Goal: Transaction & Acquisition: Purchase product/service

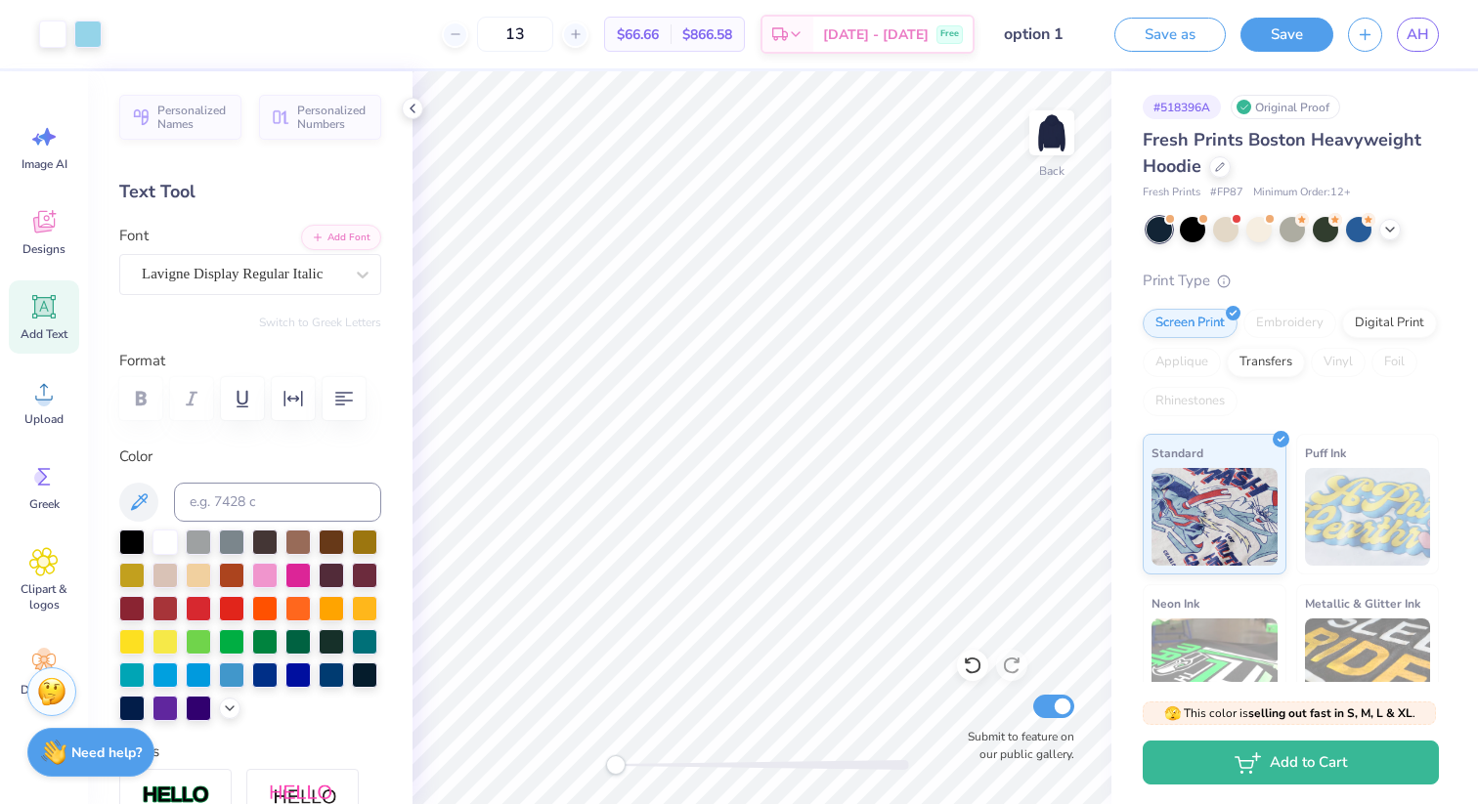
scroll to position [83, 0]
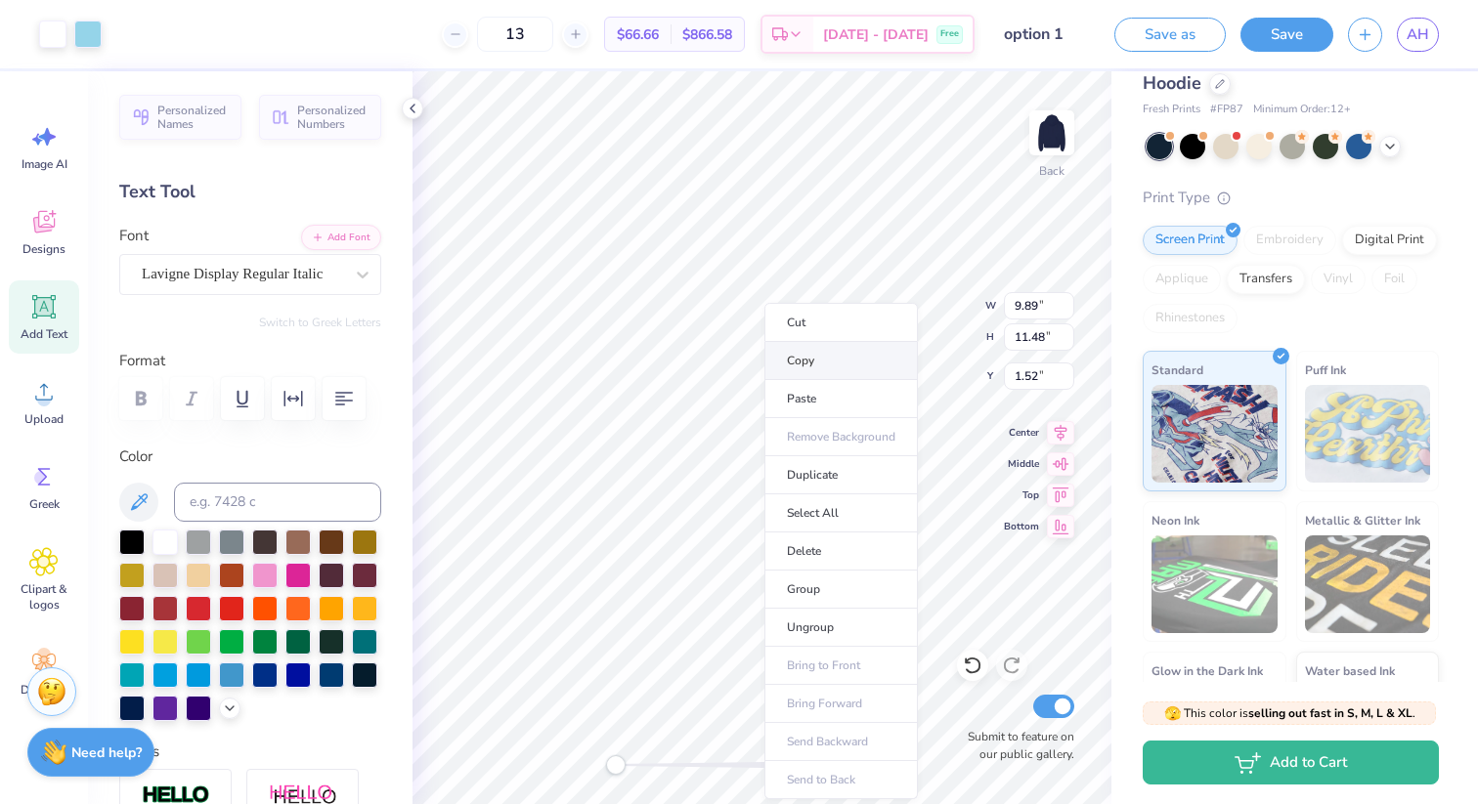
click at [798, 346] on li "Copy" at bounding box center [840, 361] width 153 height 38
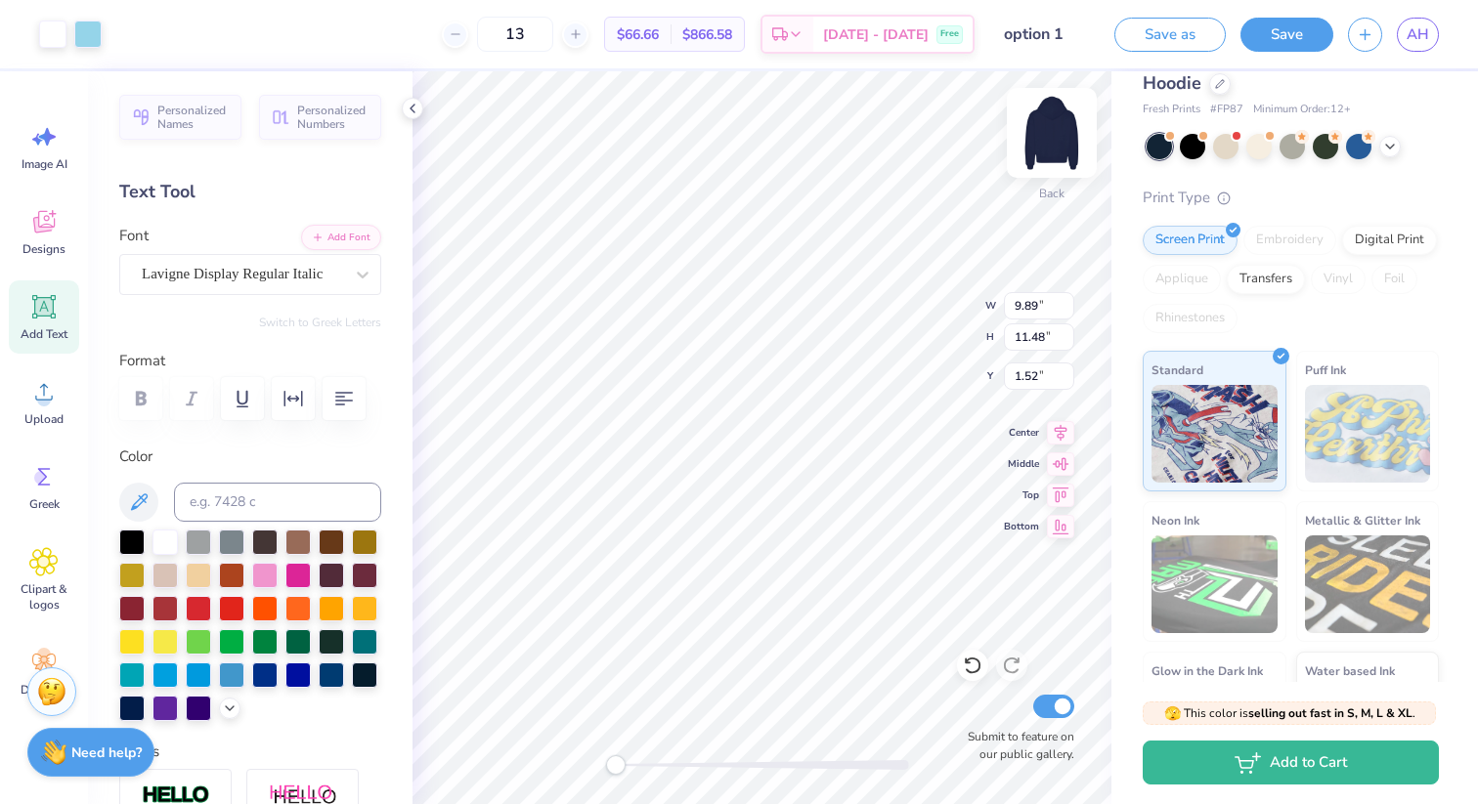
click at [1056, 130] on img at bounding box center [1052, 133] width 78 height 78
type input "10.12"
type input "11.75"
type input "5.03"
type input "5.90"
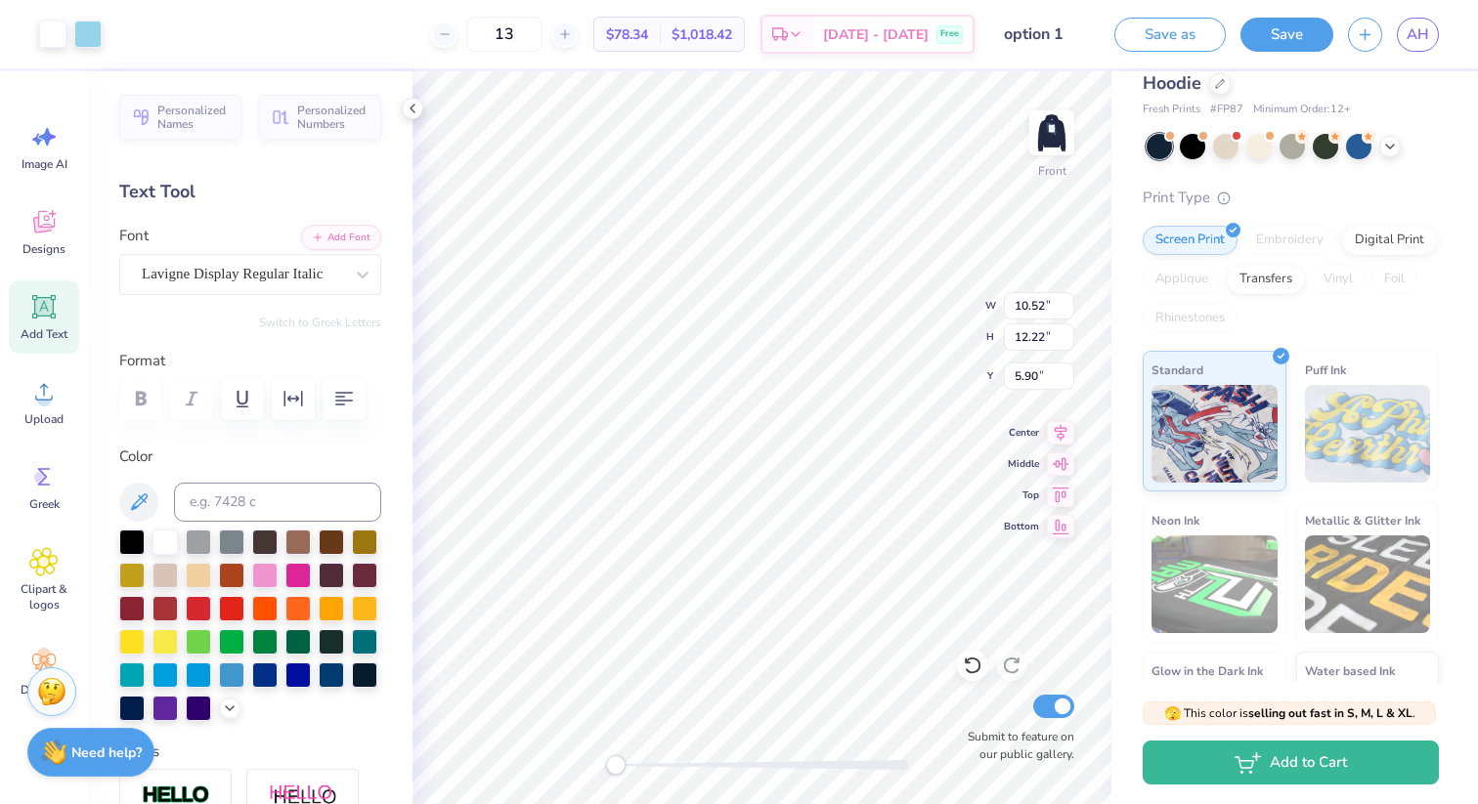
type input "10.52"
type input "12.22"
type input "6.16"
type input "7.52"
type input "7.94"
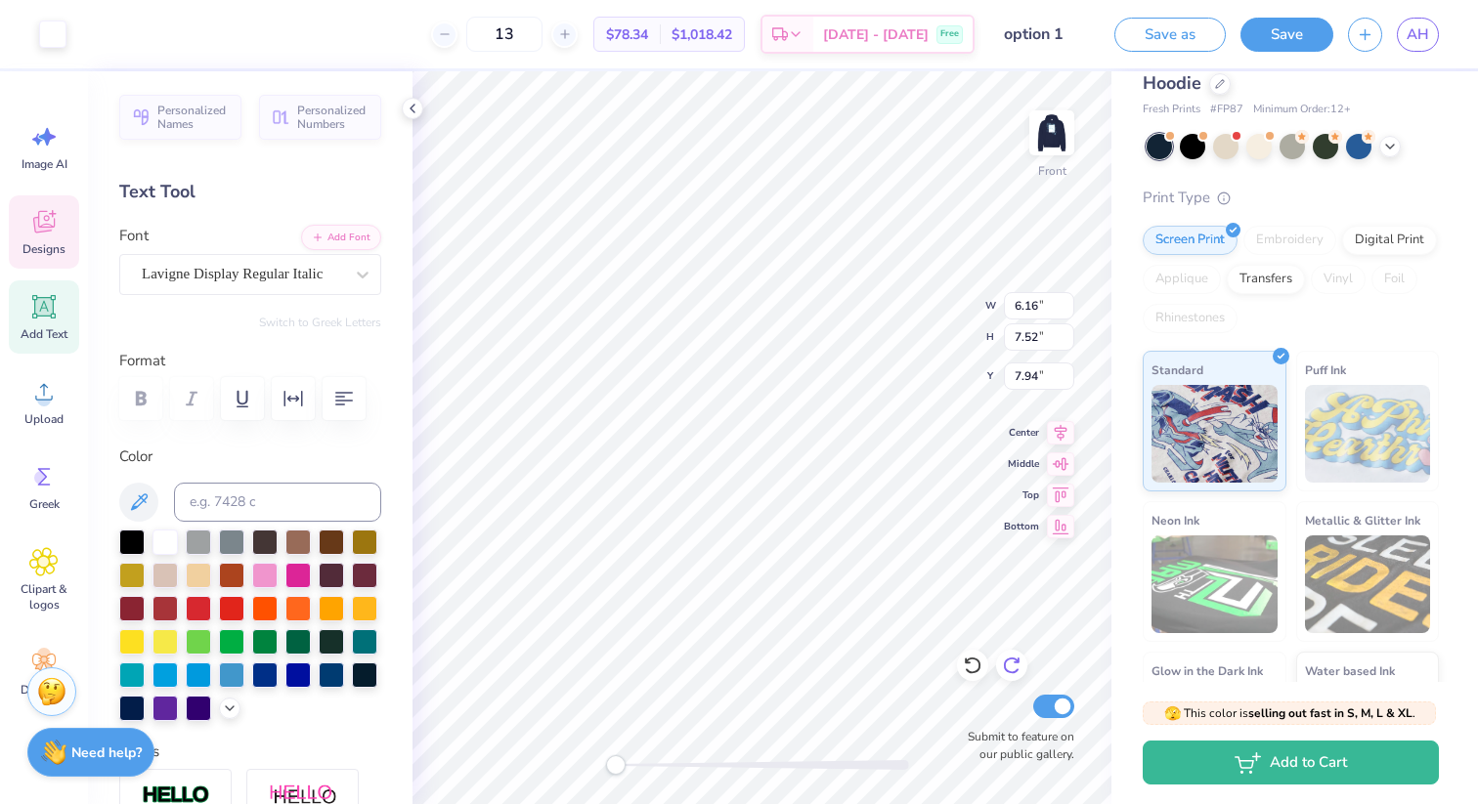
click at [1012, 664] on icon at bounding box center [1012, 666] width 20 height 20
type input "6.40"
type input "7.81"
type input "8.02"
type input "6.54"
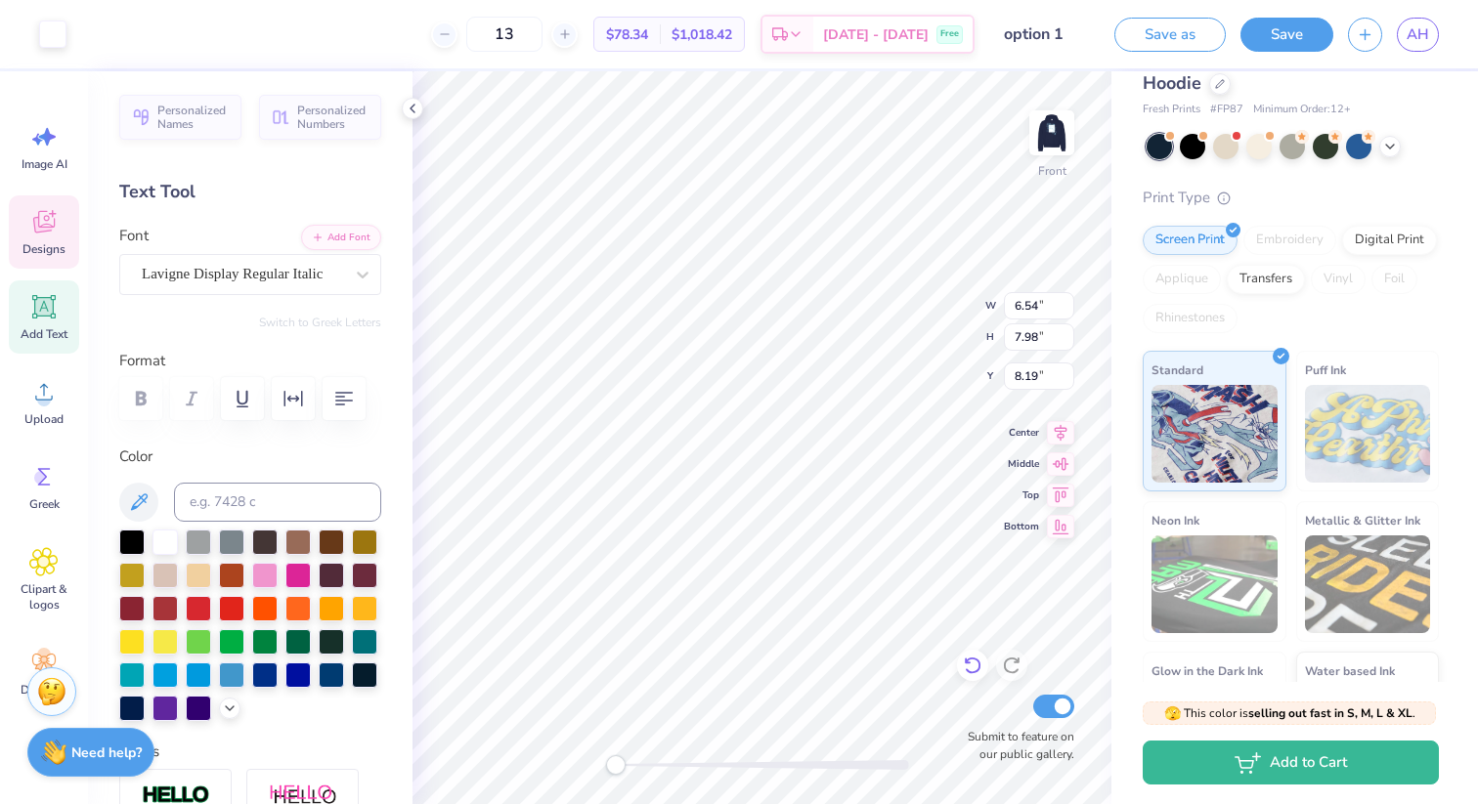
type input "7.98"
type input "8.19"
click at [1048, 123] on img at bounding box center [1052, 133] width 78 height 78
type input "6.39"
type input "7.80"
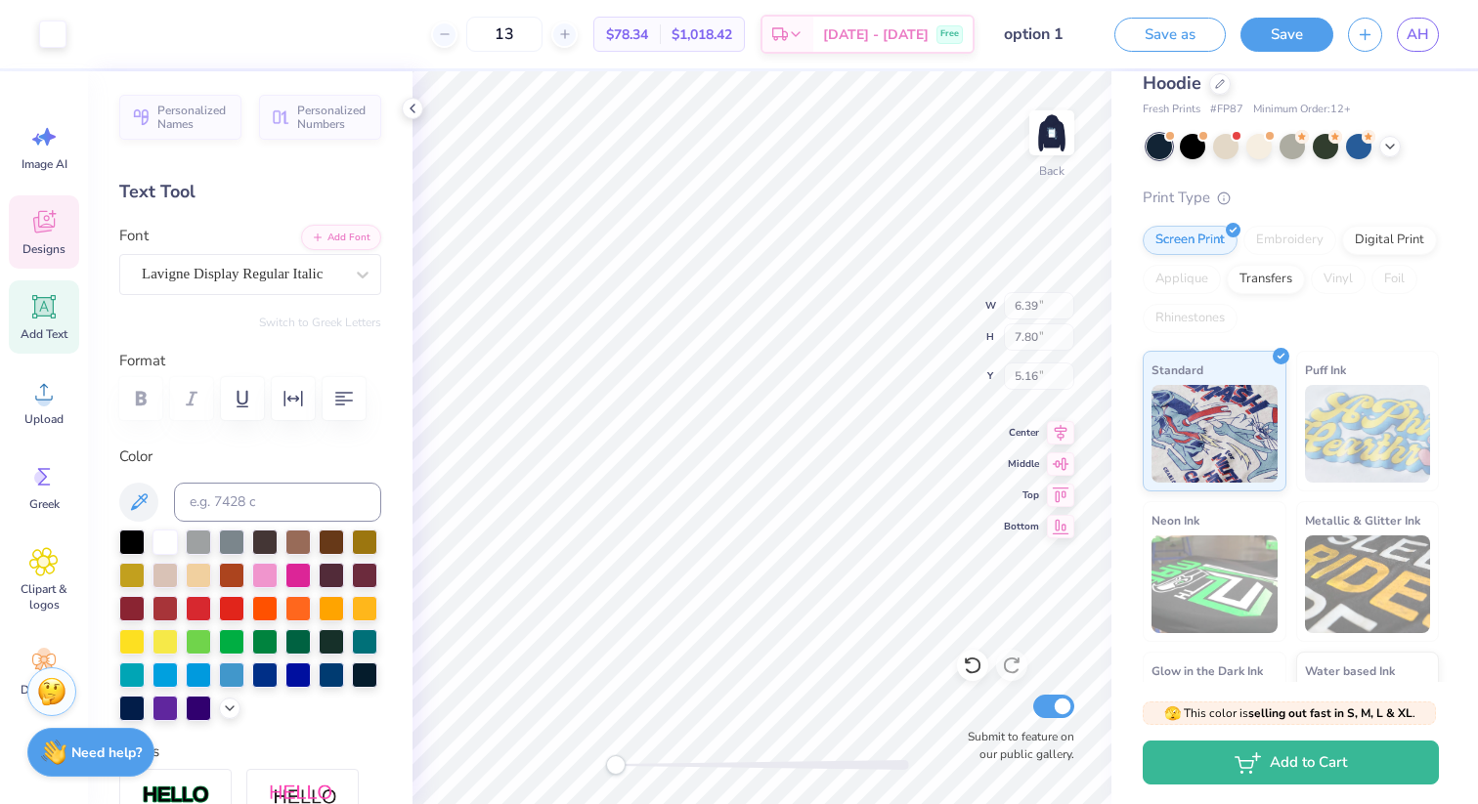
type input "5.16"
click at [1052, 131] on img at bounding box center [1052, 133] width 78 height 78
type input "6.54"
type input "7.98"
type input "8.19"
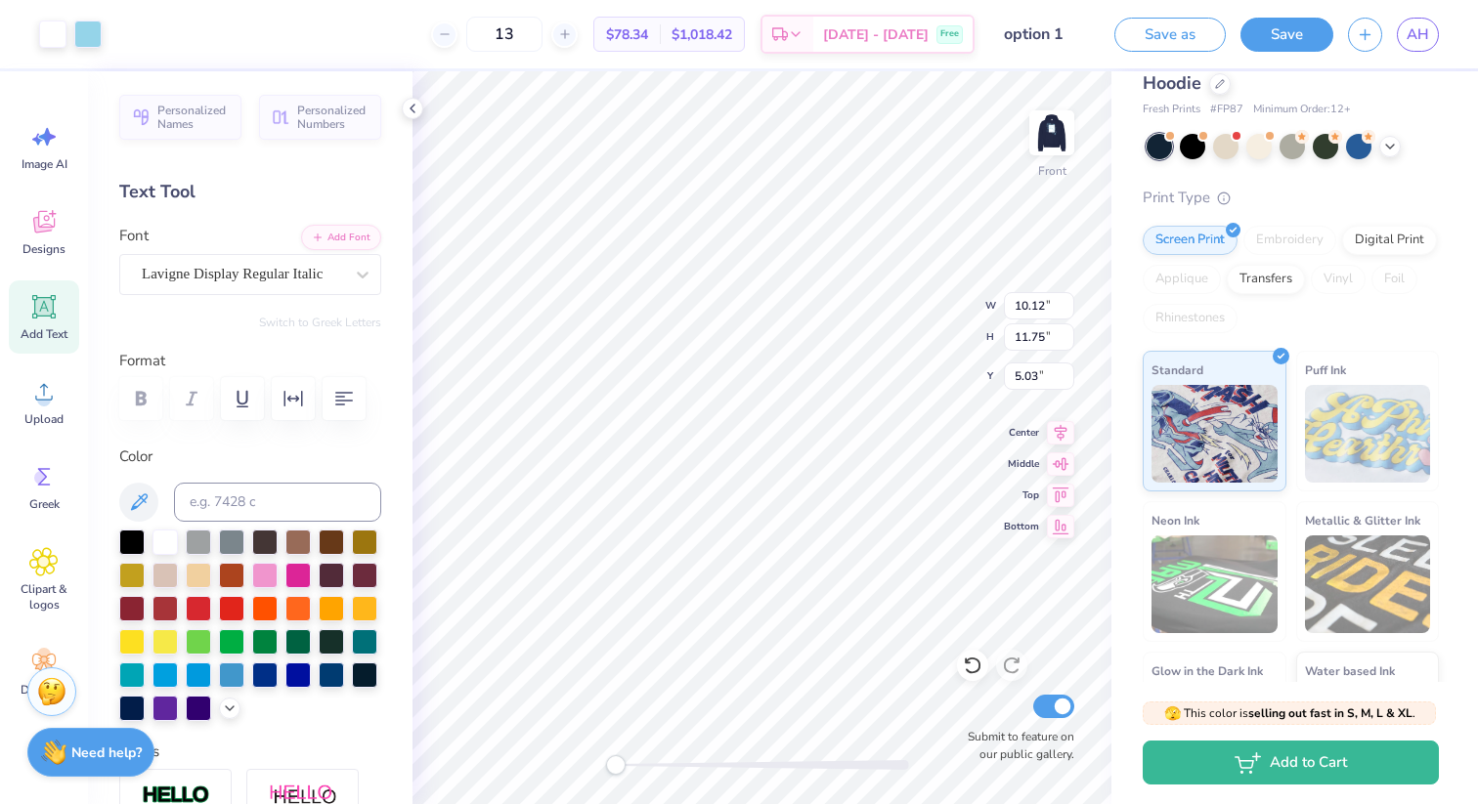
type input "10.95"
type input "12.71"
type input "11.66"
type input "13.53"
type input "5.90"
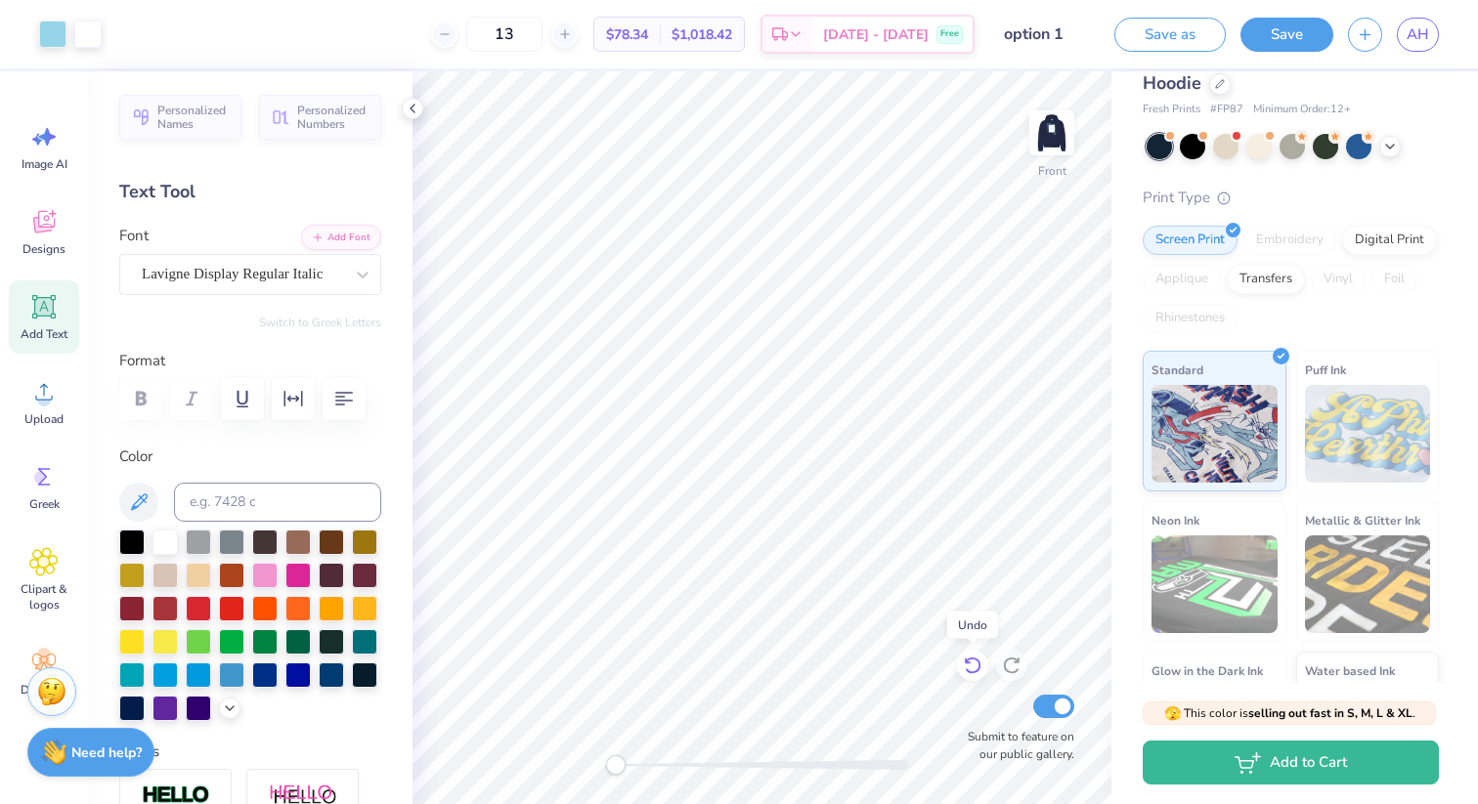
click at [971, 669] on icon at bounding box center [973, 666] width 20 height 20
click at [389, 368] on div "Personalized Names Personalized Numbers Text Tool Add Font Font Lavigne Display…" at bounding box center [250, 437] width 324 height 733
click at [1050, 131] on img at bounding box center [1052, 133] width 78 height 78
click at [1299, 319] on div "Screen Print Embroidery Digital Print Applique Transfers Vinyl Foil Rhinestones" at bounding box center [1291, 280] width 296 height 108
click at [1396, 234] on div "Digital Print" at bounding box center [1389, 237] width 95 height 29
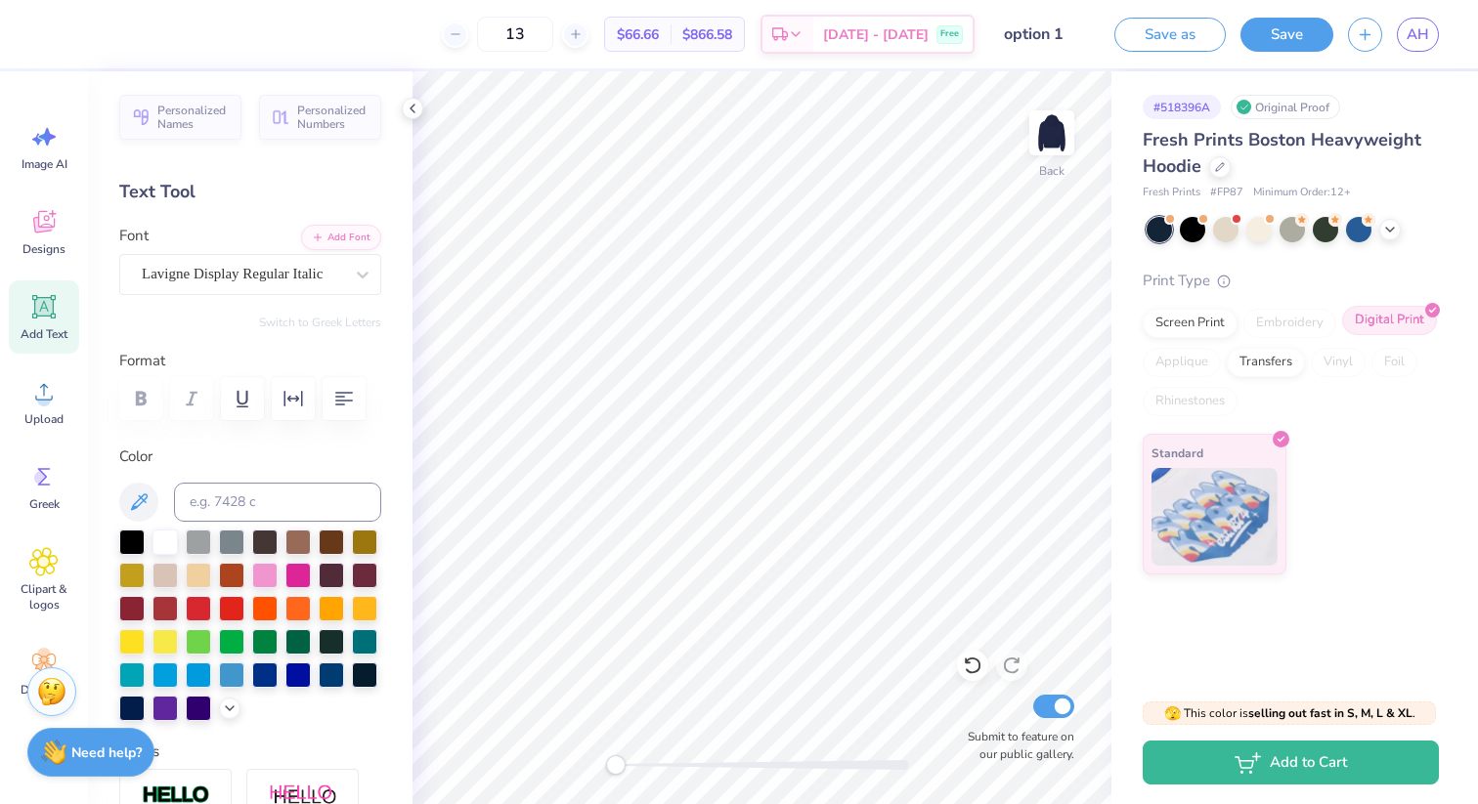
scroll to position [0, 0]
click at [1291, 314] on div "Embroidery" at bounding box center [1289, 323] width 93 height 29
click at [1197, 322] on div "Screen Print" at bounding box center [1190, 320] width 95 height 29
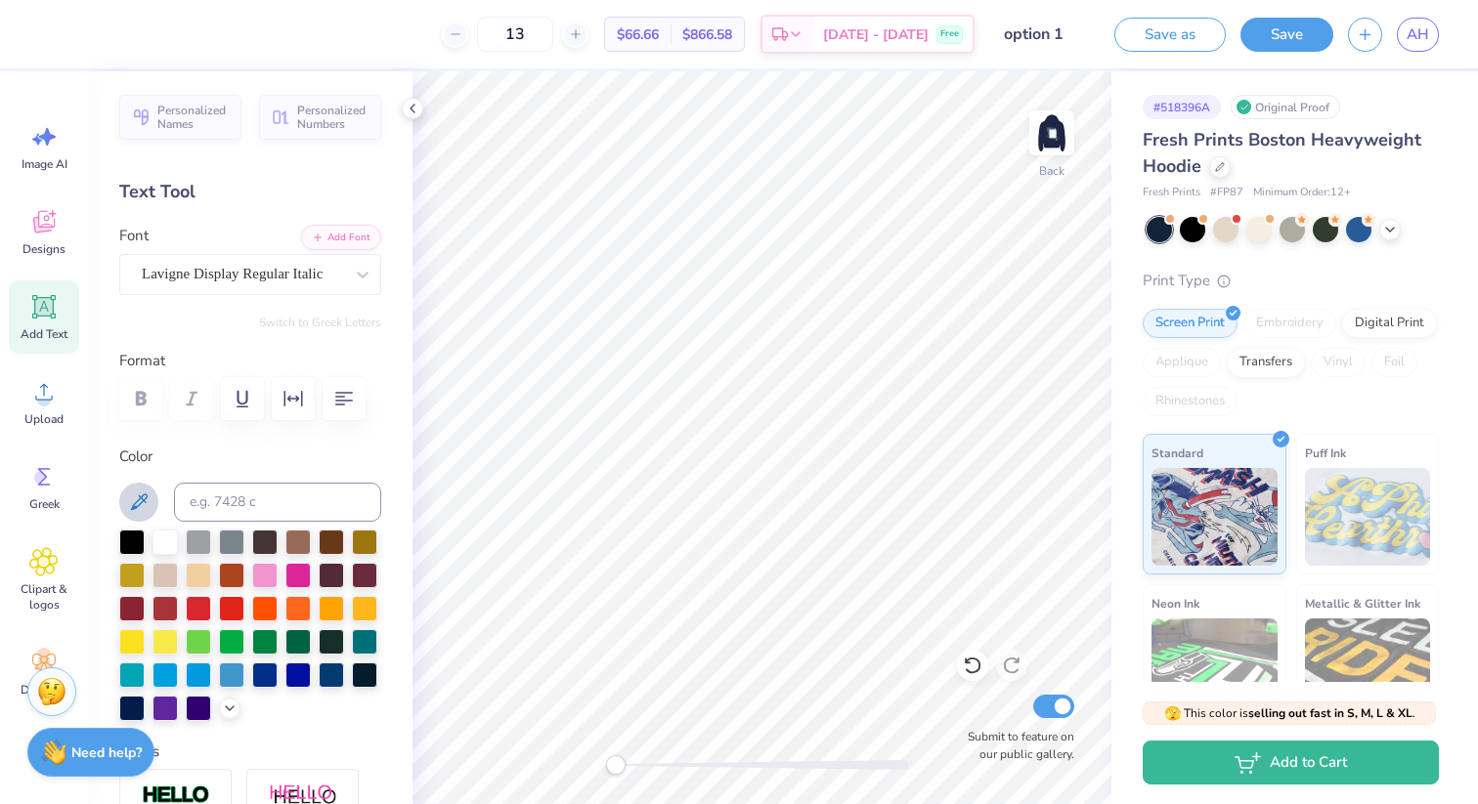
click at [128, 508] on icon at bounding box center [138, 502] width 23 height 23
click at [49, 330] on span "Add Text" at bounding box center [44, 334] width 47 height 16
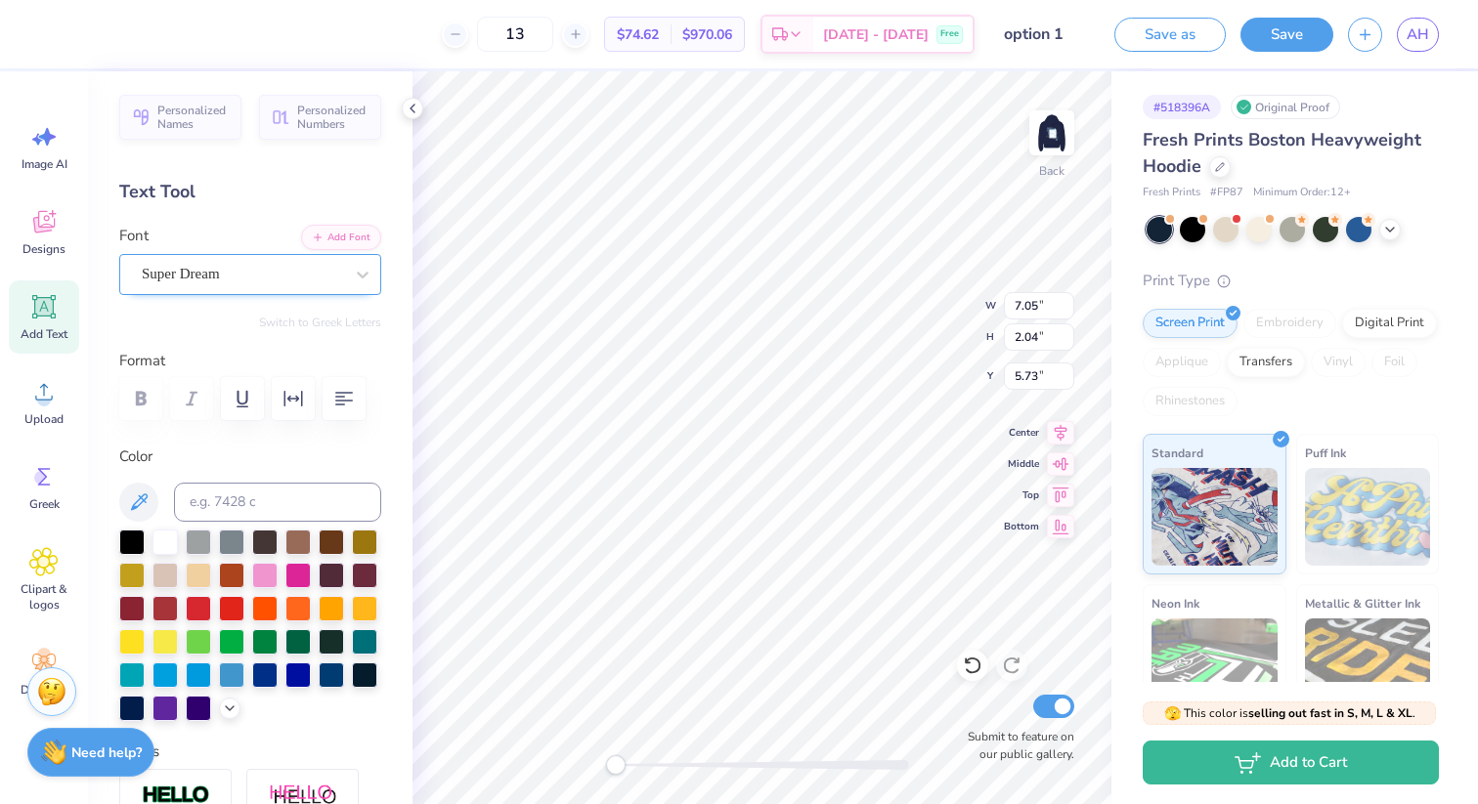
click at [243, 268] on div "Super Dream" at bounding box center [242, 274] width 205 height 30
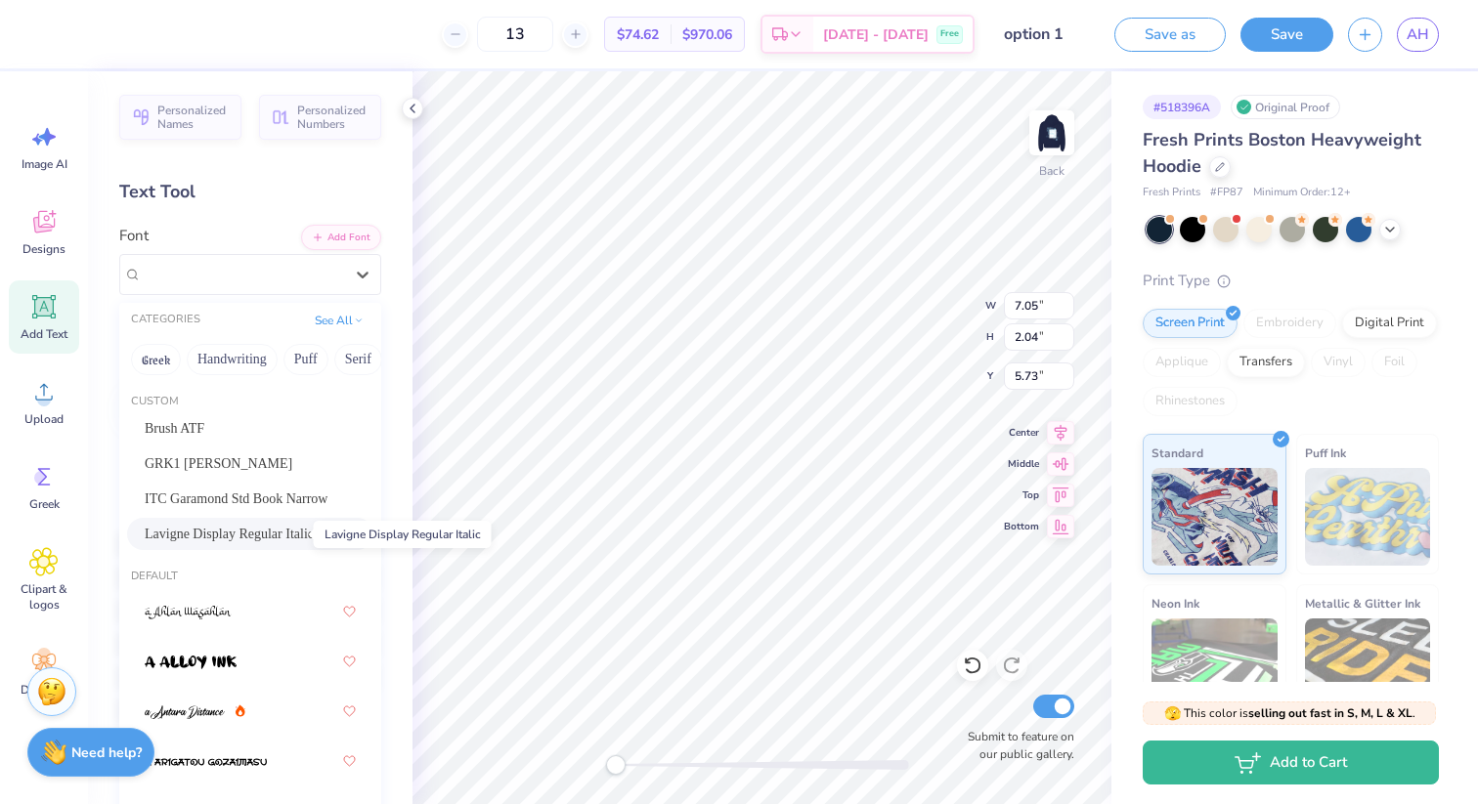
click at [280, 532] on span "Lavigne Display Regular Italic" at bounding box center [229, 534] width 169 height 21
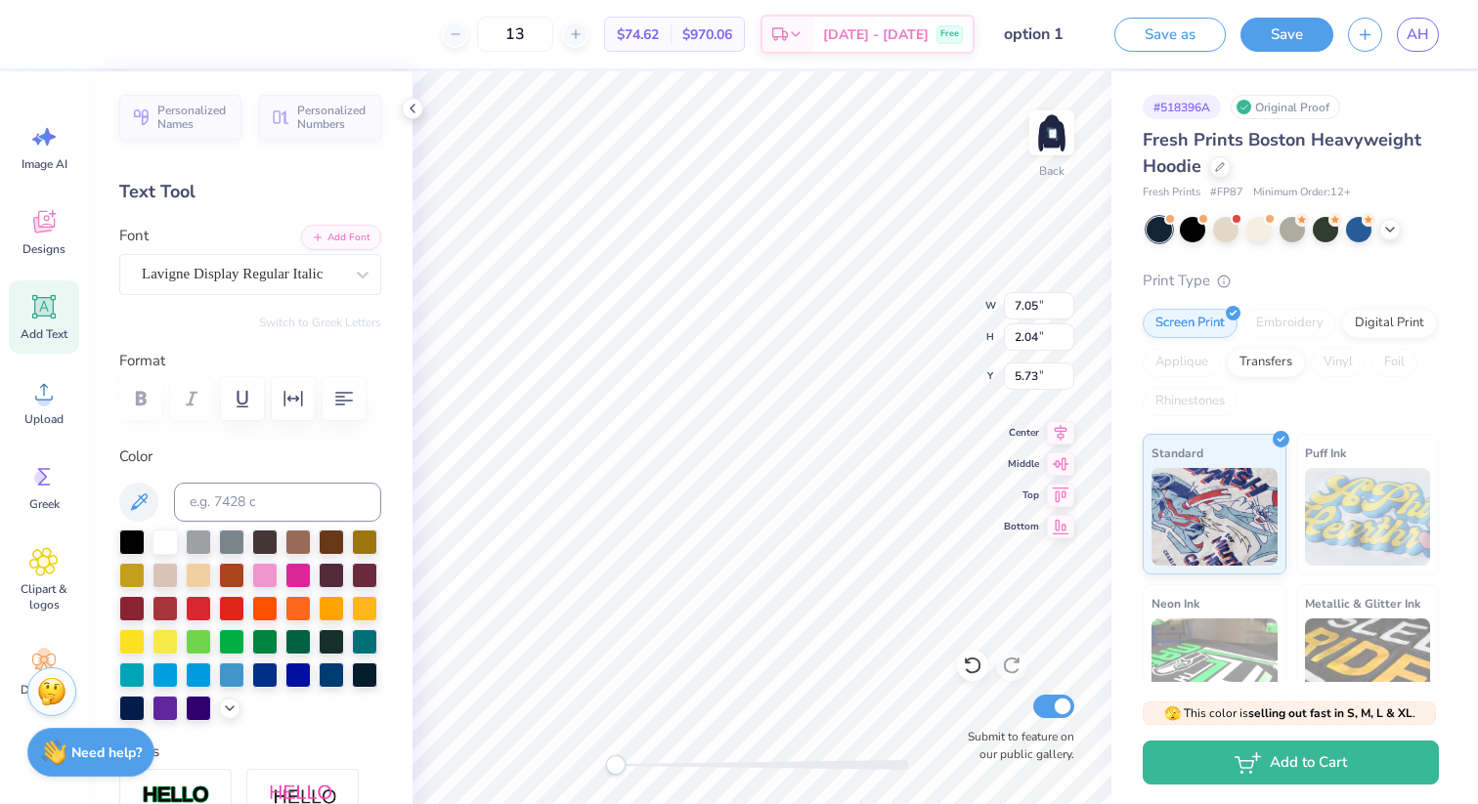
scroll to position [0, 6]
type textarea "Alpha Epsilon Delta"
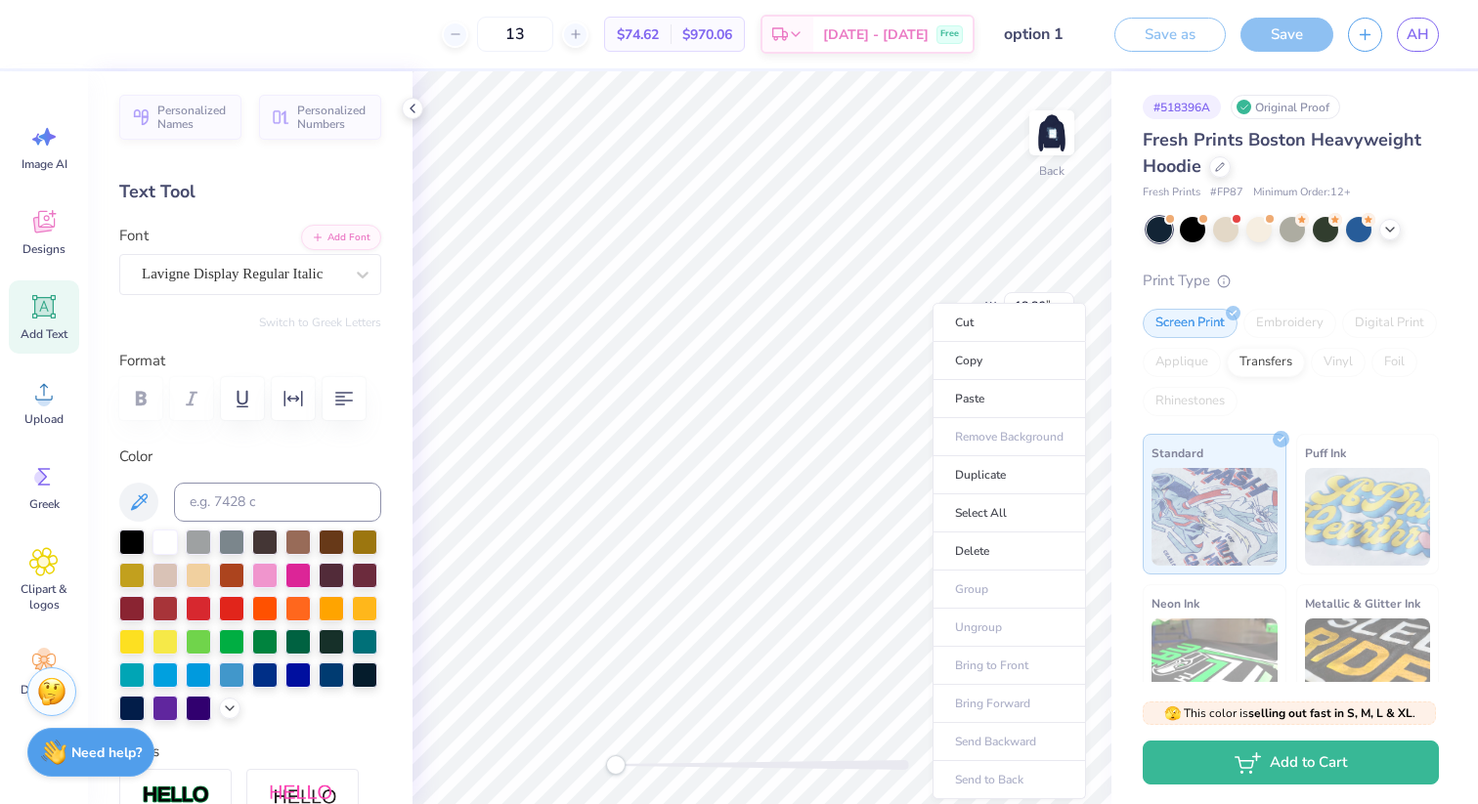
click at [892, 300] on div "Back W 18.86 18.86 " H 2.36 2.36 " Y 5.57 5.57 " Center Middle Top Bottom Submi…" at bounding box center [761, 437] width 699 height 733
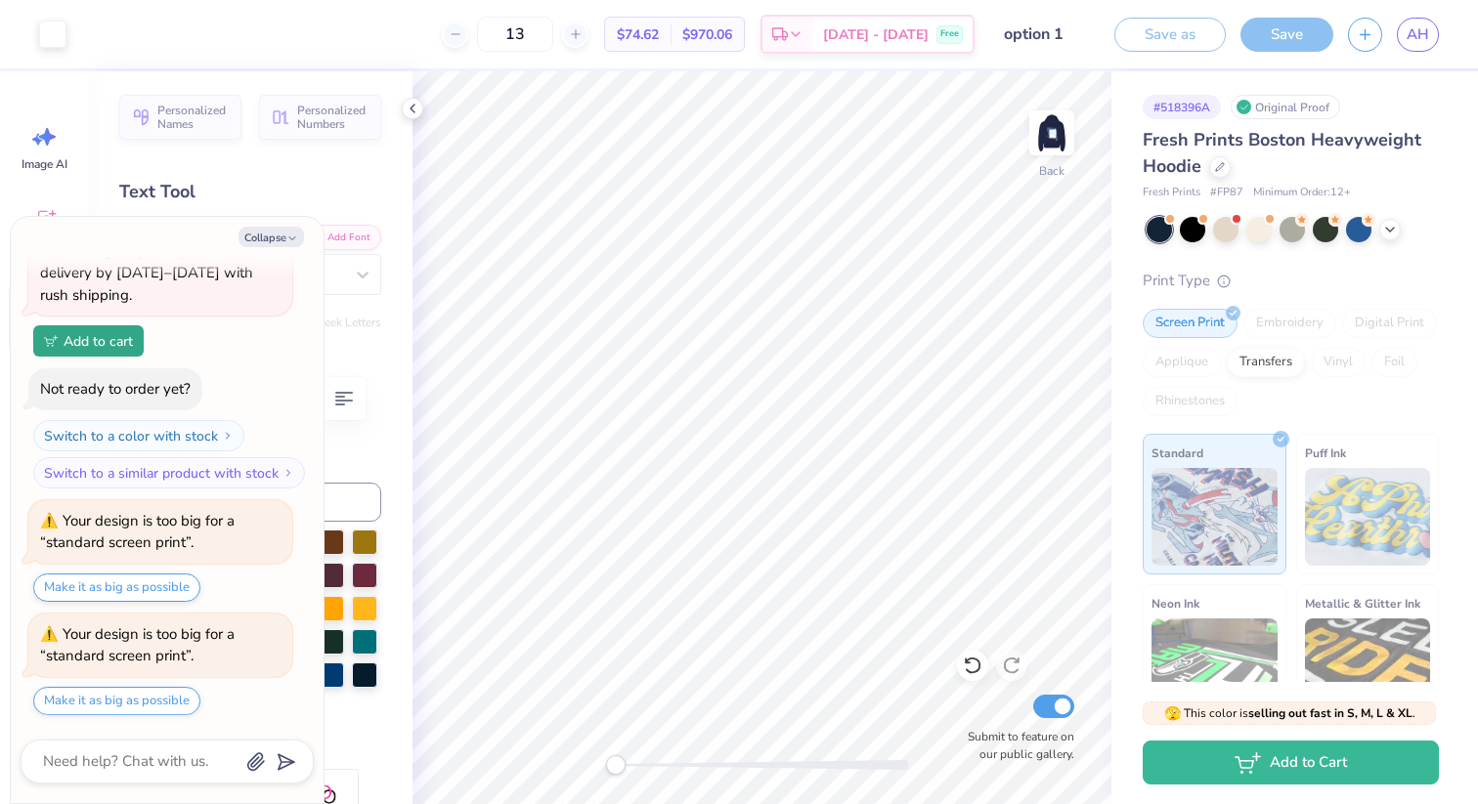
type textarea "x"
click at [462, 34] on icon at bounding box center [456, 34] width 14 height 14
type input "12"
click at [477, 34] on div "12" at bounding box center [515, 34] width 147 height 35
click at [481, 28] on div "12" at bounding box center [515, 34] width 147 height 35
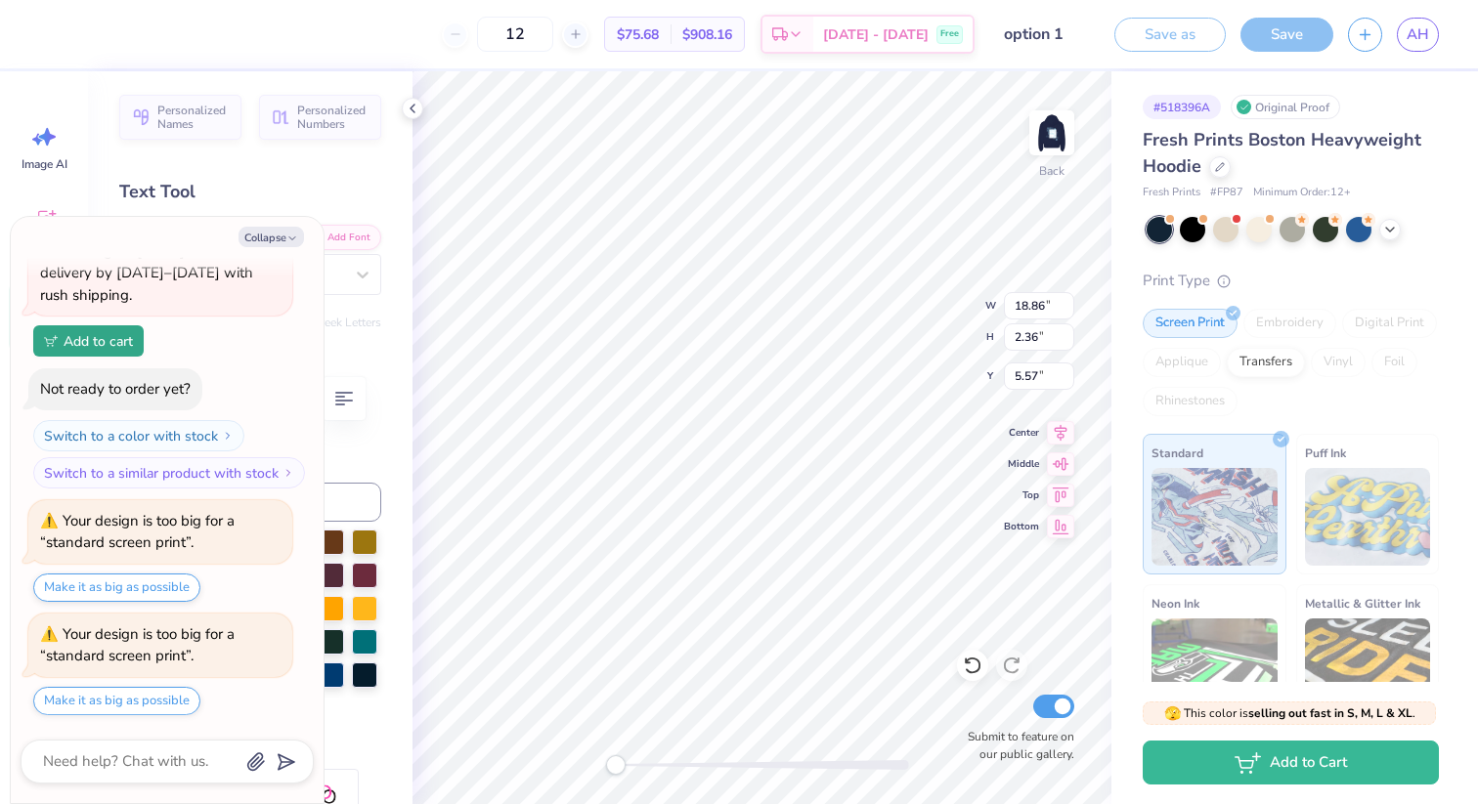
type textarea "x"
type input "14.56"
type input "1.82"
type input "5.55"
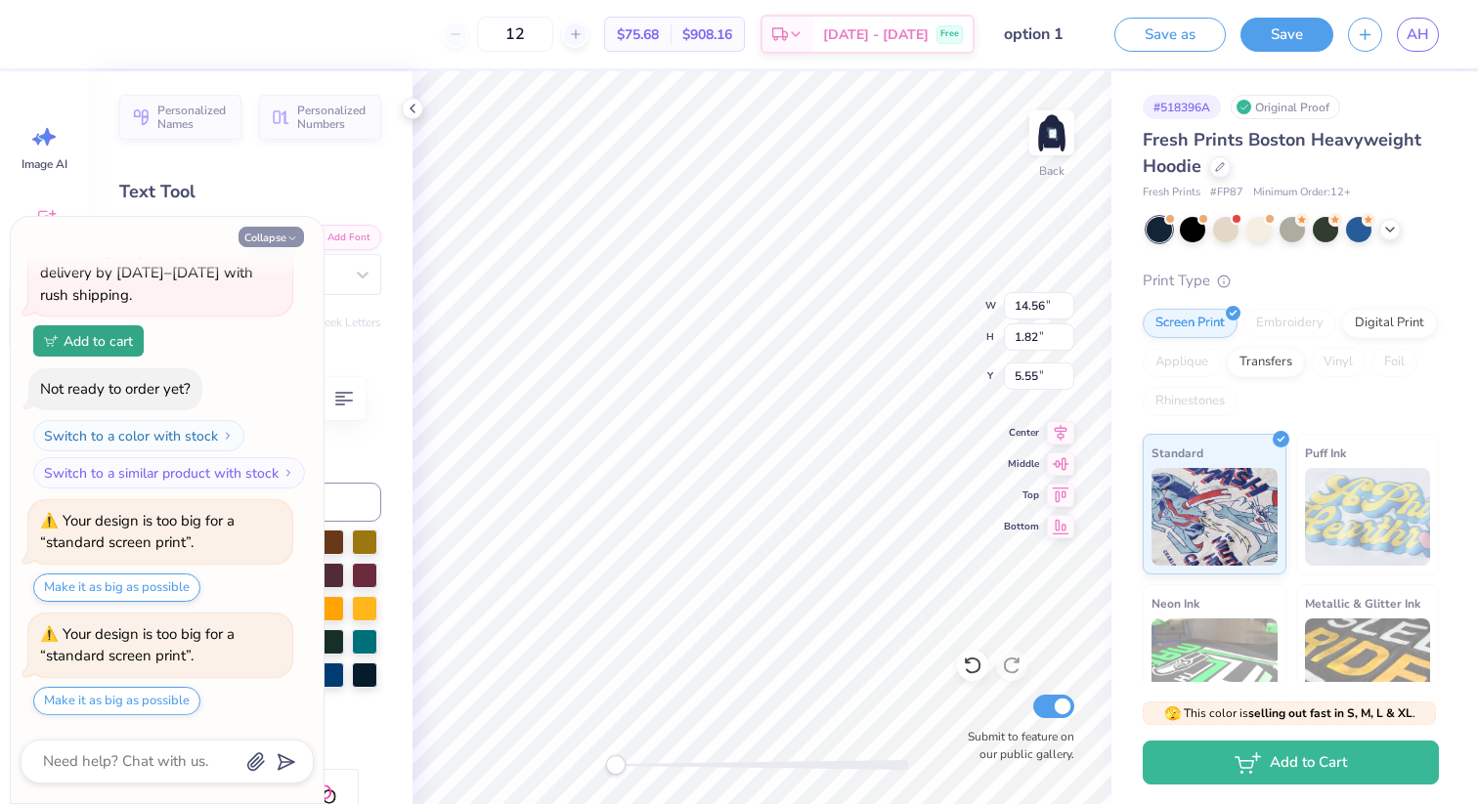
click at [264, 237] on button "Collapse" at bounding box center [270, 237] width 65 height 21
type textarea "x"
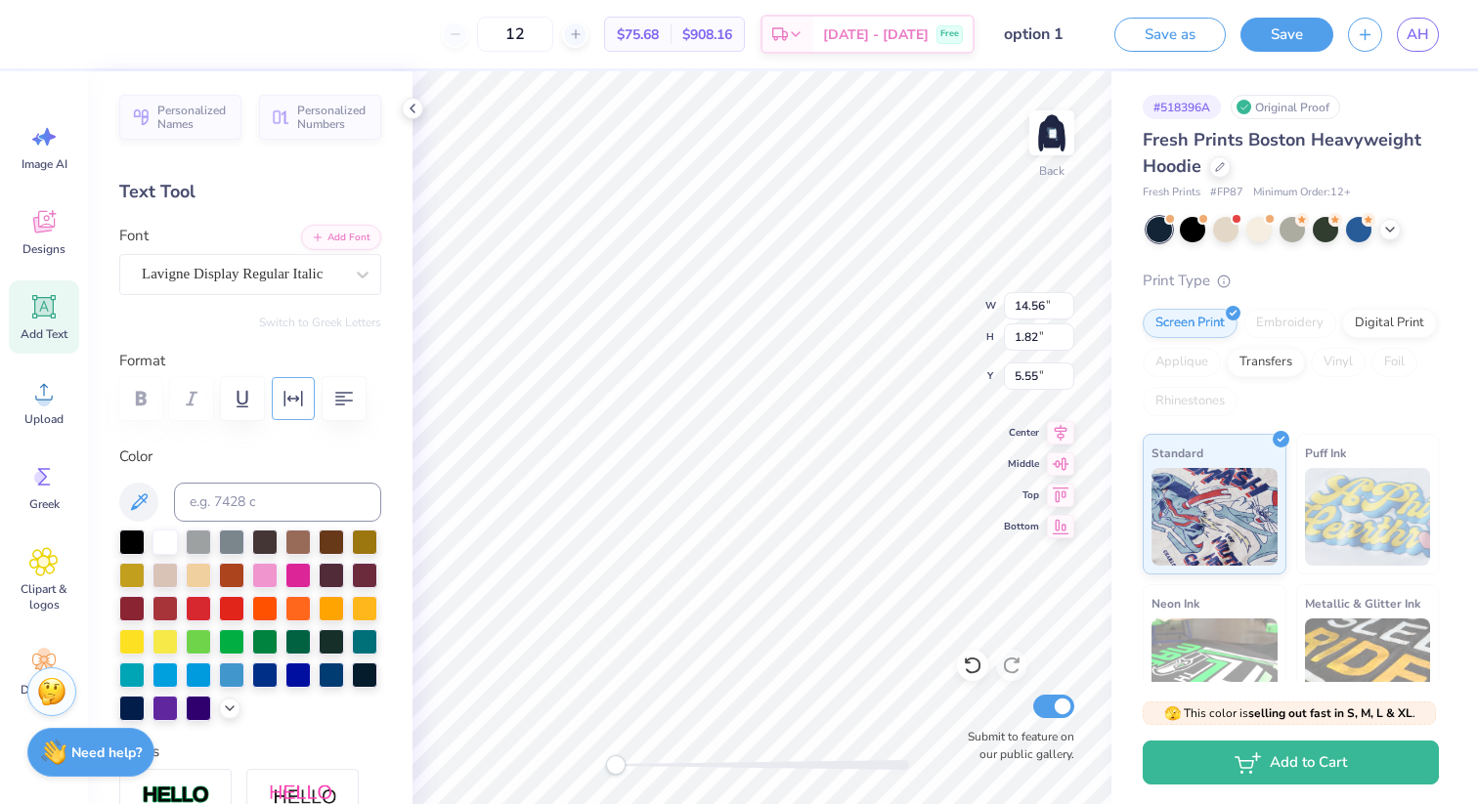
click at [286, 401] on icon "button" at bounding box center [292, 398] width 23 height 23
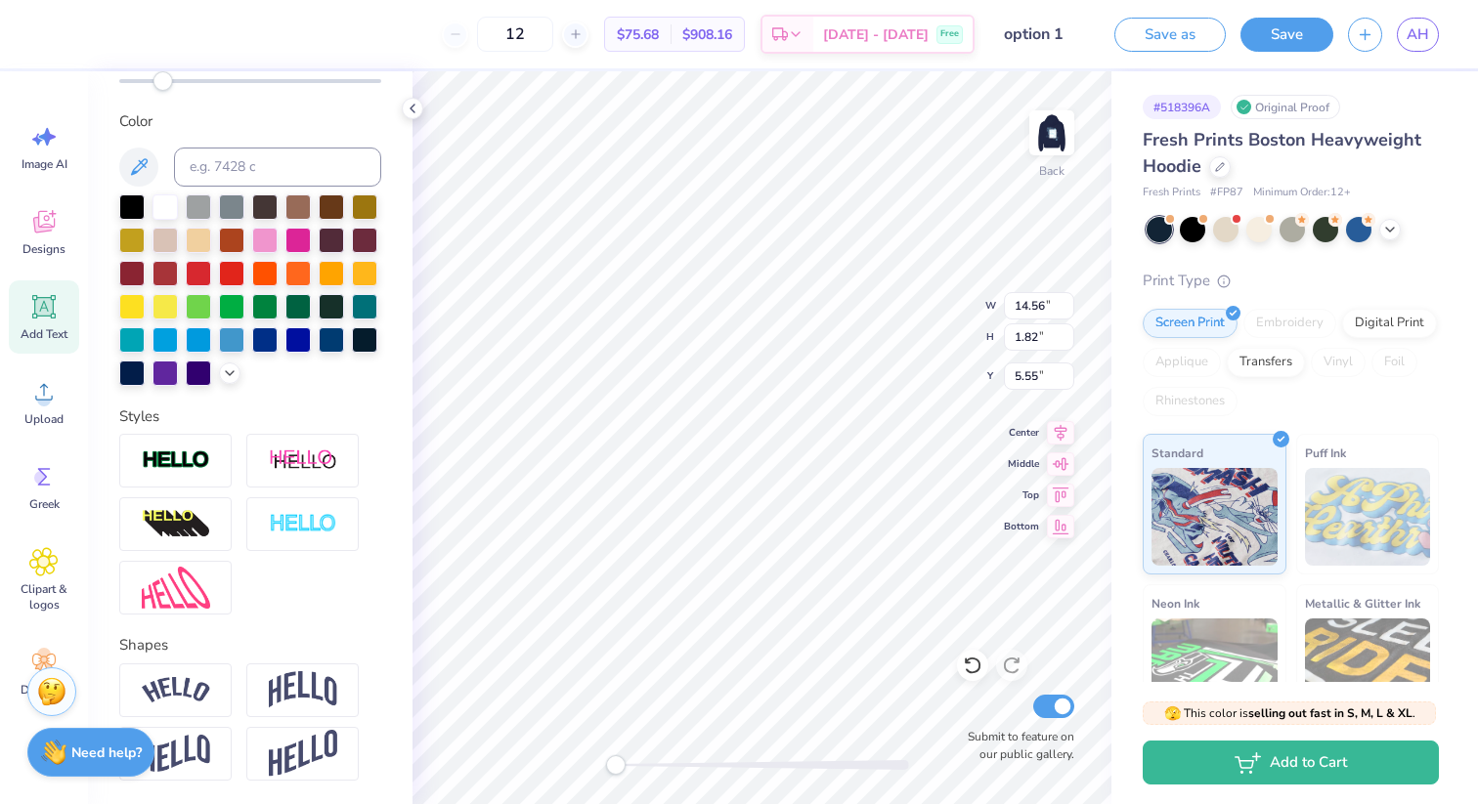
scroll to position [471, 0]
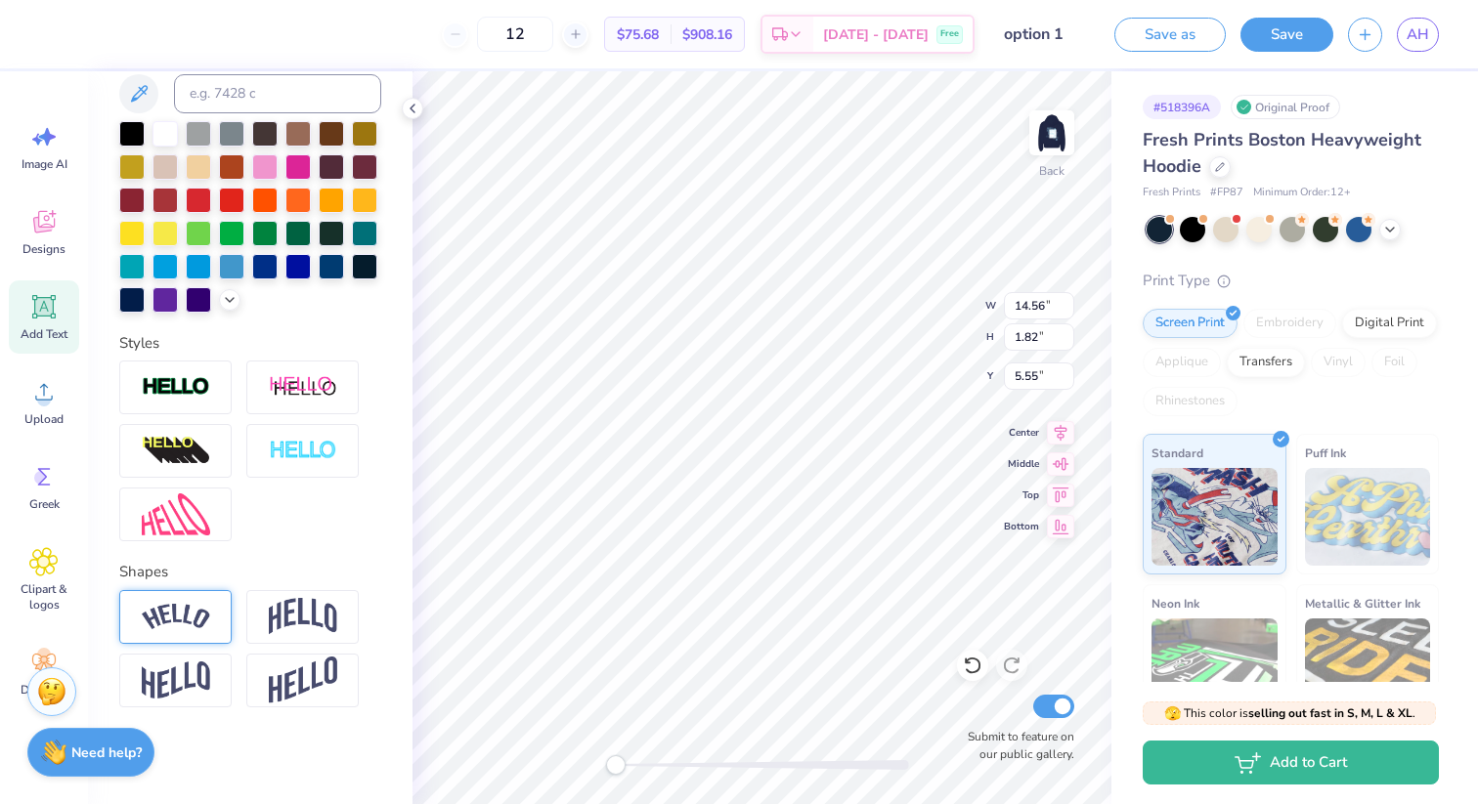
click at [186, 615] on img at bounding box center [176, 617] width 68 height 26
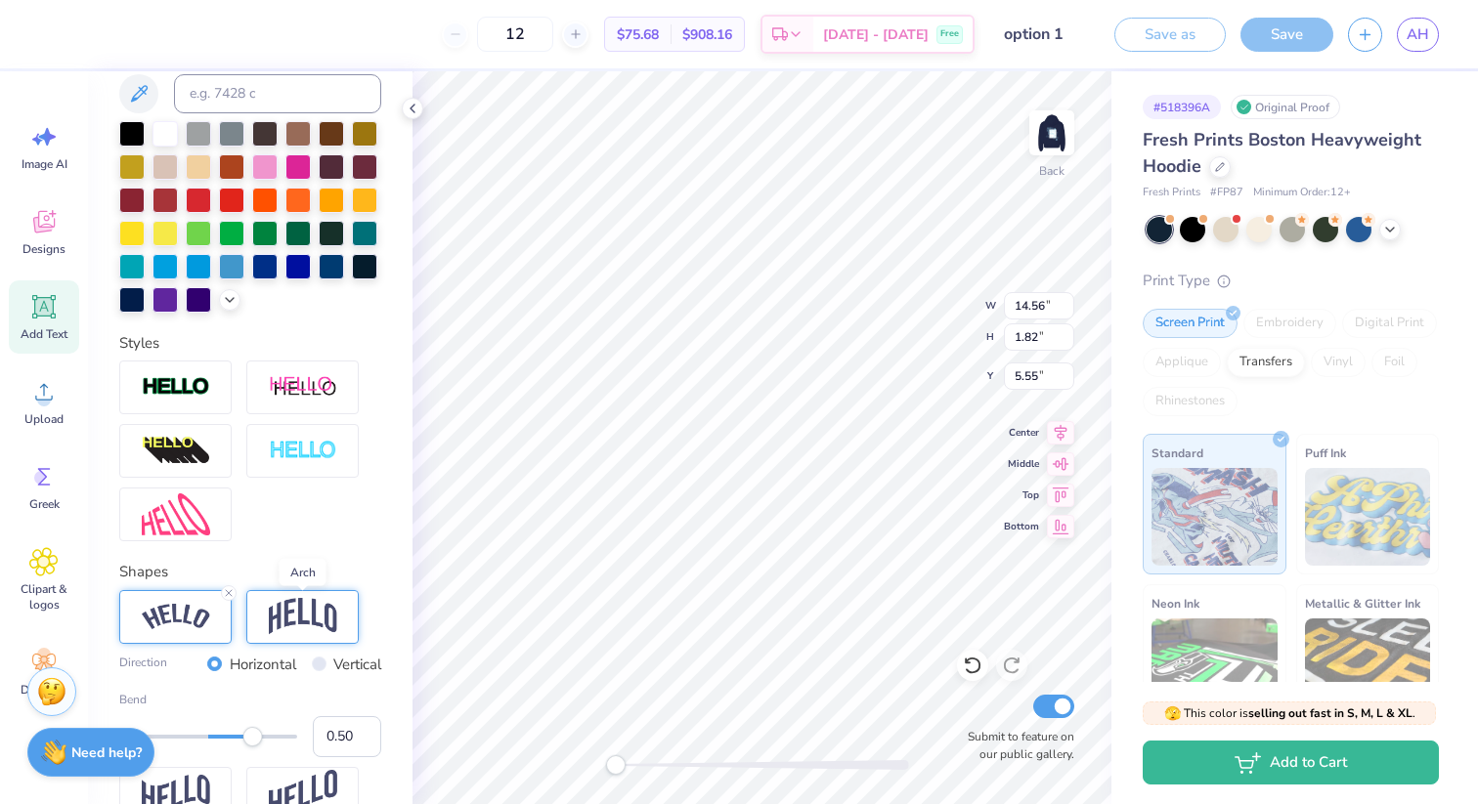
click at [296, 630] on img at bounding box center [303, 616] width 68 height 37
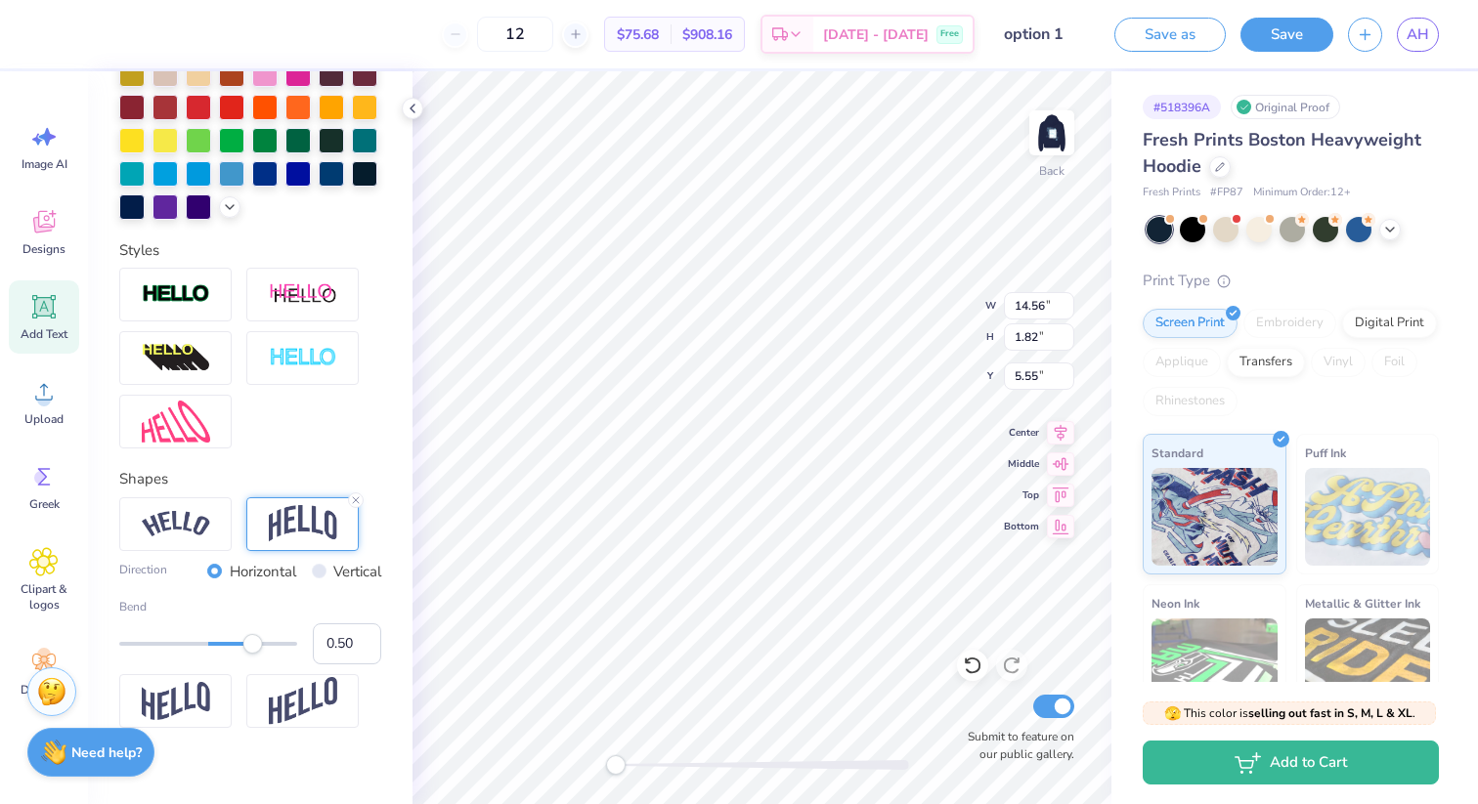
scroll to position [585, 0]
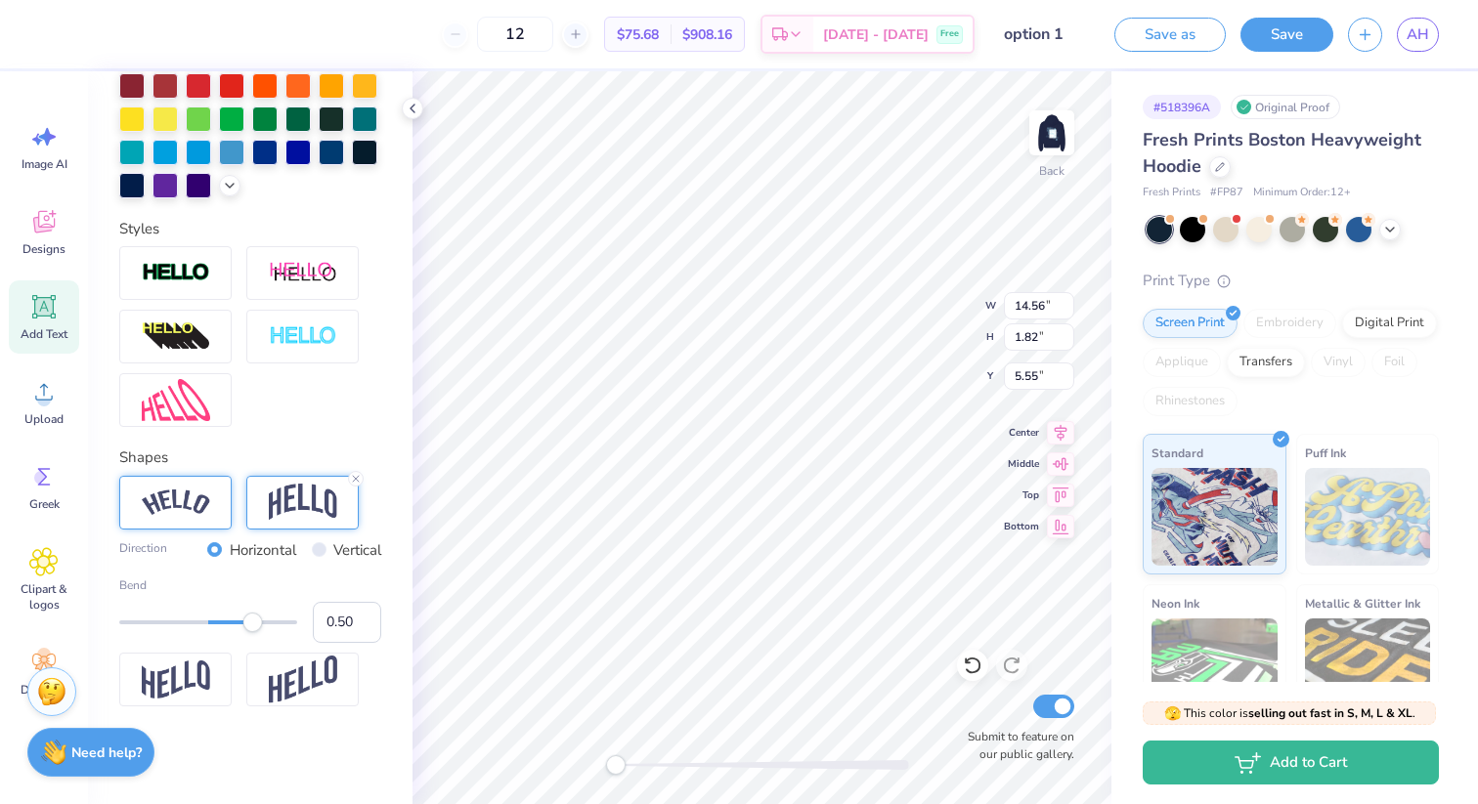
click at [158, 492] on img at bounding box center [176, 503] width 68 height 26
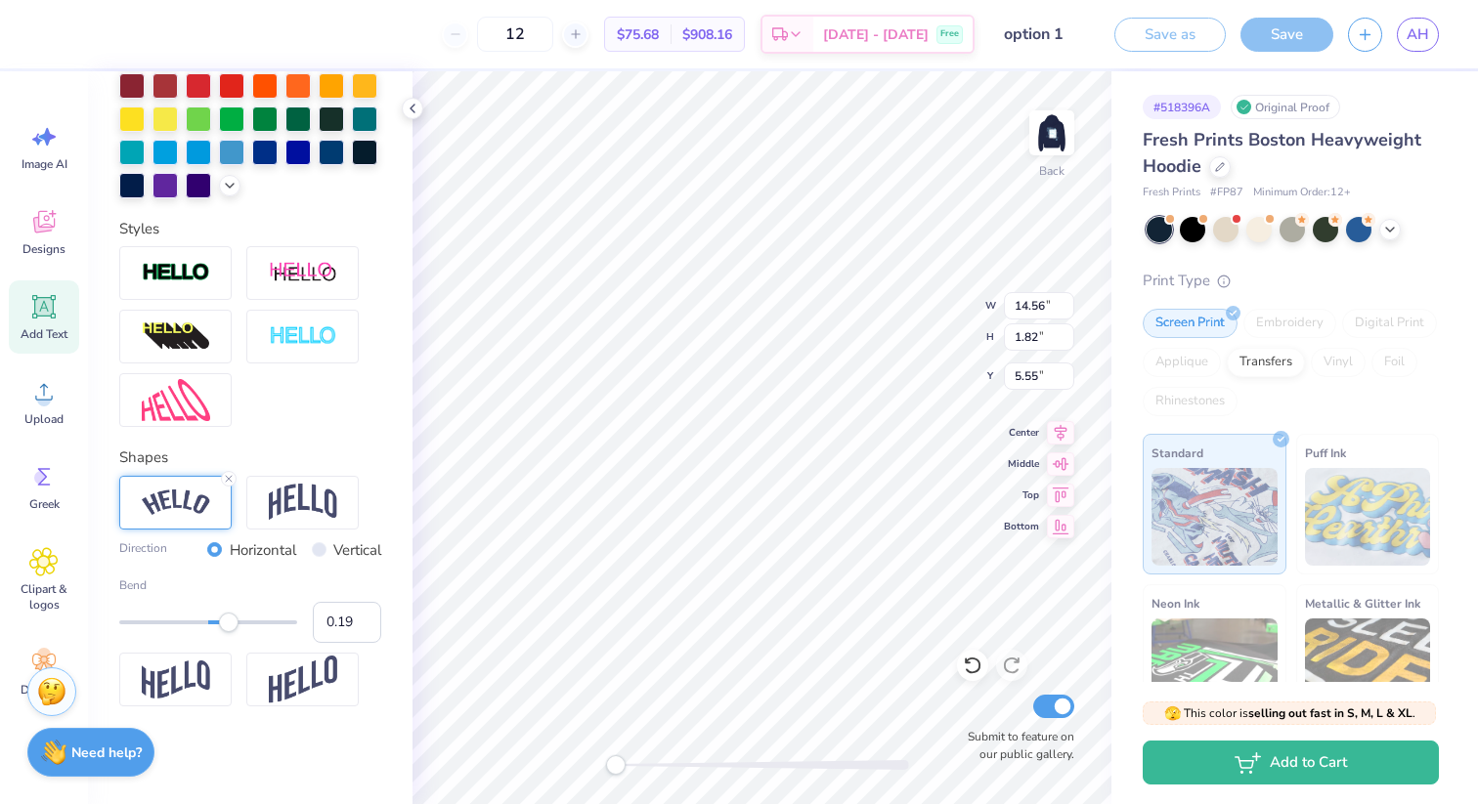
type input "0.18"
drag, startPoint x: 250, startPoint y: 619, endPoint x: 224, endPoint y: 618, distance: 26.4
click at [224, 618] on div "Accessibility label" at bounding box center [224, 623] width 20 height 20
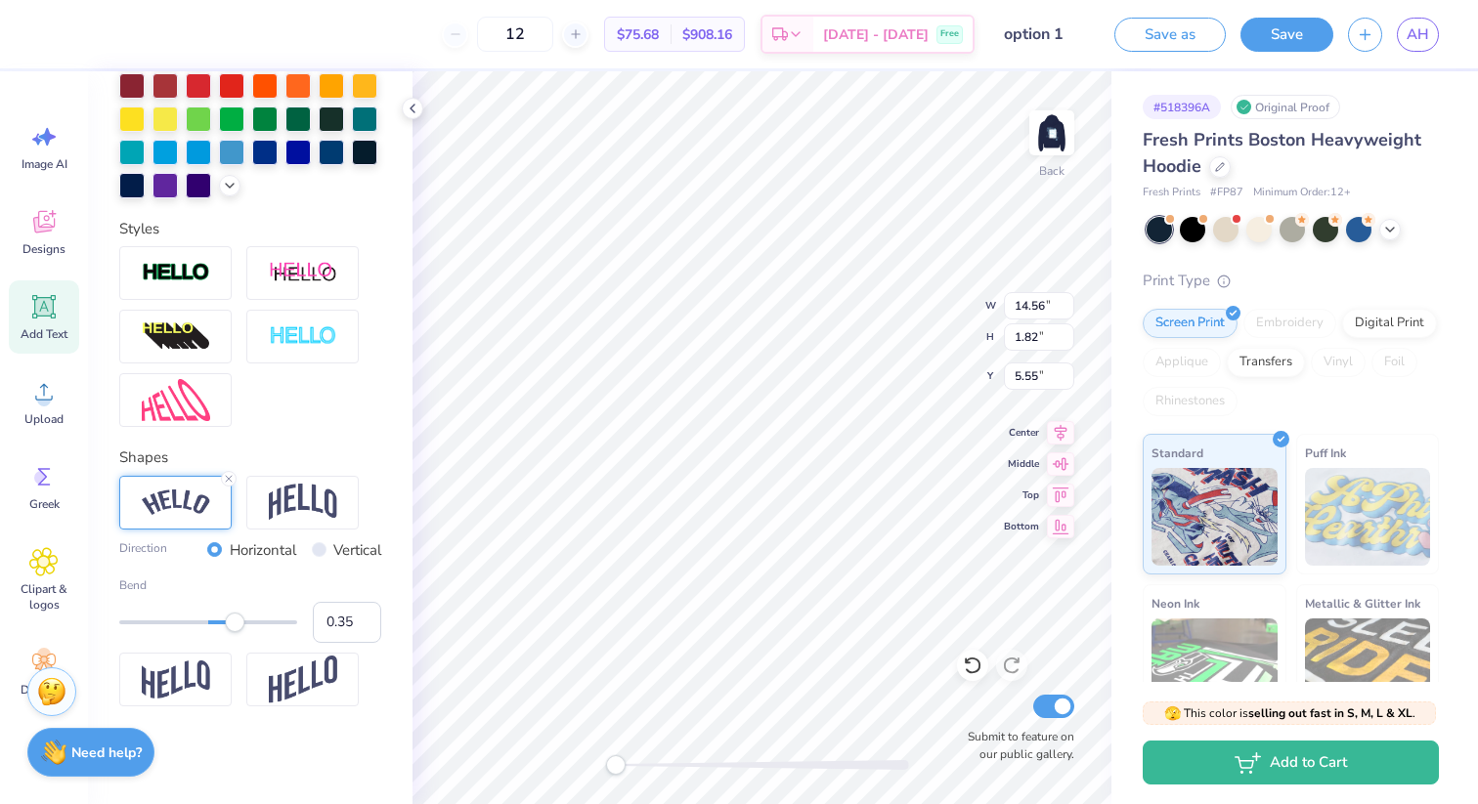
type input "0.36"
drag, startPoint x: 226, startPoint y: 629, endPoint x: 240, endPoint y: 630, distance: 14.7
click at [240, 630] on div "Accessibility label" at bounding box center [241, 623] width 20 height 20
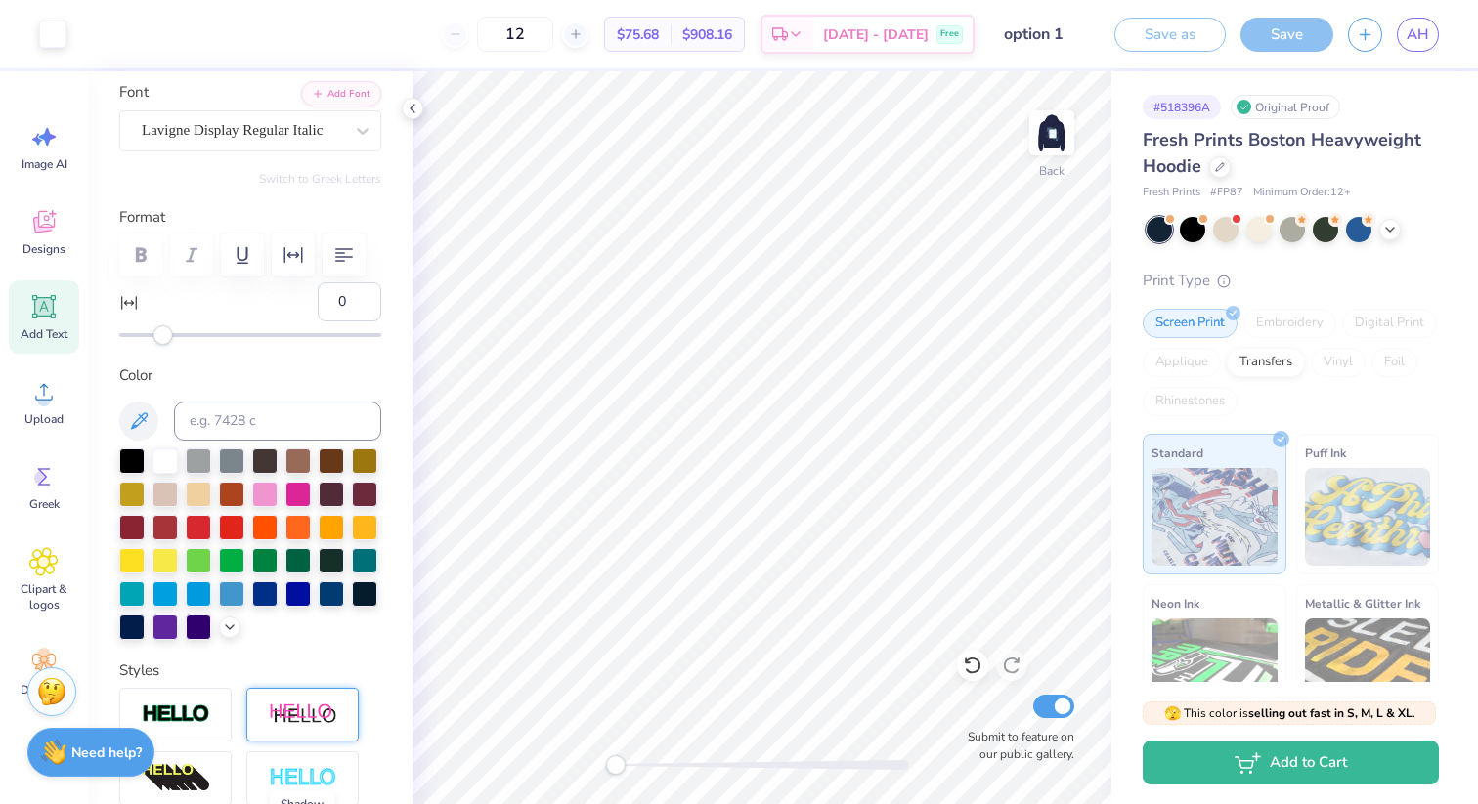
scroll to position [0, 0]
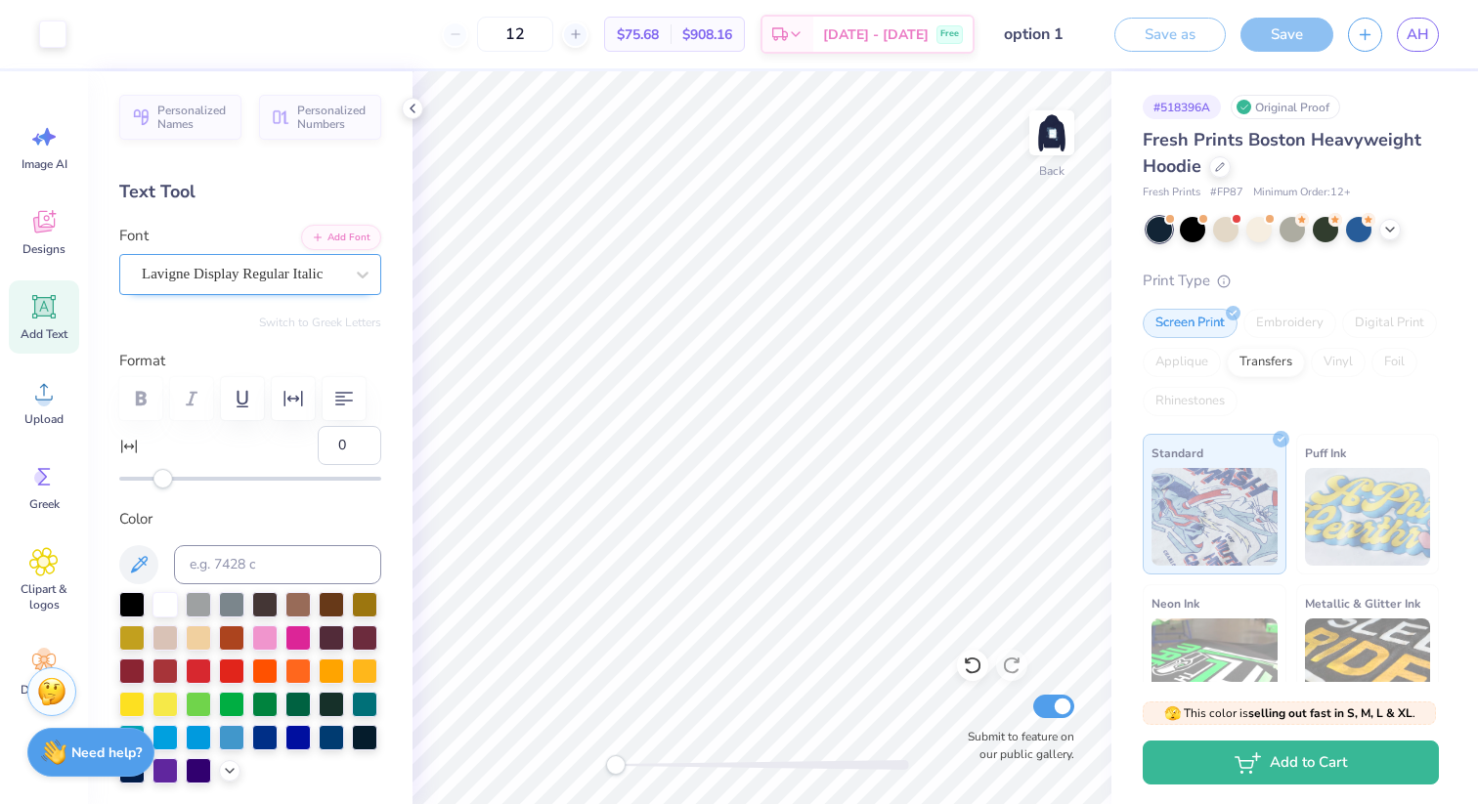
click at [255, 278] on div "Lavigne Display Regular Italic" at bounding box center [242, 274] width 205 height 30
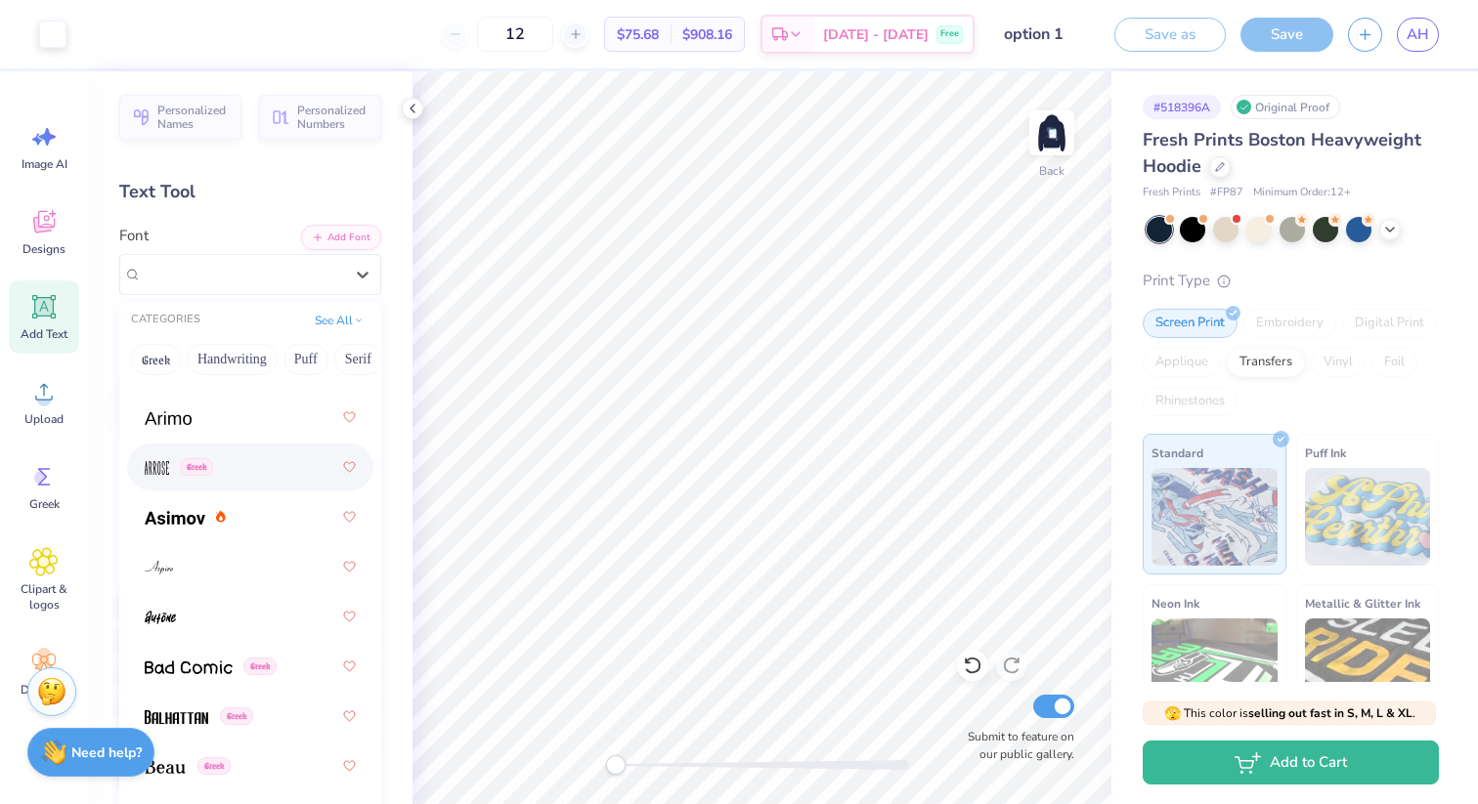
scroll to position [1096, 0]
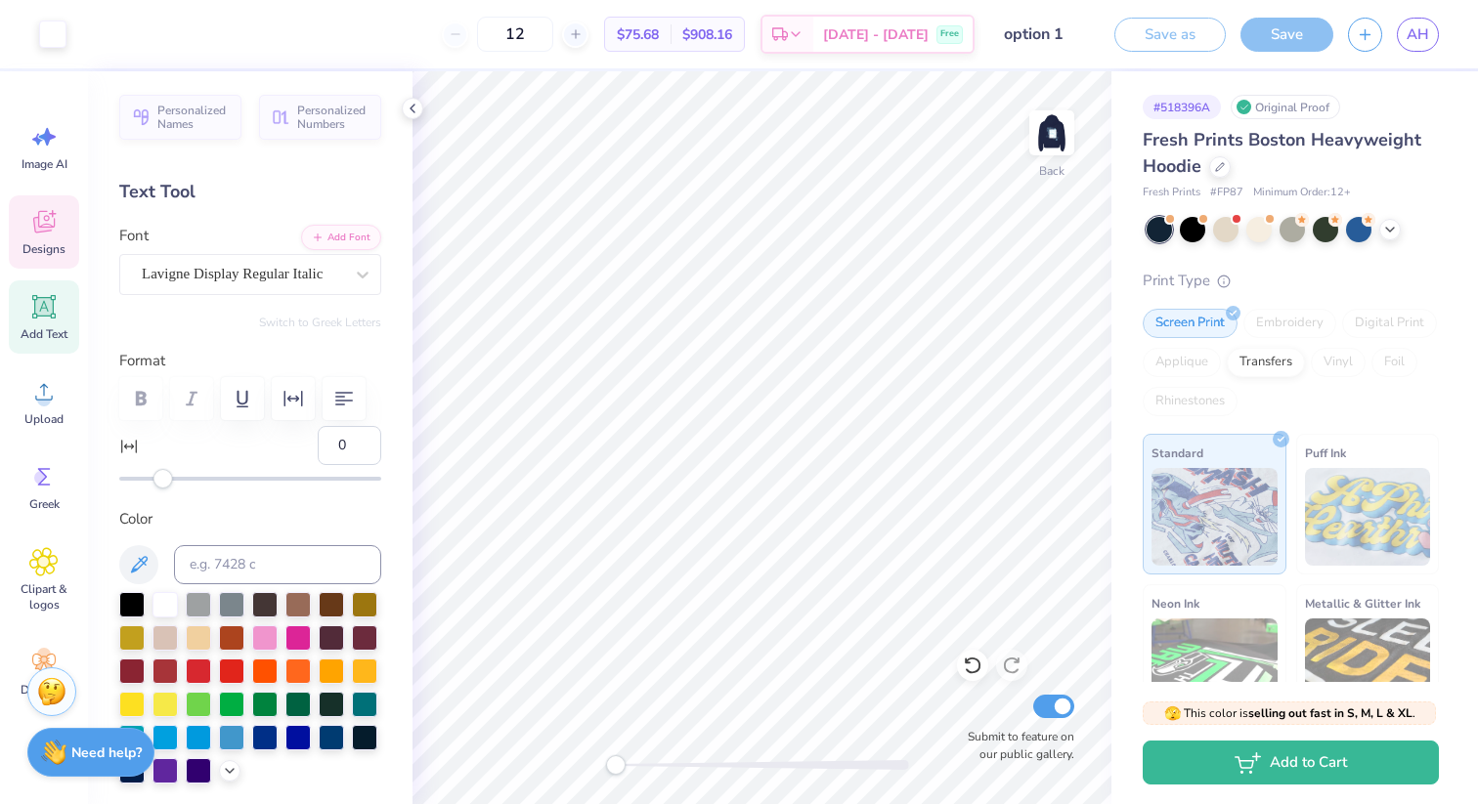
click at [47, 215] on icon at bounding box center [44, 222] width 22 height 22
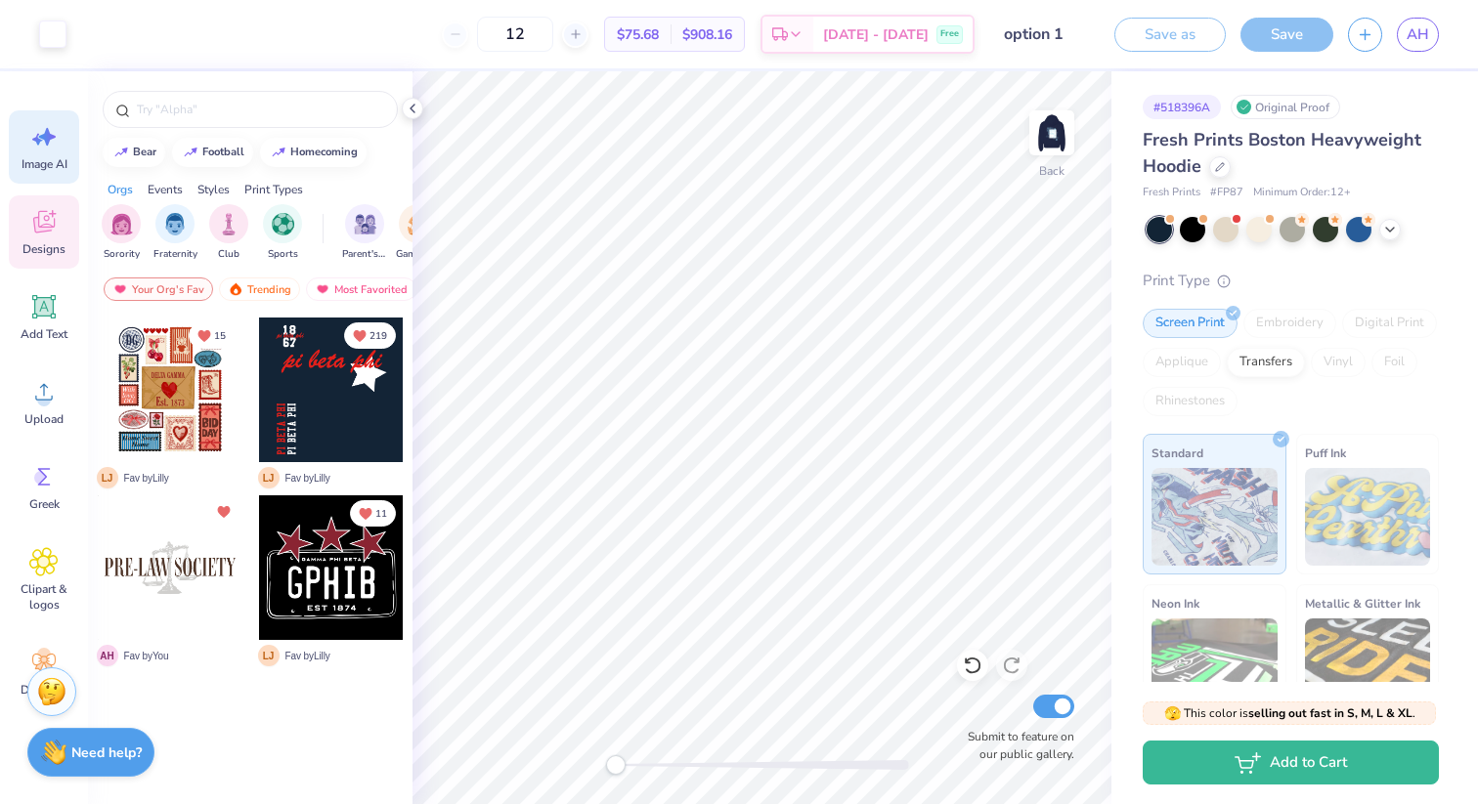
click at [47, 145] on icon at bounding box center [47, 137] width 17 height 18
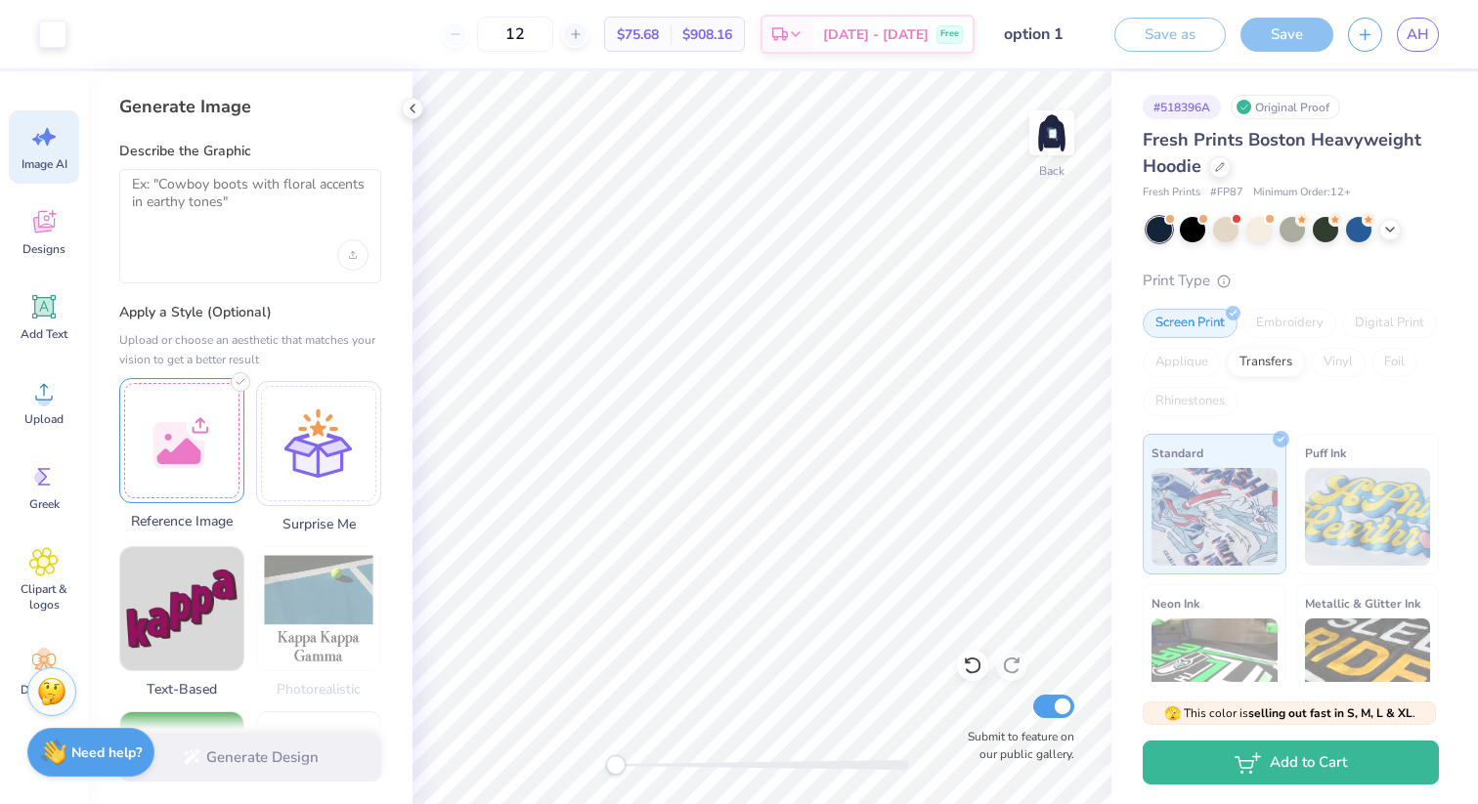
click at [196, 424] on div at bounding box center [181, 440] width 125 height 125
click at [228, 209] on textarea at bounding box center [250, 200] width 237 height 49
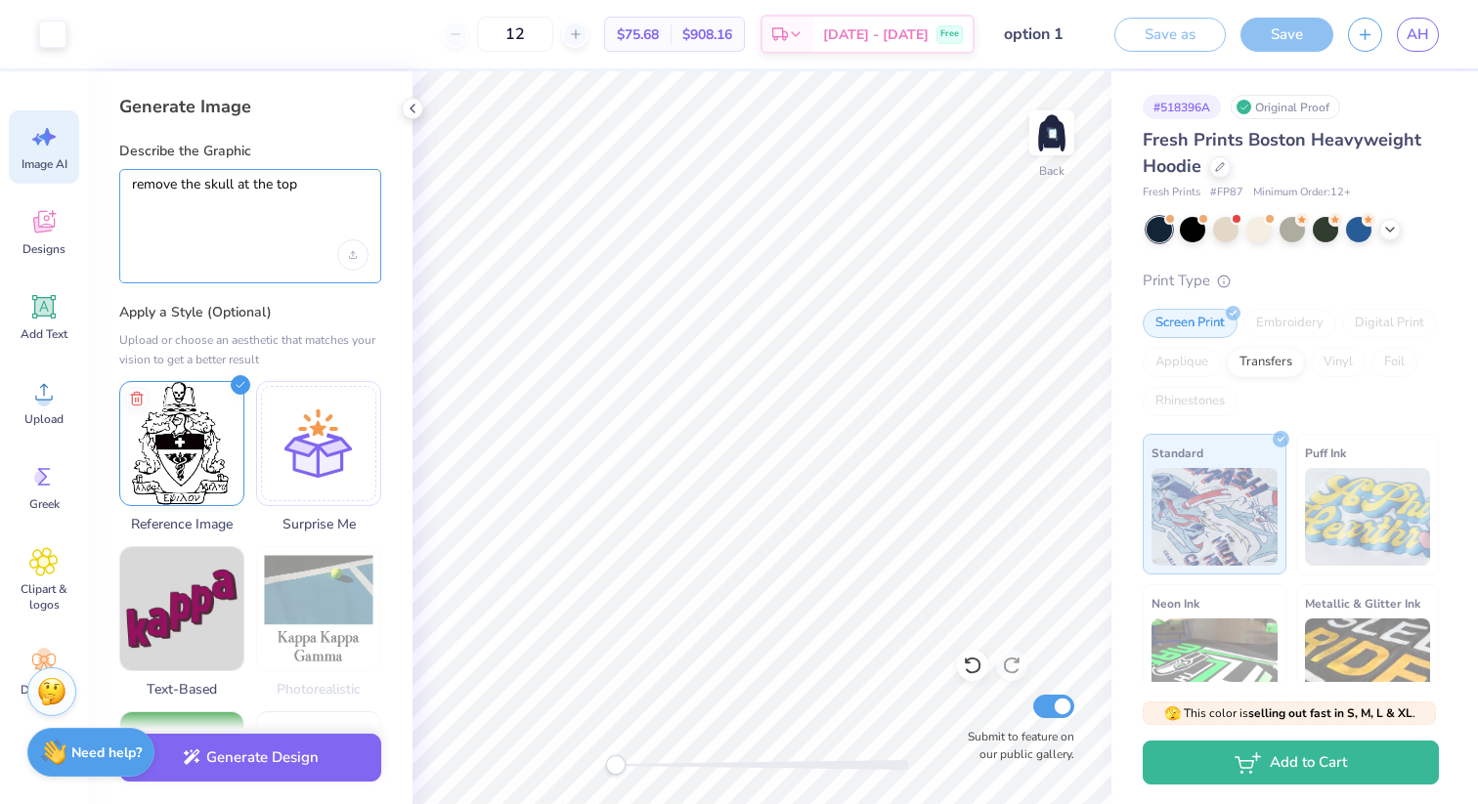
click at [237, 182] on textarea "remove the skull at the top" at bounding box center [250, 200] width 237 height 49
click at [364, 183] on textarea "remove the skull and book at the top" at bounding box center [250, 200] width 237 height 49
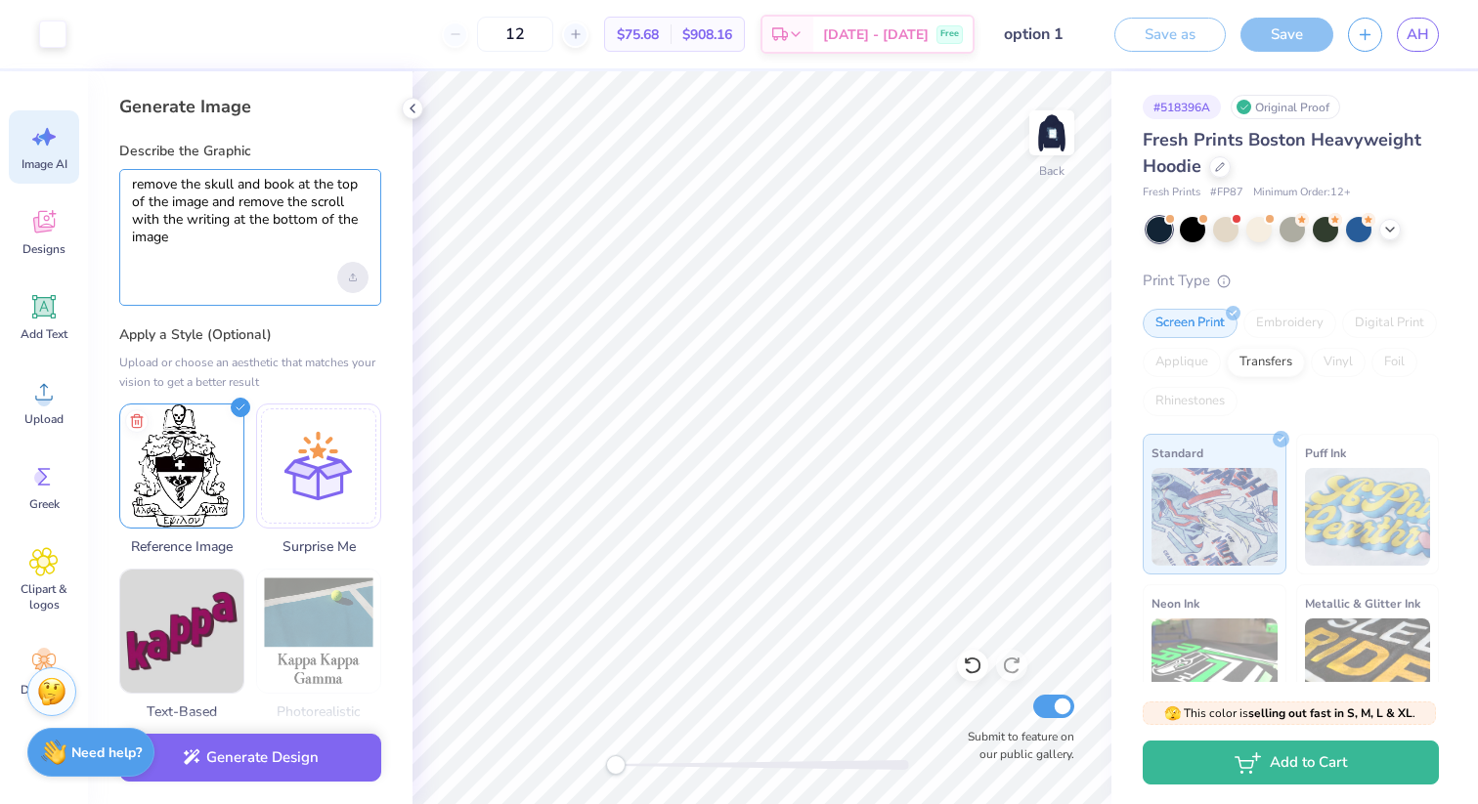
type textarea "remove the skull and book at the top of the image and remove the scroll with th…"
click at [353, 276] on icon "Upload image" at bounding box center [353, 278] width 8 height 8
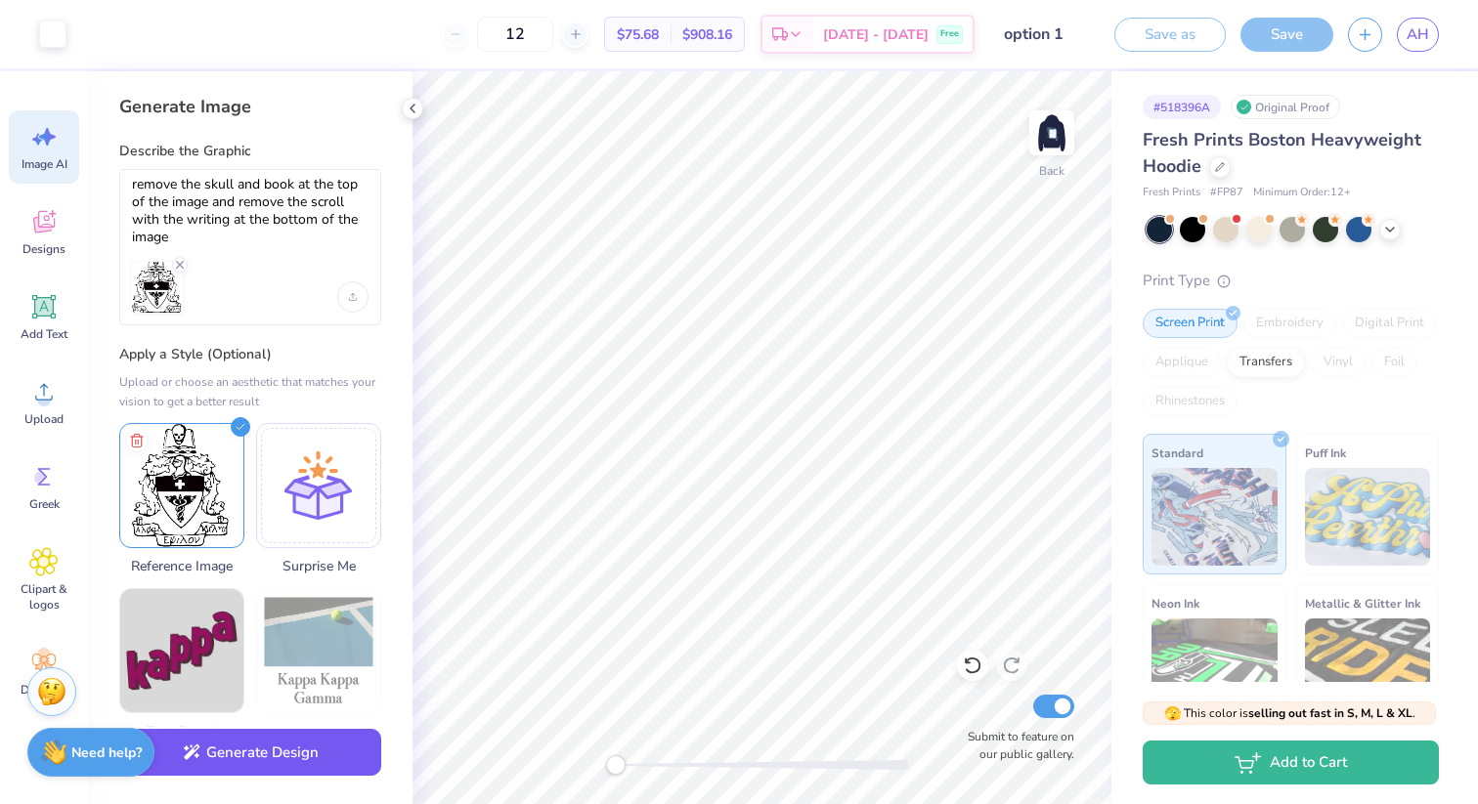
click at [251, 765] on button "Generate Design" at bounding box center [250, 753] width 262 height 48
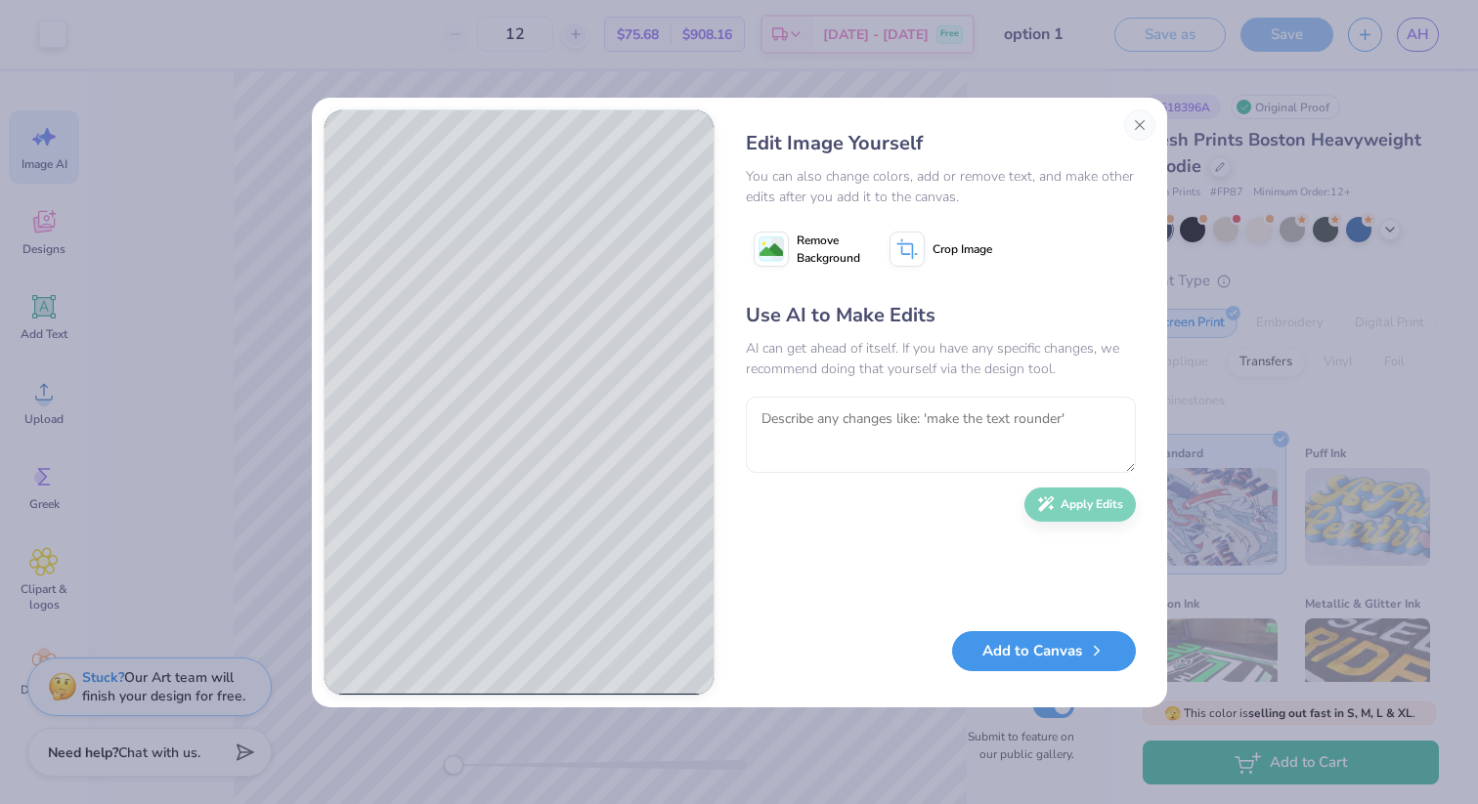
click at [1033, 658] on button "Add to Canvas" at bounding box center [1044, 651] width 184 height 40
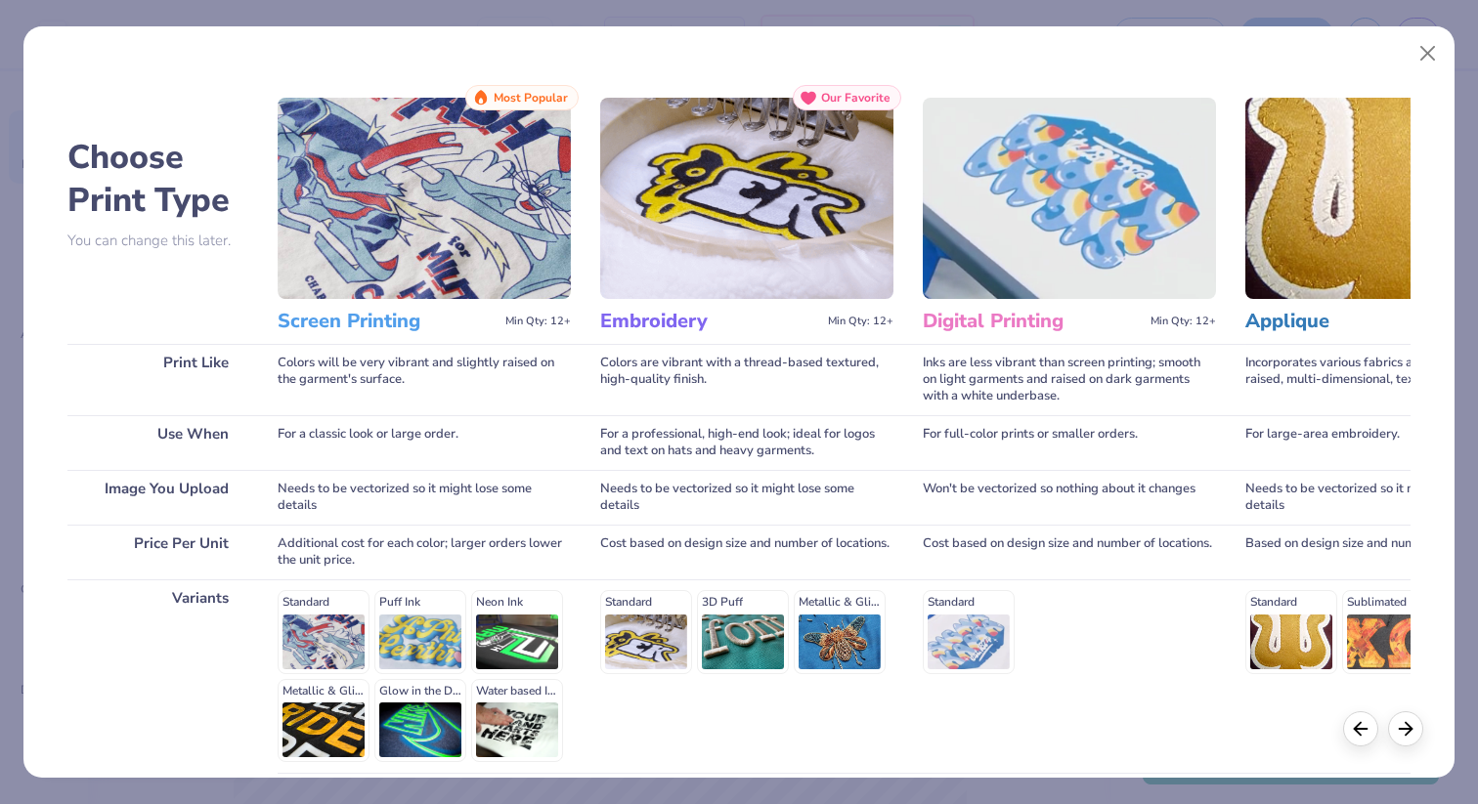
click at [367, 323] on h3 "Screen Printing" at bounding box center [388, 321] width 220 height 25
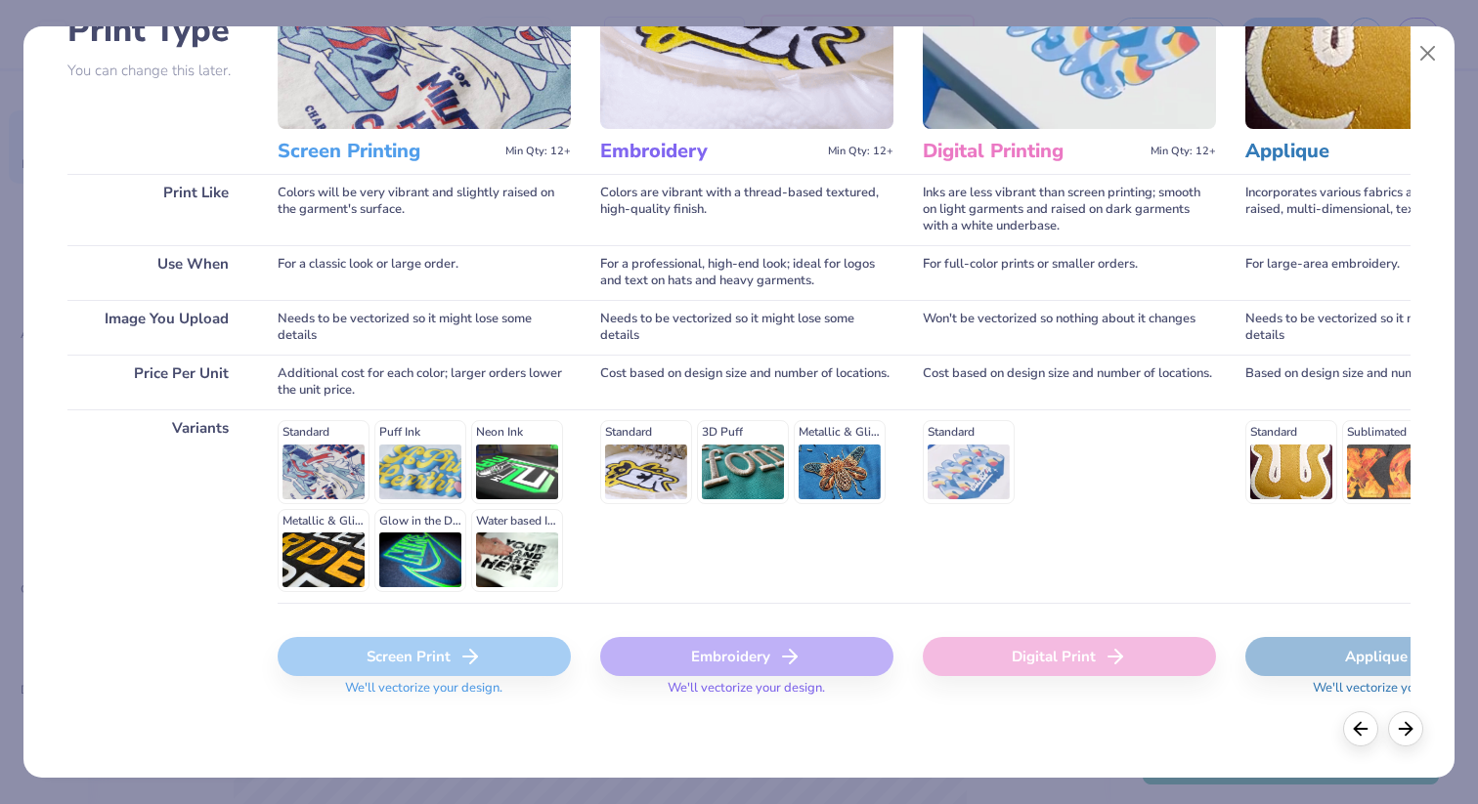
click at [427, 308] on div "Needs to be vectorized so it might lose some details" at bounding box center [424, 327] width 293 height 55
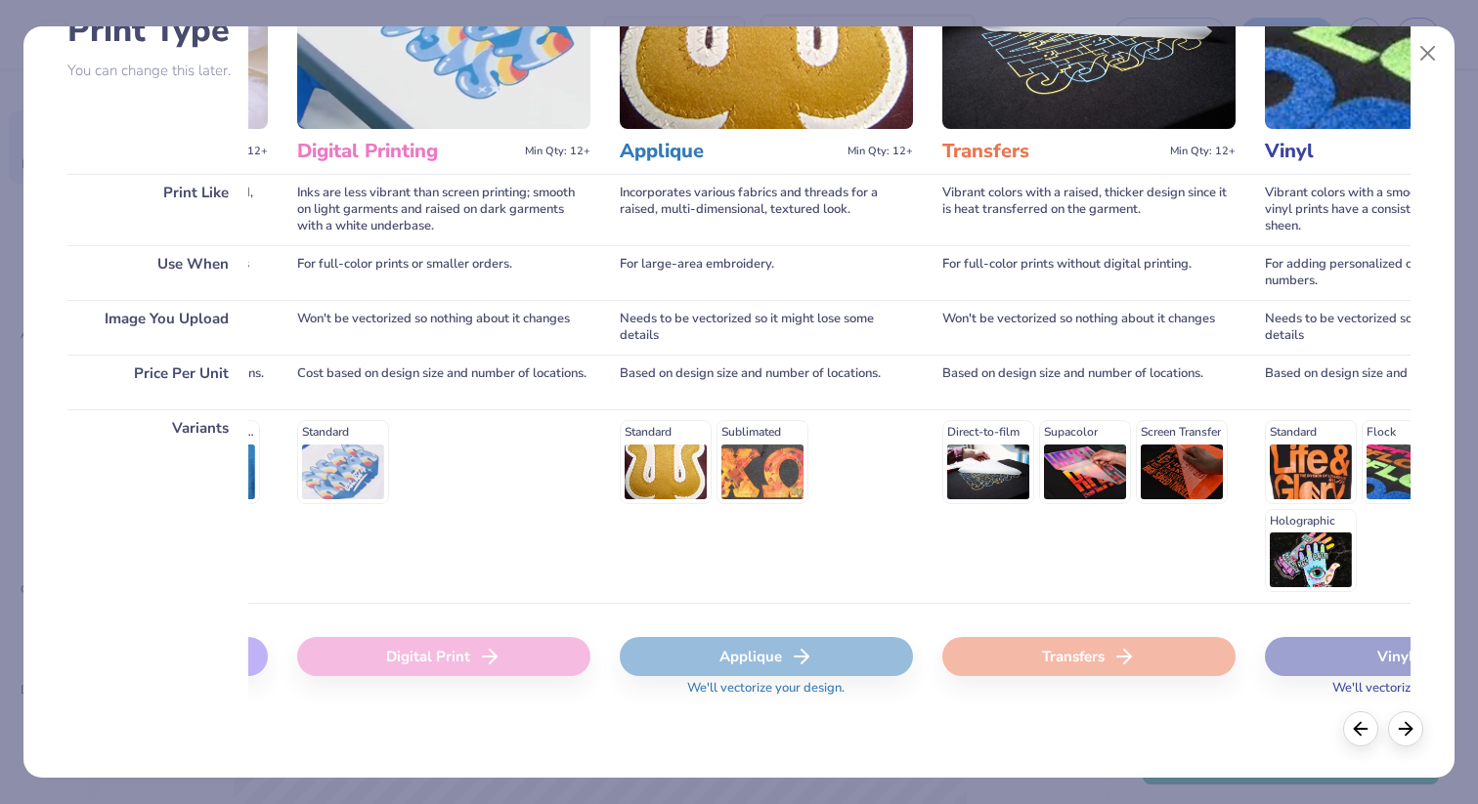
scroll to position [0, 0]
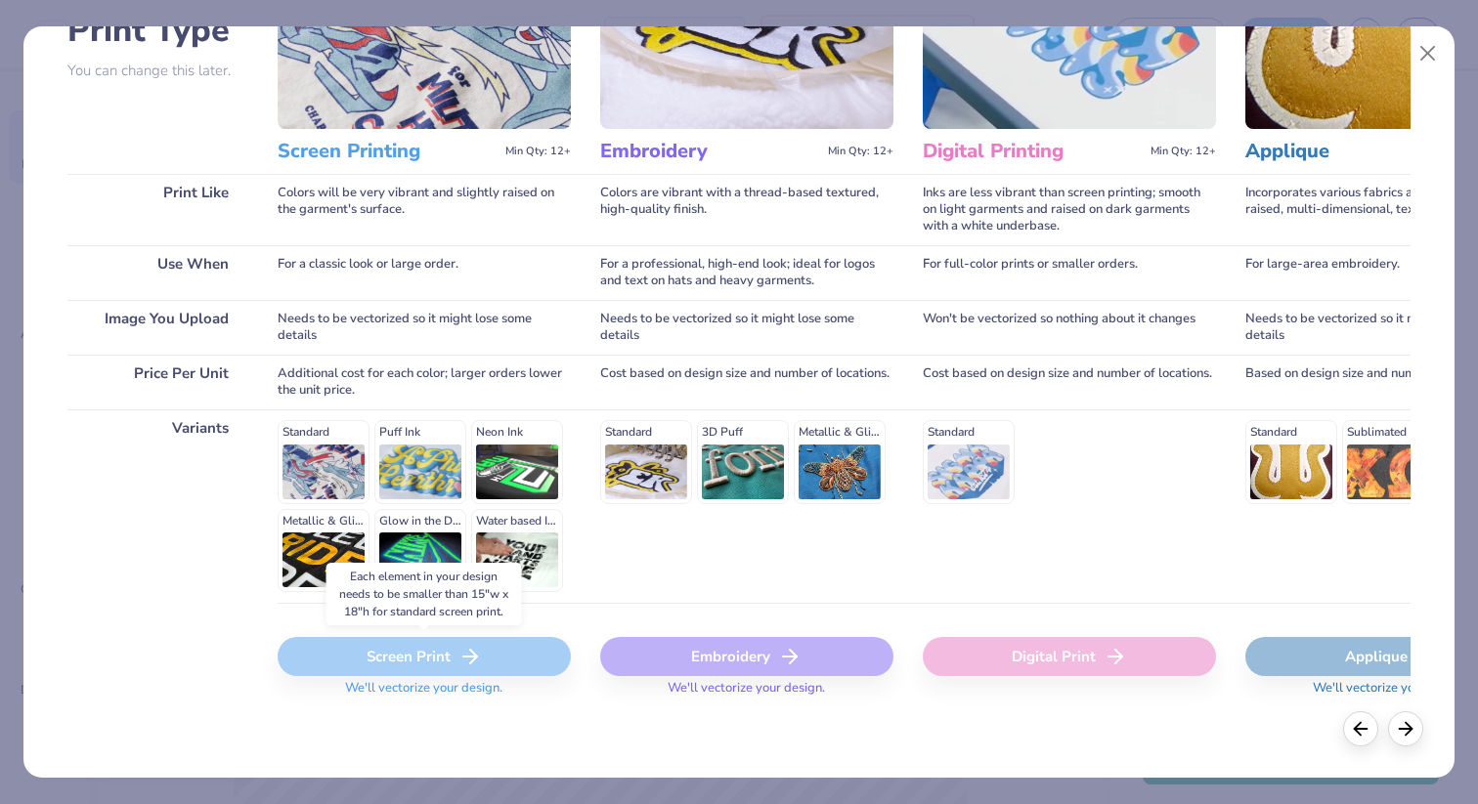
click at [413, 642] on div "Screen Print" at bounding box center [424, 656] width 293 height 39
click at [430, 685] on span "We'll vectorize your design." at bounding box center [423, 694] width 173 height 28
click at [481, 657] on div "Screen Print" at bounding box center [424, 656] width 293 height 39
click at [311, 453] on div "Standard Puff Ink Neon Ink Metallic & Glitter Ink Glow in the Dark Ink Water ba…" at bounding box center [424, 506] width 293 height 172
click at [315, 428] on div "Standard Puff Ink Neon Ink Metallic & Glitter Ink Glow in the Dark Ink Water ba…" at bounding box center [424, 506] width 293 height 172
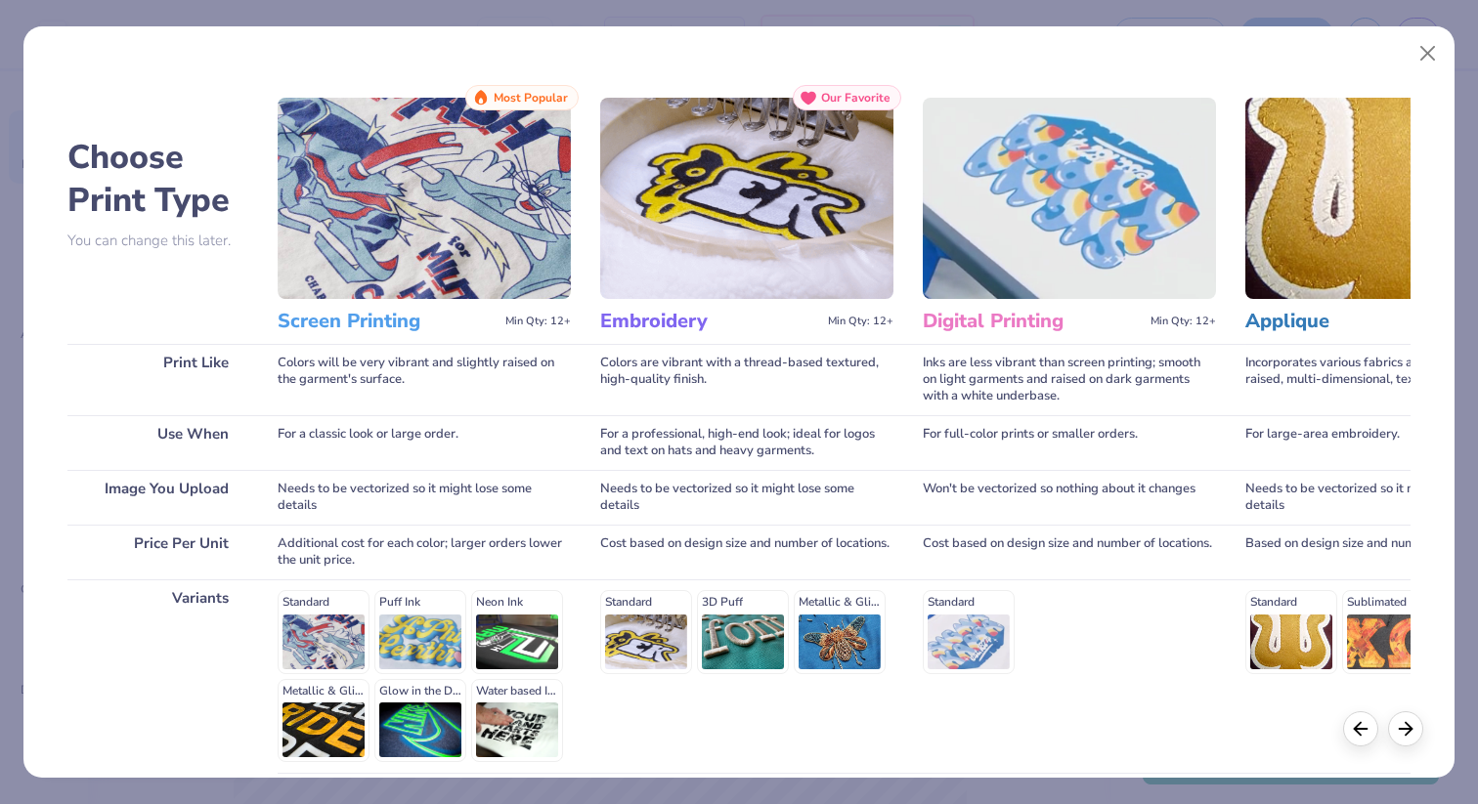
click at [468, 131] on img at bounding box center [424, 198] width 293 height 201
click at [539, 99] on span "Most Popular" at bounding box center [531, 98] width 74 height 14
click at [381, 311] on h3 "Screen Printing" at bounding box center [388, 321] width 220 height 25
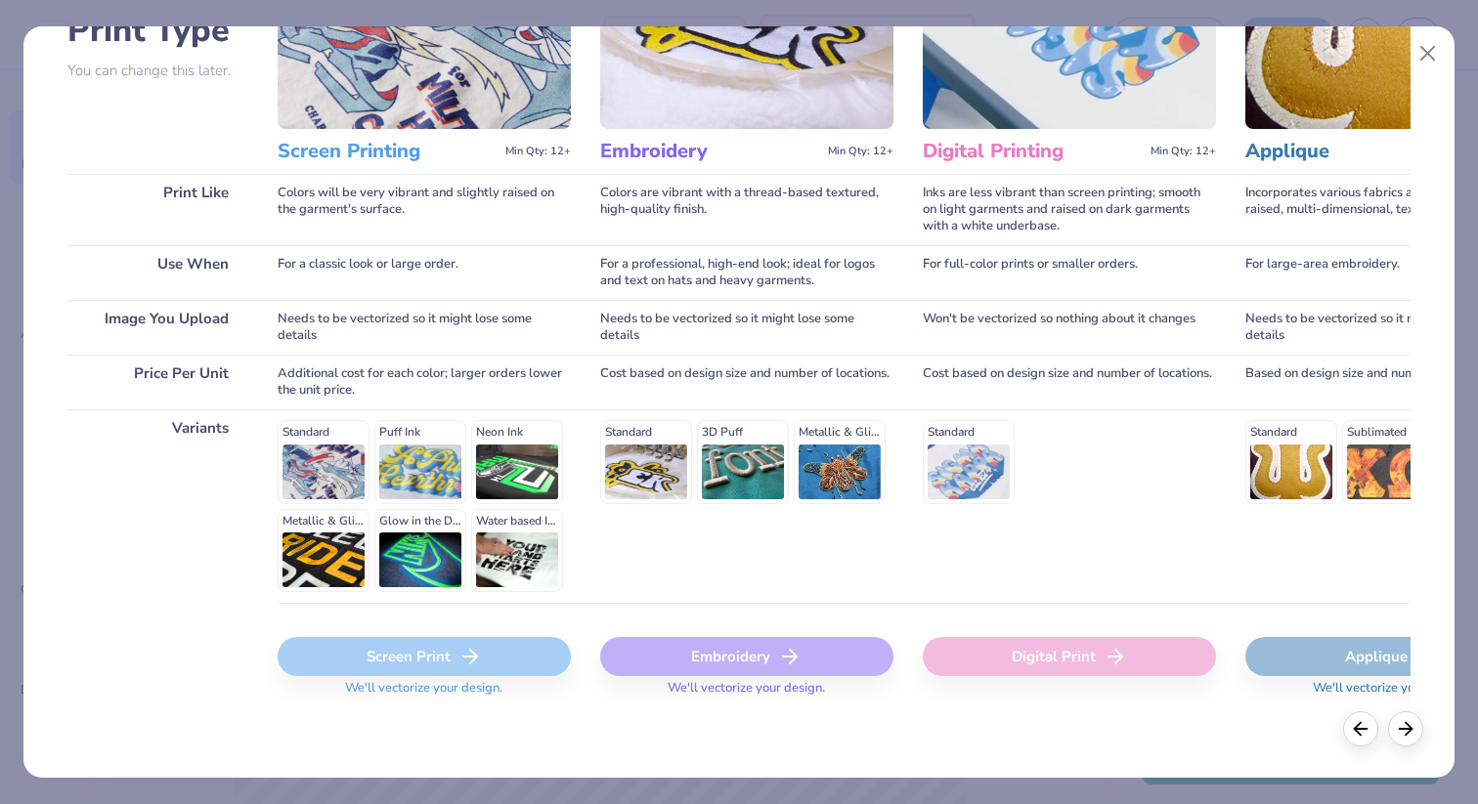
click at [428, 575] on div "Standard Puff Ink Neon Ink Metallic & Glitter Ink Glow in the Dark Ink Water ba…" at bounding box center [424, 506] width 293 height 172
click at [433, 656] on div "Screen Print" at bounding box center [424, 656] width 293 height 39
click at [433, 651] on div "Screen Print" at bounding box center [424, 656] width 293 height 39
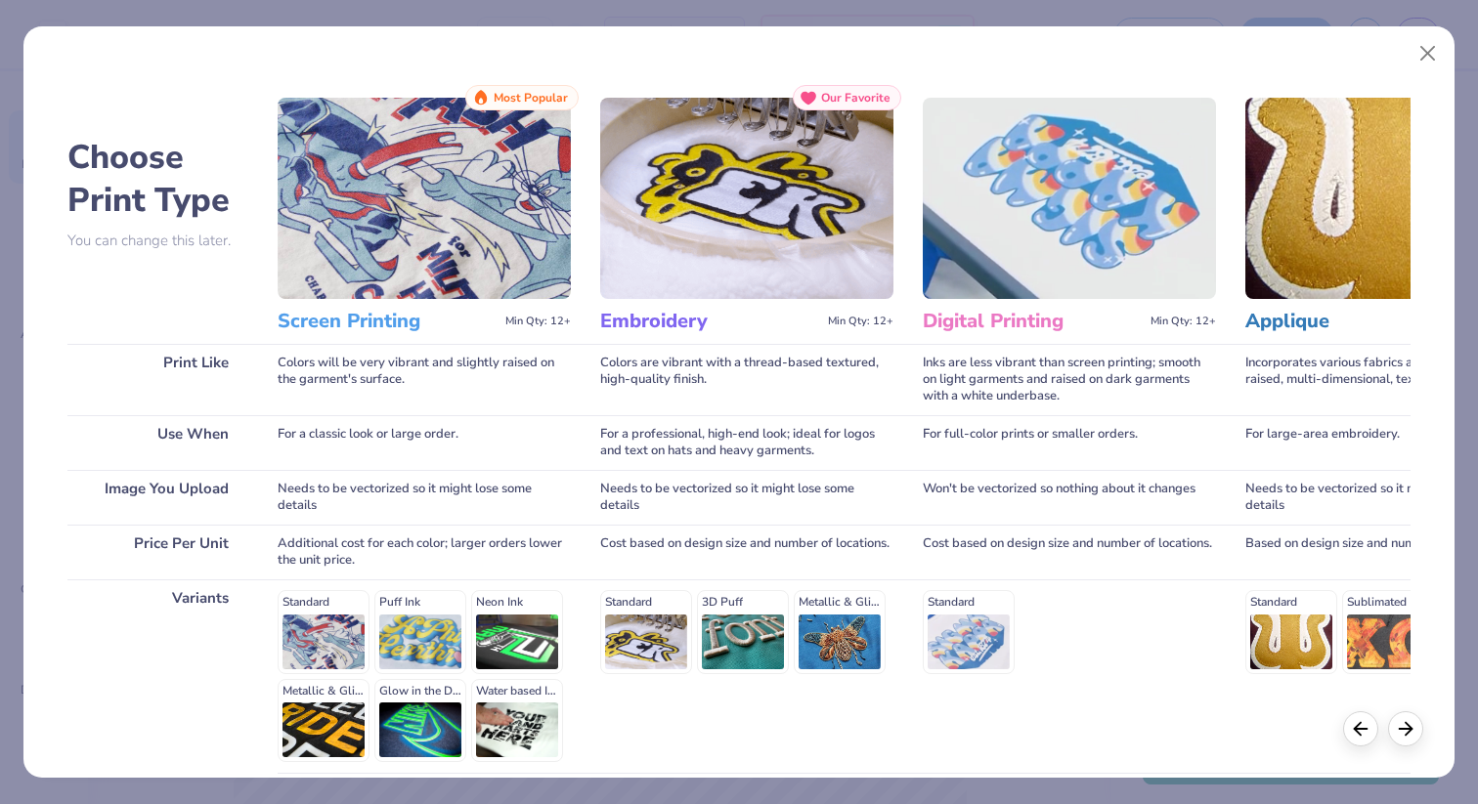
click at [182, 237] on p "You can change this later." at bounding box center [157, 241] width 181 height 17
click at [1412, 730] on icon at bounding box center [1406, 726] width 22 height 22
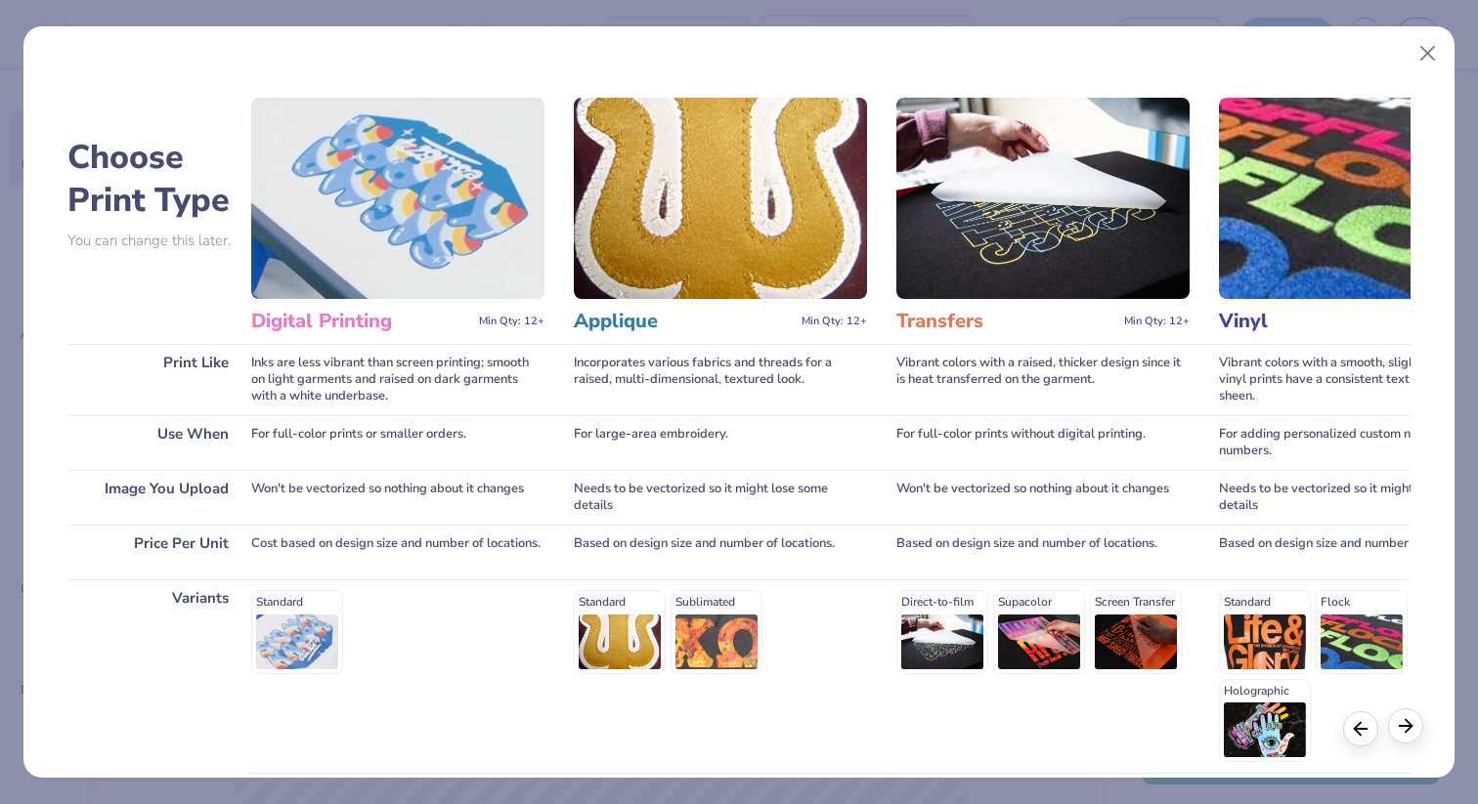
click at [1412, 730] on icon at bounding box center [1406, 726] width 22 height 22
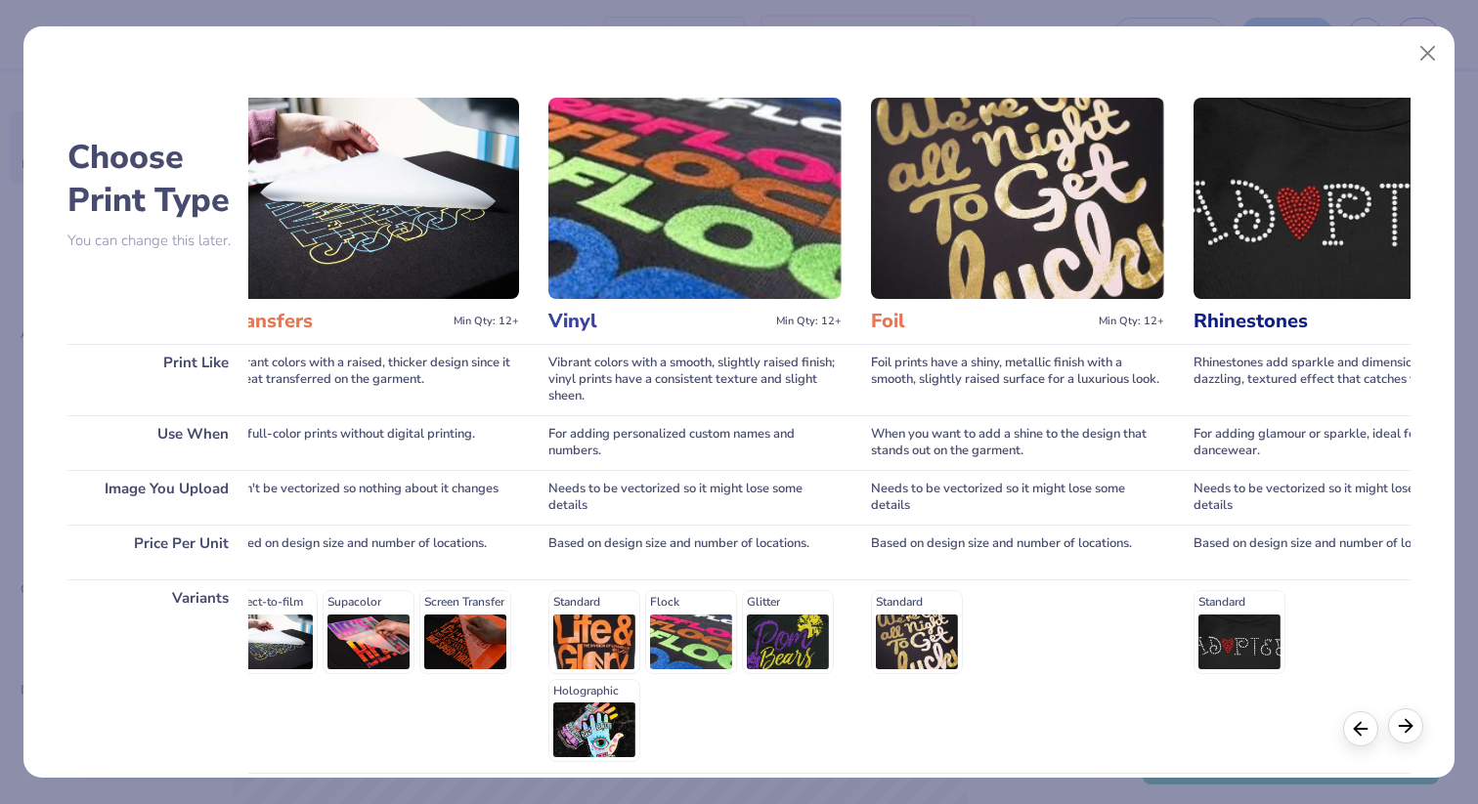
scroll to position [0, 1344]
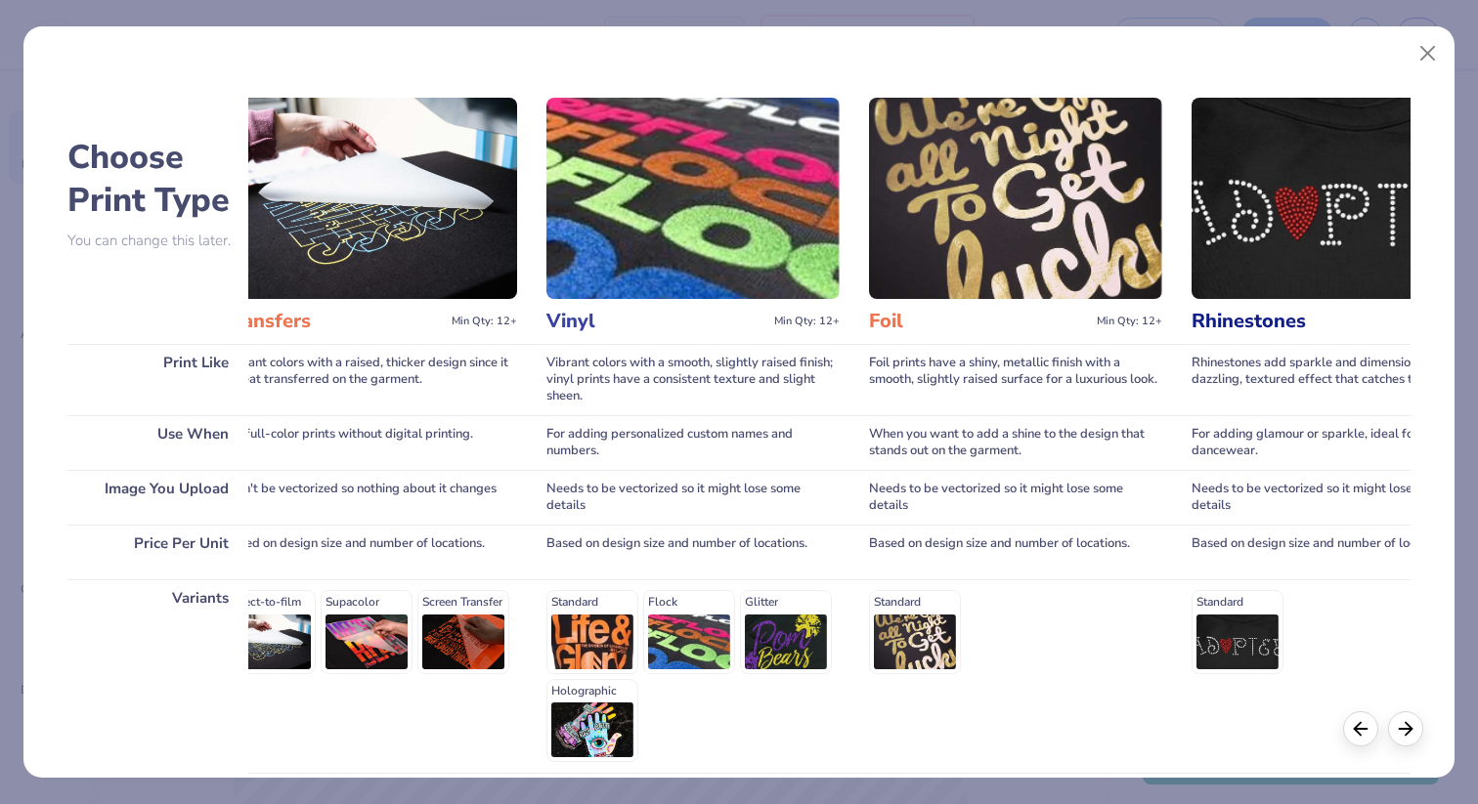
click at [584, 616] on div "Standard Flock Glitter Holographic" at bounding box center [692, 676] width 293 height 172
click at [579, 590] on div "Standard Flock Glitter Holographic" at bounding box center [692, 676] width 293 height 172
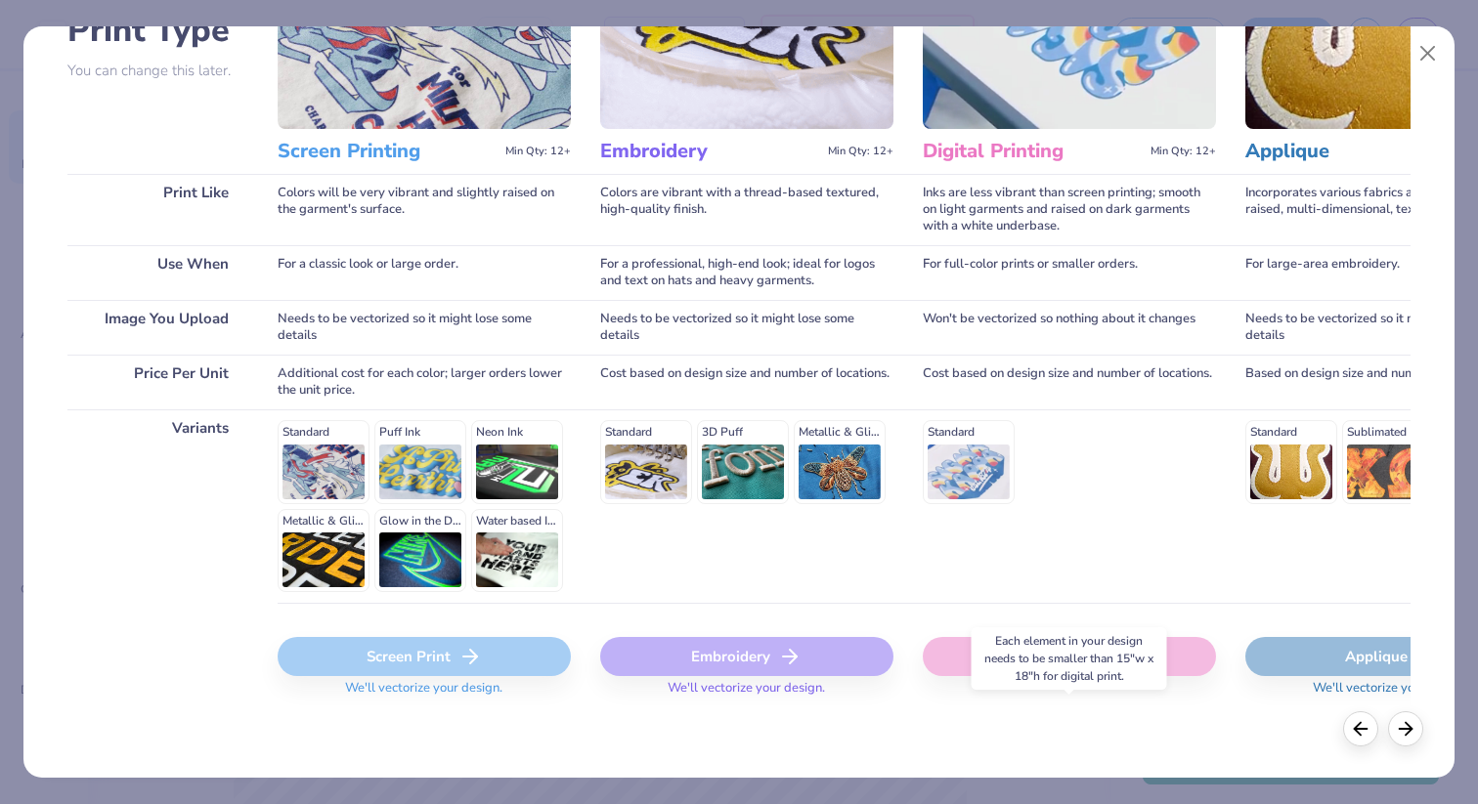
scroll to position [0, 0]
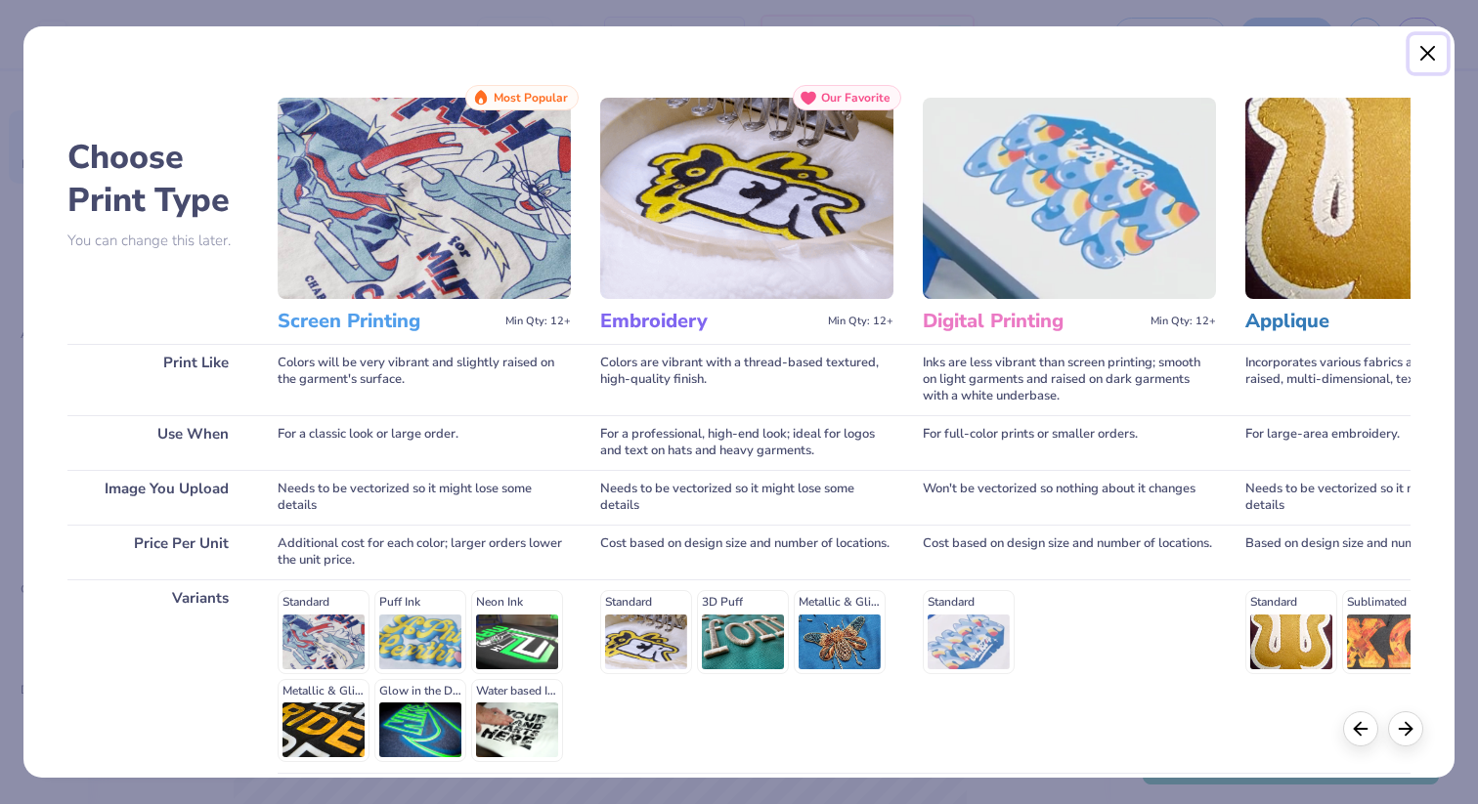
click at [1433, 58] on button "Close" at bounding box center [1427, 53] width 37 height 37
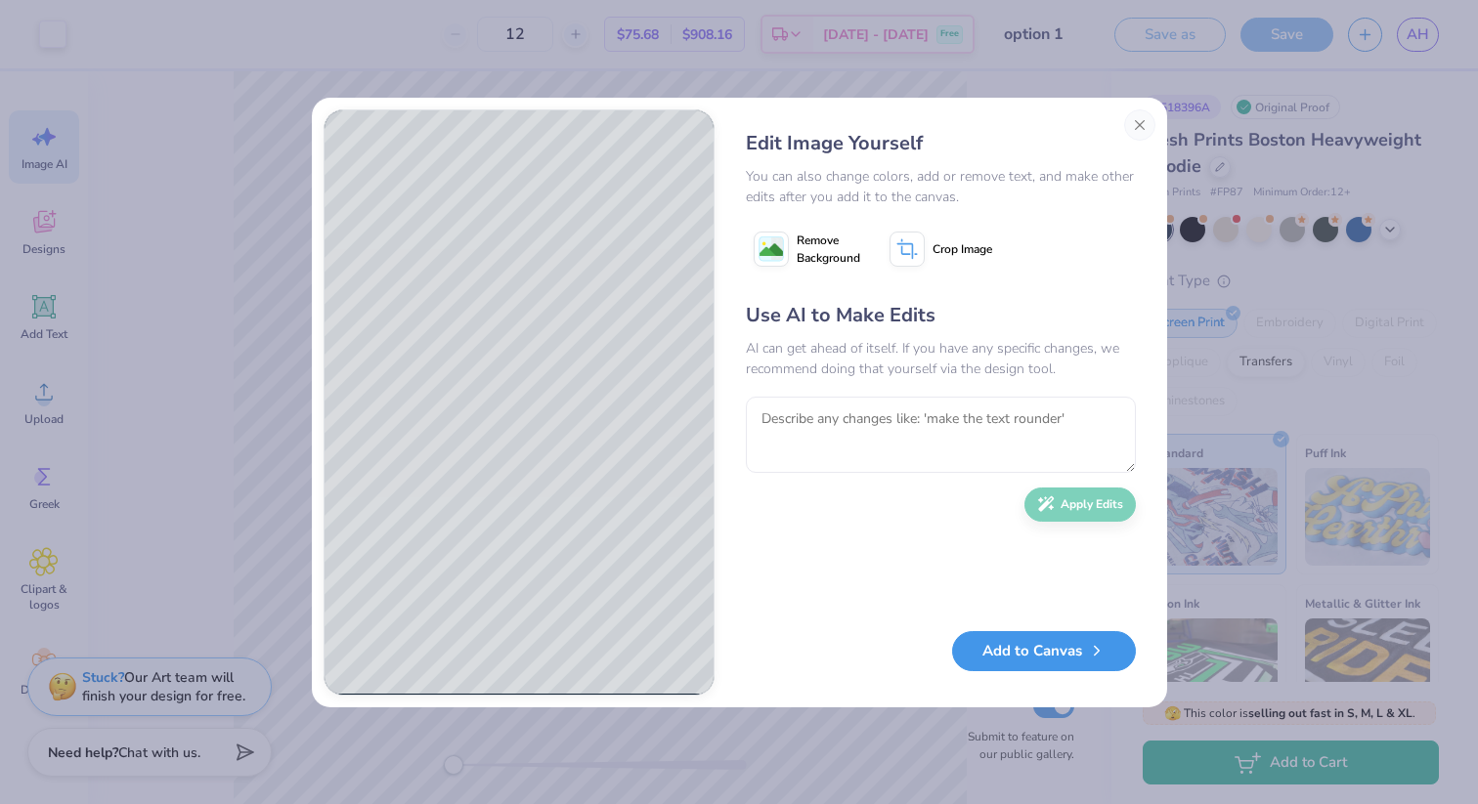
click at [1033, 636] on button "Add to Canvas" at bounding box center [1044, 651] width 184 height 40
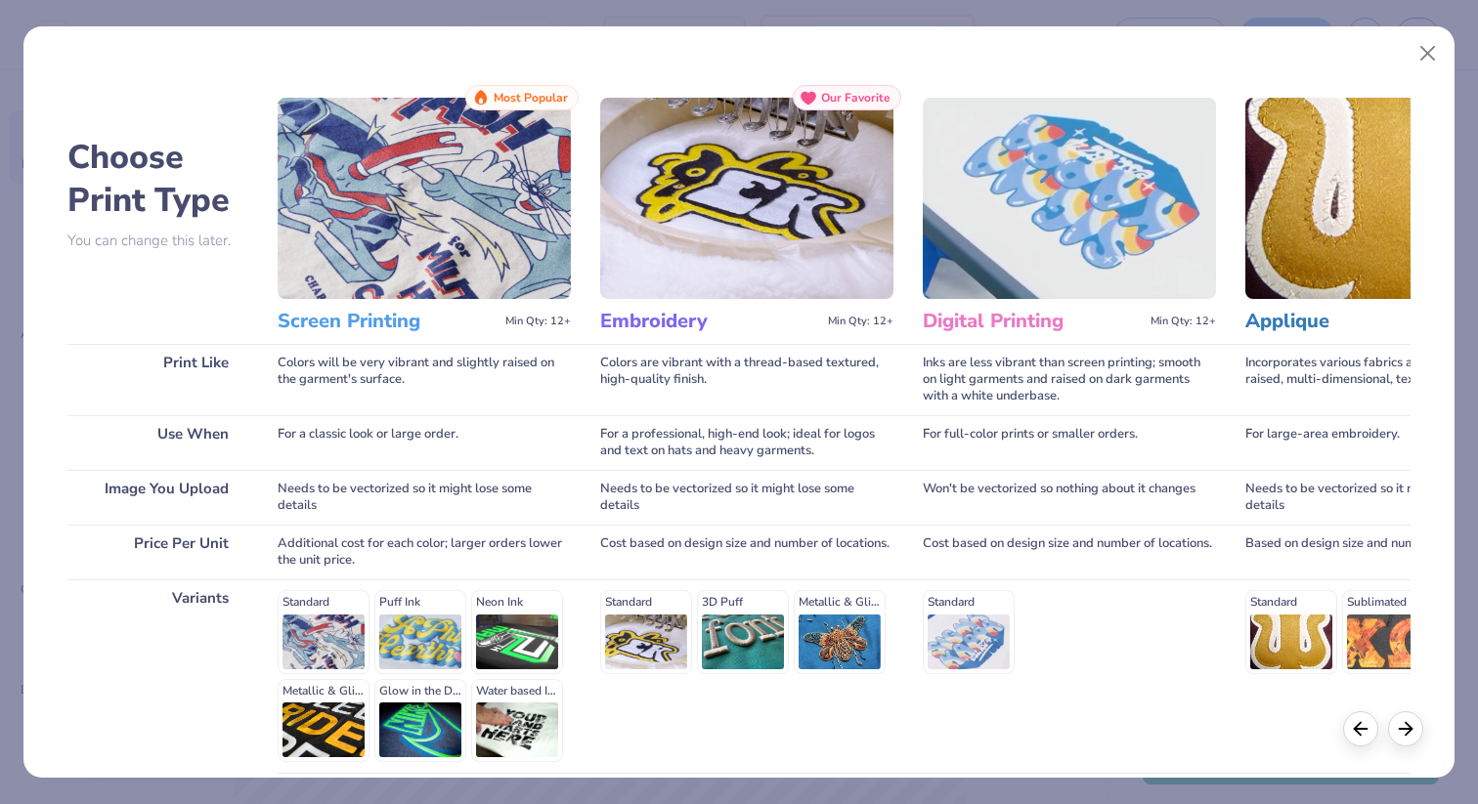
click at [362, 331] on h3 "Screen Printing" at bounding box center [388, 321] width 220 height 25
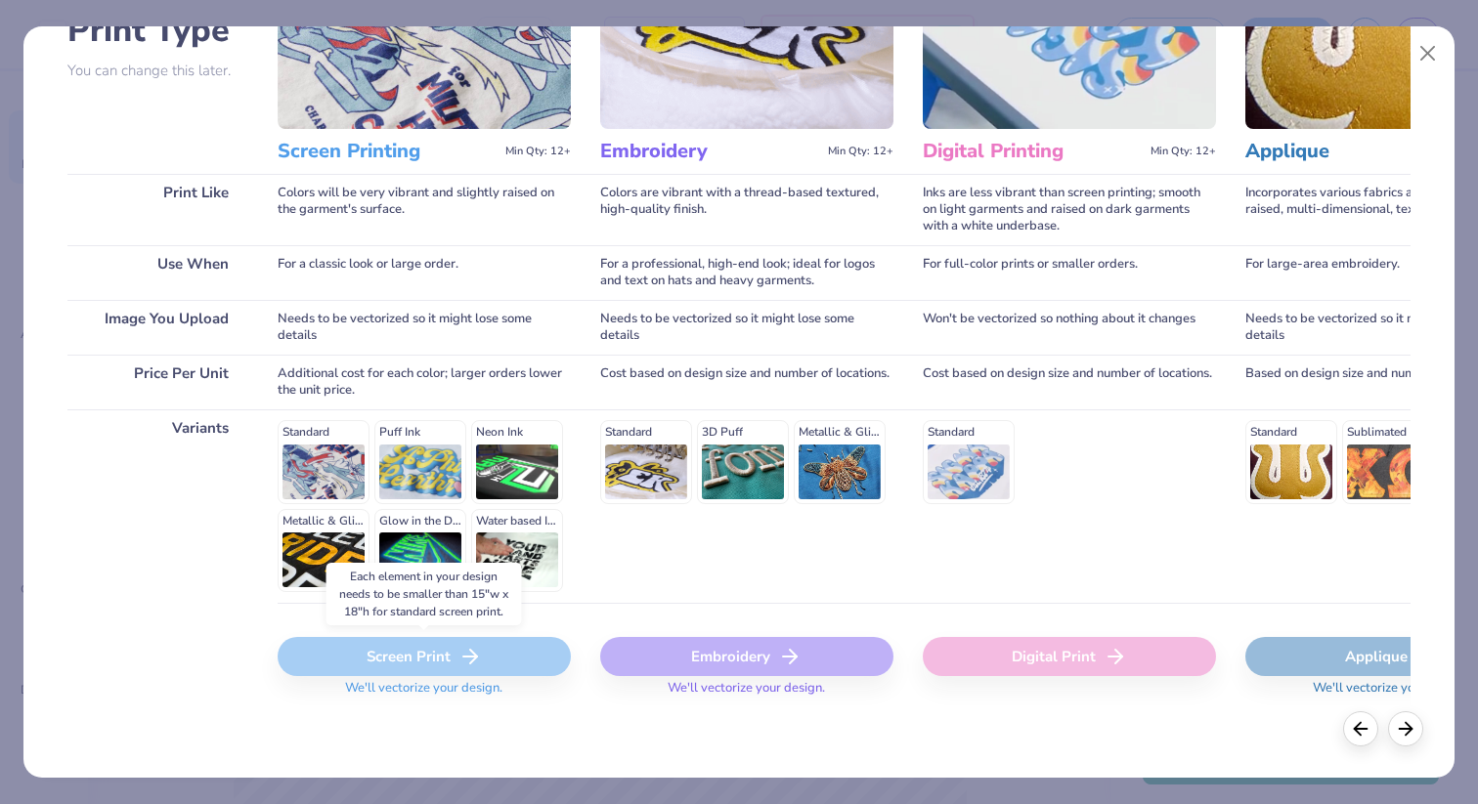
click at [403, 655] on div "Screen Print" at bounding box center [424, 656] width 293 height 39
click at [414, 689] on span "We'll vectorize your design." at bounding box center [423, 694] width 173 height 28
click at [329, 468] on div "Standard Puff Ink Neon Ink Metallic & Glitter Ink Glow in the Dark Ink Water ba…" at bounding box center [424, 506] width 293 height 172
click at [439, 460] on div "Standard Puff Ink Neon Ink Metallic & Glitter Ink Glow in the Dark Ink Water ba…" at bounding box center [424, 506] width 293 height 172
click at [541, 449] on div "Standard Puff Ink Neon Ink Metallic & Glitter Ink Glow in the Dark Ink Water ba…" at bounding box center [424, 506] width 293 height 172
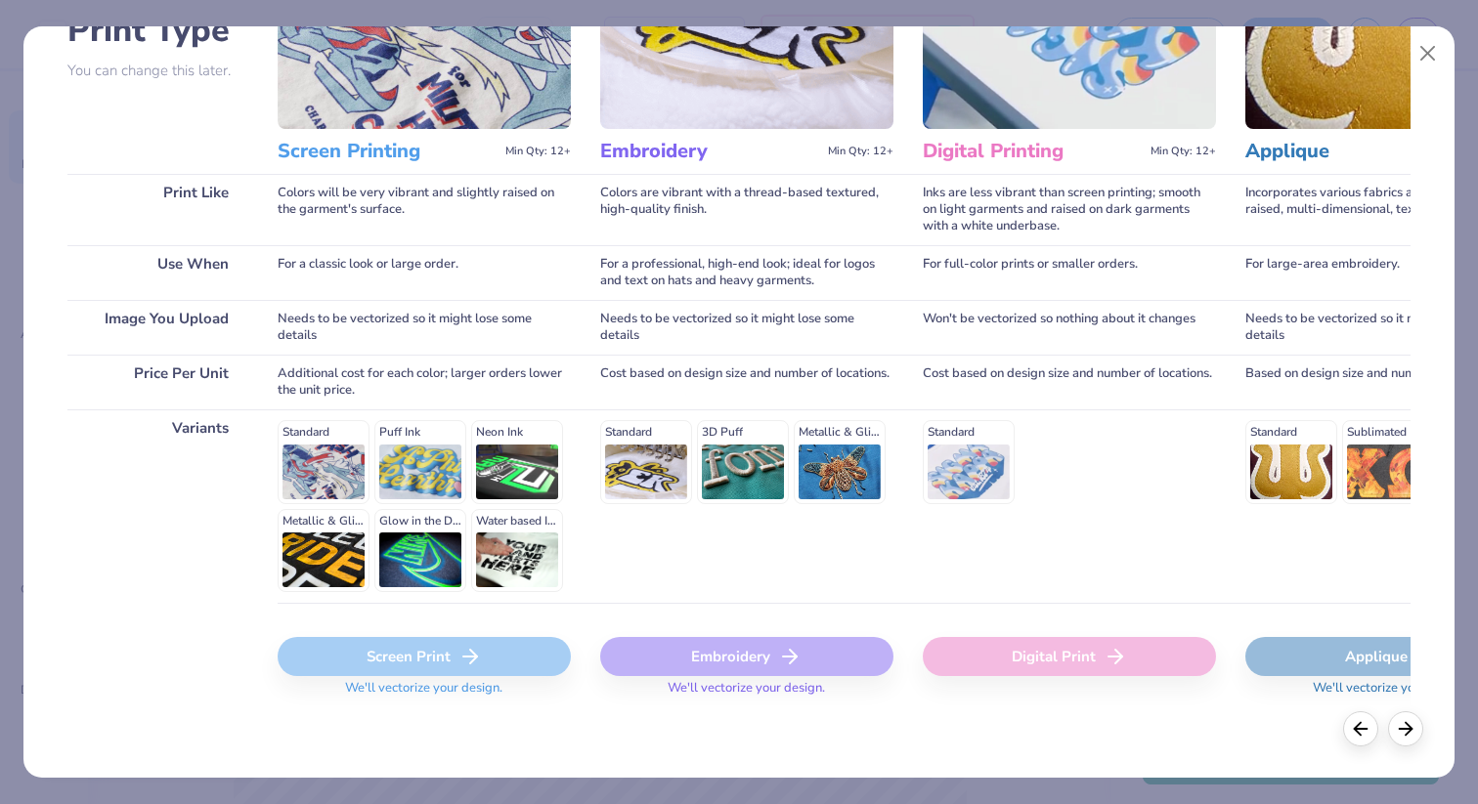
click at [282, 544] on div "Standard Puff Ink Neon Ink Metallic & Glitter Ink Glow in the Dark Ink Water ba…" at bounding box center [424, 506] width 293 height 172
click at [433, 539] on div "Standard Puff Ink Neon Ink Metallic & Glitter Ink Glow in the Dark Ink Water ba…" at bounding box center [424, 506] width 293 height 172
click at [500, 539] on div "Standard Puff Ink Neon Ink Metallic & Glitter Ink Glow in the Dark Ink Water ba…" at bounding box center [424, 506] width 293 height 172
click at [679, 435] on div "Standard 3D Puff Metallic & Glitter" at bounding box center [746, 461] width 293 height 83
click at [676, 435] on div "Standard 3D Puff Metallic & Glitter" at bounding box center [746, 461] width 293 height 83
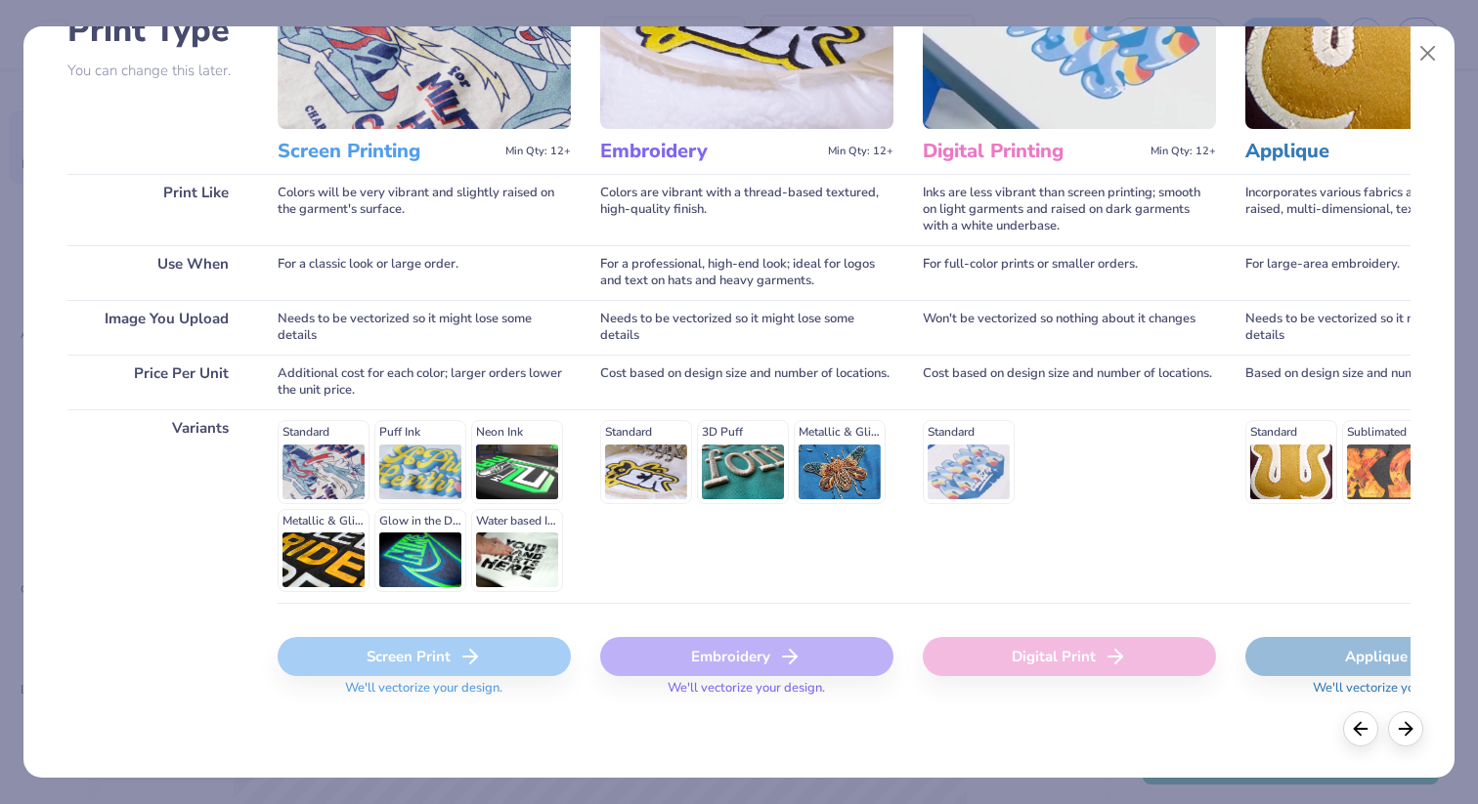
click at [757, 446] on div "Standard 3D Puff Metallic & Glitter" at bounding box center [746, 461] width 293 height 83
click at [870, 468] on div "Standard 3D Puff Metallic & Glitter" at bounding box center [746, 461] width 293 height 83
click at [951, 459] on div "Standard" at bounding box center [1069, 461] width 293 height 83
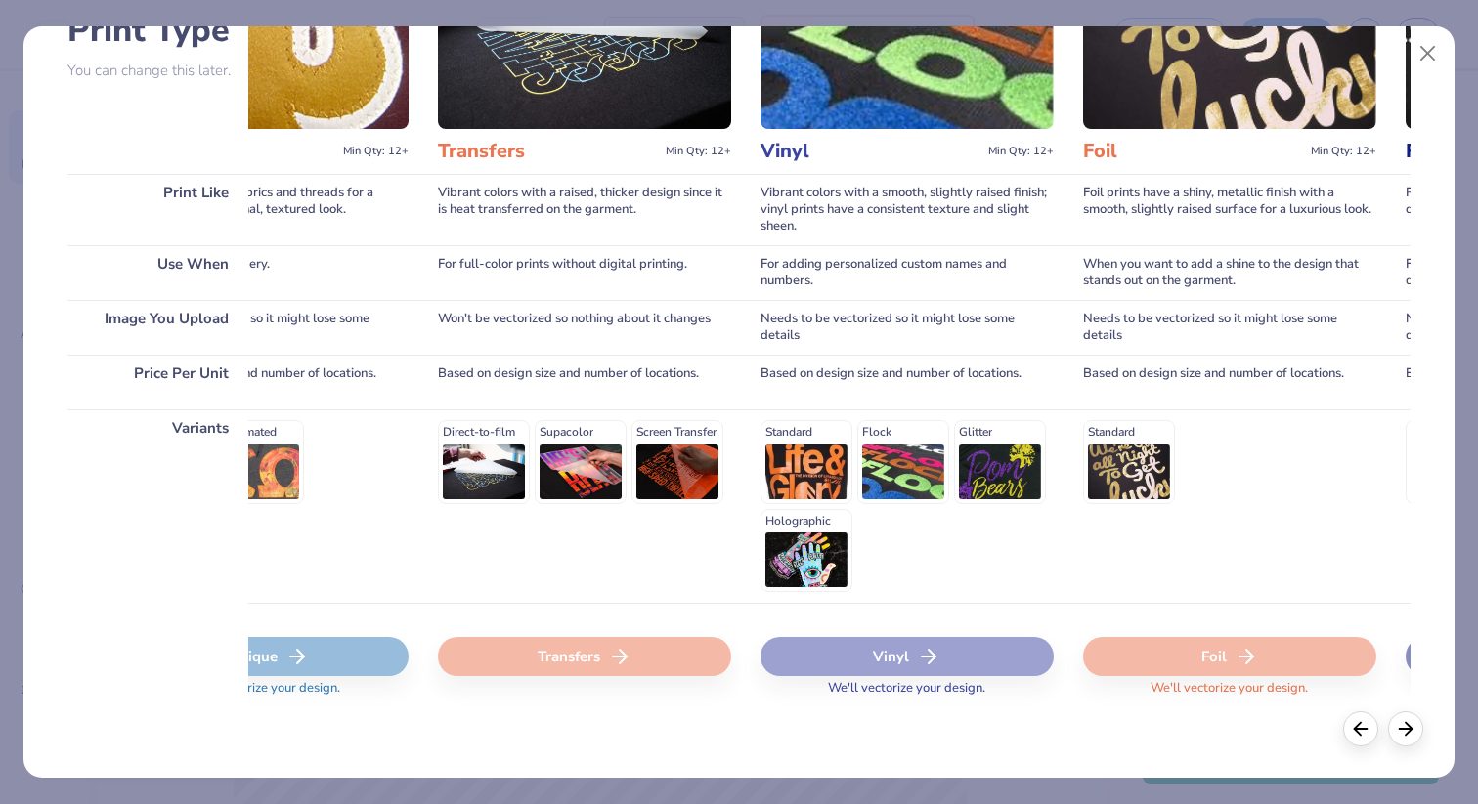
scroll to position [0, 1119]
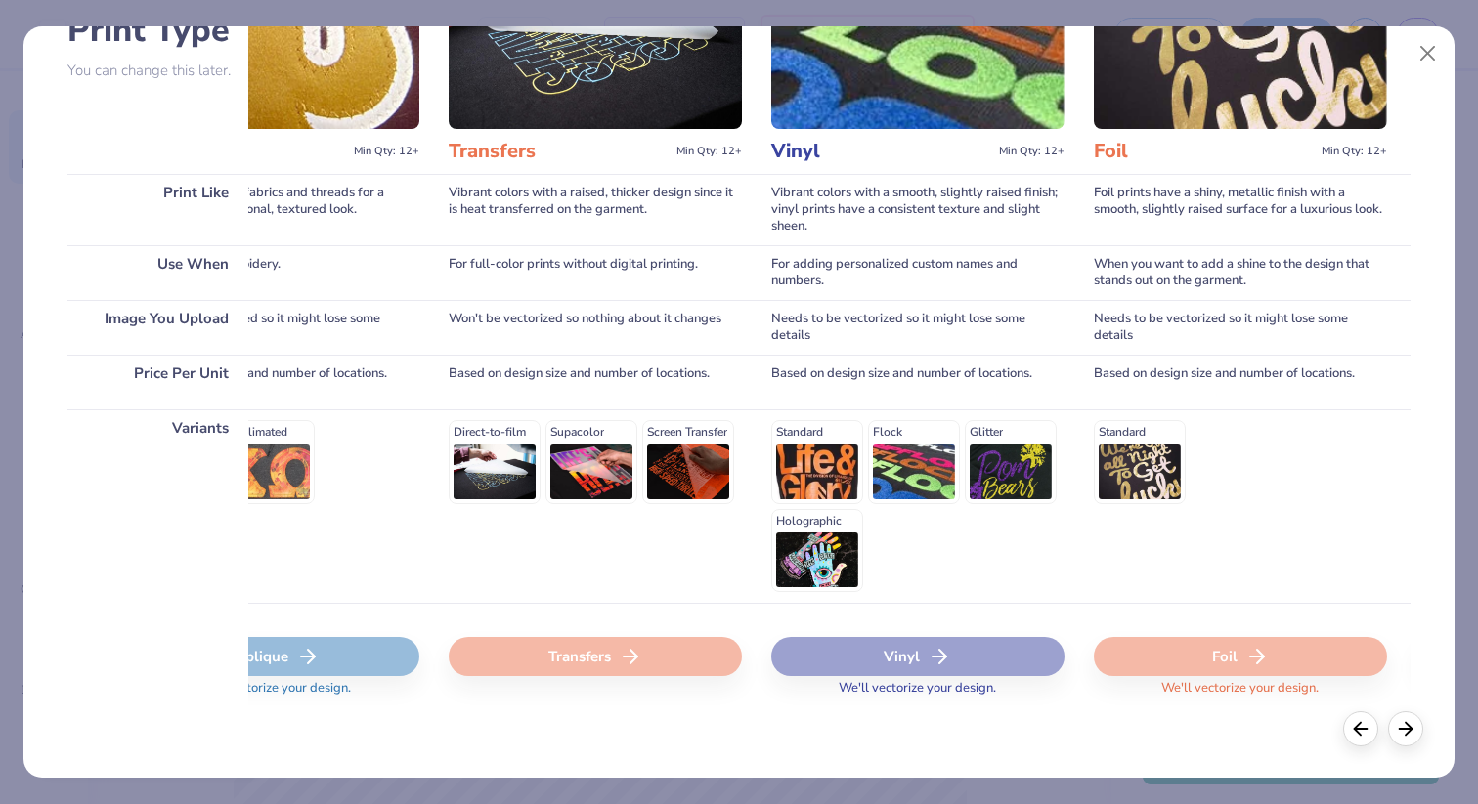
click at [516, 446] on div "Direct-to-film Supacolor Screen Transfer" at bounding box center [595, 461] width 293 height 83
click at [600, 443] on div "Direct-to-film Supacolor Screen Transfer" at bounding box center [595, 461] width 293 height 83
click at [662, 450] on div "Direct-to-film Supacolor Screen Transfer" at bounding box center [595, 461] width 293 height 83
click at [1429, 47] on button "Close" at bounding box center [1427, 53] width 37 height 37
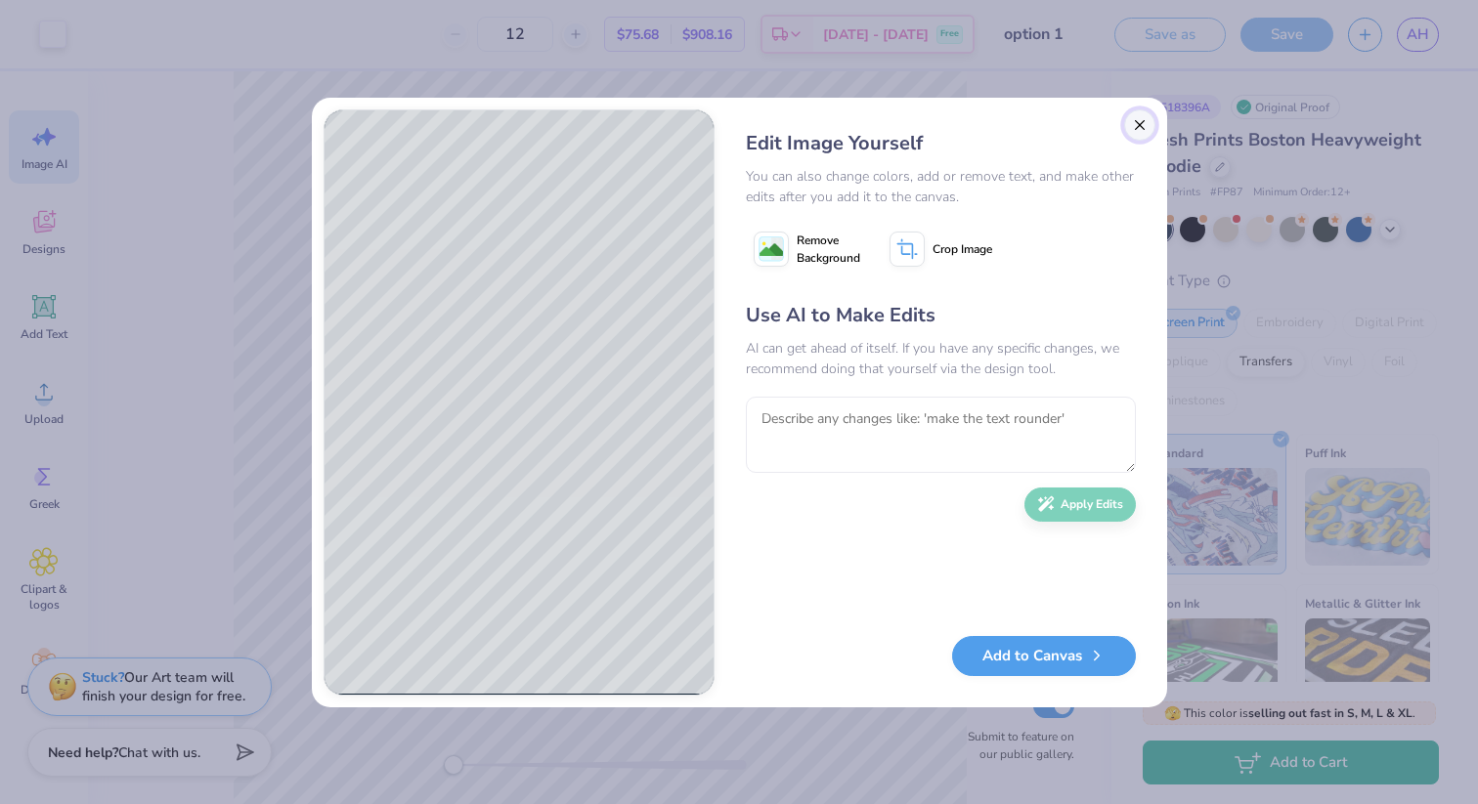
click at [1140, 128] on button "Close" at bounding box center [1139, 124] width 31 height 31
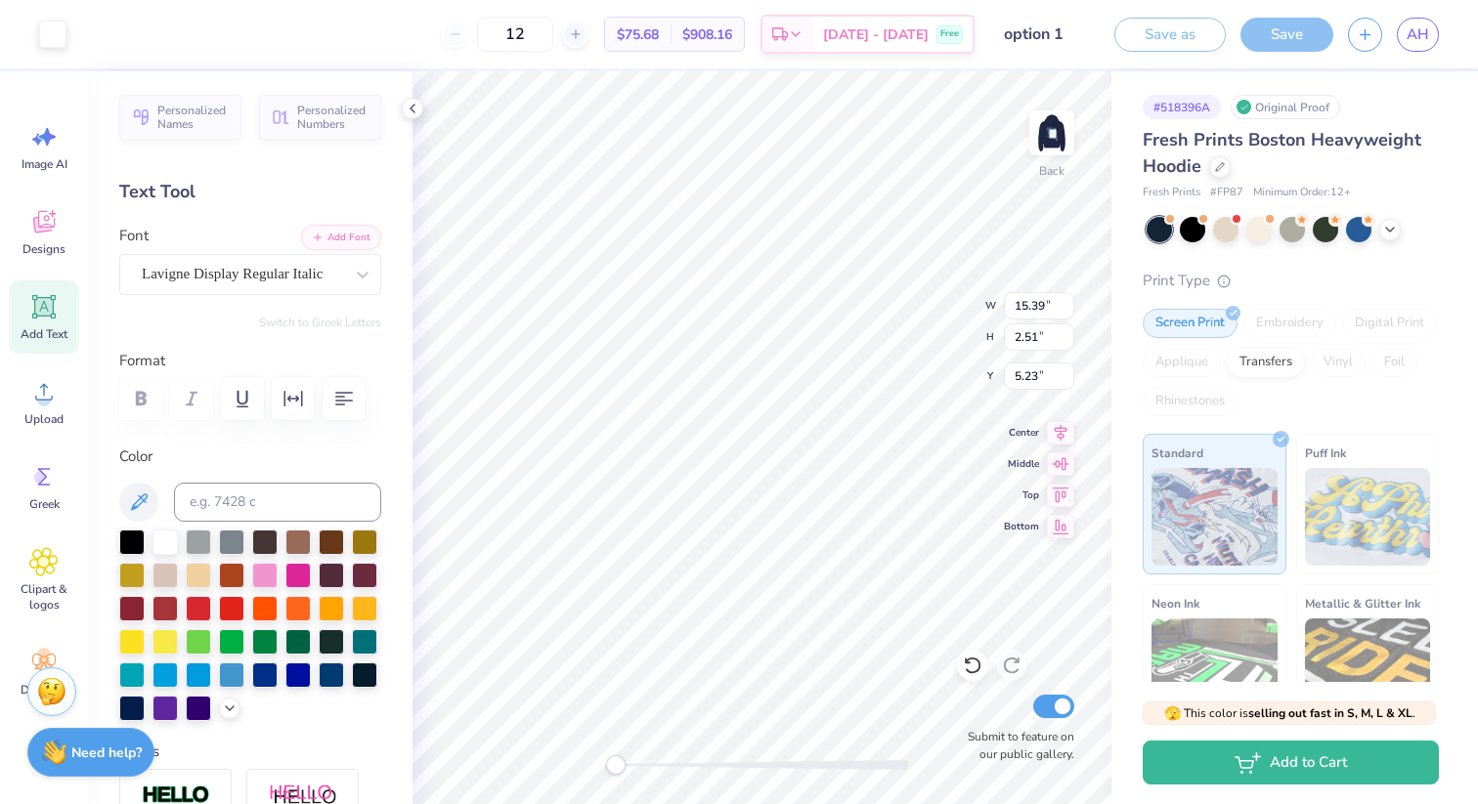
scroll to position [0, 0]
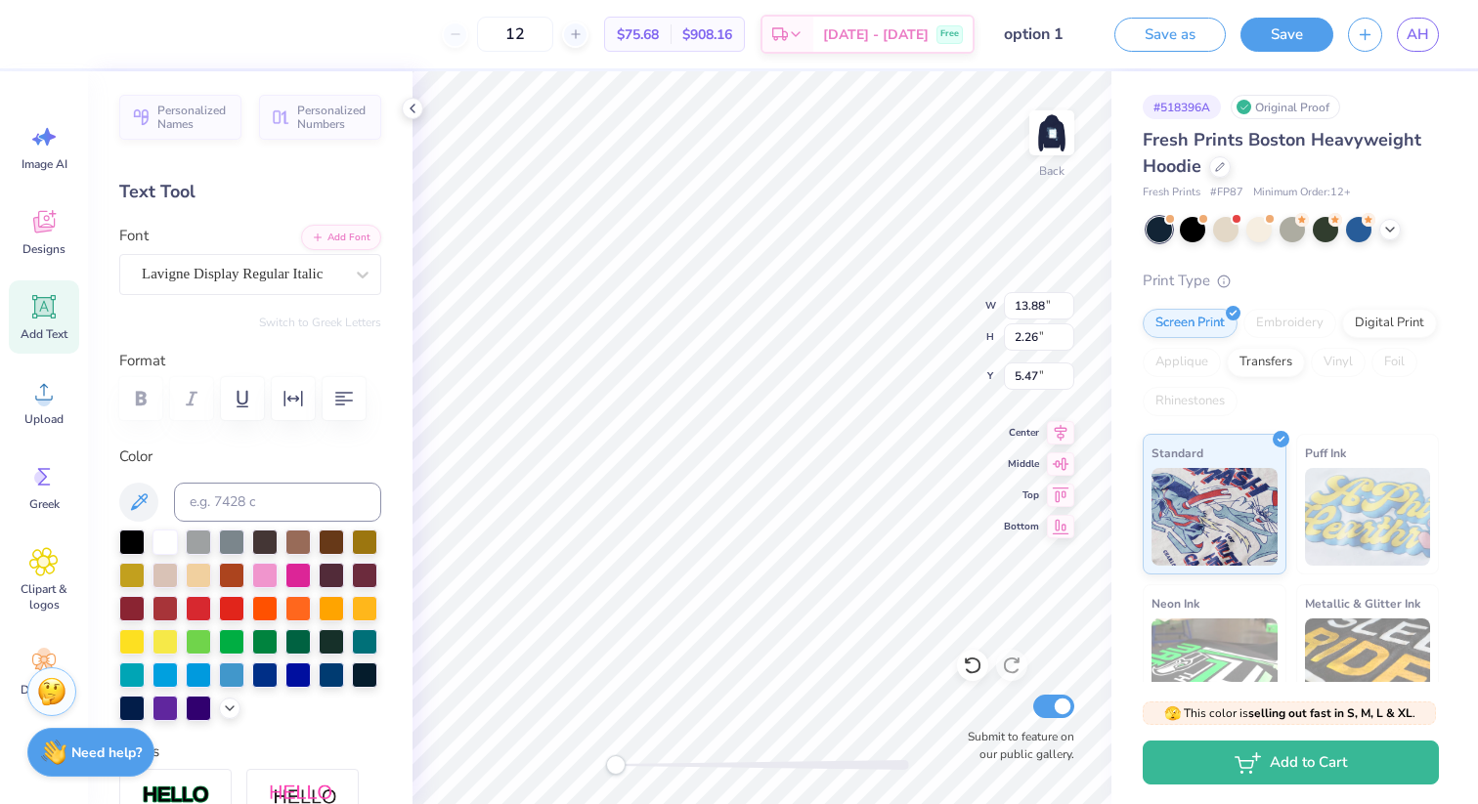
type input "13.88"
type input "2.26"
type input "5.47"
click at [58, 310] on icon at bounding box center [43, 306] width 29 height 29
click at [53, 232] on icon at bounding box center [43, 221] width 29 height 29
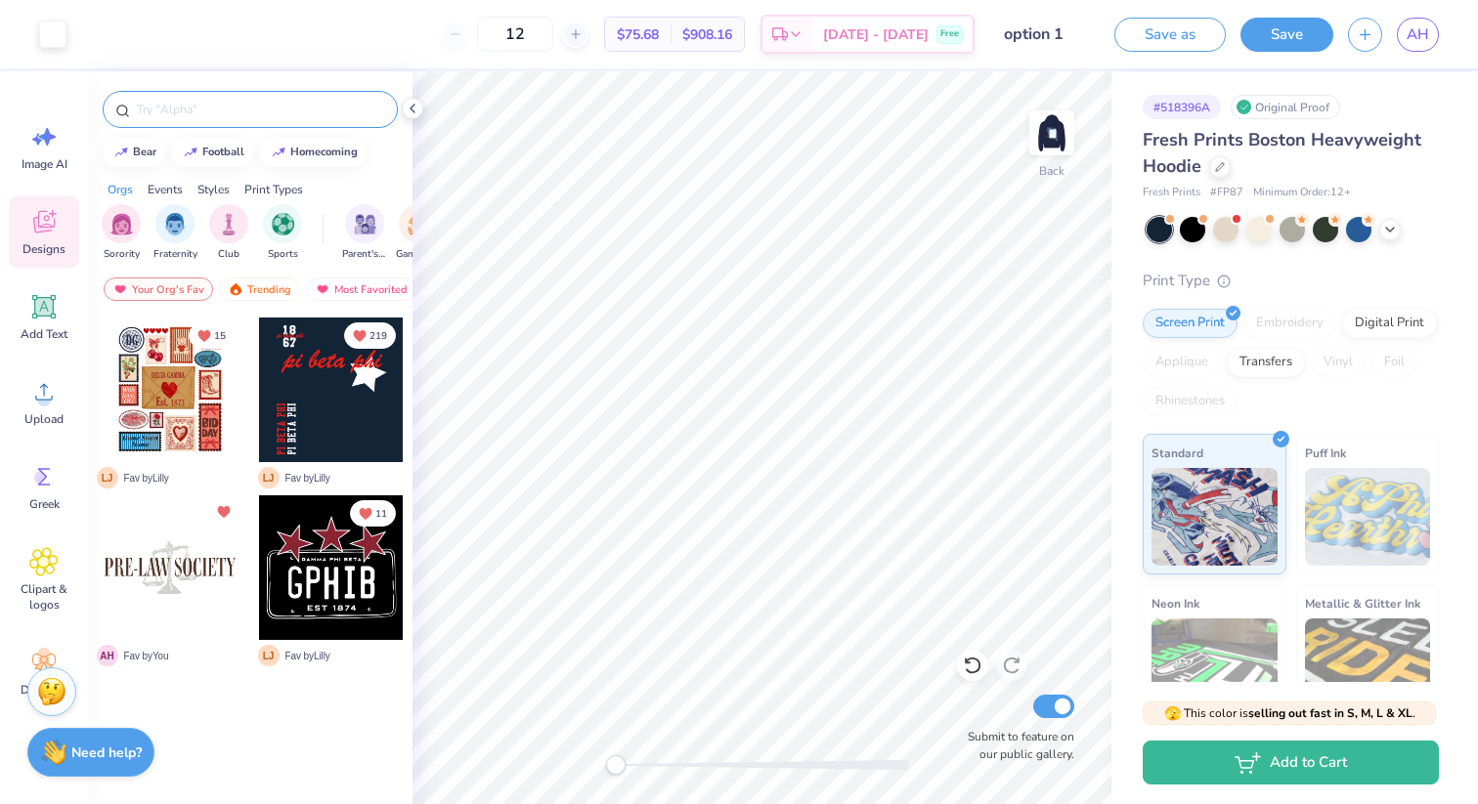
click at [182, 116] on input "text" at bounding box center [260, 110] width 250 height 20
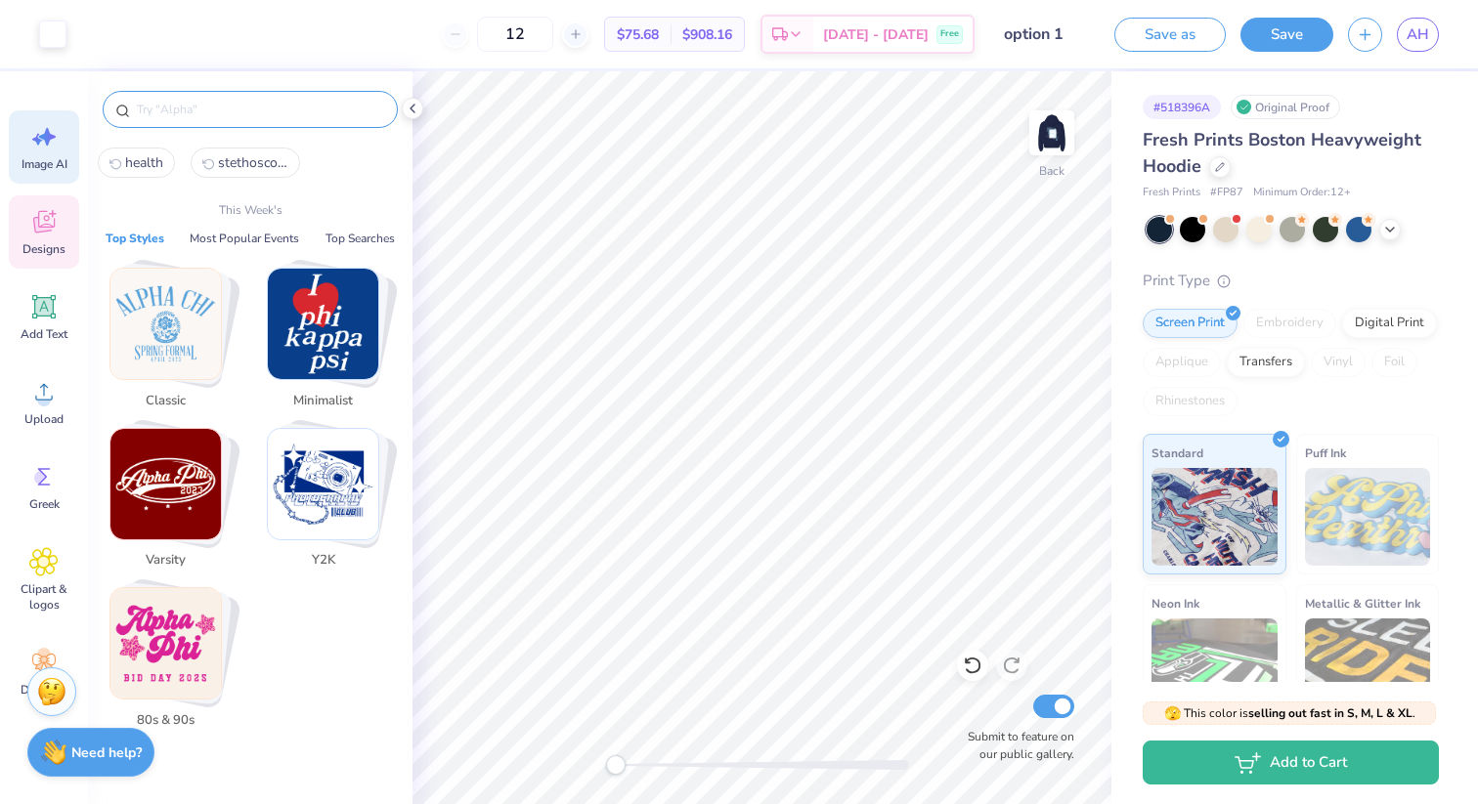
click at [53, 140] on icon at bounding box center [43, 136] width 29 height 29
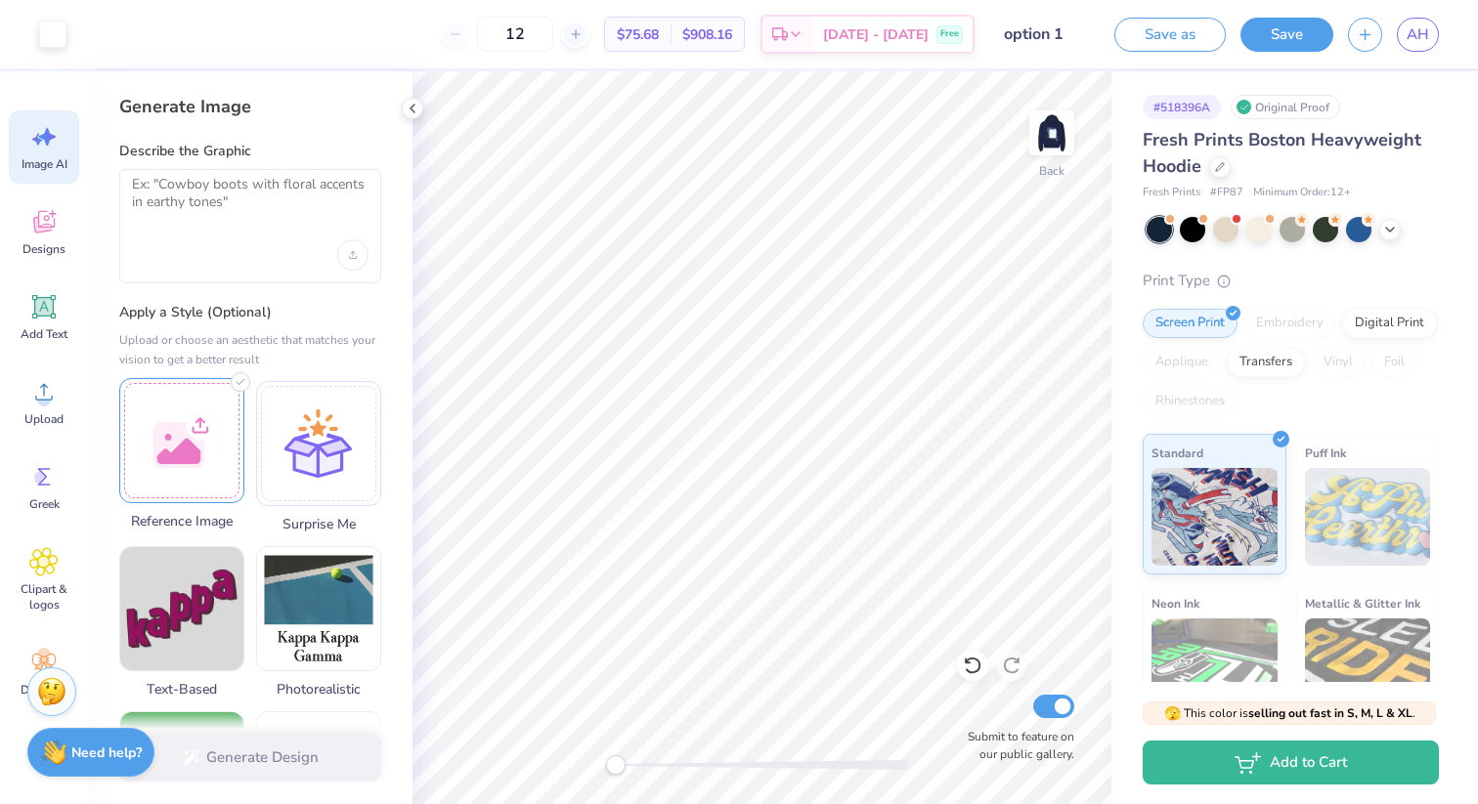
click at [191, 440] on div at bounding box center [181, 440] width 125 height 125
click at [207, 221] on textarea at bounding box center [250, 200] width 237 height 49
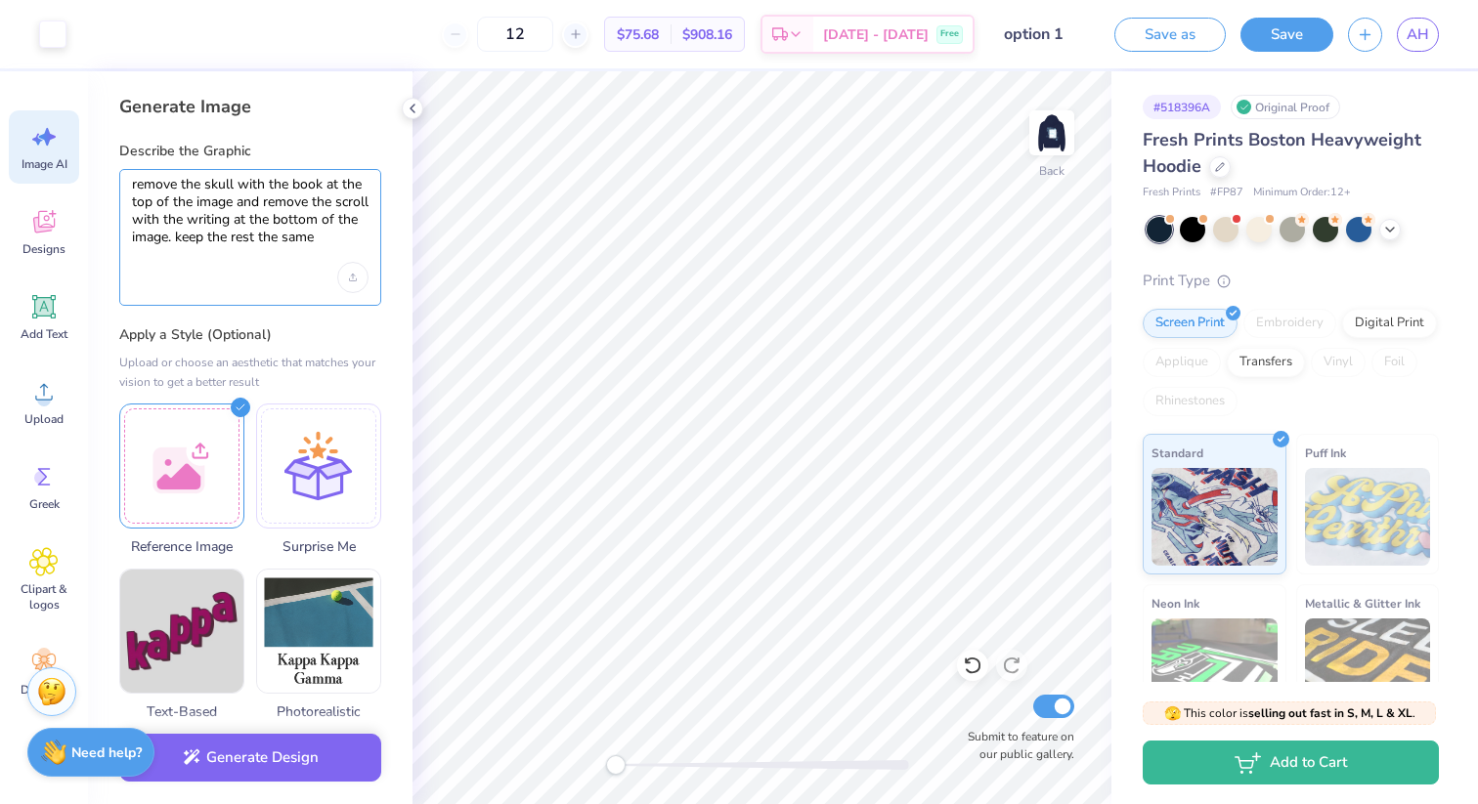
drag, startPoint x: 317, startPoint y: 237, endPoint x: 83, endPoint y: 177, distance: 241.1
click at [83, 177] on div "Art colors 12 $75.68 Per Item $908.16 Total Est. Delivery Sep 23 - 26 Free Desi…" at bounding box center [739, 402] width 1478 height 804
type textarea "remove the skull with the book at the top of the image and remove the scroll wi…"
click at [356, 280] on icon "Upload image" at bounding box center [353, 278] width 8 height 8
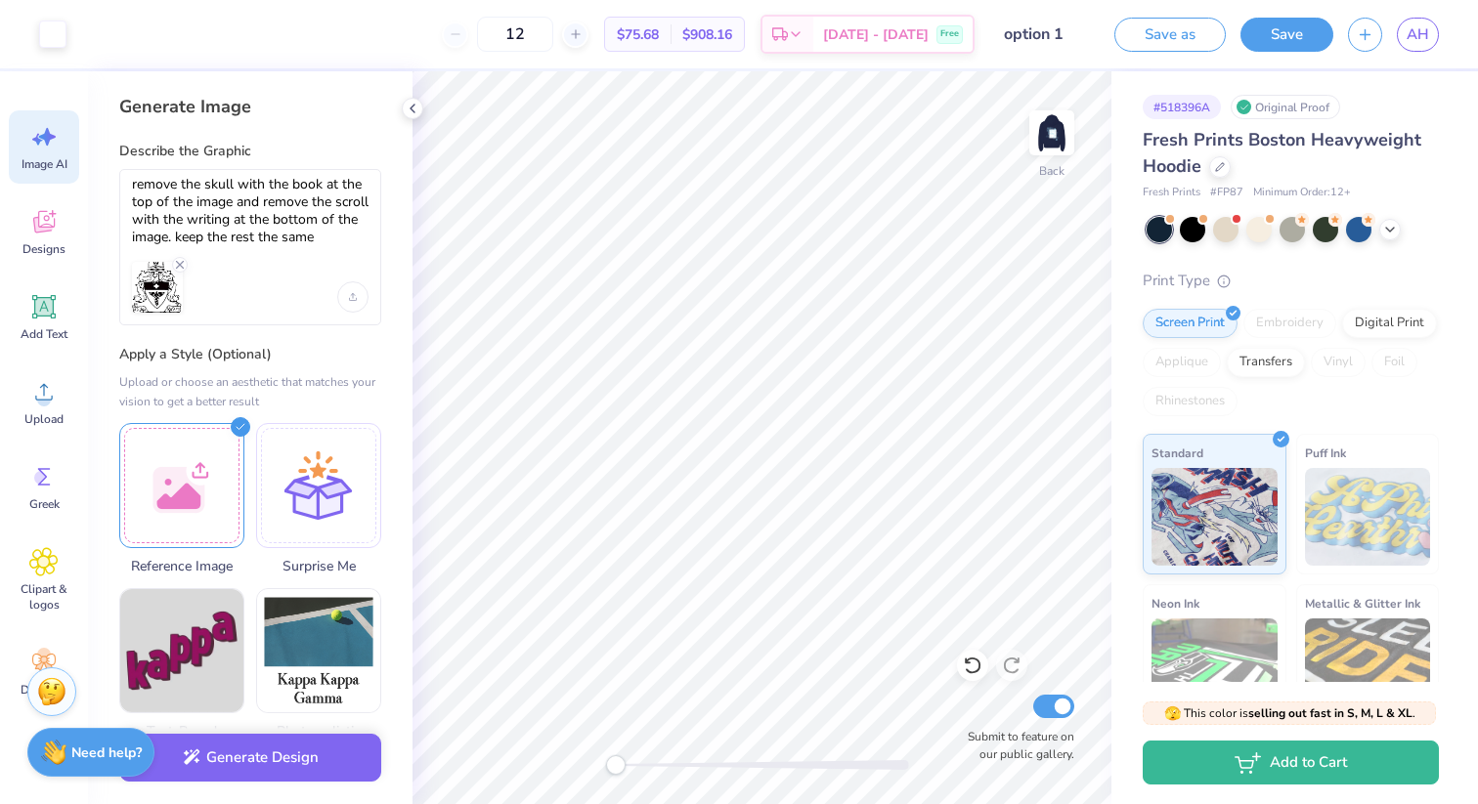
click at [283, 294] on div at bounding box center [234, 287] width 205 height 51
click at [278, 758] on button "Generate Design" at bounding box center [250, 753] width 262 height 48
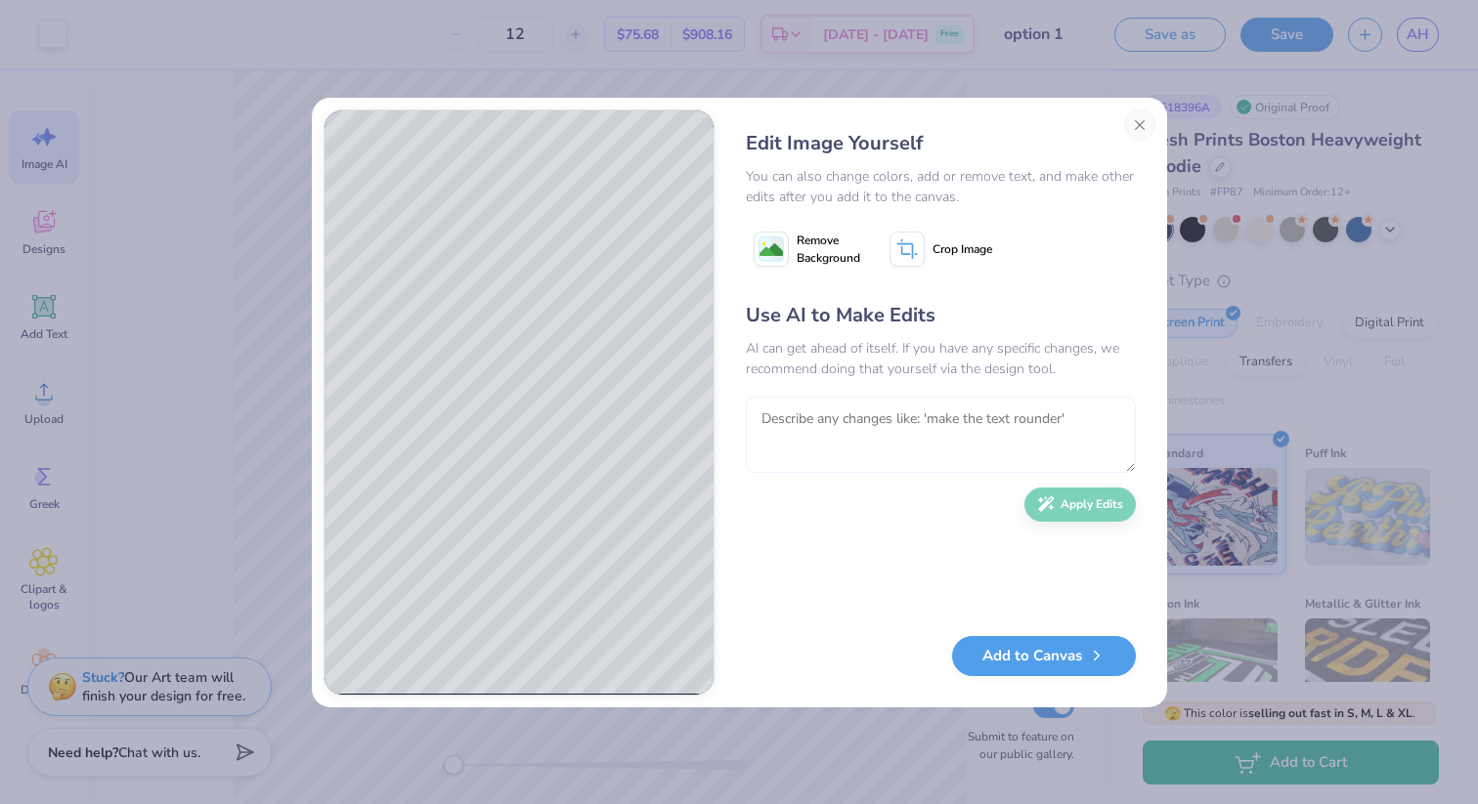
click at [894, 433] on textarea at bounding box center [941, 435] width 390 height 76
click at [820, 426] on textarea at bounding box center [941, 435] width 390 height 76
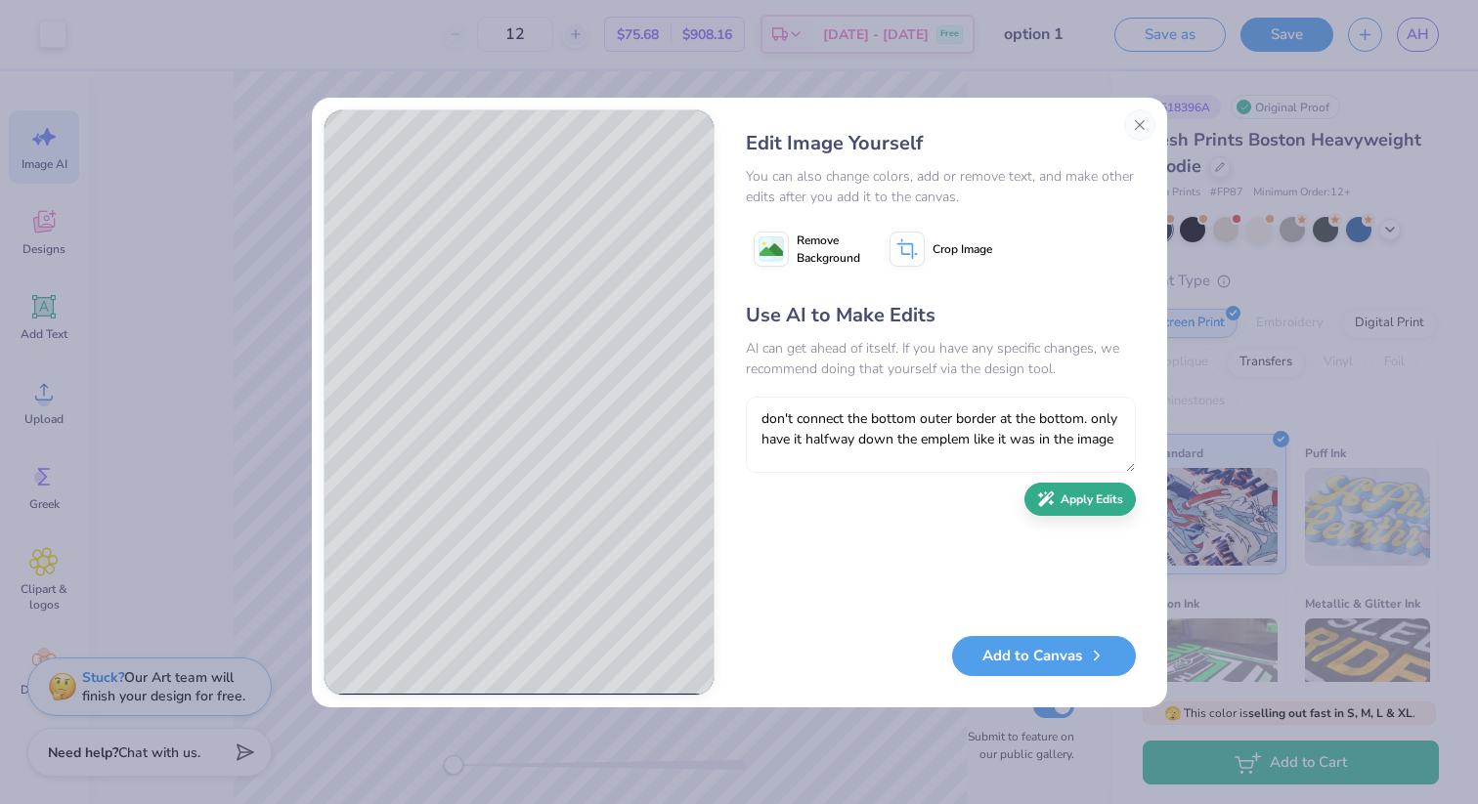
type textarea "don't connect the bottom outer border at the bottom. only have it halfway down …"
click at [1091, 504] on button "Apply Edits" at bounding box center [1079, 500] width 111 height 34
click at [873, 420] on textarea "don't connect the bottom outer border at the bottom. only have it halfway down …" at bounding box center [941, 435] width 390 height 76
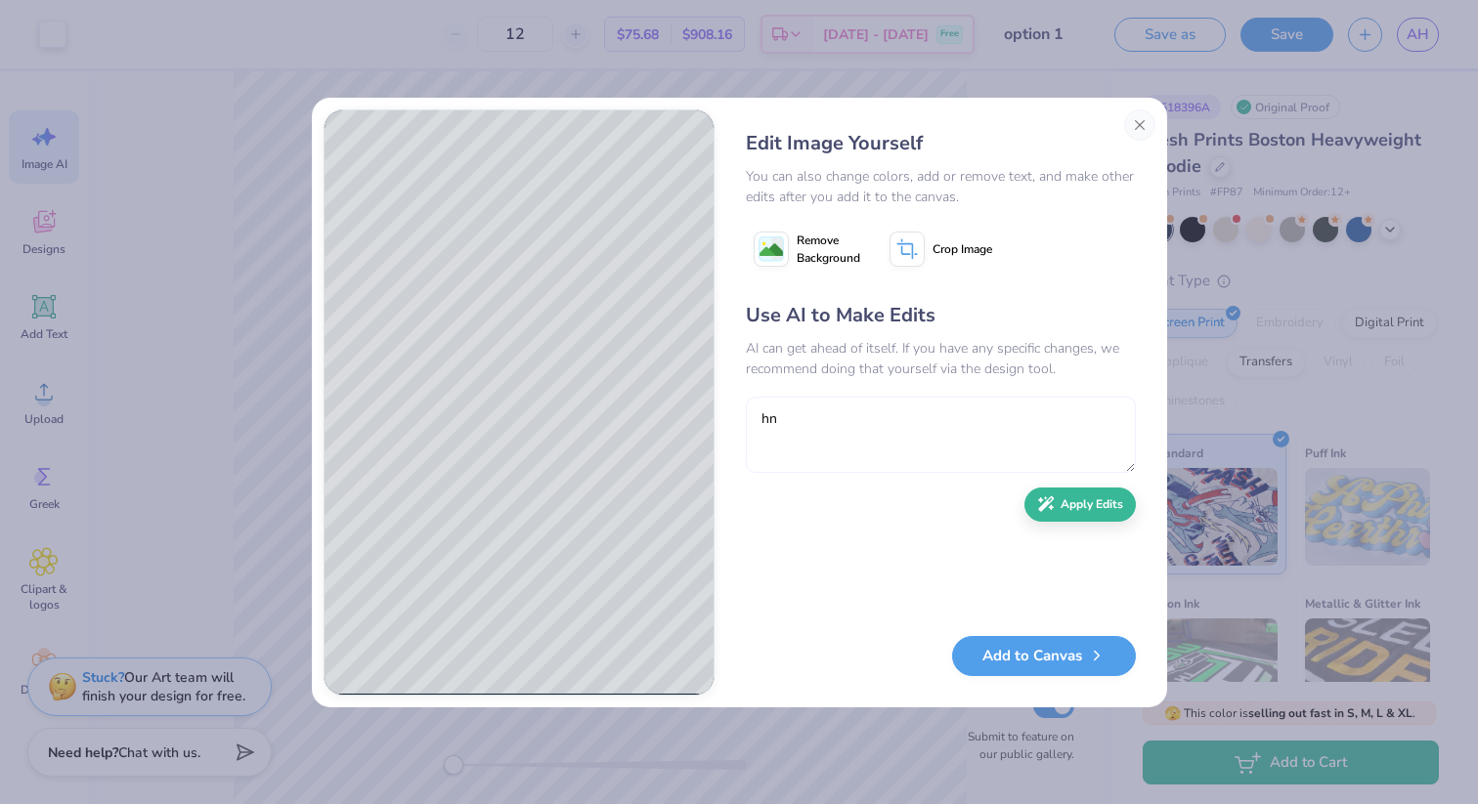
type textarea "h"
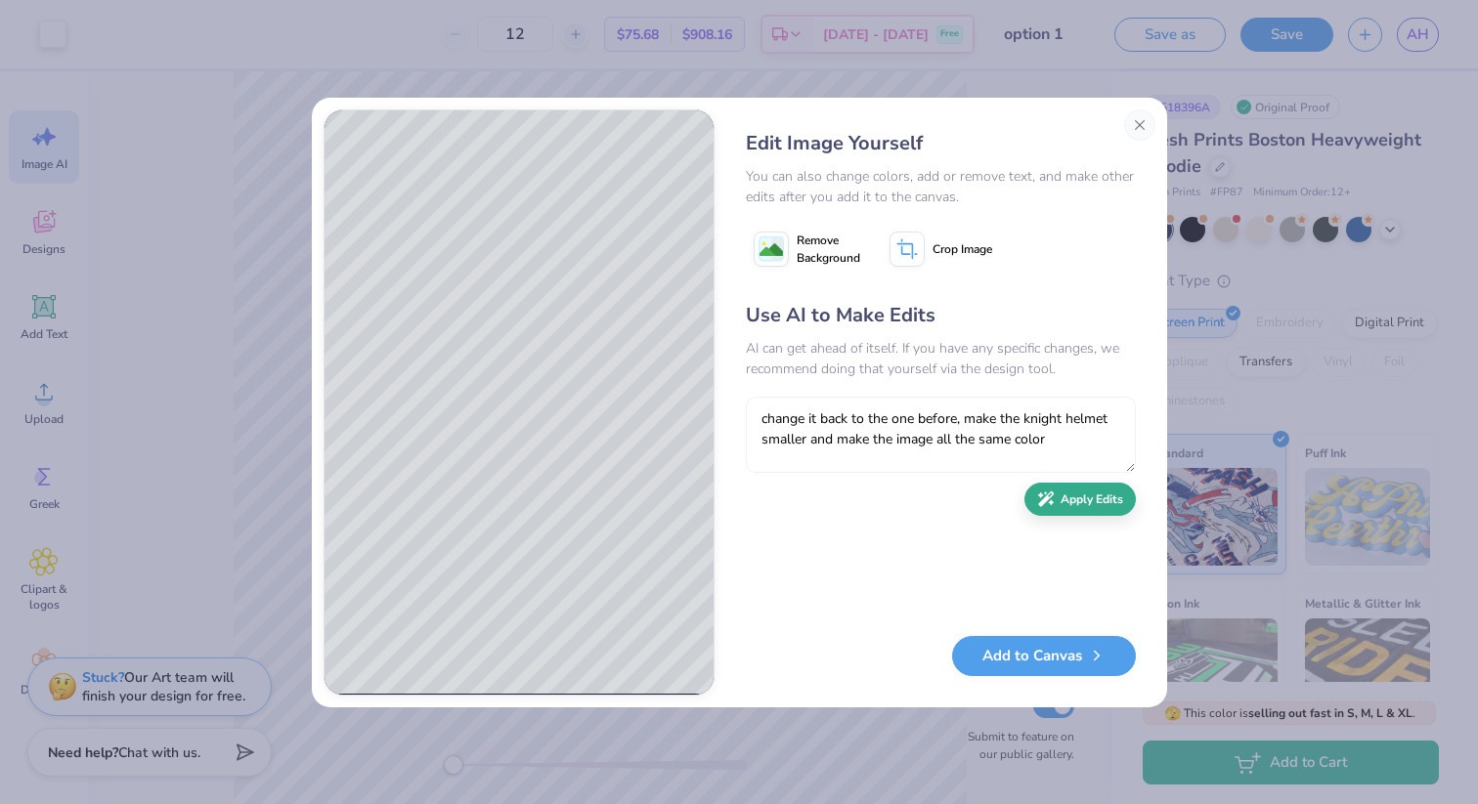
type textarea "change it back to the one before, make the knight helmet smaller and make the i…"
click at [1054, 497] on icon "button" at bounding box center [1046, 500] width 18 height 18
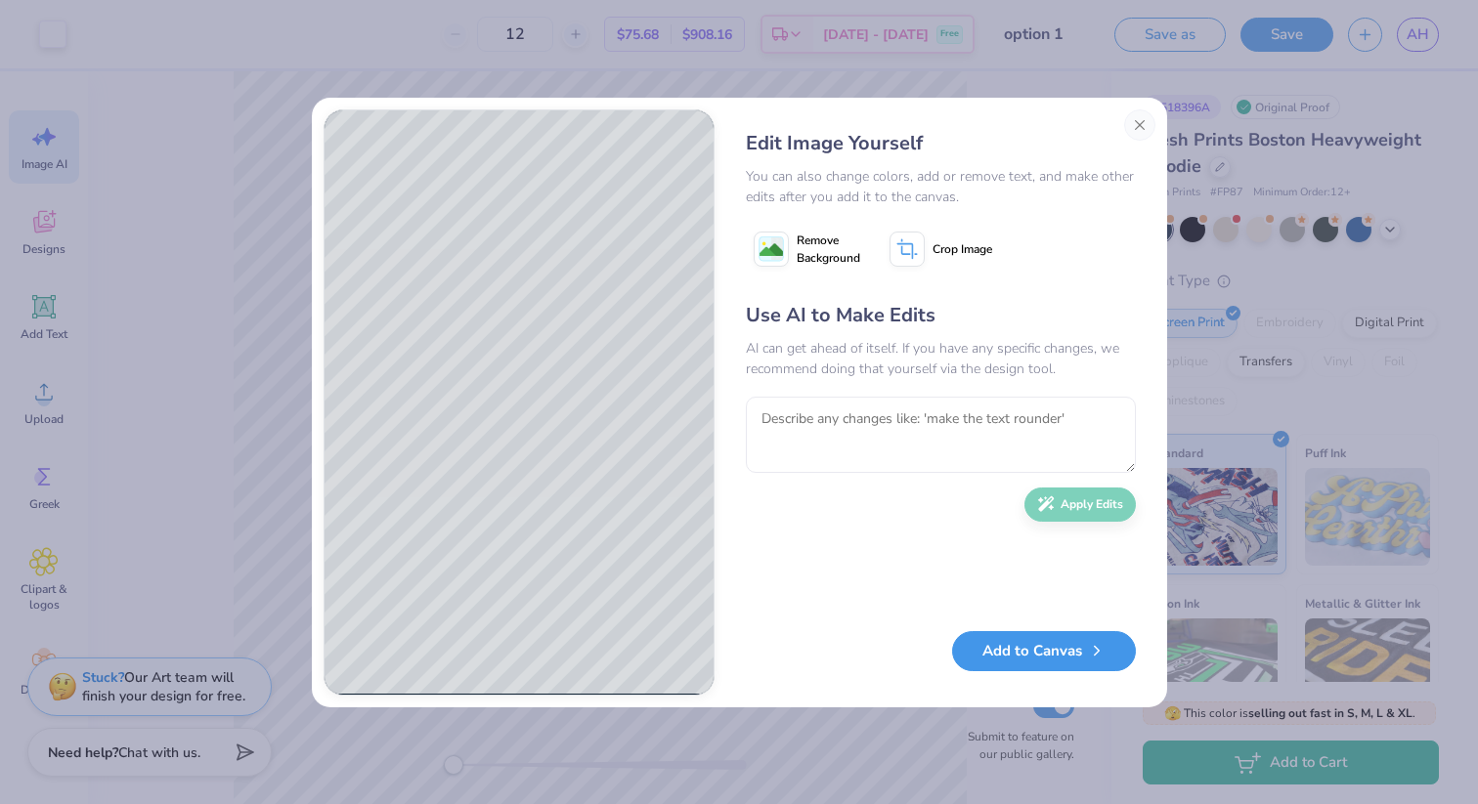
click at [1050, 645] on button "Add to Canvas" at bounding box center [1044, 651] width 184 height 40
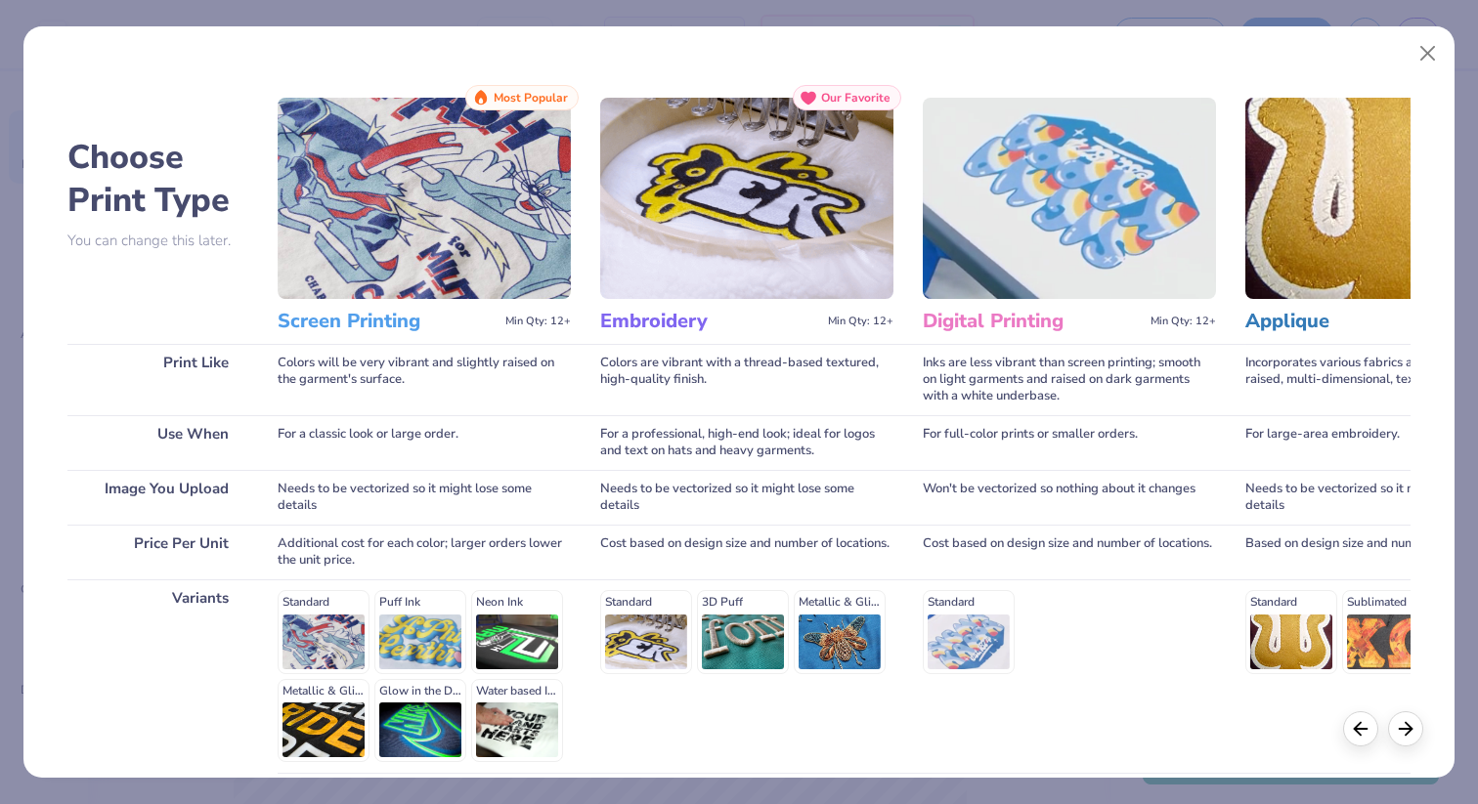
click at [321, 642] on div "Standard Puff Ink Neon Ink Metallic & Glitter Ink Glow in the Dark Ink Water ba…" at bounding box center [424, 676] width 293 height 172
click at [312, 603] on div "Standard Puff Ink Neon Ink Metallic & Glitter Ink Glow in the Dark Ink Water ba…" at bounding box center [424, 676] width 293 height 172
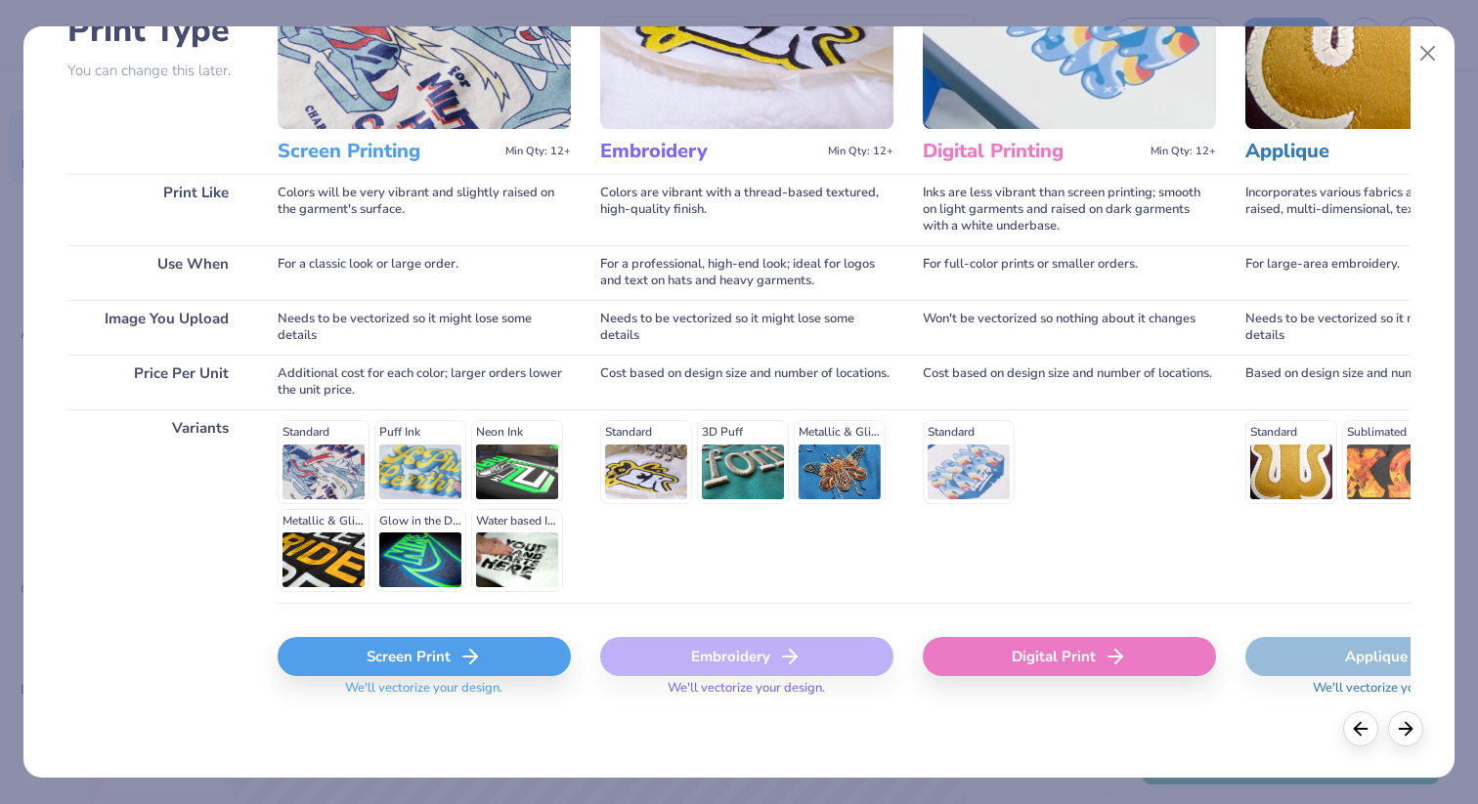
click at [398, 658] on div "Screen Print" at bounding box center [424, 656] width 293 height 39
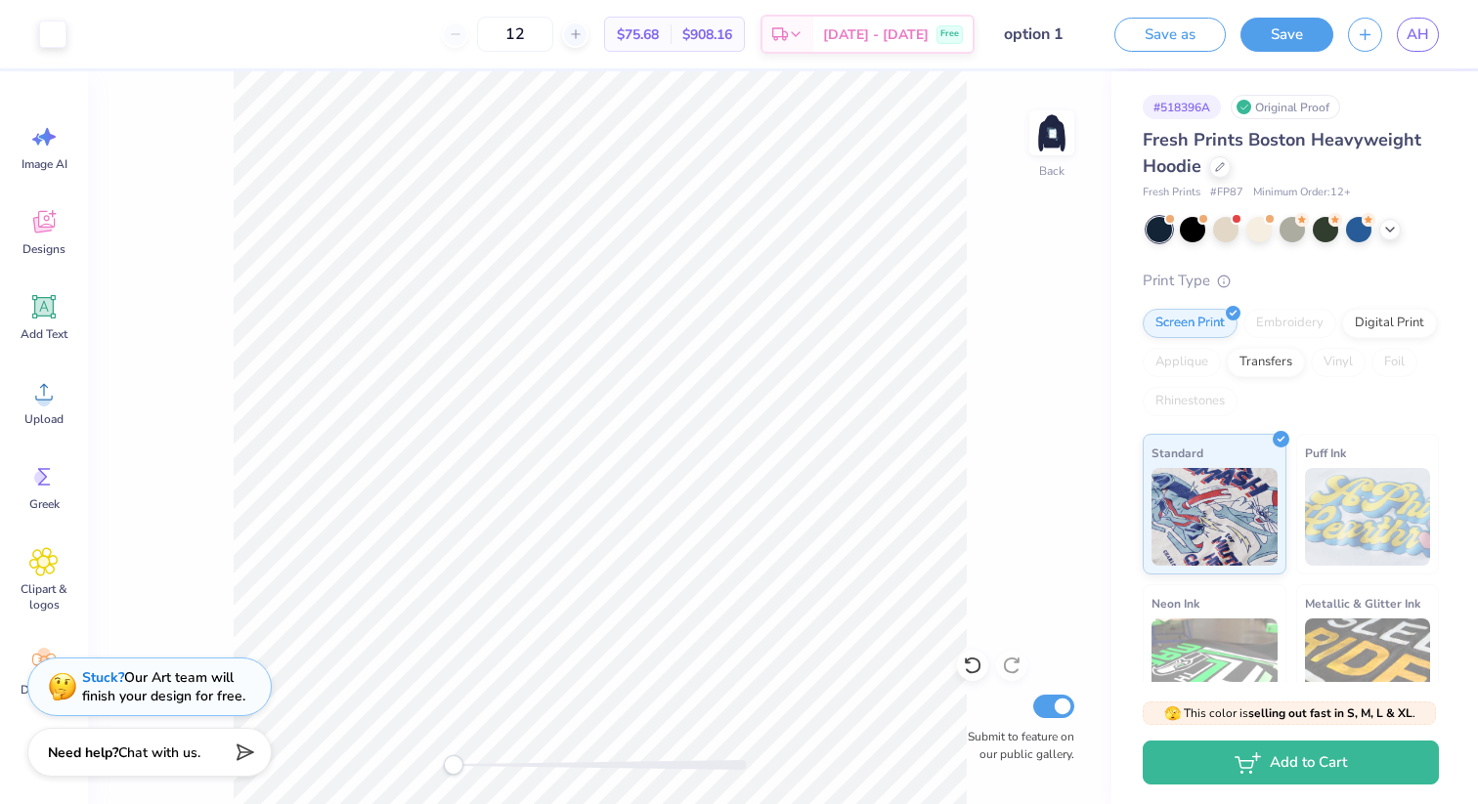
scroll to position [0, 0]
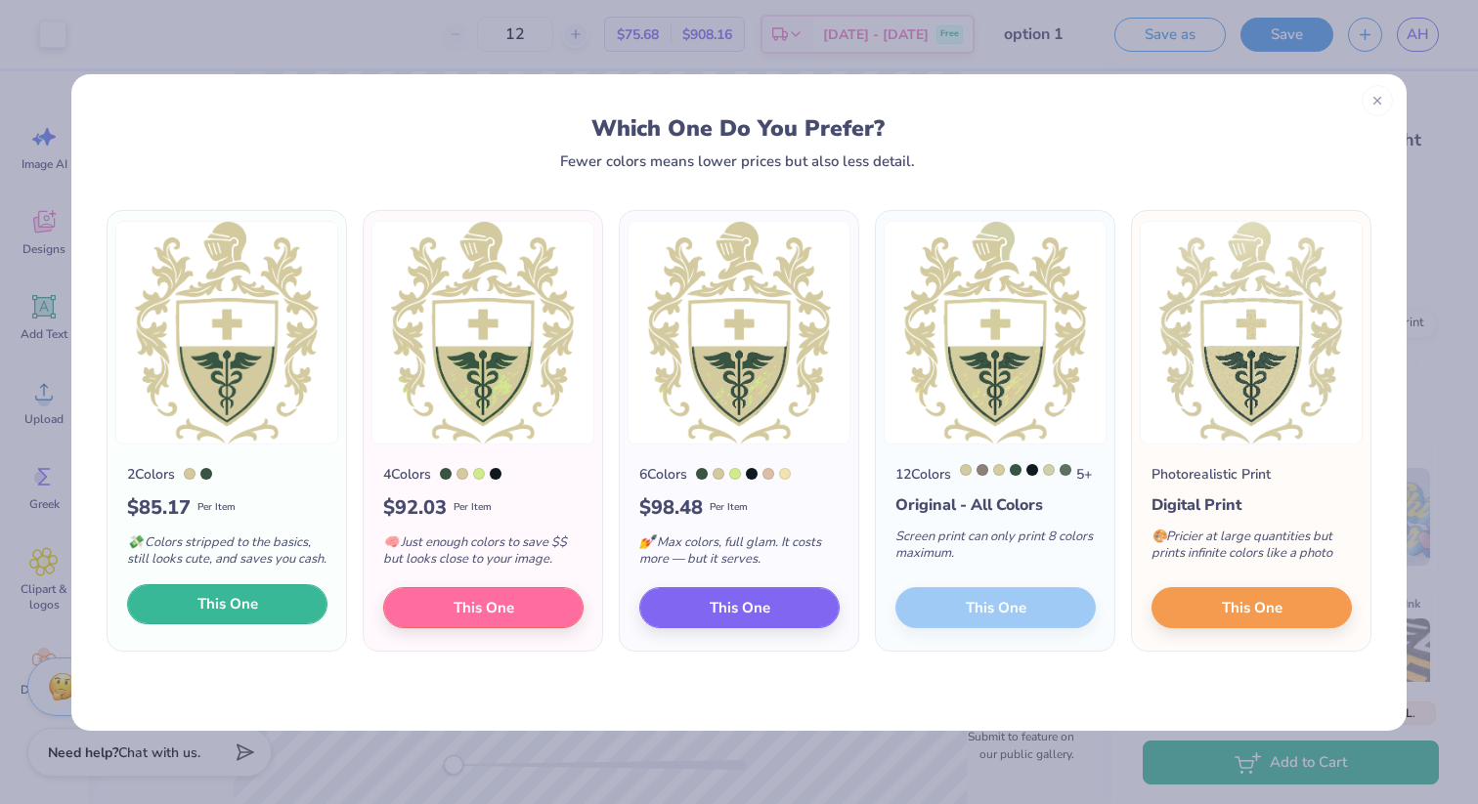
click at [233, 616] on span "This One" at bounding box center [227, 604] width 61 height 22
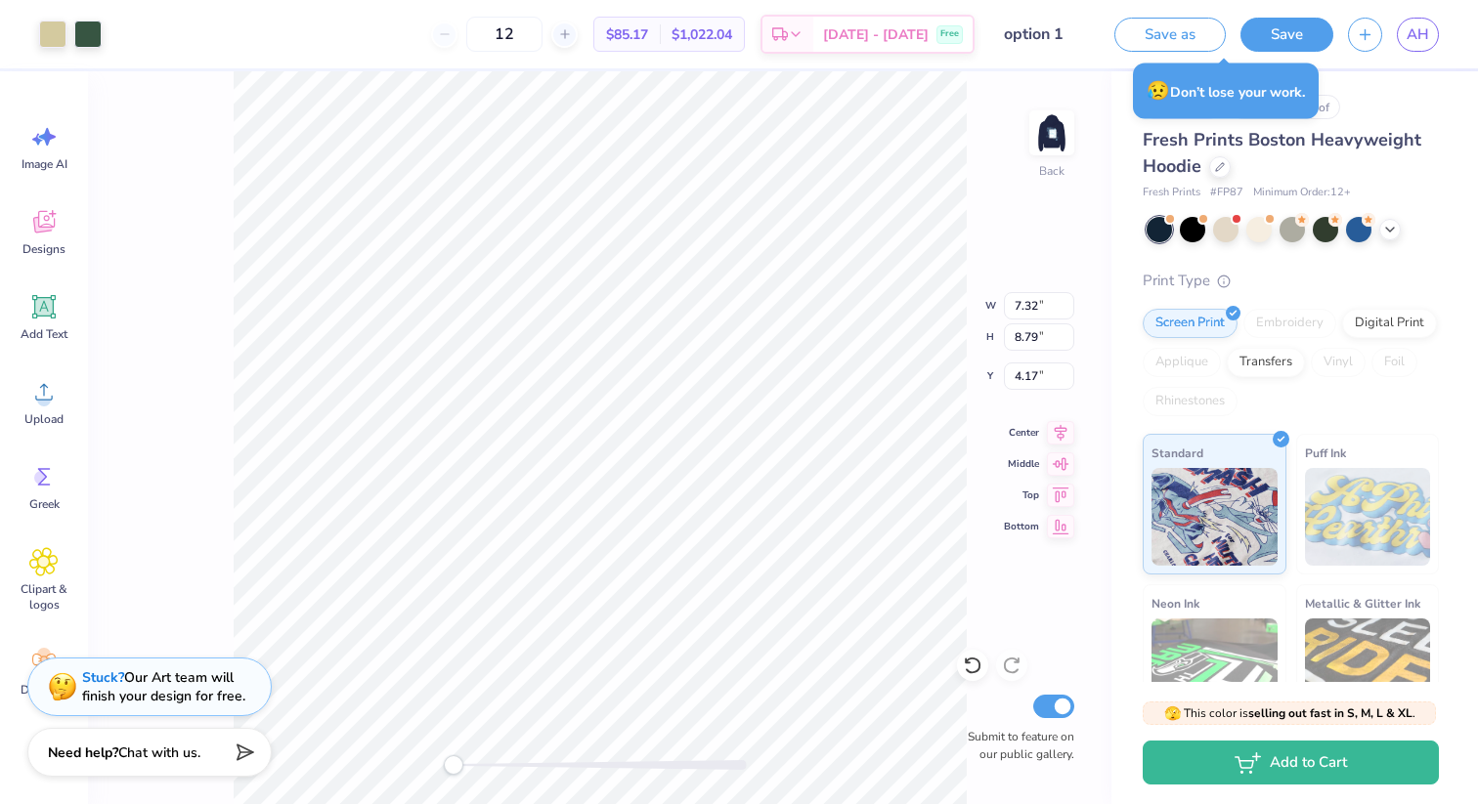
type input "7.32"
type input "8.79"
type input "4.17"
type input "5.06"
type input "6.08"
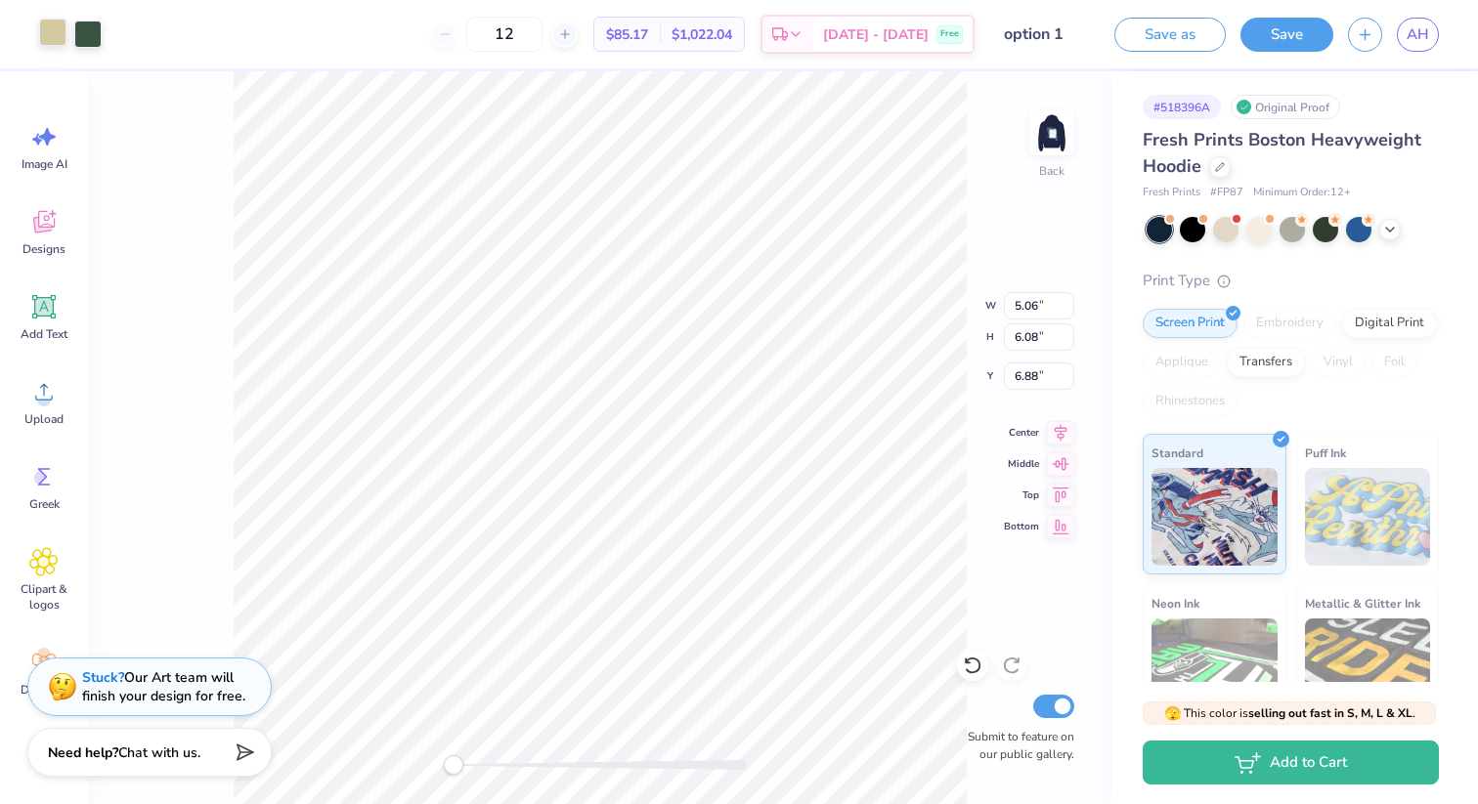
click at [53, 28] on div at bounding box center [52, 32] width 27 height 27
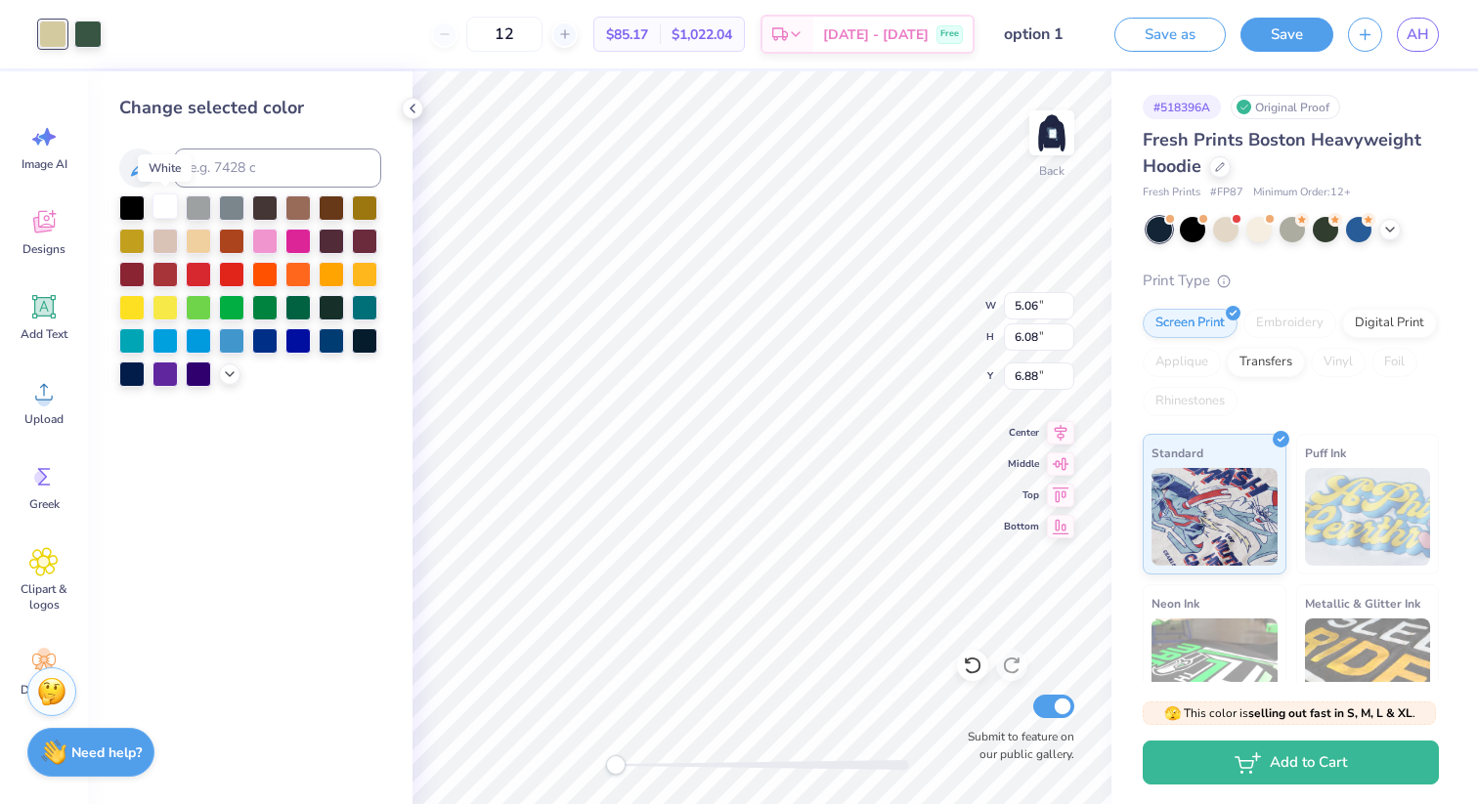
click at [165, 208] on div at bounding box center [164, 206] width 25 height 25
type input "6.75"
click at [88, 41] on div at bounding box center [87, 32] width 27 height 27
click at [135, 371] on div at bounding box center [131, 372] width 25 height 25
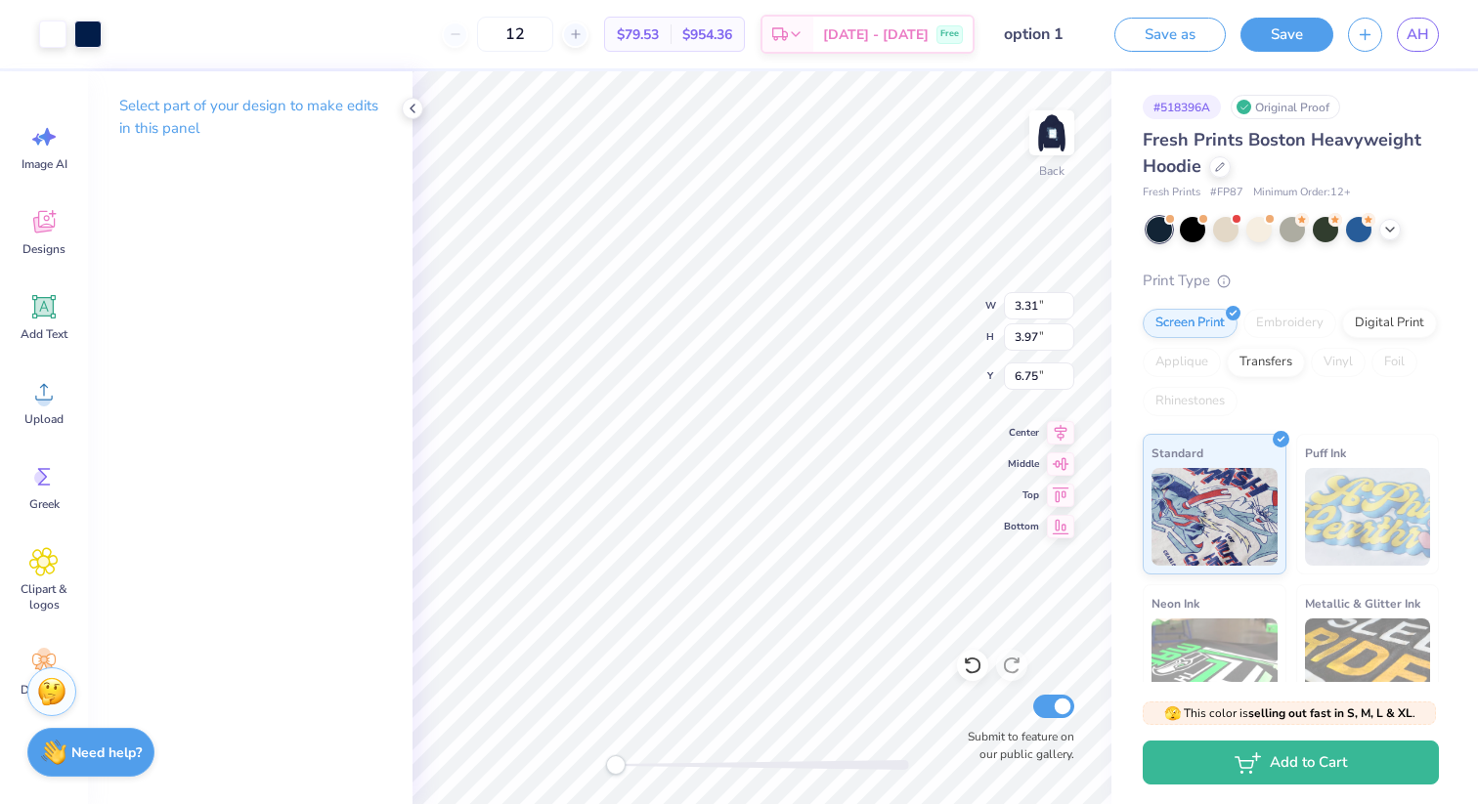
type input "3.31"
type input "3.97"
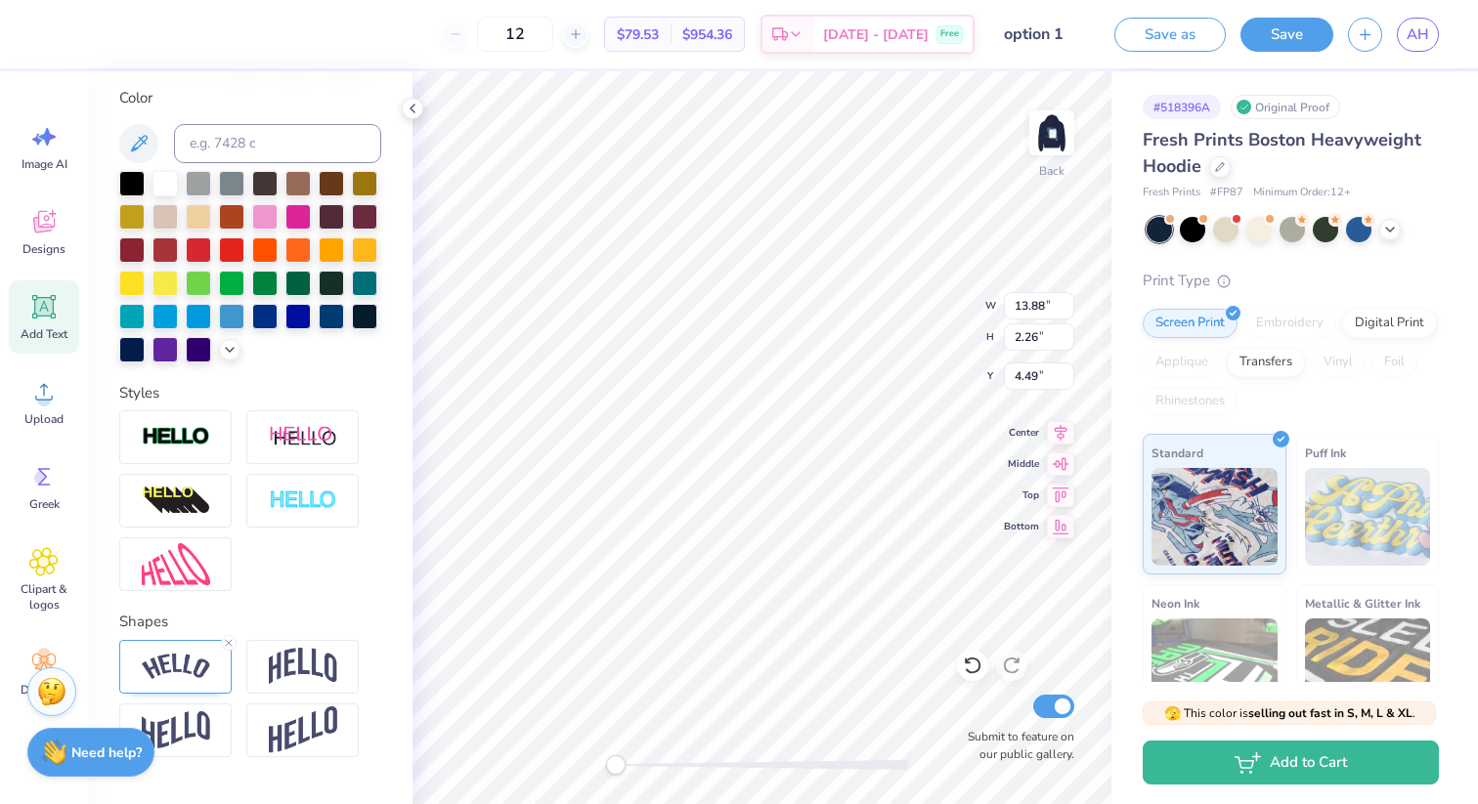
scroll to position [409, 0]
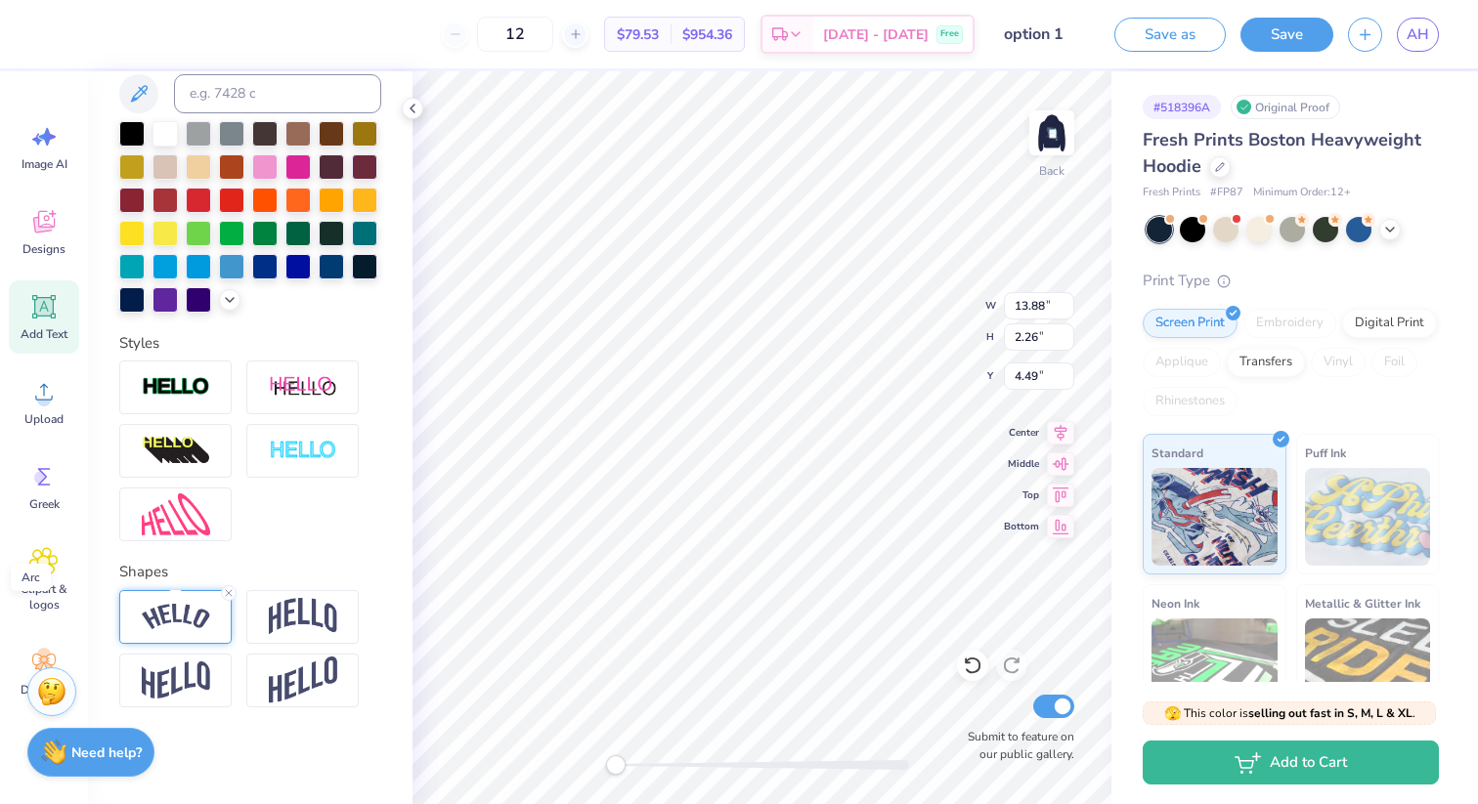
click at [173, 625] on img at bounding box center [176, 617] width 68 height 26
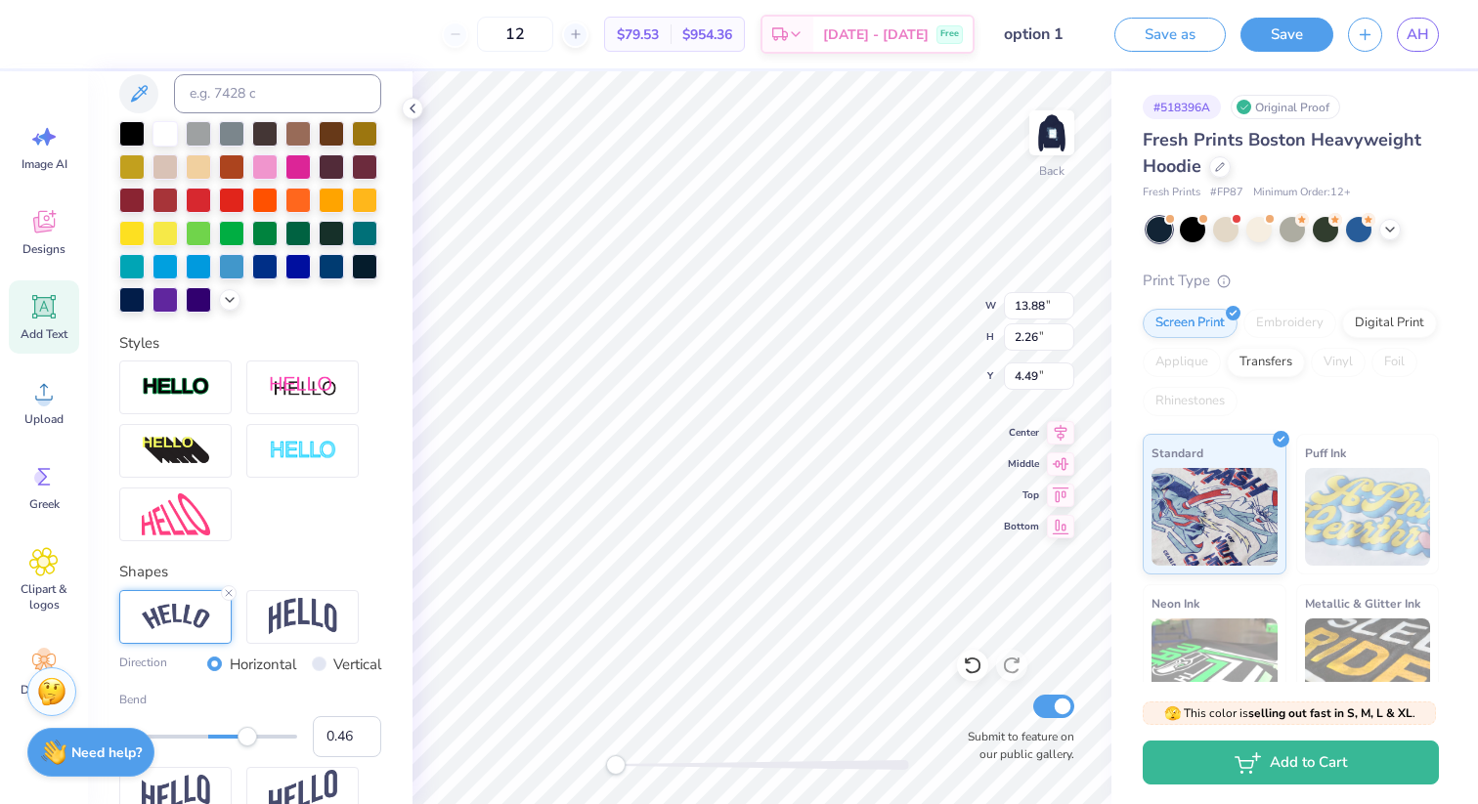
type input "0.47"
drag, startPoint x: 239, startPoint y: 738, endPoint x: 250, endPoint y: 737, distance: 10.8
click at [250, 737] on div "Accessibility label" at bounding box center [250, 737] width 20 height 20
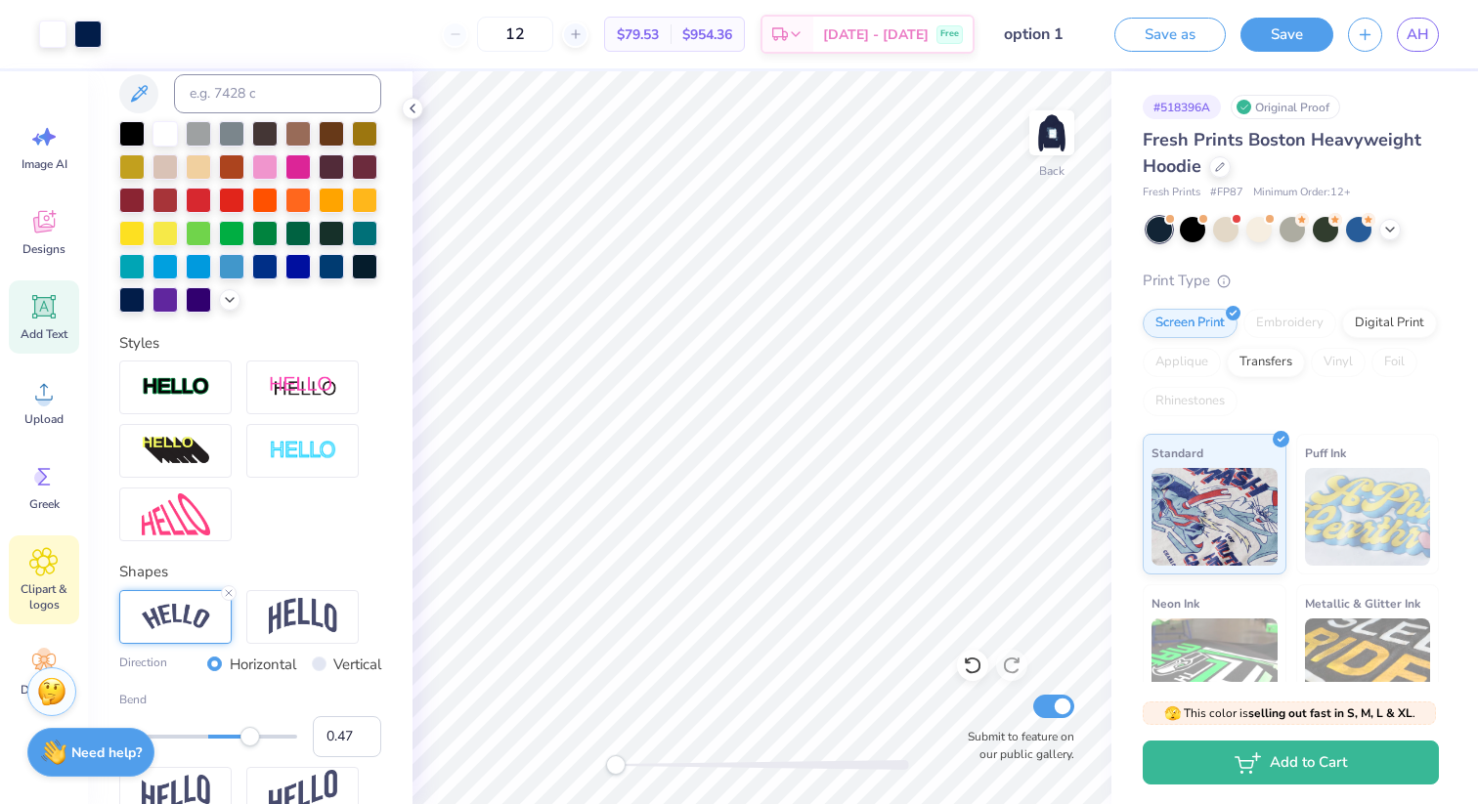
click at [41, 580] on div "Clipart & logos" at bounding box center [44, 580] width 70 height 89
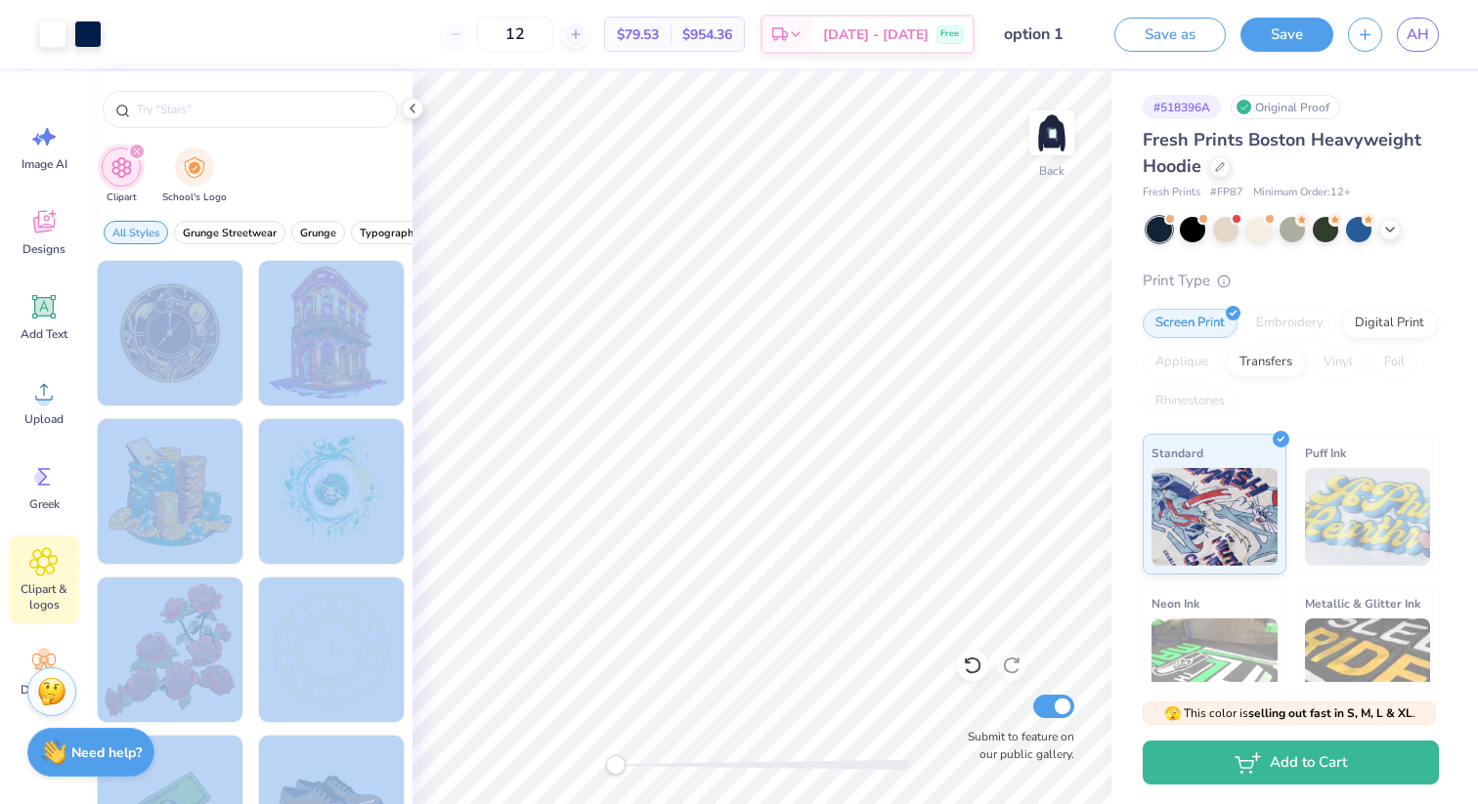
click at [604, 700] on div "Art colors 12 $79.53 Per Item $954.36 Total Est. Delivery Sep 23 - 26 Free Desi…" at bounding box center [739, 402] width 1478 height 804
click at [194, 314] on div at bounding box center [169, 333] width 161 height 161
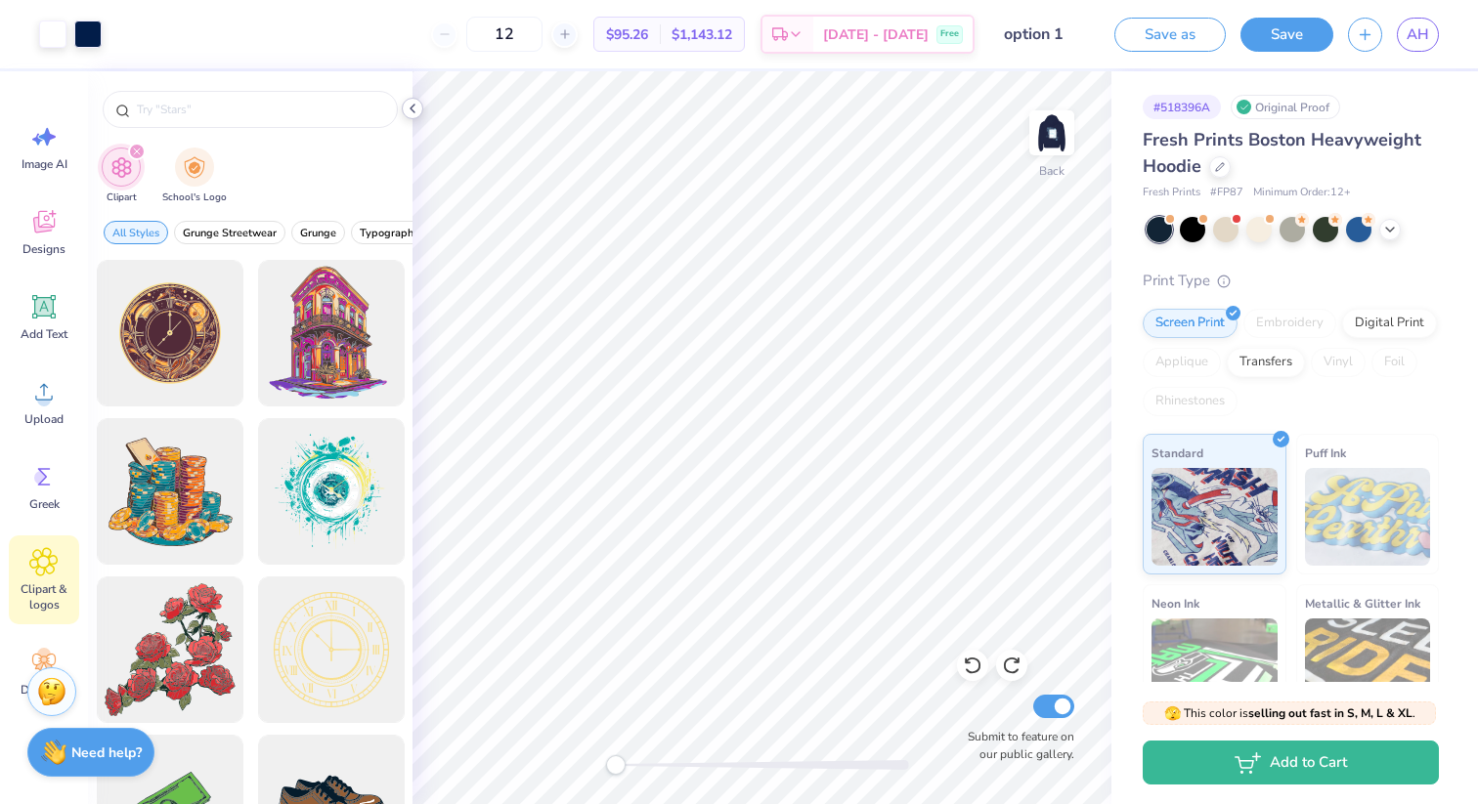
click at [410, 109] on polyline at bounding box center [412, 109] width 4 height 8
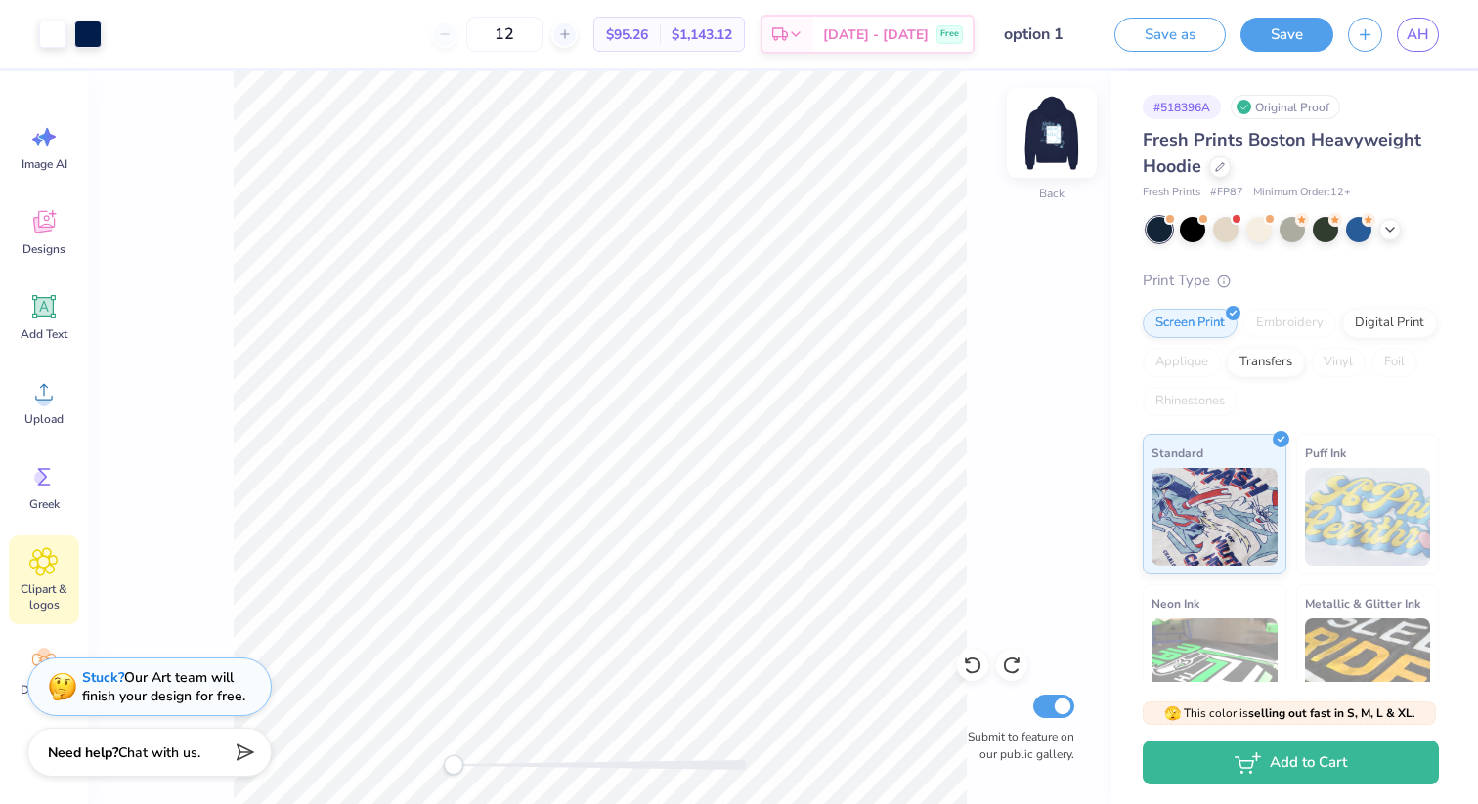
click at [1052, 130] on img at bounding box center [1052, 133] width 78 height 78
click at [1043, 137] on img at bounding box center [1052, 133] width 78 height 78
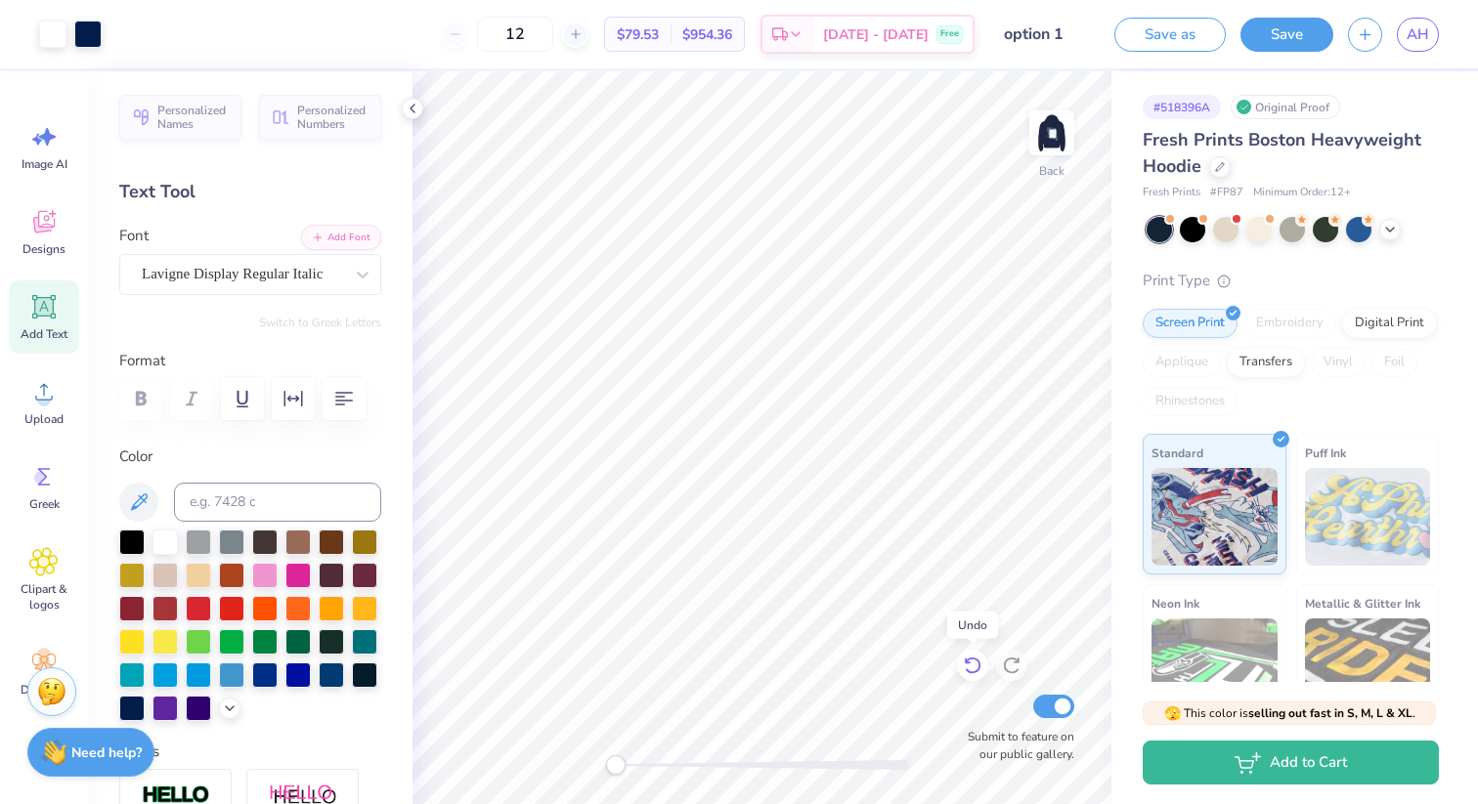
click at [973, 667] on icon at bounding box center [973, 666] width 20 height 20
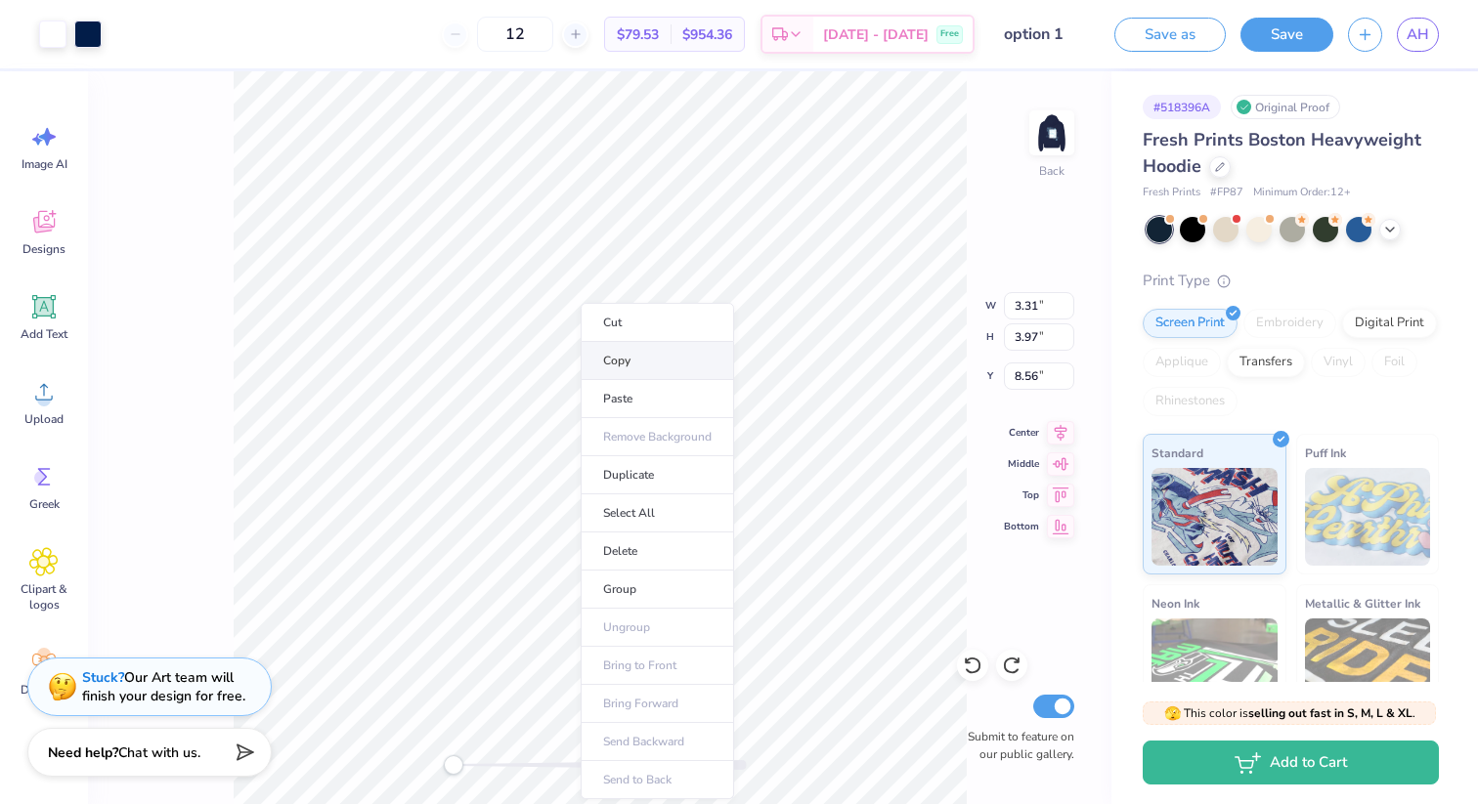
click at [608, 367] on li "Copy" at bounding box center [657, 361] width 153 height 38
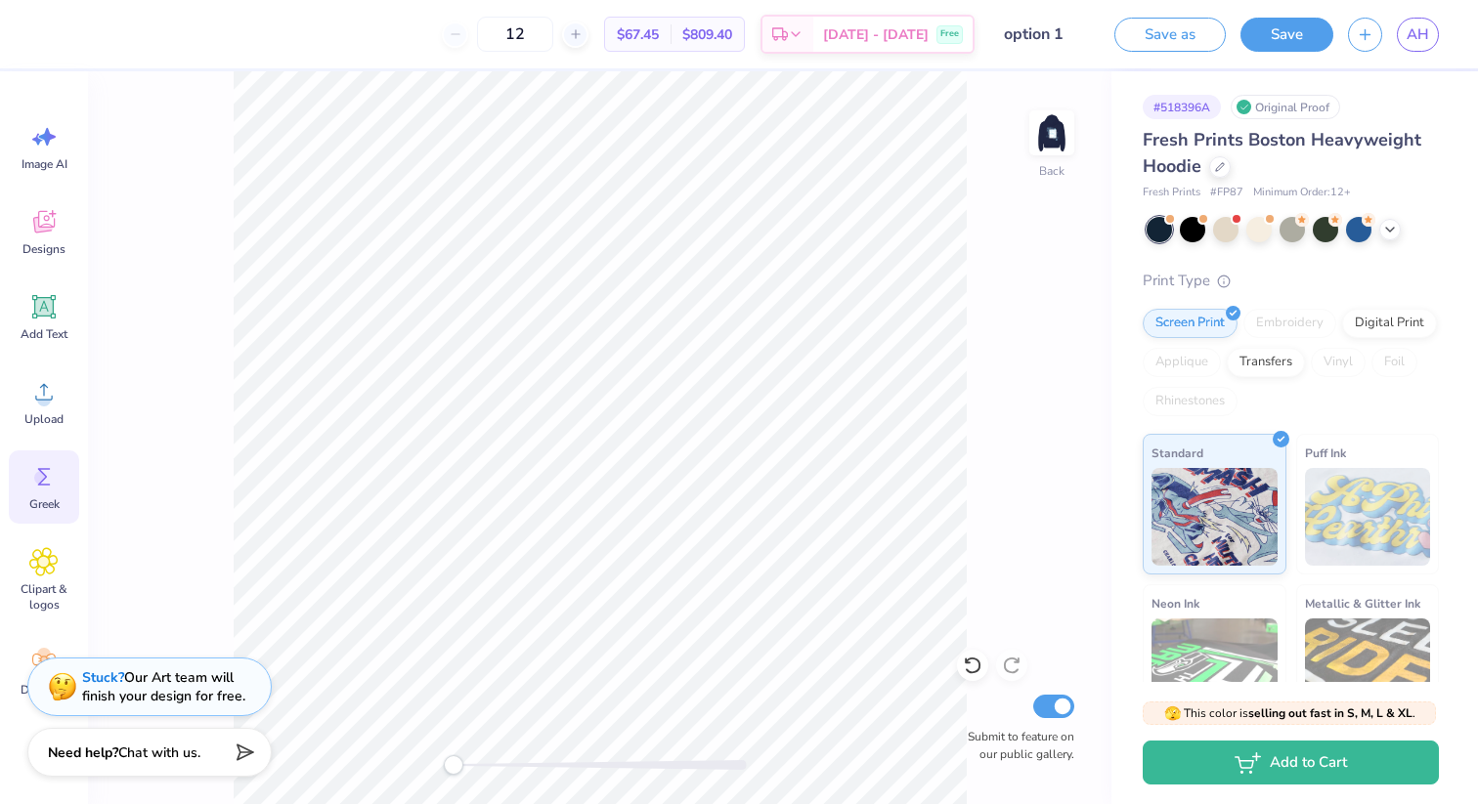
click at [51, 487] on icon at bounding box center [43, 476] width 29 height 29
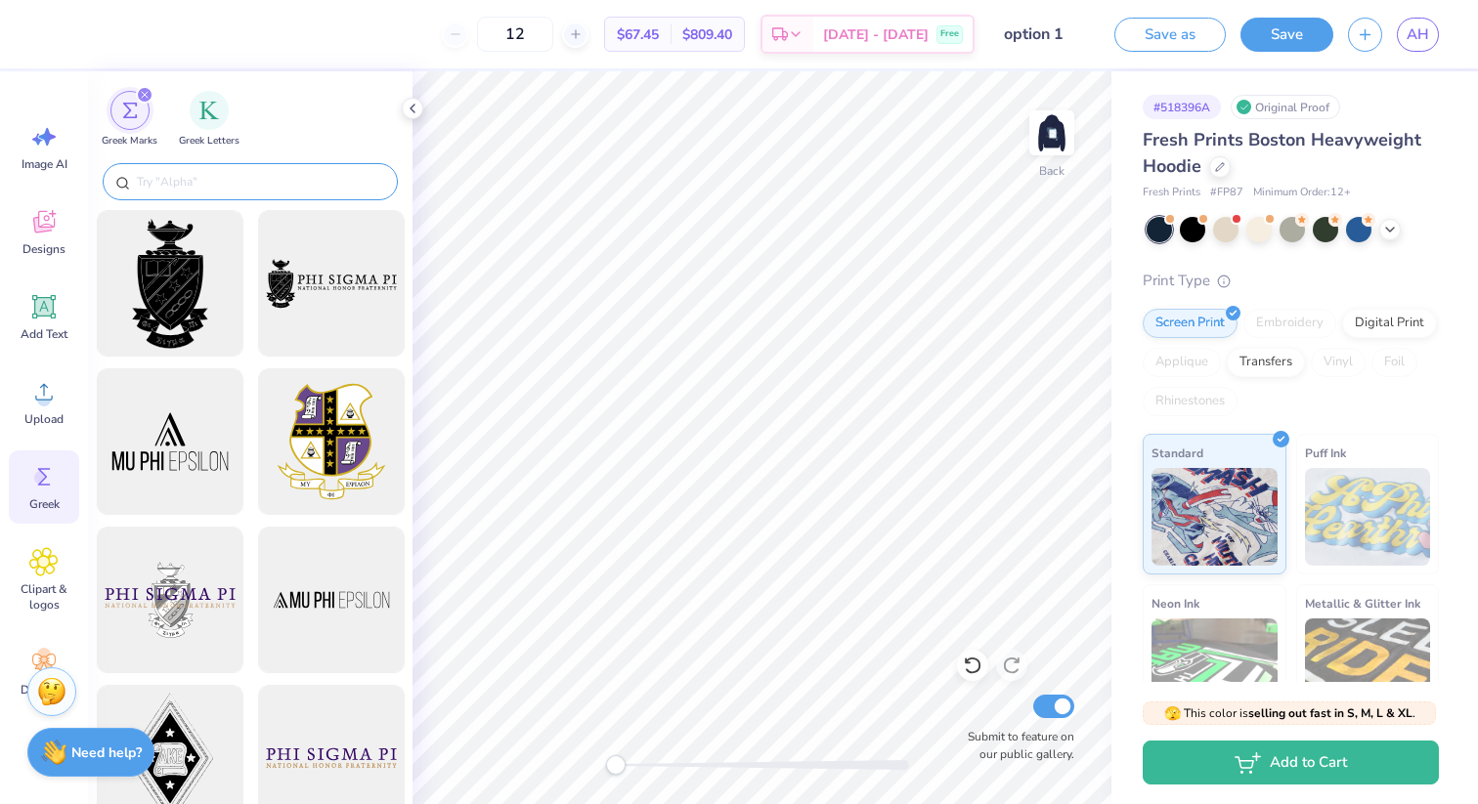
click at [236, 182] on input "text" at bounding box center [260, 182] width 250 height 20
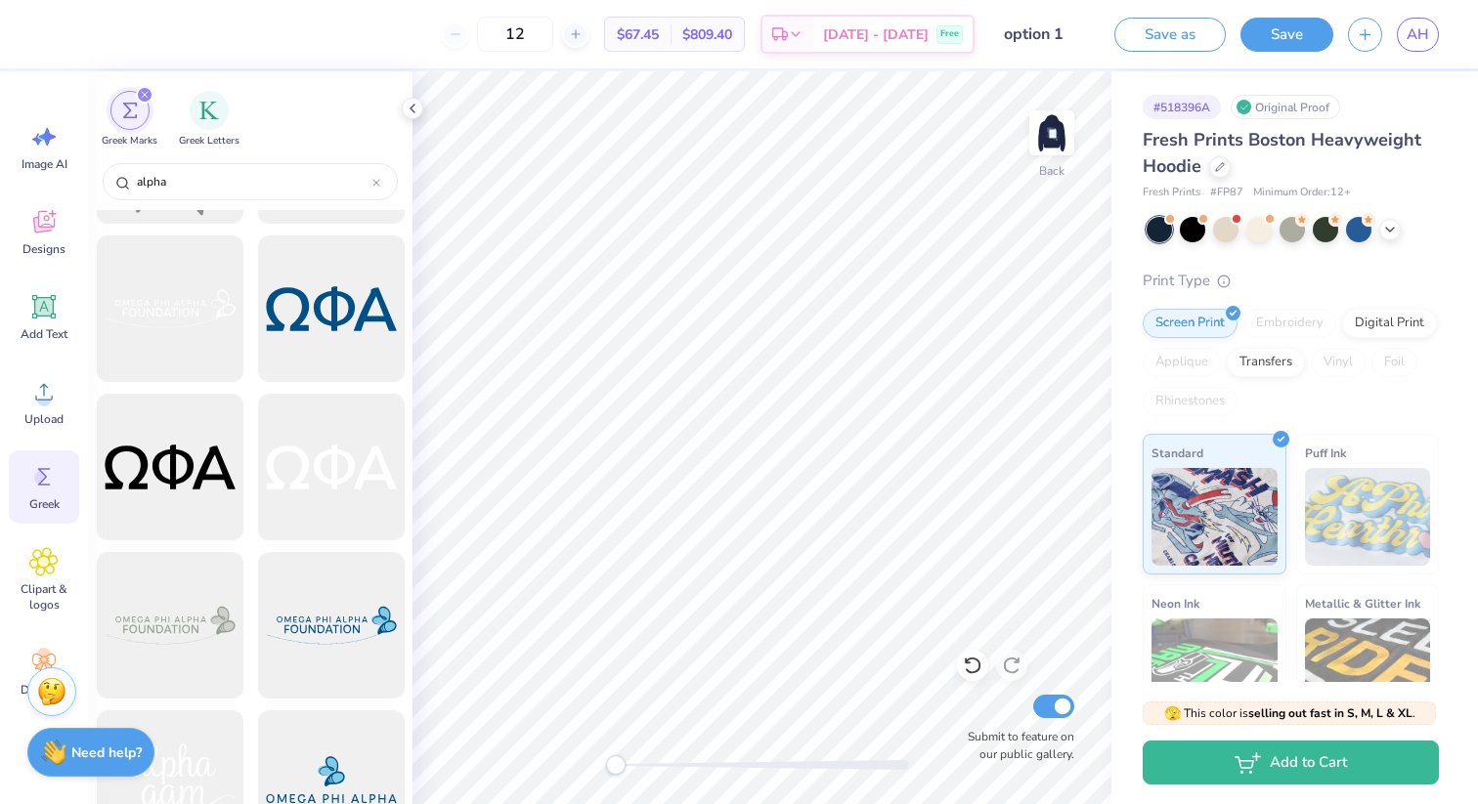
scroll to position [573, 0]
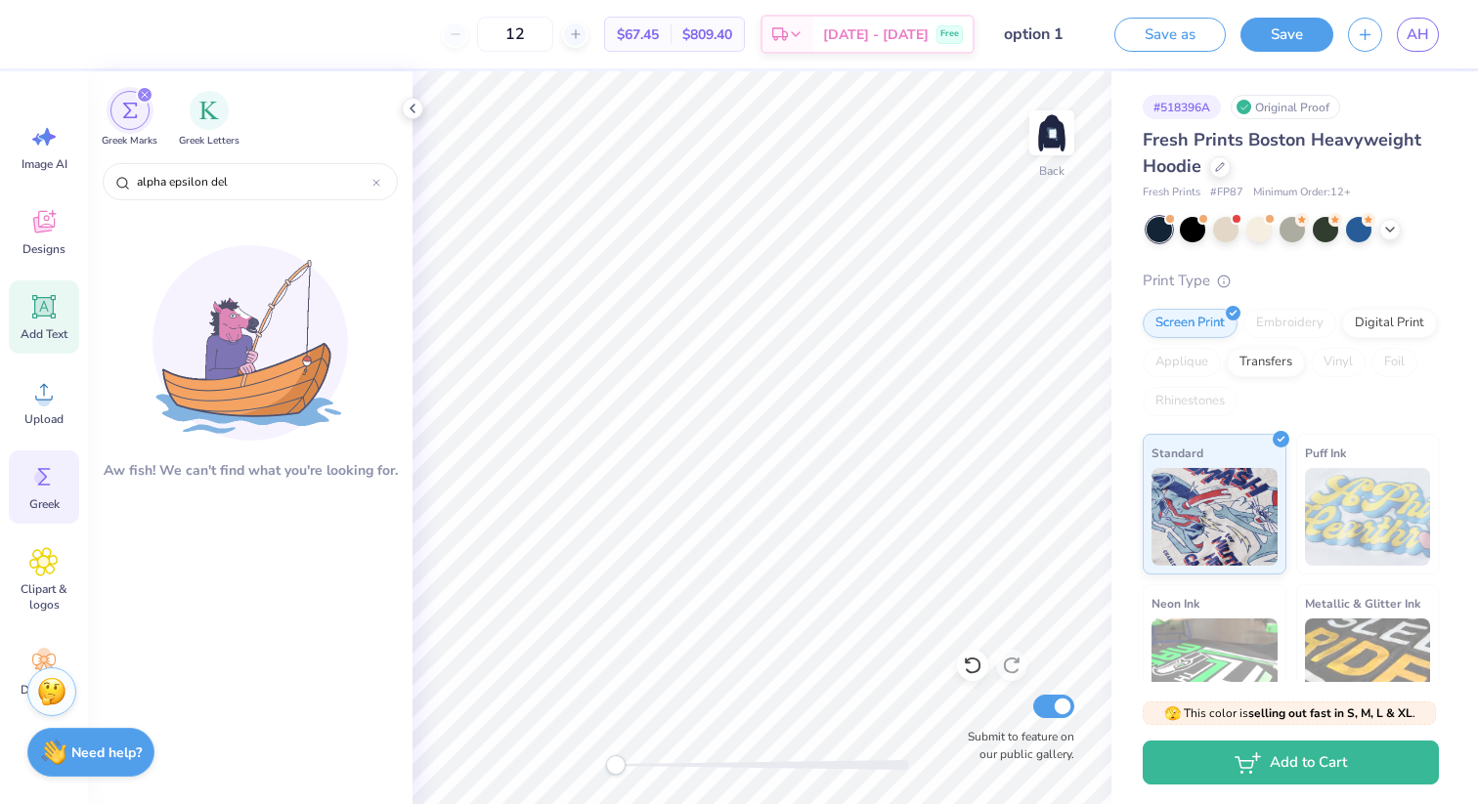
type input "alpha epsilon del"
click at [47, 324] on div "Add Text" at bounding box center [44, 317] width 70 height 73
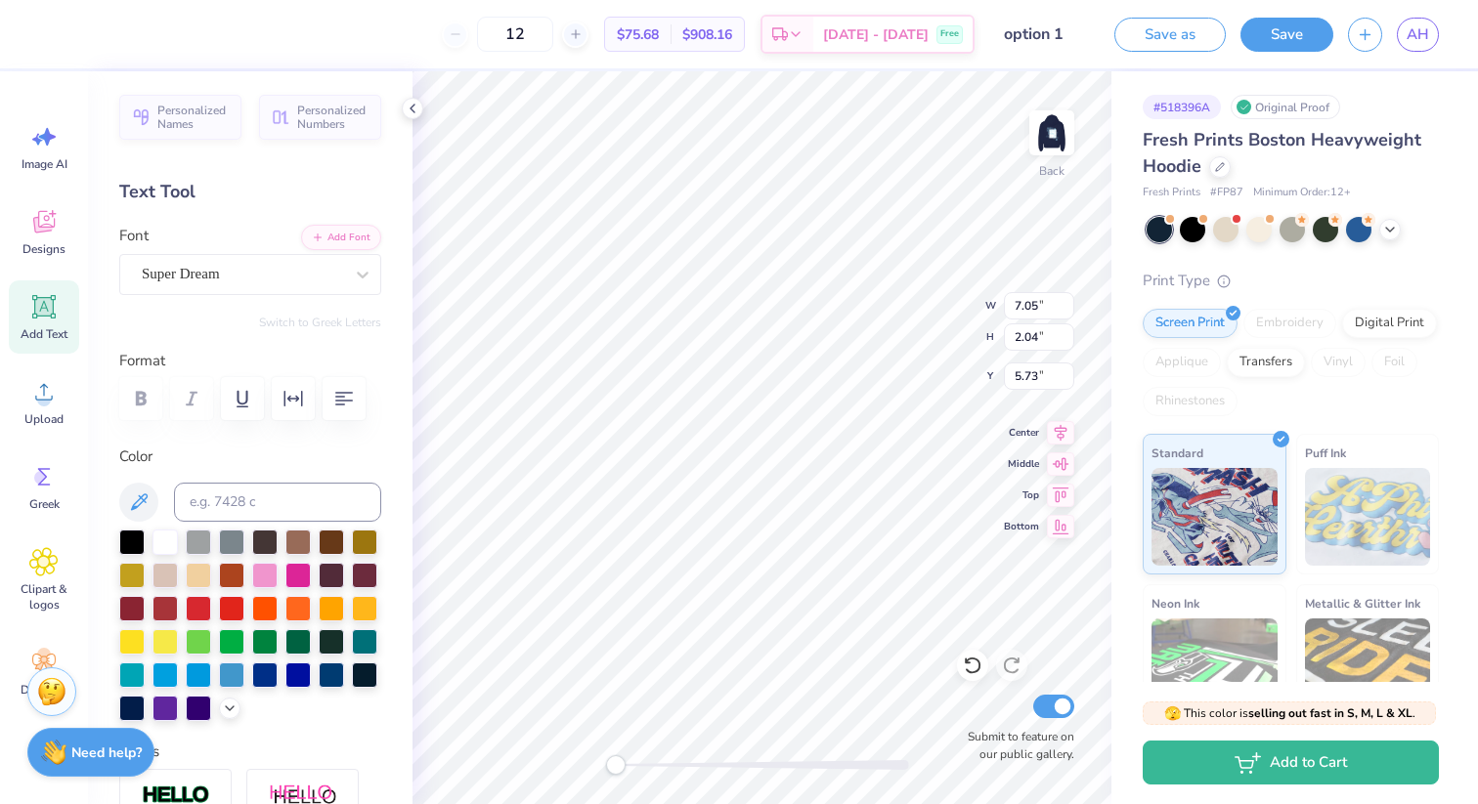
type textarea "A"
click at [42, 315] on icon at bounding box center [44, 307] width 19 height 19
type textarea "E"
type input "1.53"
type input "7.06"
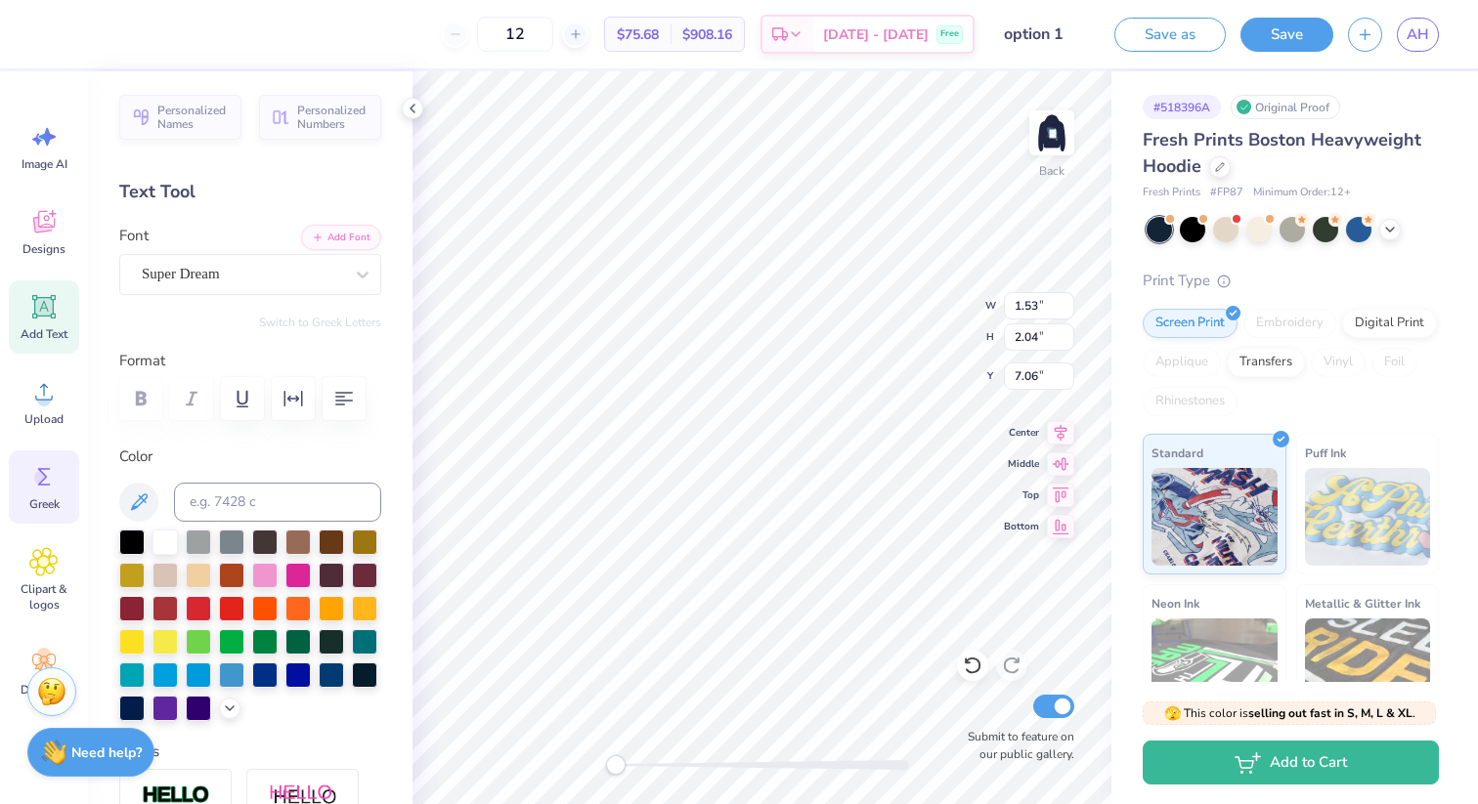
click at [46, 484] on icon at bounding box center [44, 477] width 13 height 18
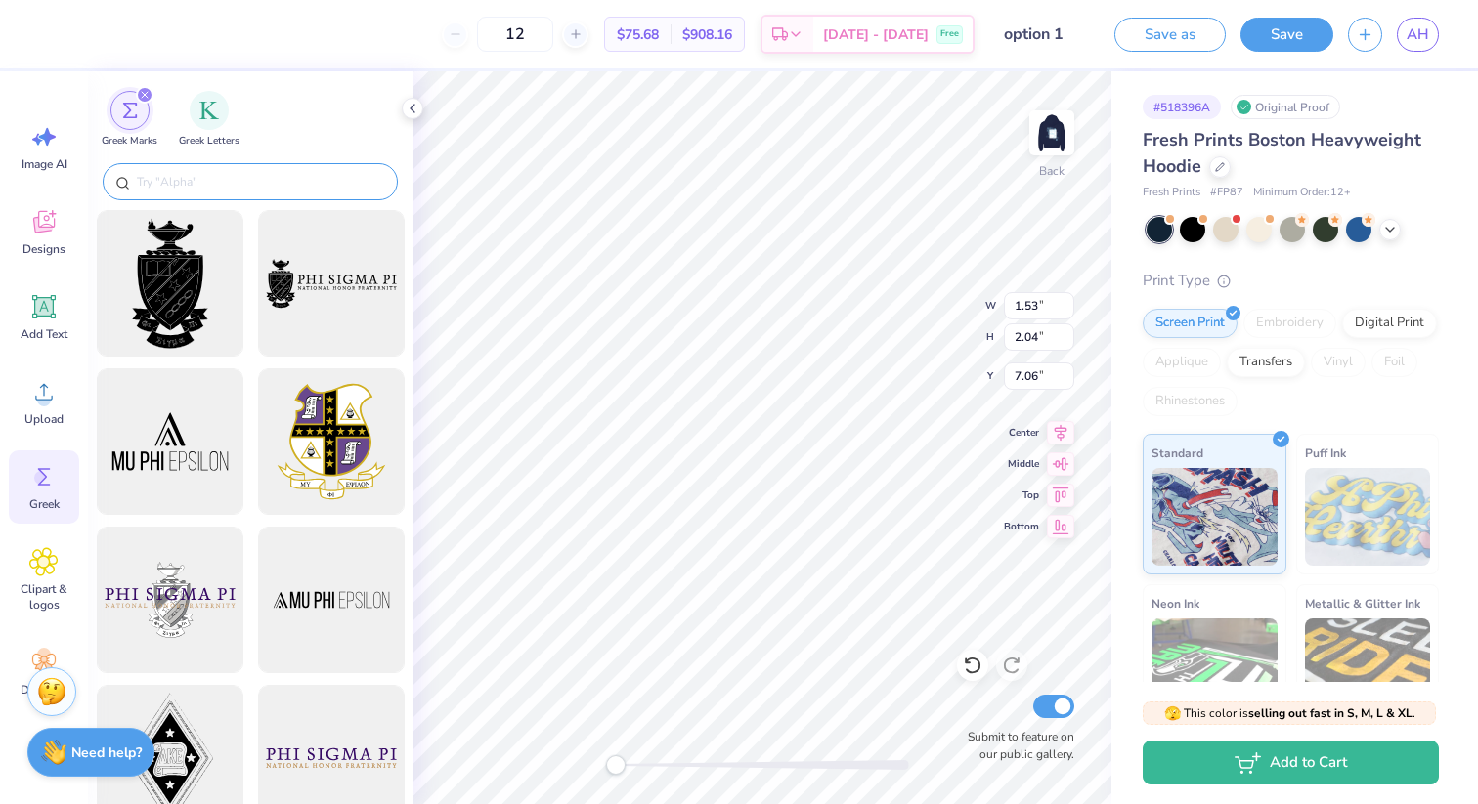
click at [201, 183] on input "text" at bounding box center [260, 182] width 250 height 20
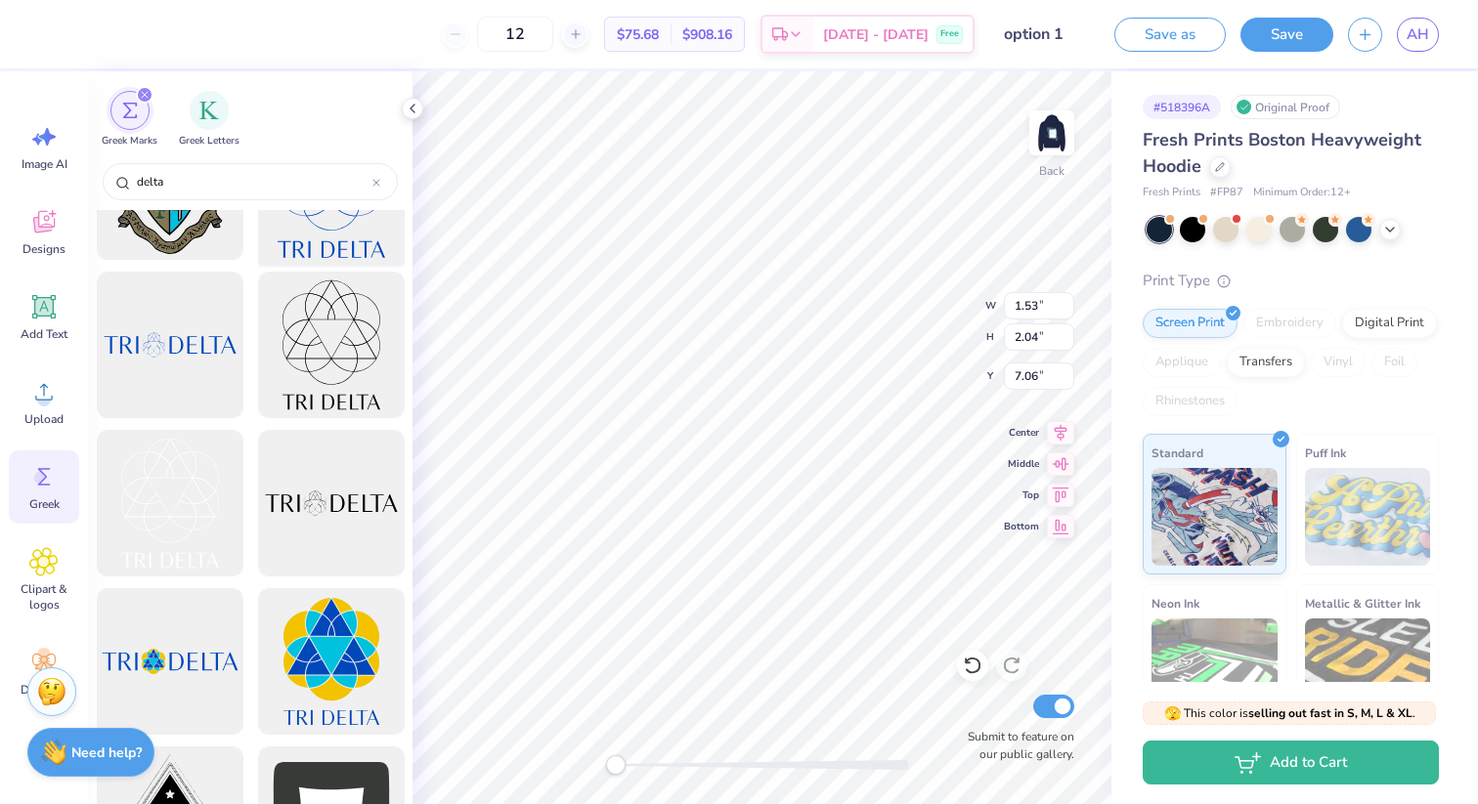
scroll to position [0, 0]
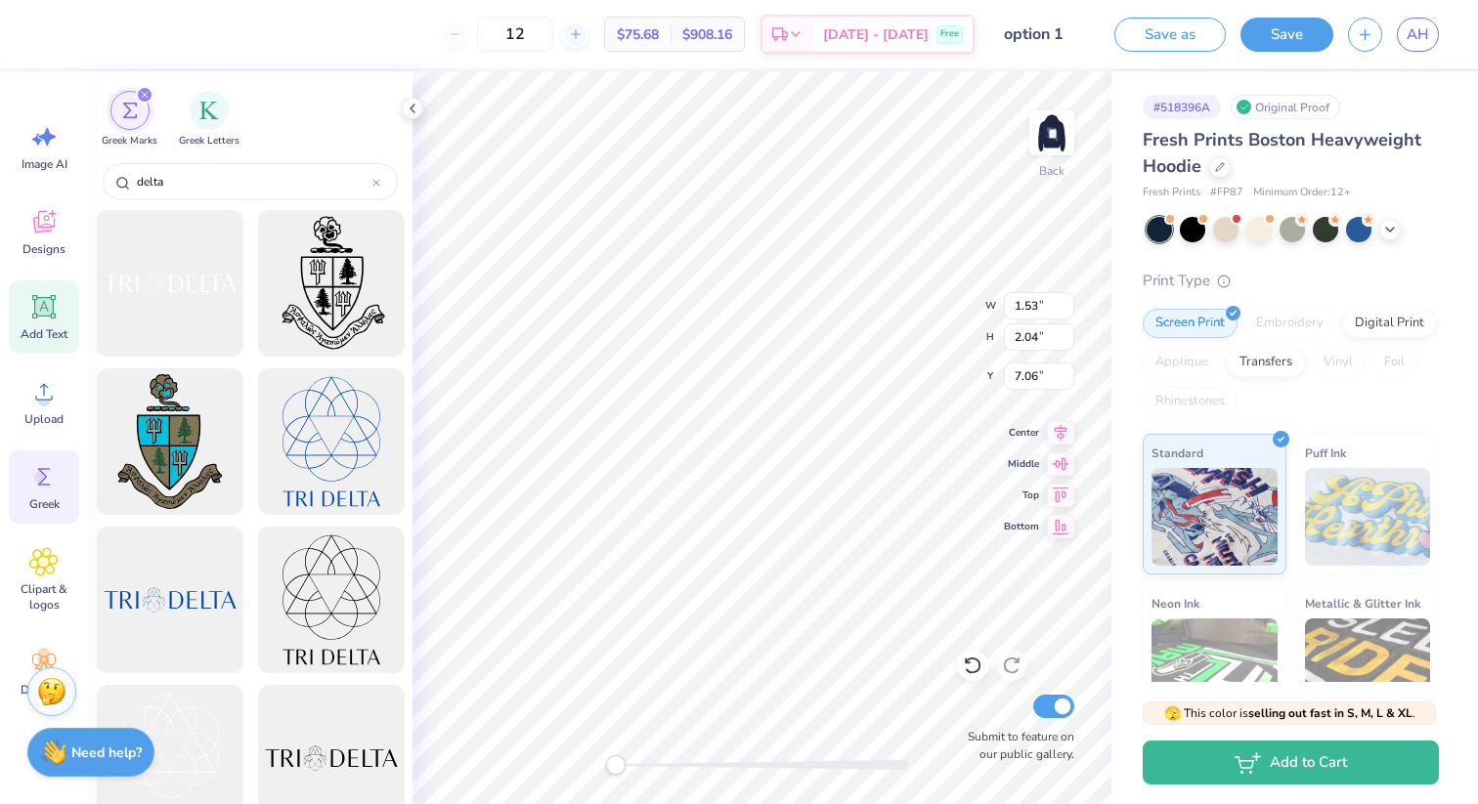
type input "delta"
click at [45, 311] on icon at bounding box center [44, 307] width 19 height 19
type input "7.05"
type input "5.73"
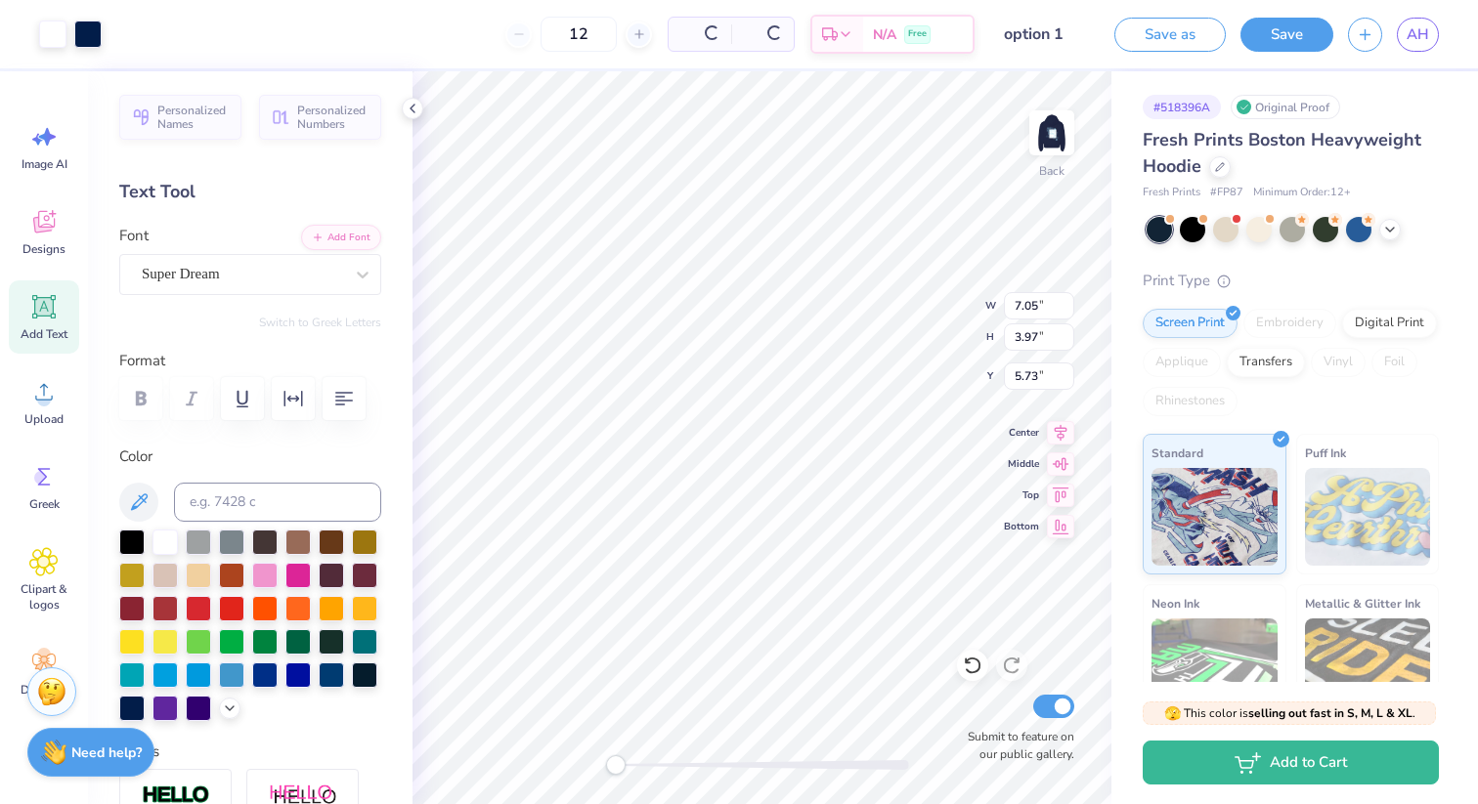
type input "3.31"
type input "3.97"
type input "8.56"
type input "7.05"
type input "2.04"
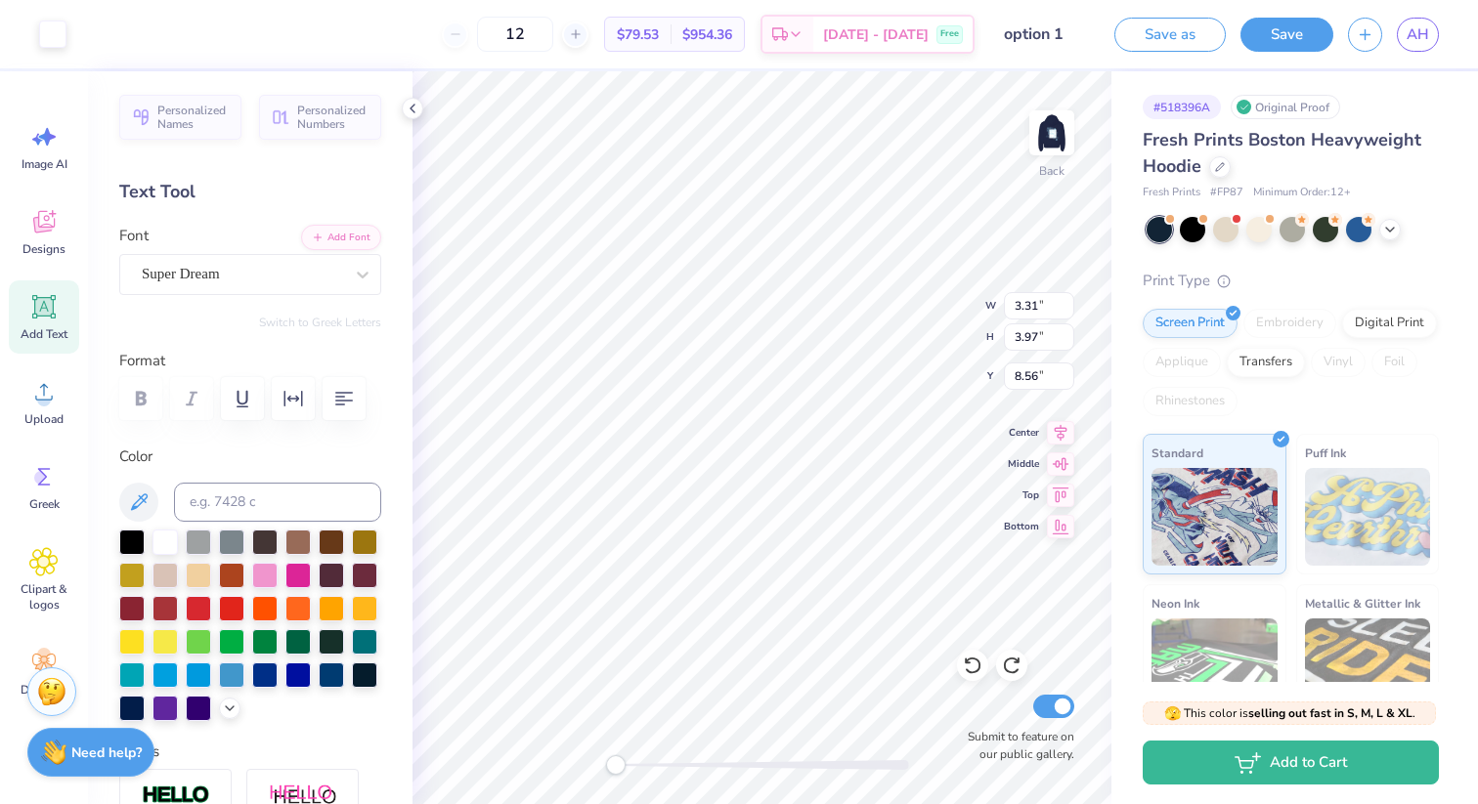
type input "5.73"
paste textarea
click at [1065, 126] on img at bounding box center [1052, 133] width 78 height 78
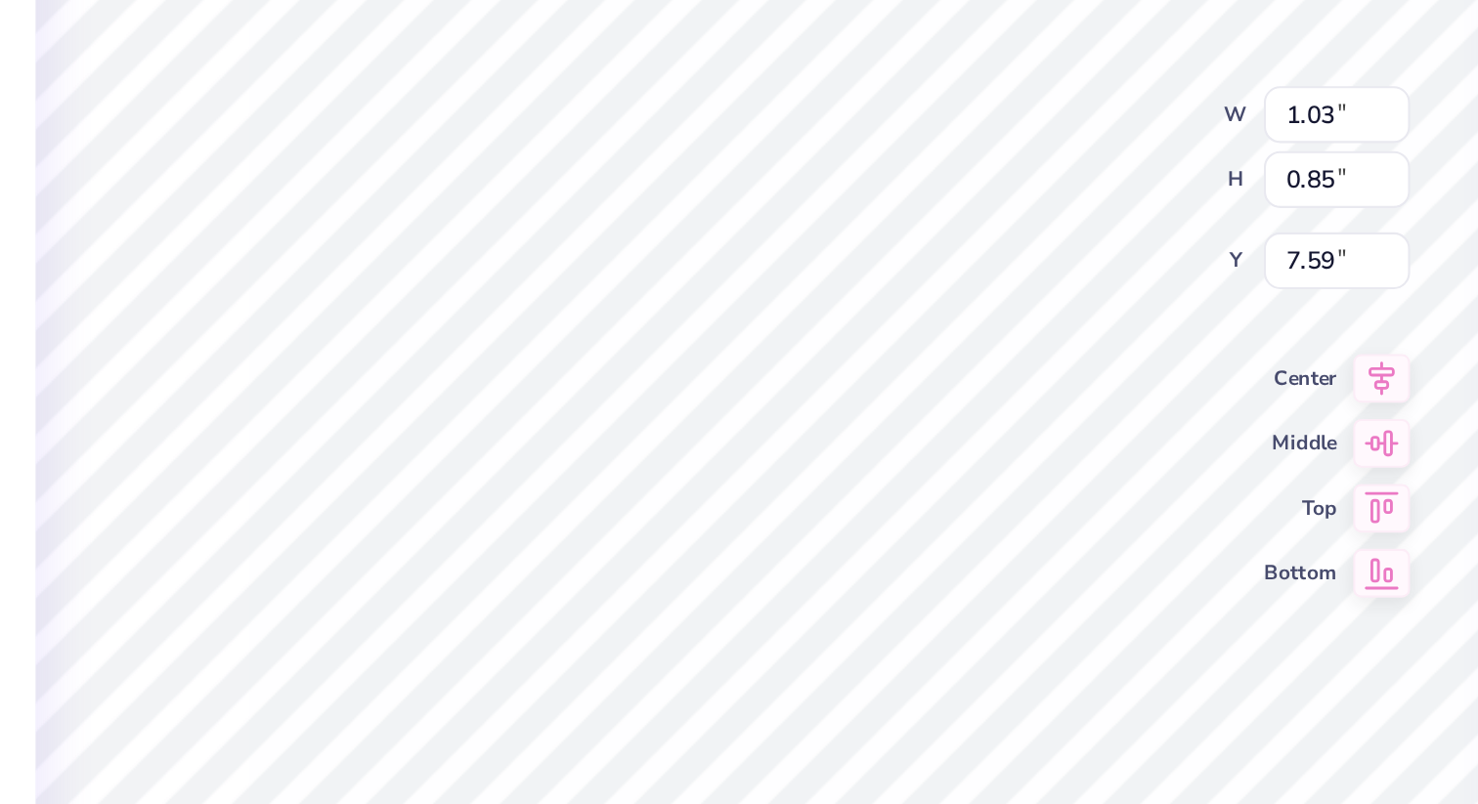
click at [920, 293] on div "Front W 1.03 1.03 " H 0.85 0.85 " Y 7.59 7.59 " Center Middle Top Bottom Submit…" at bounding box center [761, 437] width 699 height 733
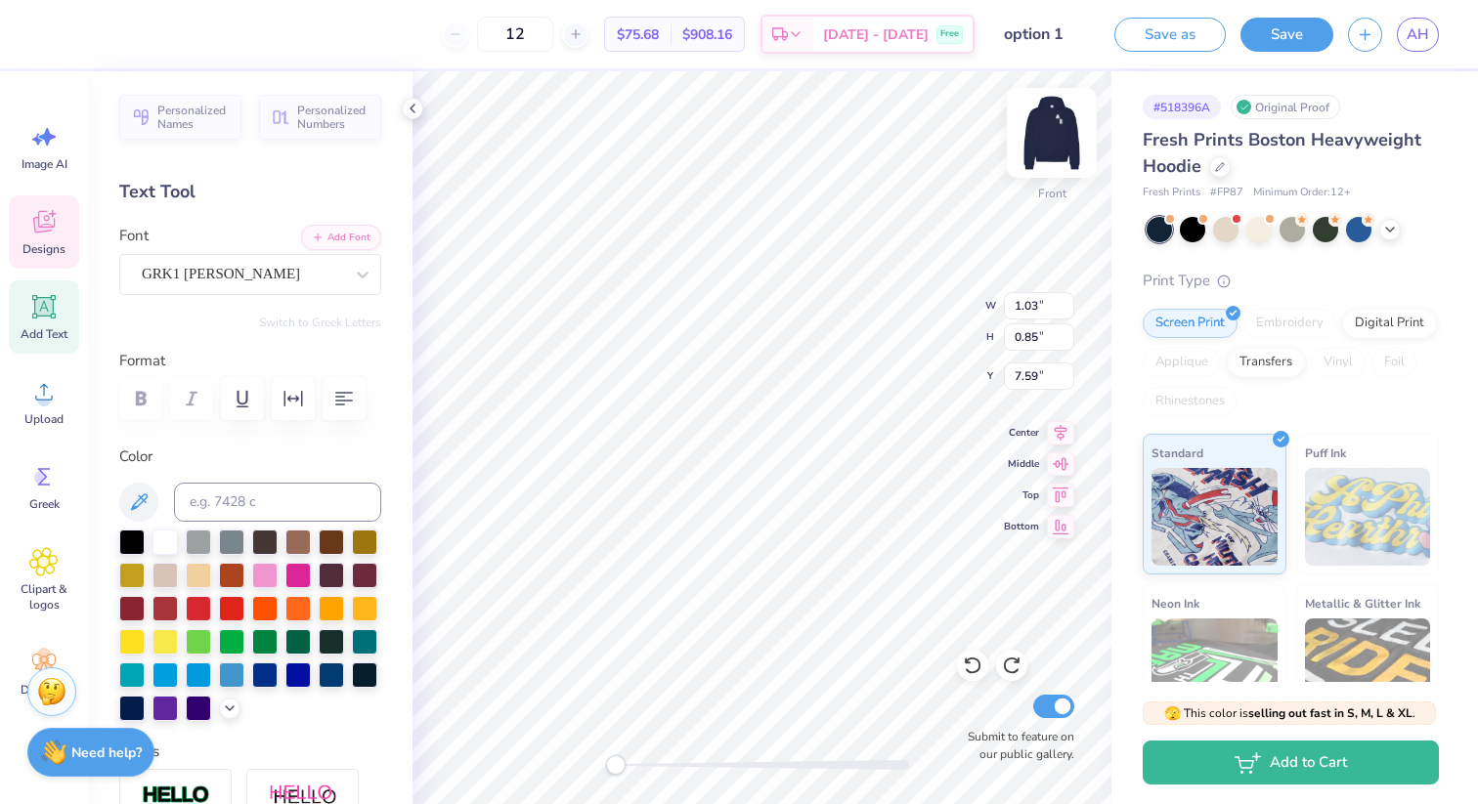
click at [1052, 137] on img at bounding box center [1052, 133] width 78 height 78
type input "1.01"
type input "0.83"
type input "7.29"
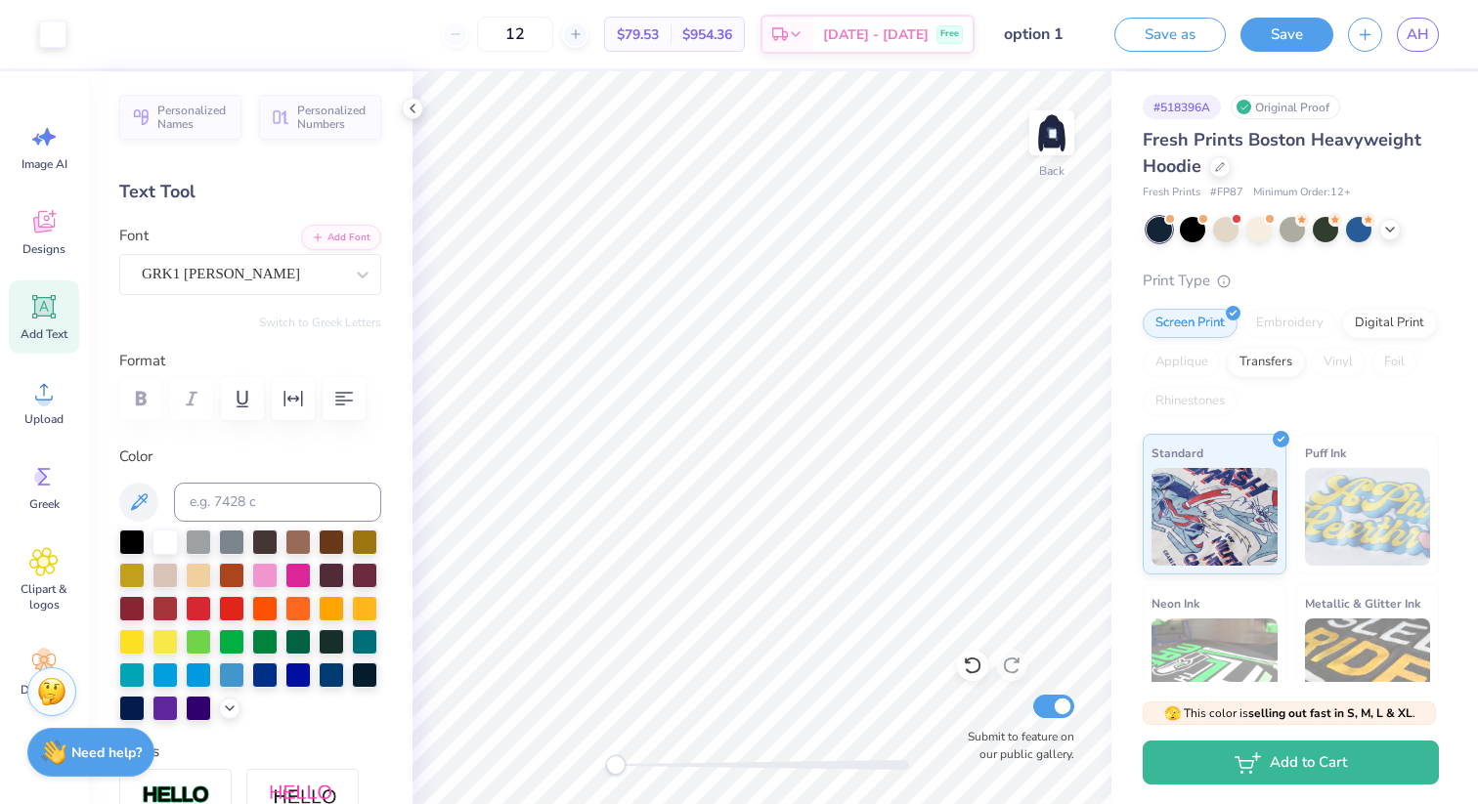
click at [45, 316] on icon at bounding box center [43, 306] width 23 height 23
type input "1.01"
type input "0.83"
type input "7.29"
type input "3.83"
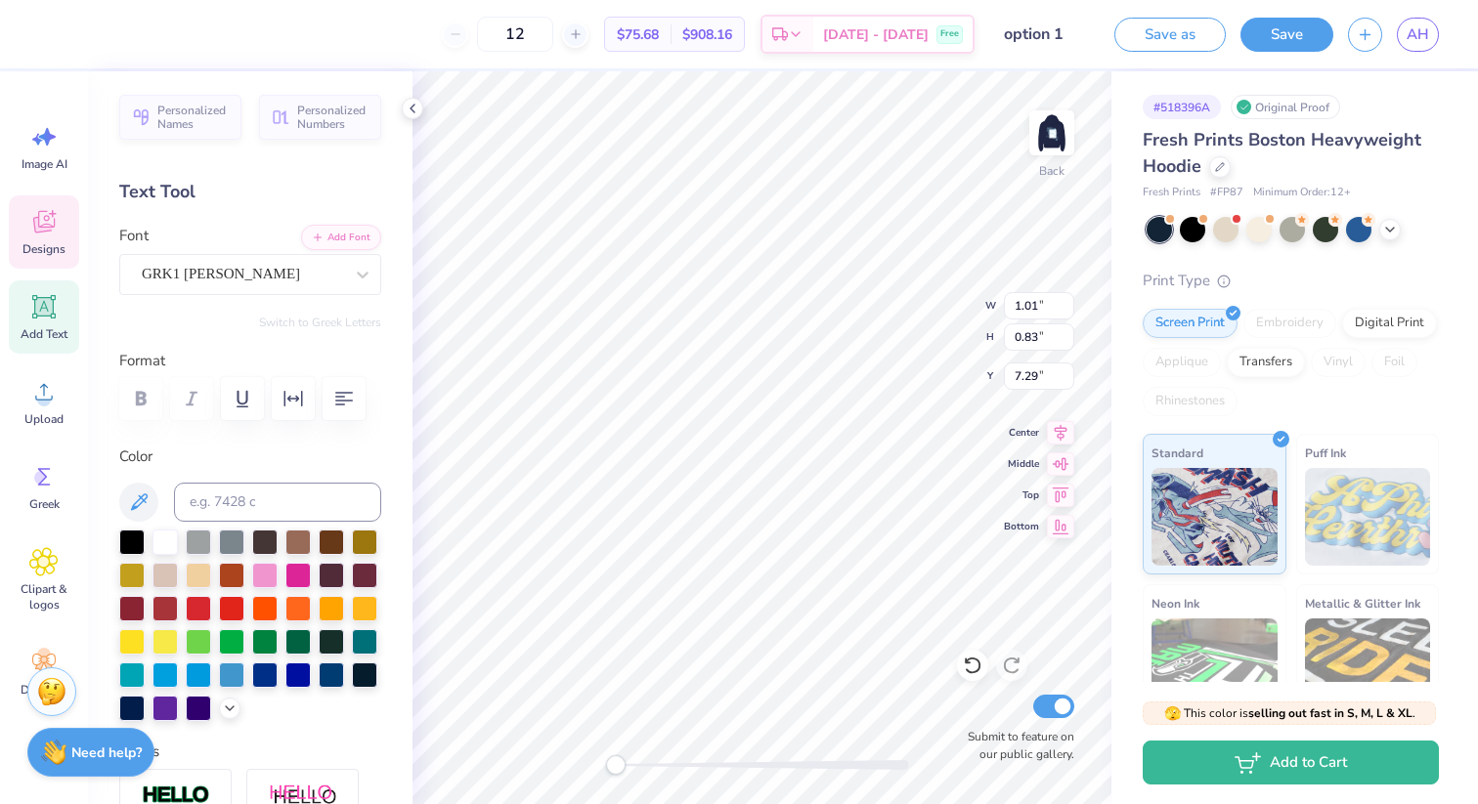
type input "3.15"
type input "7.50"
type textarea "AE"
type input "7.05"
type input "2.04"
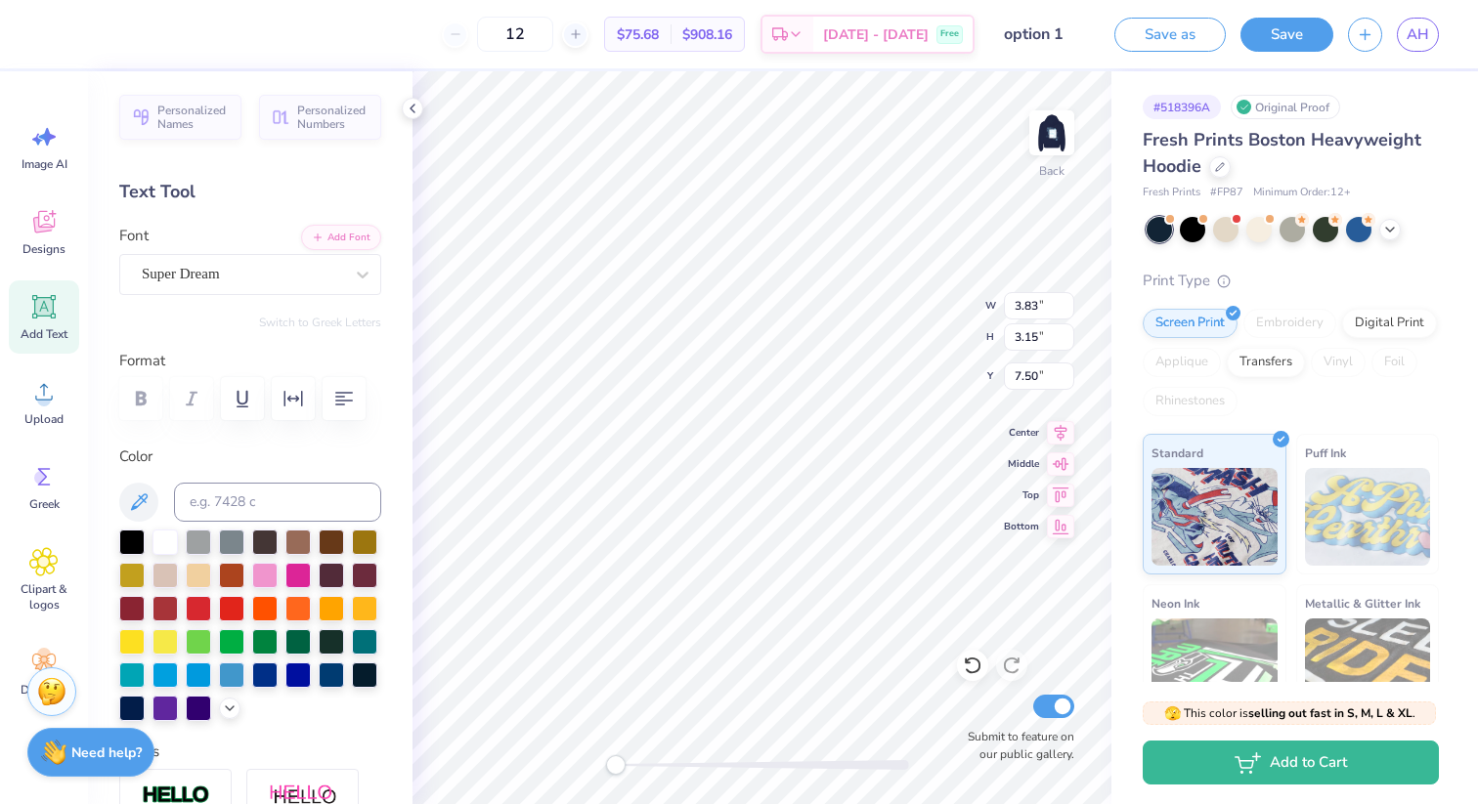
type input "5.73"
type textarea "D"
type textarea "TEXT"
click at [969, 660] on icon at bounding box center [972, 667] width 17 height 18
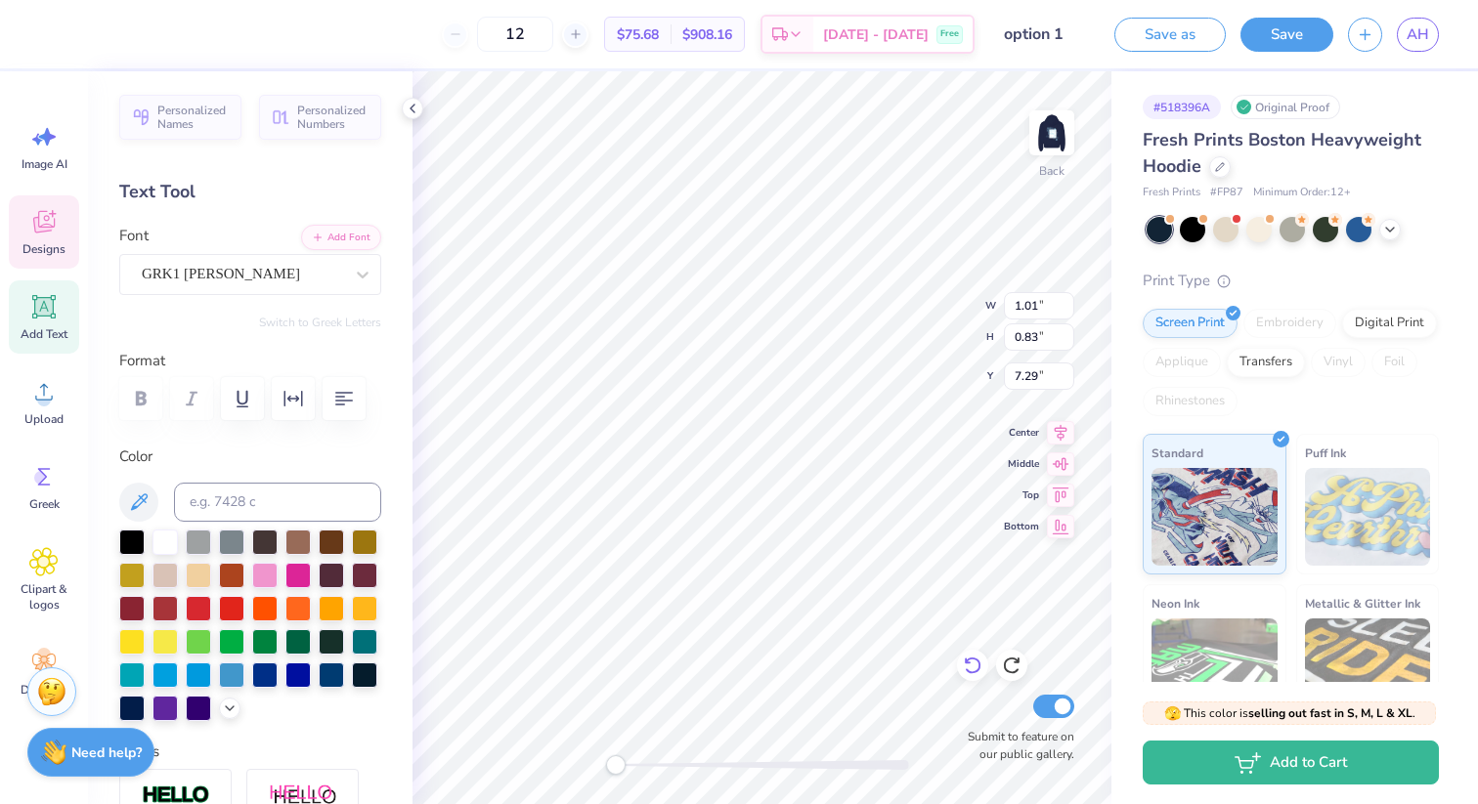
type input "1.01"
type input "0.83"
type input "7.29"
click at [1014, 657] on icon at bounding box center [1012, 666] width 20 height 20
type input "3.83"
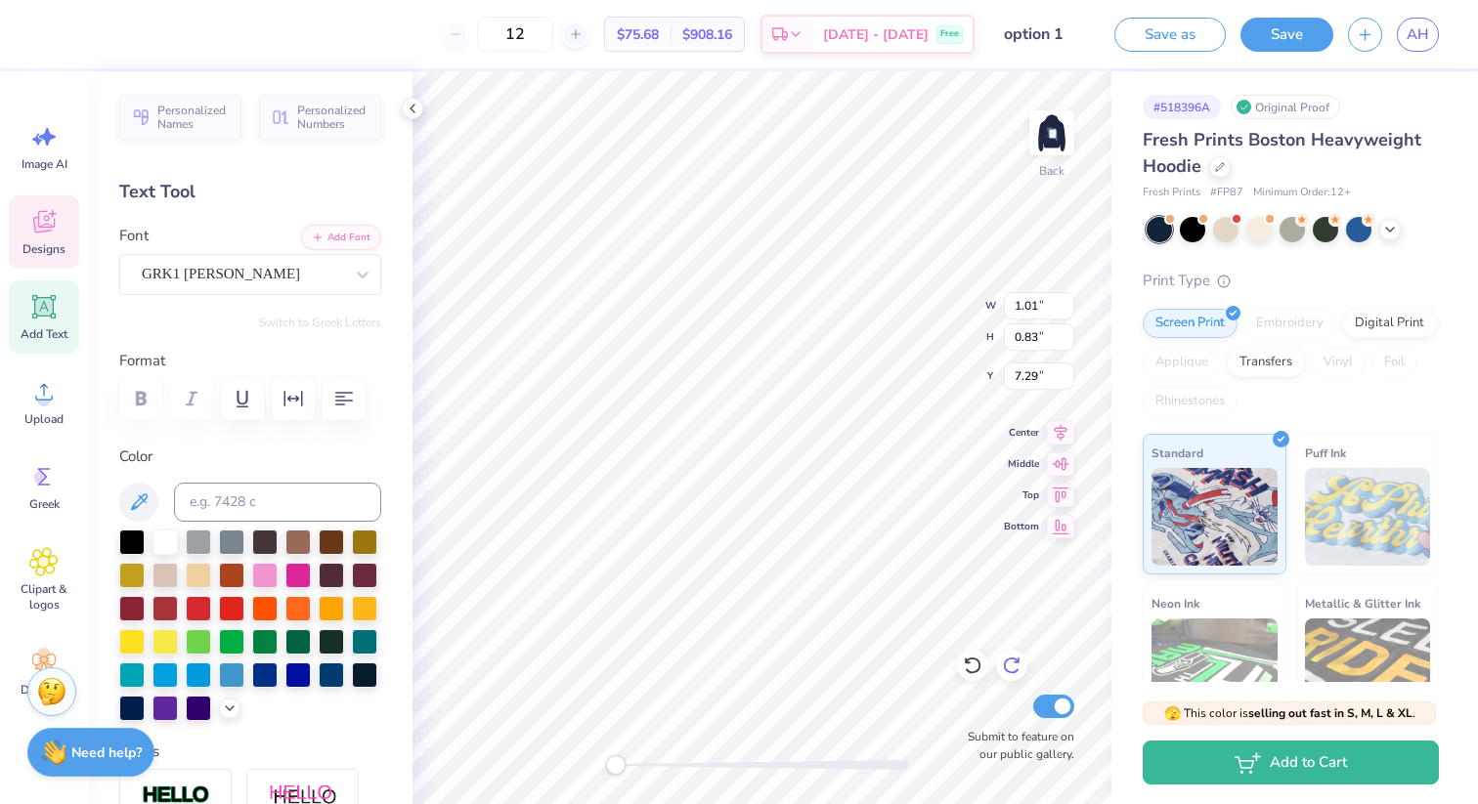
type input "3.15"
type input "7.50"
type input "7.05"
type input "2.04"
type input "5.73"
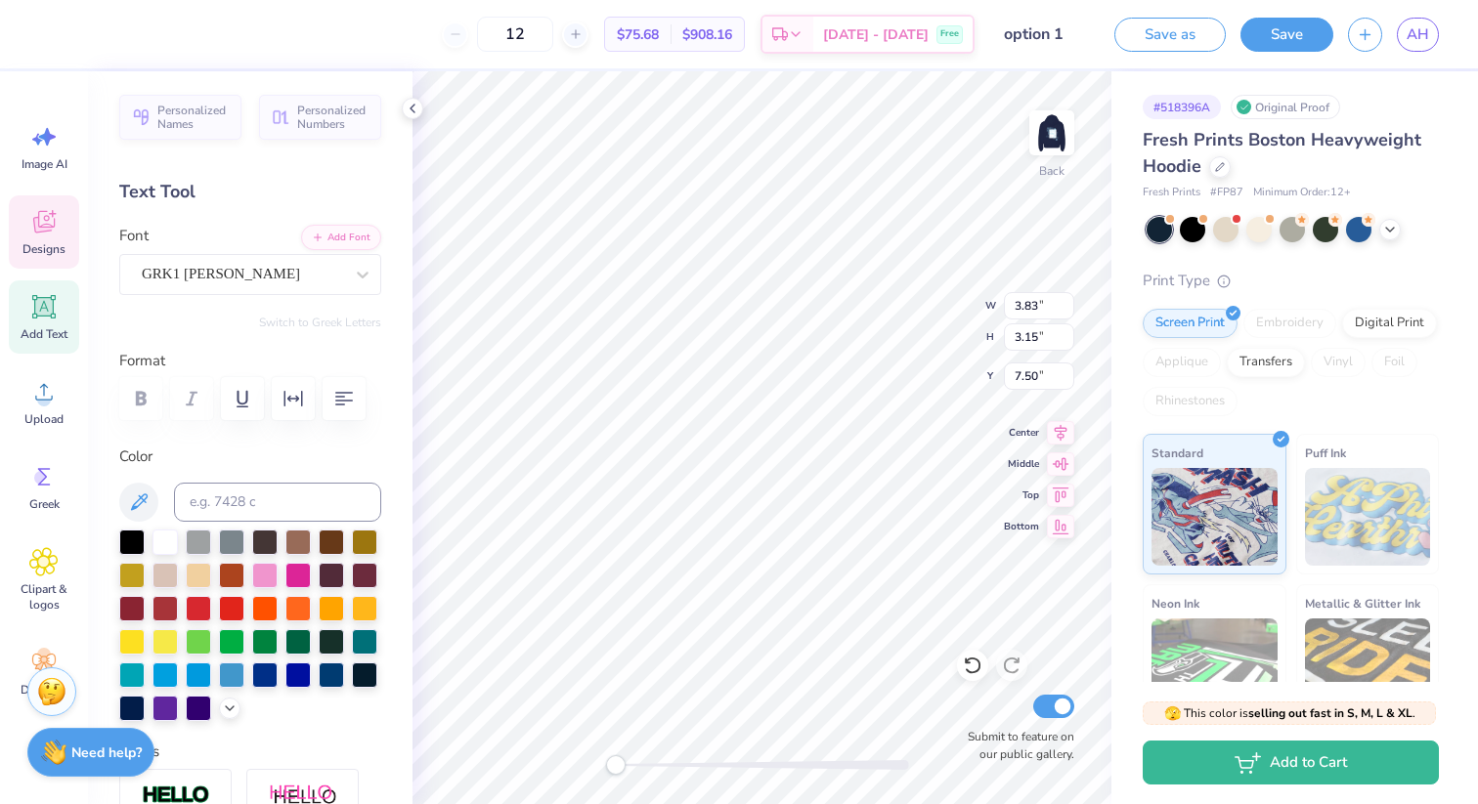
type textarea "D"
type input "2.03"
type input "2.14"
type input "8.15"
type input "1.53"
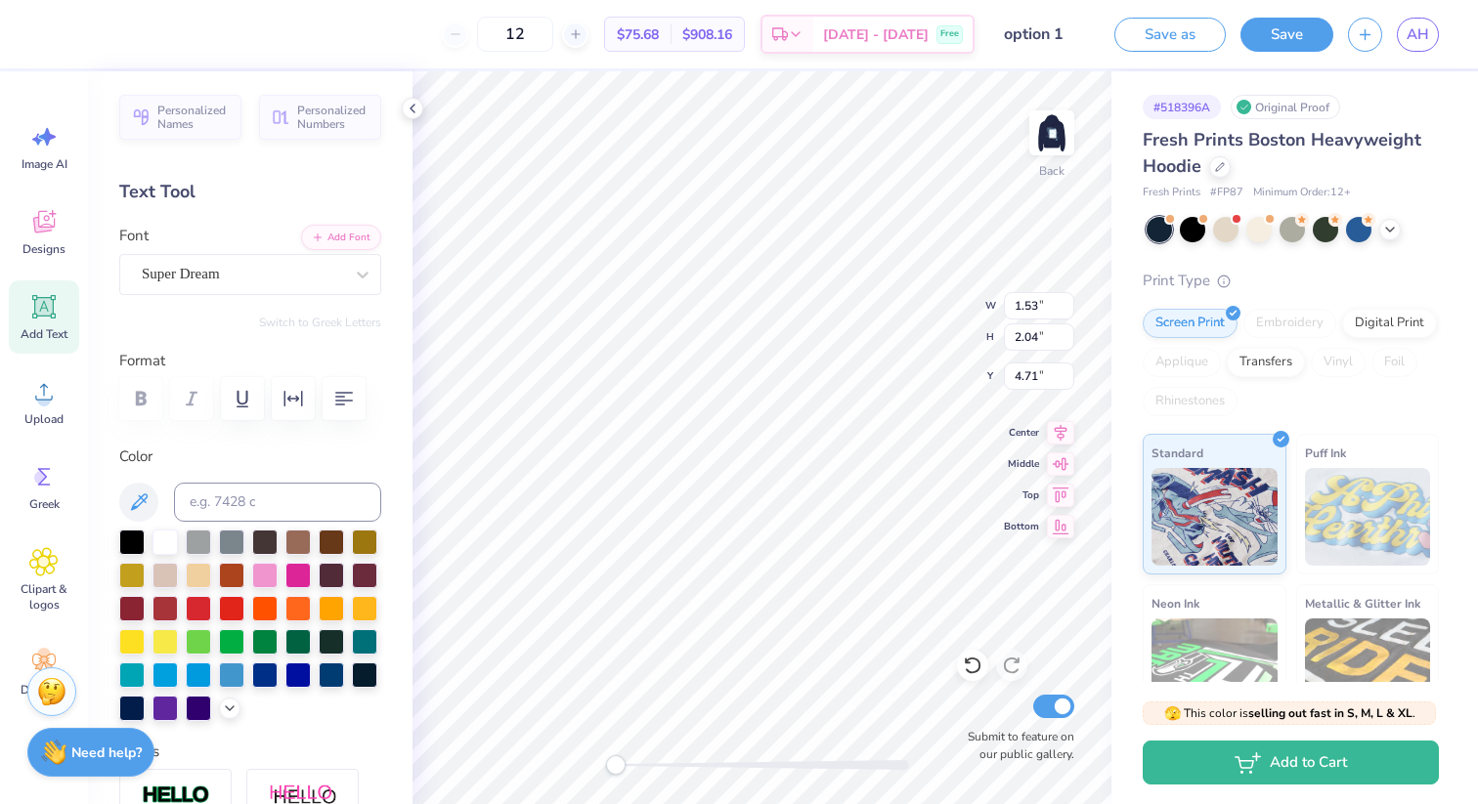
type input "2.04"
type input "4.71"
type input "2.03"
type input "2.14"
type input "8.15"
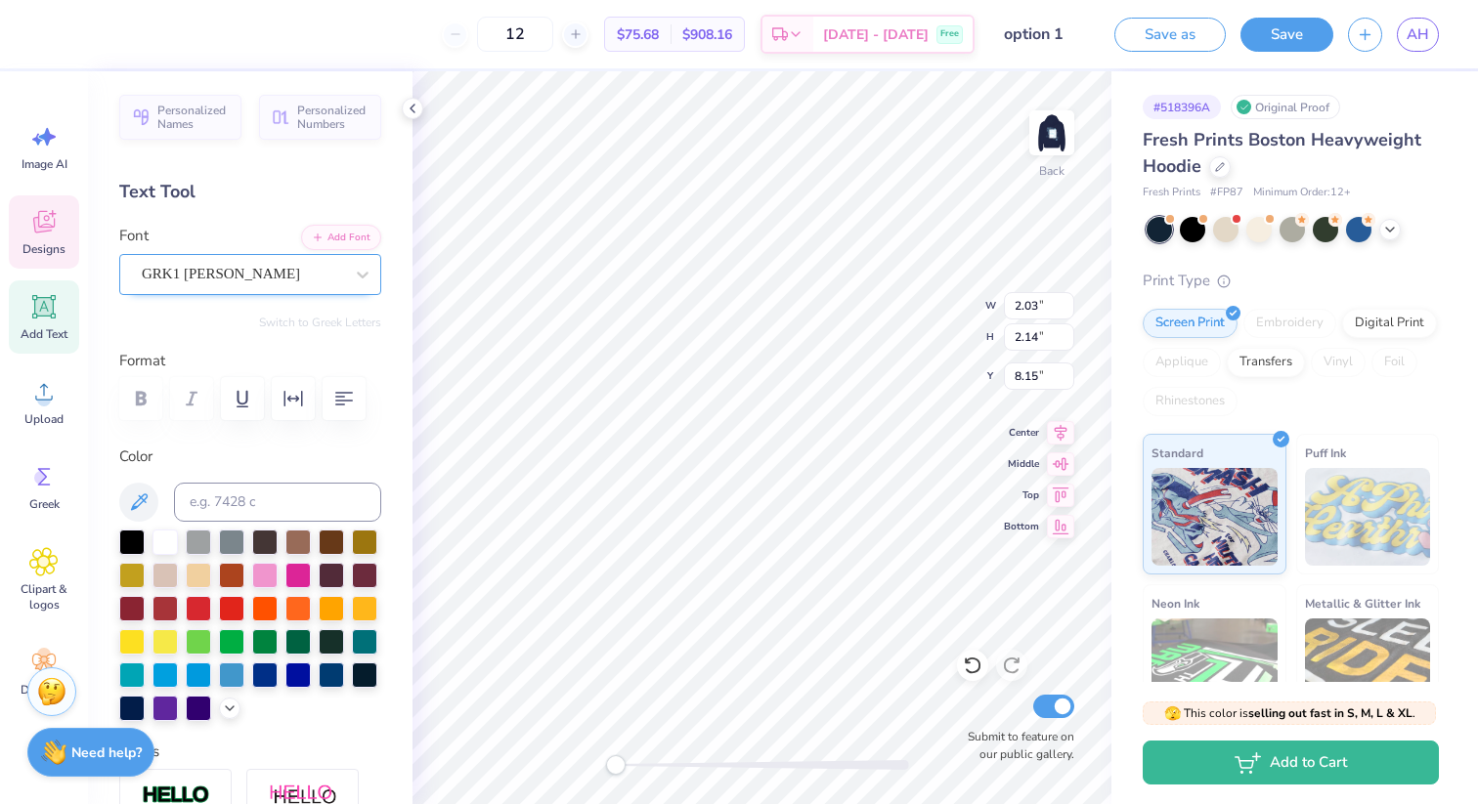
click at [298, 267] on div "GRK1 [PERSON_NAME]" at bounding box center [242, 274] width 205 height 30
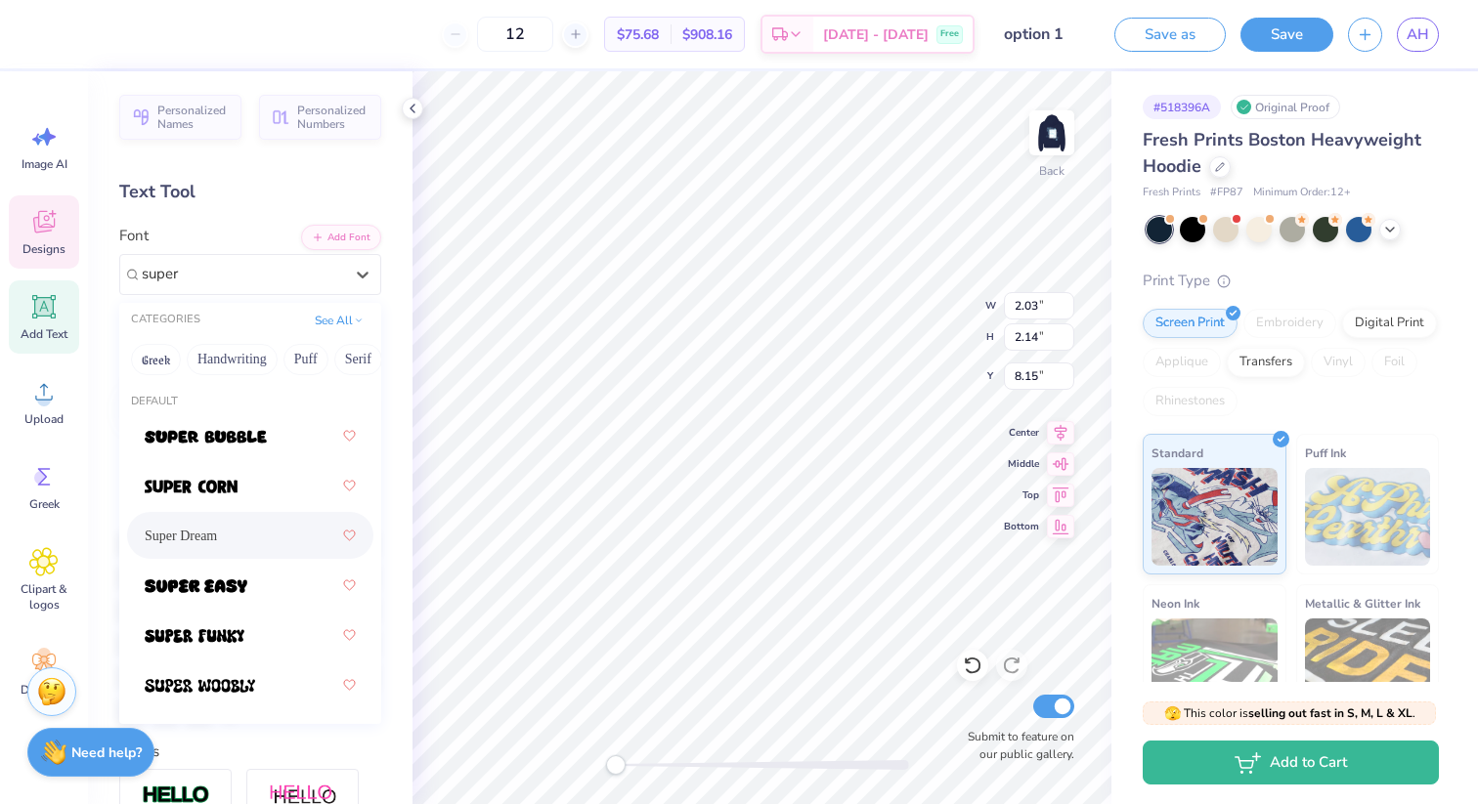
click at [235, 545] on div "Super Dream" at bounding box center [250, 535] width 211 height 35
type input "super"
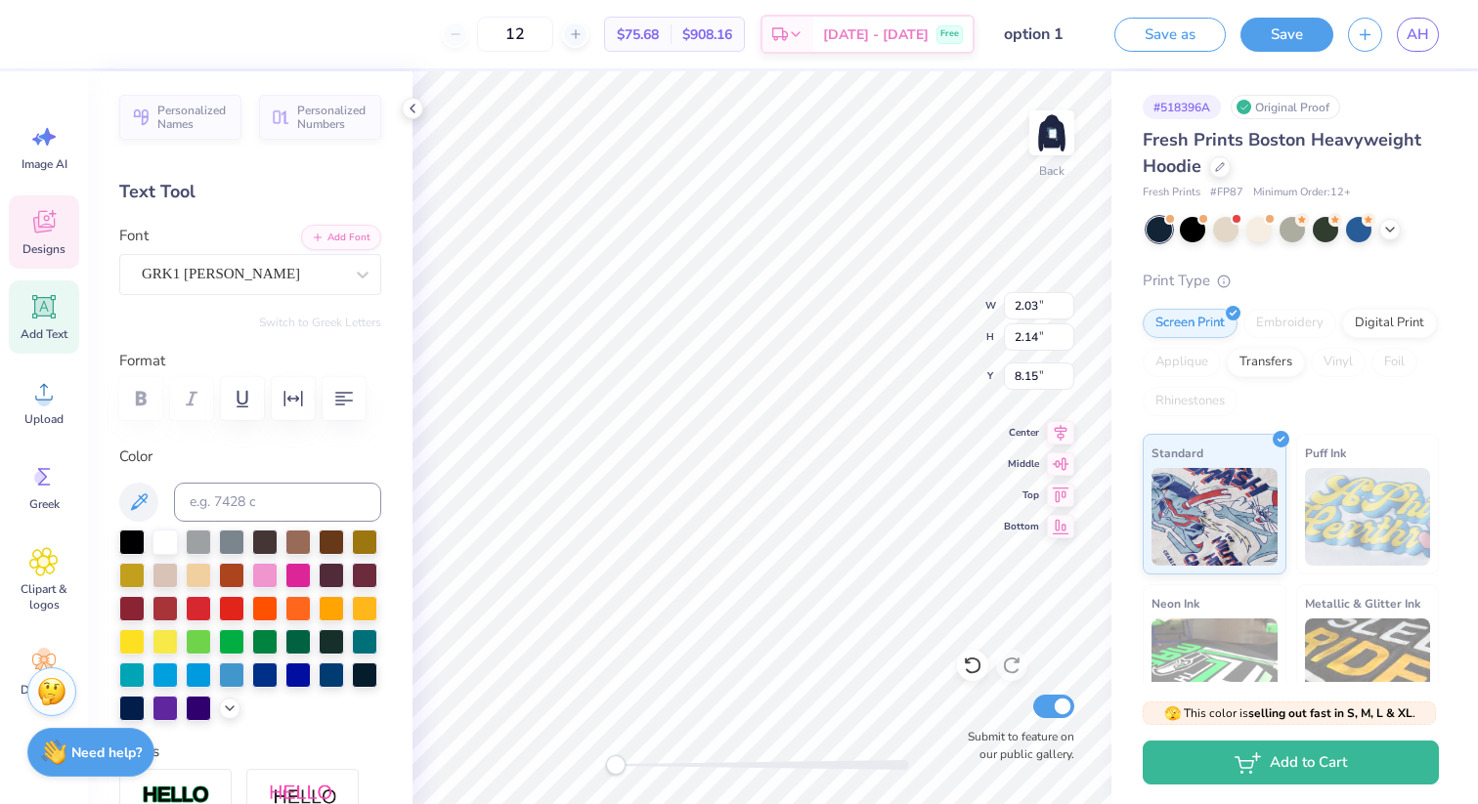
type input "1.53"
type input "2.04"
type input "4.71"
click at [334, 270] on div "Super Dream" at bounding box center [242, 274] width 205 height 30
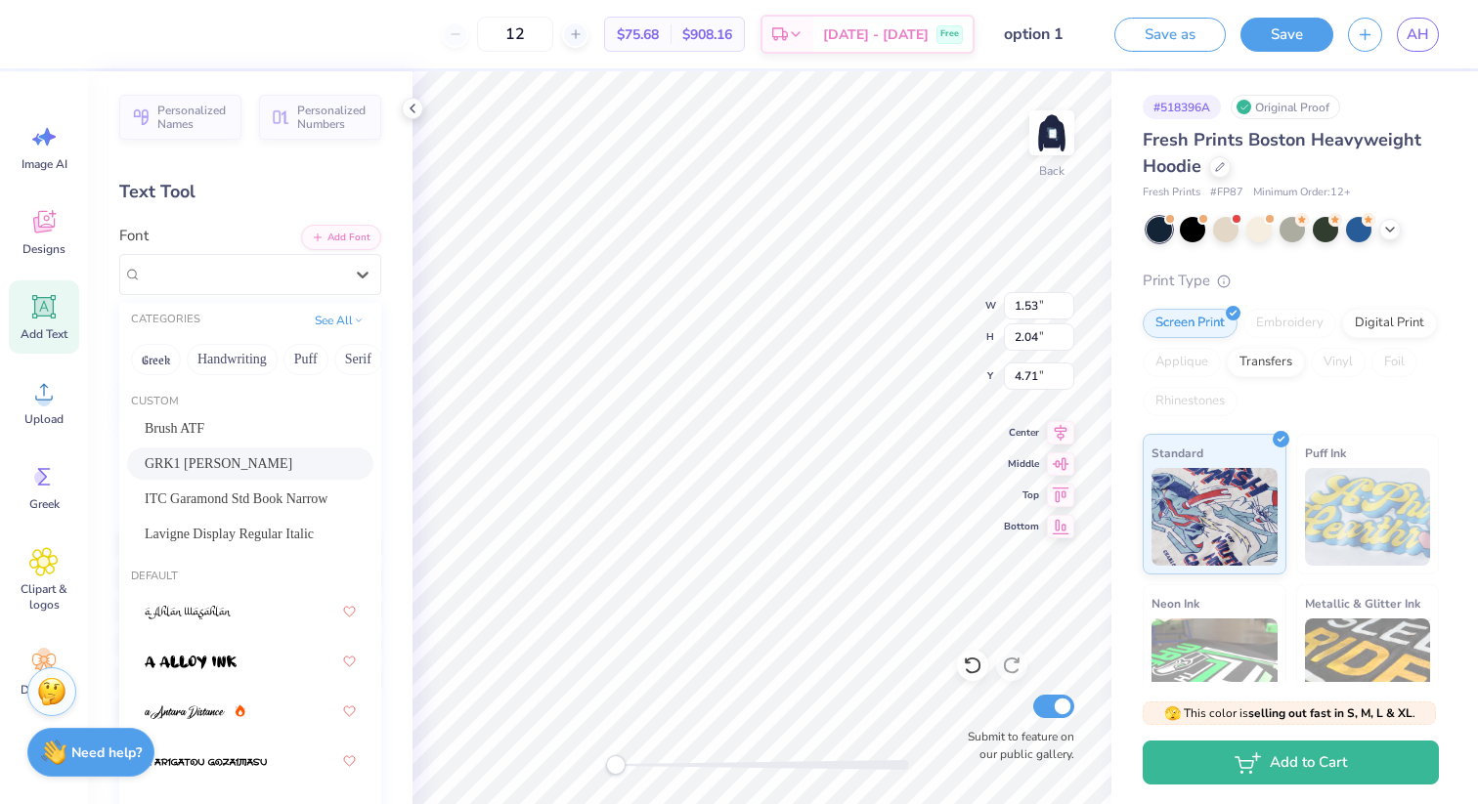
click at [317, 454] on div "GRK1 [PERSON_NAME]" at bounding box center [250, 463] width 211 height 21
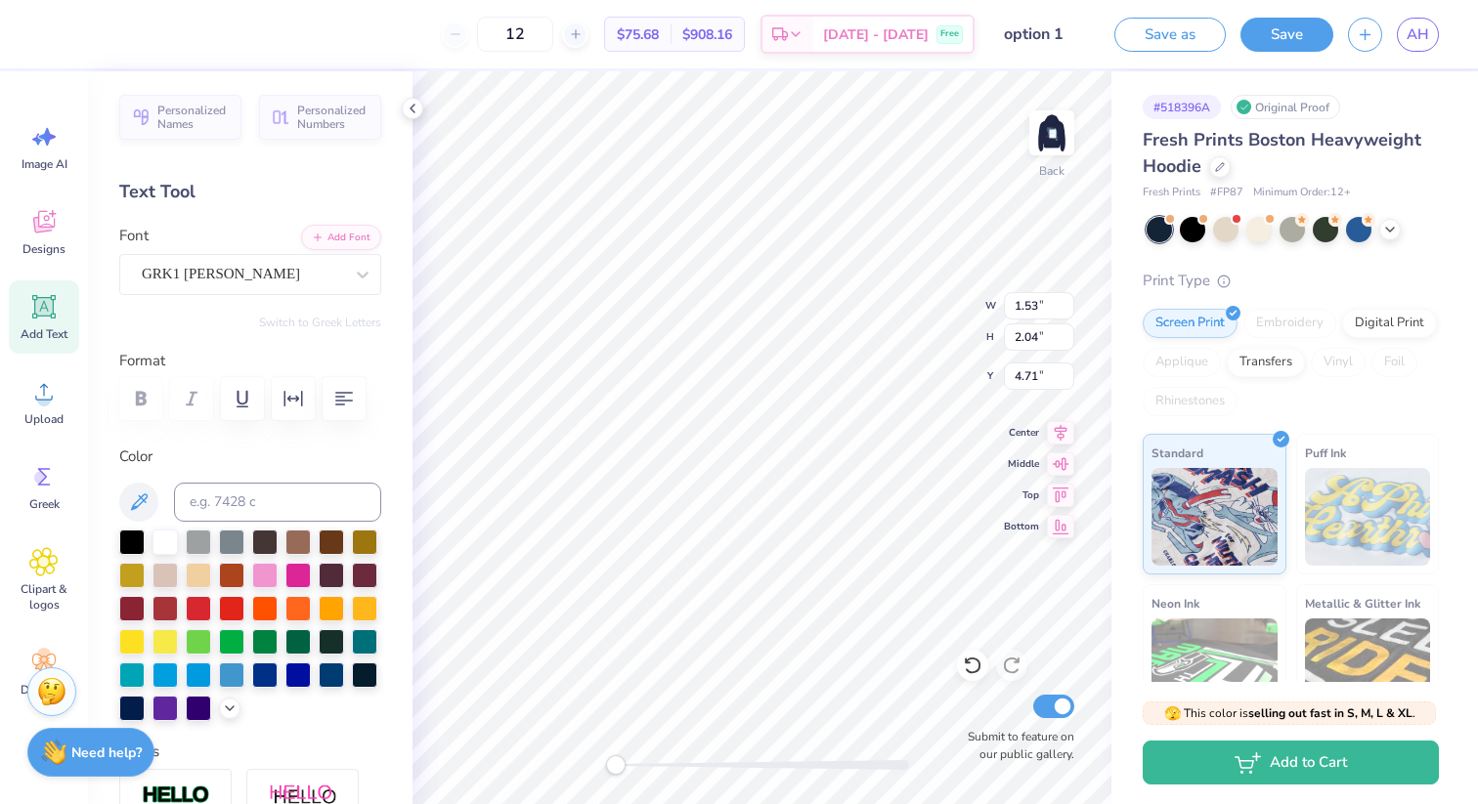
type input "1.77"
type input "2.25"
click at [252, 268] on div "Super Dream" at bounding box center [242, 274] width 205 height 30
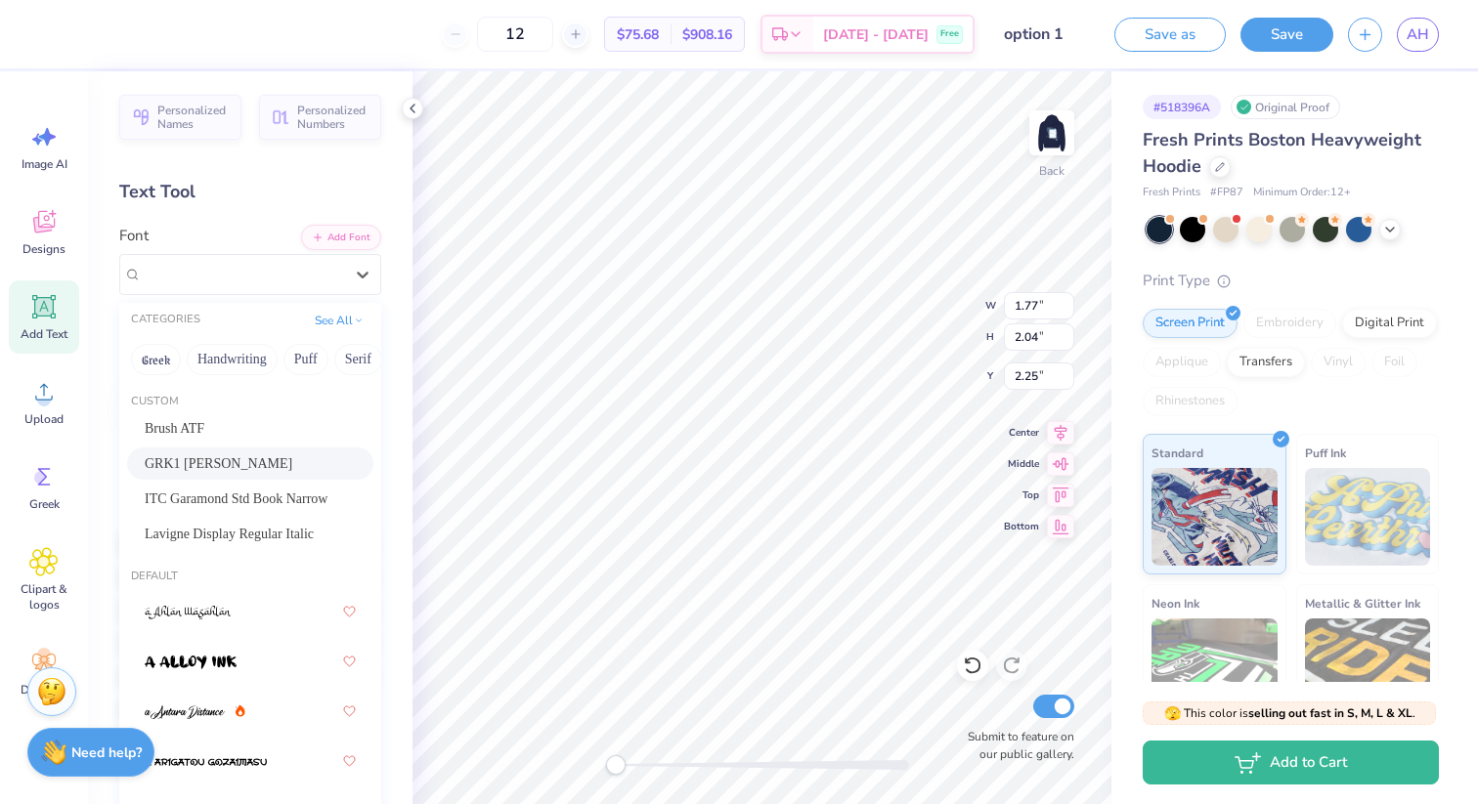
click at [229, 463] on span "GRK1 [PERSON_NAME]" at bounding box center [219, 463] width 148 height 21
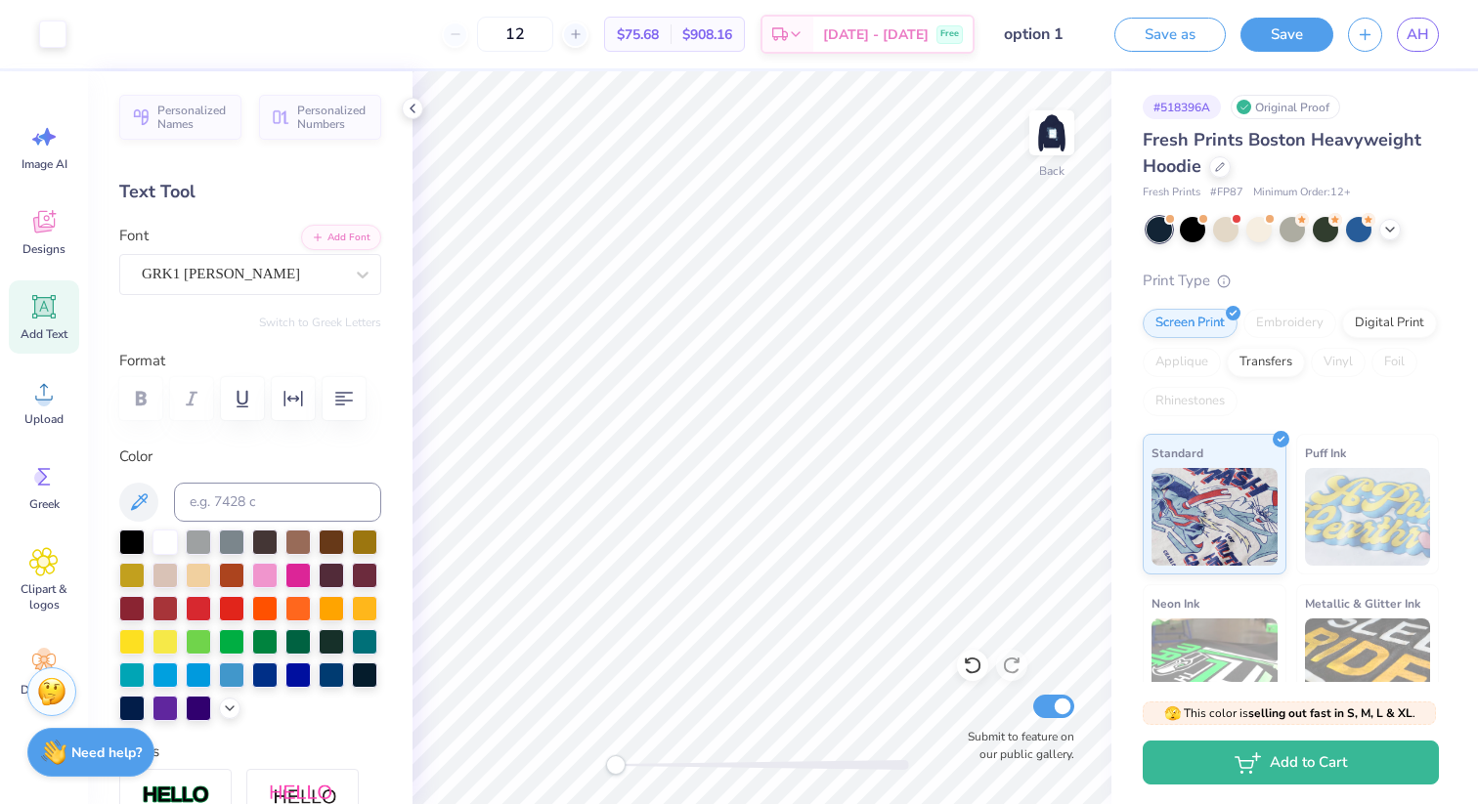
click at [50, 319] on icon at bounding box center [43, 306] width 29 height 29
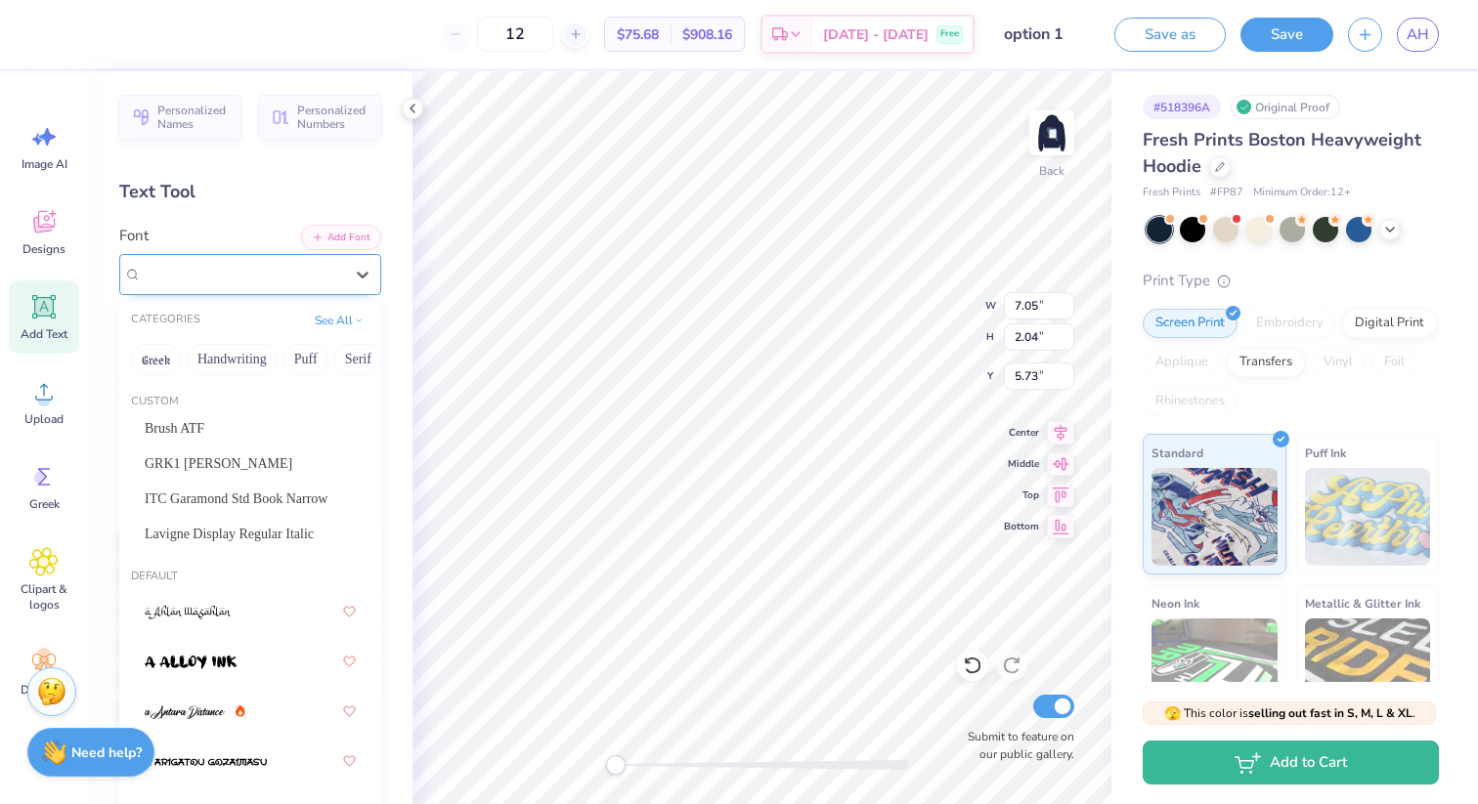
click at [295, 274] on div "Super Dream" at bounding box center [242, 274] width 205 height 30
click at [299, 534] on span "Lavigne Display Regular Italic" at bounding box center [229, 534] width 169 height 21
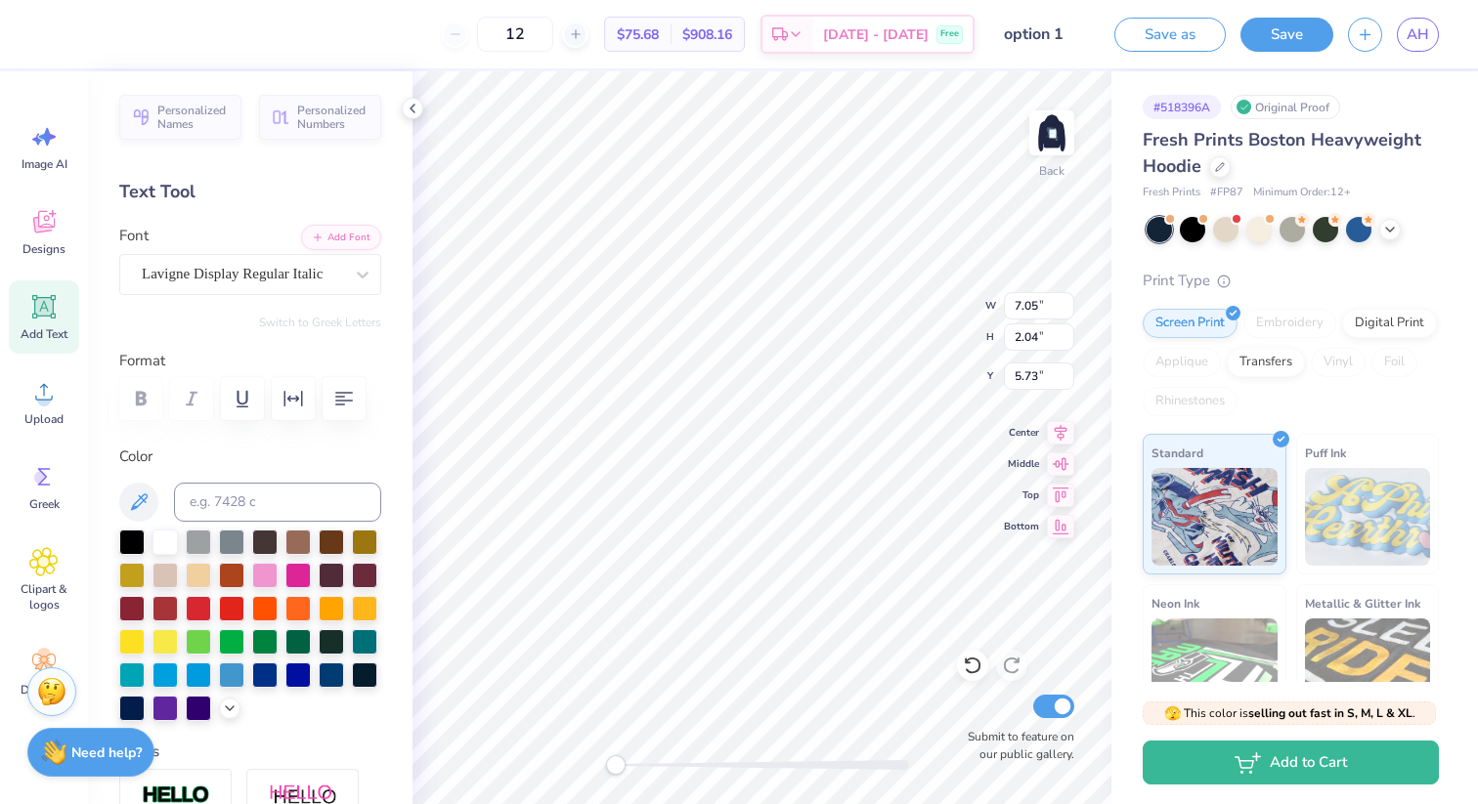
scroll to position [1, 3]
type textarea "Exec Board 2025 President"
click at [339, 397] on icon "button" at bounding box center [344, 399] width 18 height 14
type input "5.45"
type input "1.72"
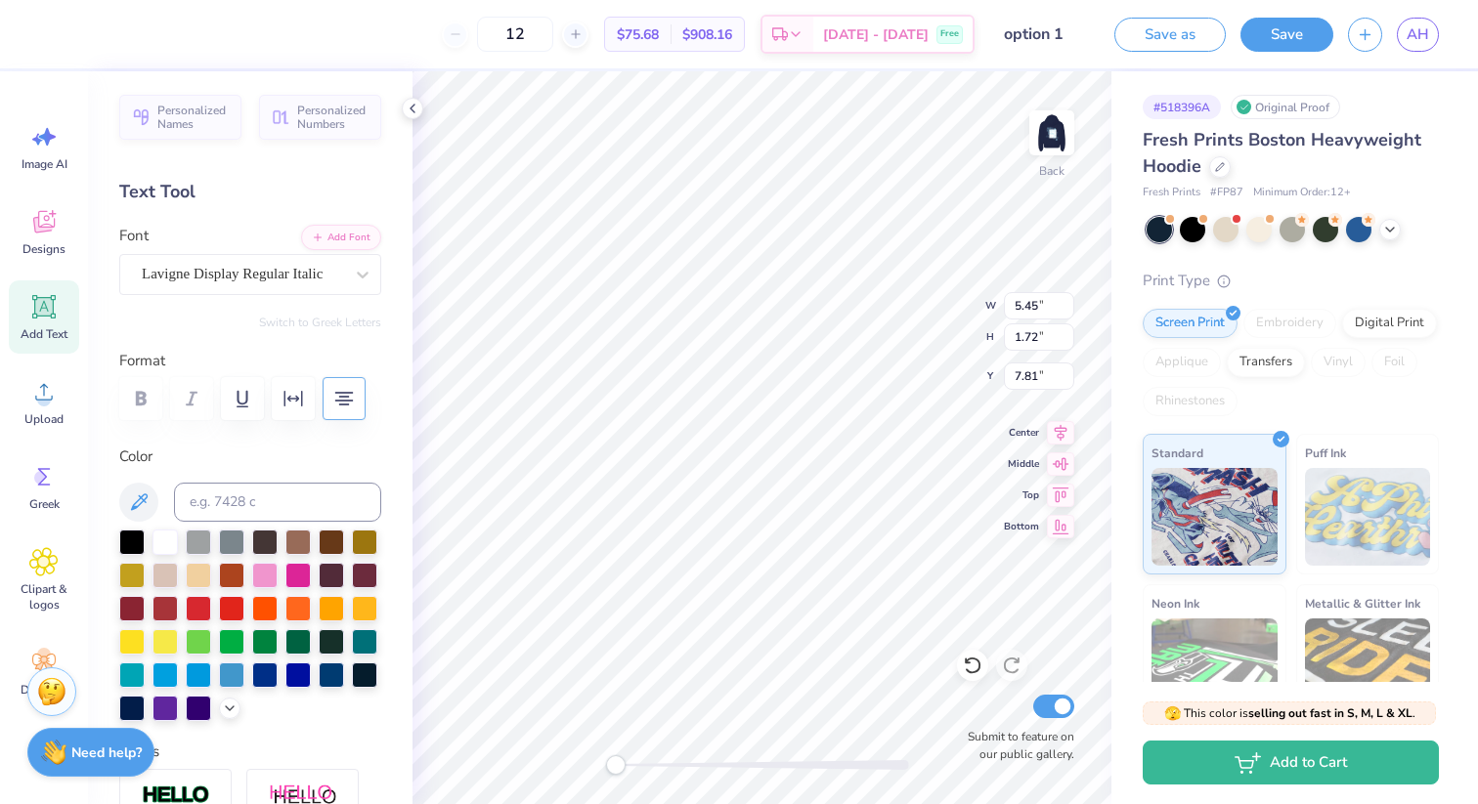
type input "7.81"
type textarea "Alpha Epsilon Delta est. 1971"
click at [483, 29] on div "12" at bounding box center [515, 34] width 147 height 35
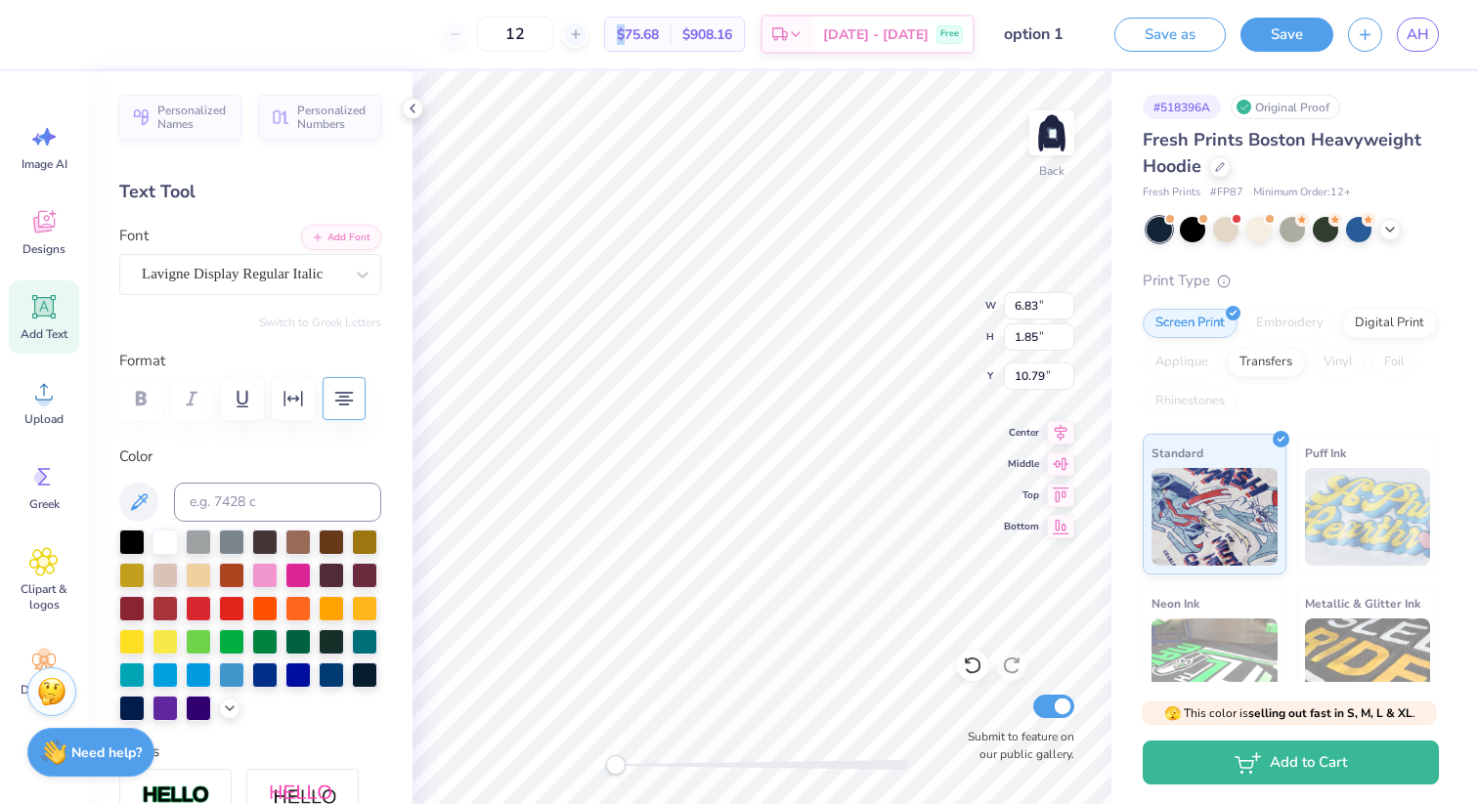
click at [483, 29] on div "12" at bounding box center [515, 34] width 147 height 35
type input "5.86"
type input "1.59"
type input "11.05"
type input "5.25"
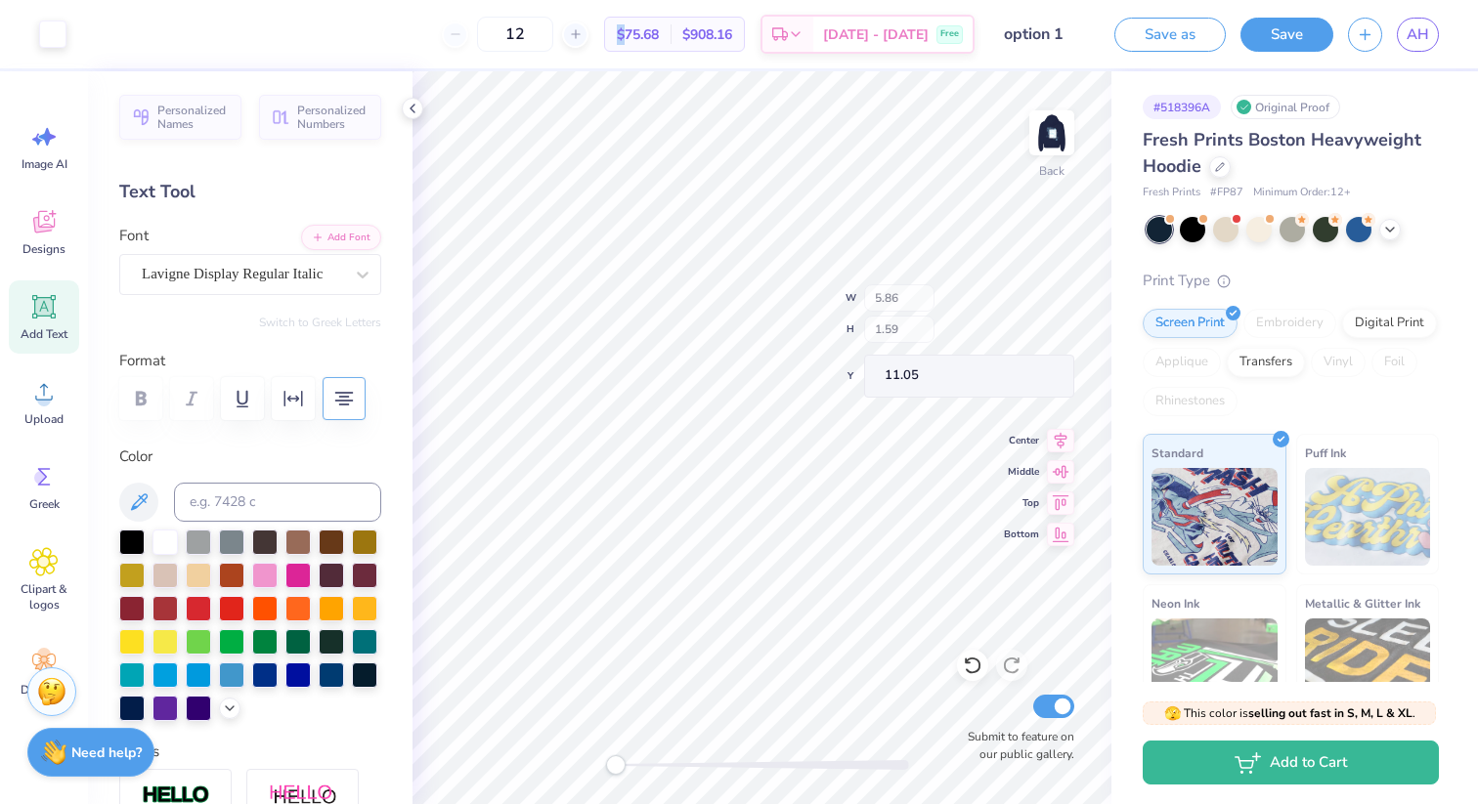
type input "1.42"
type input "11.22"
type input "2.03"
type input "2.14"
type input "6.75"
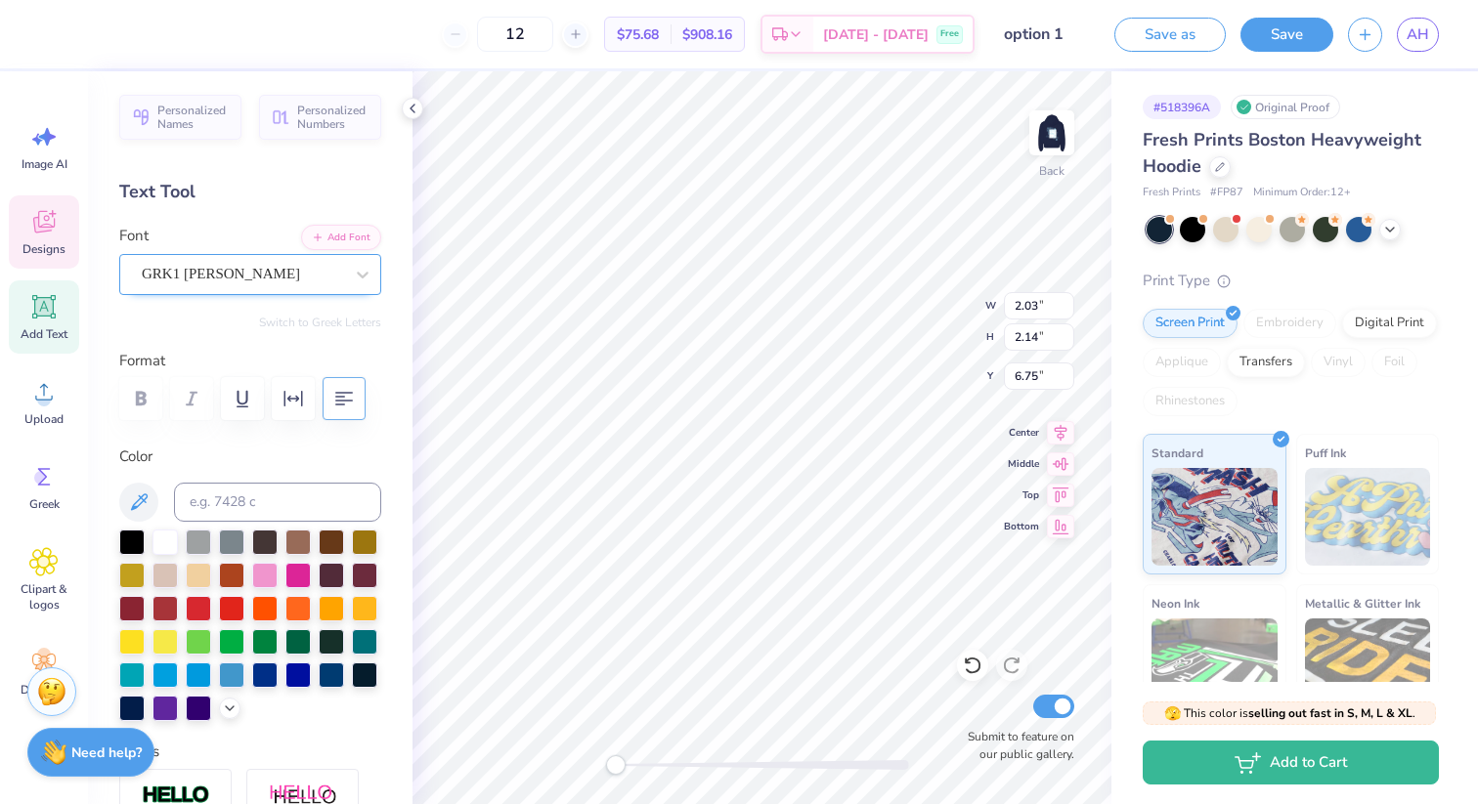
click at [253, 265] on div "GRK1 [PERSON_NAME]" at bounding box center [242, 274] width 205 height 30
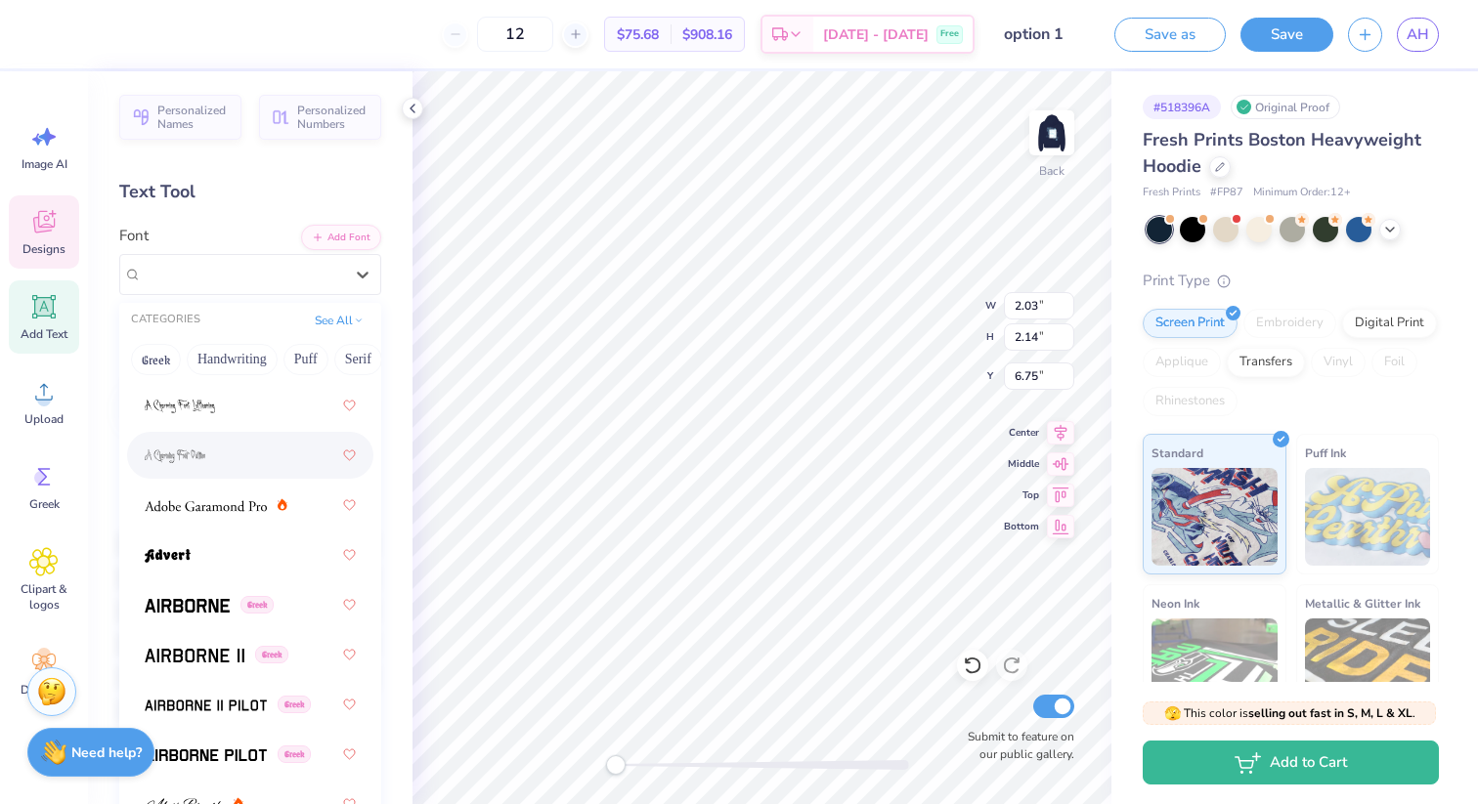
scroll to position [459, 0]
click at [412, 104] on icon at bounding box center [413, 109] width 16 height 16
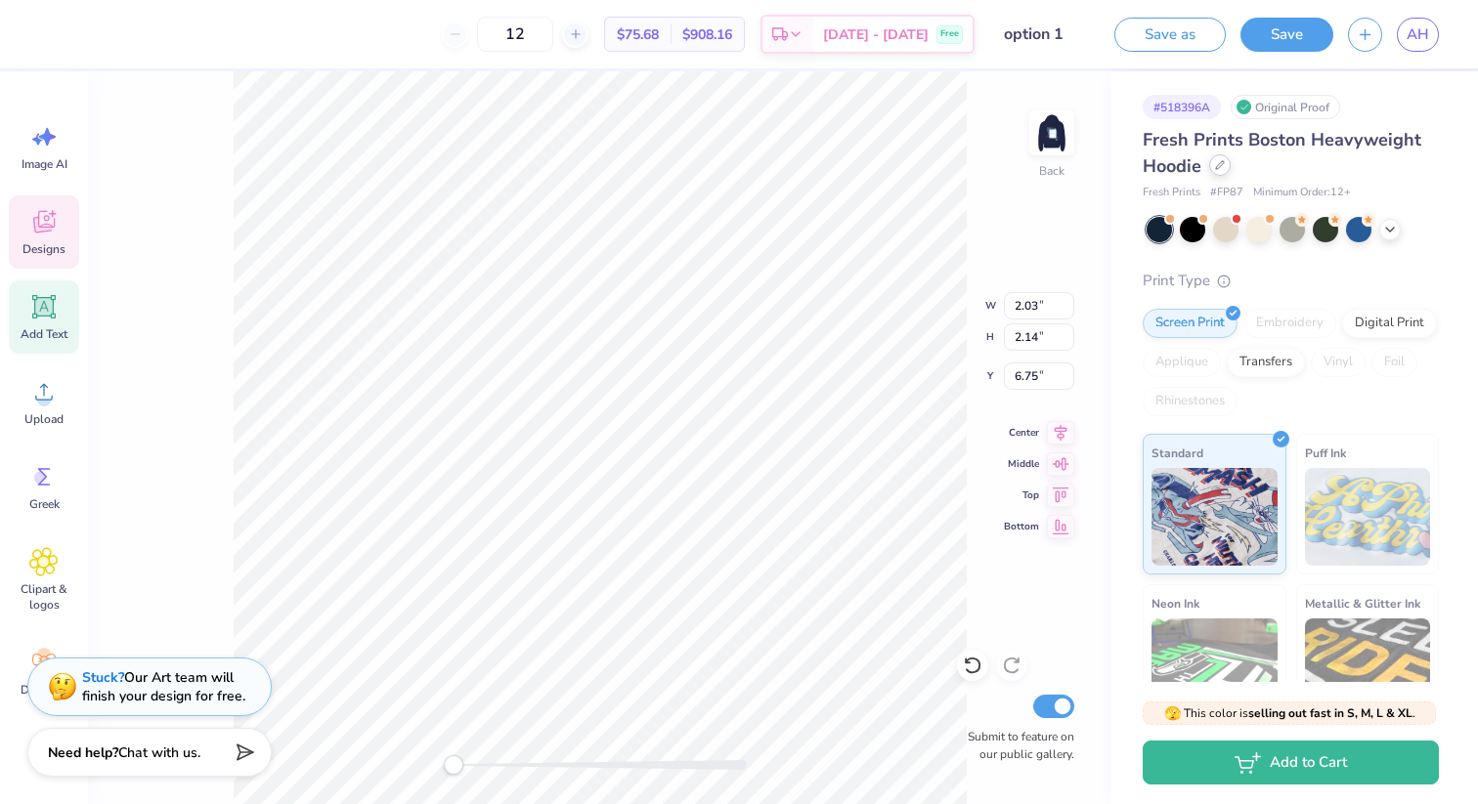
click at [1218, 166] on icon at bounding box center [1220, 165] width 10 height 10
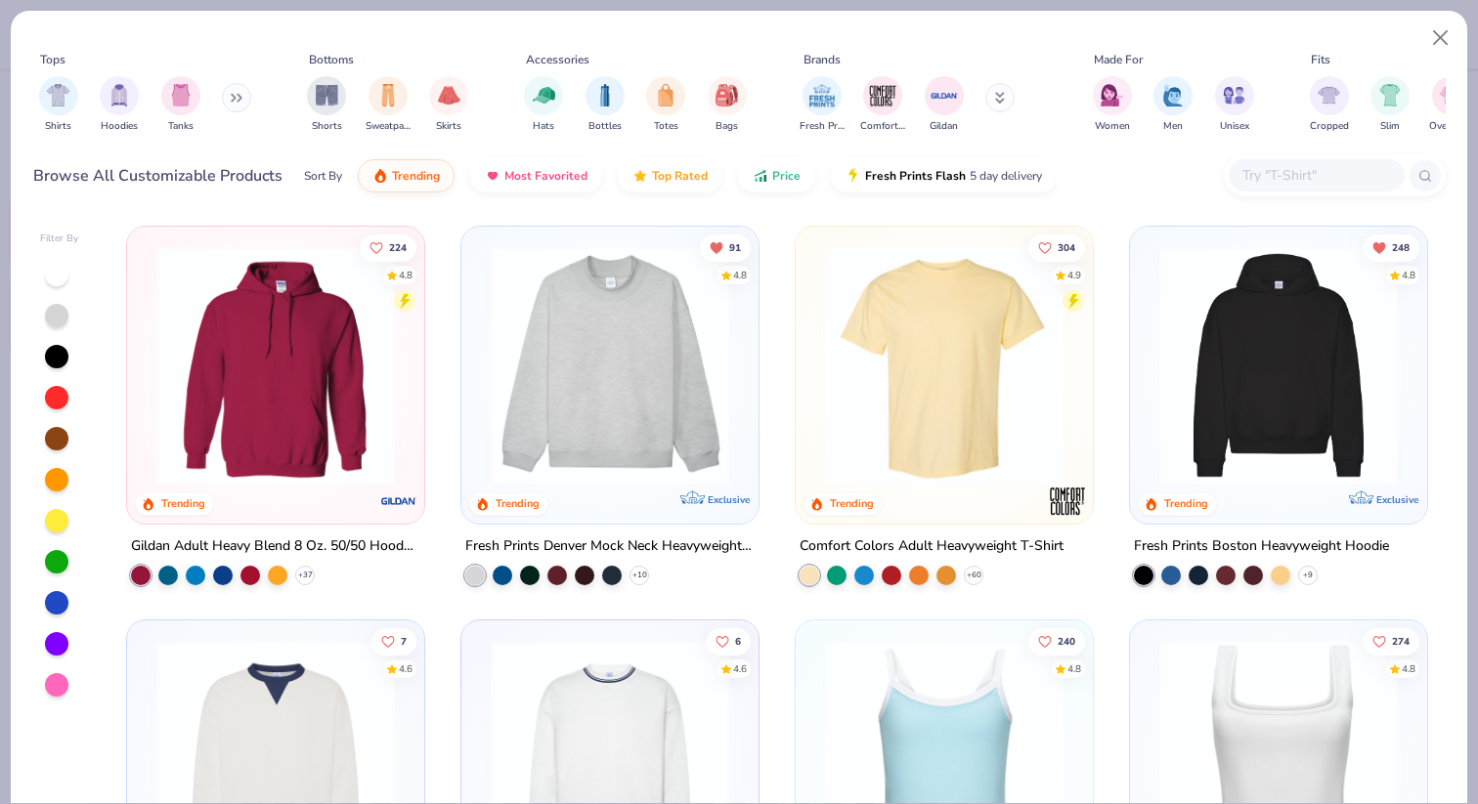
click at [618, 350] on img at bounding box center [610, 365] width 258 height 238
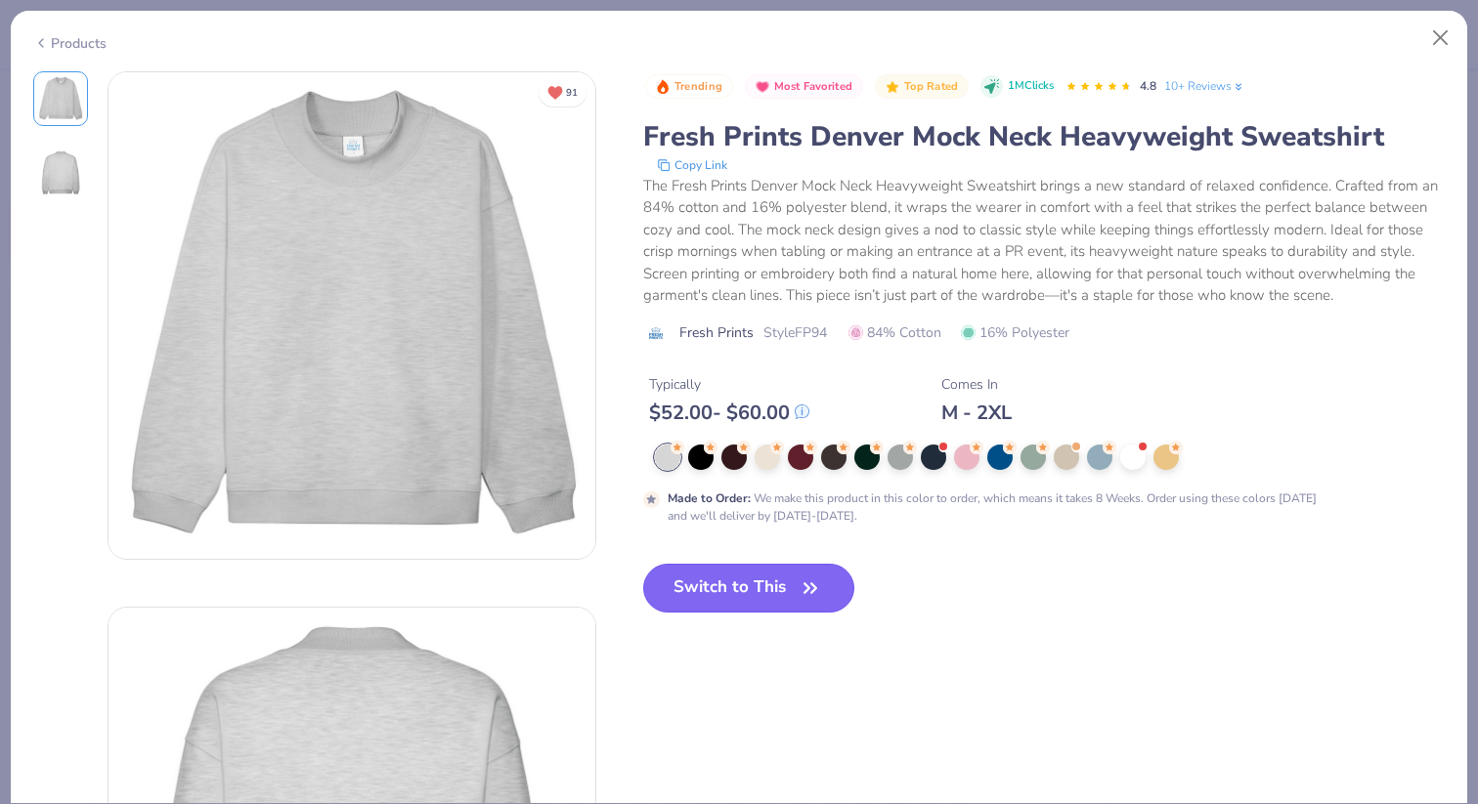
click at [762, 589] on button "Switch to This" at bounding box center [749, 588] width 212 height 49
type textarea "x"
type input "50"
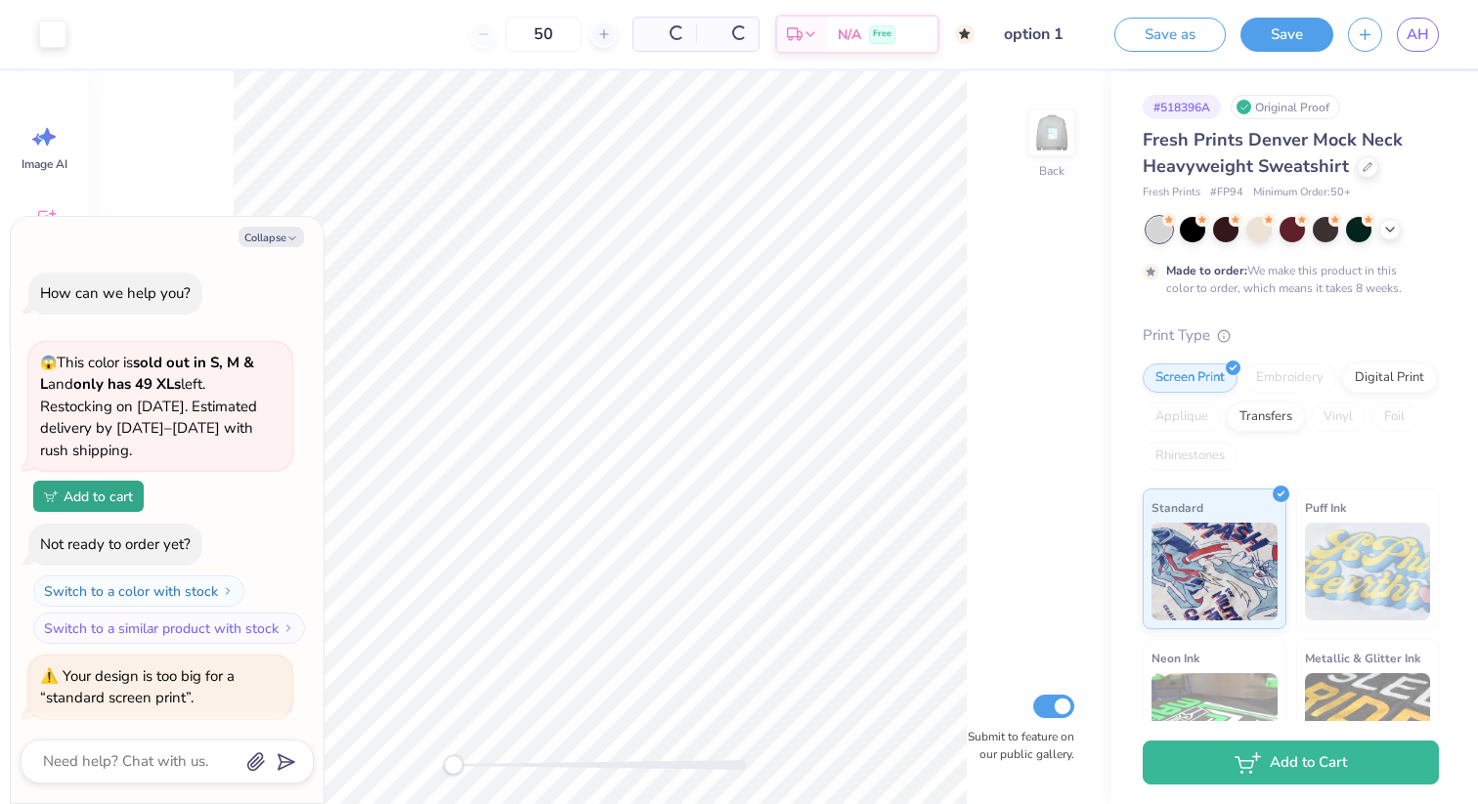
scroll to position [431, 0]
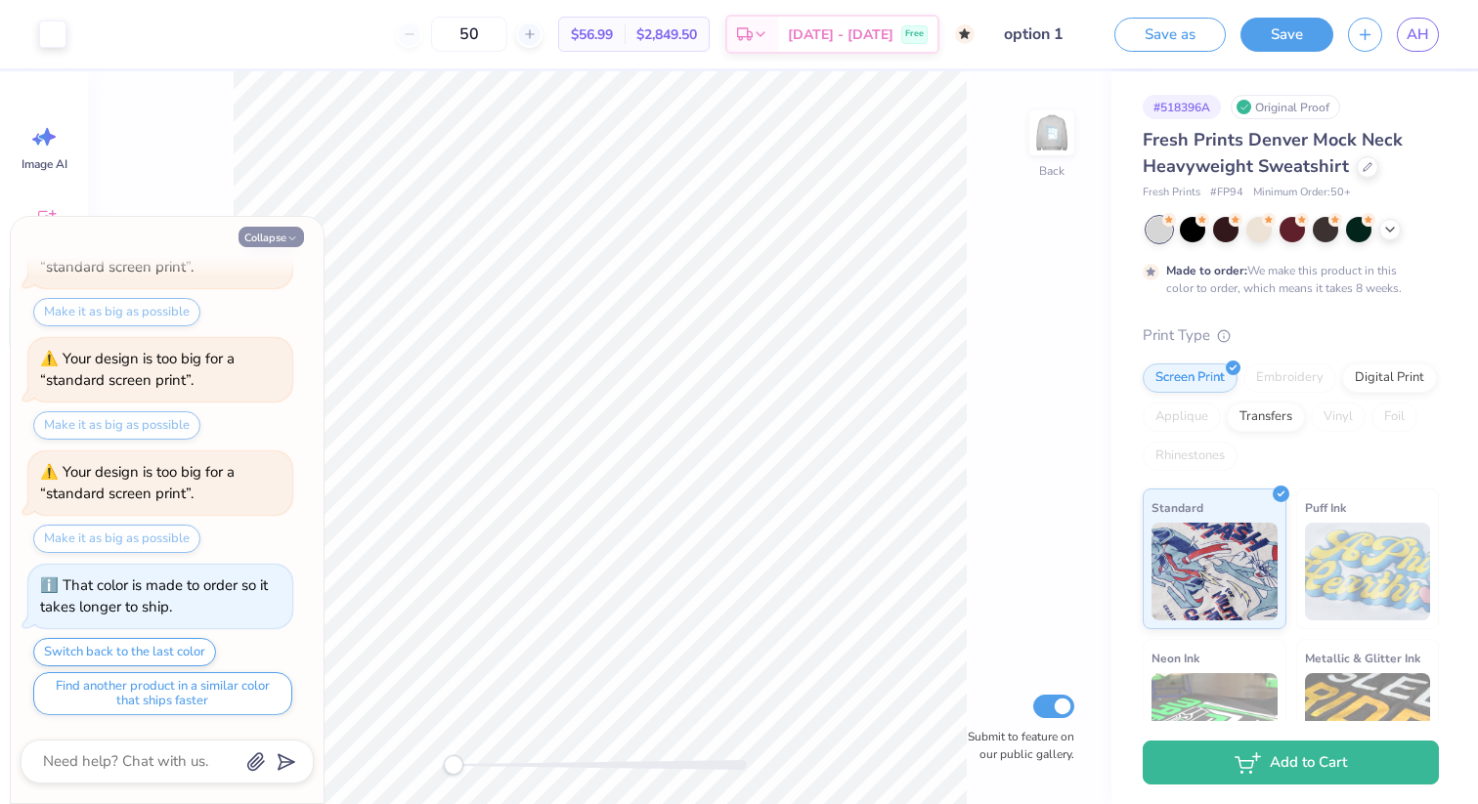
click at [295, 239] on icon "button" at bounding box center [292, 239] width 12 height 12
type textarea "x"
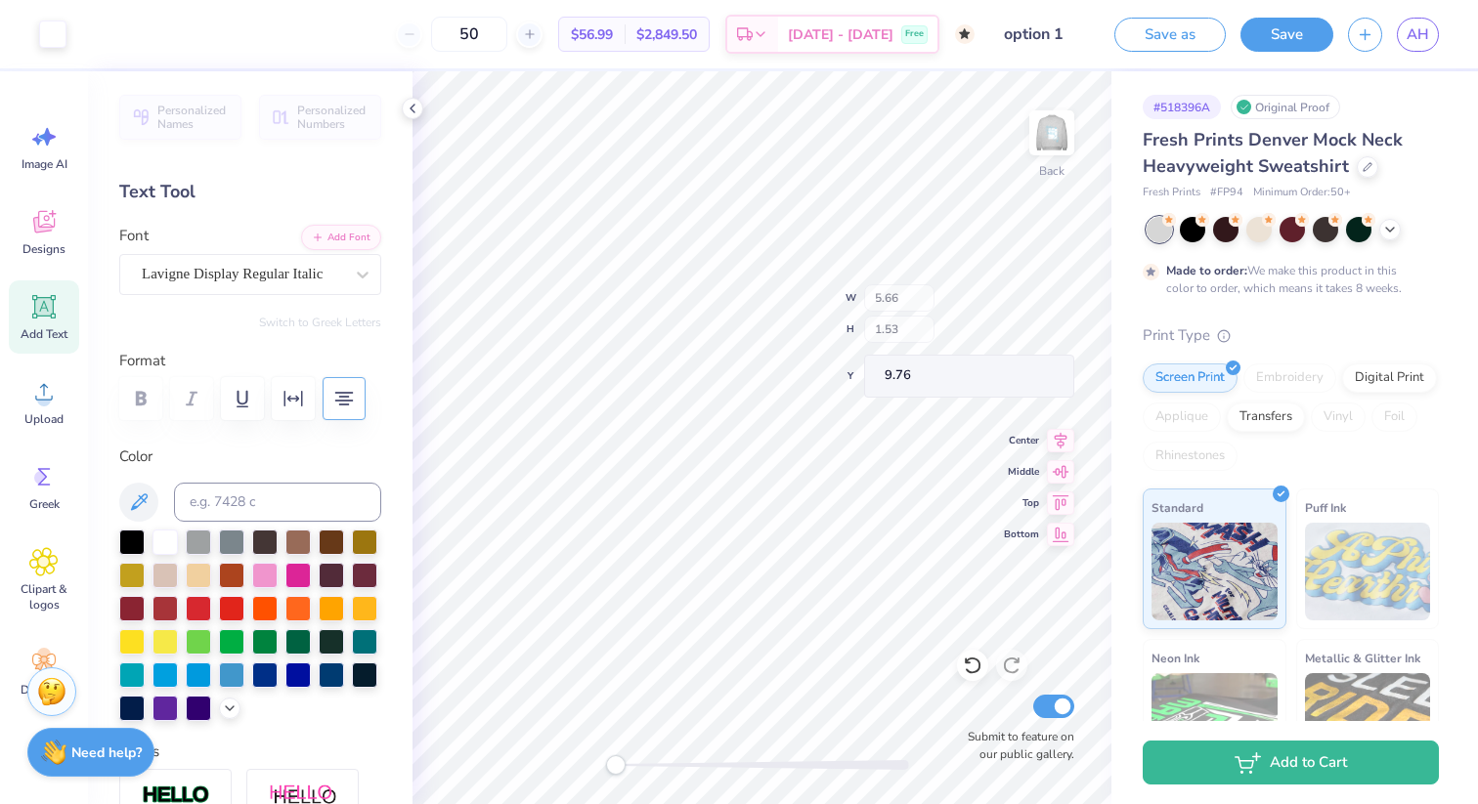
type input "5.66"
type input "1.53"
type input "9.76"
click at [266, 678] on div at bounding box center [264, 673] width 25 height 25
click at [272, 676] on div at bounding box center [264, 673] width 25 height 25
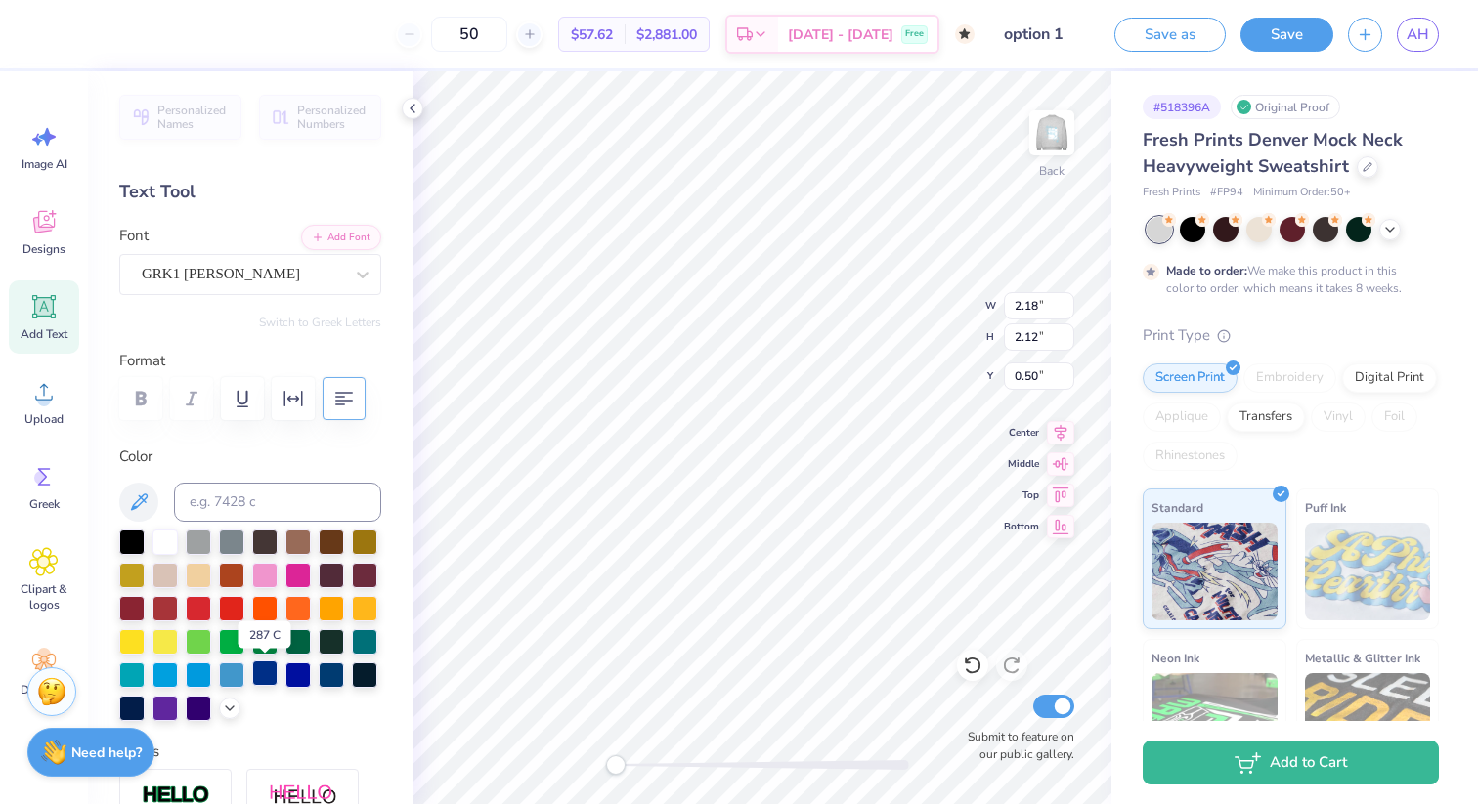
click at [268, 672] on div at bounding box center [264, 673] width 25 height 25
click at [329, 673] on div at bounding box center [331, 673] width 25 height 25
type input "5.66"
type input "1.53"
type input "9.76"
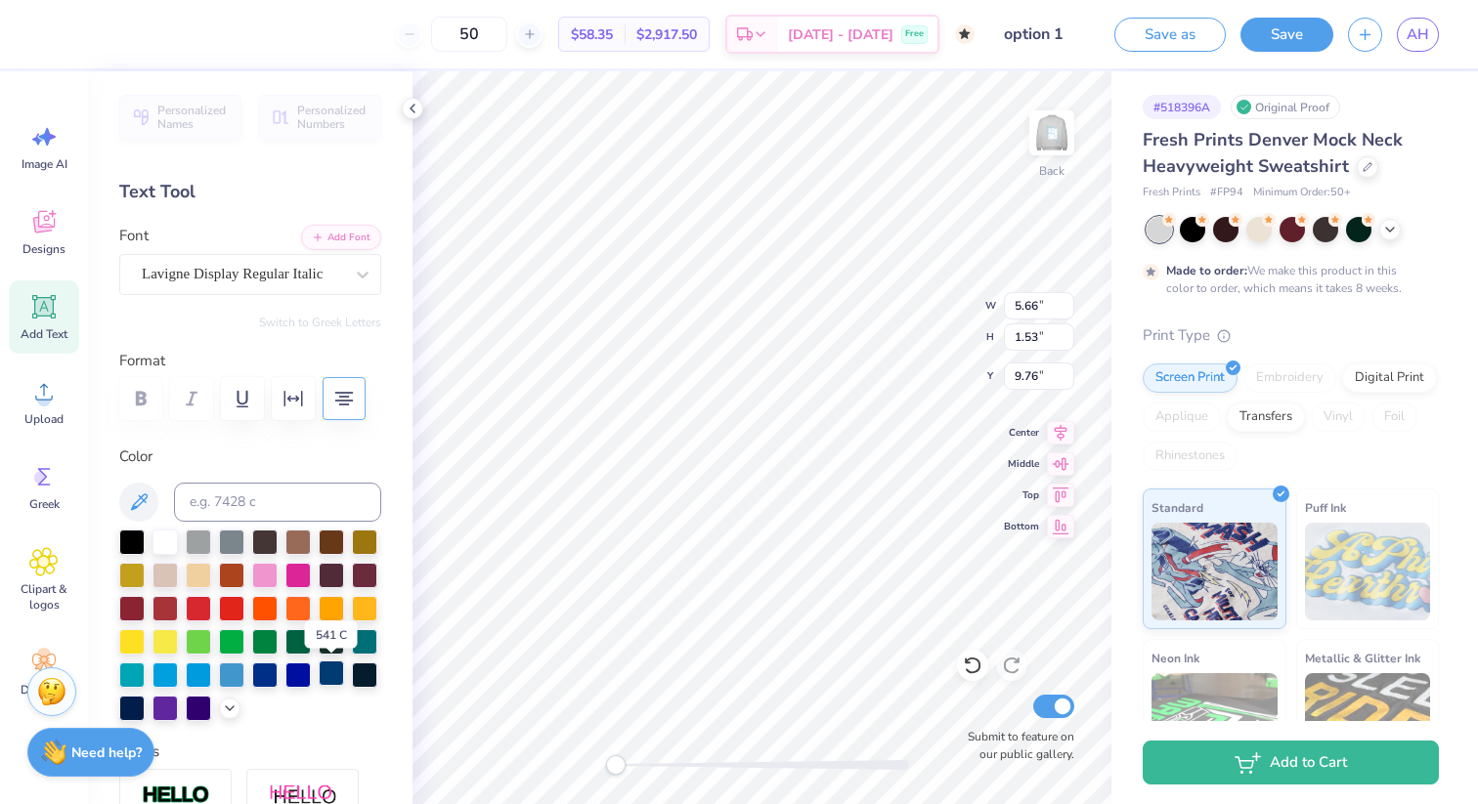
click at [331, 671] on div at bounding box center [331, 673] width 25 height 25
type input "1.44"
type input "2.12"
type input "2.92"
click at [332, 674] on div at bounding box center [331, 673] width 25 height 25
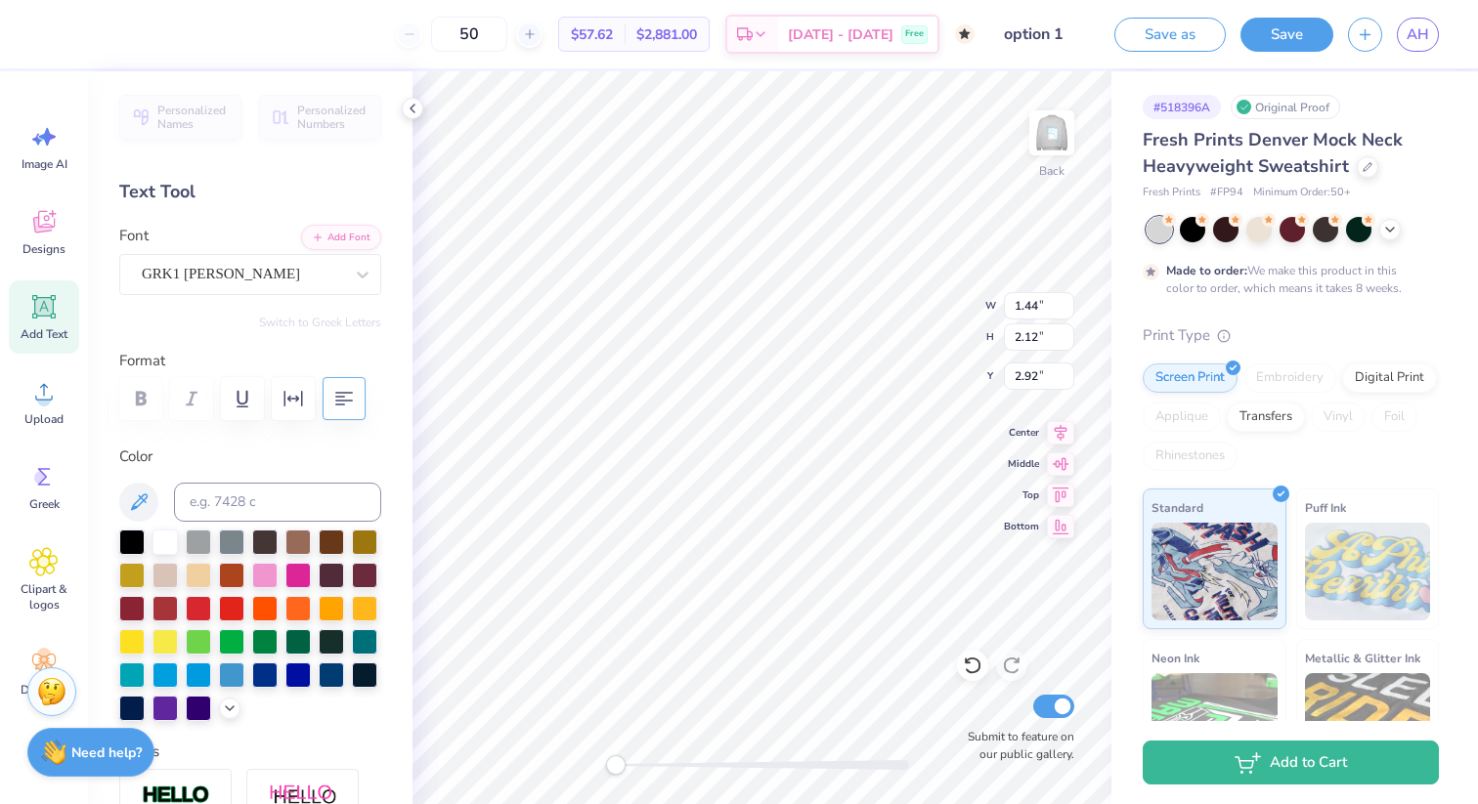
type input "2.03"
type input "2.14"
type input "5.04"
click at [331, 670] on div at bounding box center [331, 673] width 25 height 25
click at [504, 36] on input "50" at bounding box center [469, 34] width 76 height 35
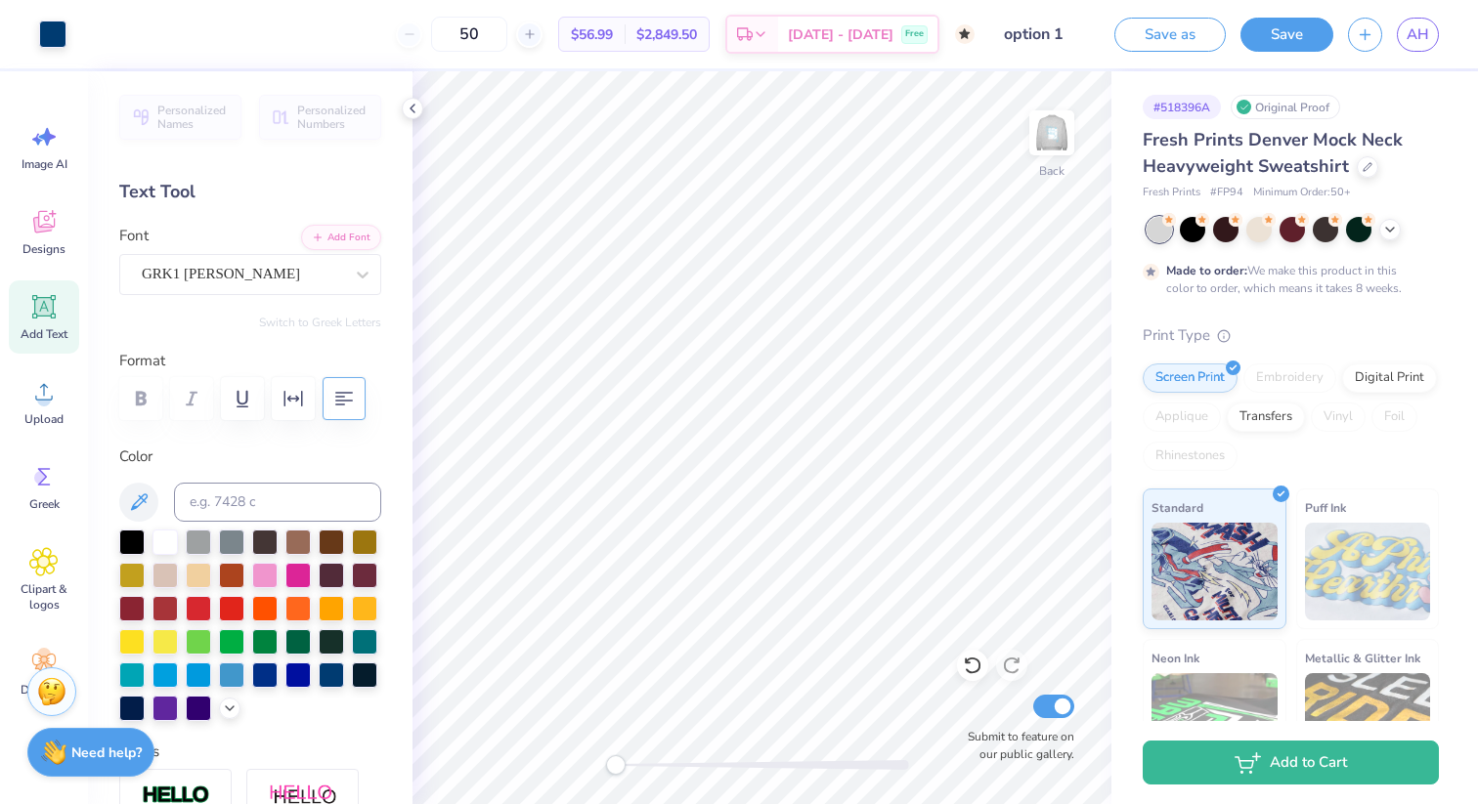
drag, startPoint x: 523, startPoint y: 33, endPoint x: 441, endPoint y: 32, distance: 82.1
click at [441, 32] on div "50" at bounding box center [469, 34] width 147 height 35
click at [507, 32] on input "50" at bounding box center [469, 34] width 76 height 35
type input "5"
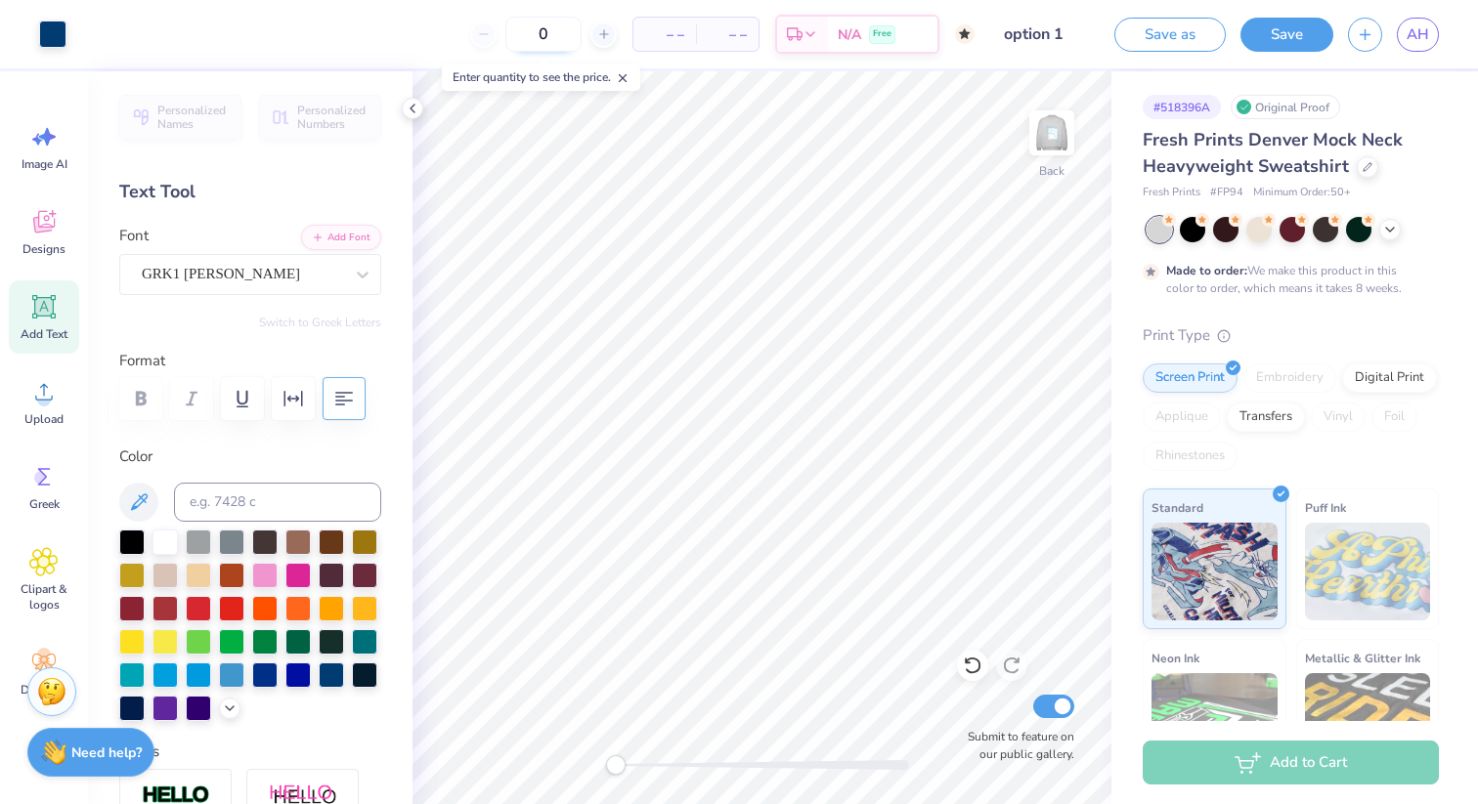
type input "50"
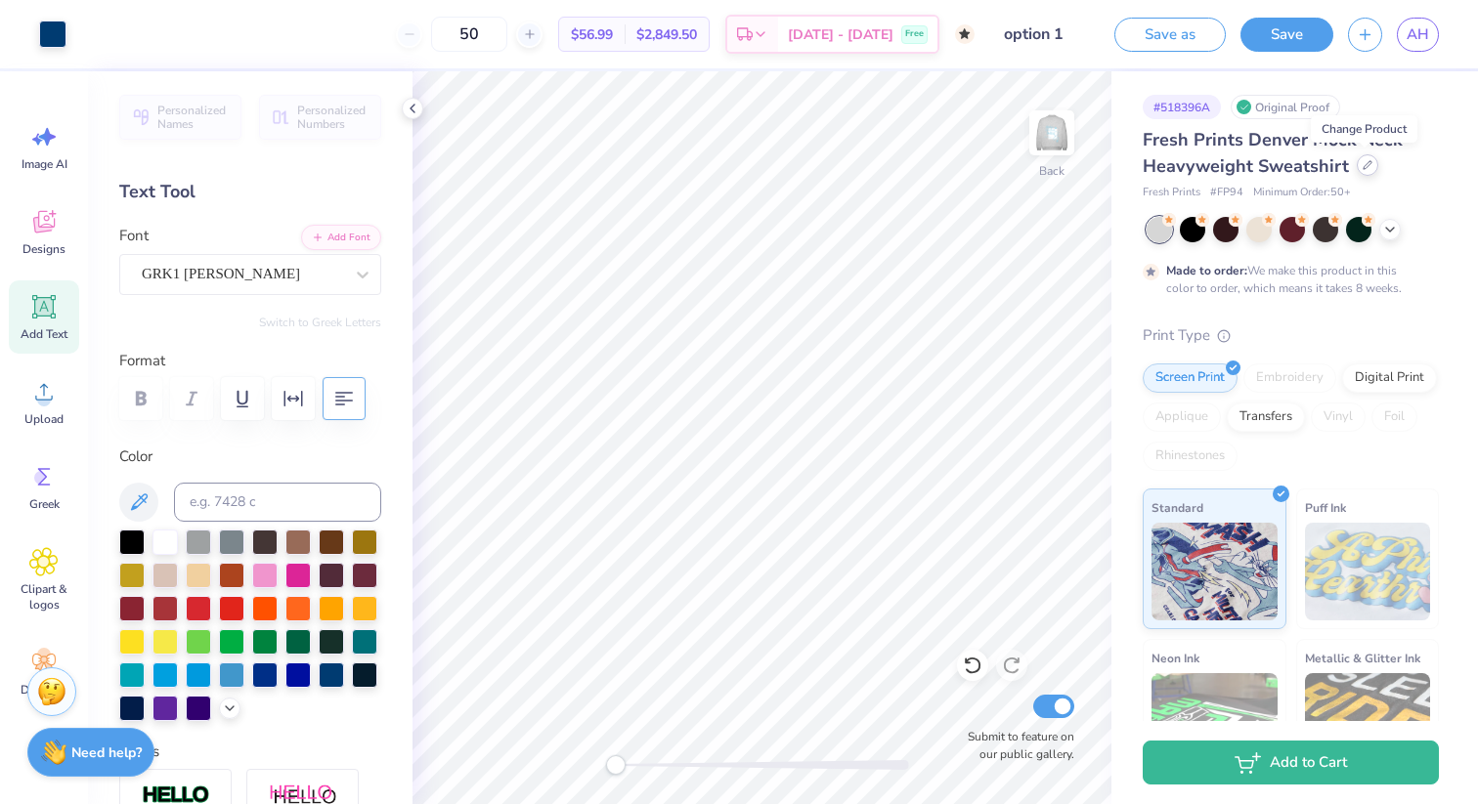
click at [1364, 169] on icon at bounding box center [1367, 165] width 10 height 10
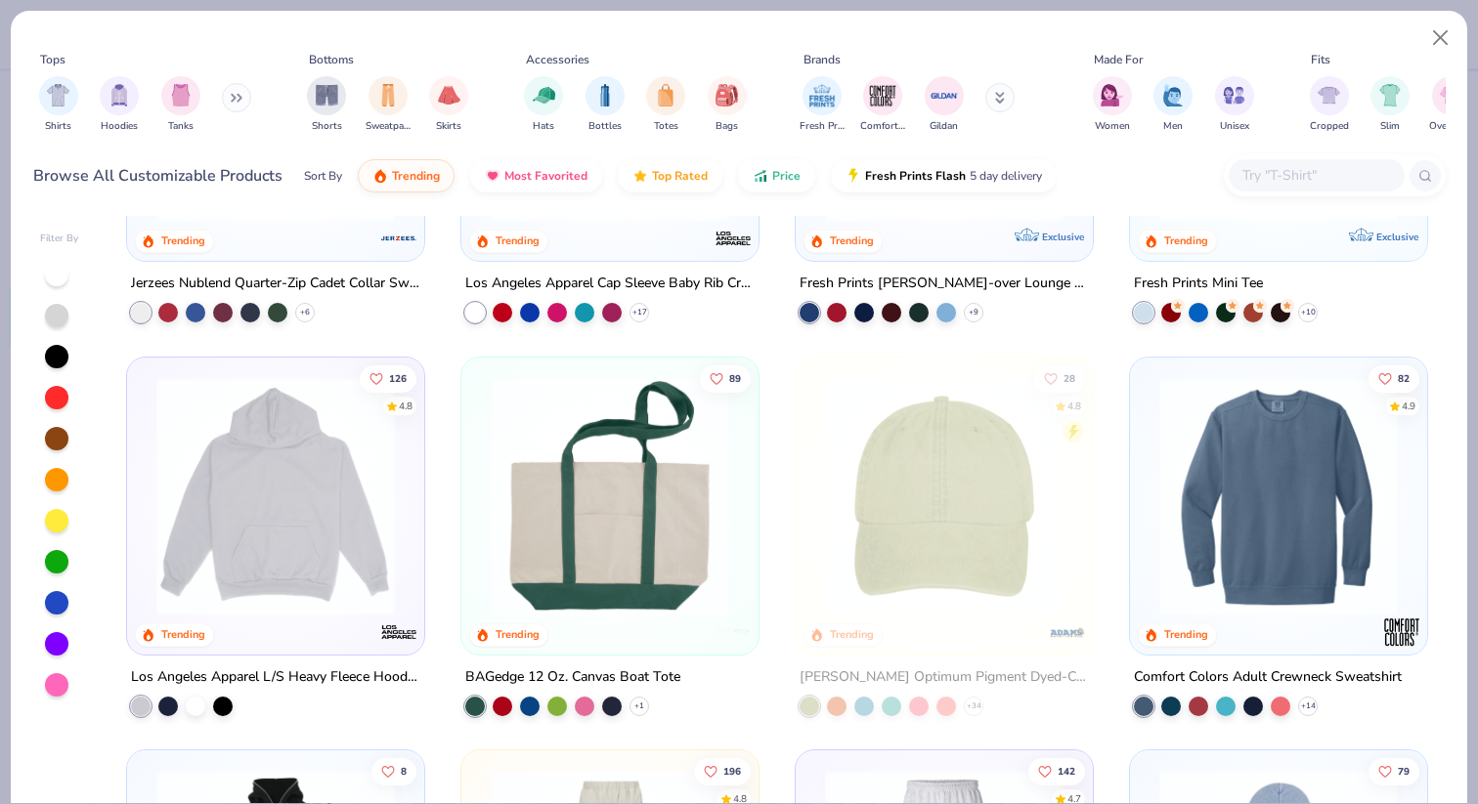
scroll to position [2237, 0]
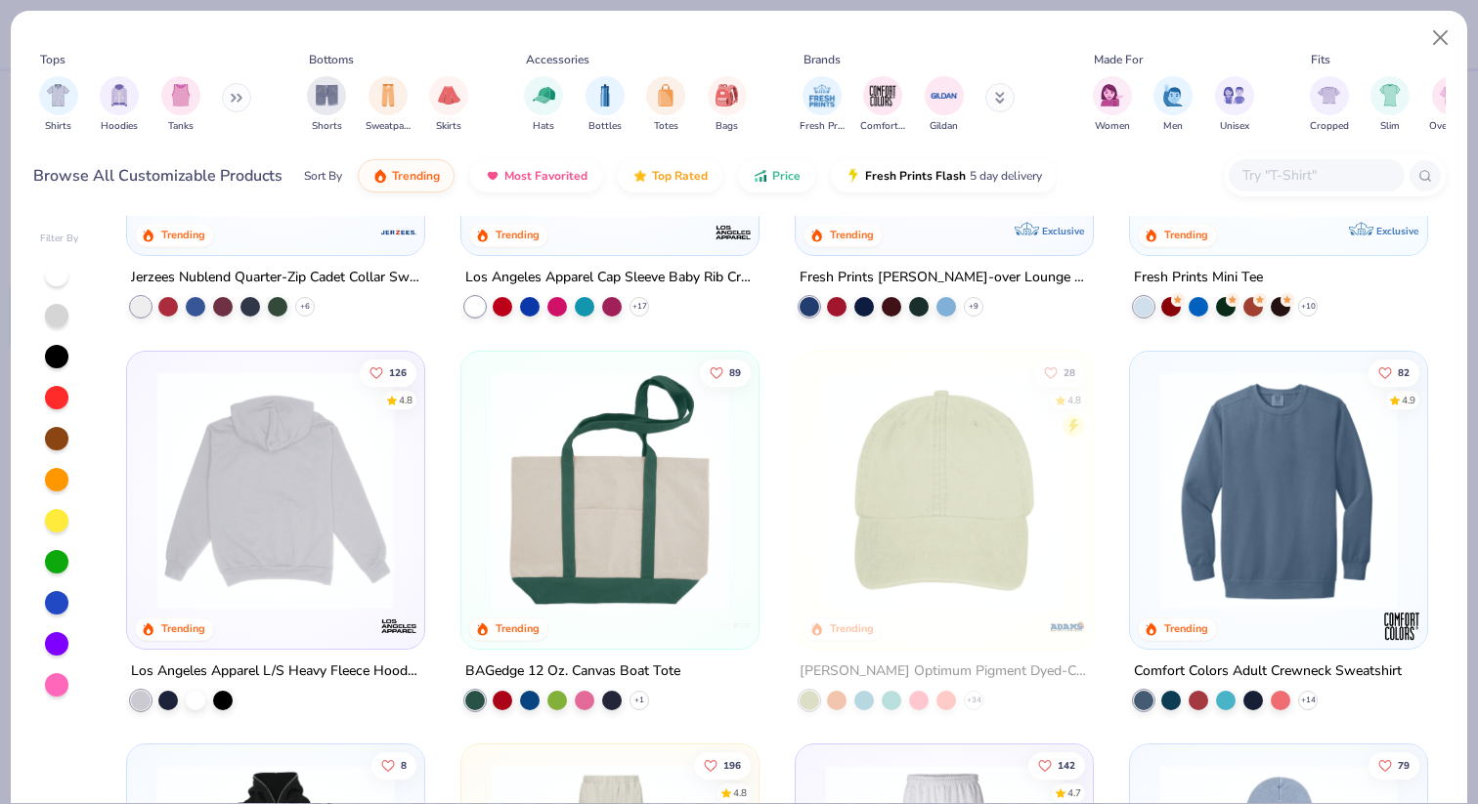
click at [287, 506] on img at bounding box center [276, 489] width 258 height 238
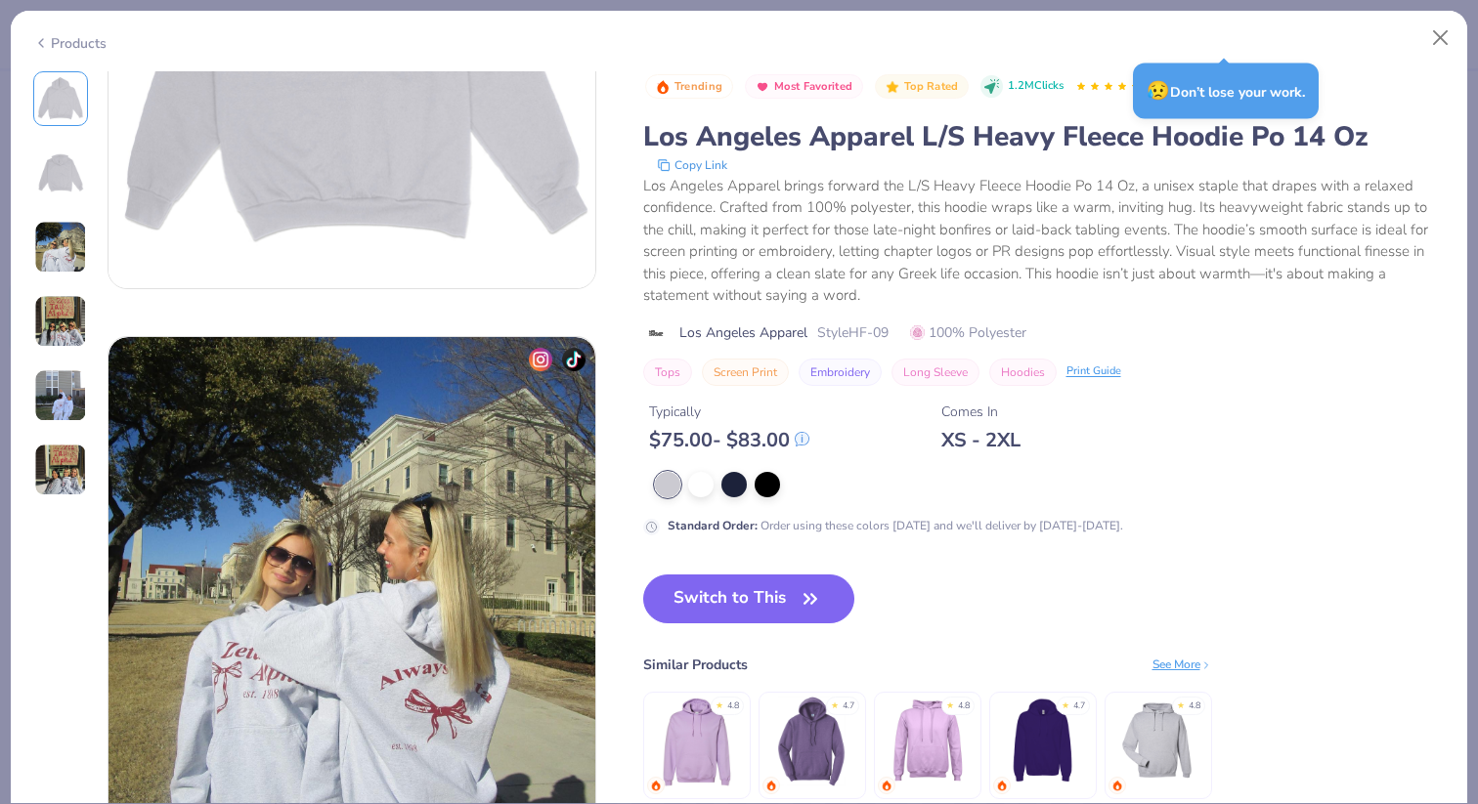
scroll to position [976, 0]
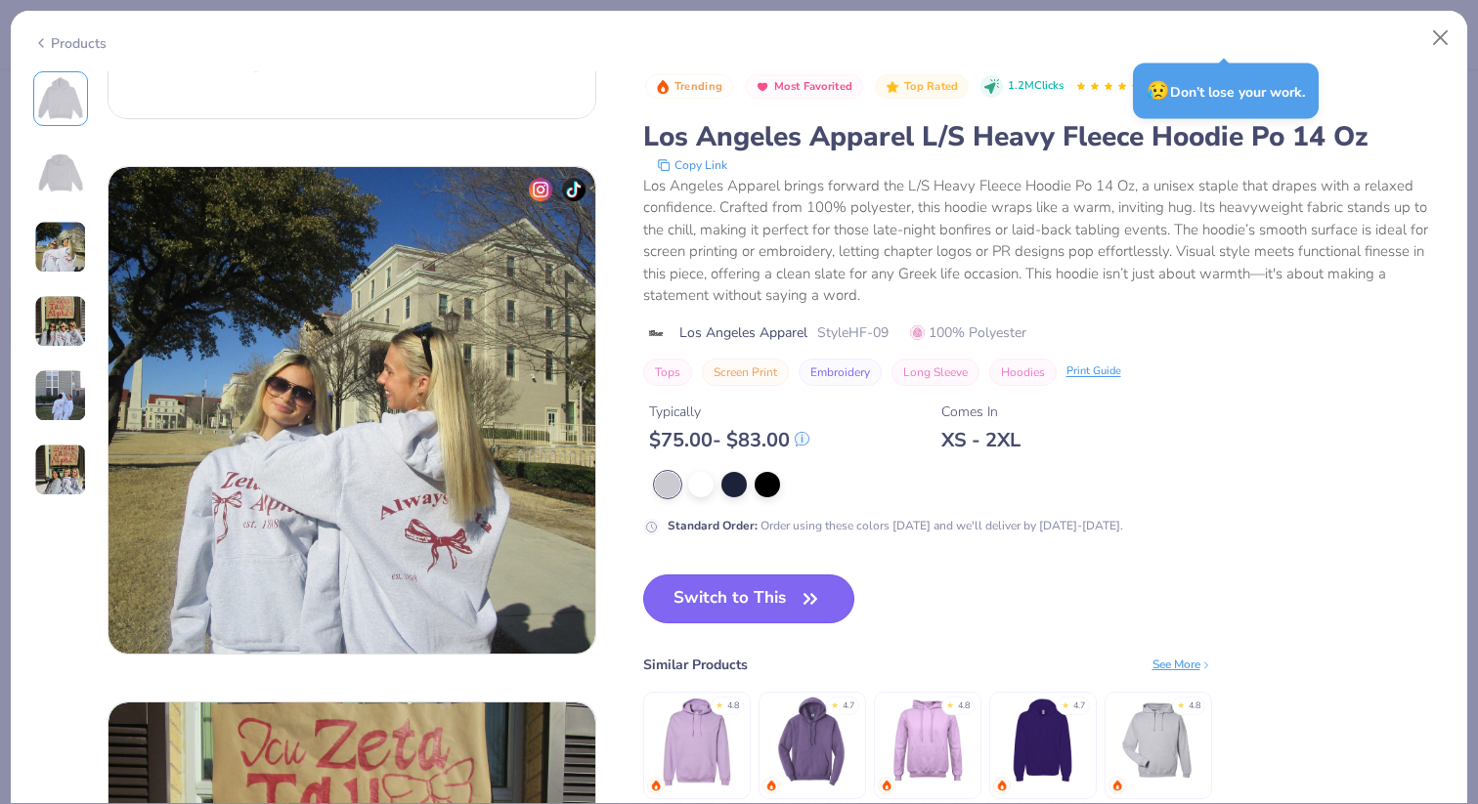
click at [779, 611] on button "Switch to This" at bounding box center [749, 599] width 212 height 49
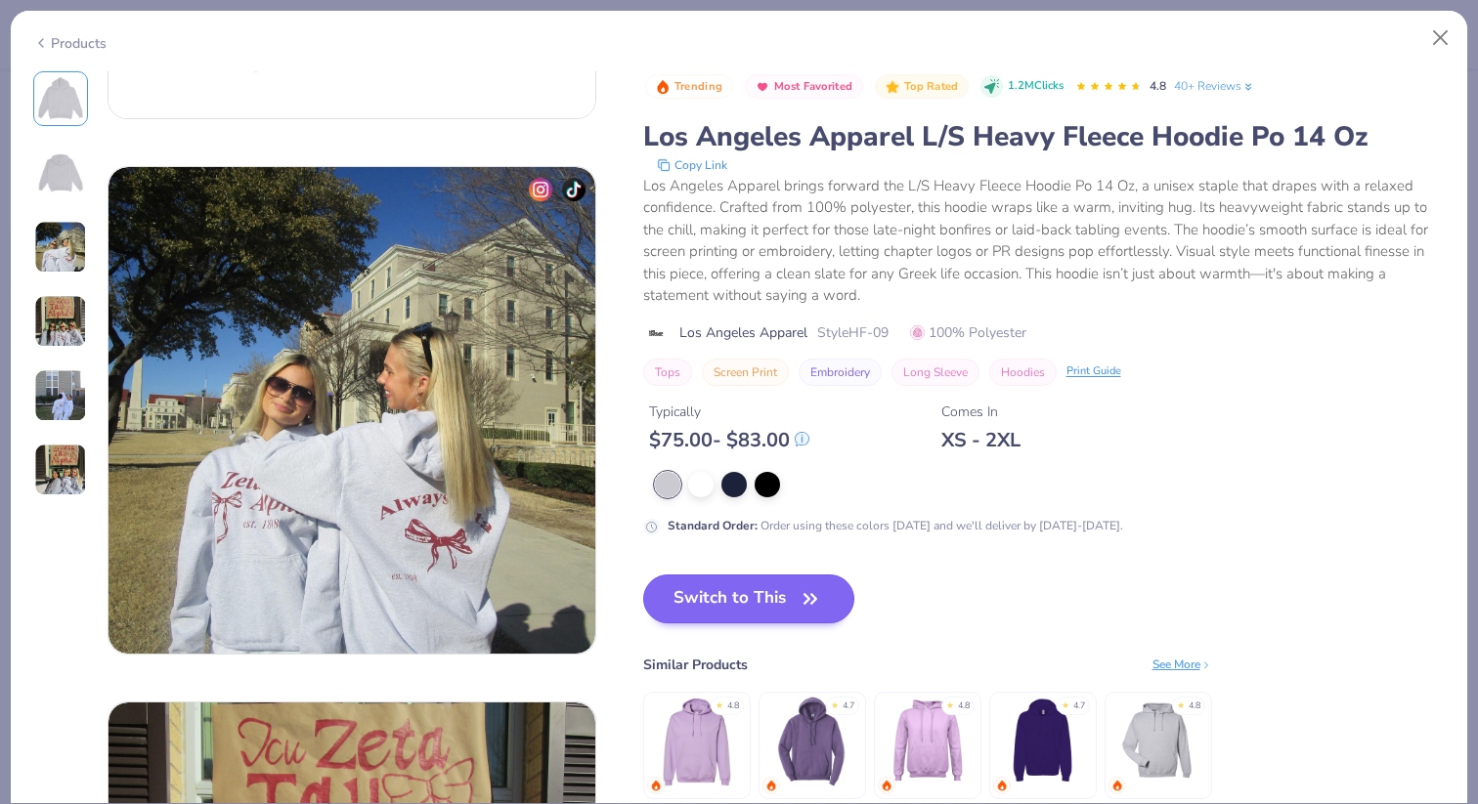
scroll to position [664, 0]
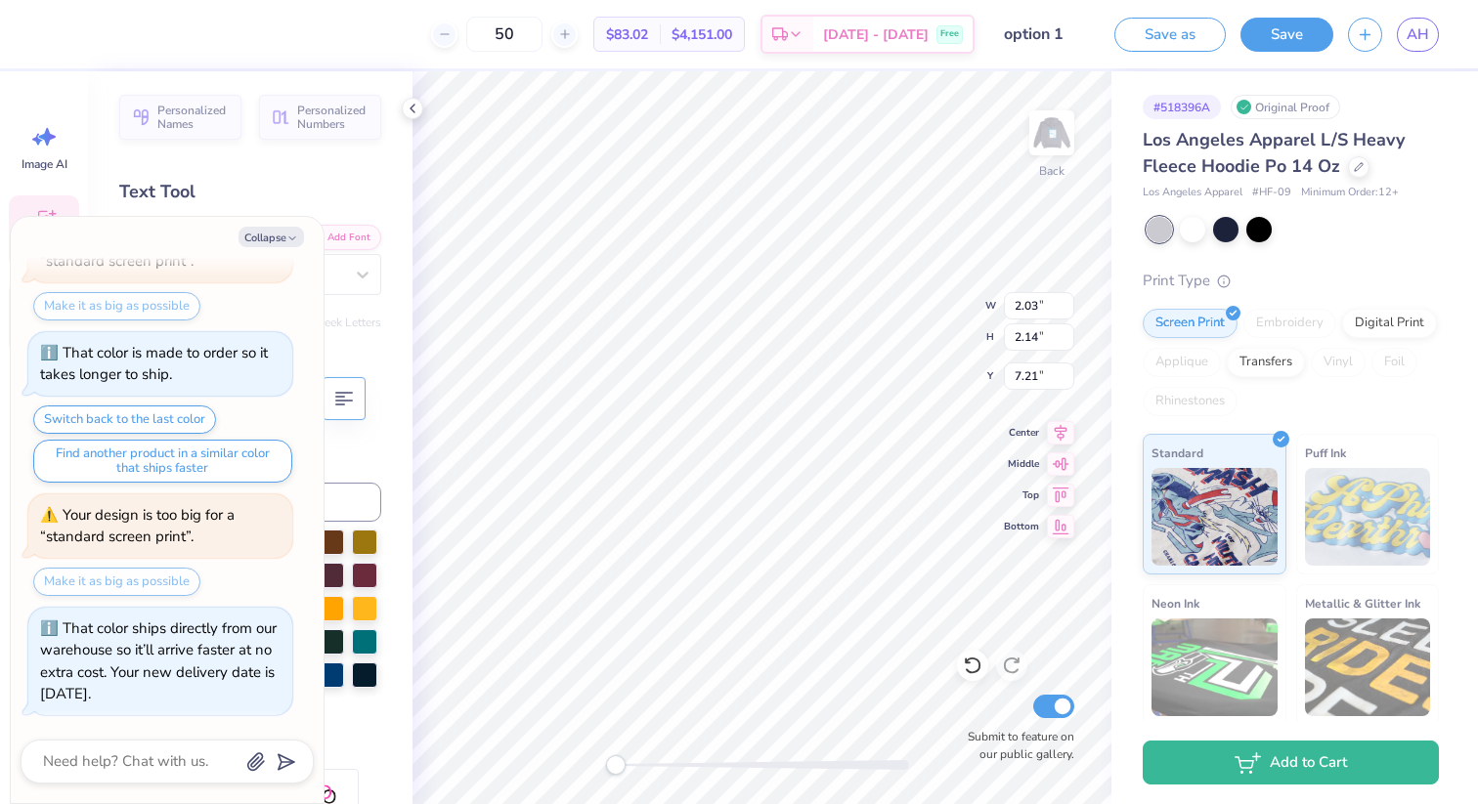
type textarea "x"
type input "1.44"
type input "2.12"
type input "5.09"
type textarea "x"
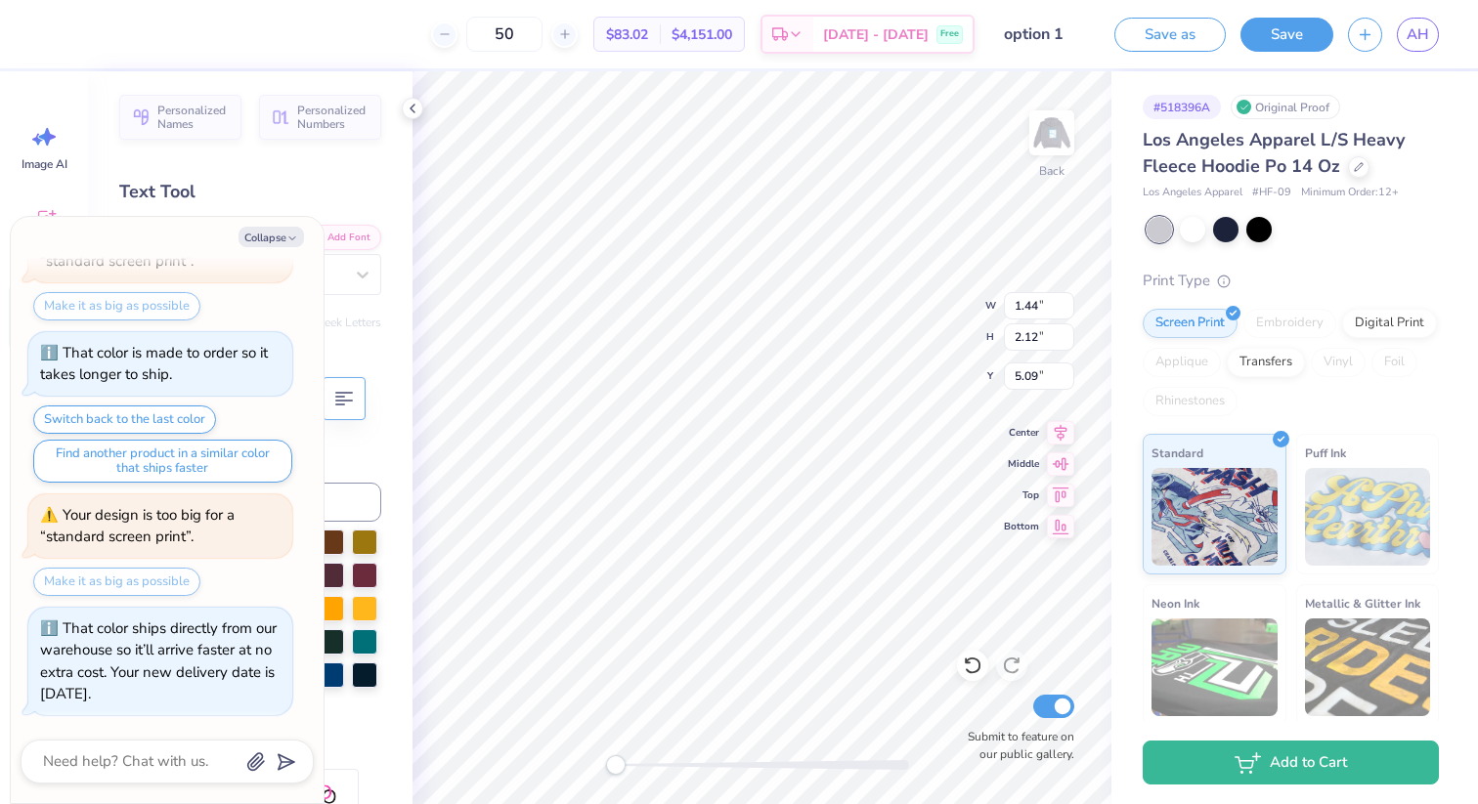
type input "2.18"
type input "2.67"
type textarea "x"
type input "2.18"
type input "4.21"
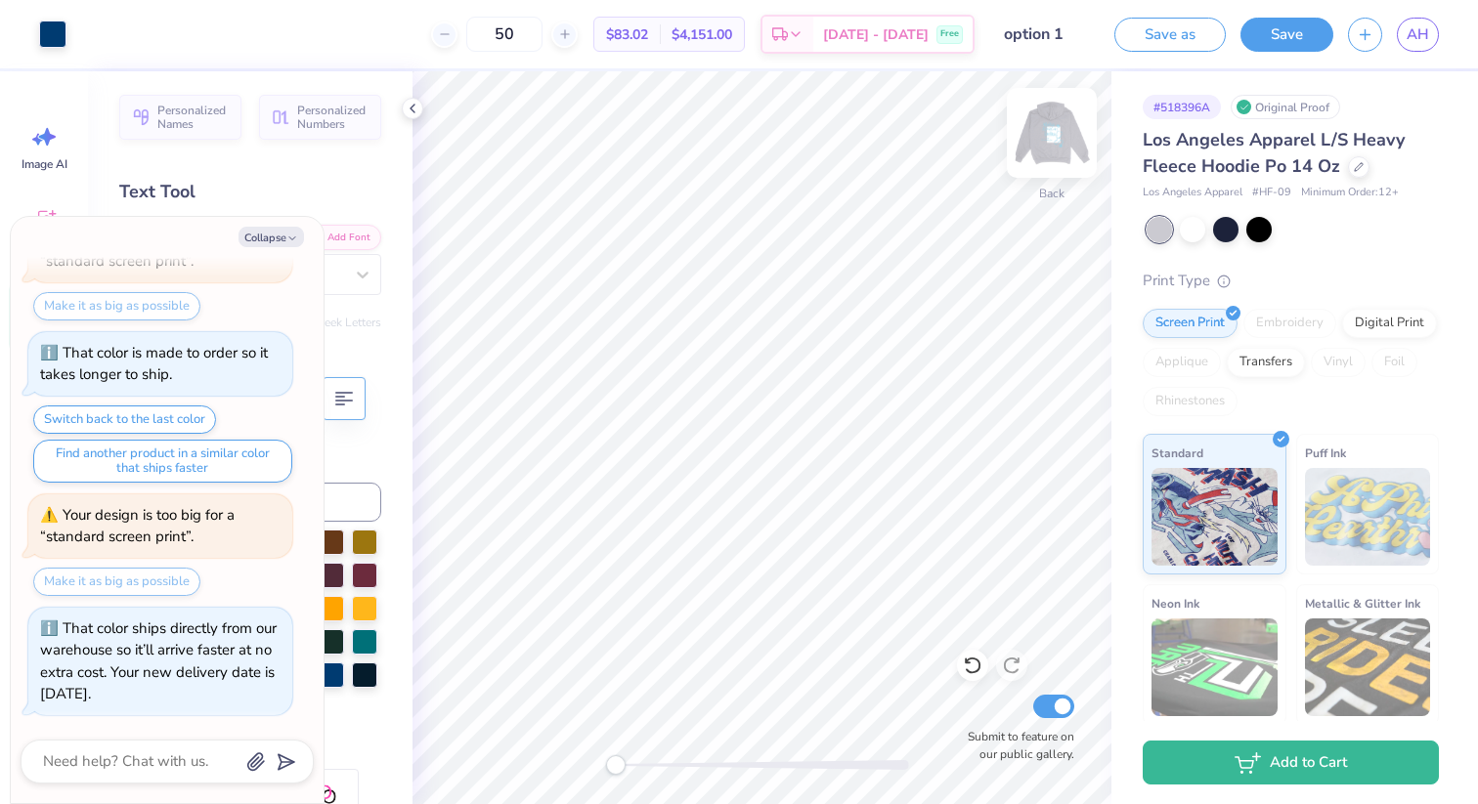
click at [1057, 142] on img at bounding box center [1052, 133] width 78 height 78
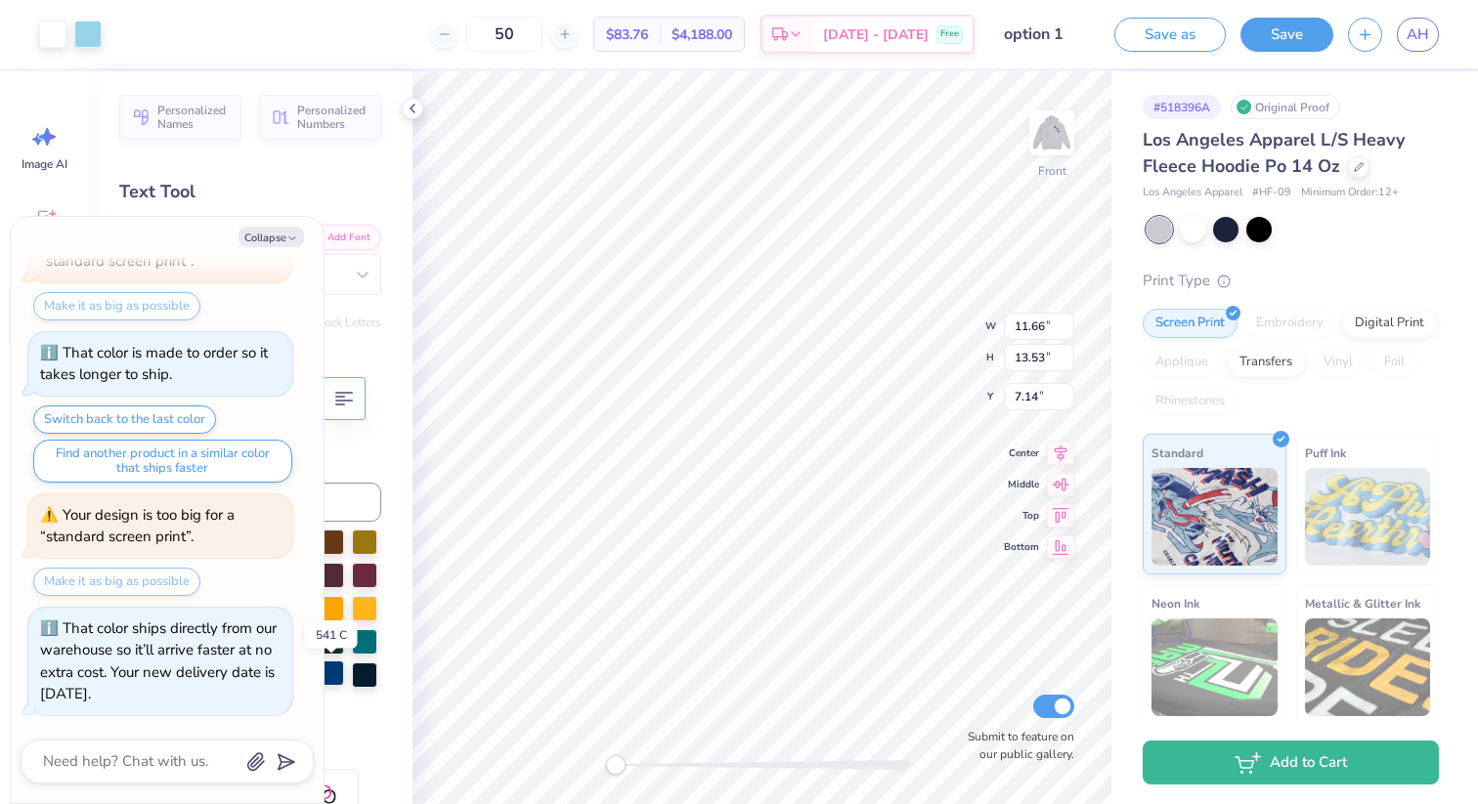
click at [332, 678] on div at bounding box center [331, 673] width 25 height 25
click at [335, 673] on div at bounding box center [331, 673] width 25 height 25
click at [411, 113] on icon at bounding box center [413, 109] width 16 height 16
click at [294, 237] on icon "button" at bounding box center [292, 239] width 12 height 12
type textarea "x"
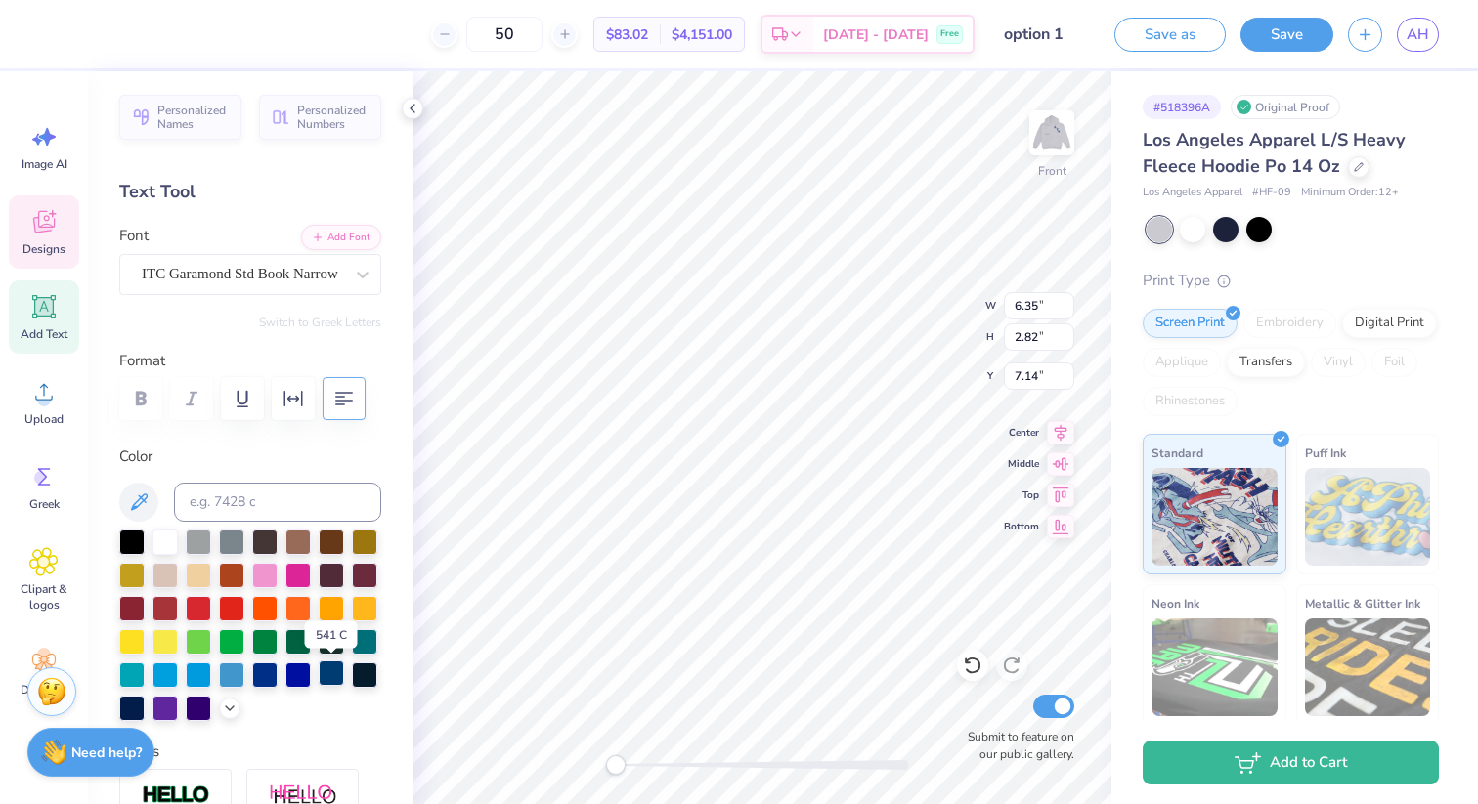
click at [330, 671] on div at bounding box center [331, 673] width 25 height 25
type input "5.87"
type input "2.25"
type input "12.18"
click at [322, 676] on div at bounding box center [331, 673] width 25 height 25
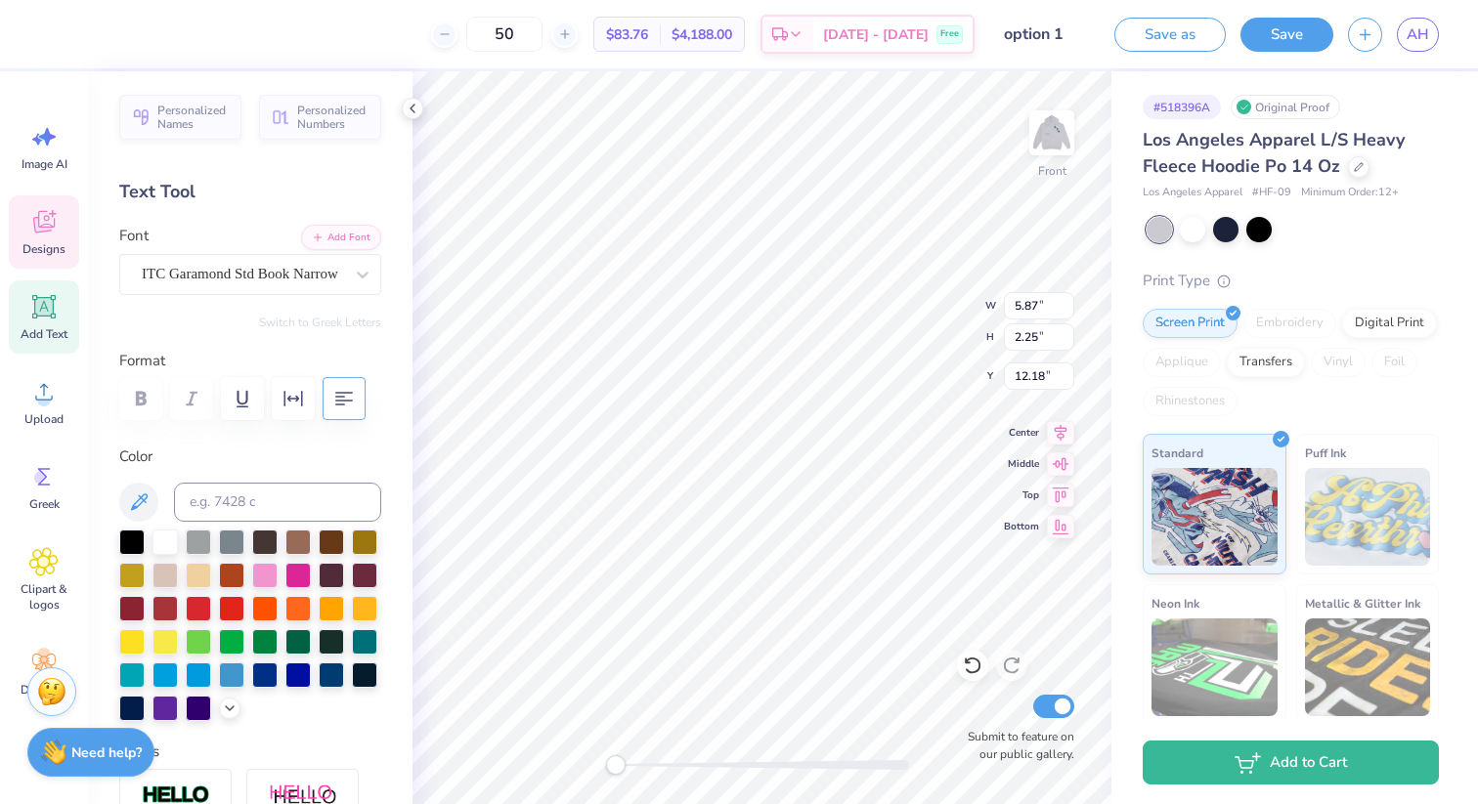
type input "8.11"
type input "2.65"
type input "9.55"
click at [338, 661] on div at bounding box center [331, 673] width 25 height 25
type input "7.09"
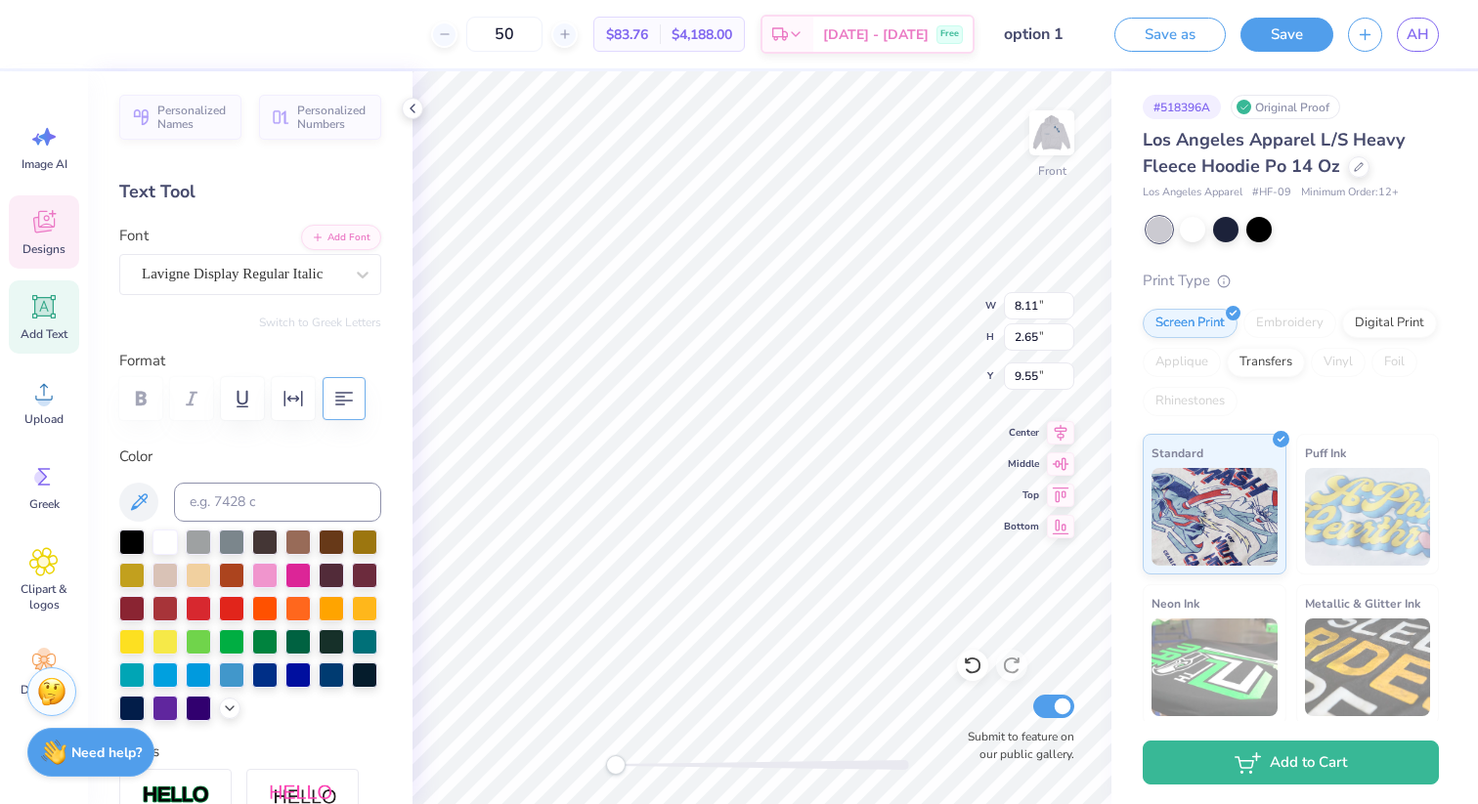
type input "8.66"
type input "9.49"
click at [333, 668] on div at bounding box center [331, 673] width 25 height 25
type input "1.03"
type input "0.85"
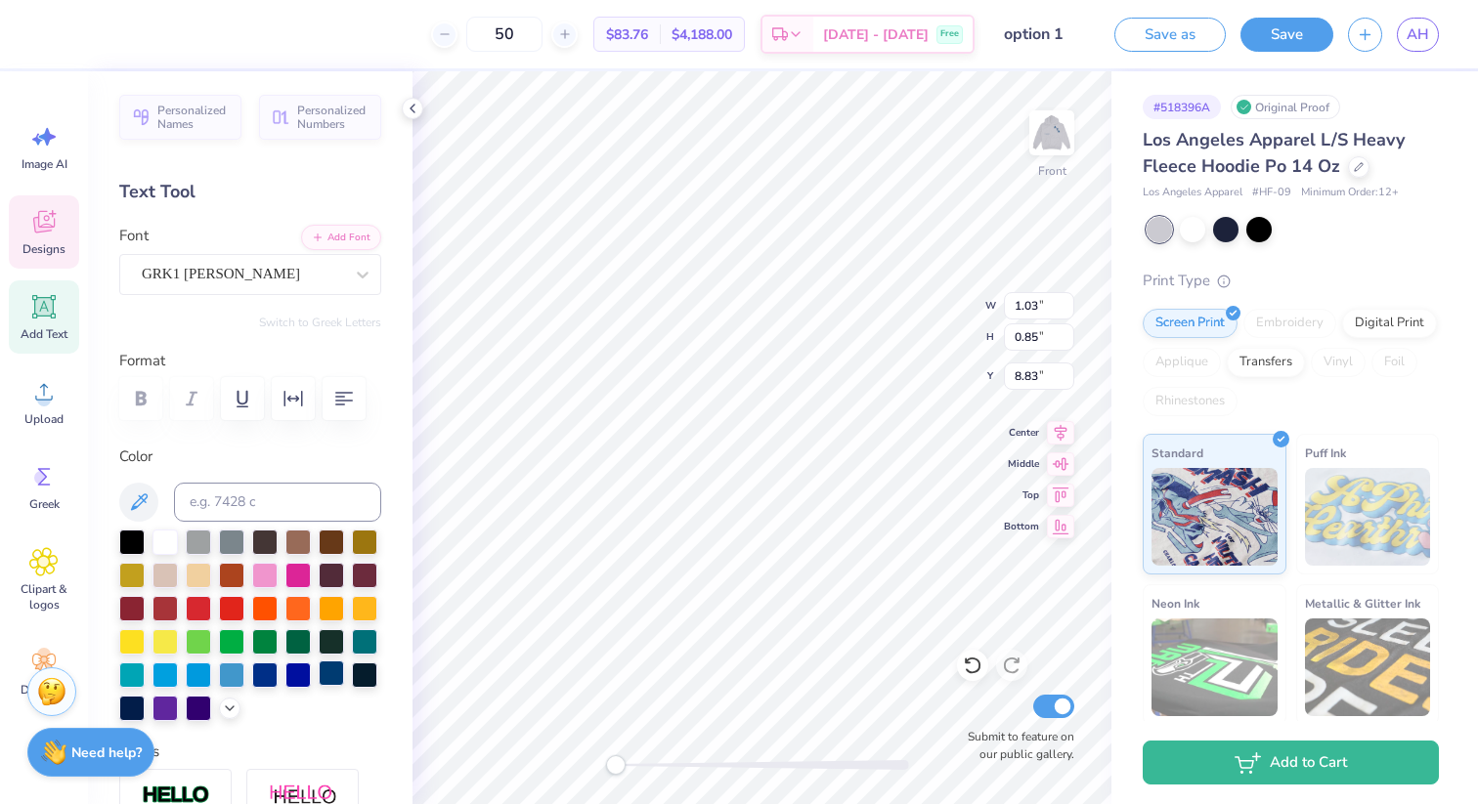
click at [333, 663] on div at bounding box center [331, 673] width 25 height 25
type input "8.70"
type input "4.85"
type input "8.86"
type input "11.81"
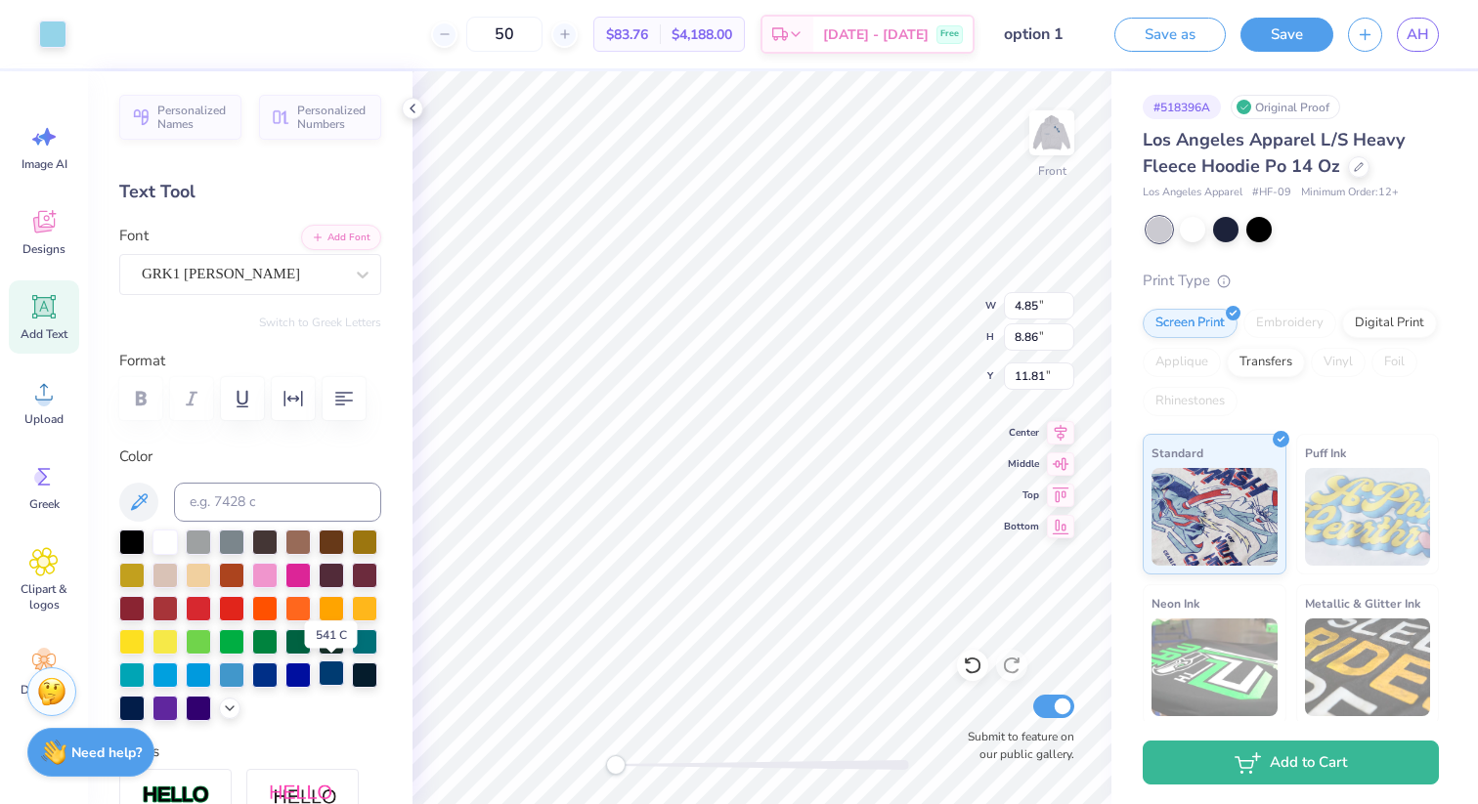
click at [332, 673] on div at bounding box center [331, 673] width 25 height 25
type input "2.05"
type input "1.74"
type input "8.35"
click at [335, 670] on div at bounding box center [331, 673] width 25 height 25
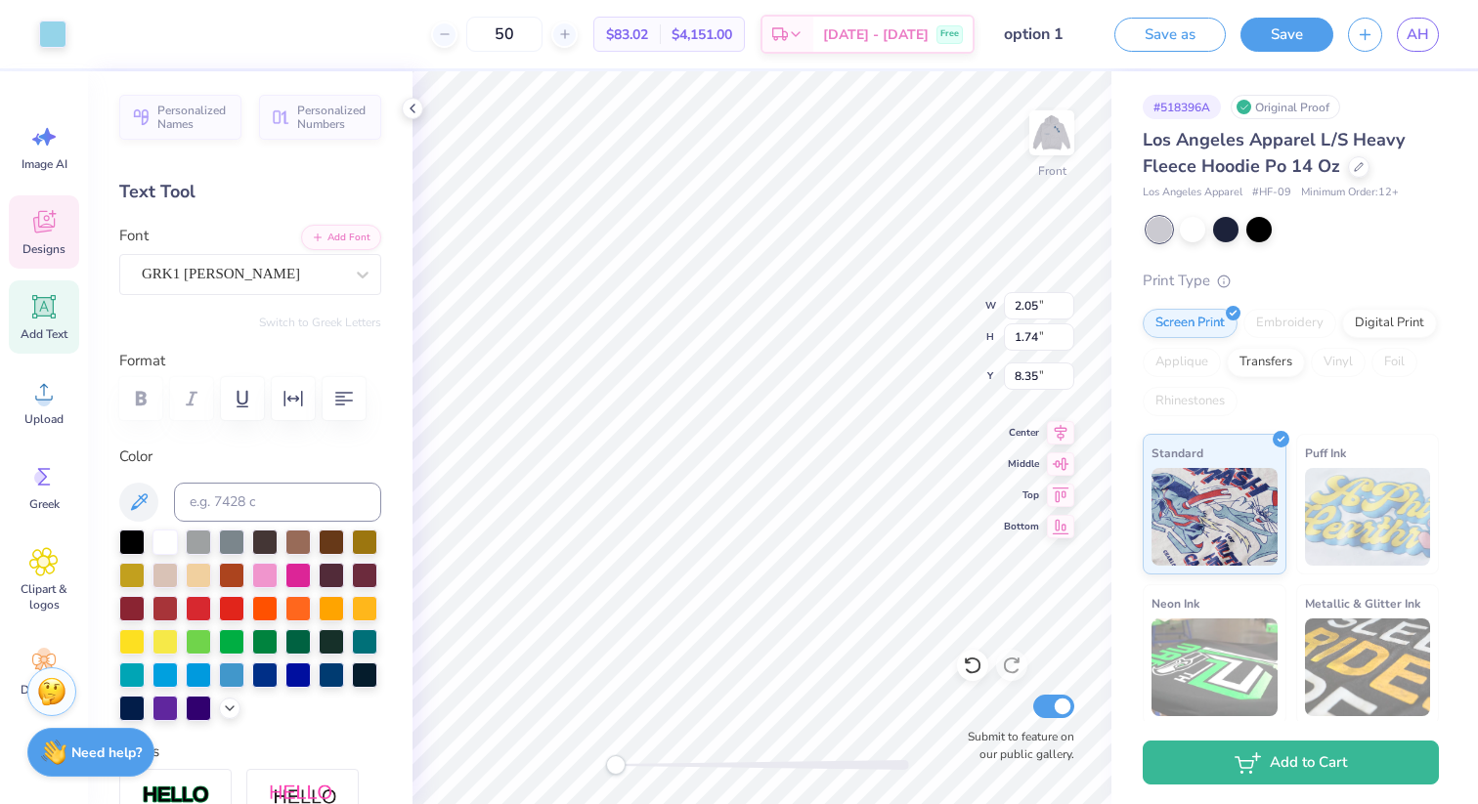
type input "2.05"
type input "1.74"
type input "8.35"
click at [330, 672] on div at bounding box center [331, 673] width 25 height 25
click at [335, 670] on div at bounding box center [331, 673] width 25 height 25
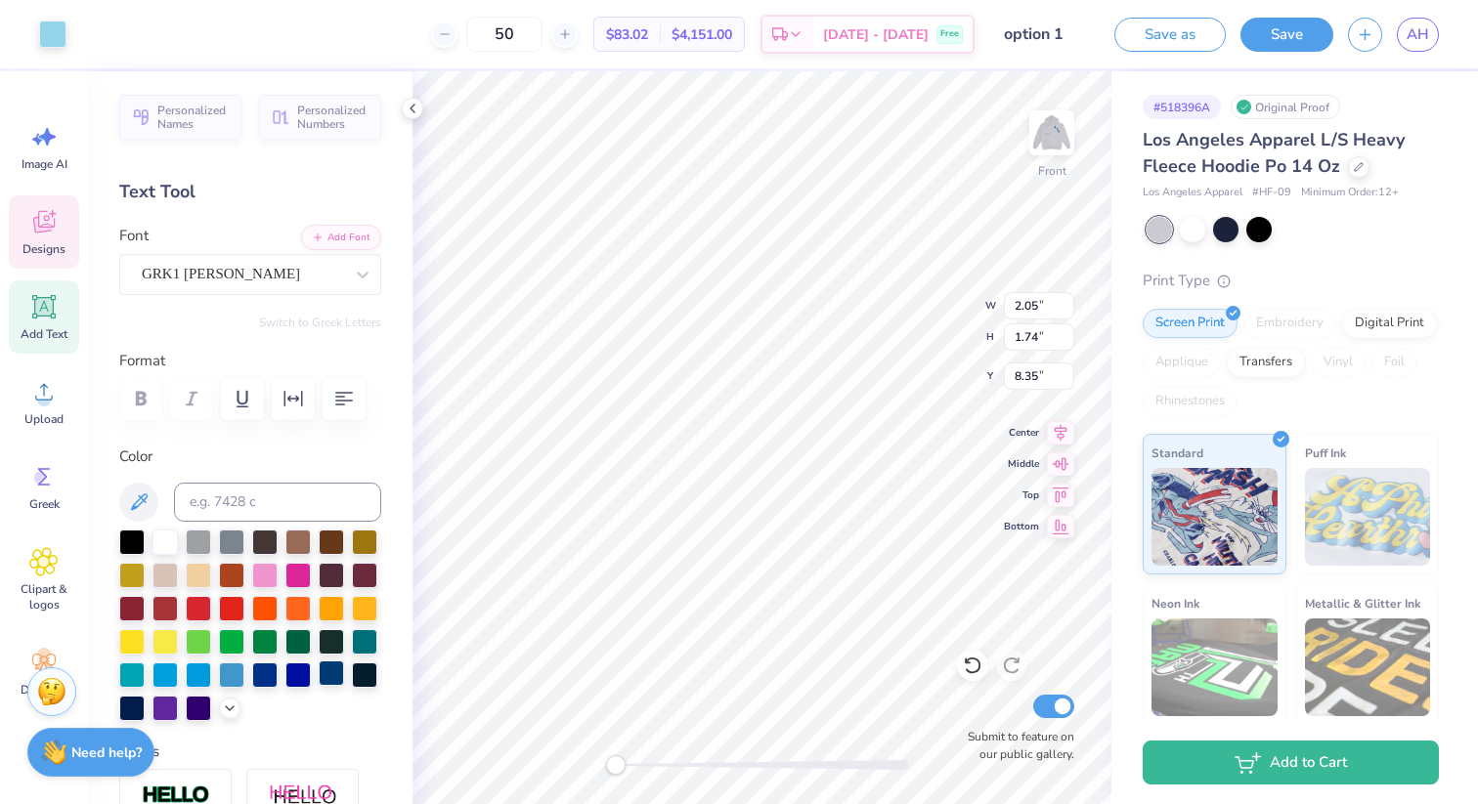
click at [319, 672] on div at bounding box center [331, 673] width 25 height 25
click at [287, 675] on div at bounding box center [297, 673] width 25 height 25
click at [333, 672] on div at bounding box center [331, 673] width 25 height 25
click at [534, 28] on input "50" at bounding box center [504, 34] width 76 height 35
type input "0"
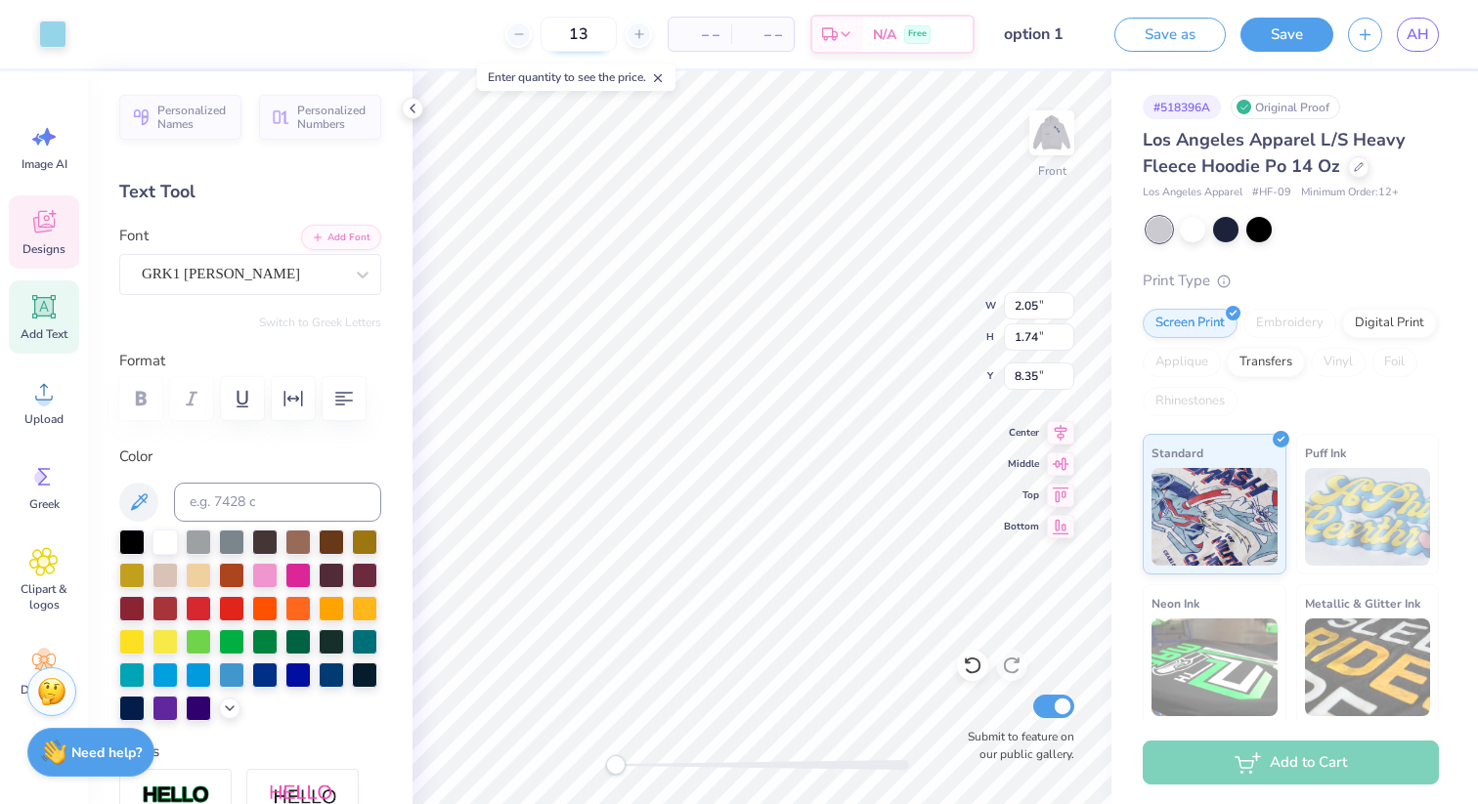
type input "13"
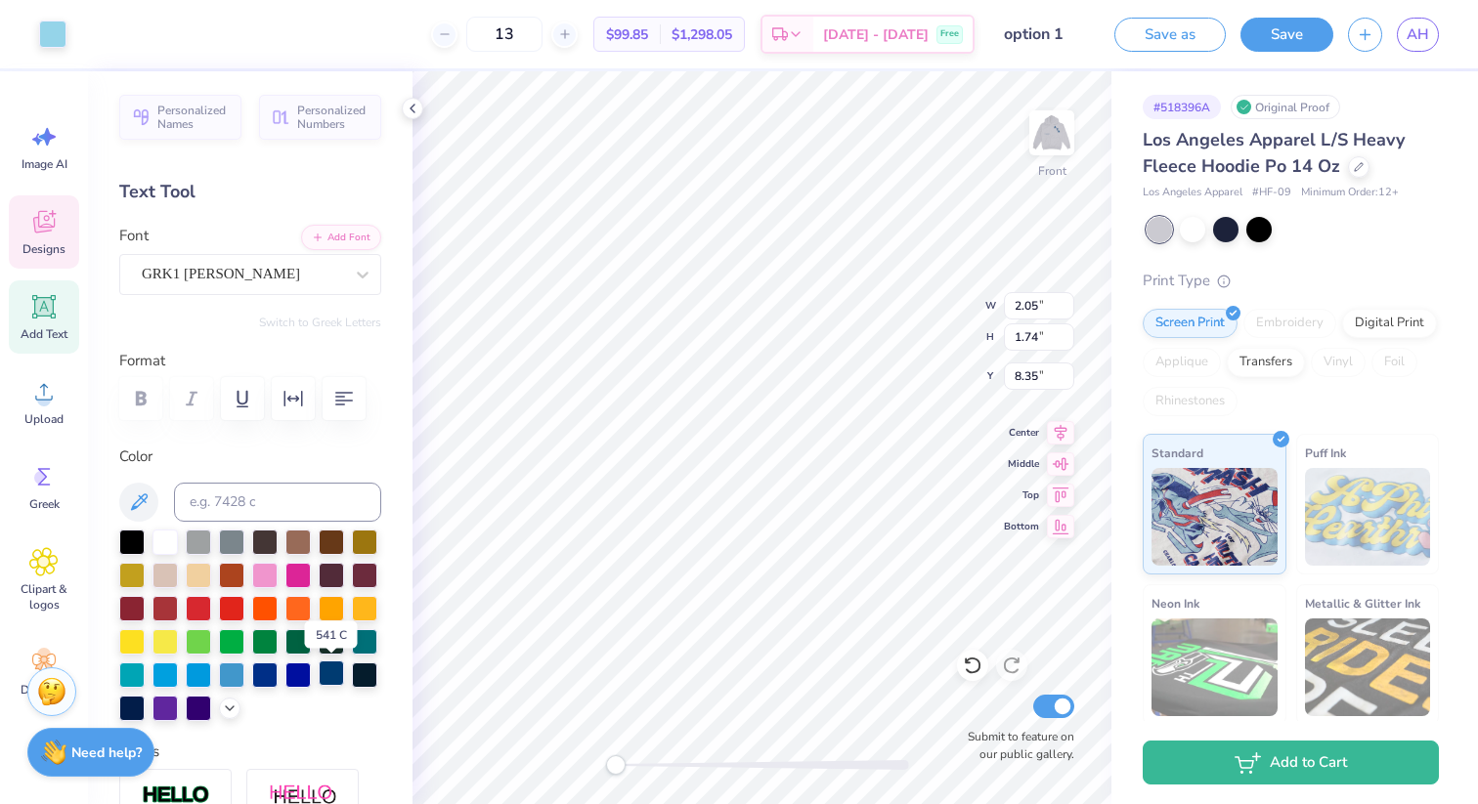
click at [332, 670] on div at bounding box center [331, 673] width 25 height 25
click at [48, 31] on div at bounding box center [52, 32] width 27 height 27
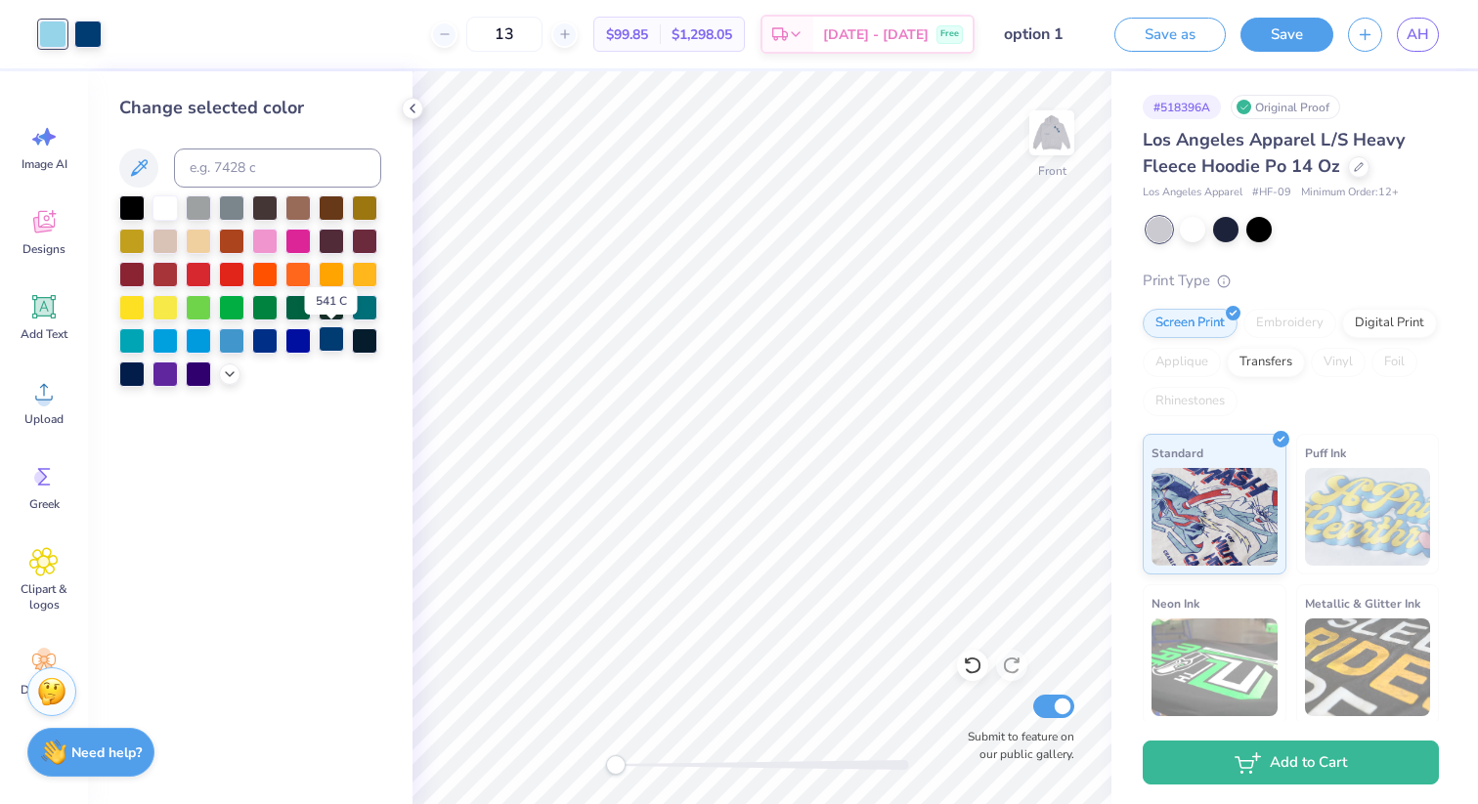
click at [343, 335] on div at bounding box center [331, 338] width 25 height 25
click at [416, 108] on icon at bounding box center [413, 109] width 16 height 16
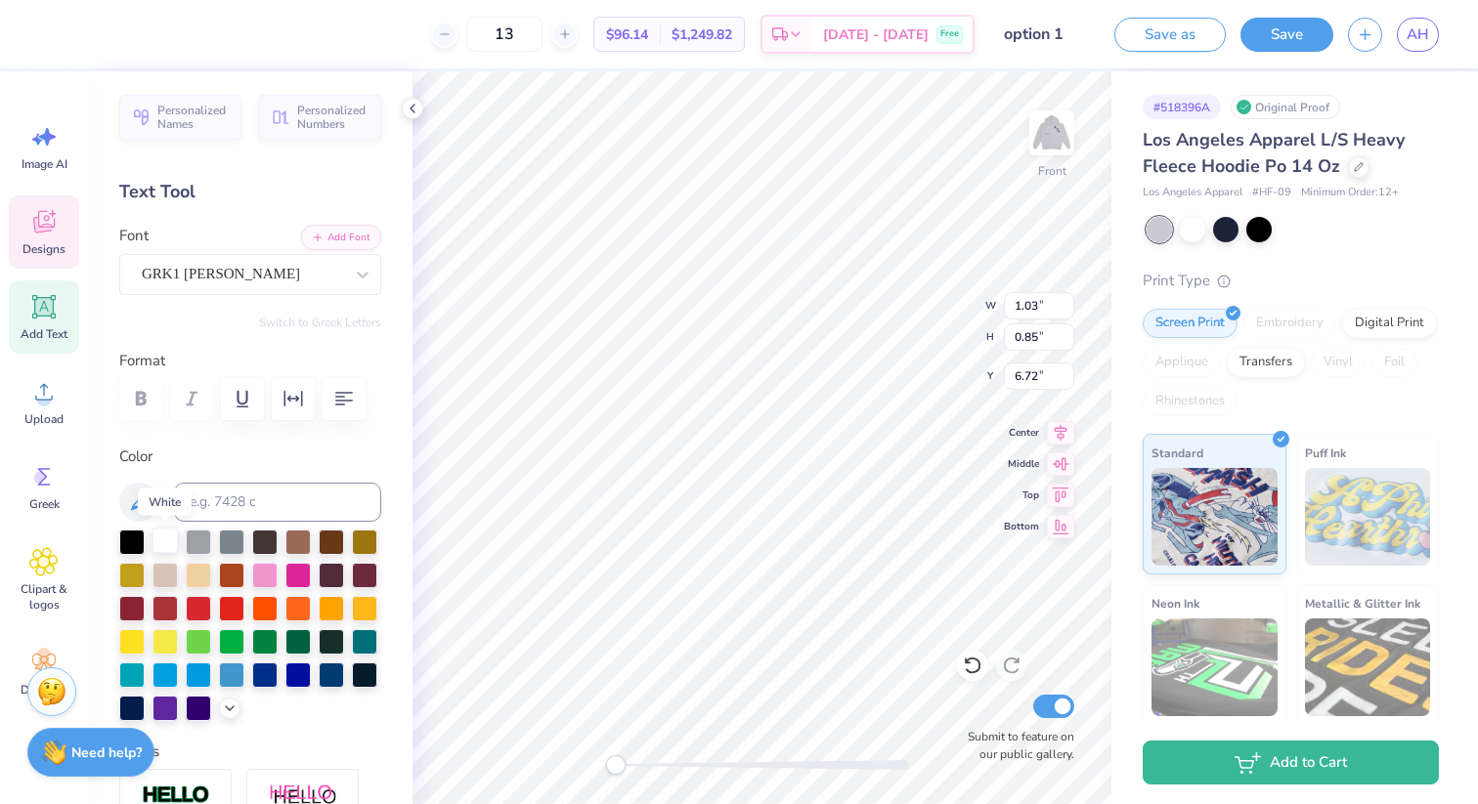
click at [165, 536] on div at bounding box center [164, 540] width 25 height 25
type input "1.17"
type input "0.96"
type input "8.71"
type input "1.00"
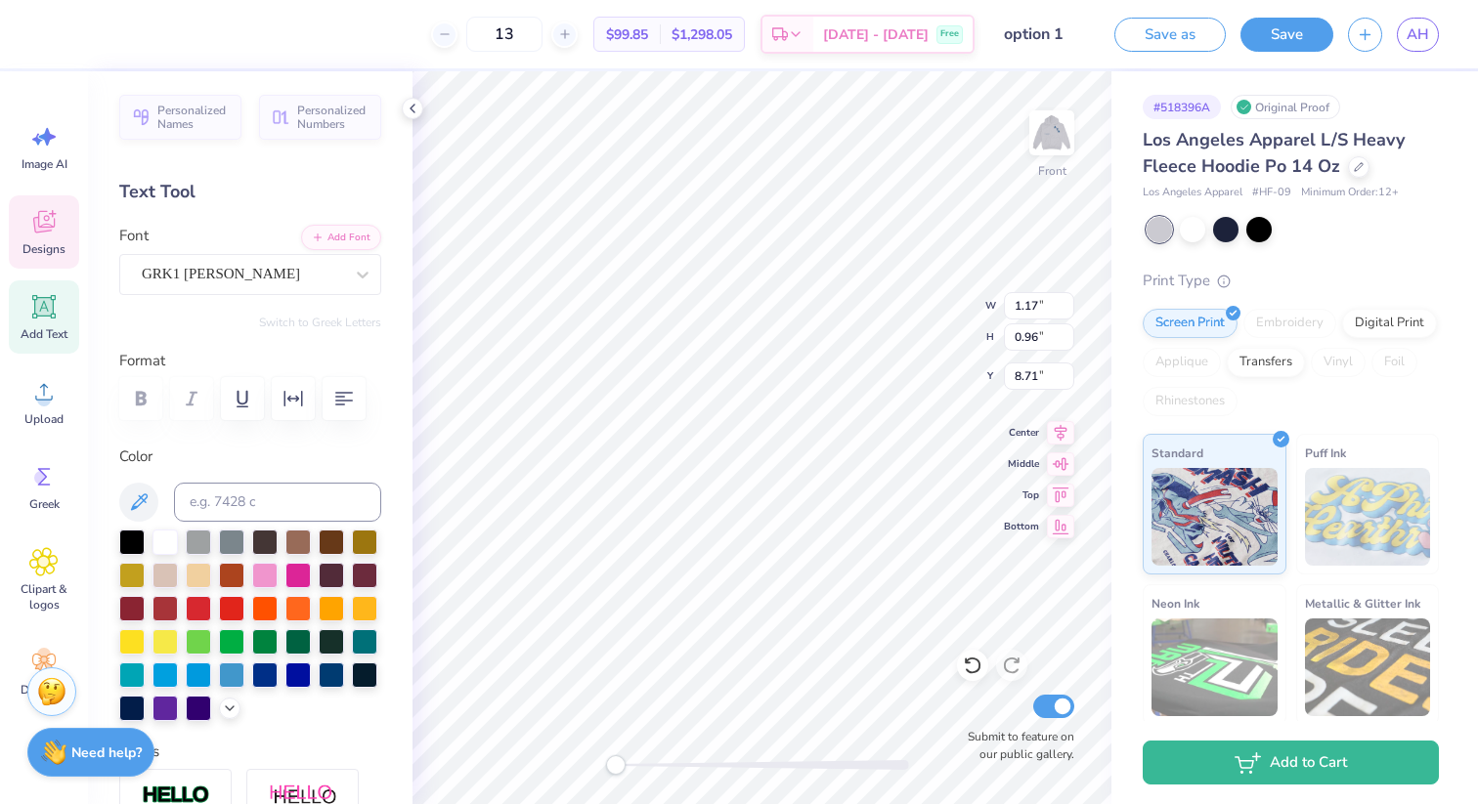
type input "0.82"
type input "8.86"
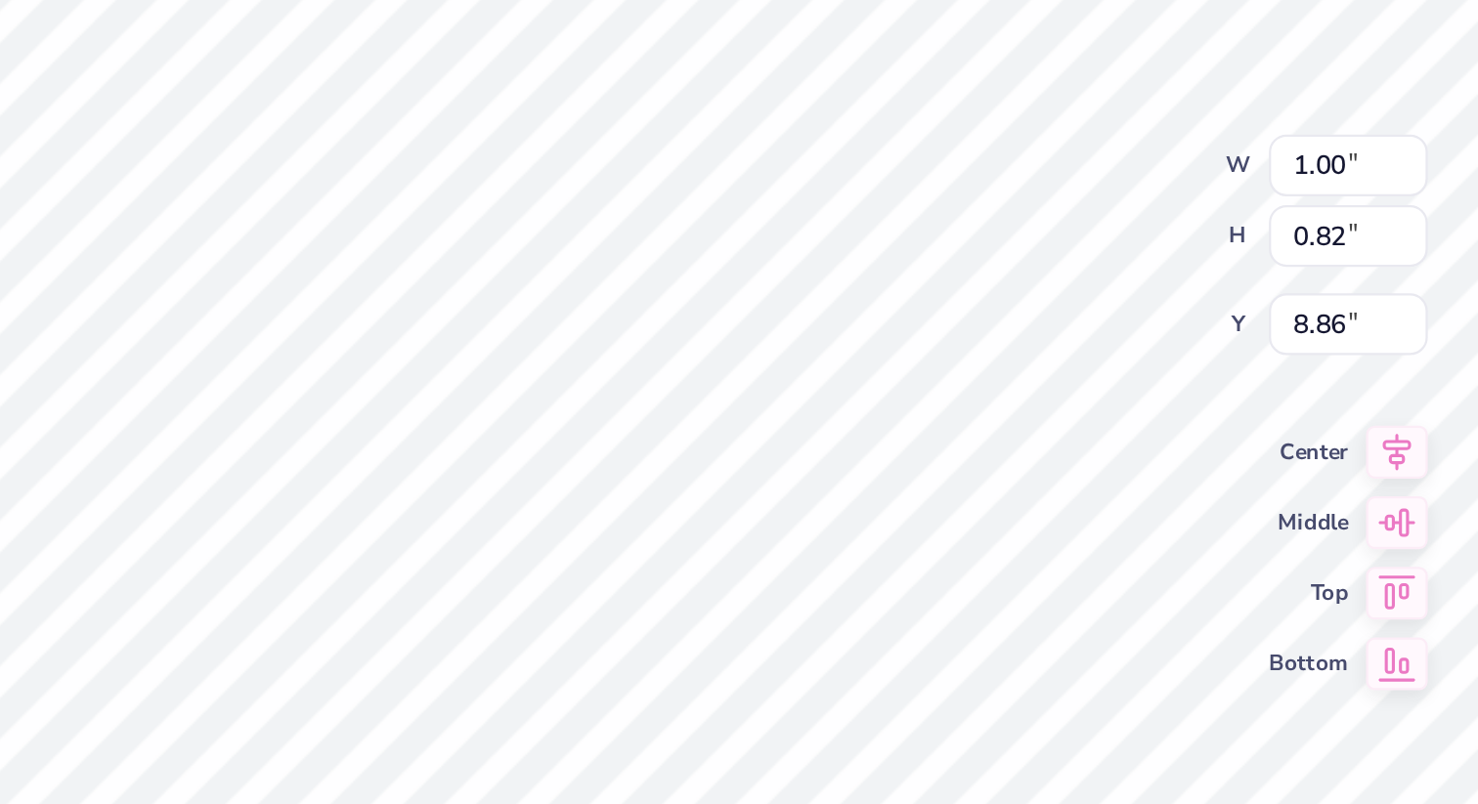
type input "1.08"
type input "0.89"
type input "8.83"
type input "1.13"
type input "0.93"
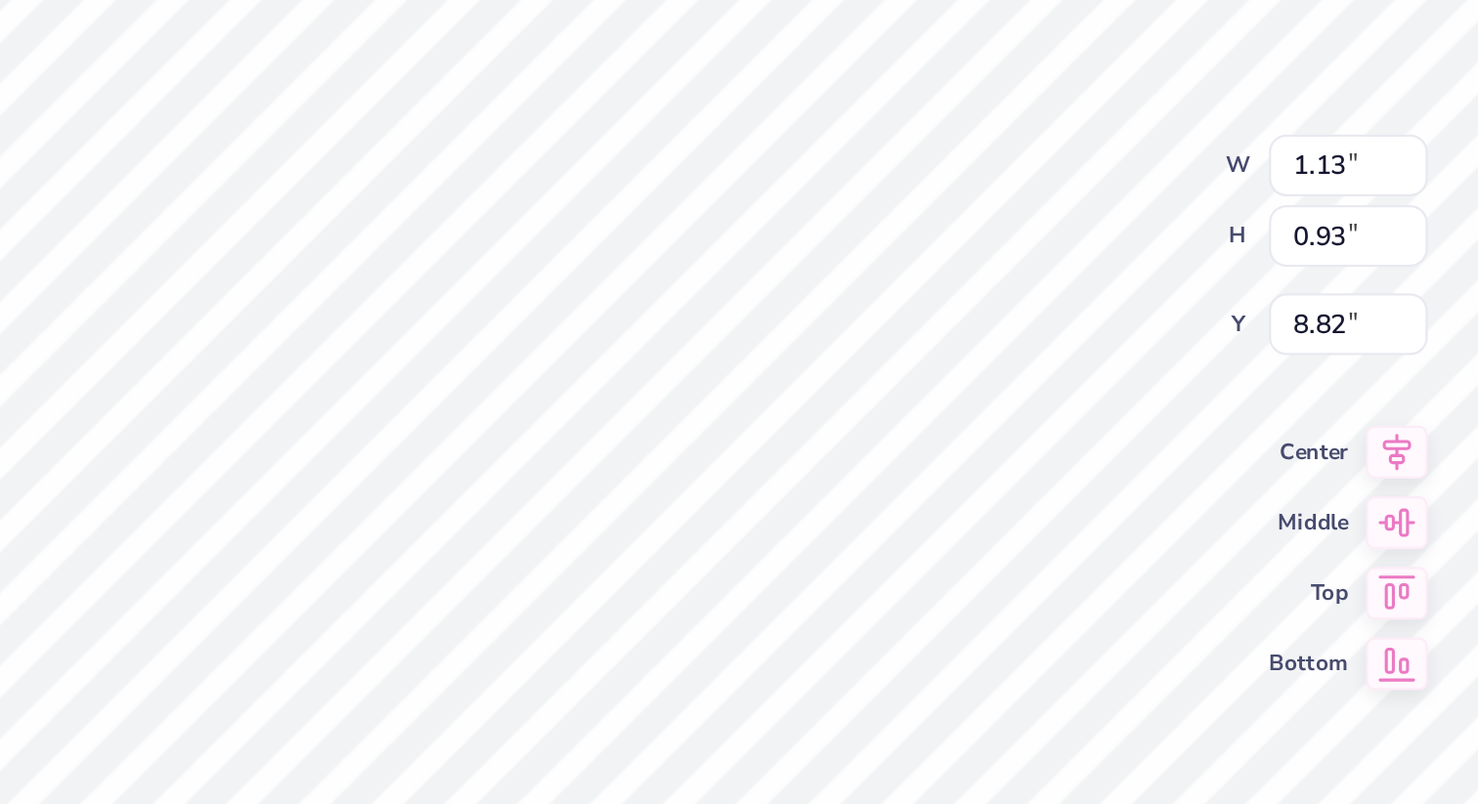
type input "8.82"
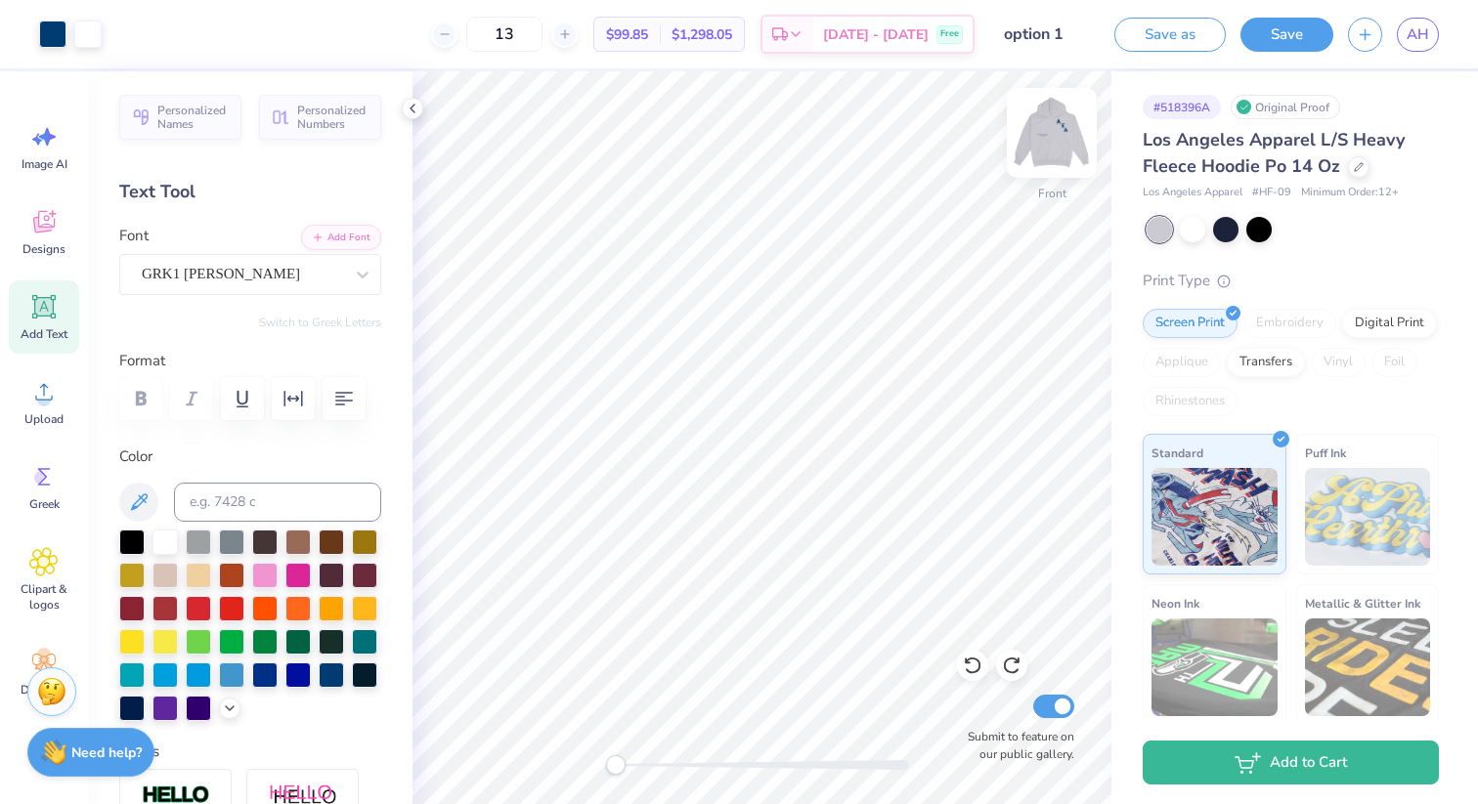
click at [1054, 126] on img at bounding box center [1052, 133] width 78 height 78
type input "2.03"
type input "2.14"
type input "8.44"
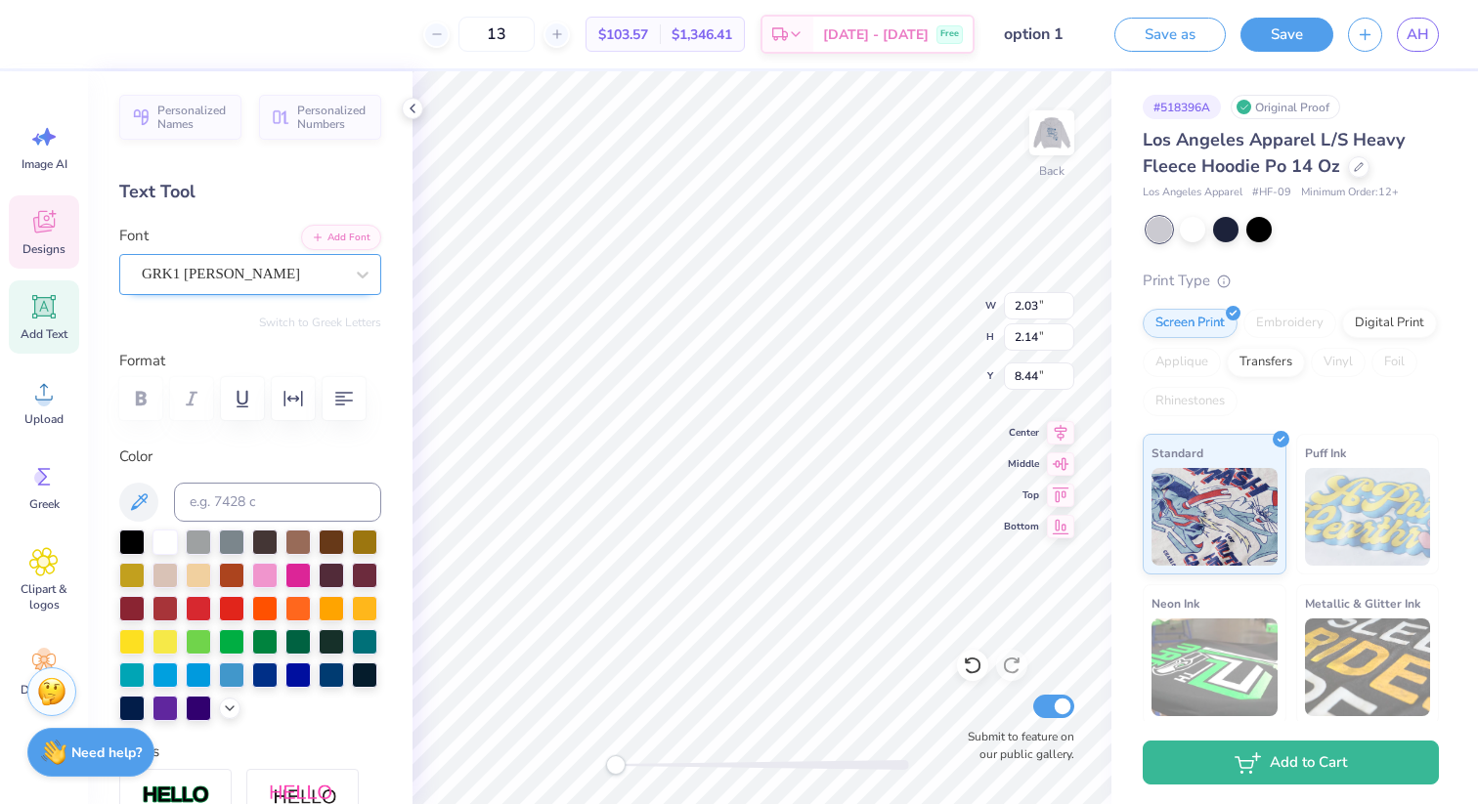
click at [241, 266] on div "GRK1 Albert" at bounding box center [242, 274] width 205 height 30
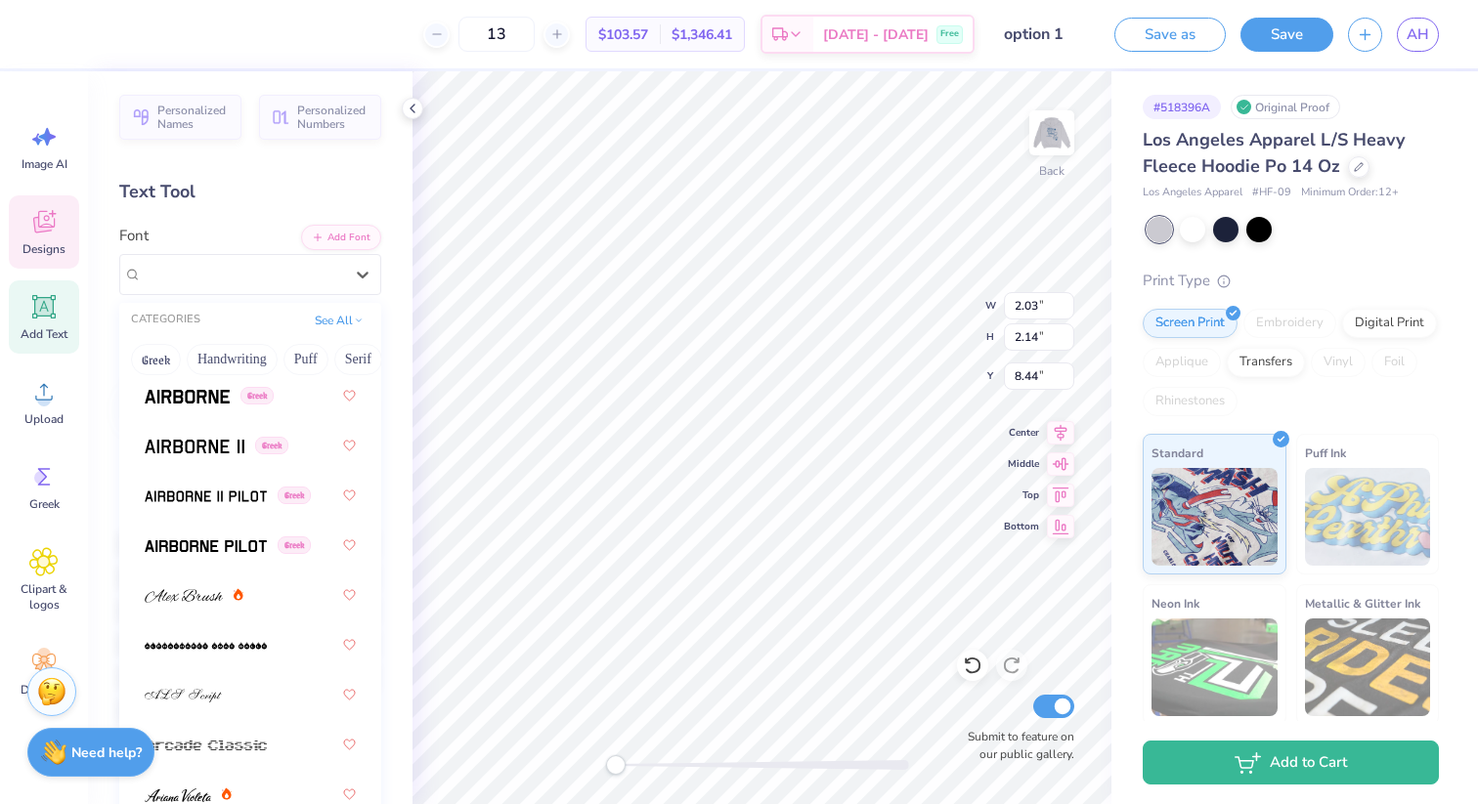
scroll to position [667, 0]
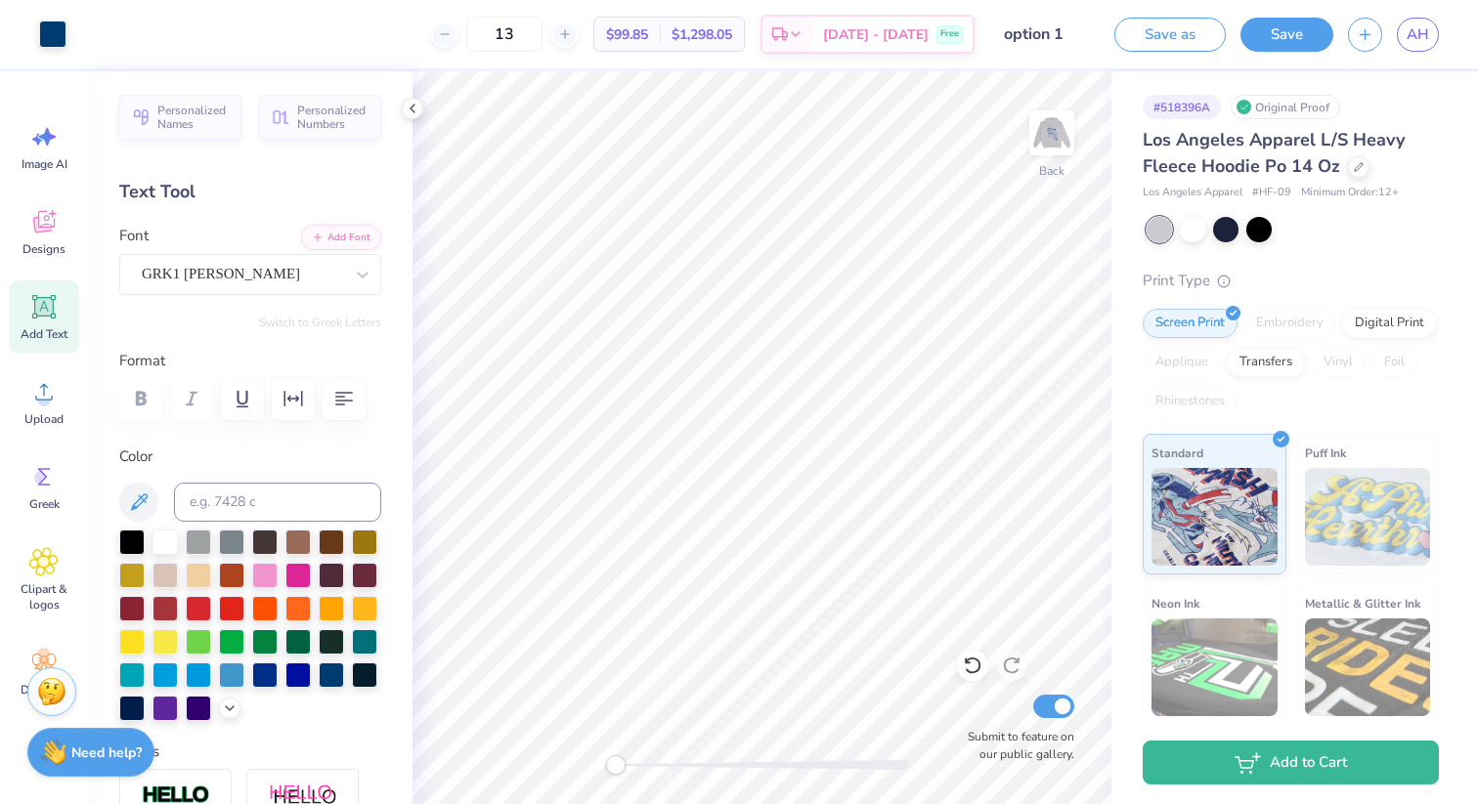
click at [1312, 319] on div "Embroidery" at bounding box center [1289, 323] width 93 height 29
click at [1287, 34] on button "Save" at bounding box center [1286, 32] width 93 height 34
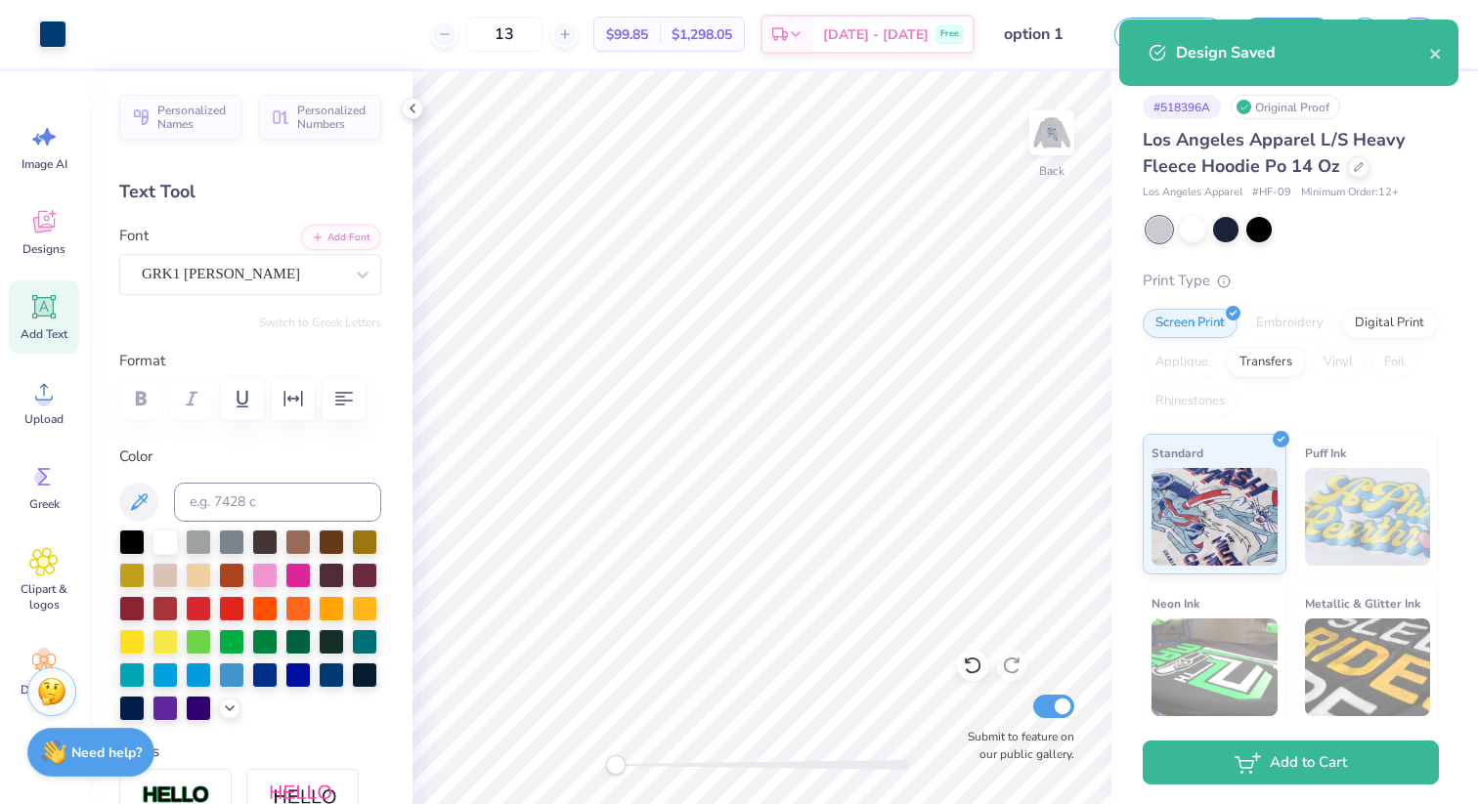
click at [1171, 50] on div "Design Saved" at bounding box center [1288, 52] width 281 height 23
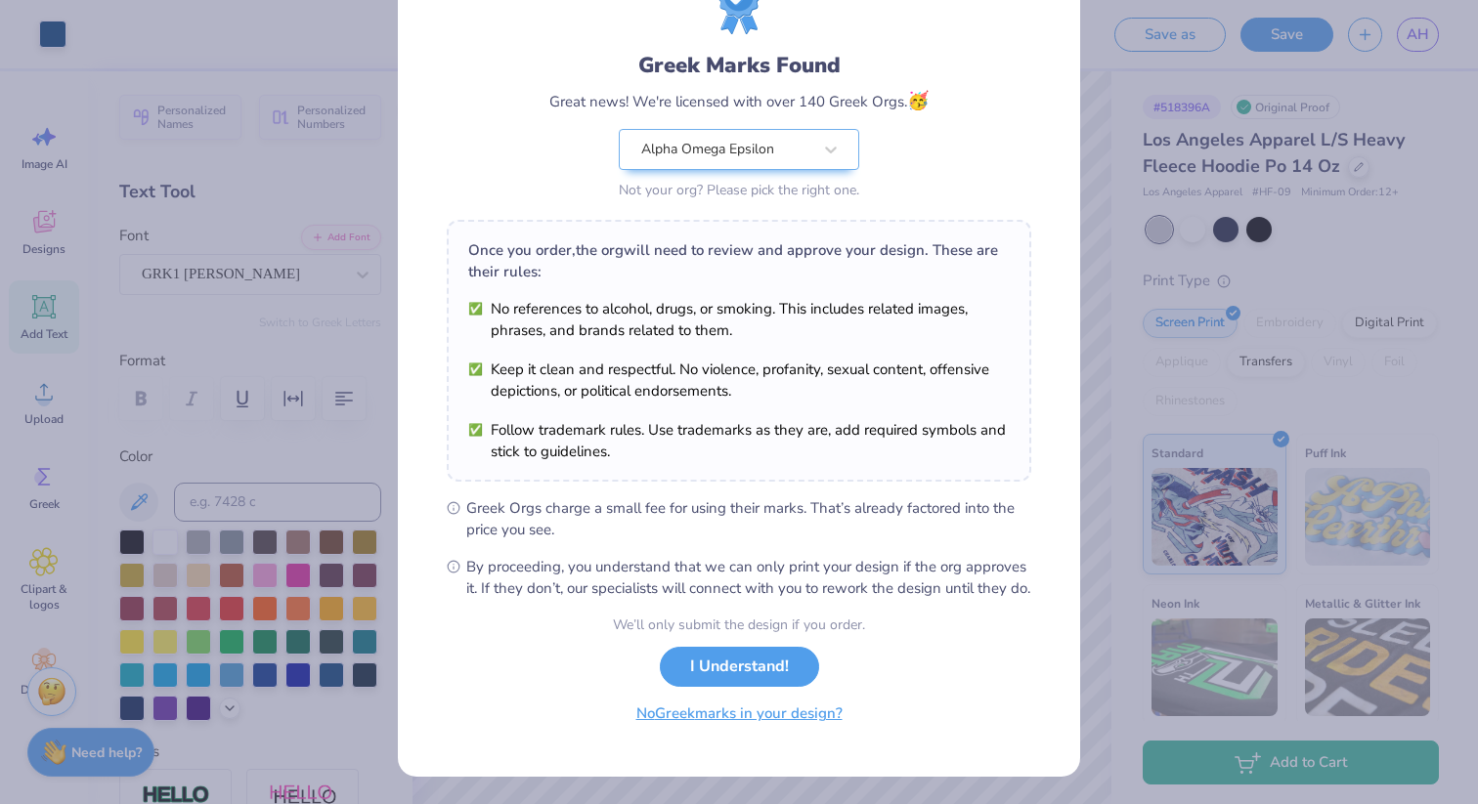
click at [756, 722] on button "No Greek marks in your design?" at bounding box center [739, 714] width 239 height 40
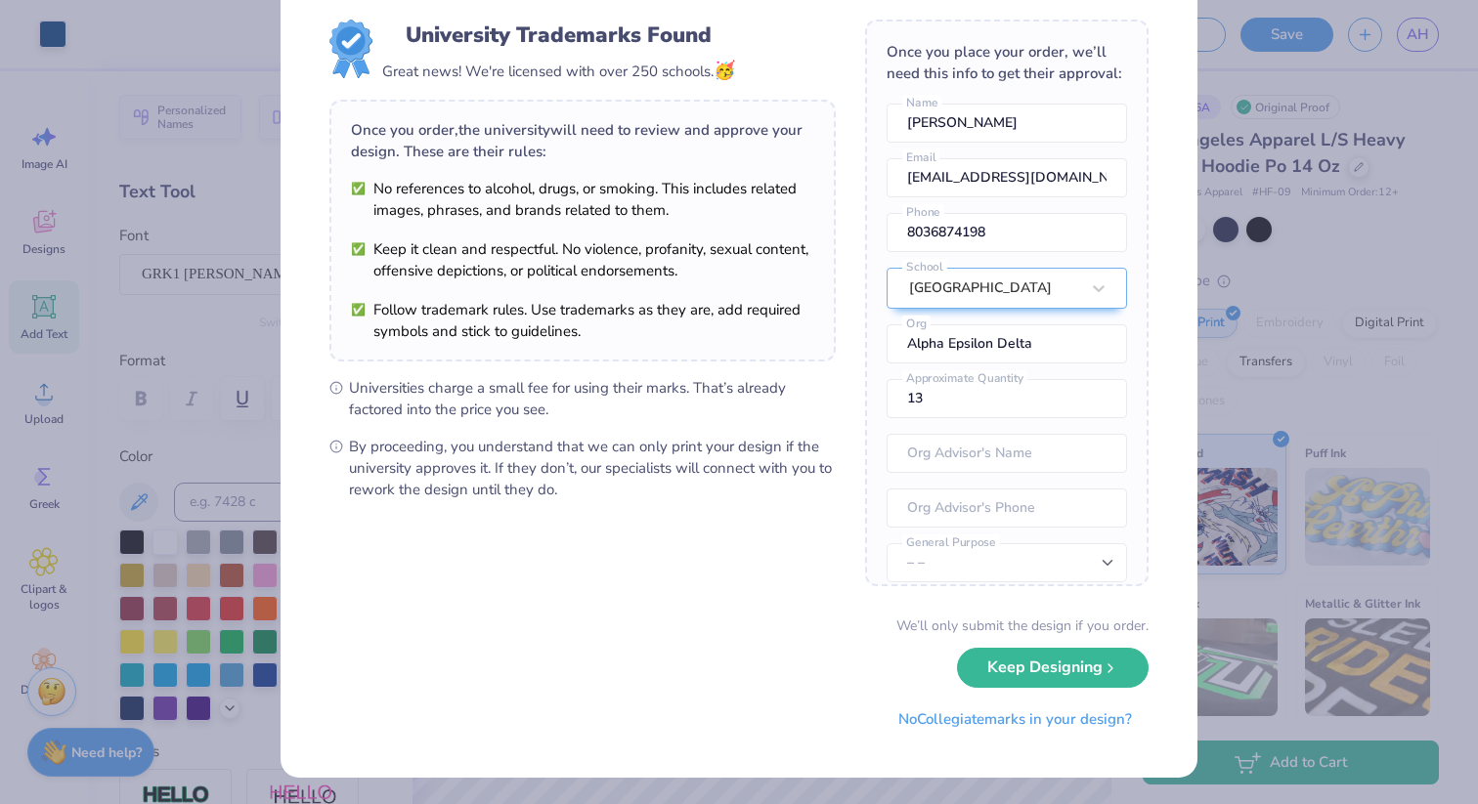
scroll to position [0, 0]
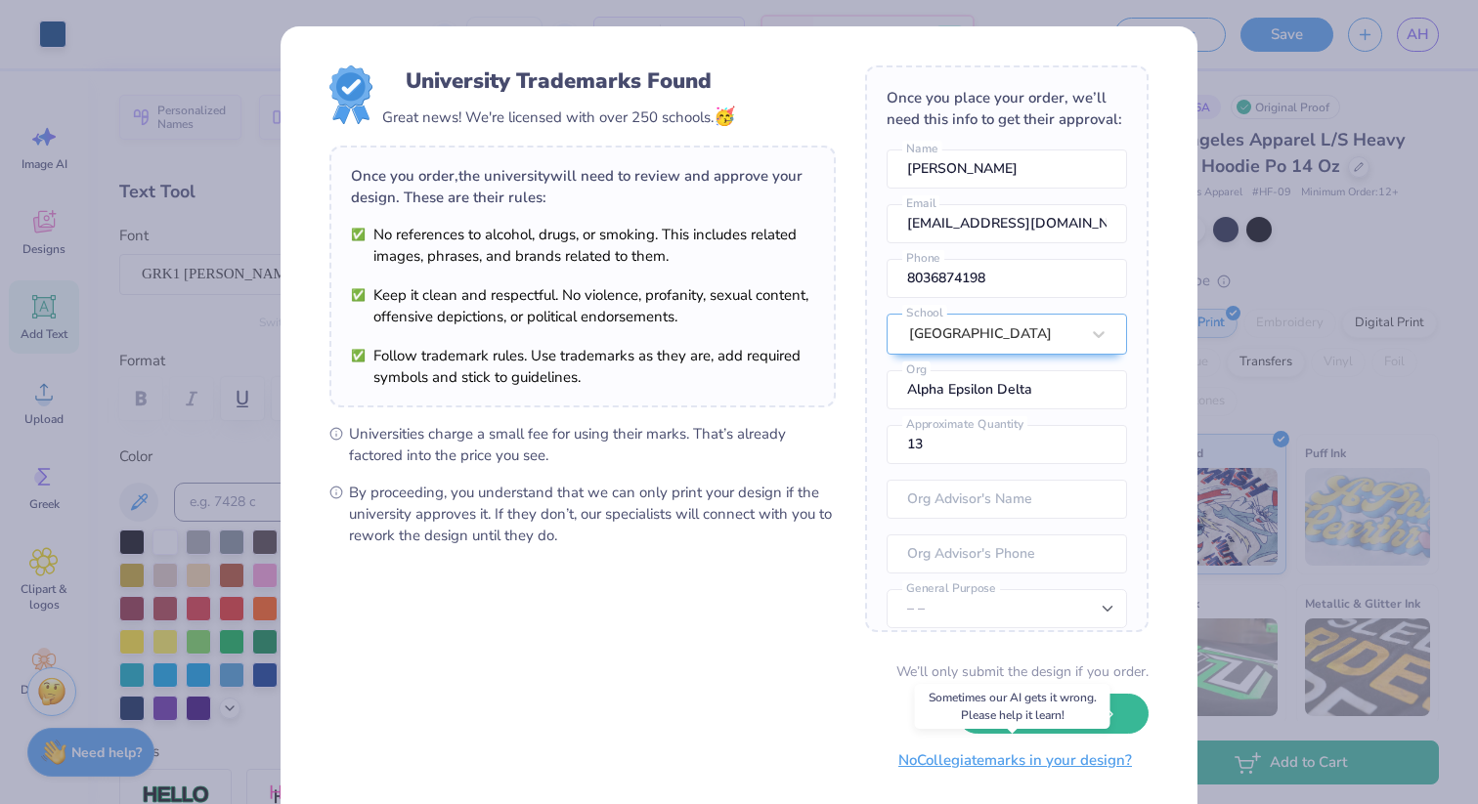
click at [1039, 763] on button "No Collegiate marks in your design?" at bounding box center [1015, 761] width 267 height 40
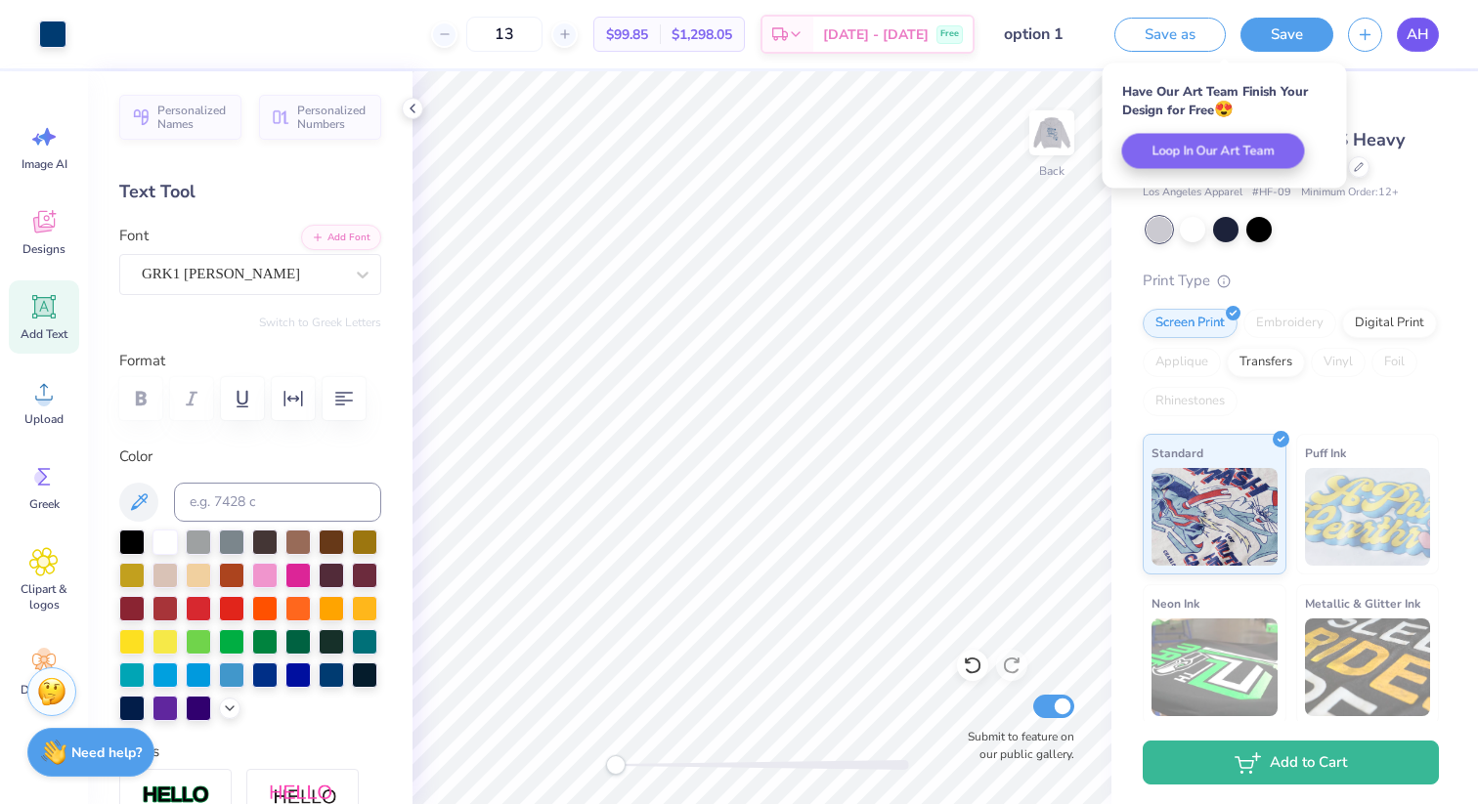
click at [1416, 35] on span "AH" at bounding box center [1417, 34] width 22 height 22
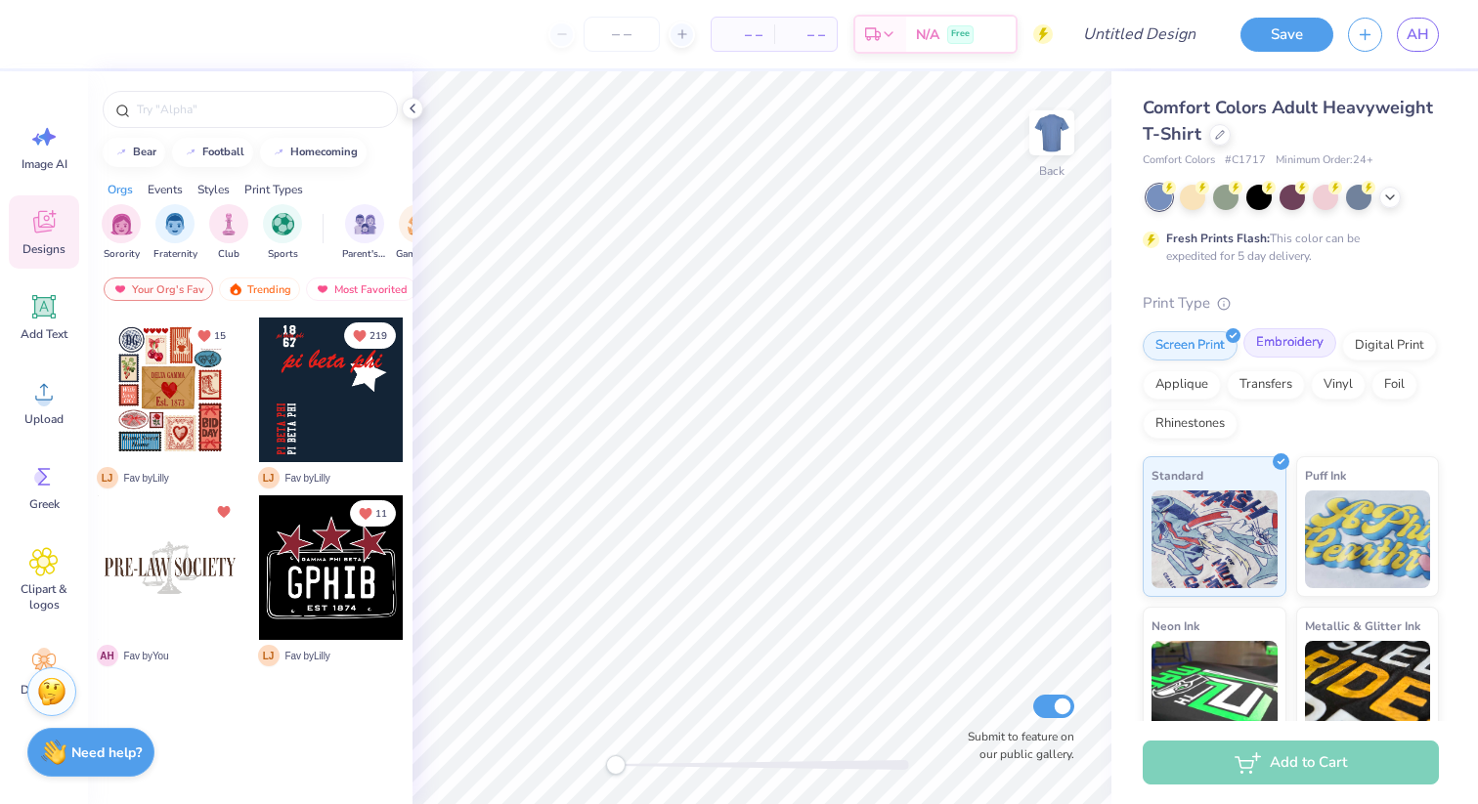
click at [1292, 348] on div "Embroidery" at bounding box center [1289, 342] width 93 height 29
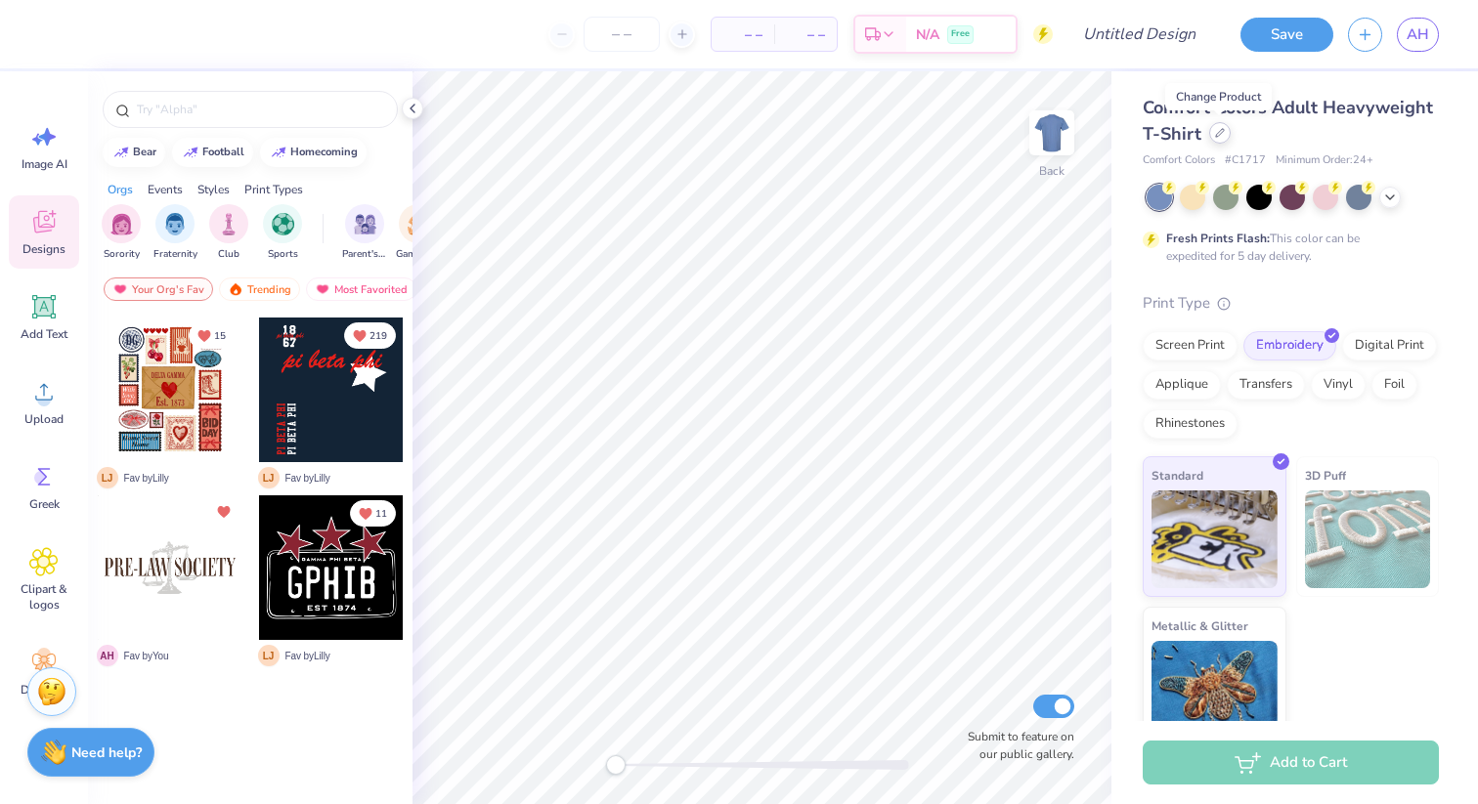
click at [1215, 130] on icon at bounding box center [1220, 133] width 10 height 10
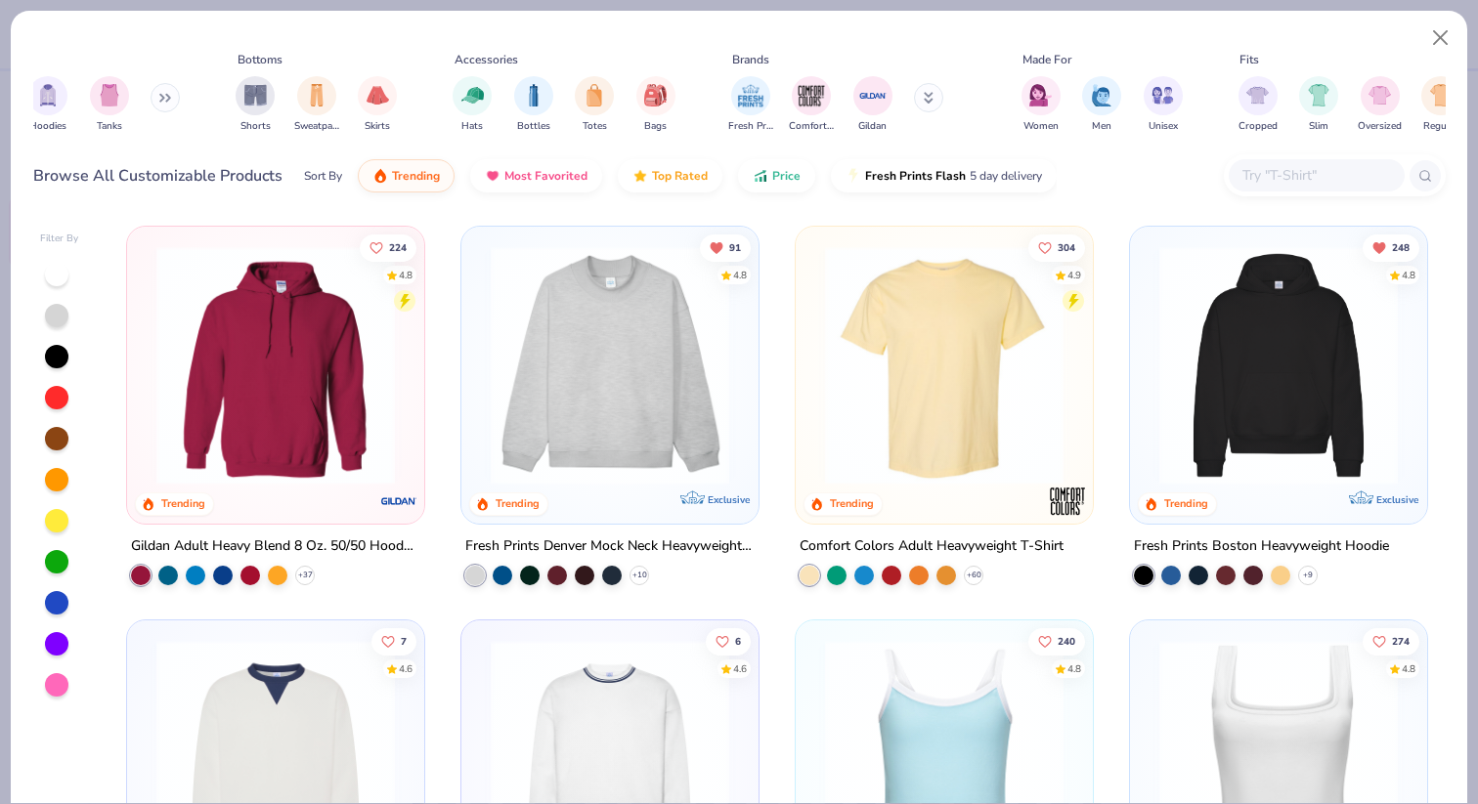
scroll to position [0, 84]
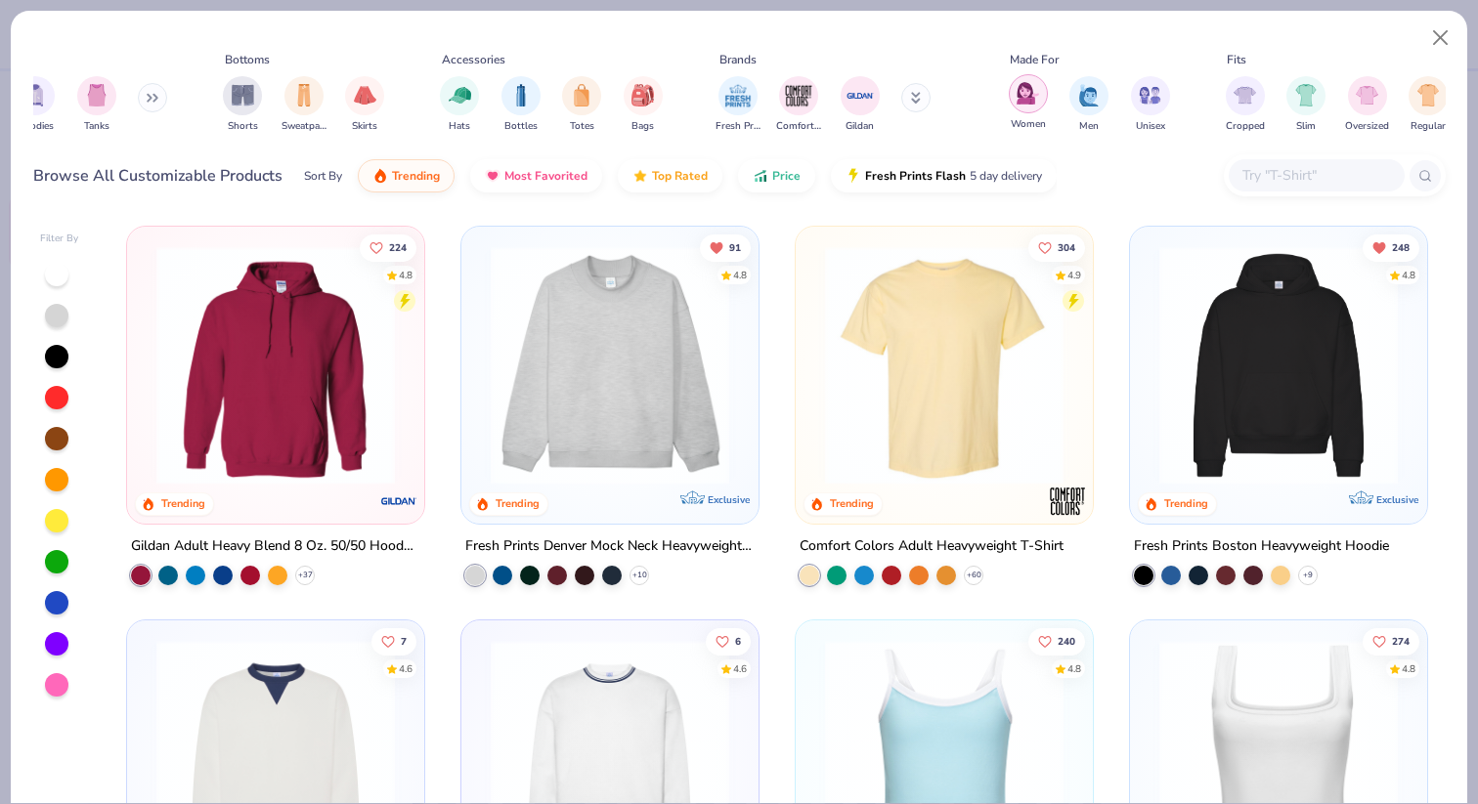
click at [1024, 91] on img "filter for Women" at bounding box center [1027, 93] width 22 height 22
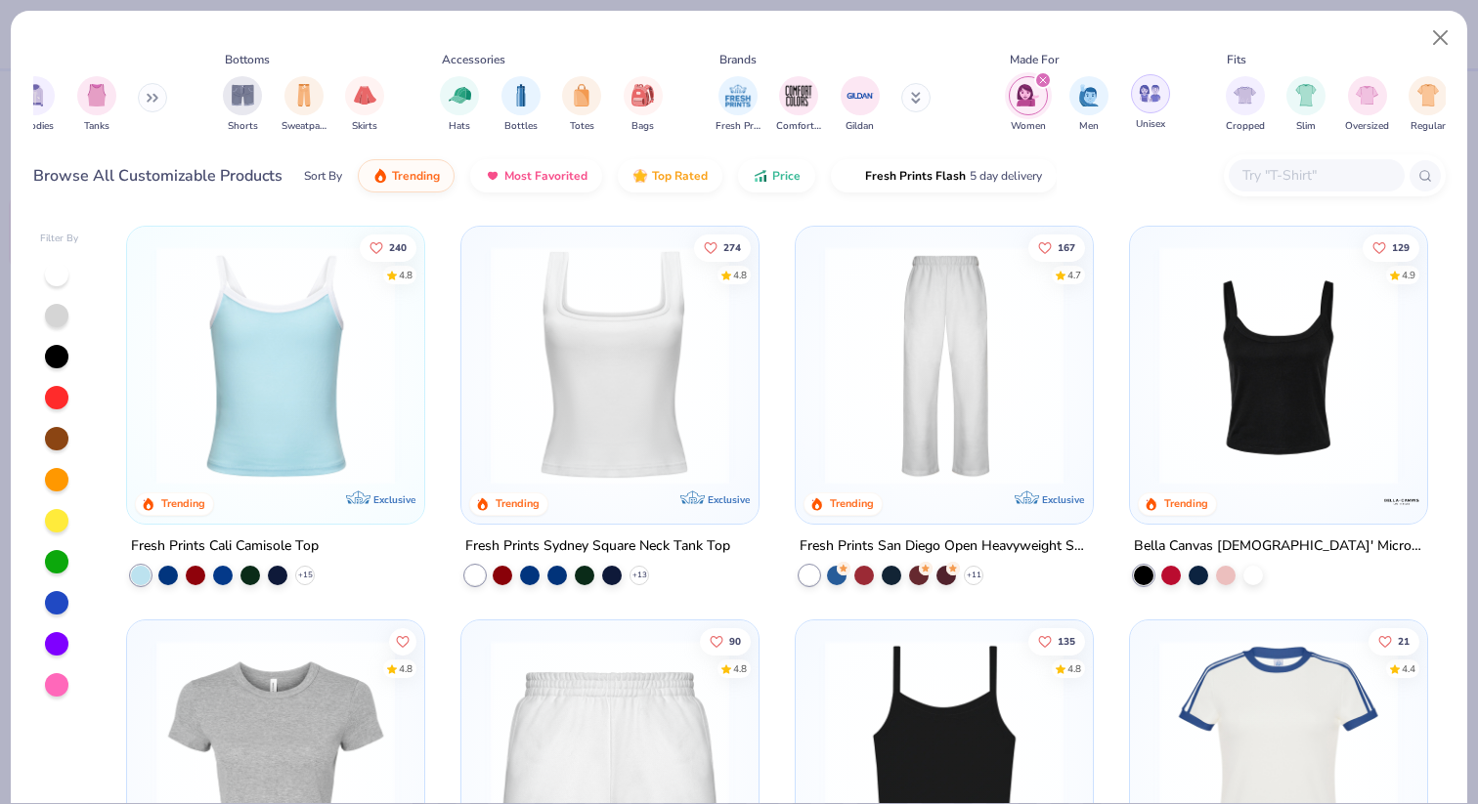
click at [1156, 84] on img "filter for Unisex" at bounding box center [1150, 93] width 22 height 22
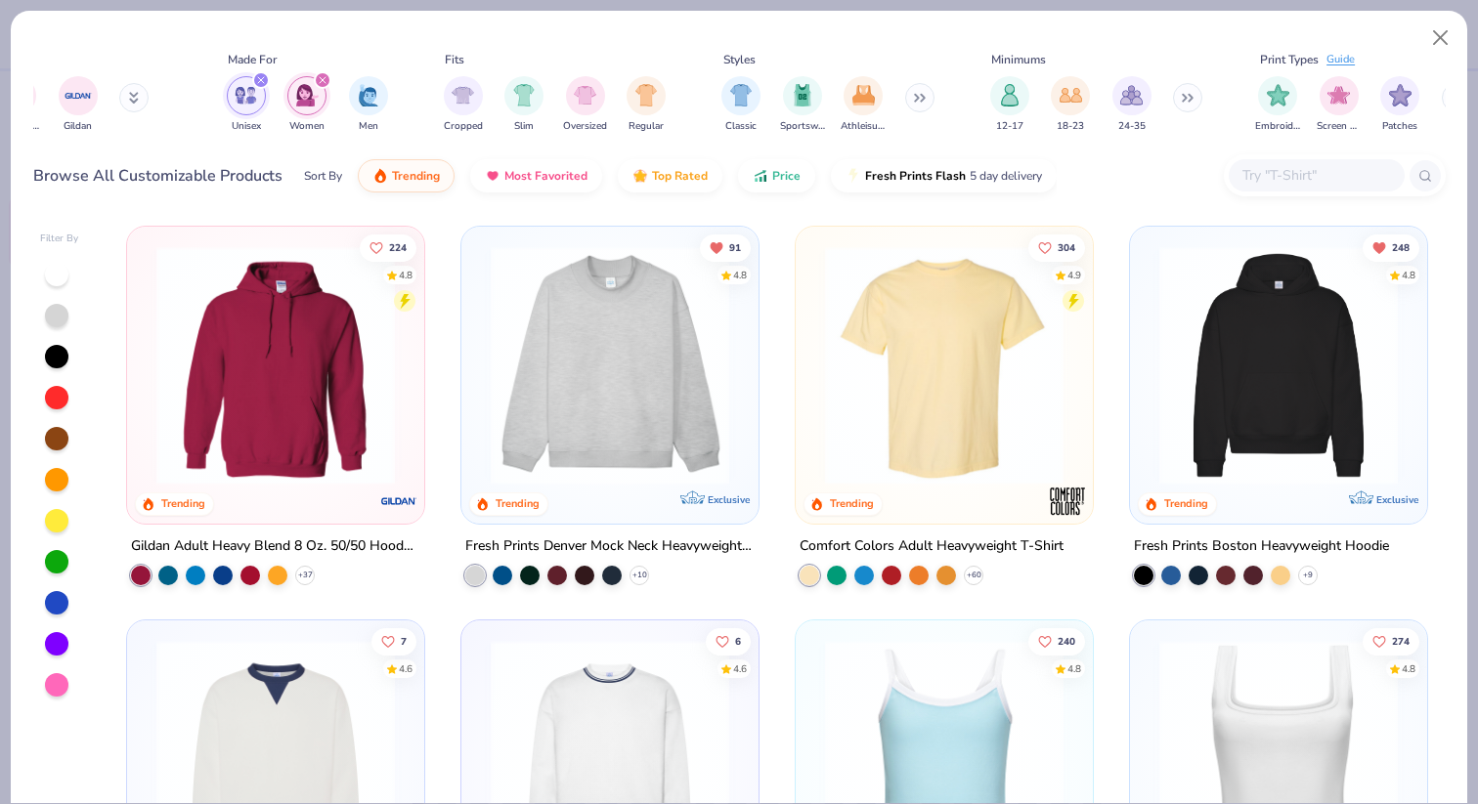
scroll to position [0, 897]
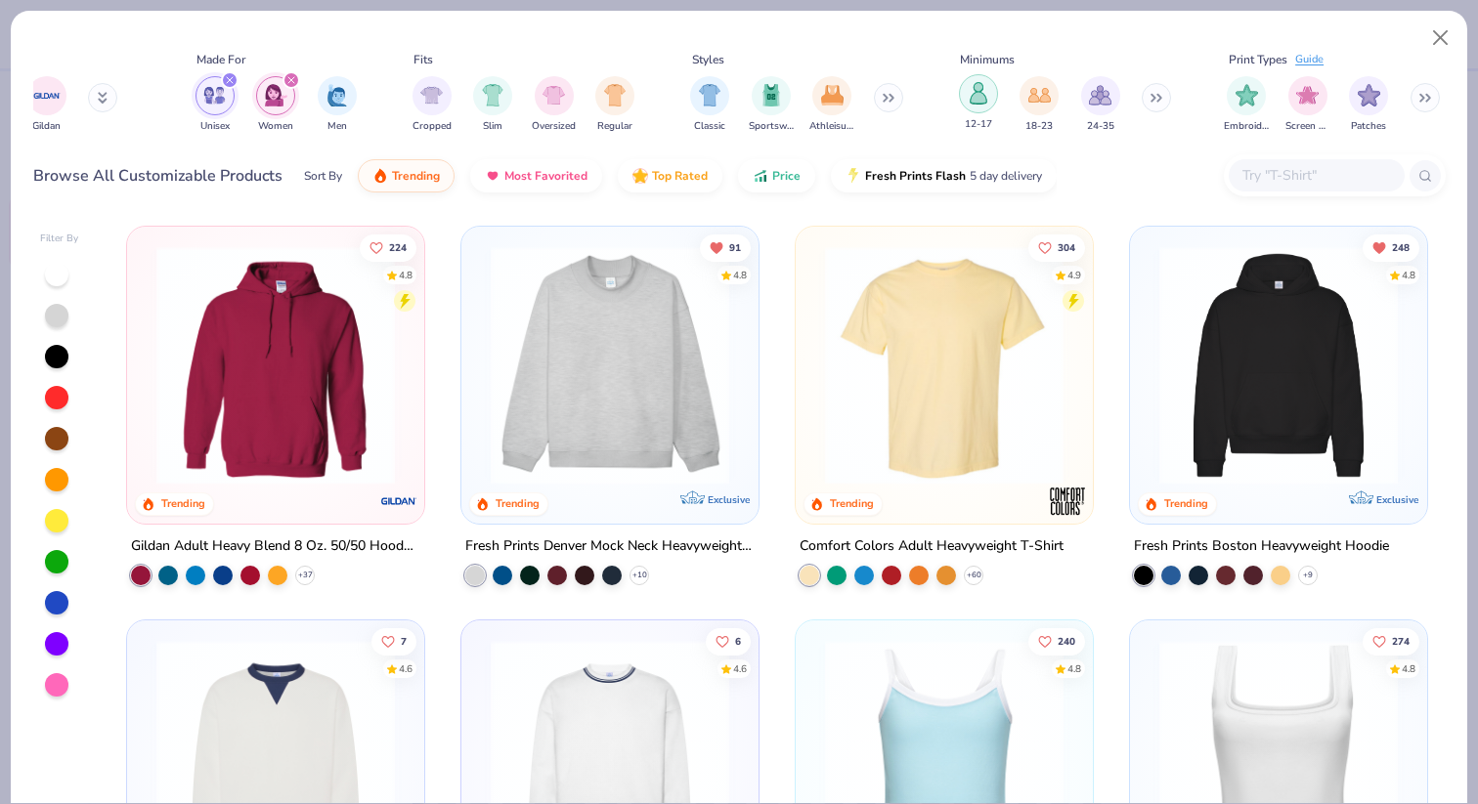
click at [990, 94] on div "filter for 12-17" at bounding box center [978, 93] width 39 height 39
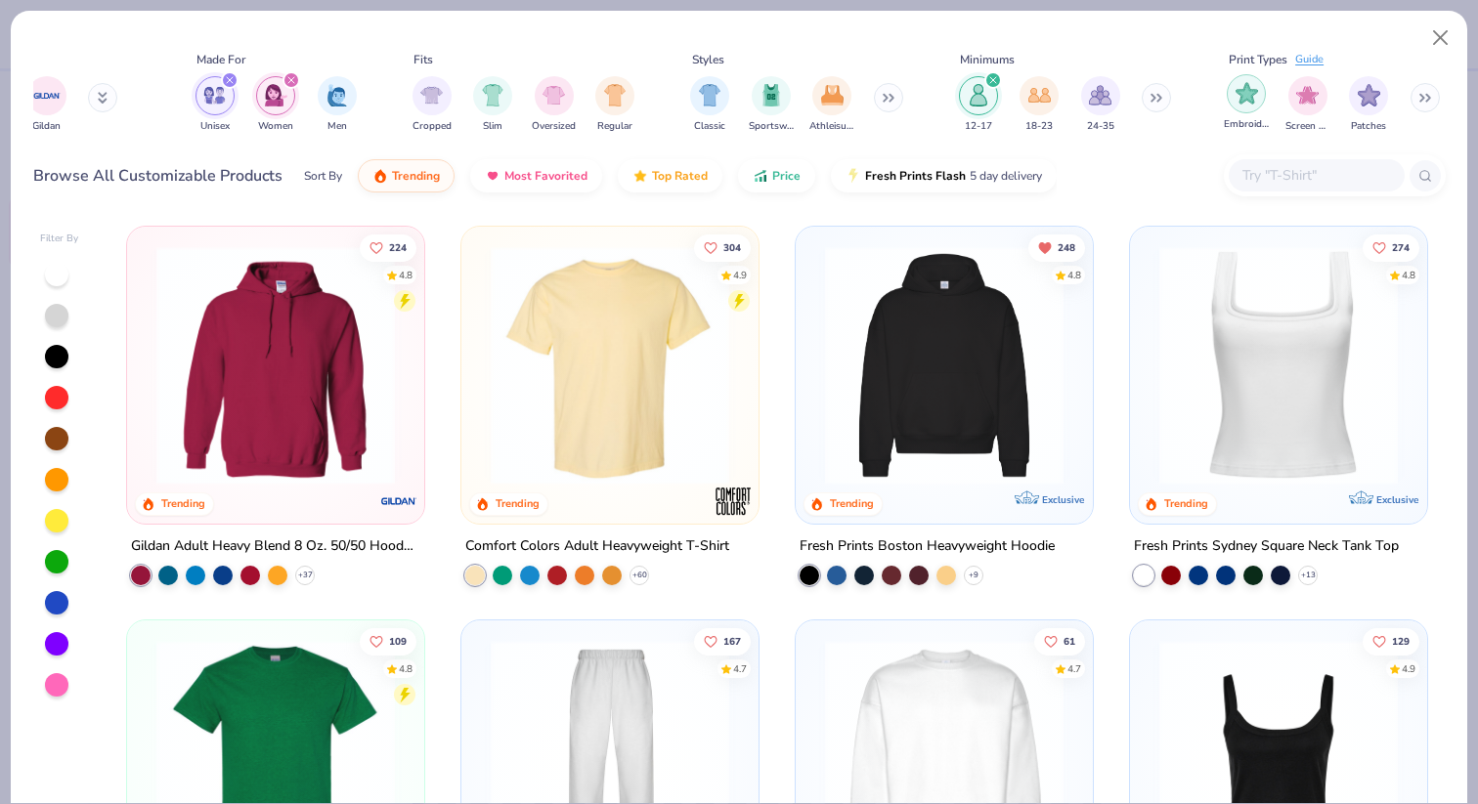
click at [1243, 92] on img "filter for Embroidery" at bounding box center [1246, 93] width 22 height 22
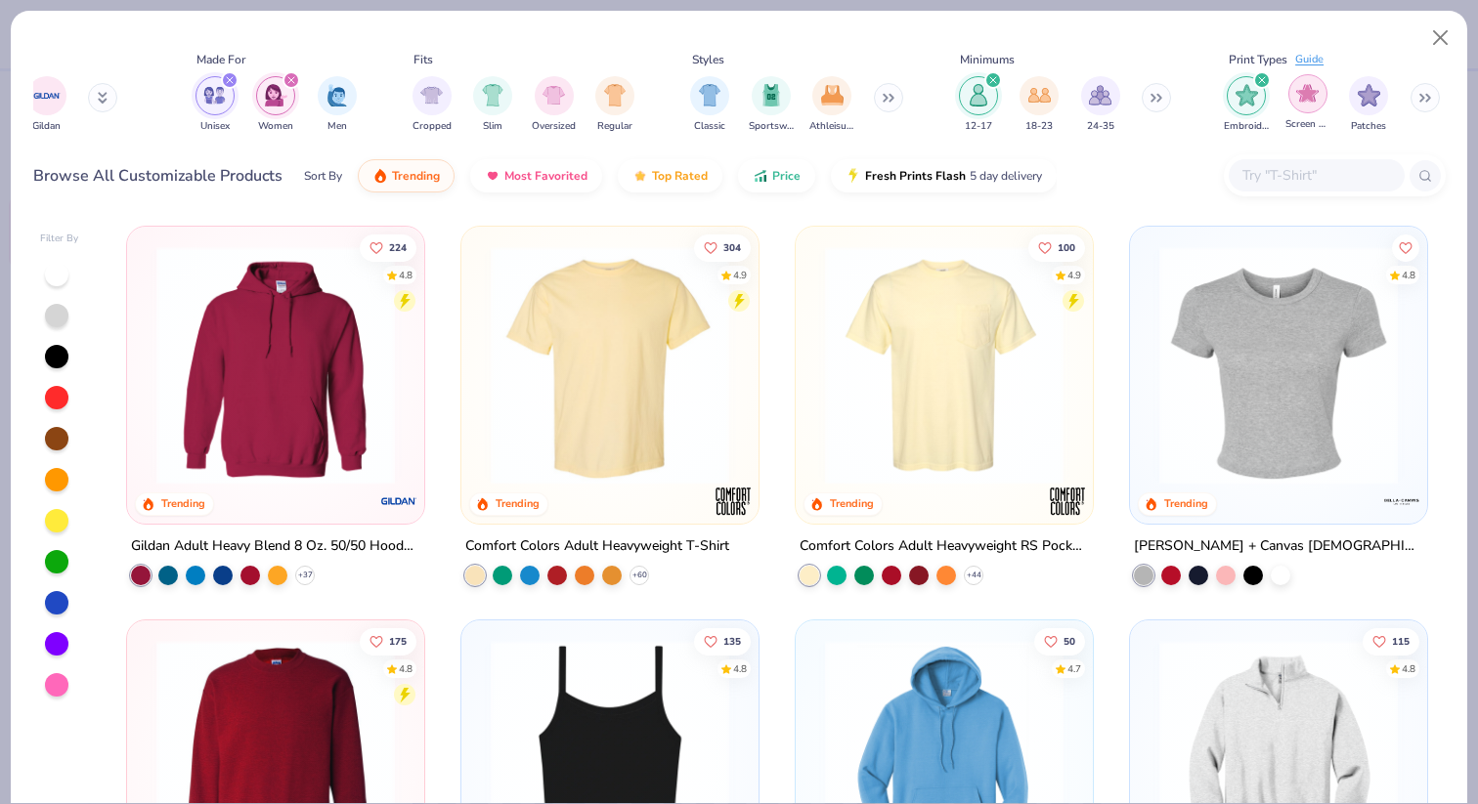
click at [1299, 95] on img "filter for Screen Print" at bounding box center [1307, 93] width 22 height 22
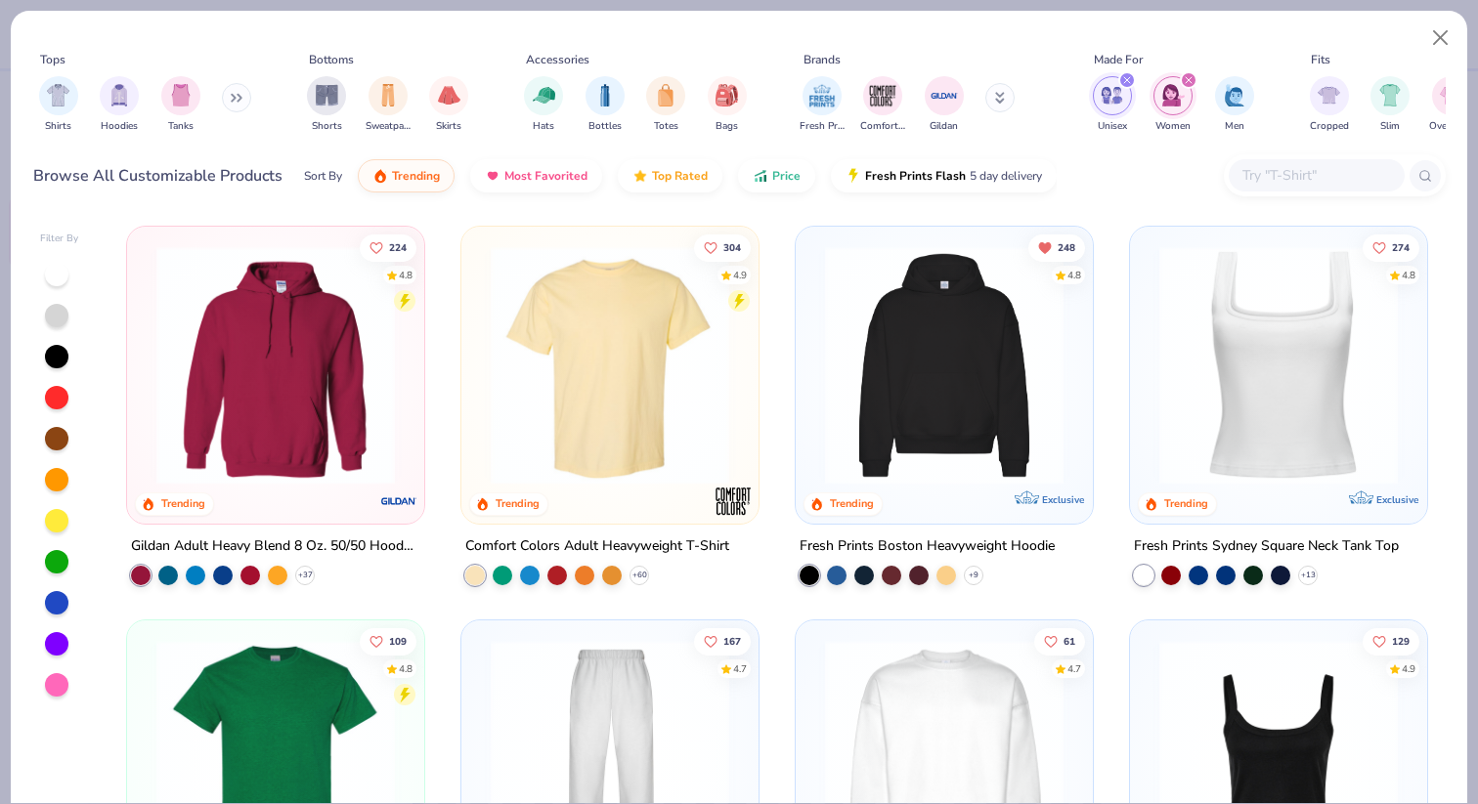
click at [973, 348] on img at bounding box center [944, 365] width 258 height 238
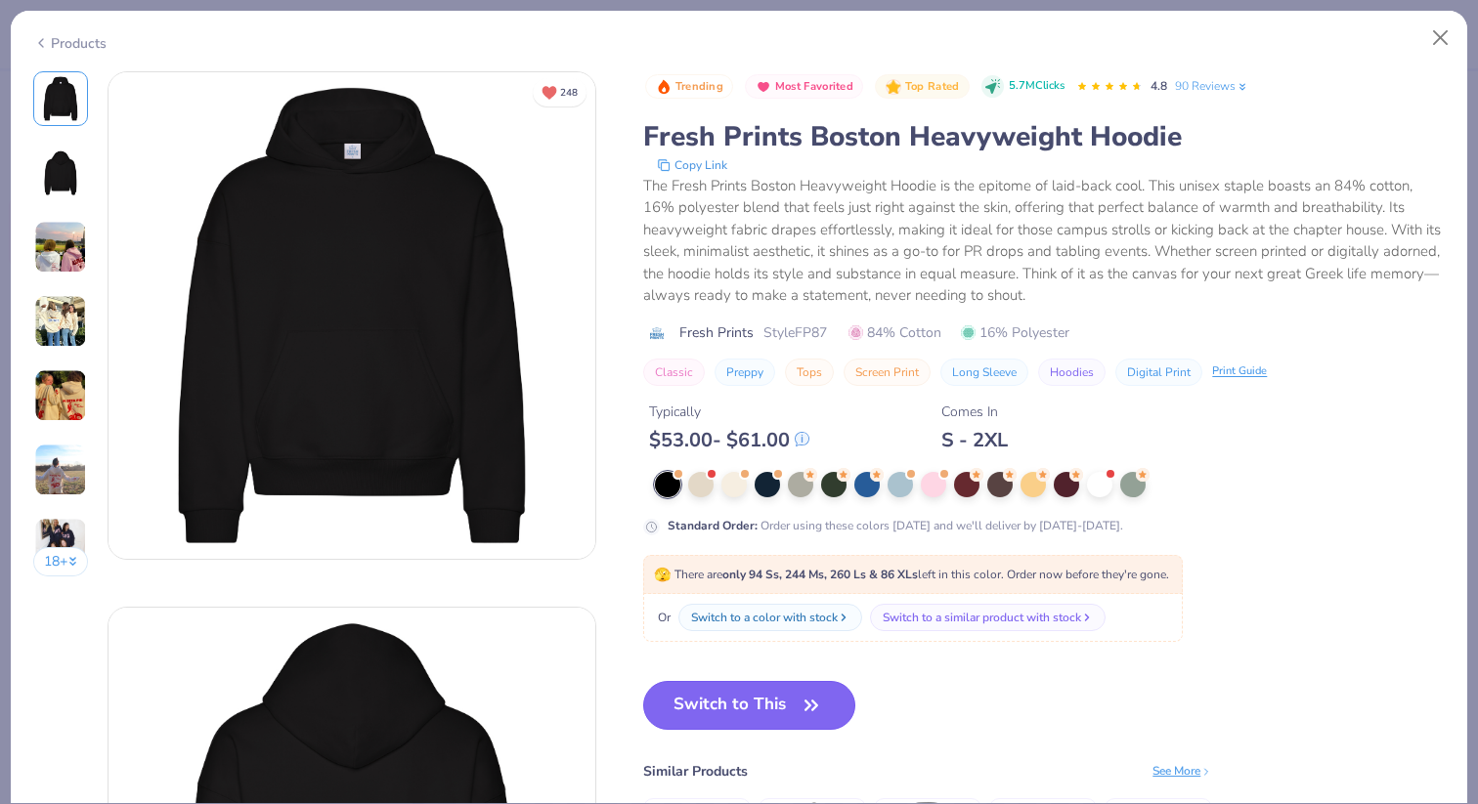
click at [798, 697] on button "Switch to This" at bounding box center [749, 705] width 212 height 49
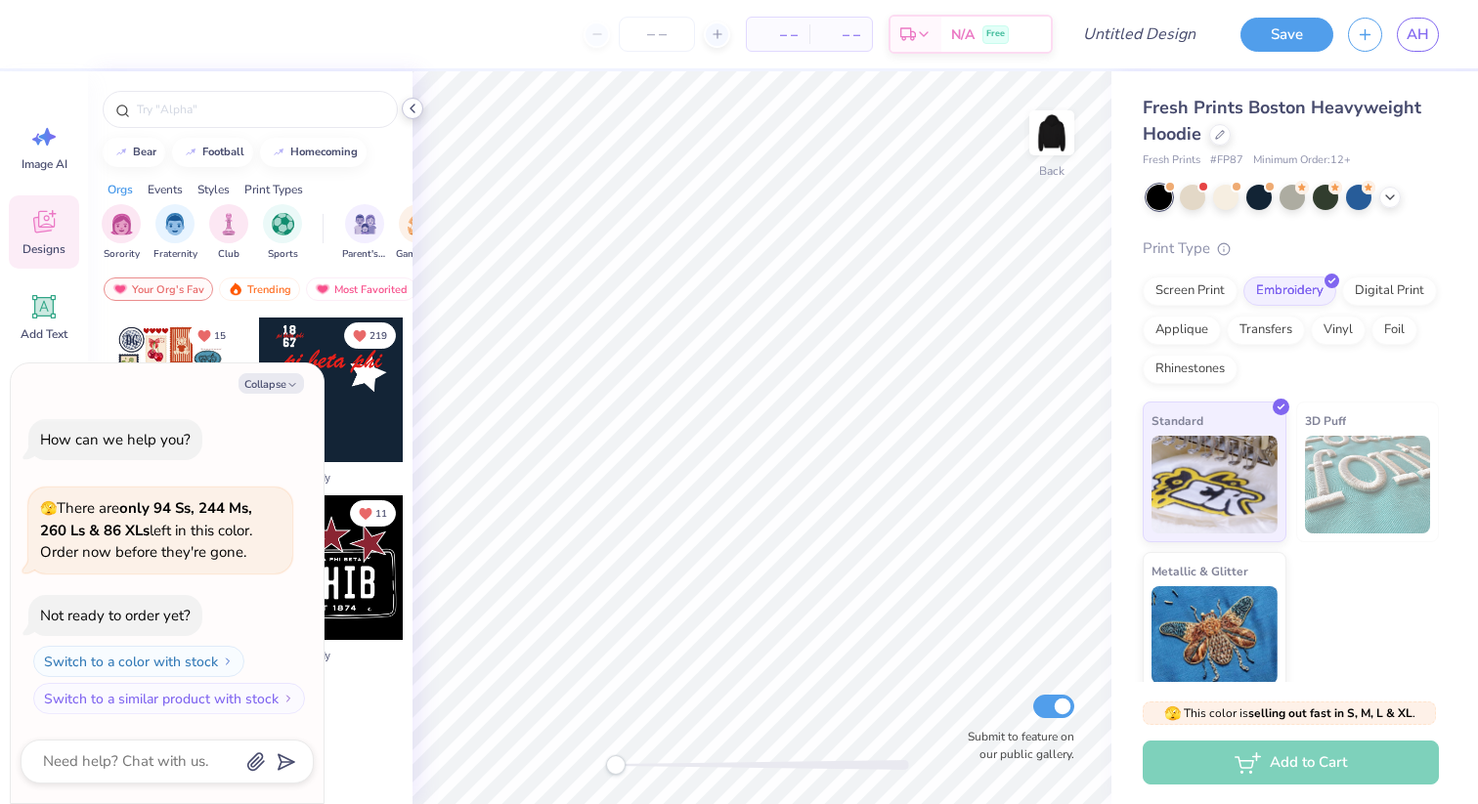
click at [411, 108] on icon at bounding box center [413, 109] width 16 height 16
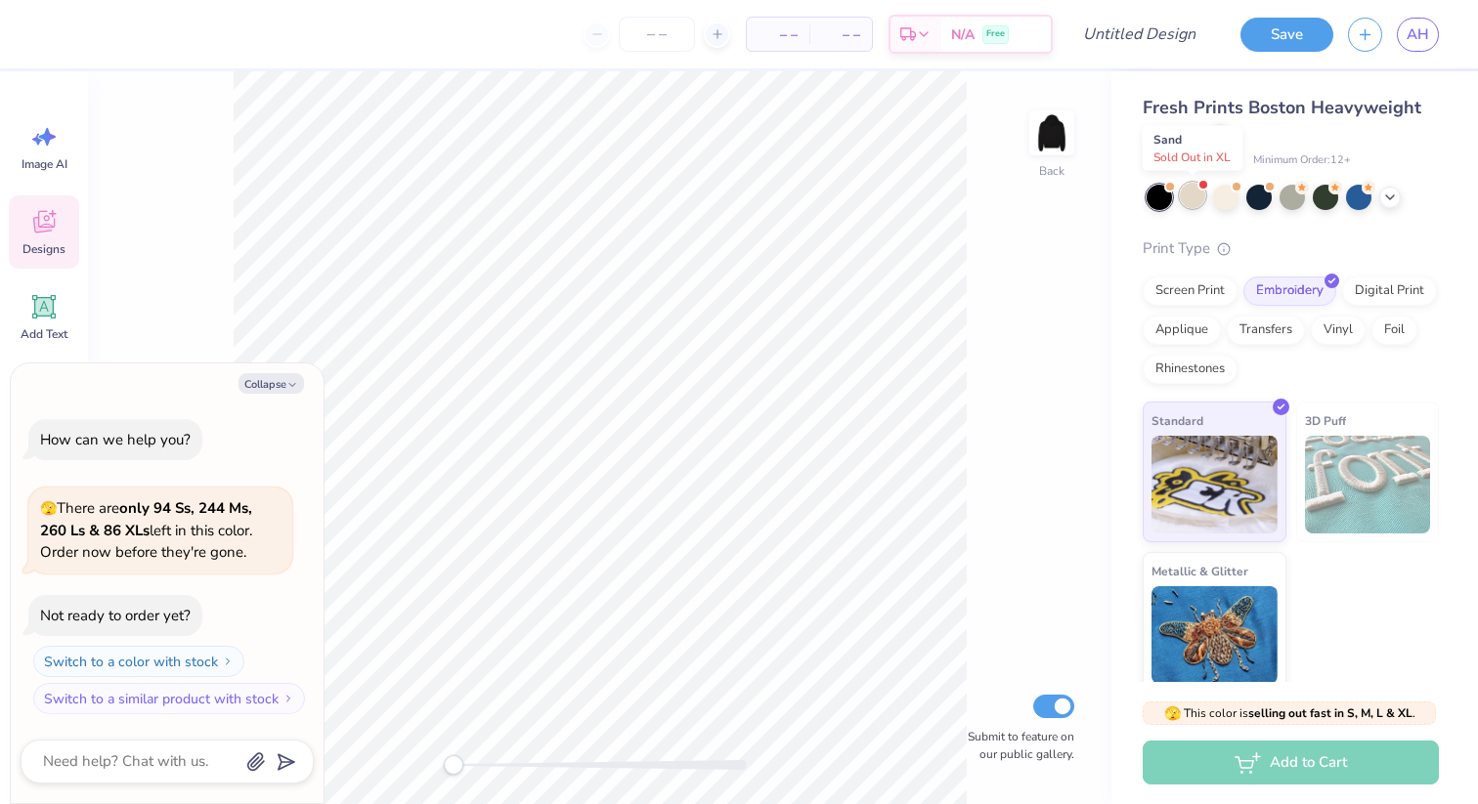
click at [1193, 199] on div at bounding box center [1192, 195] width 25 height 25
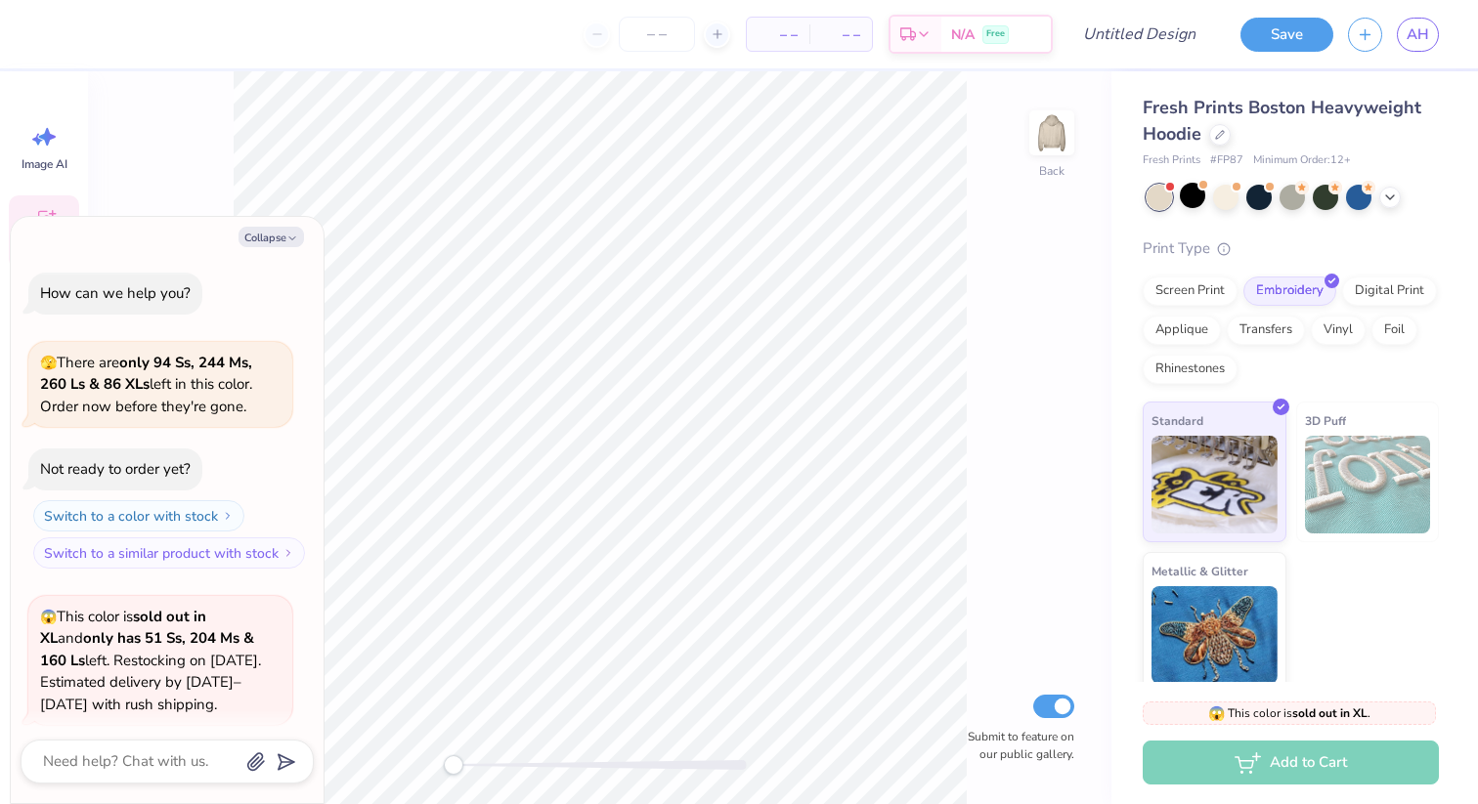
scroll to position [151, 0]
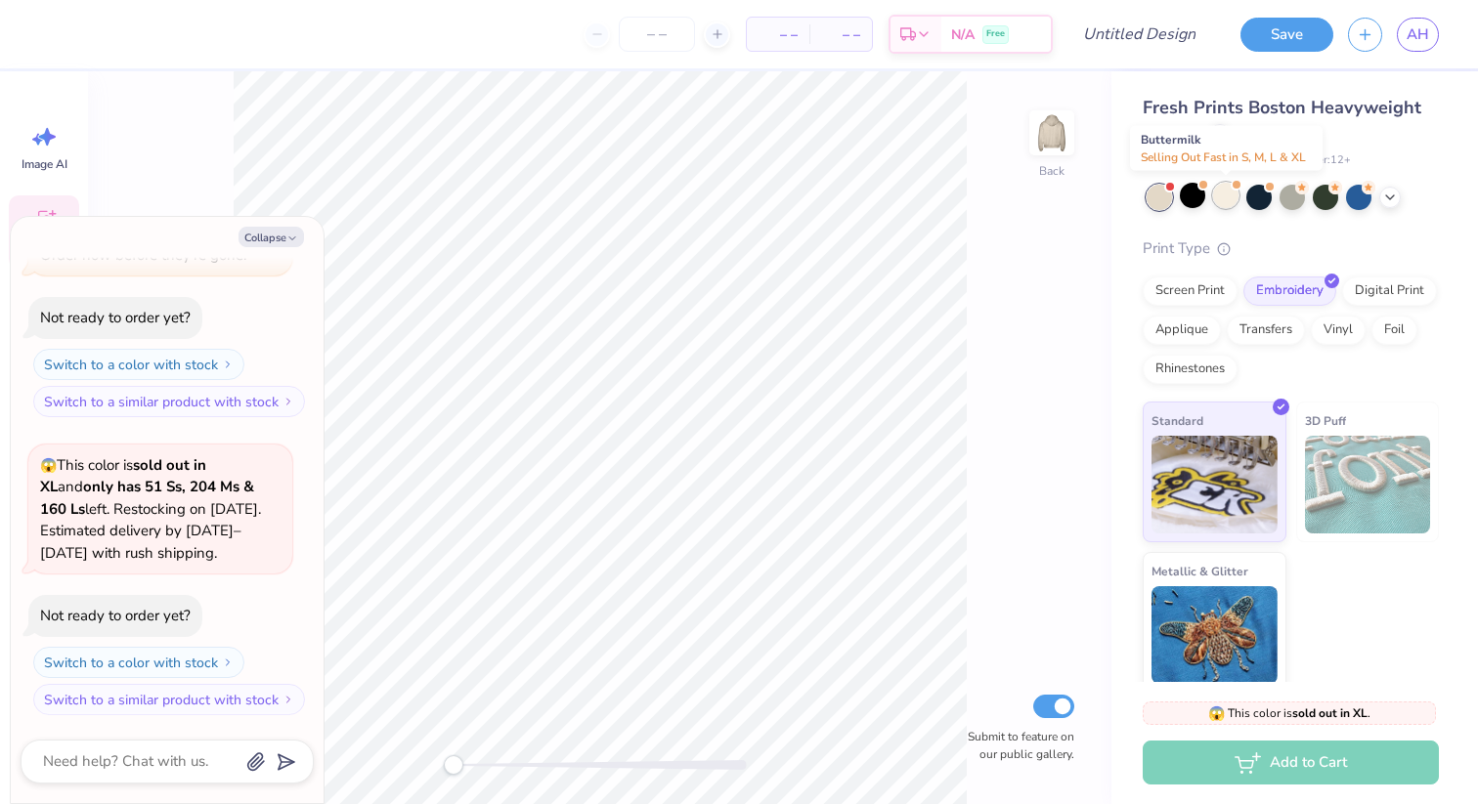
click at [1231, 200] on div at bounding box center [1225, 195] width 25 height 25
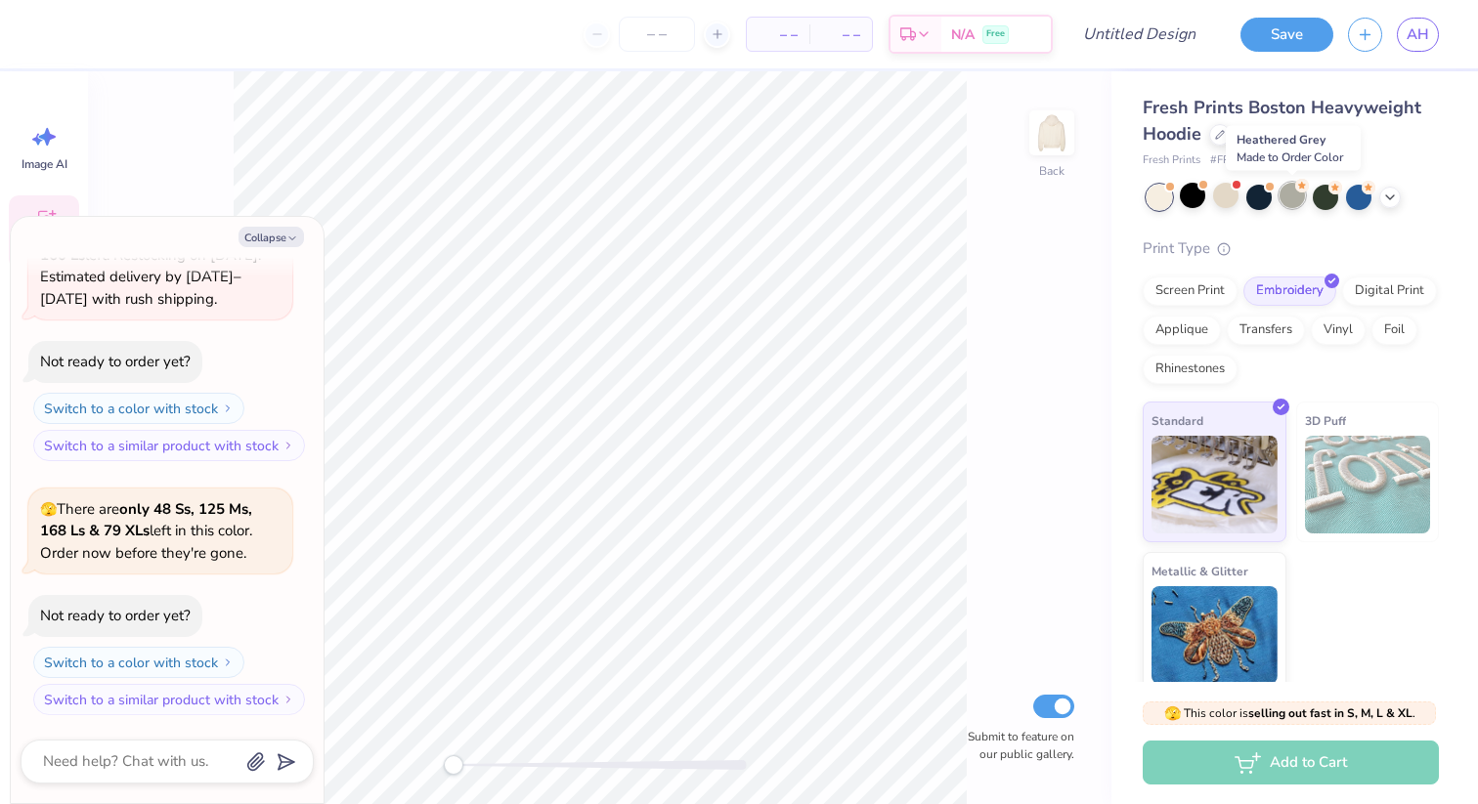
click at [1301, 194] on div at bounding box center [1291, 195] width 25 height 25
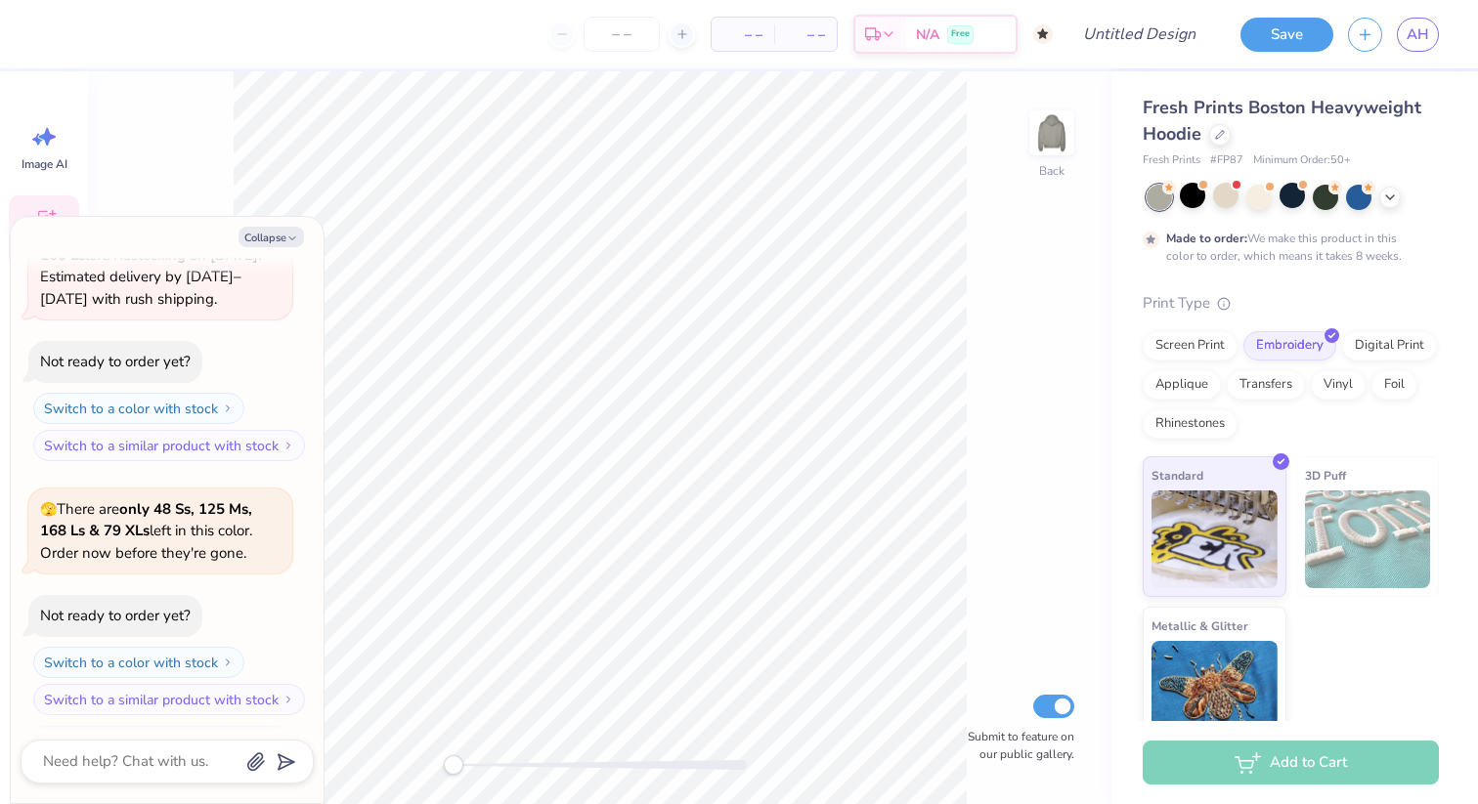
scroll to position [568, 0]
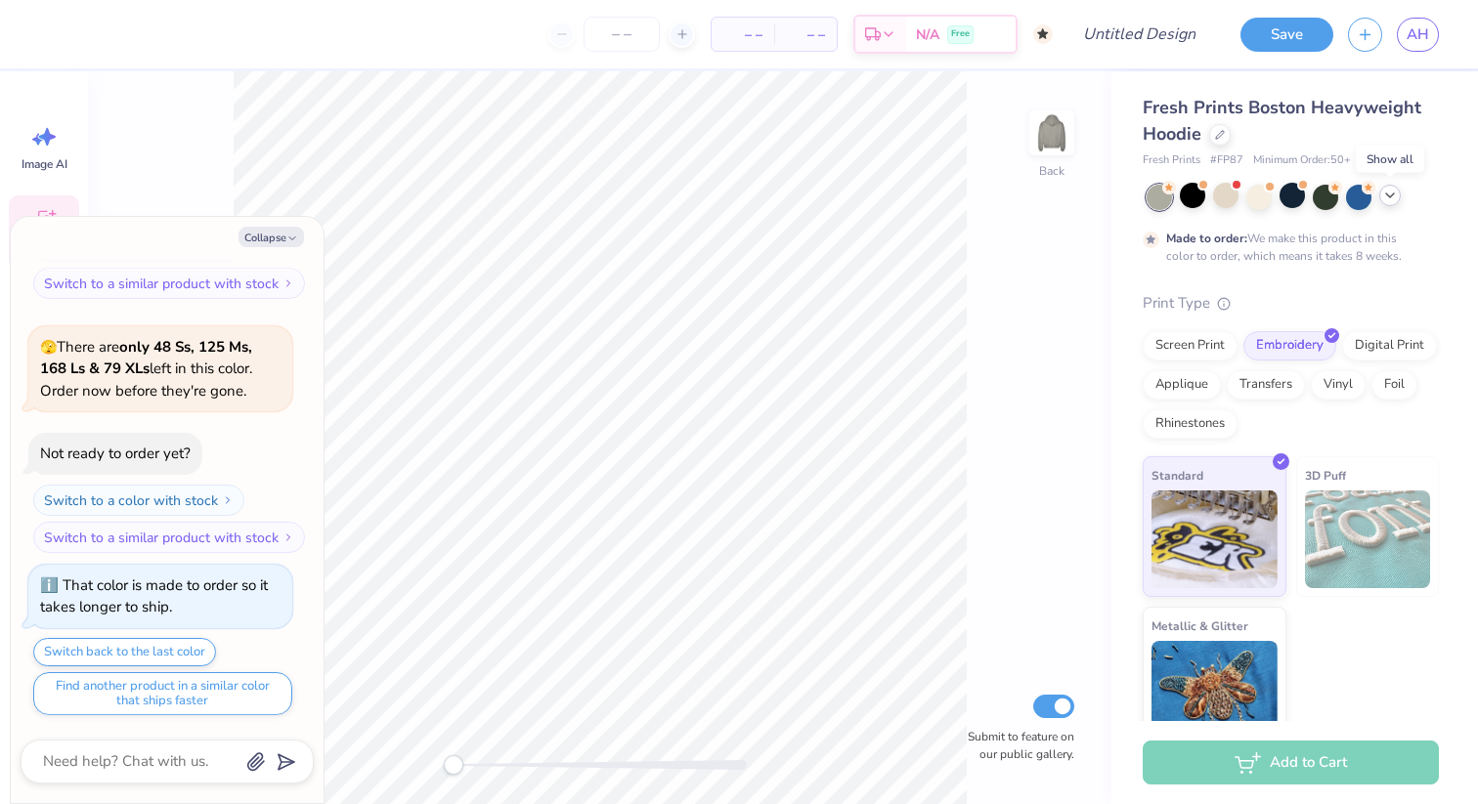
click at [1390, 194] on icon at bounding box center [1390, 196] width 16 height 16
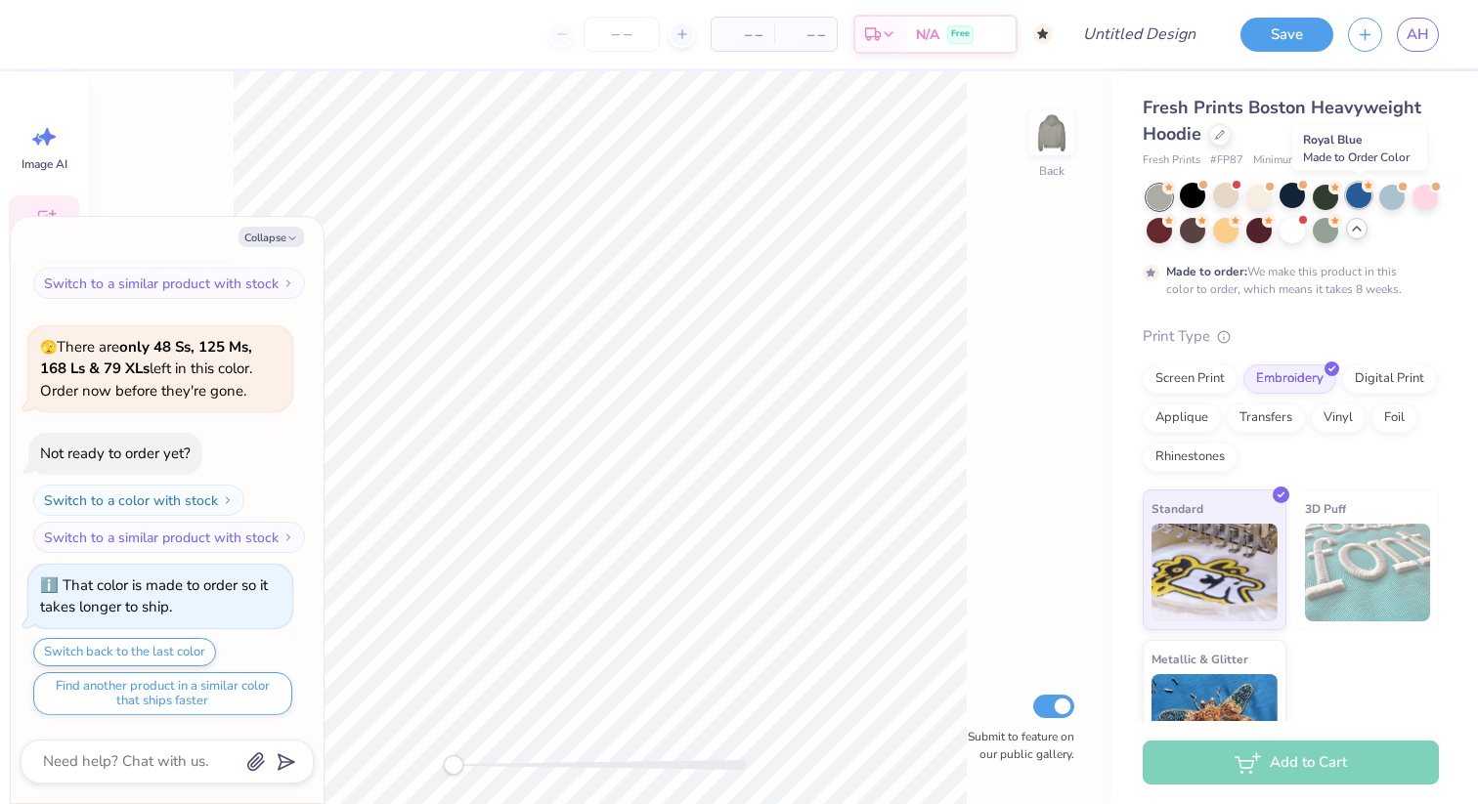
click at [1359, 200] on div at bounding box center [1358, 195] width 25 height 25
click at [1294, 201] on div at bounding box center [1291, 195] width 25 height 25
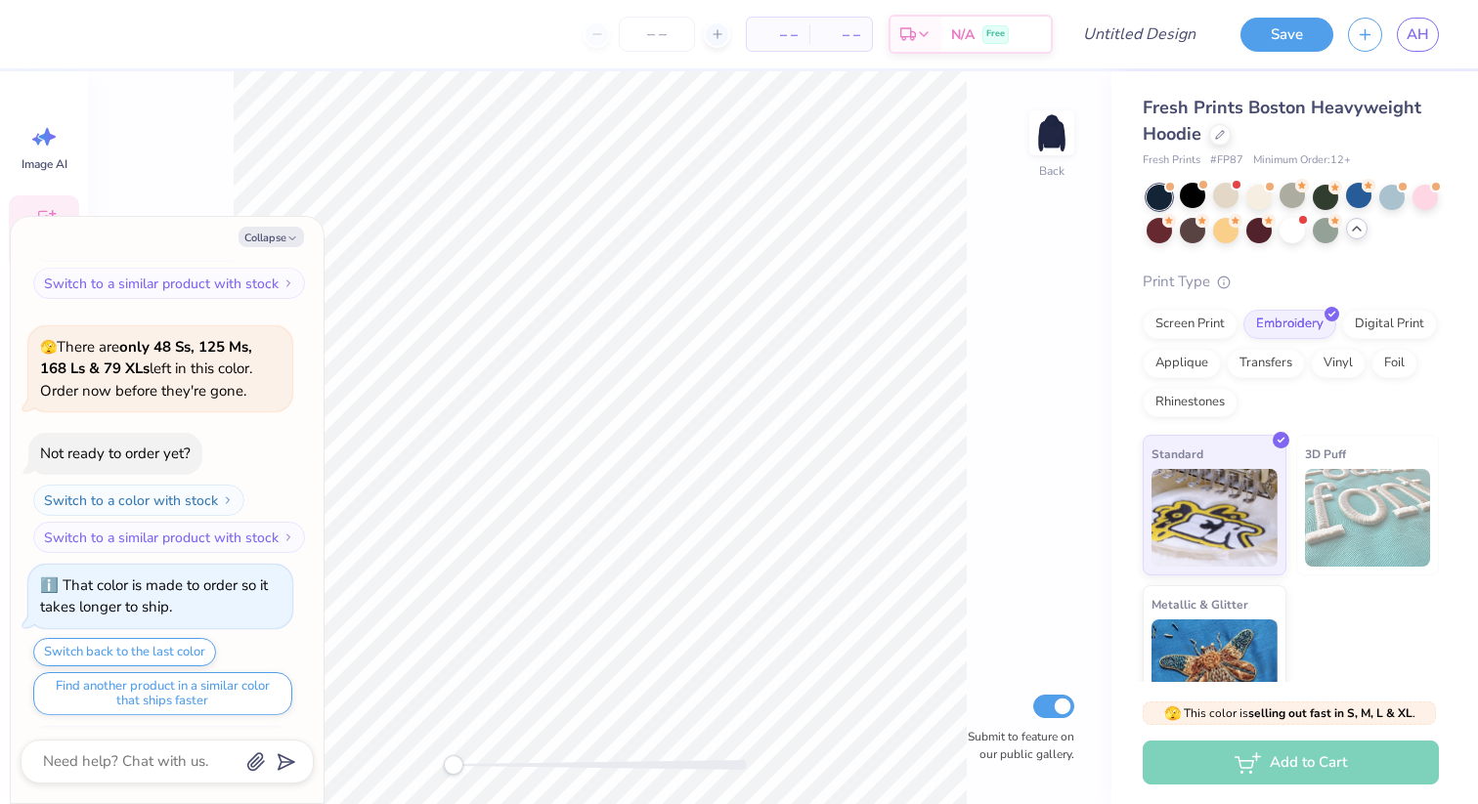
scroll to position [920, 0]
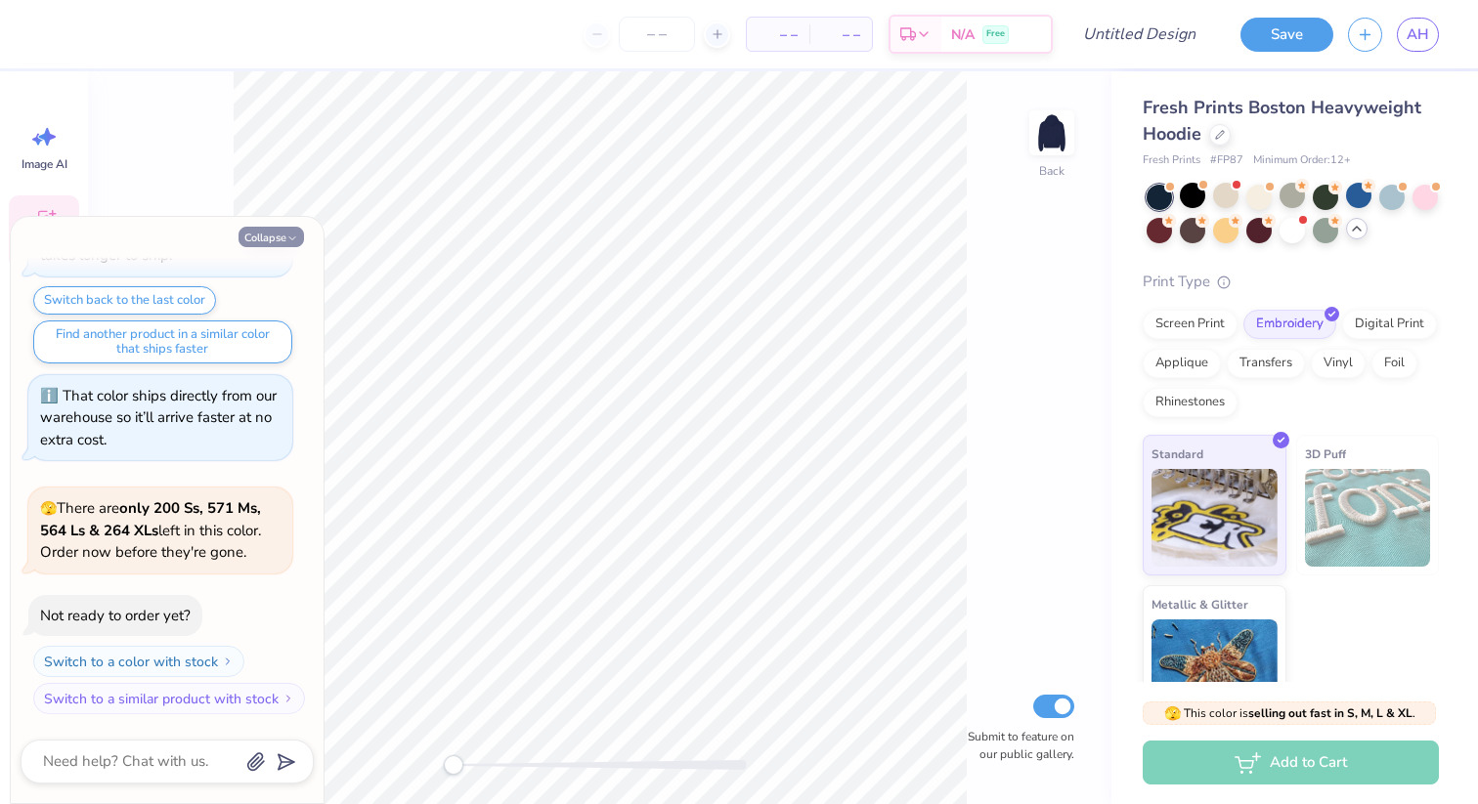
click at [283, 234] on button "Collapse" at bounding box center [270, 237] width 65 height 21
type textarea "x"
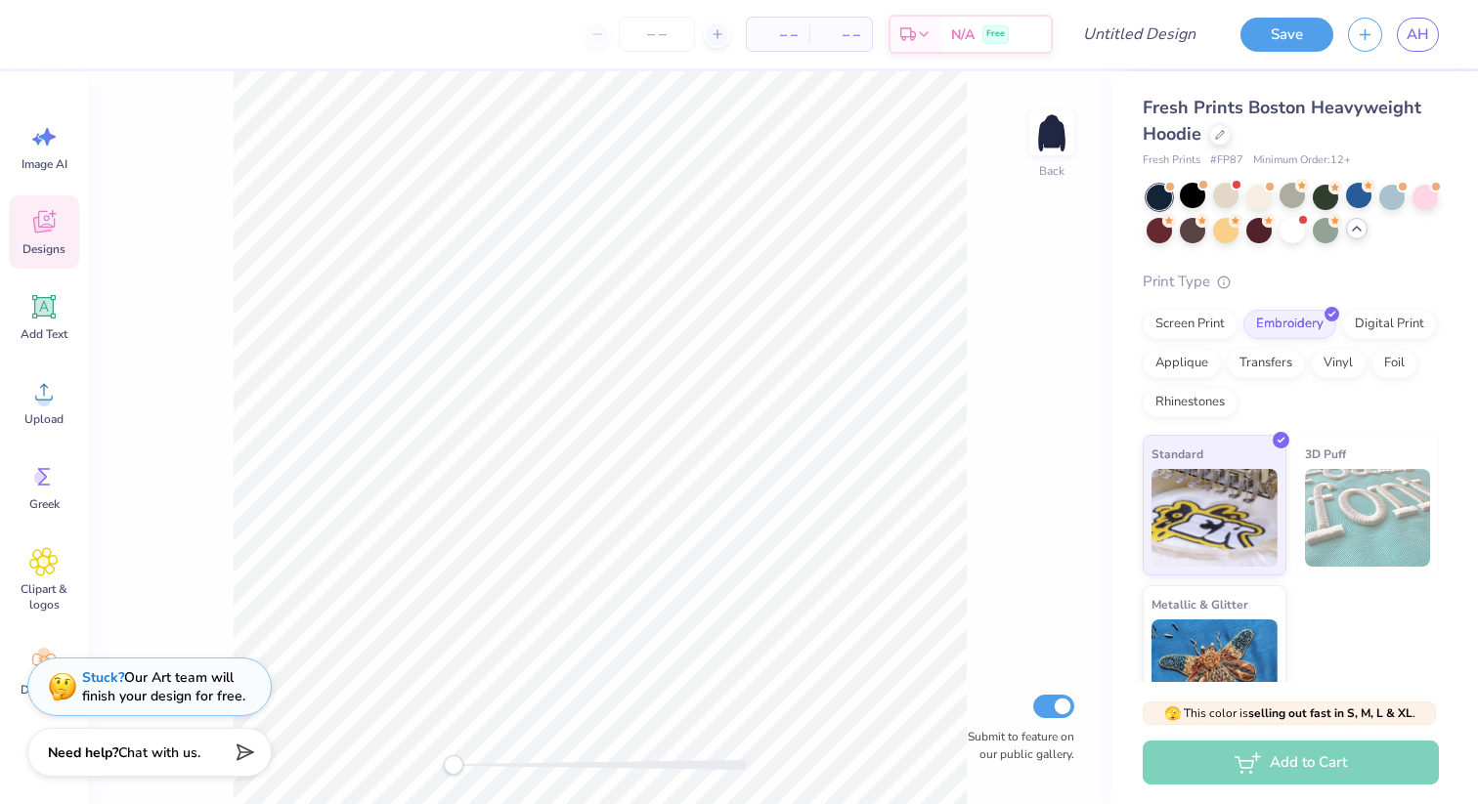
click at [971, 349] on div "Back Submit to feature on our public gallery." at bounding box center [599, 437] width 1023 height 733
click at [39, 296] on icon at bounding box center [43, 306] width 29 height 29
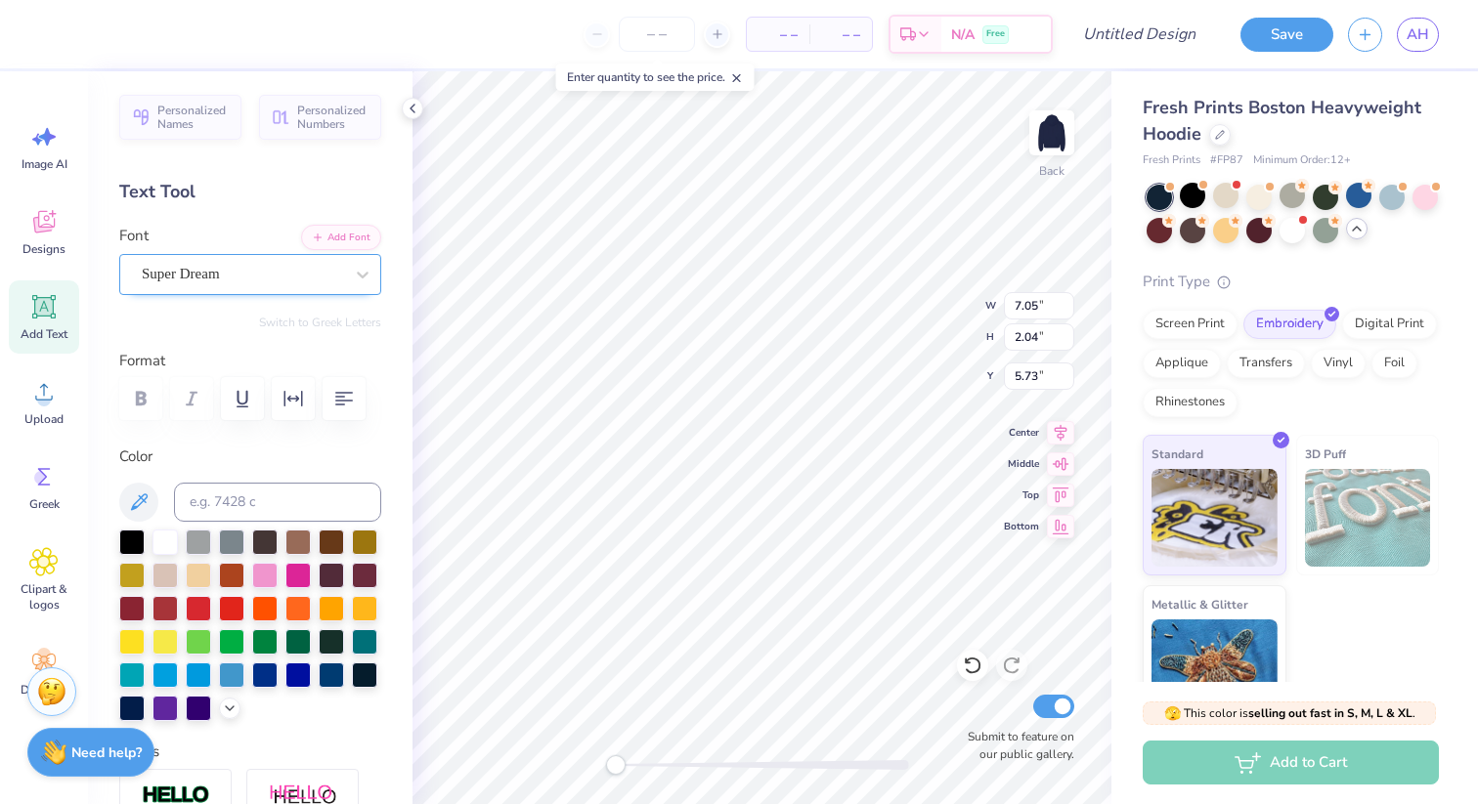
click at [245, 276] on div "Super Dream" at bounding box center [242, 274] width 205 height 30
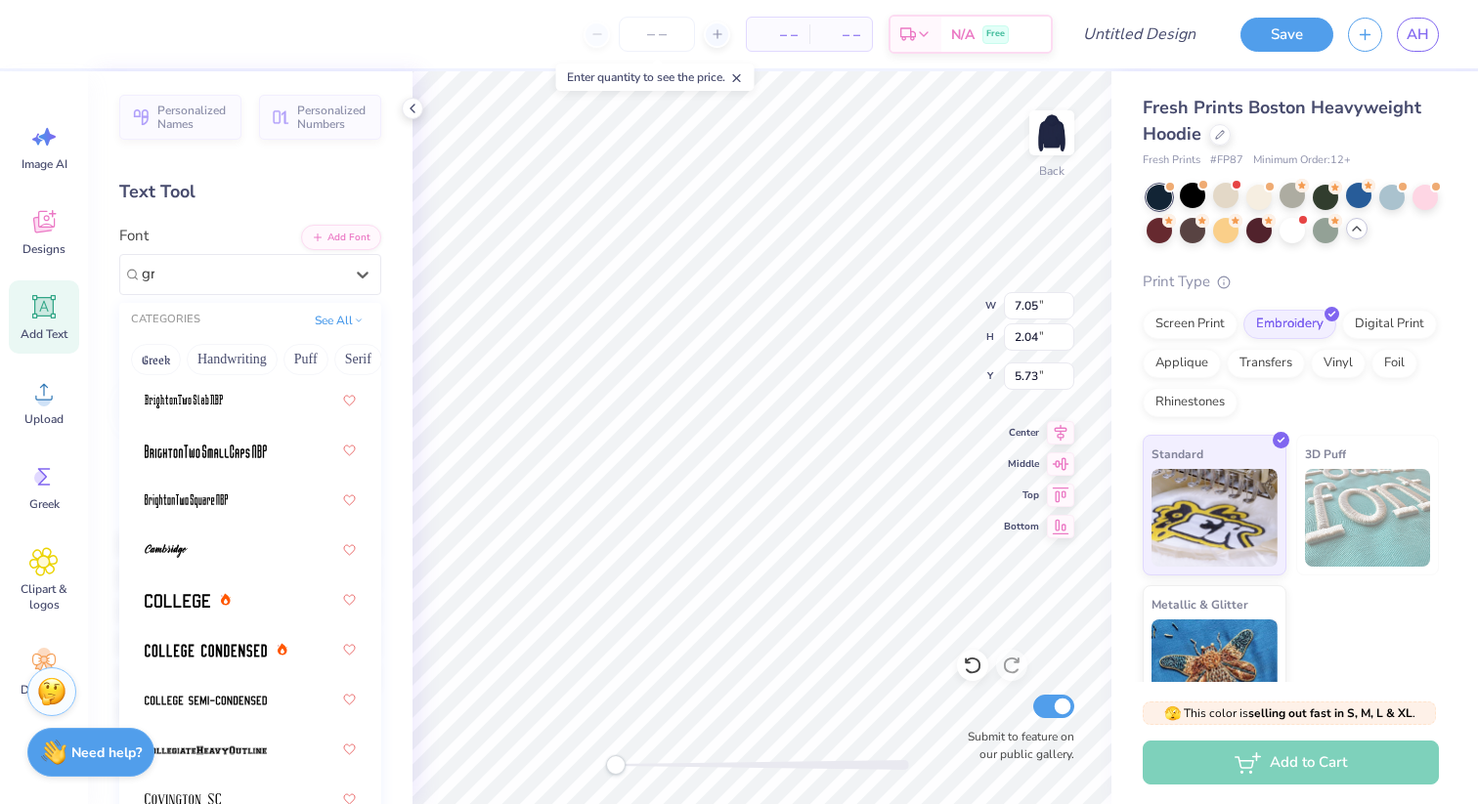
scroll to position [0, 0]
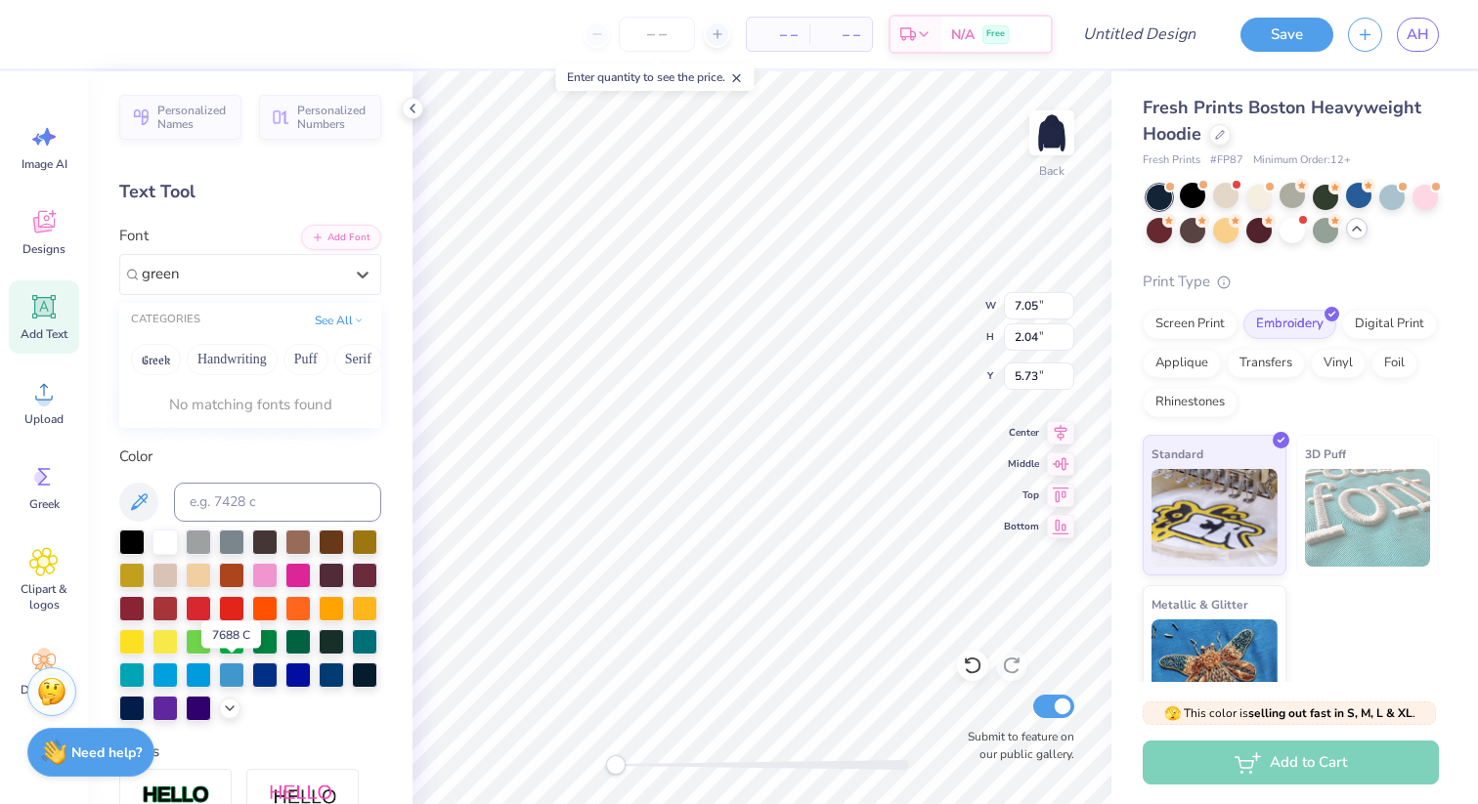
type input "gree"
click at [178, 345] on div "Greek Handwriting Puff Serif Bold Calligraphy Retro Sans Serif Minimal Fantasy …" at bounding box center [250, 359] width 262 height 43
click at [161, 354] on button "Greek" at bounding box center [156, 359] width 50 height 31
drag, startPoint x: 205, startPoint y: 275, endPoint x: 97, endPoint y: 275, distance: 108.5
click at [97, 275] on div "Personalized Names Personalized Numbers Text Tool Add Font Font Select is focus…" at bounding box center [250, 437] width 324 height 733
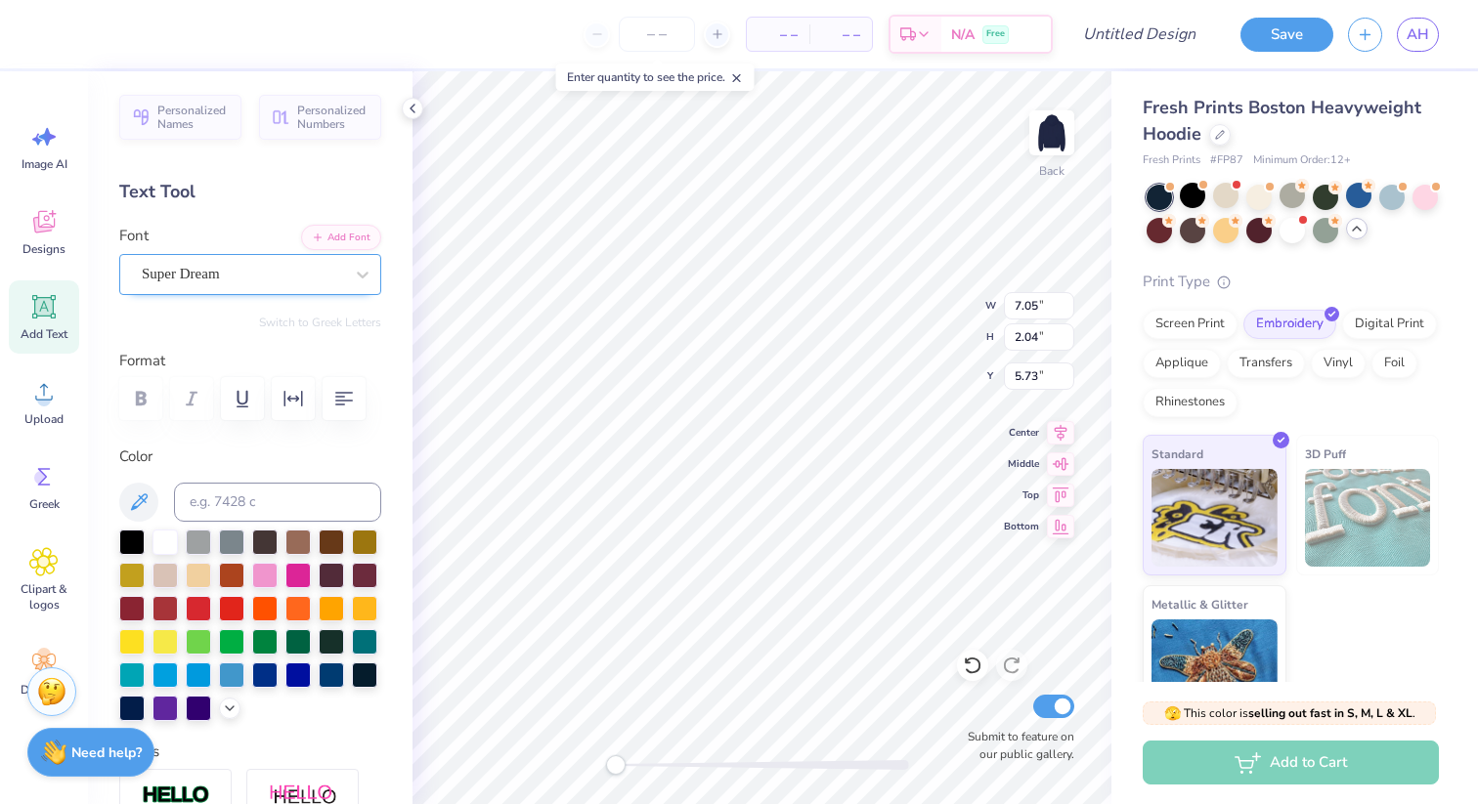
click at [337, 273] on div "Super Dream" at bounding box center [242, 274] width 205 height 30
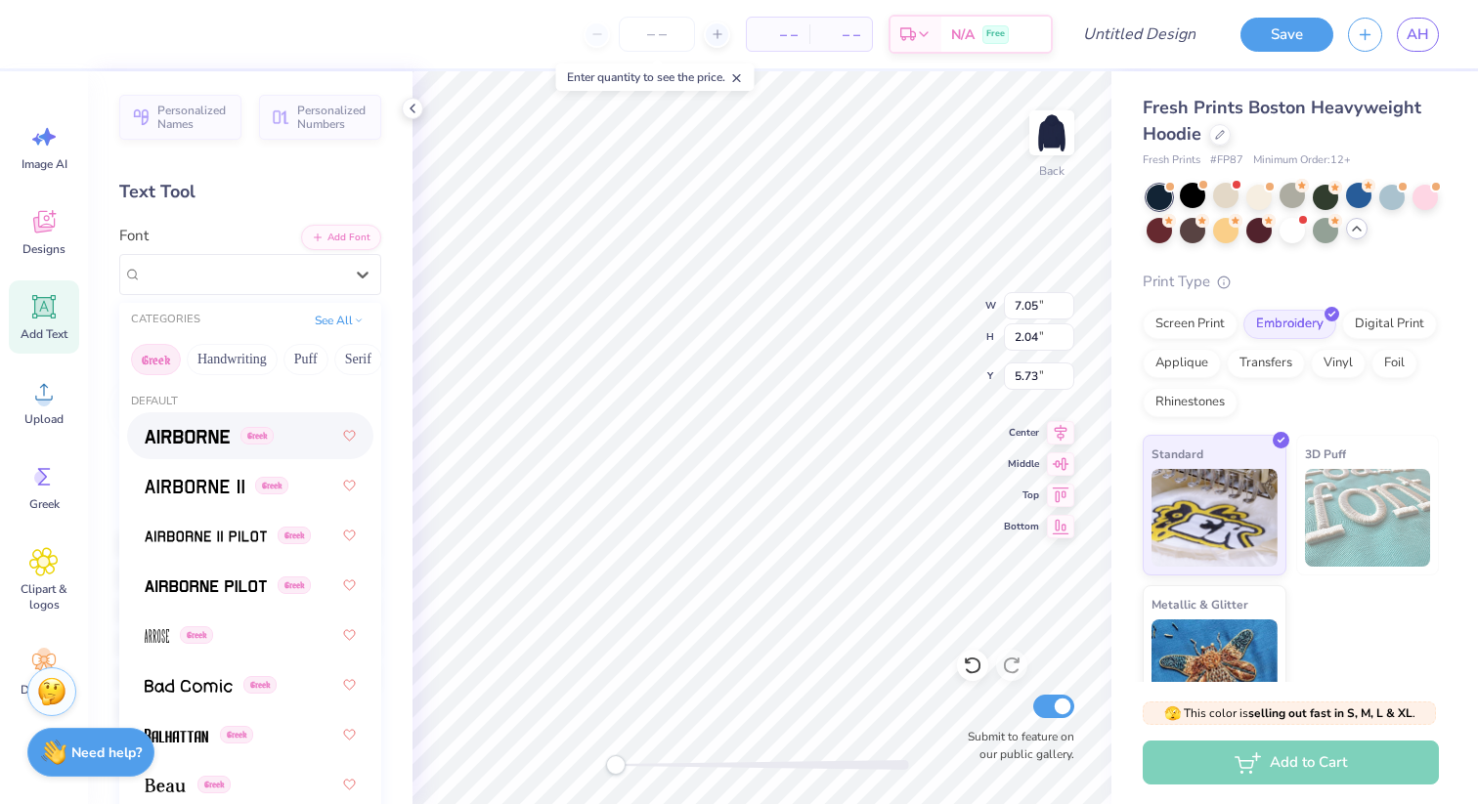
click at [156, 352] on button "Greek" at bounding box center [156, 359] width 50 height 31
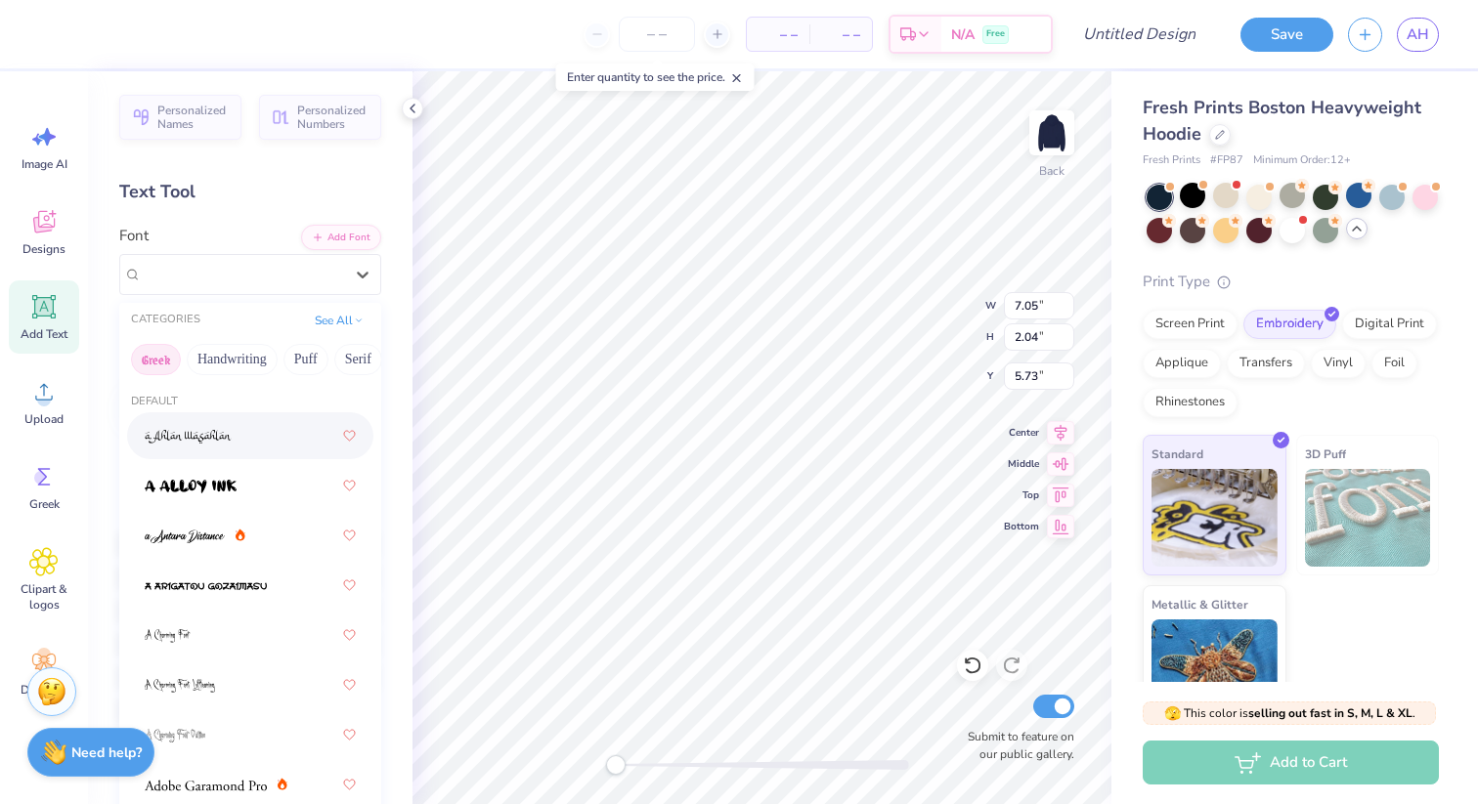
click at [151, 364] on button "Greek" at bounding box center [156, 359] width 50 height 31
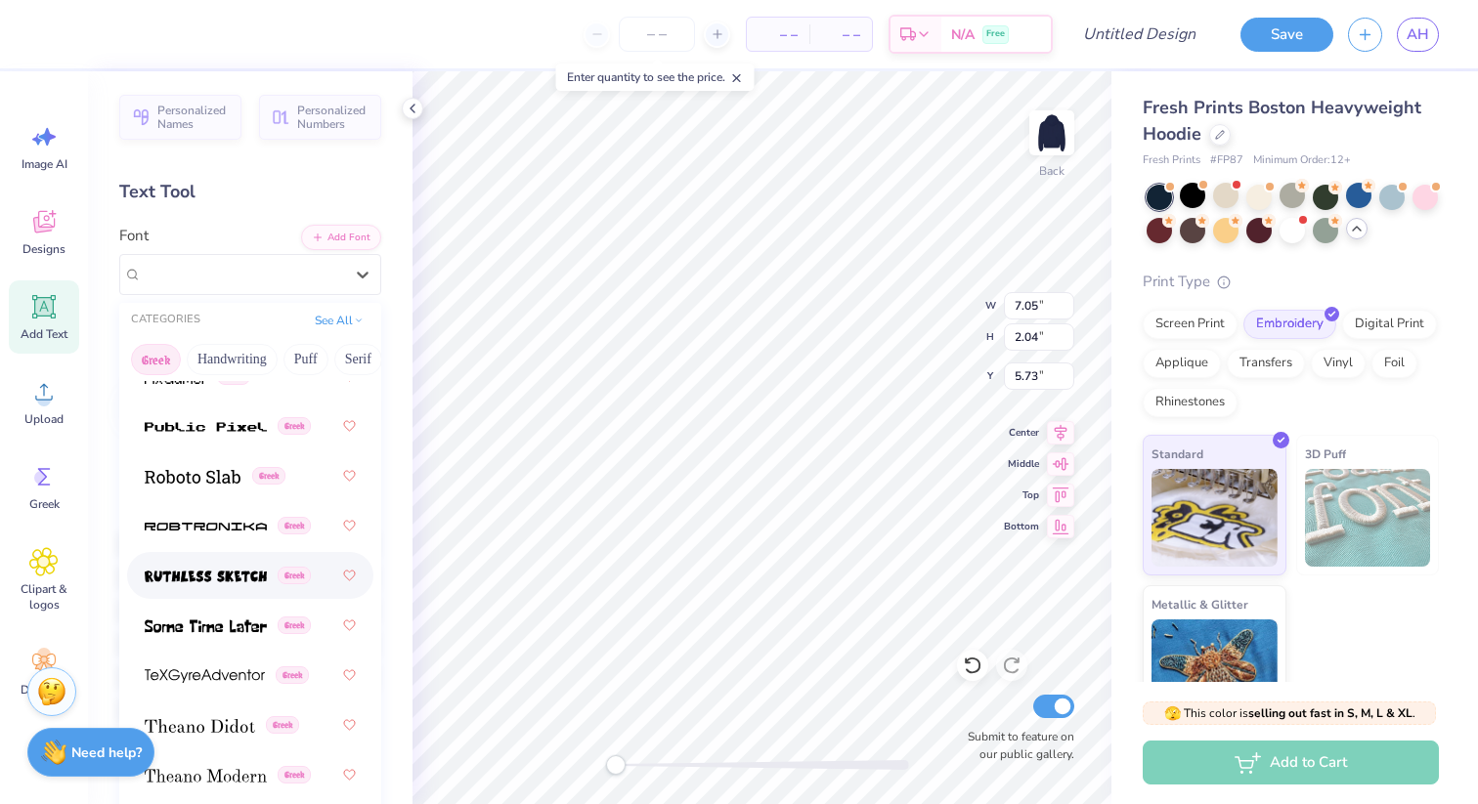
scroll to position [1721, 0]
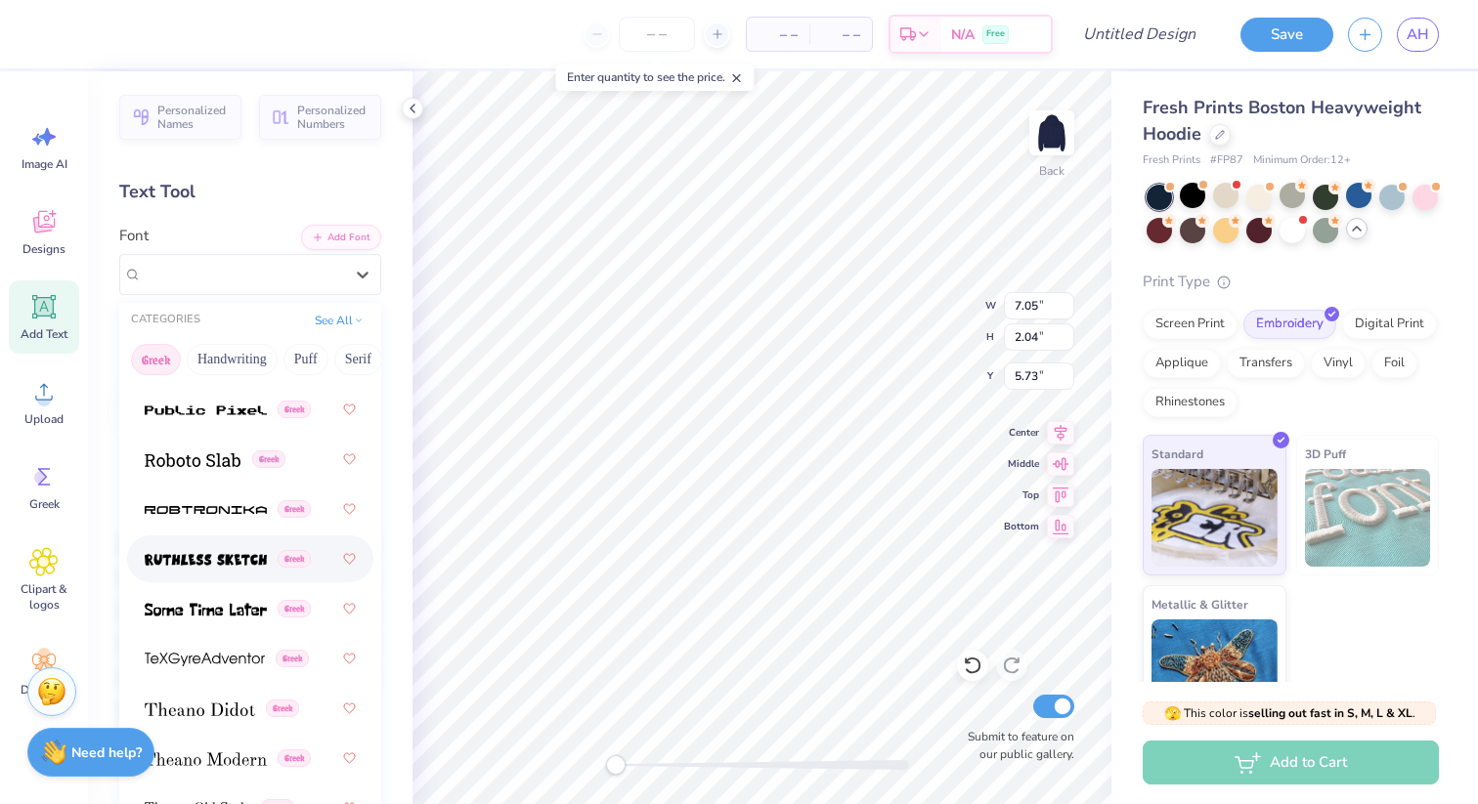
click at [218, 567] on span at bounding box center [206, 559] width 122 height 21
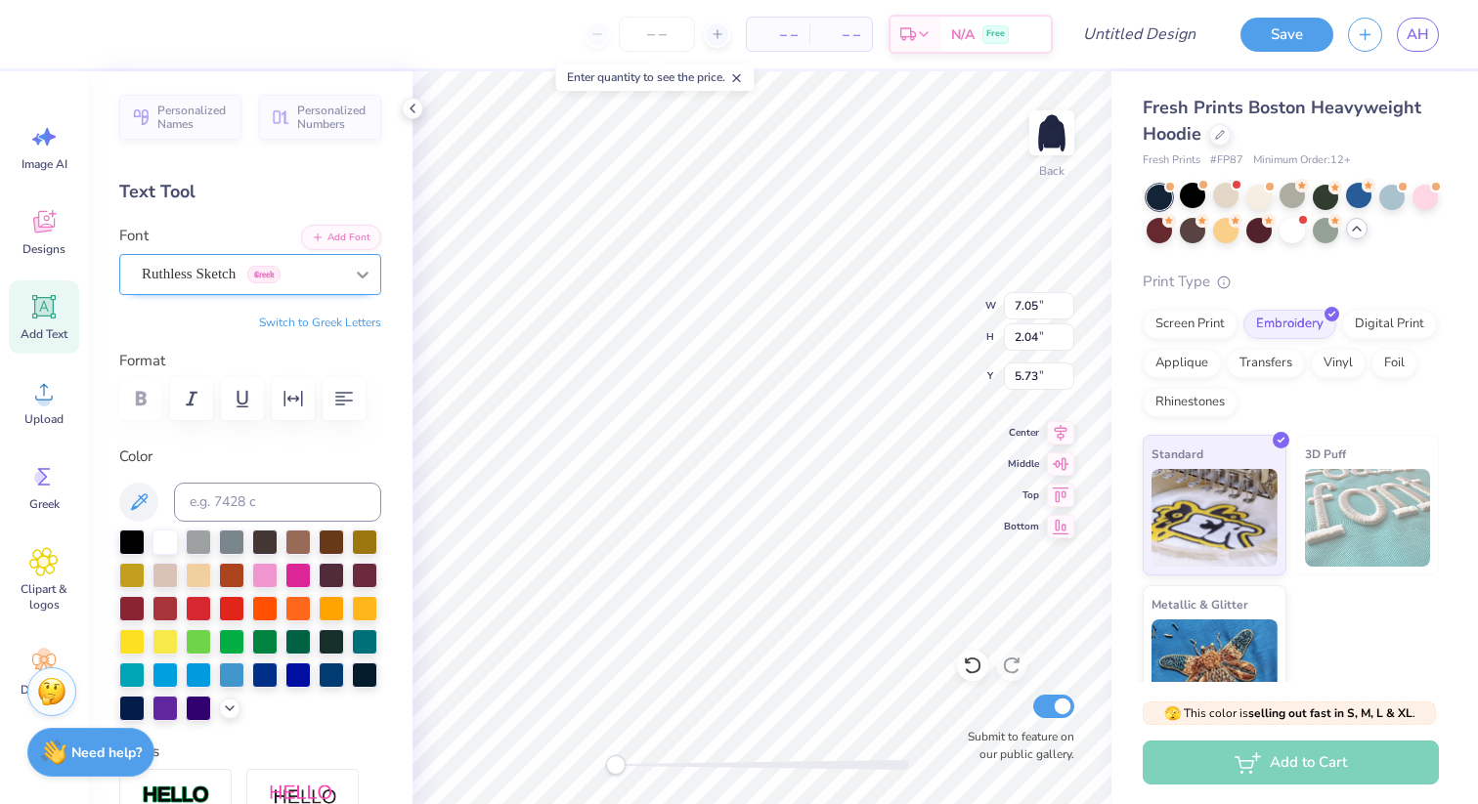
click at [352, 270] on div at bounding box center [362, 274] width 35 height 35
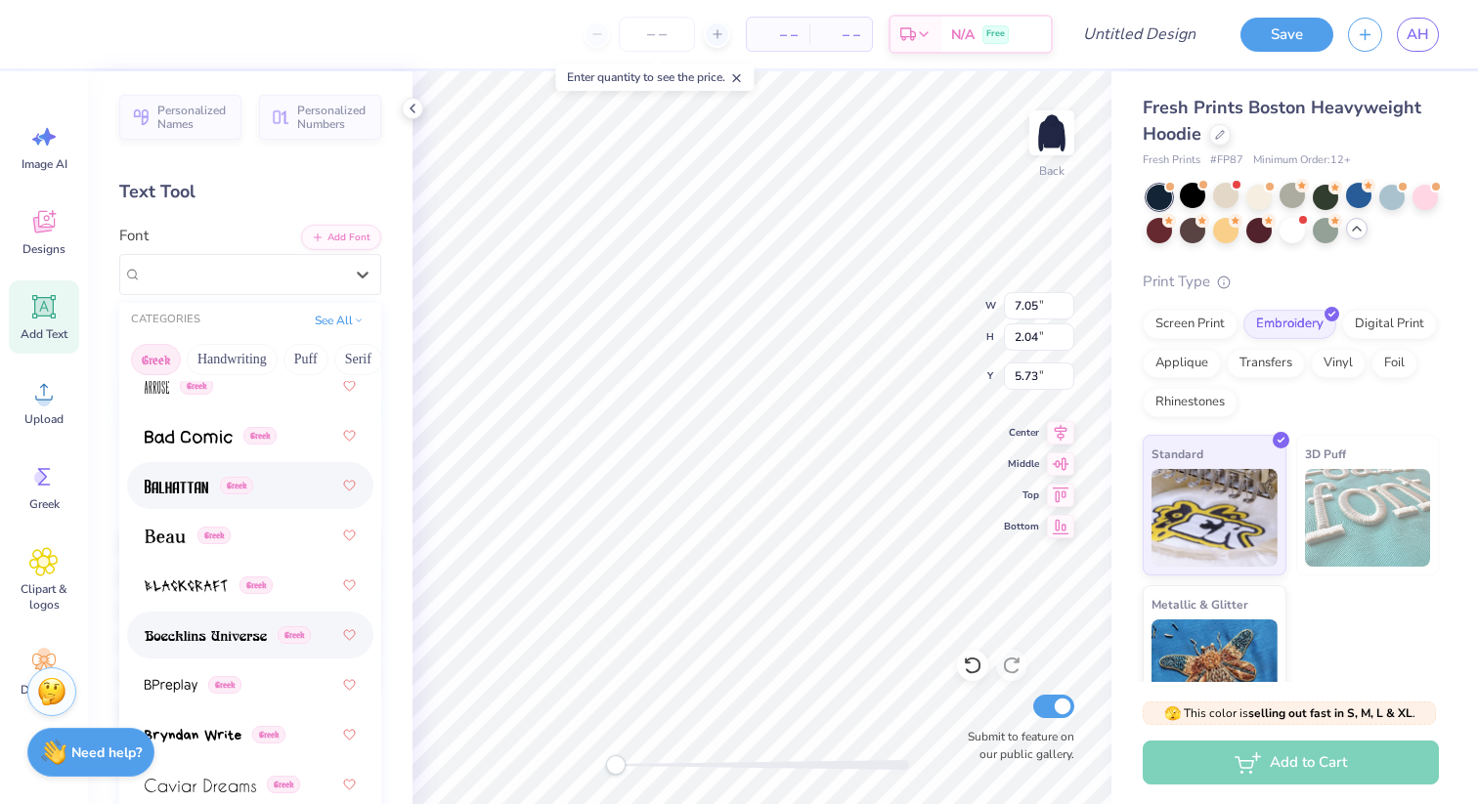
scroll to position [255, 0]
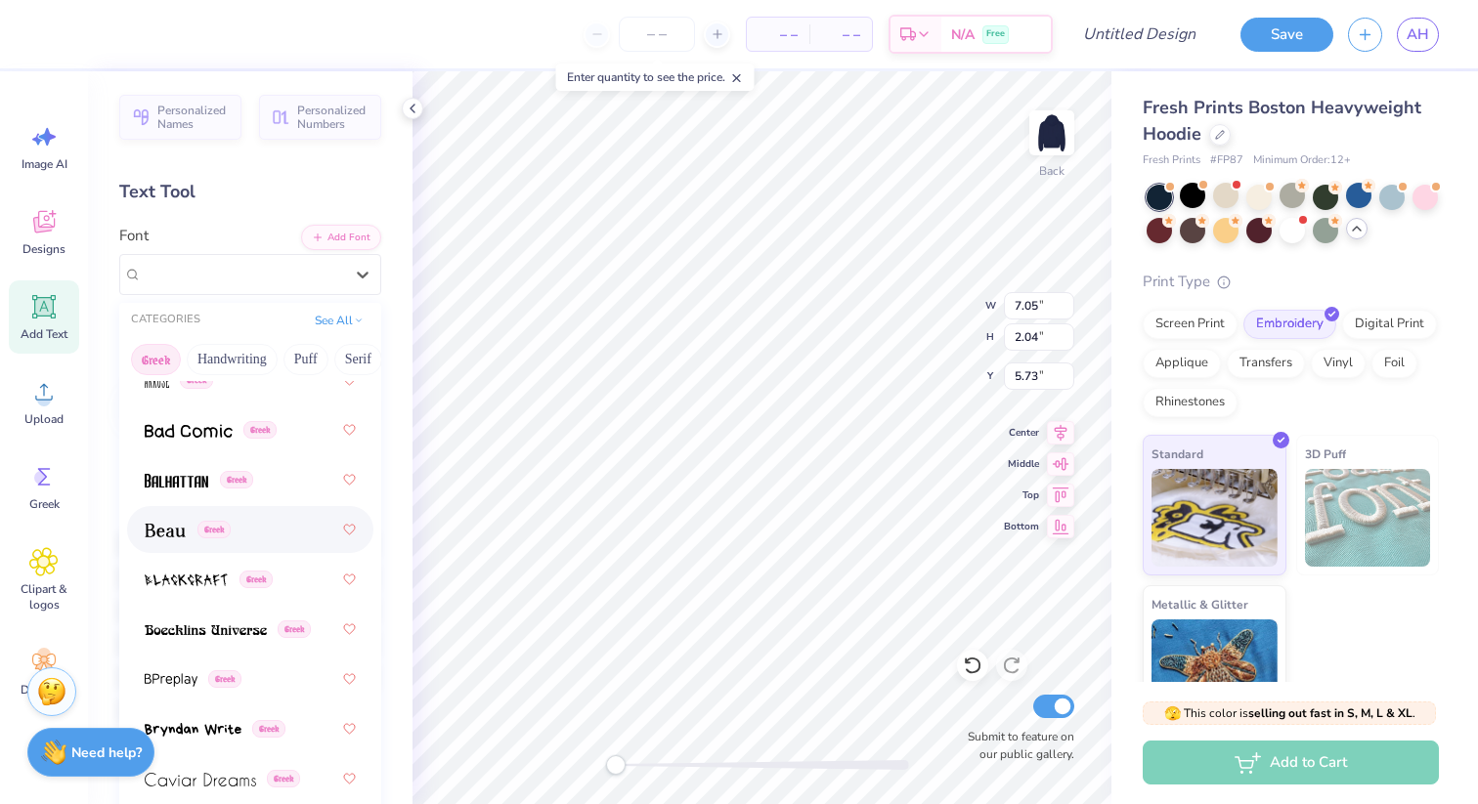
click at [168, 529] on img at bounding box center [165, 531] width 41 height 14
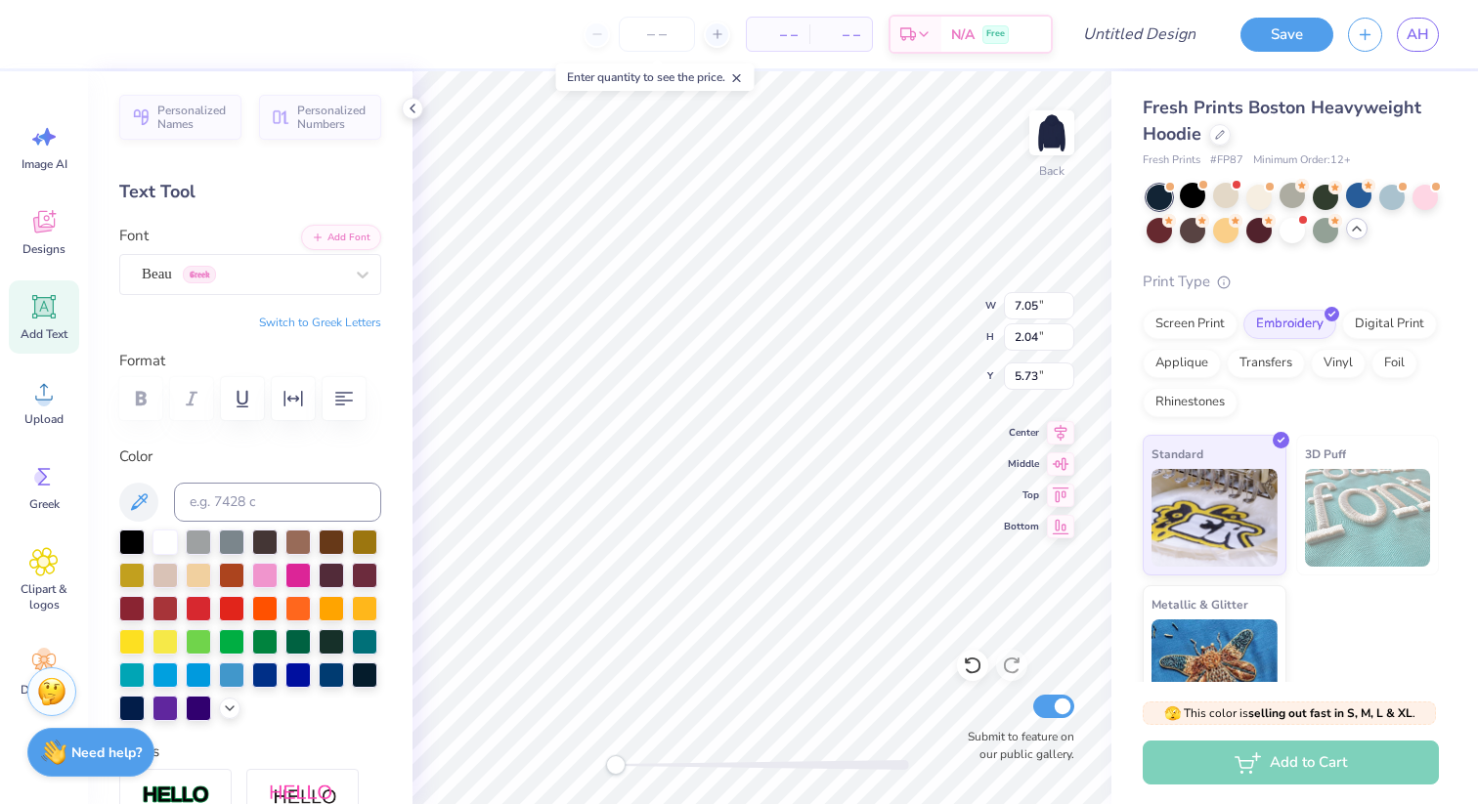
type textarea "D"
click at [305, 320] on button "Switch to Greek Letters" at bounding box center [320, 323] width 122 height 16
type textarea "Δ"
click at [45, 324] on div "Add Text" at bounding box center [44, 317] width 70 height 73
type input "7.05"
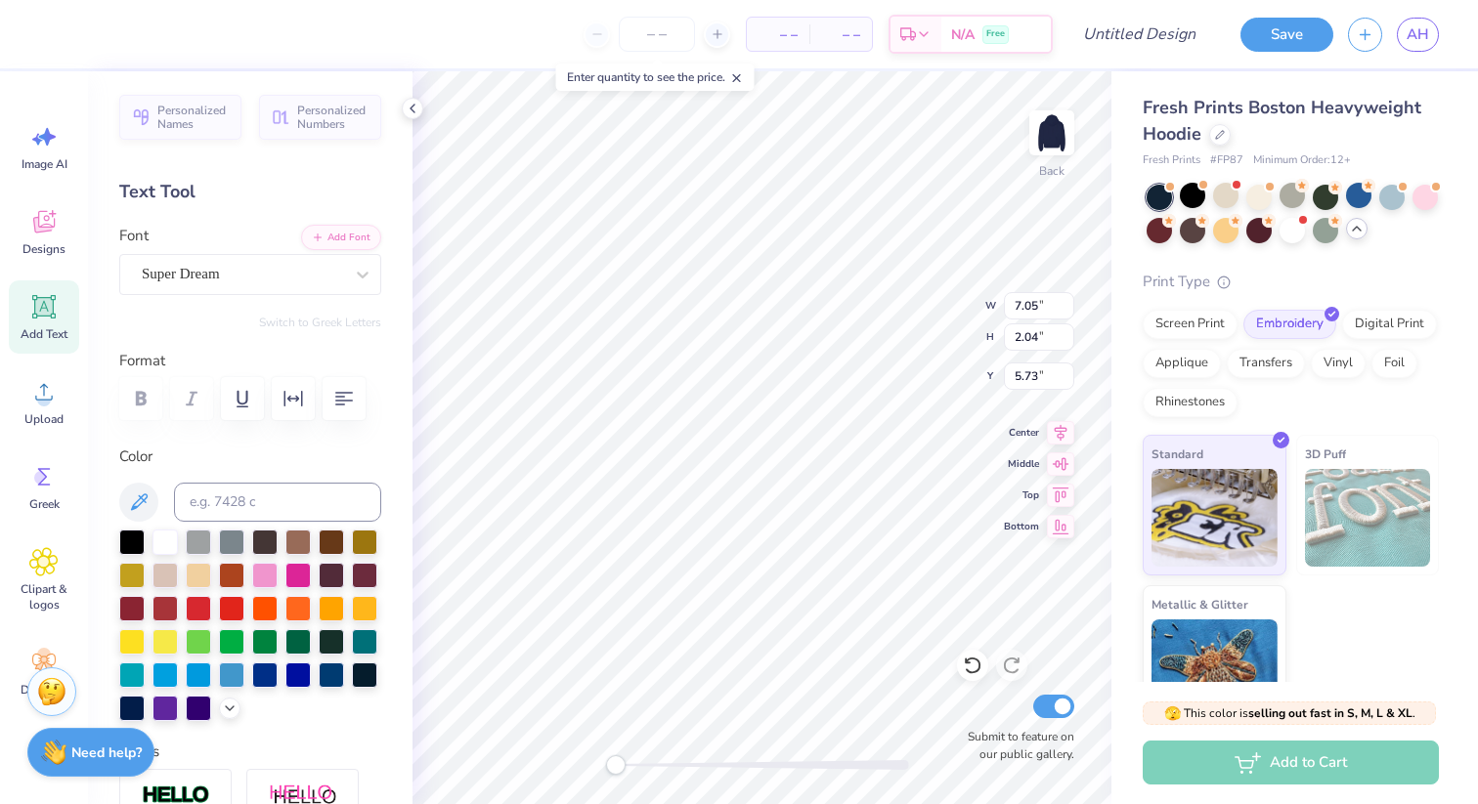
type input "2.04"
type input "5.73"
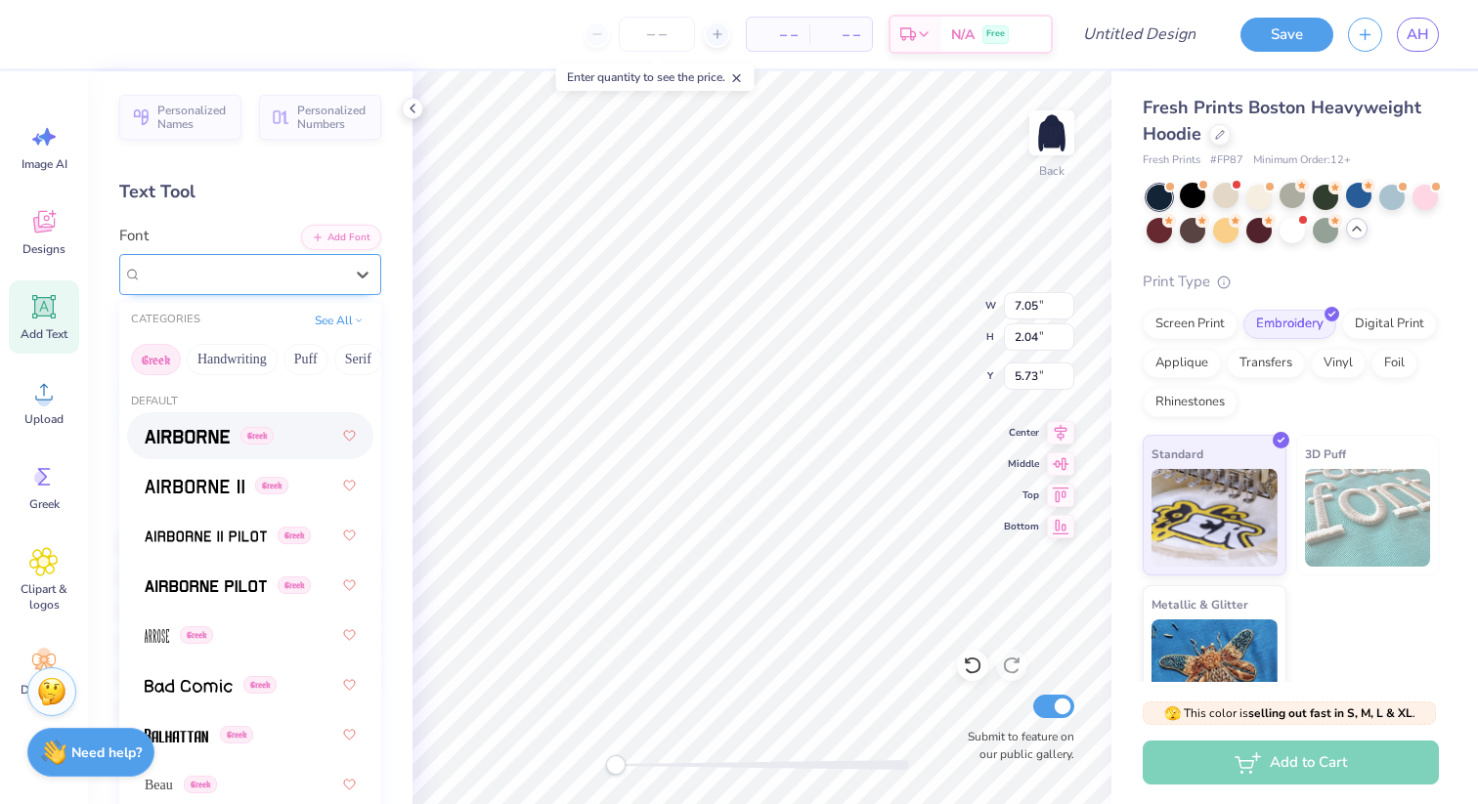
click at [248, 276] on div "Super Dream" at bounding box center [242, 274] width 205 height 30
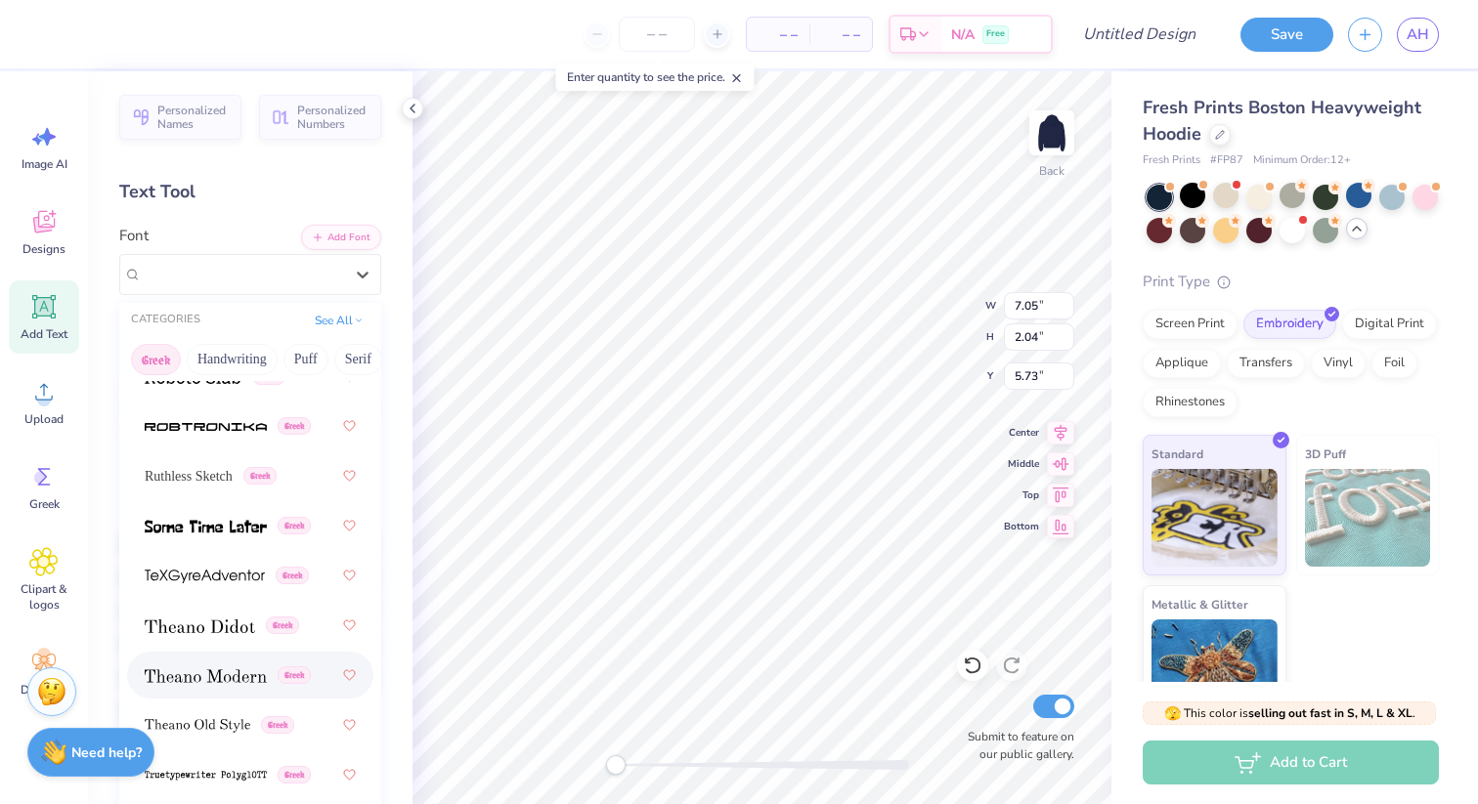
scroll to position [1788, 0]
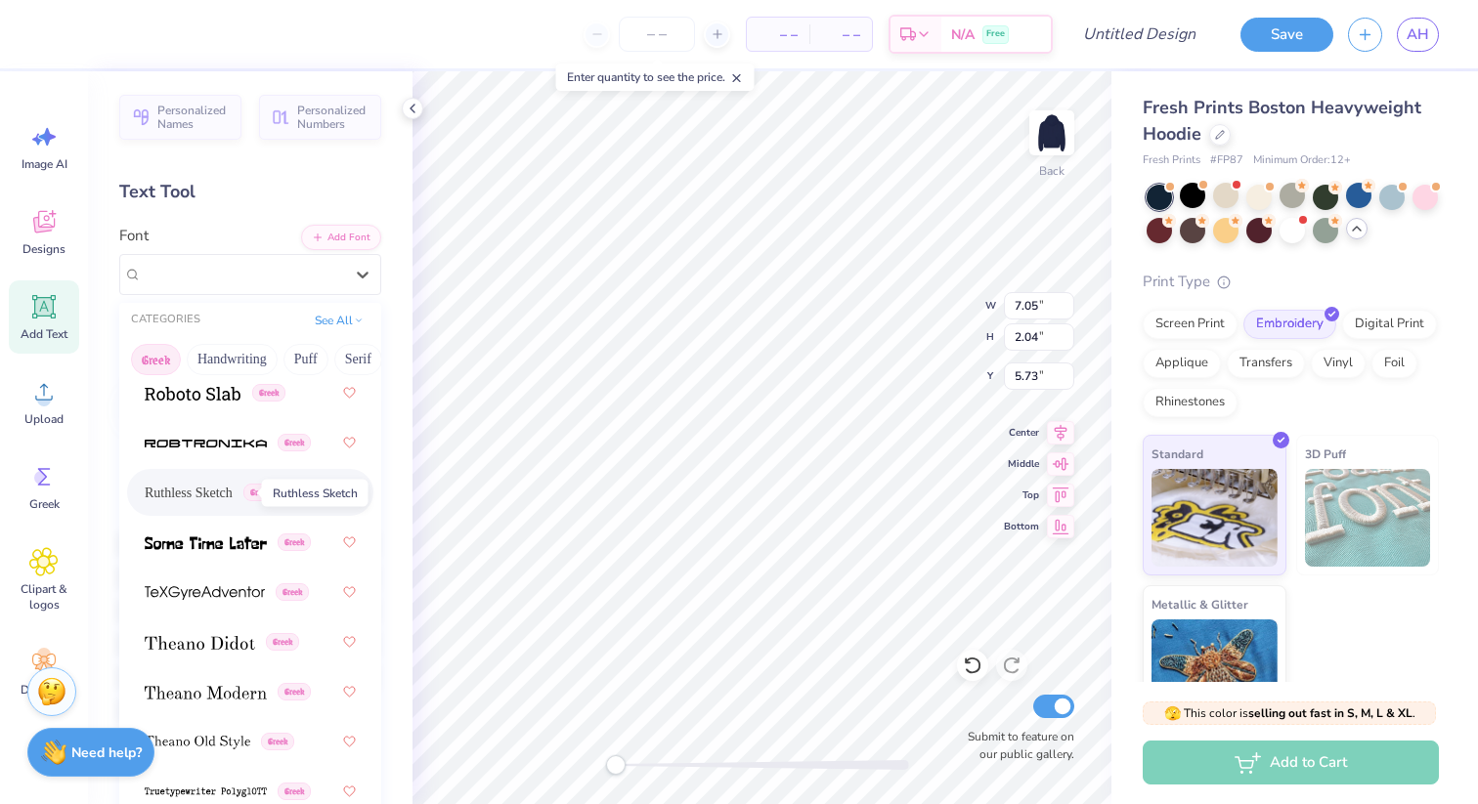
click at [233, 486] on span "Ruthless Sketch" at bounding box center [189, 493] width 88 height 21
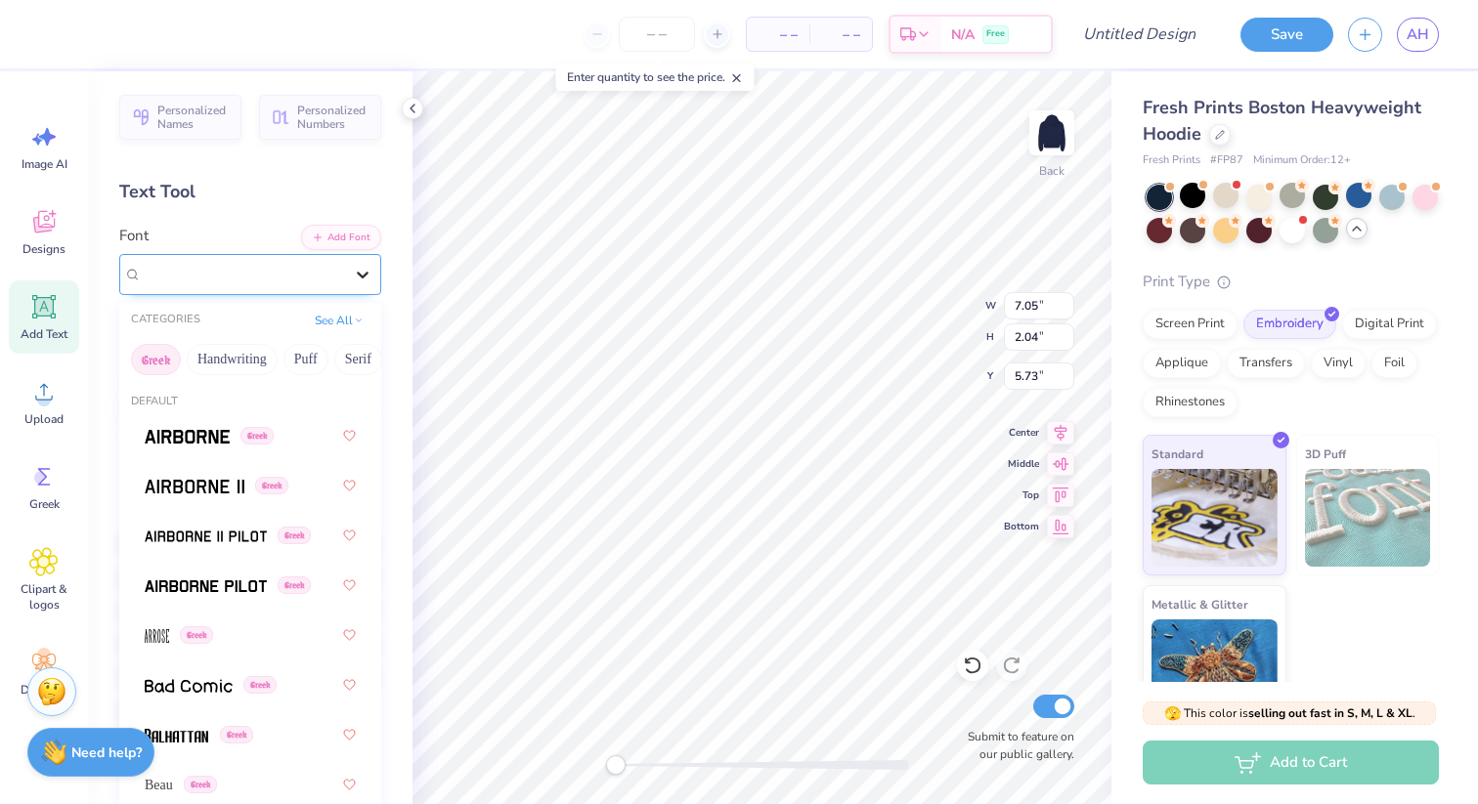
click at [352, 284] on div at bounding box center [362, 274] width 35 height 35
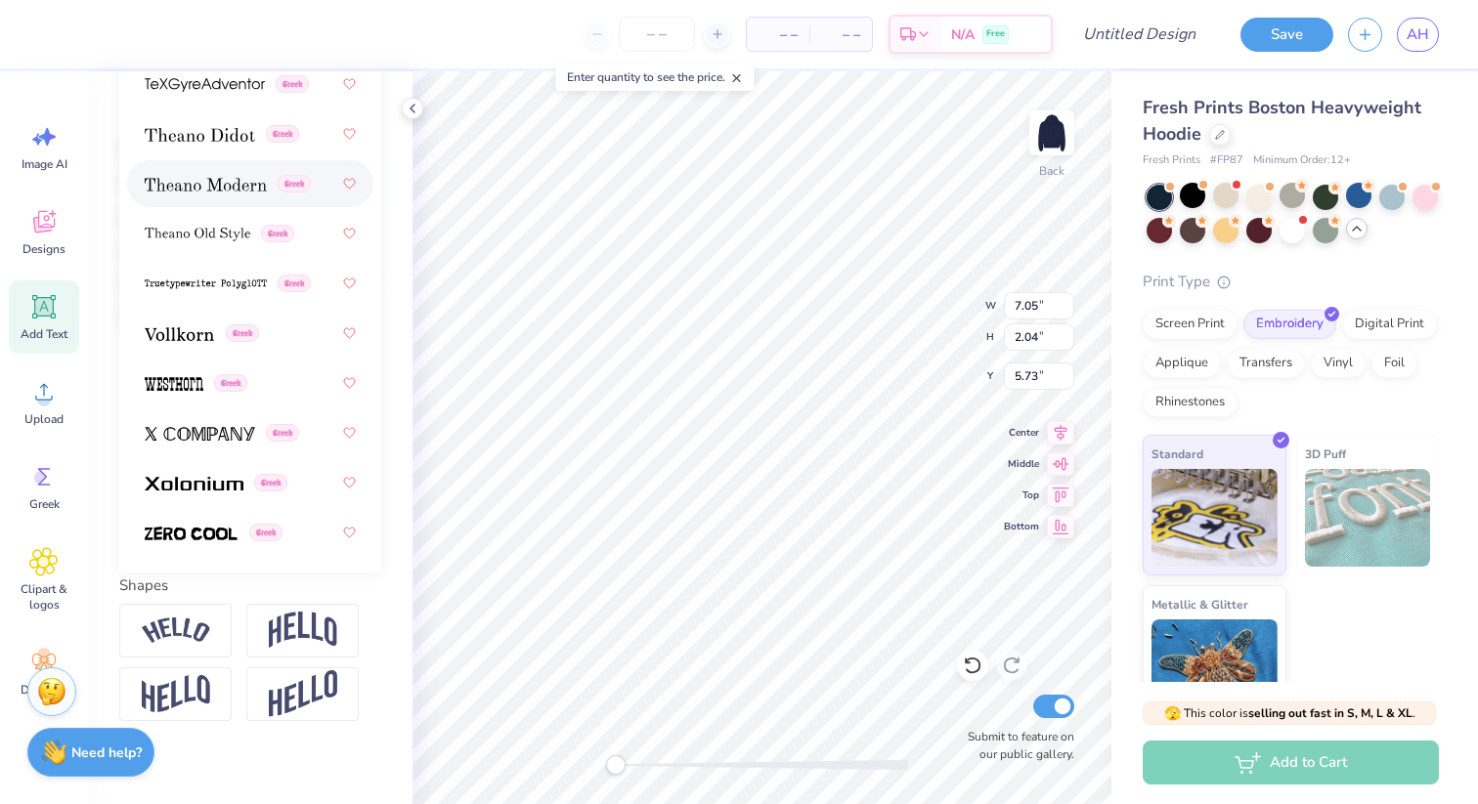
scroll to position [397, 0]
click at [281, 339] on div "Greek" at bounding box center [250, 331] width 211 height 35
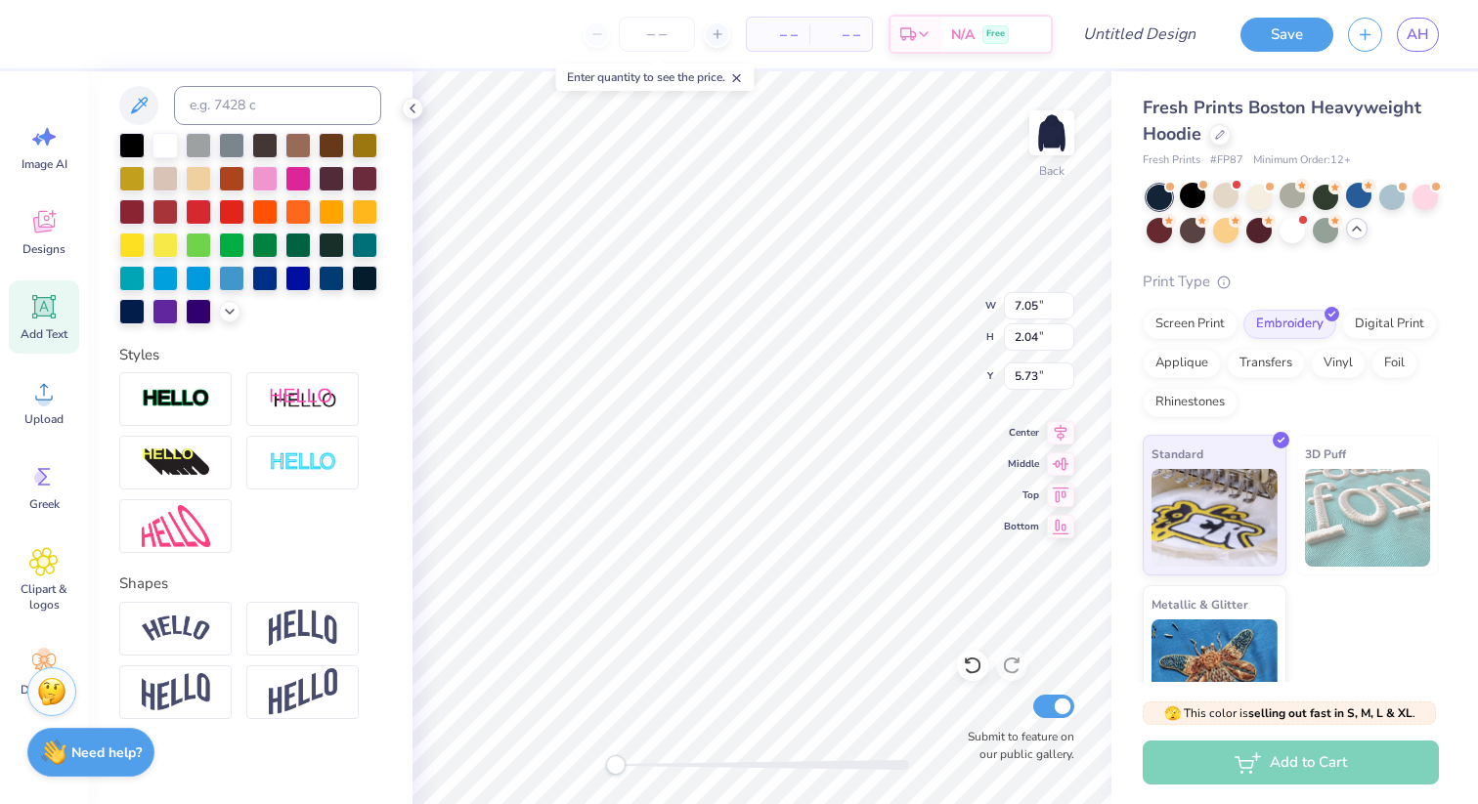
type textarea "A"
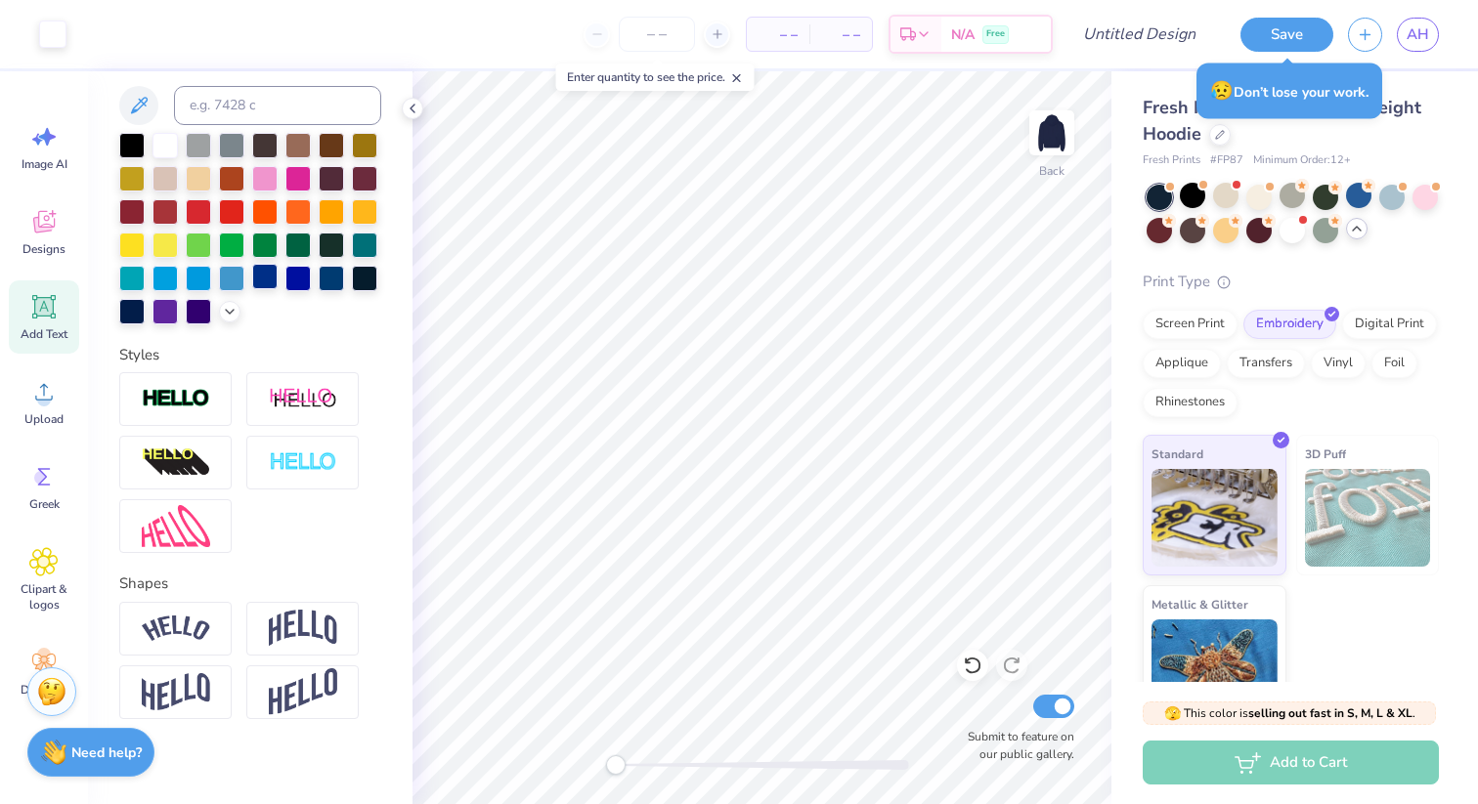
scroll to position [0, 0]
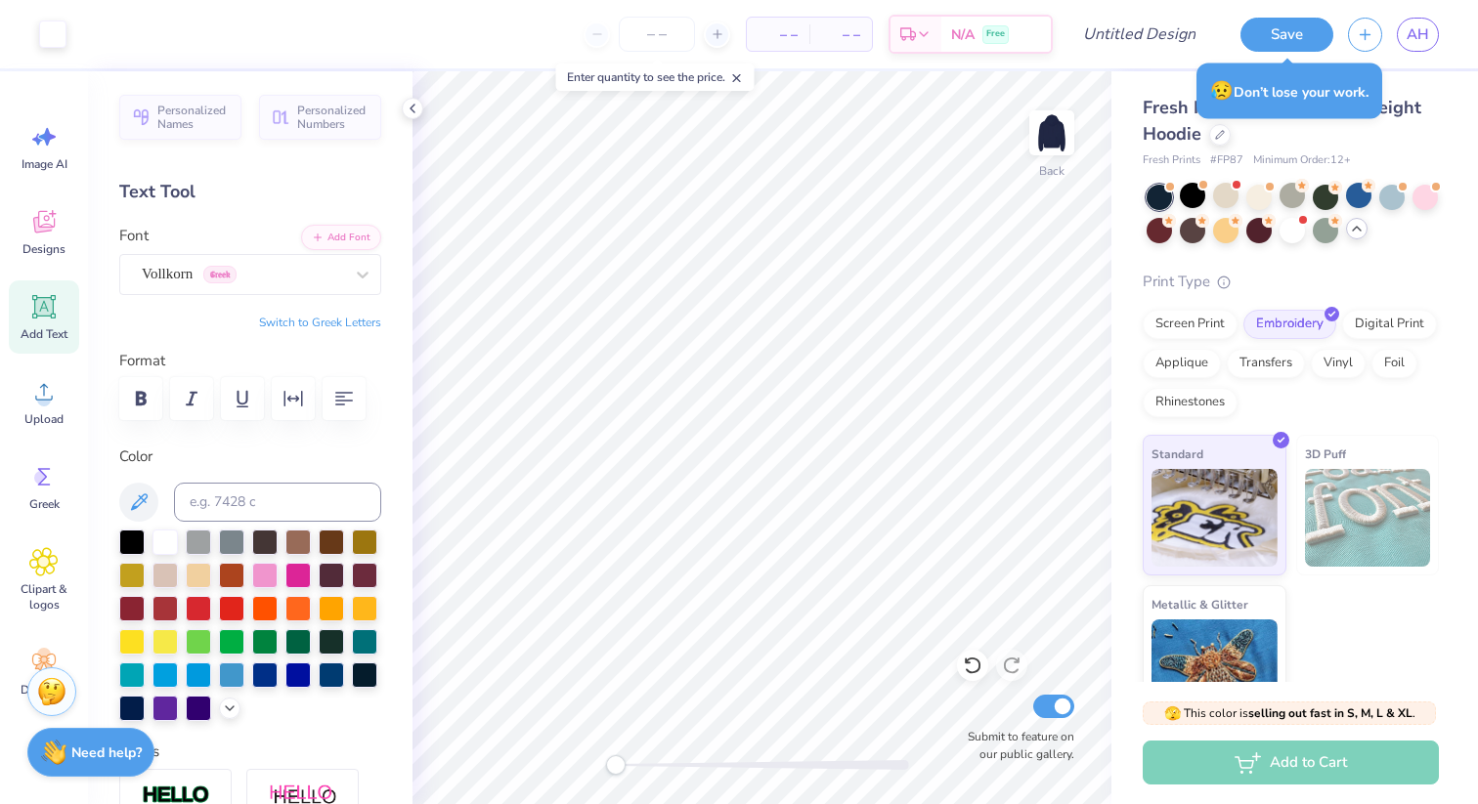
click at [45, 307] on icon at bounding box center [44, 307] width 19 height 19
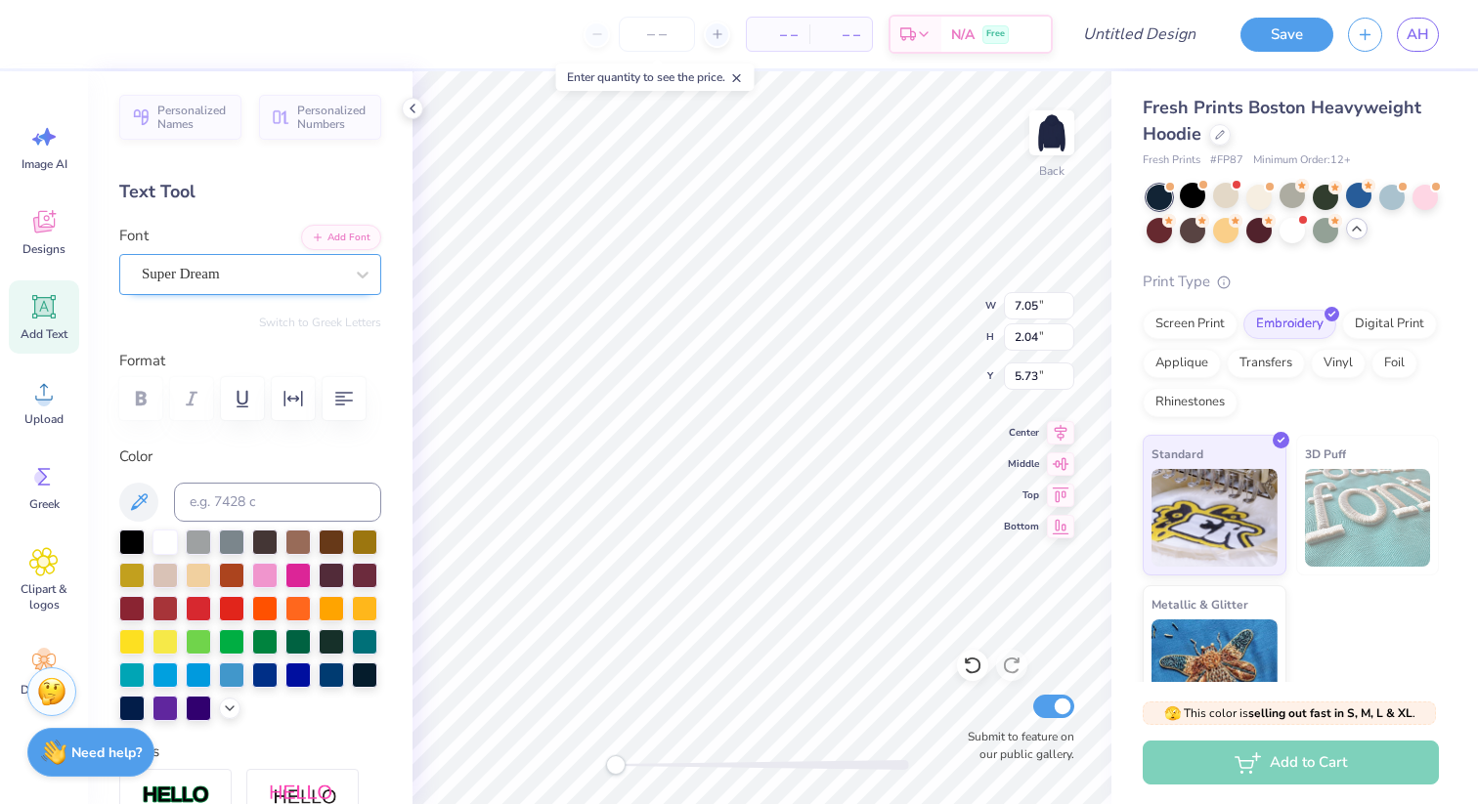
type textarea "E"
click at [318, 279] on div "Super Dream" at bounding box center [242, 274] width 205 height 30
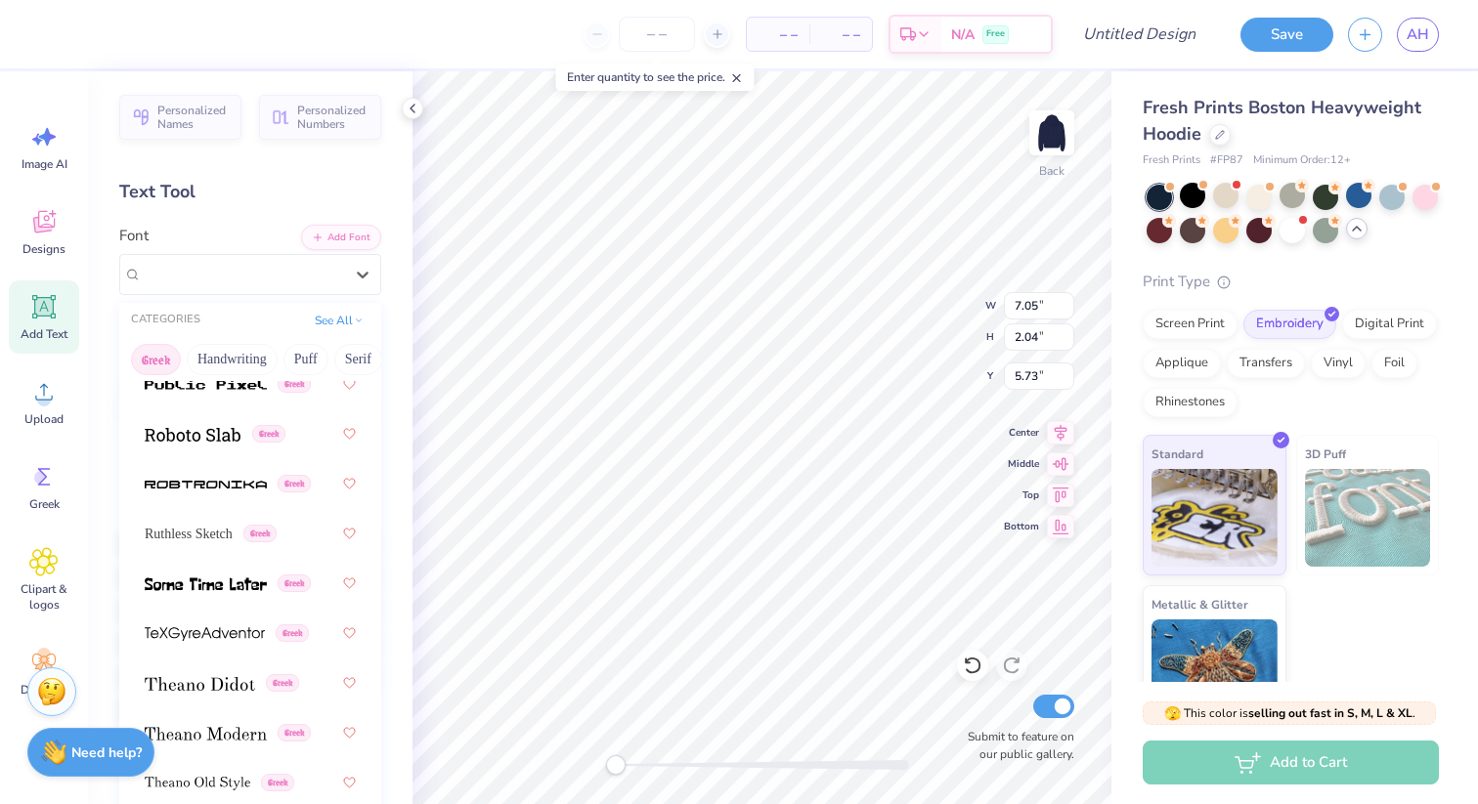
scroll to position [1901, 0]
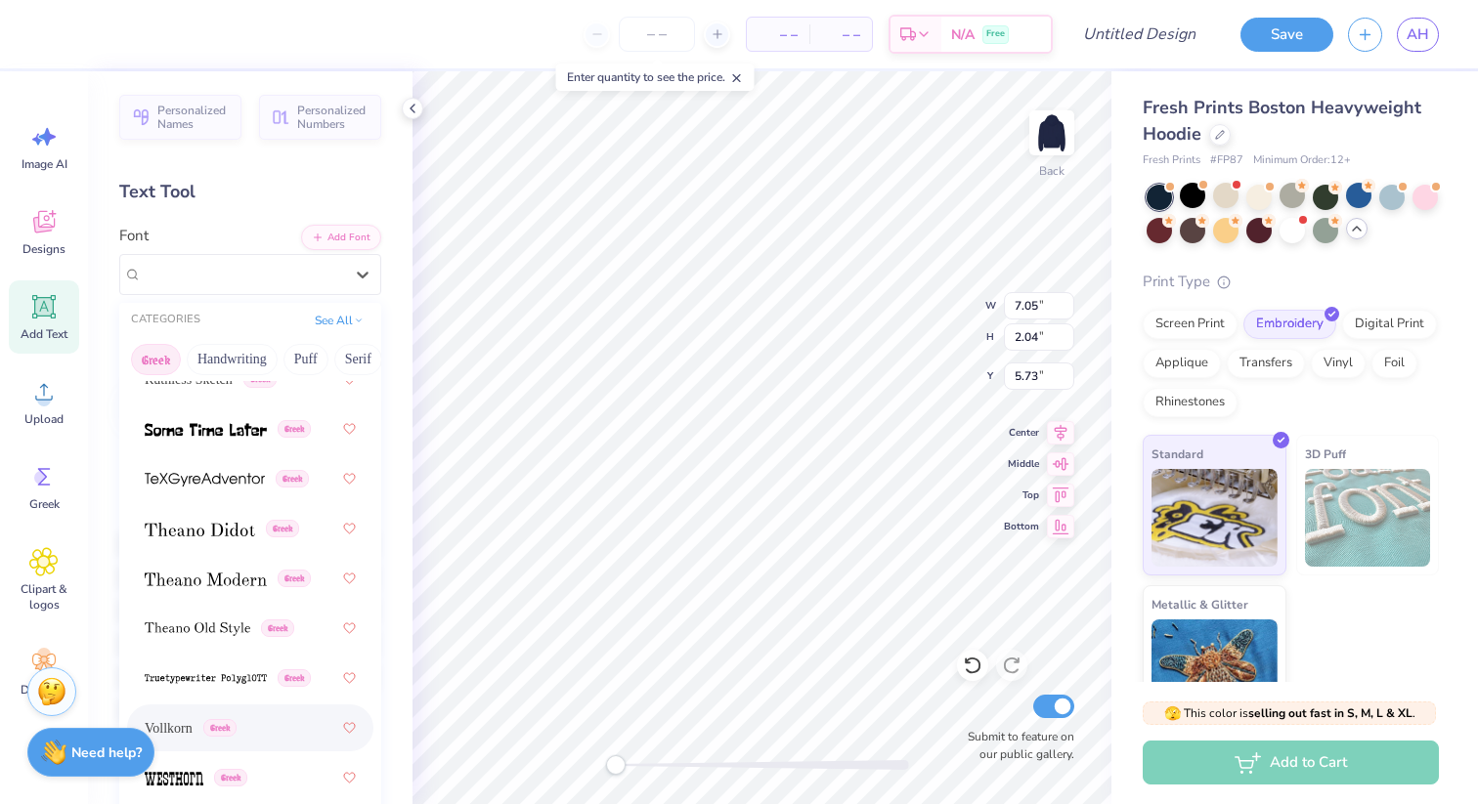
click at [287, 716] on div "Vollkorn Greek" at bounding box center [250, 728] width 211 height 35
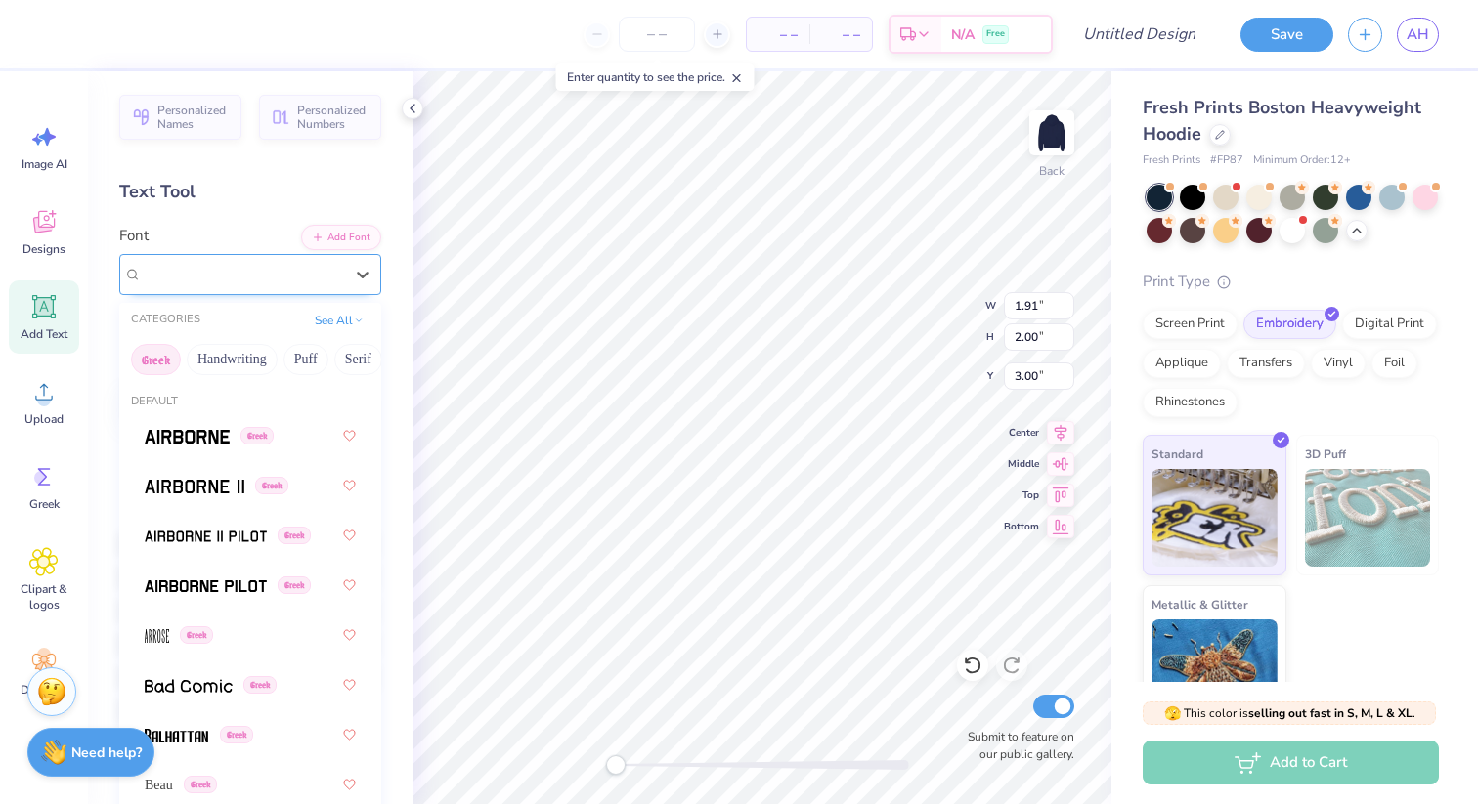
click at [296, 279] on div "Vollkorn Greek" at bounding box center [242, 274] width 205 height 30
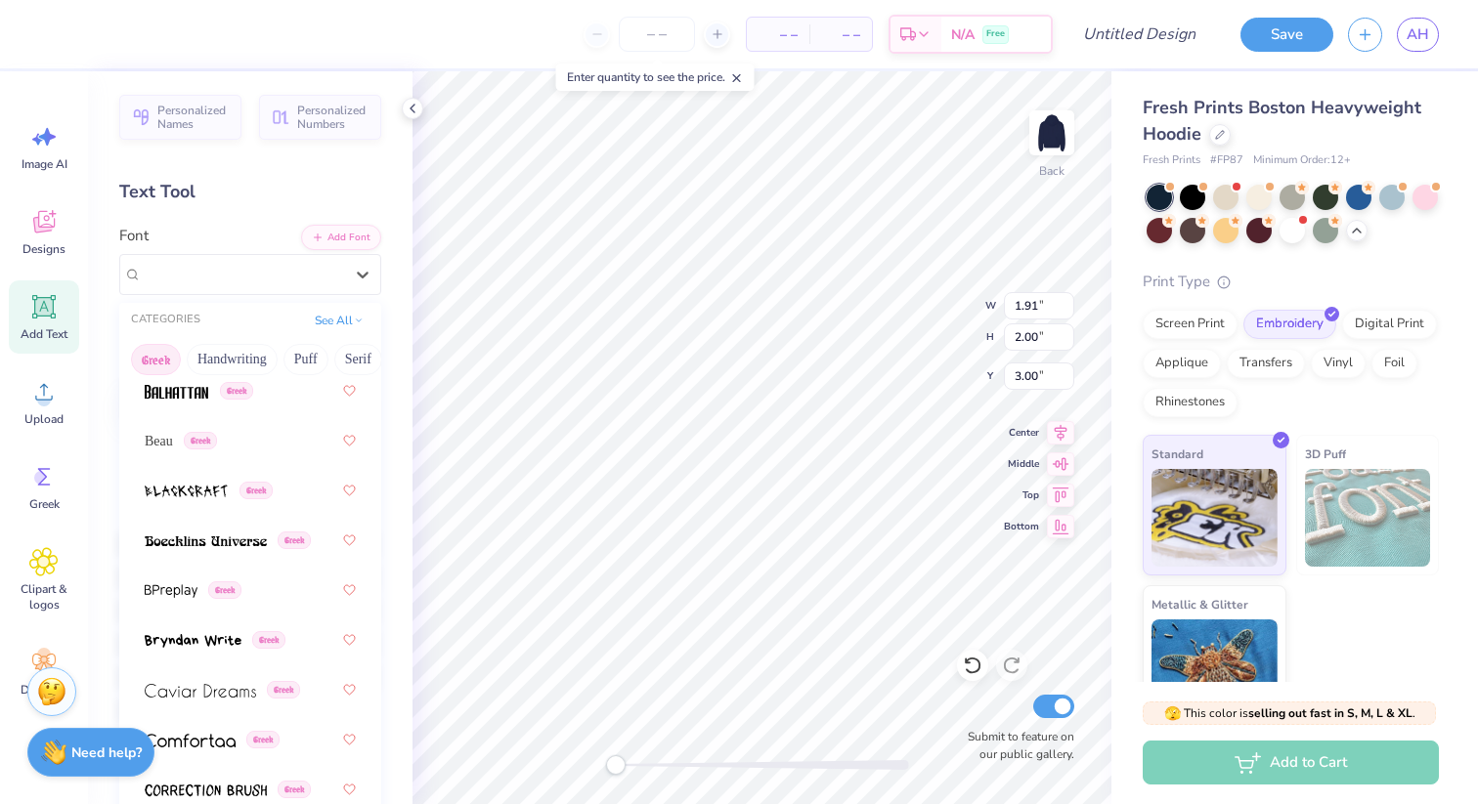
scroll to position [346, 0]
click at [250, 534] on img at bounding box center [206, 540] width 122 height 14
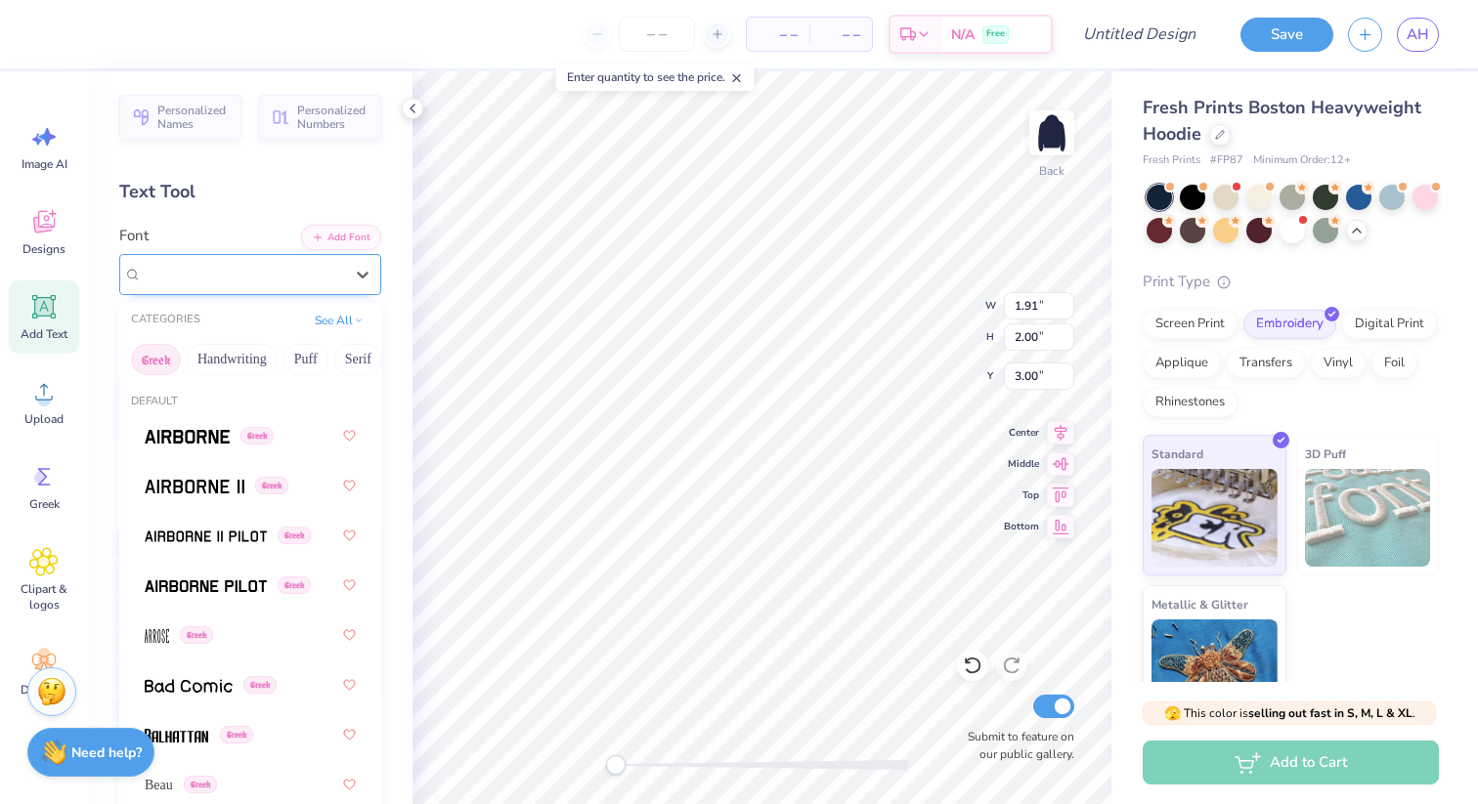
click at [268, 275] on div "Boecklins Universe Greek" at bounding box center [242, 274] width 205 height 30
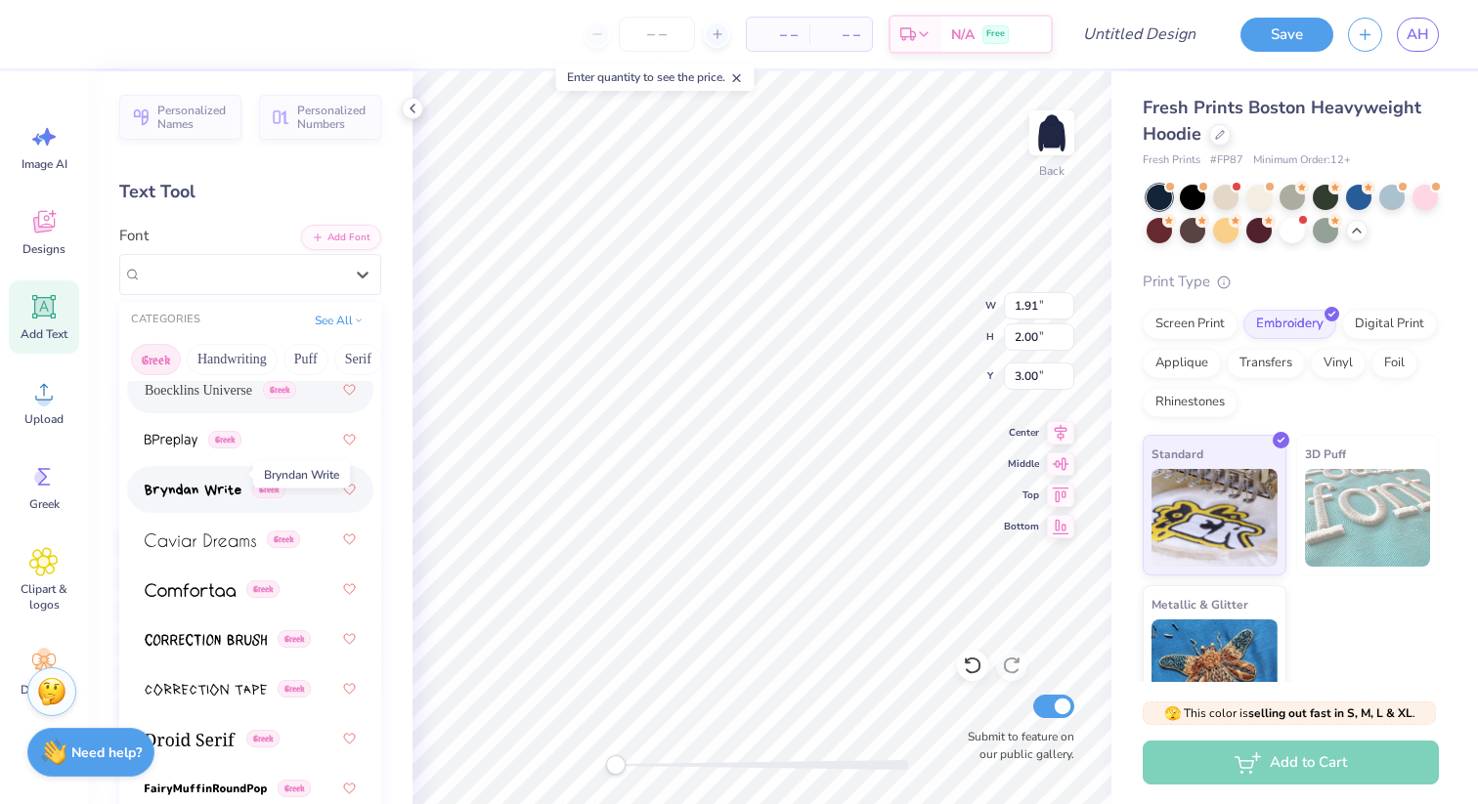
scroll to position [531, 0]
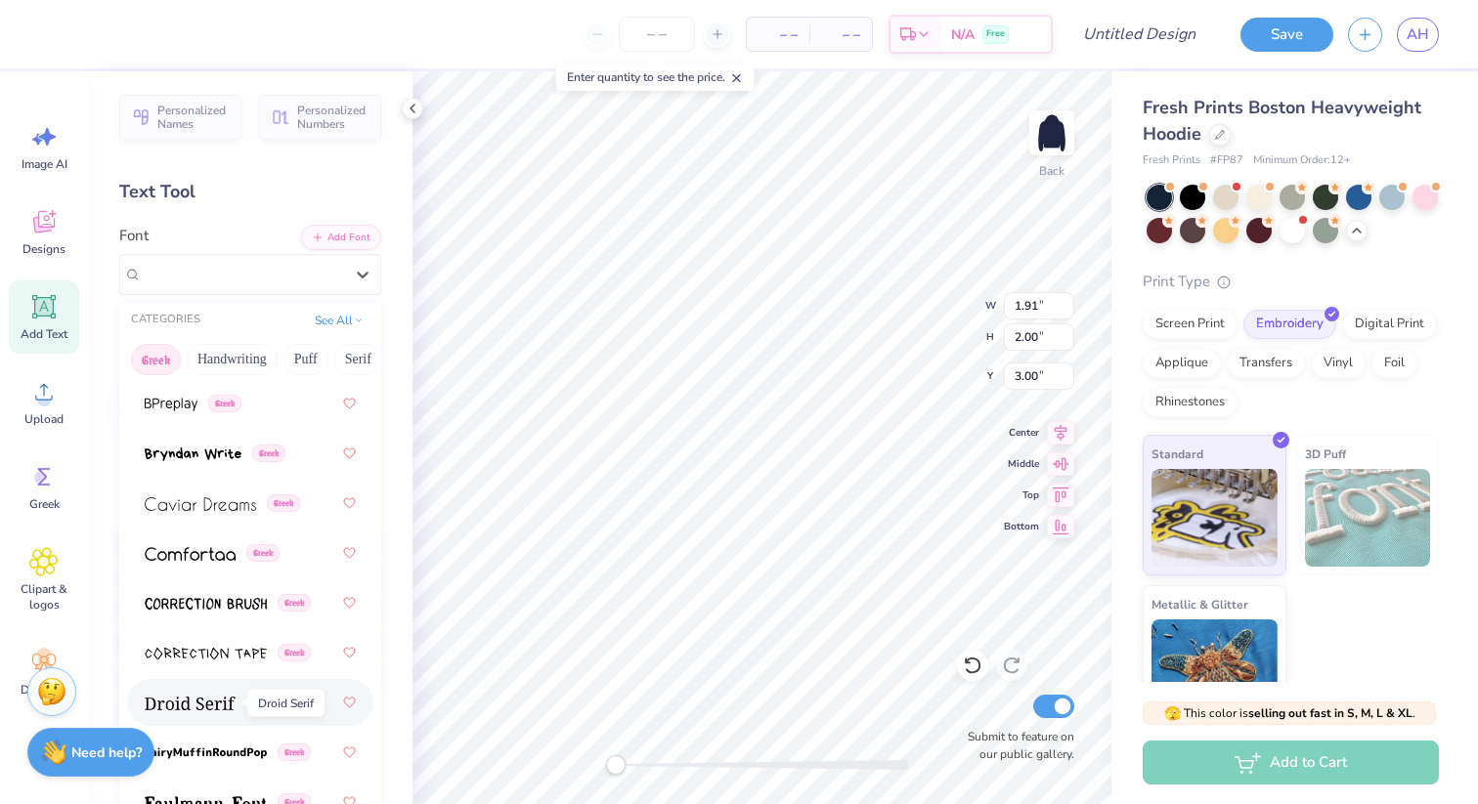
click at [224, 701] on img at bounding box center [190, 704] width 91 height 14
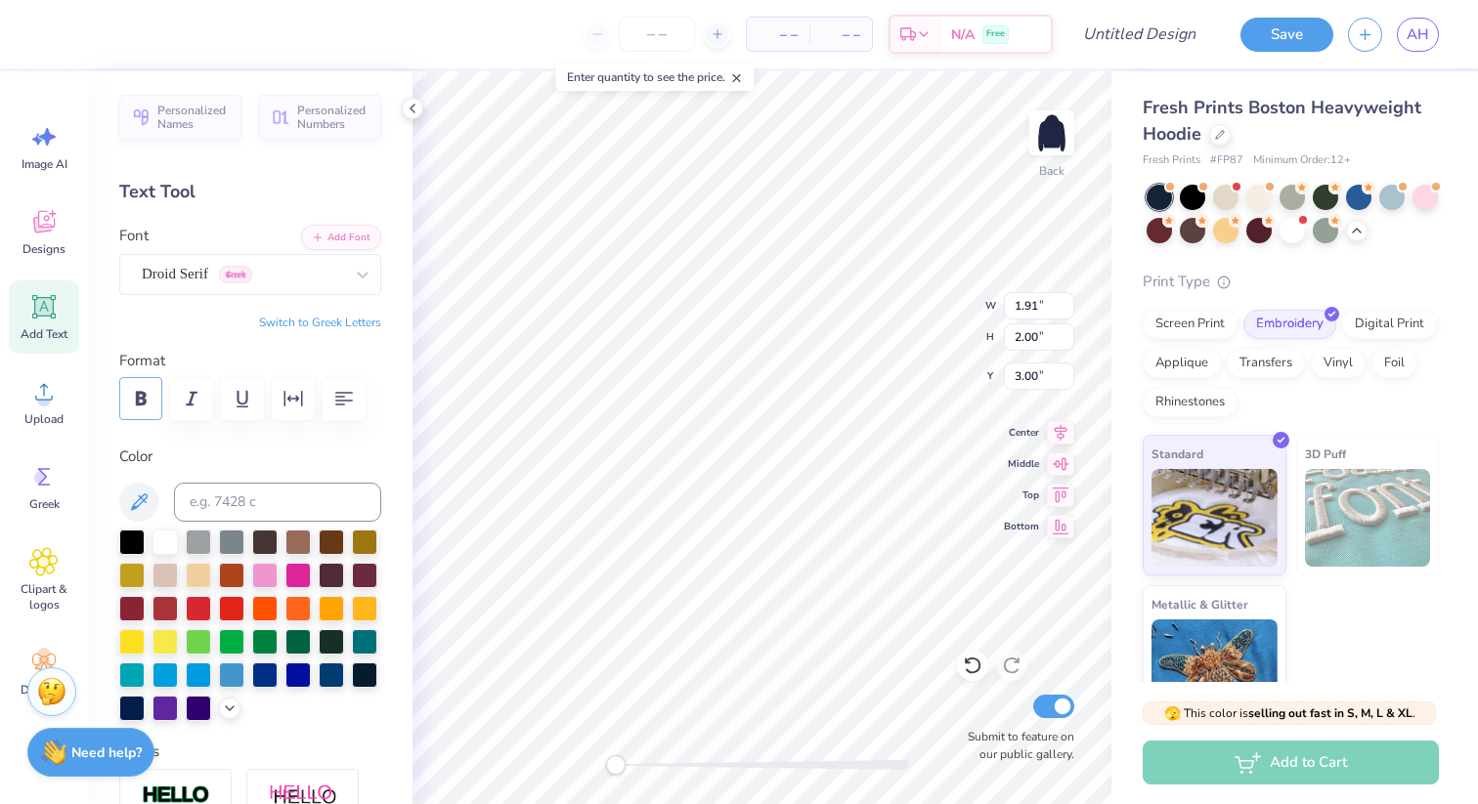
click at [138, 398] on icon "button" at bounding box center [141, 399] width 11 height 14
click at [1377, 499] on img at bounding box center [1368, 518] width 126 height 98
click at [1340, 453] on span "3D Puff" at bounding box center [1325, 454] width 41 height 21
click at [1213, 608] on span "Metallic & Glitter" at bounding box center [1199, 601] width 97 height 21
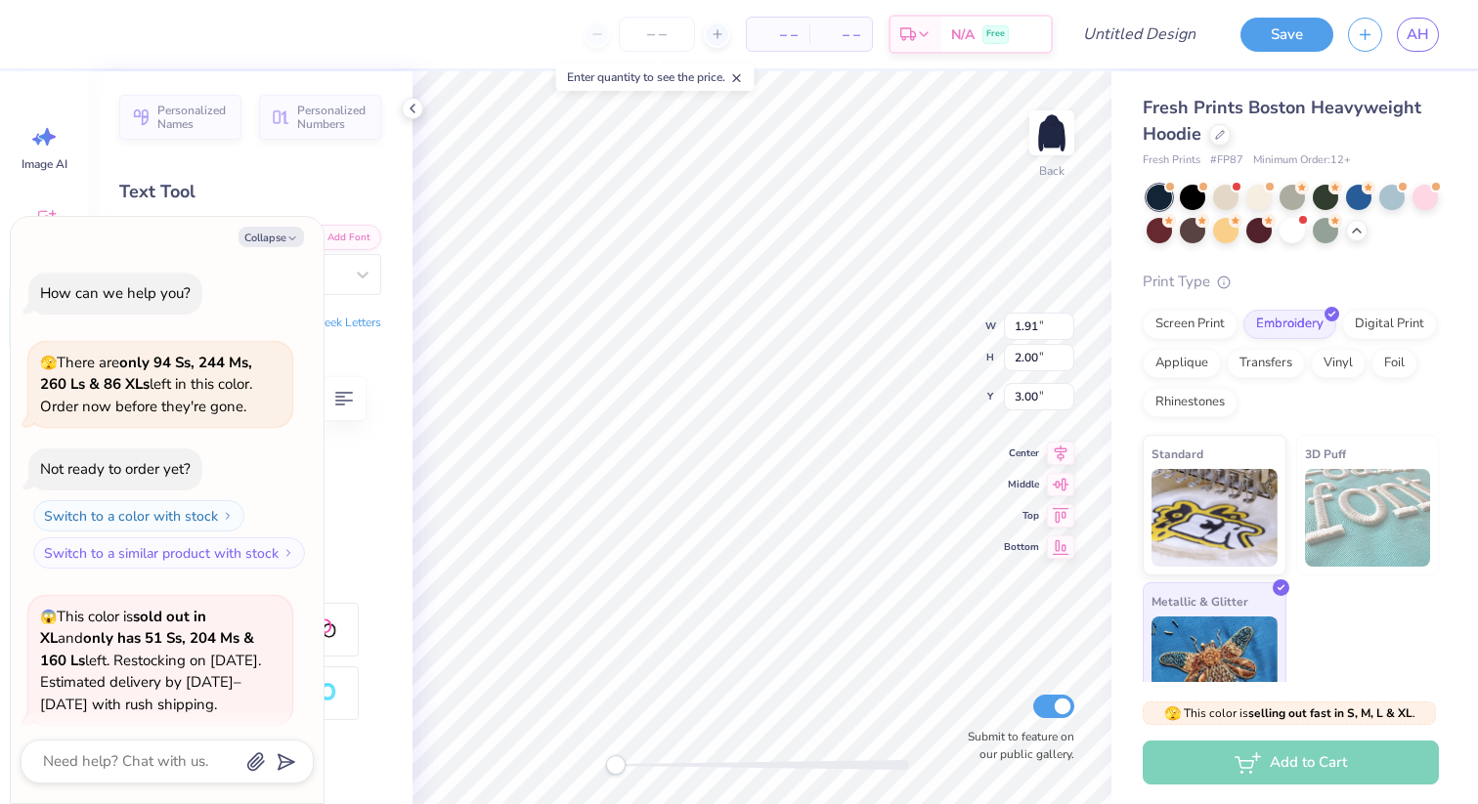
scroll to position [1039, 0]
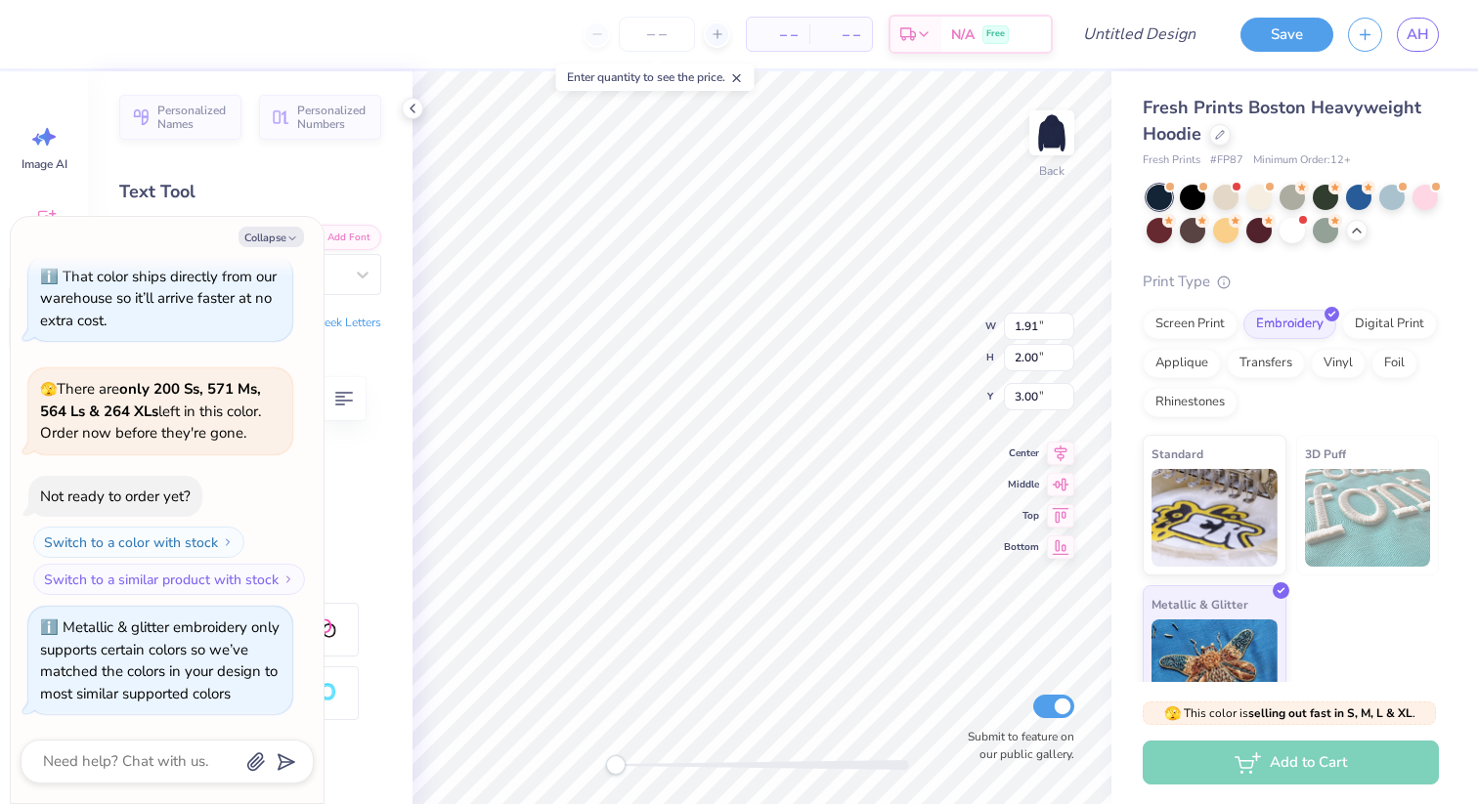
click at [1313, 449] on span "3D Puff" at bounding box center [1325, 454] width 41 height 21
click at [1244, 460] on div "Standard" at bounding box center [1215, 502] width 144 height 141
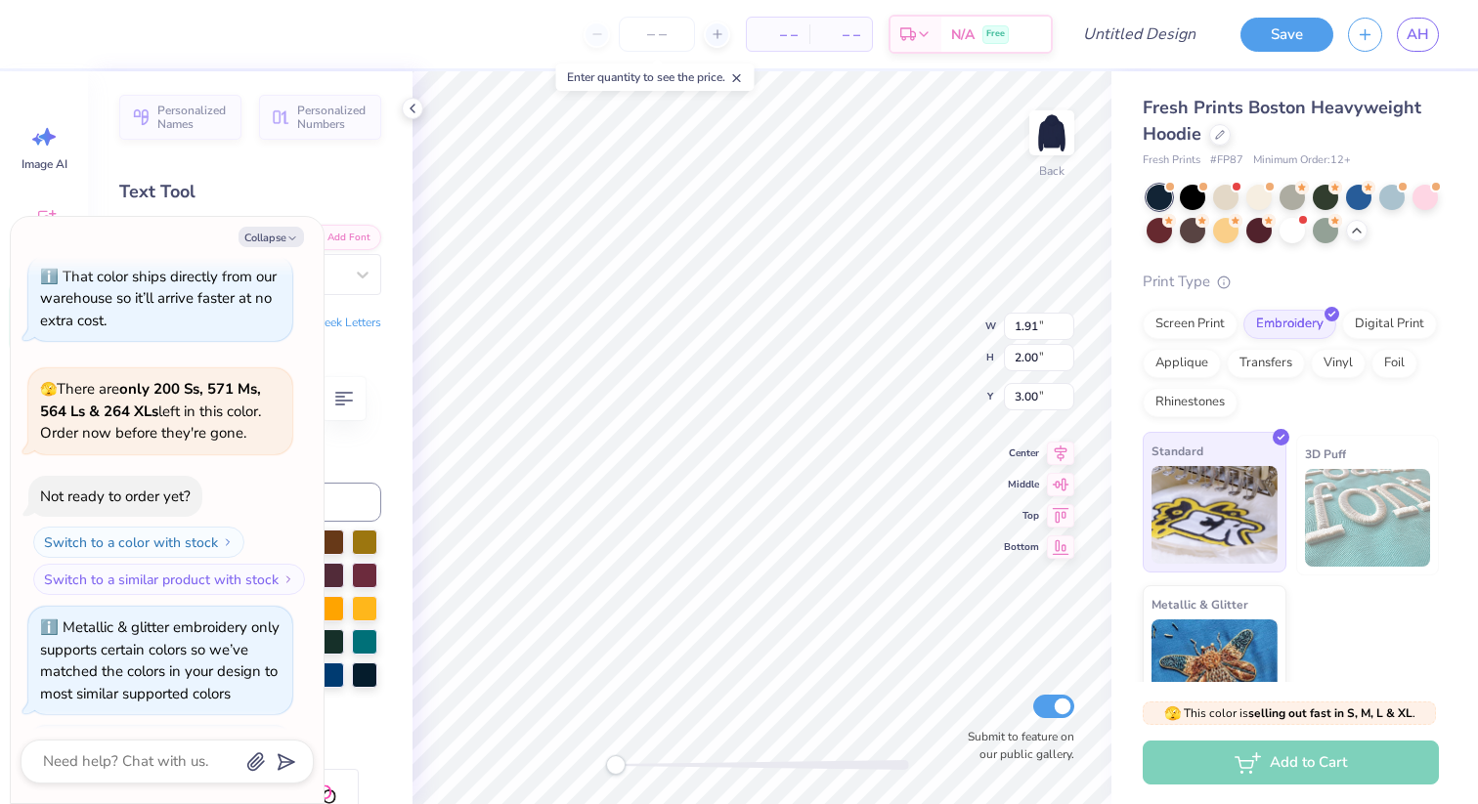
scroll to position [1158, 0]
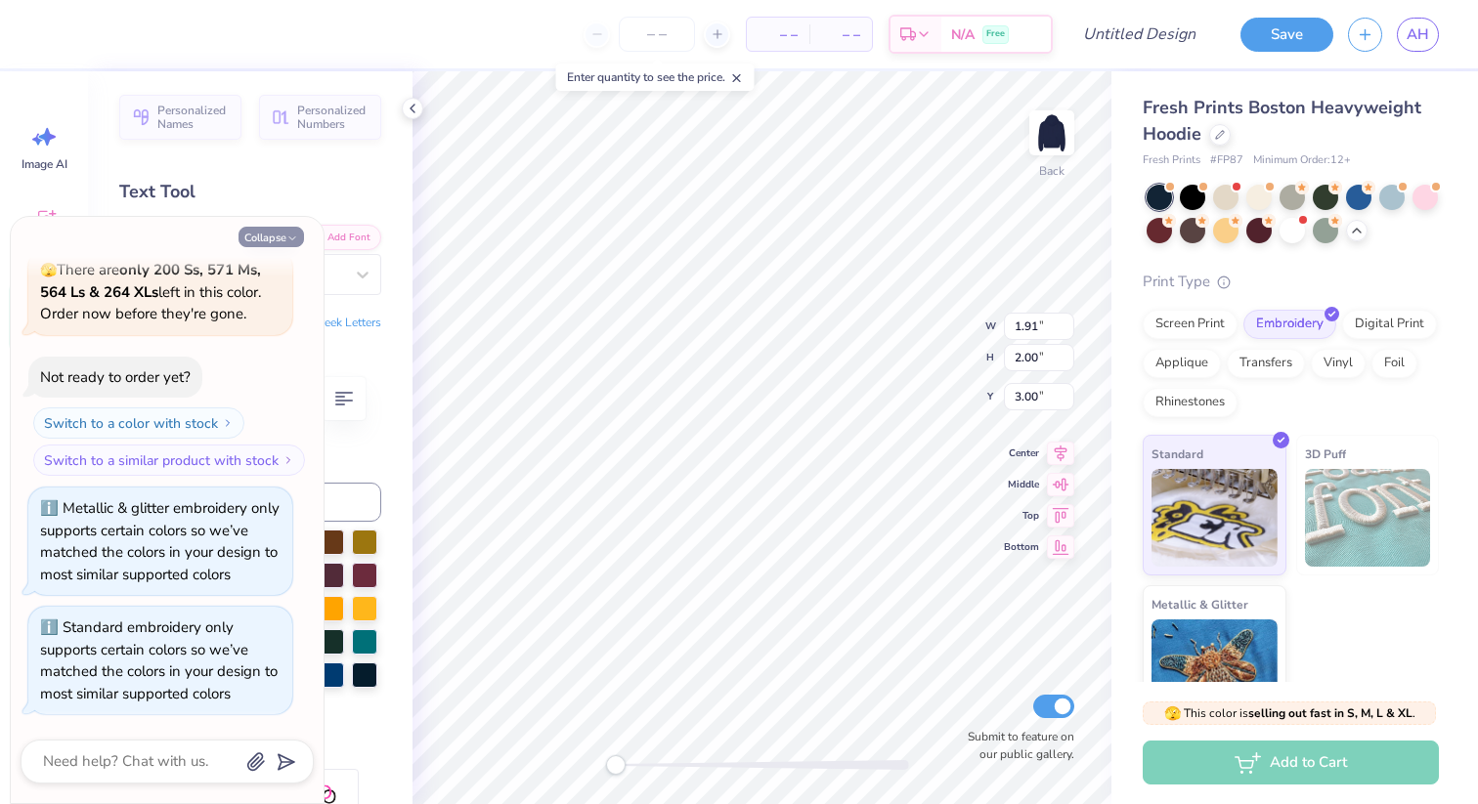
click at [283, 234] on button "Collapse" at bounding box center [270, 237] width 65 height 21
type textarea "x"
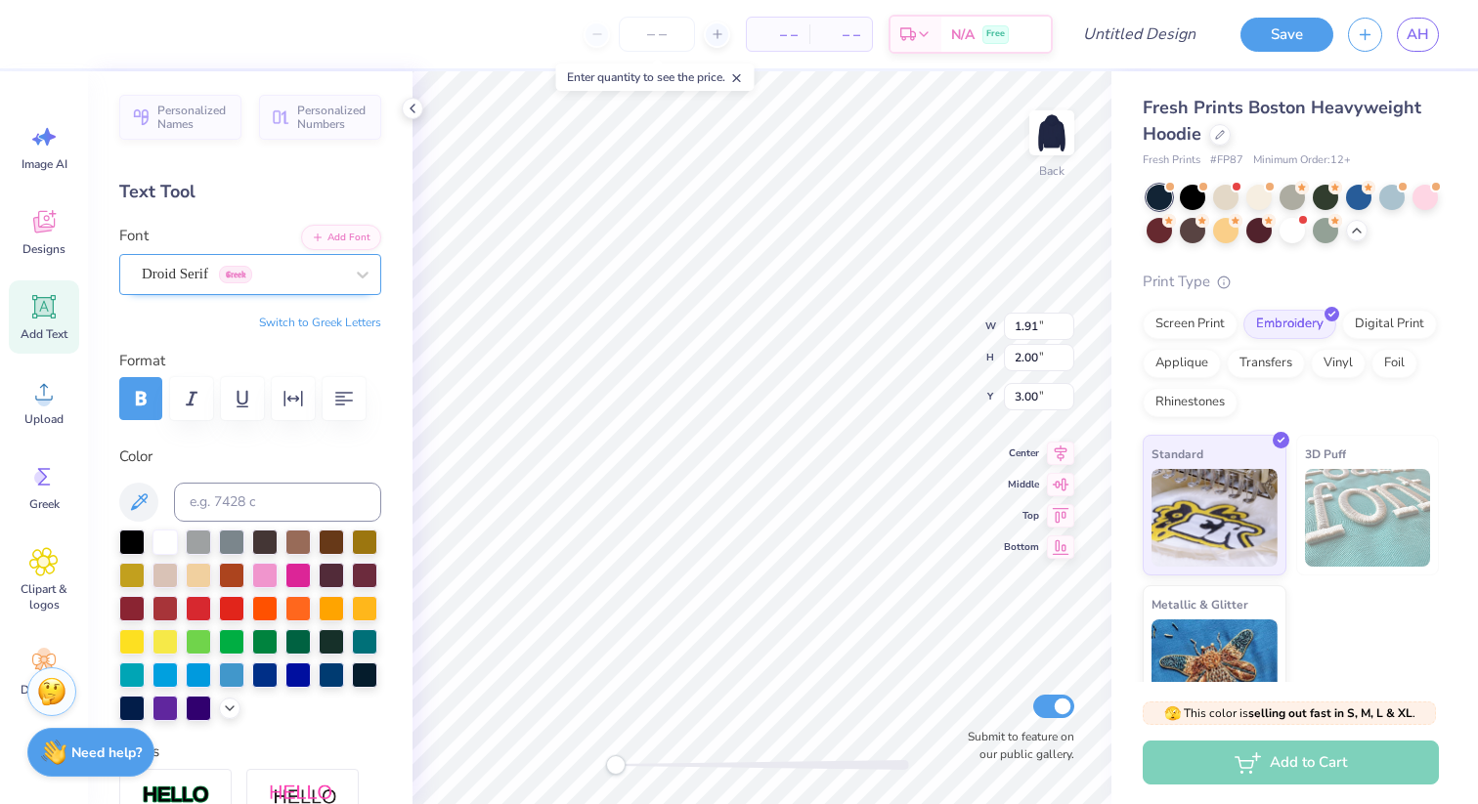
click at [194, 271] on div "Droid Serif Greek" at bounding box center [242, 274] width 205 height 30
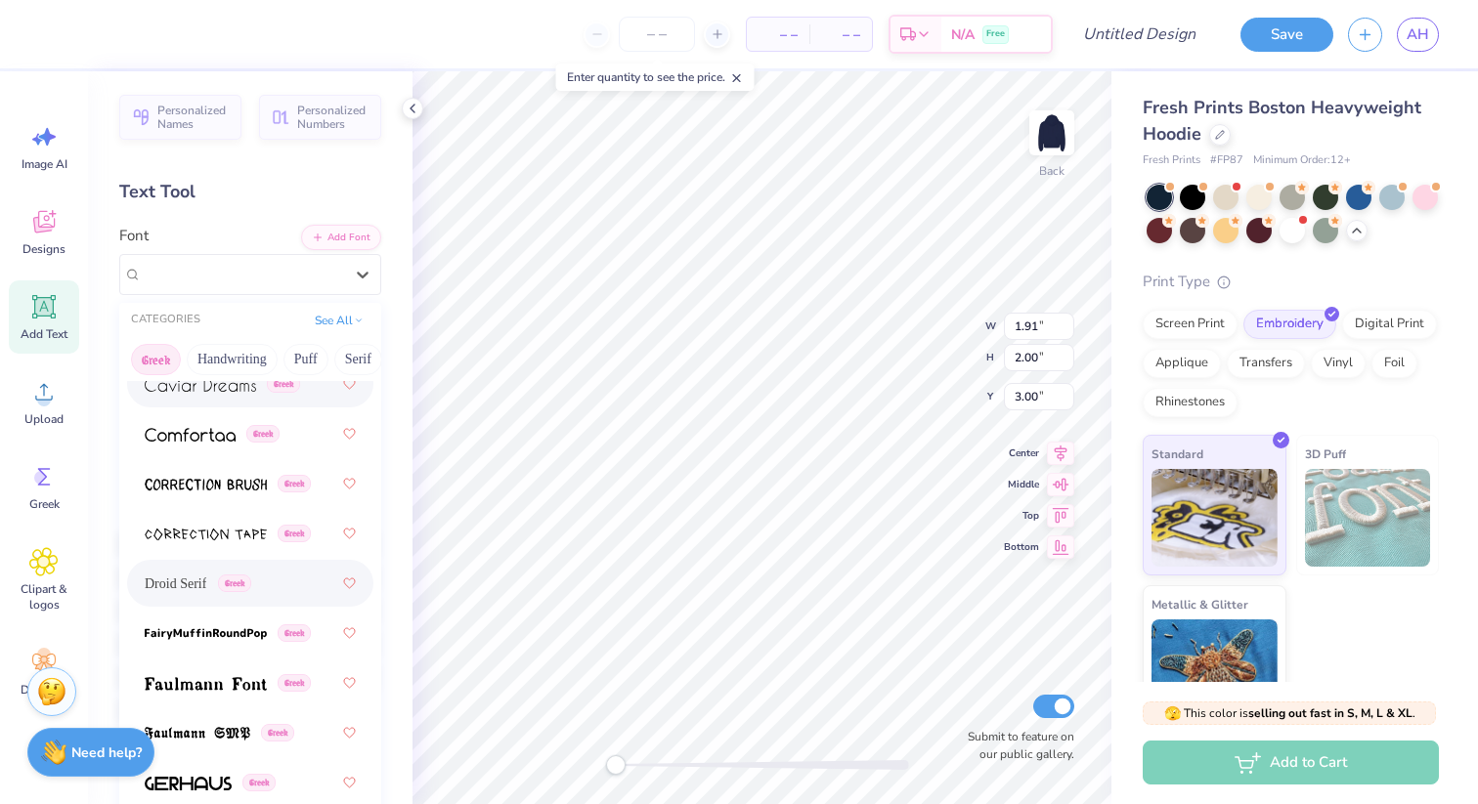
scroll to position [665, 0]
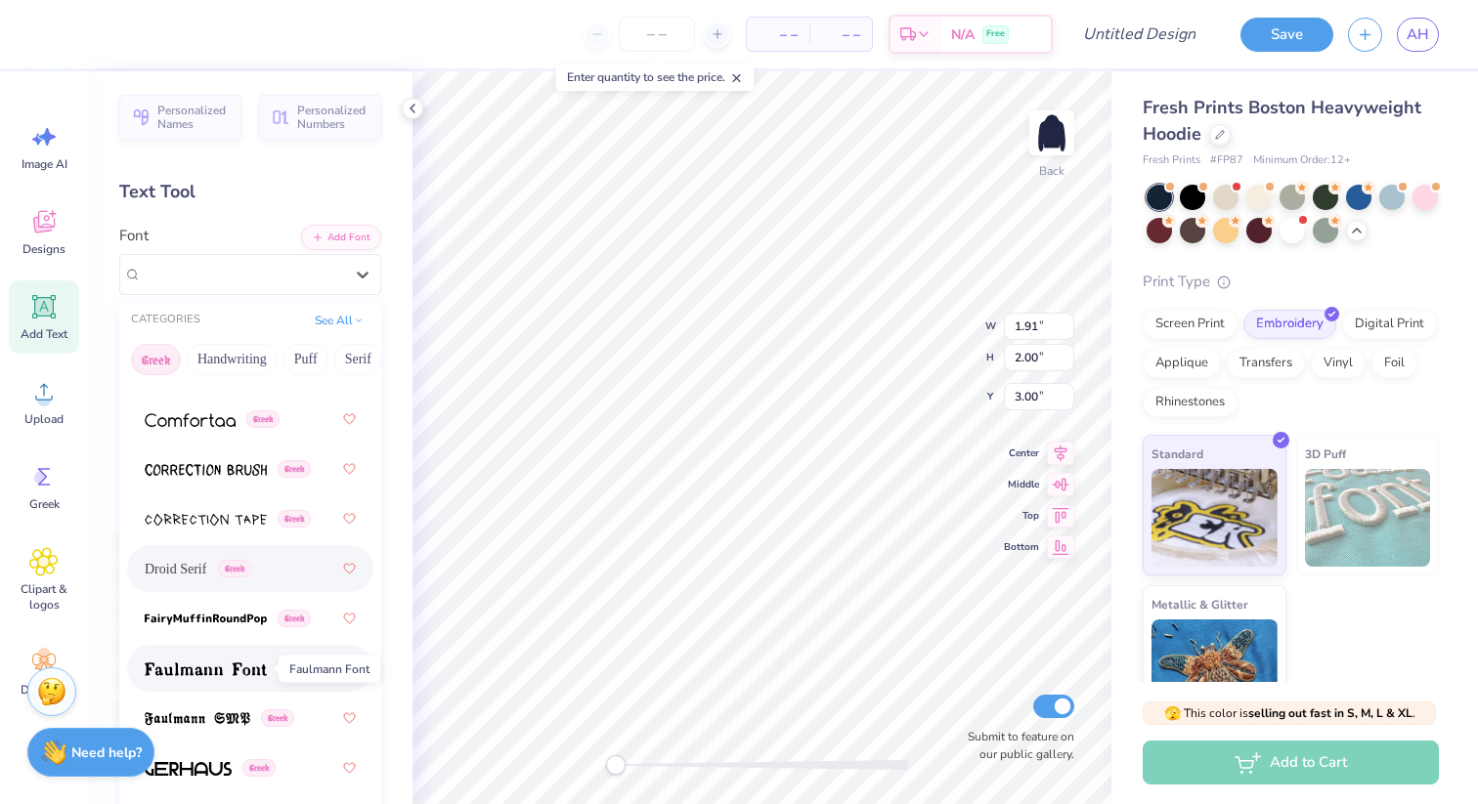
click at [259, 664] on img at bounding box center [206, 670] width 122 height 14
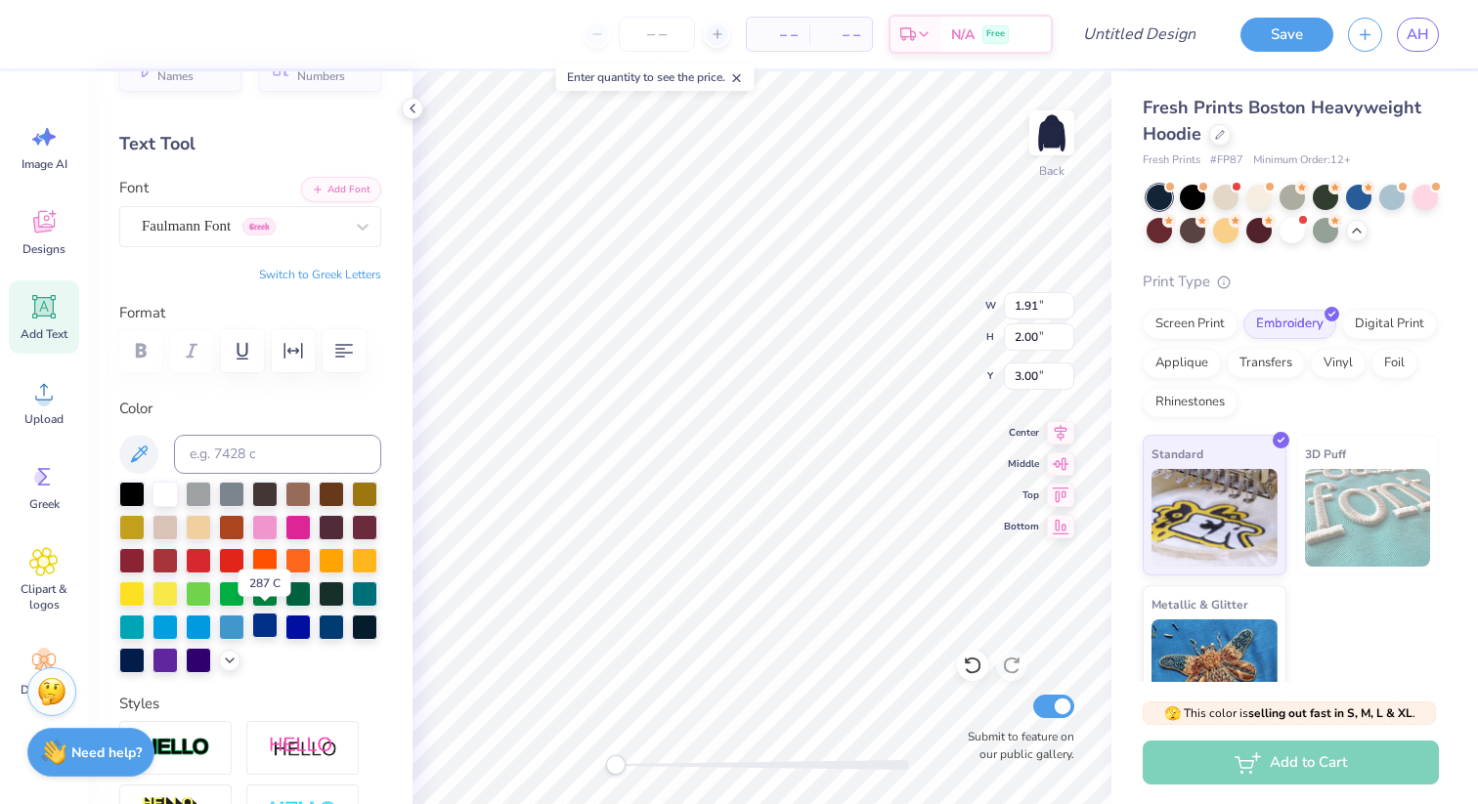
scroll to position [54, 0]
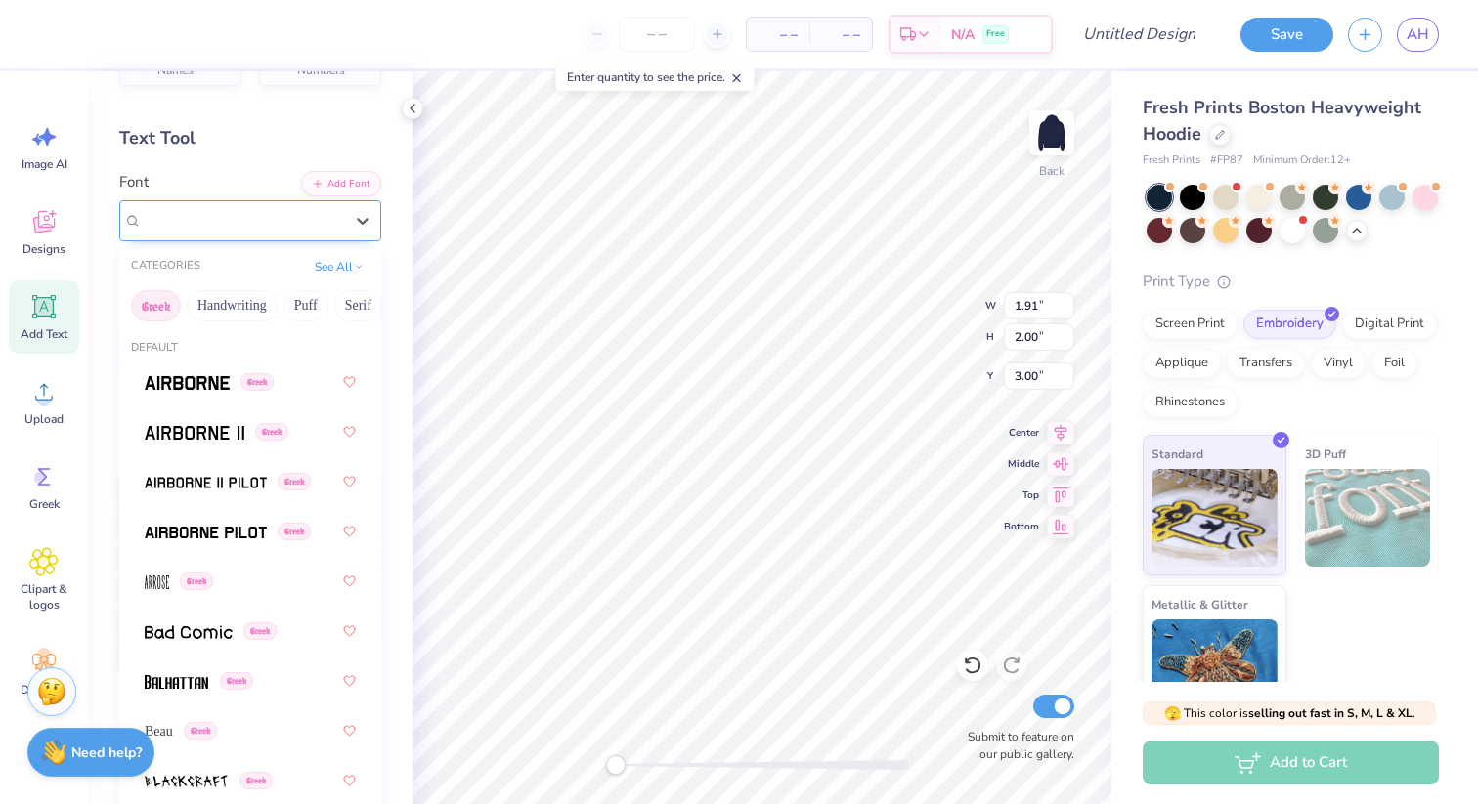
click at [255, 200] on div "Faulmann Font Greek" at bounding box center [250, 220] width 262 height 41
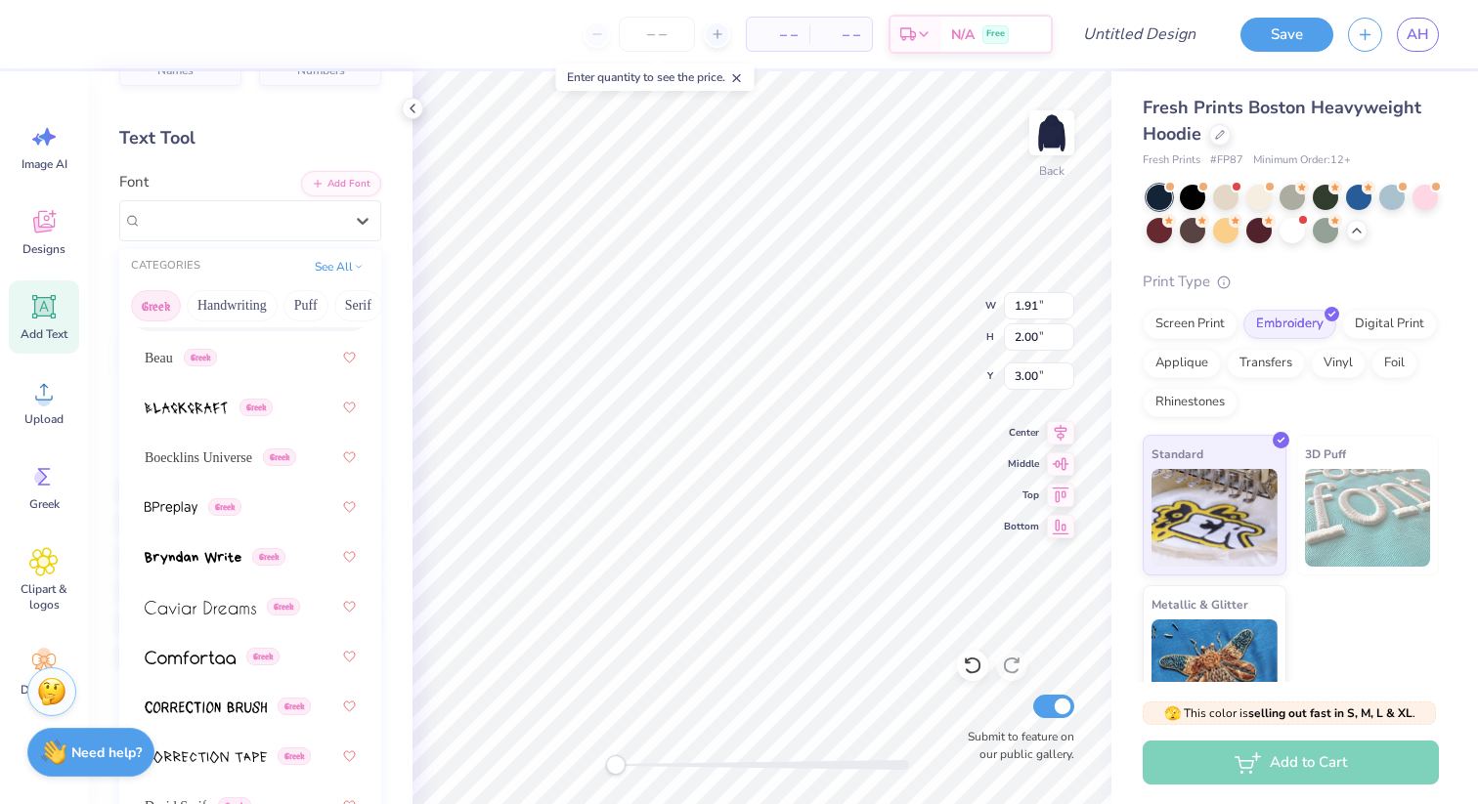
scroll to position [385, 0]
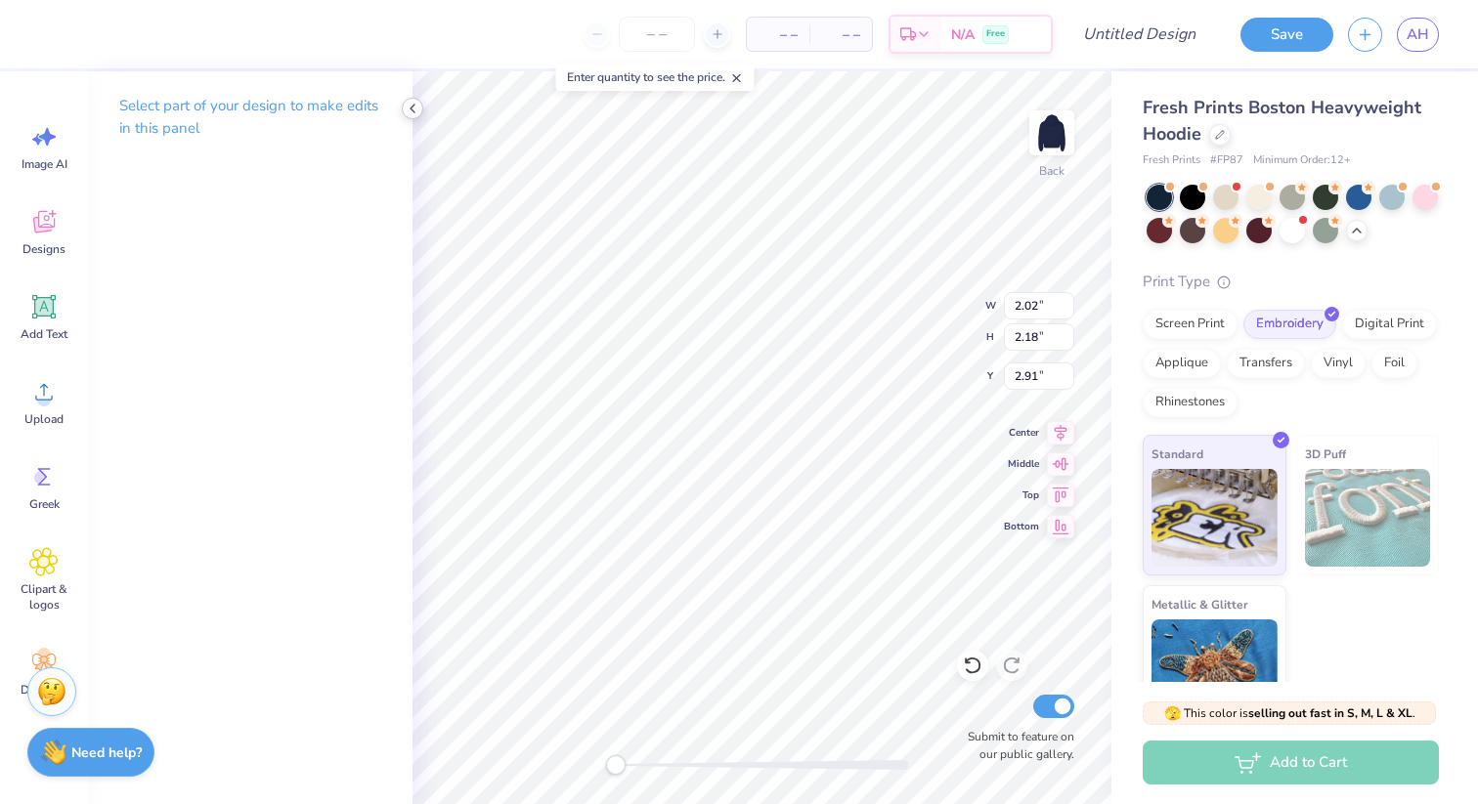
click at [413, 106] on icon at bounding box center [413, 109] width 16 height 16
type input "1.47"
type input "1.99"
type input "5.44"
click at [43, 233] on icon at bounding box center [43, 221] width 29 height 29
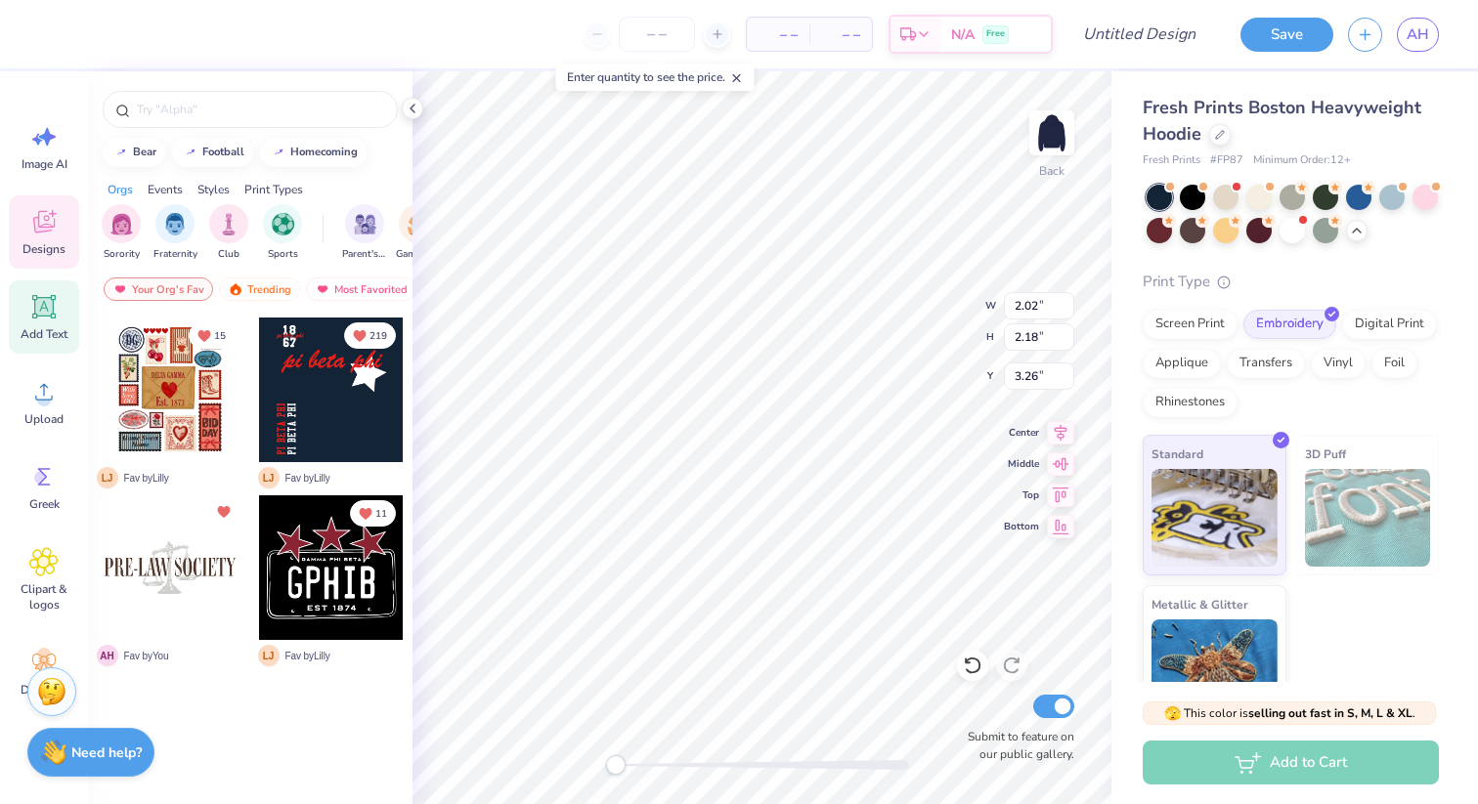
click at [44, 302] on icon at bounding box center [43, 306] width 23 height 23
type input "7.05"
type input "2.04"
type input "5.73"
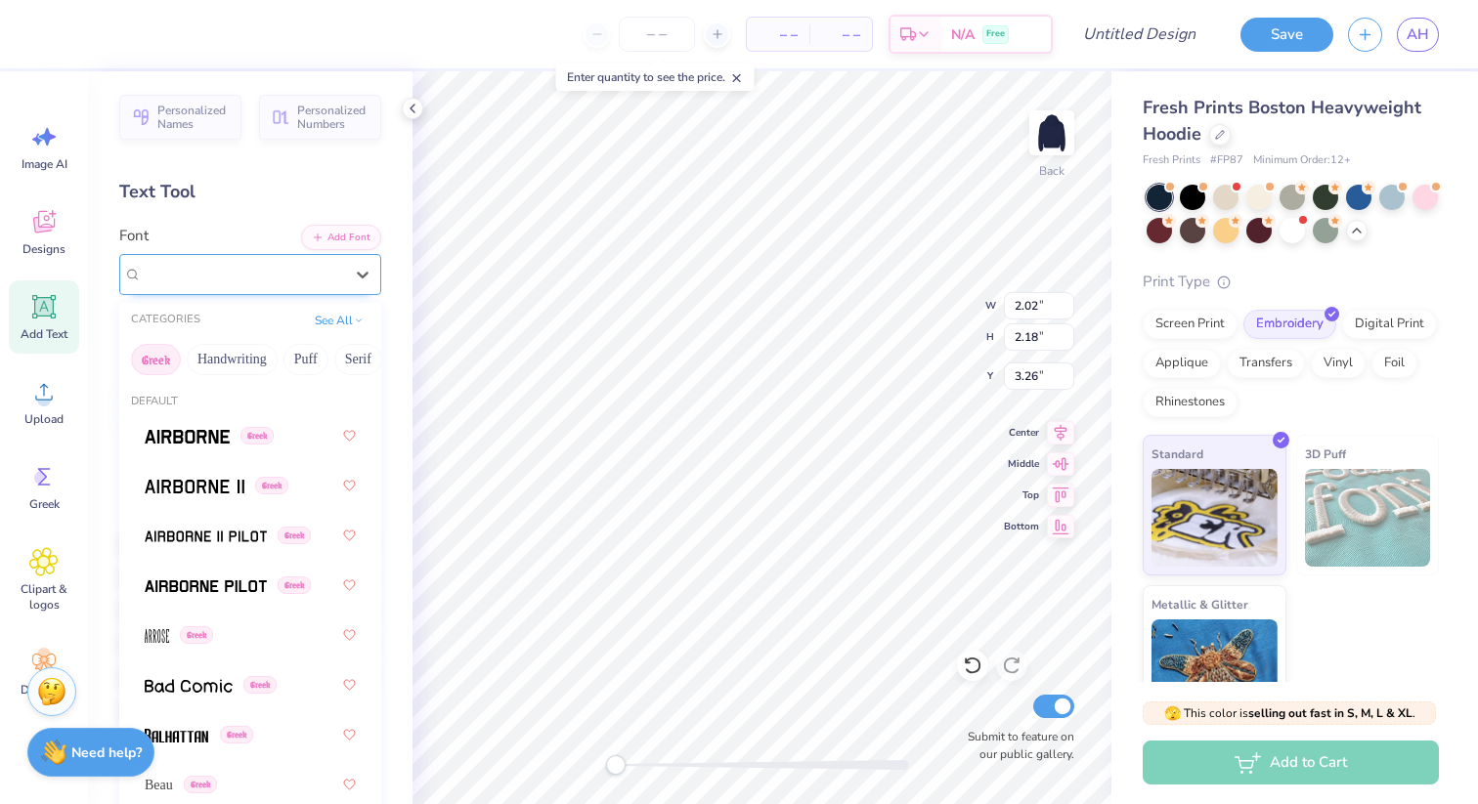
click at [310, 283] on div "Faulmann Font Greek" at bounding box center [242, 274] width 205 height 30
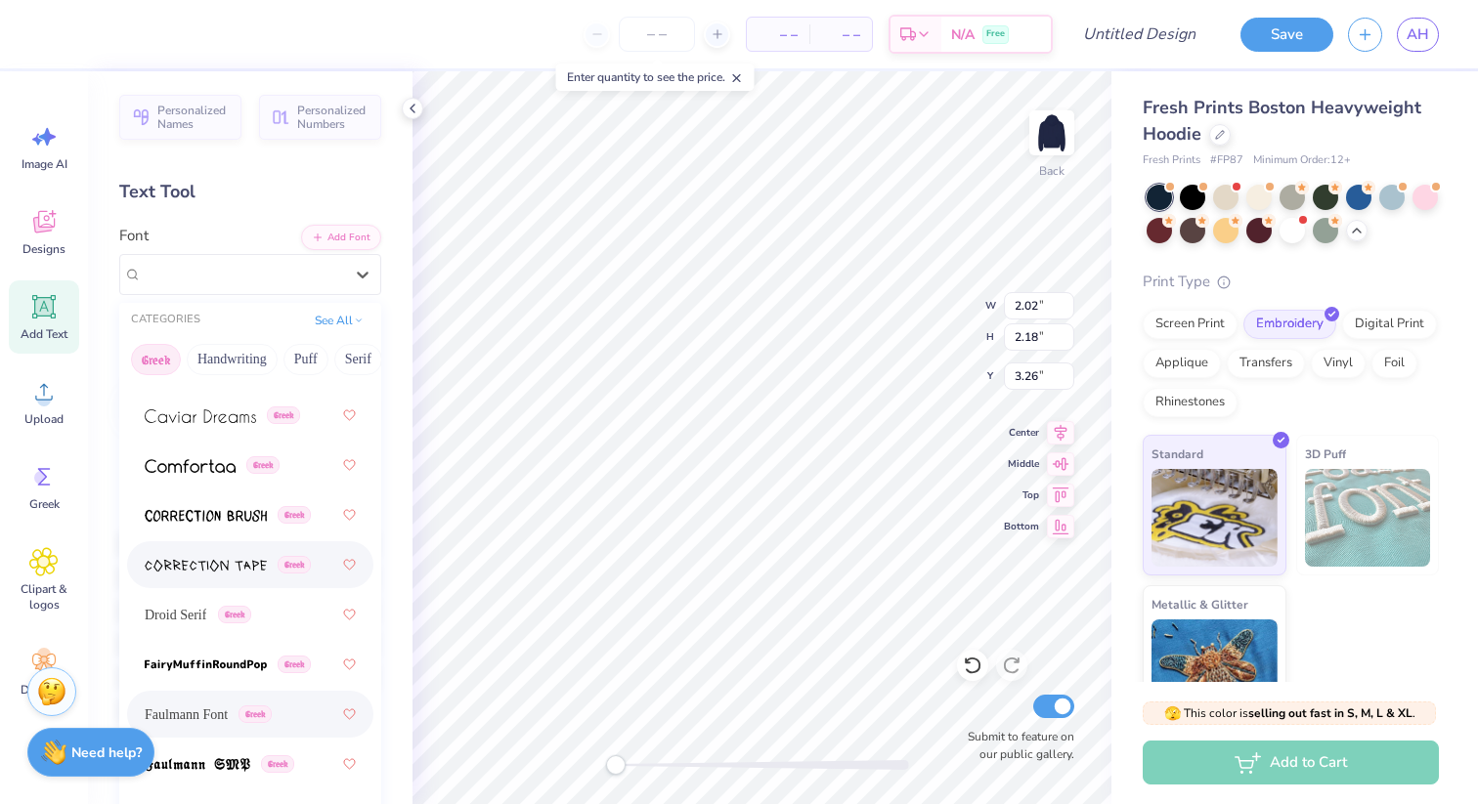
scroll to position [623, 0]
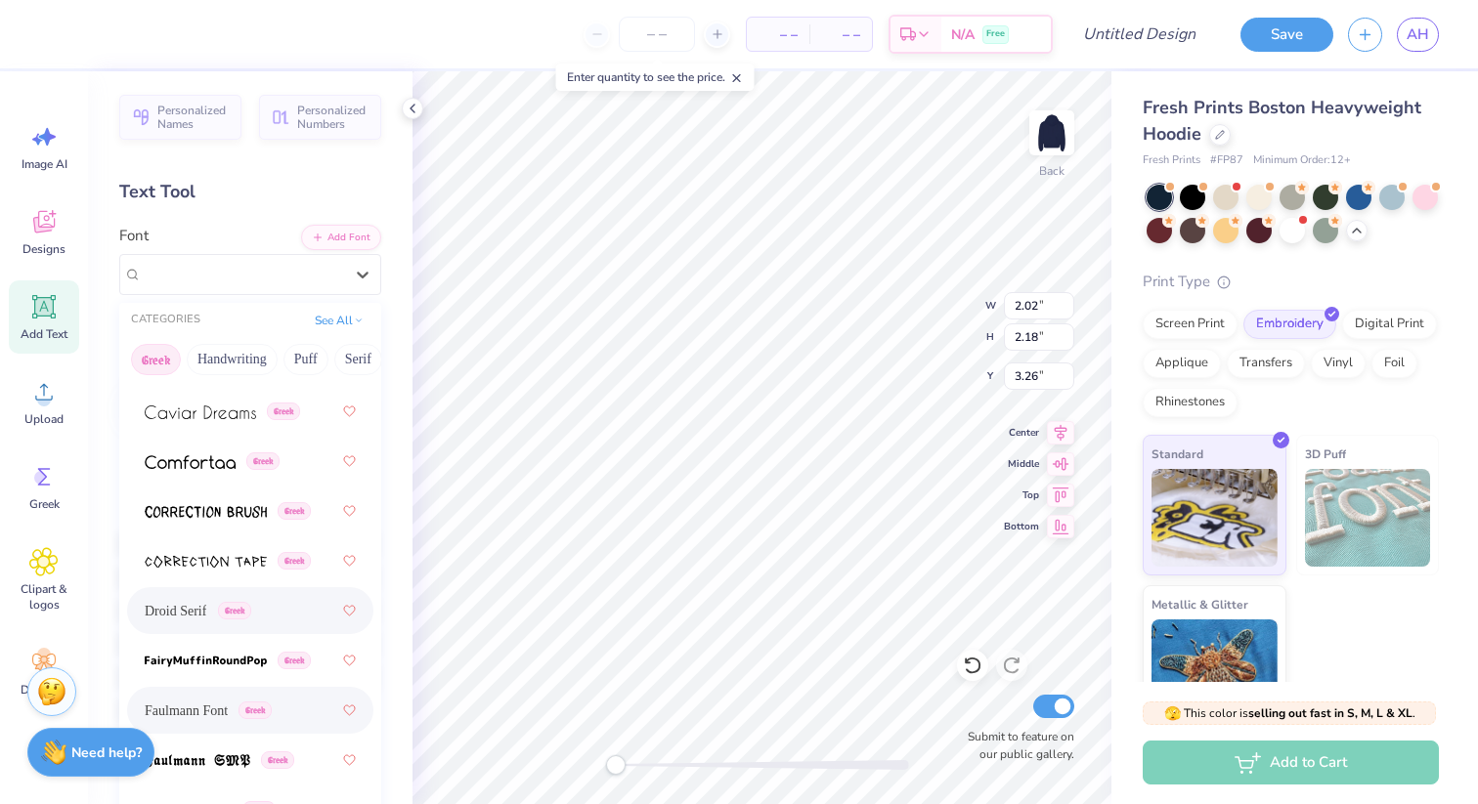
click at [310, 613] on div "Droid Serif Greek" at bounding box center [250, 610] width 211 height 35
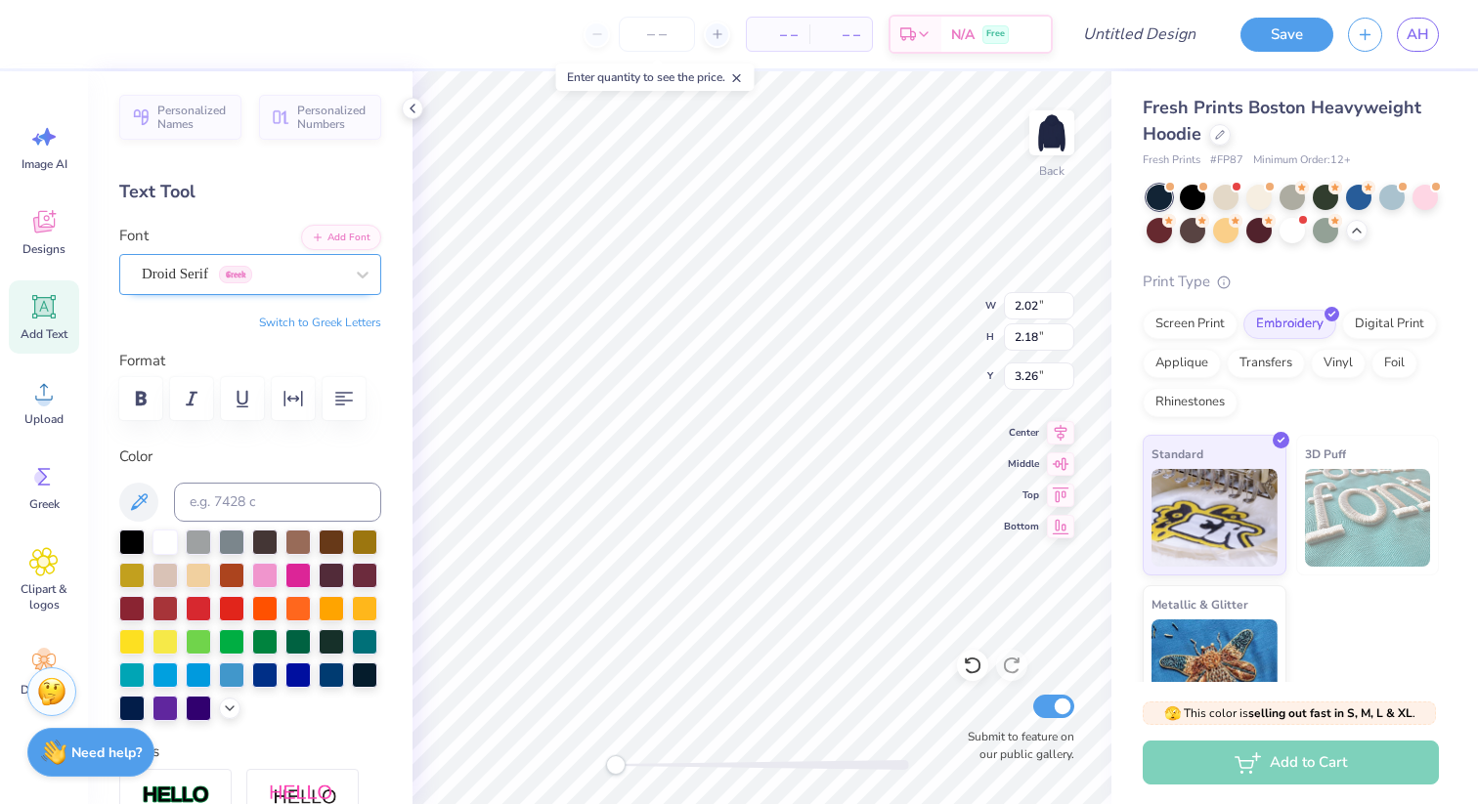
click at [313, 271] on div "Droid Serif Greek" at bounding box center [242, 274] width 205 height 30
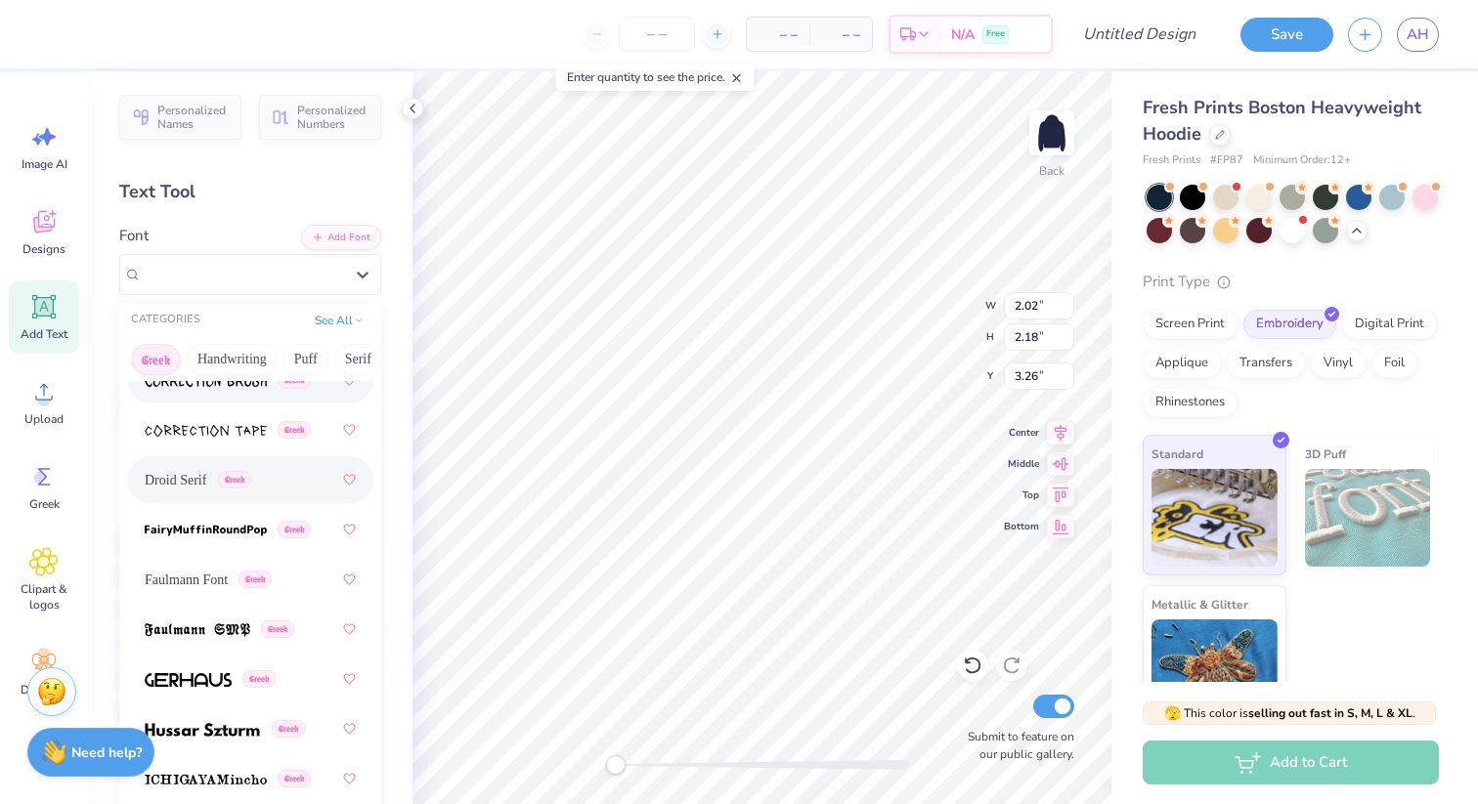
scroll to position [758, 0]
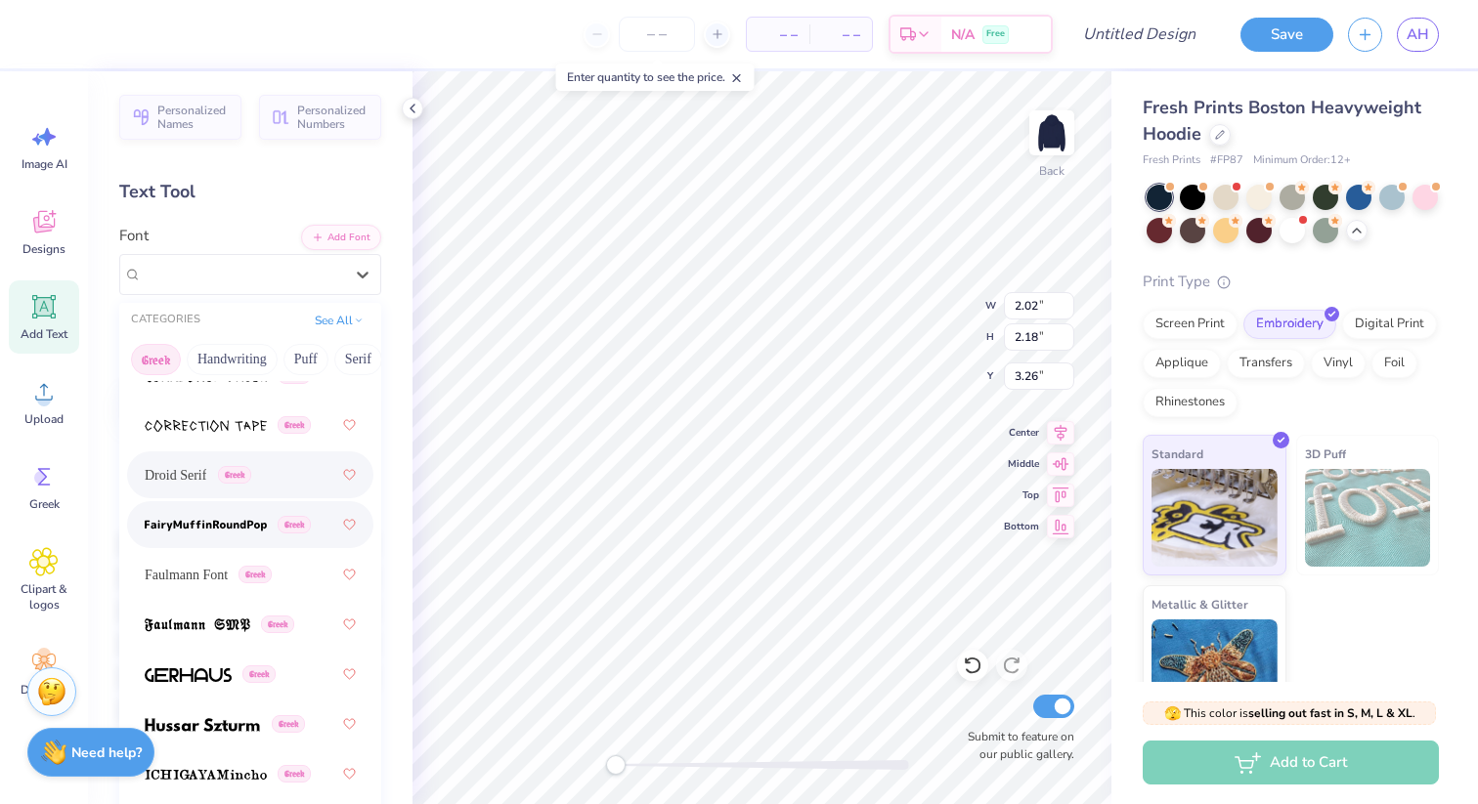
click at [257, 529] on img at bounding box center [206, 526] width 122 height 14
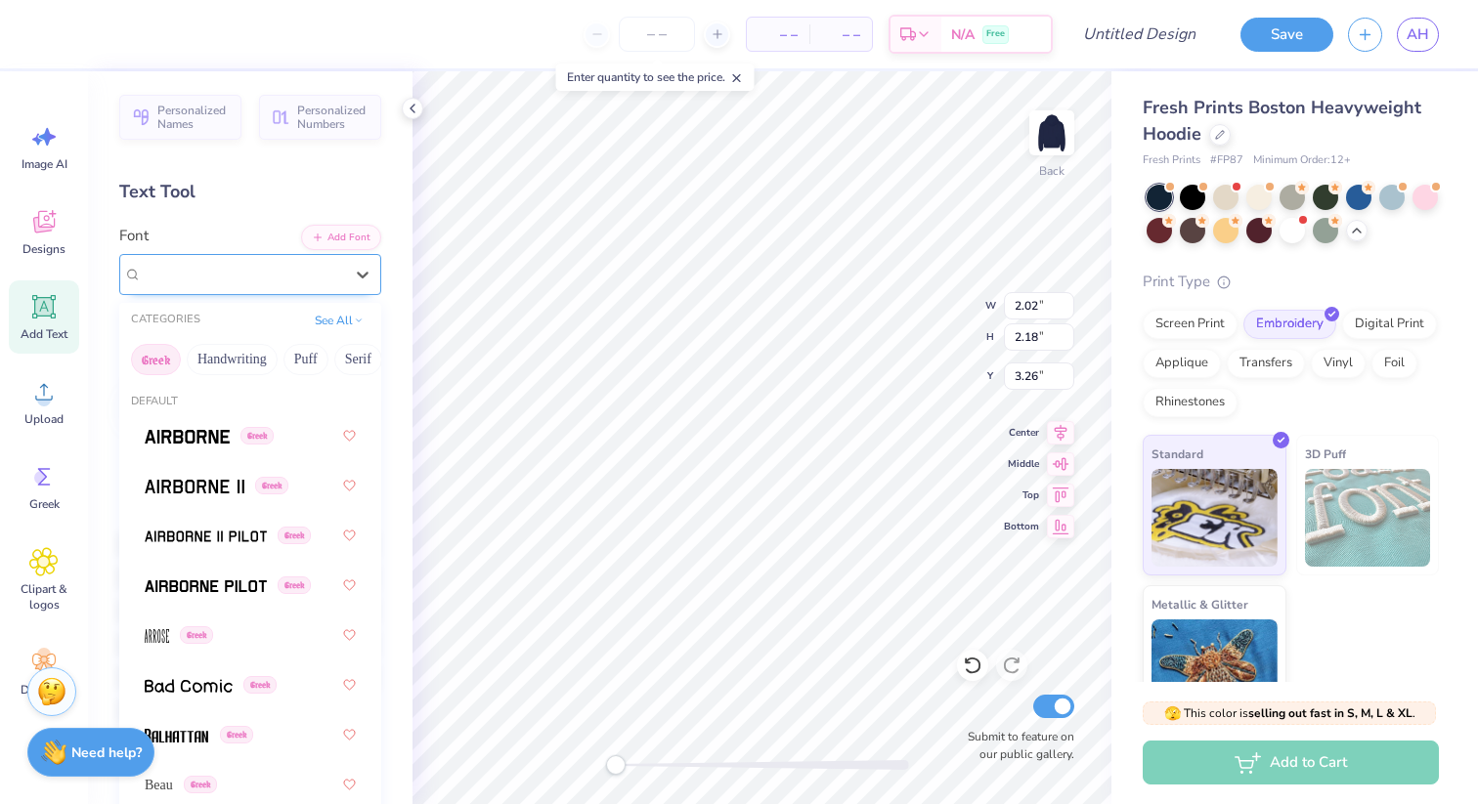
click at [293, 275] on div "FairyMuffinRoundPop Greek" at bounding box center [242, 274] width 205 height 30
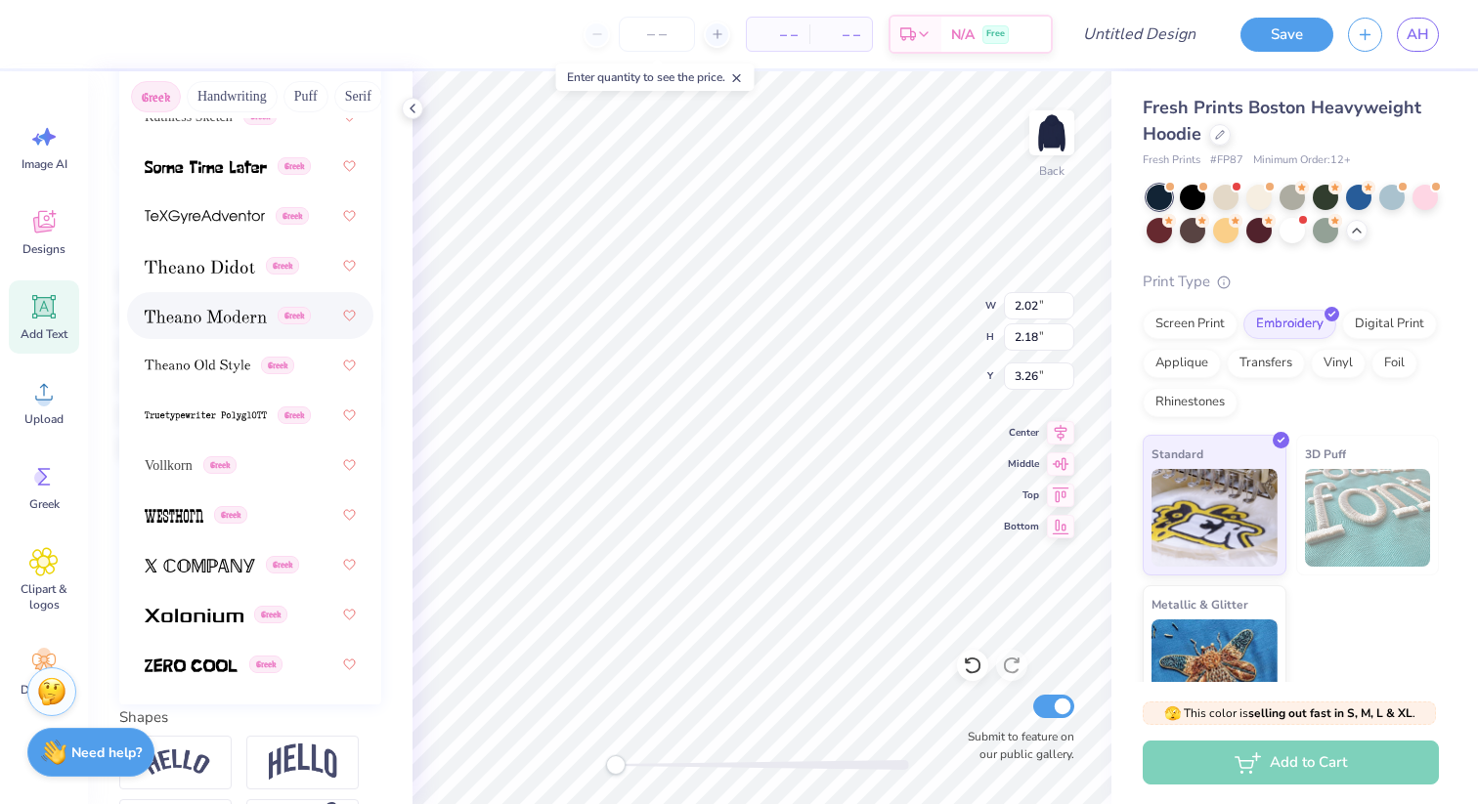
scroll to position [267, 0]
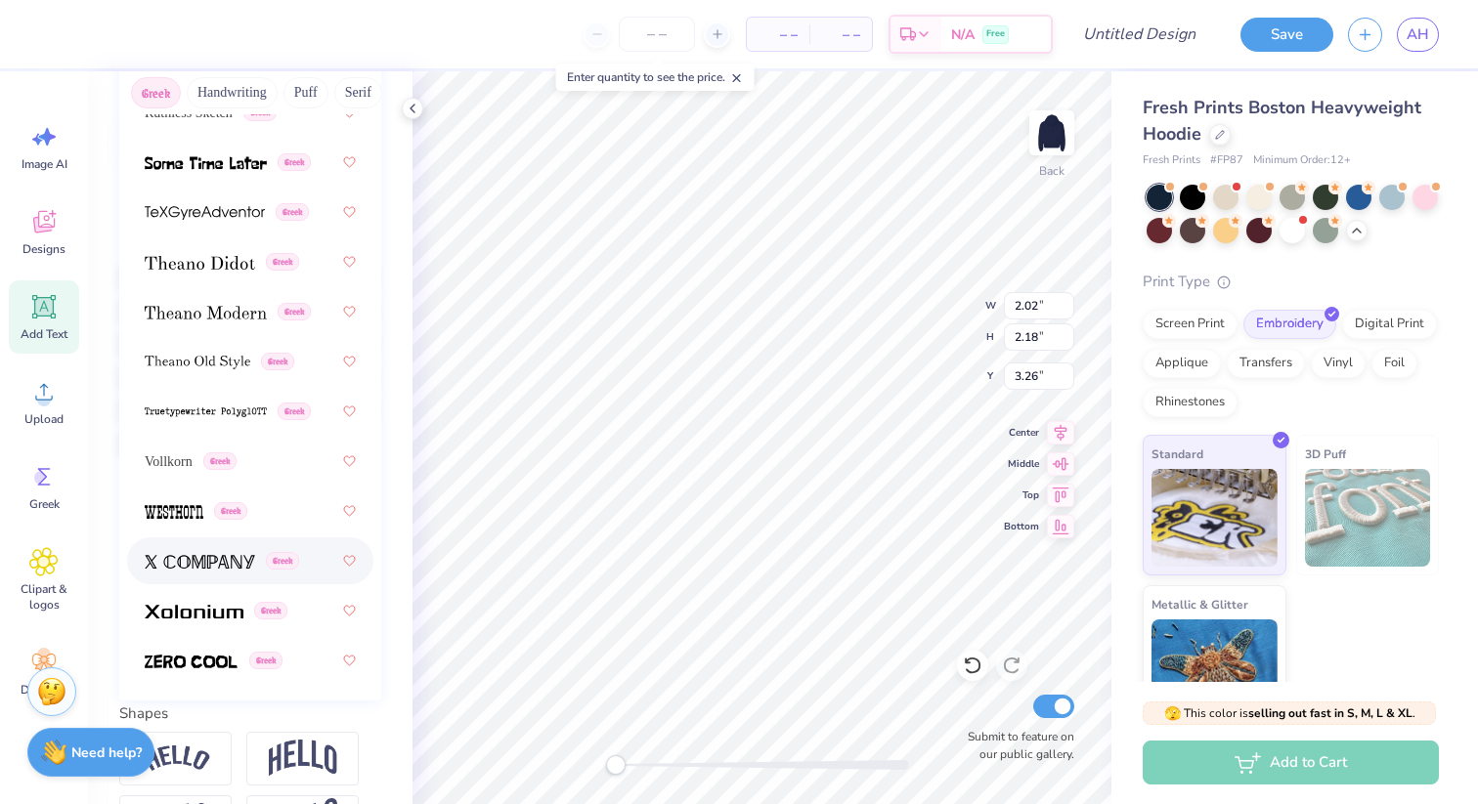
click at [231, 555] on img at bounding box center [200, 562] width 110 height 14
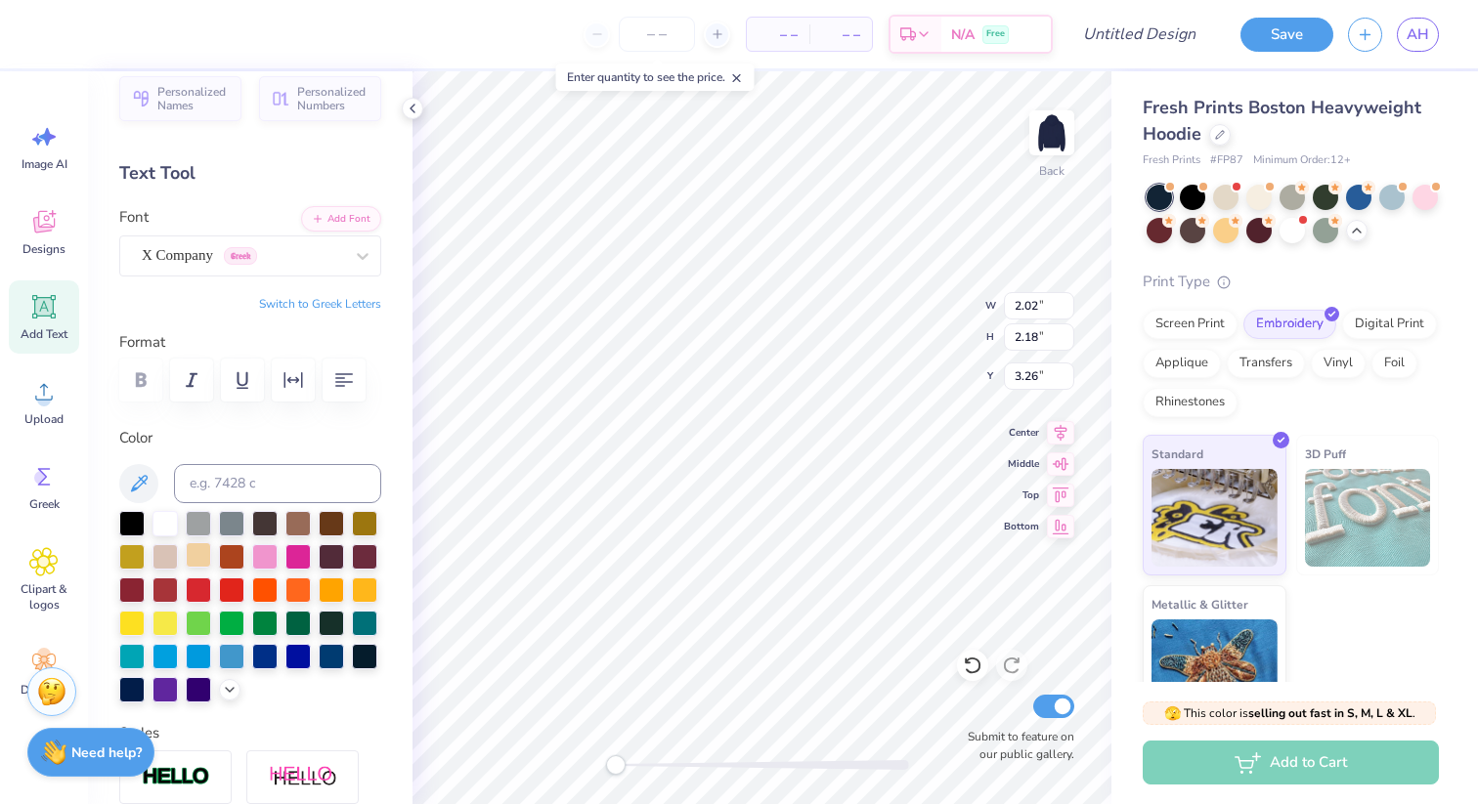
scroll to position [0, 0]
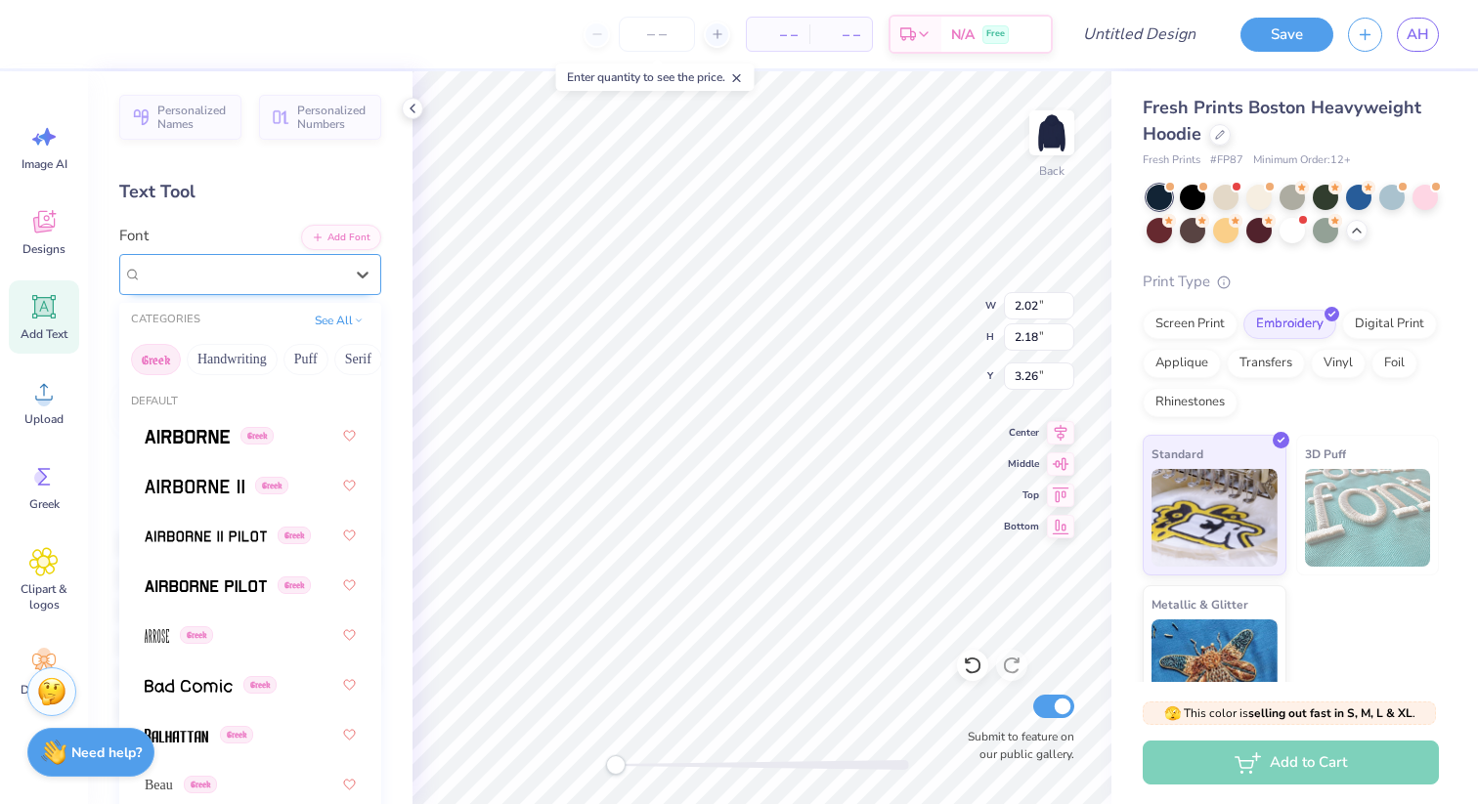
click at [215, 288] on div "X Company Greek" at bounding box center [242, 274] width 205 height 30
click at [235, 626] on div "Greek" at bounding box center [250, 635] width 211 height 35
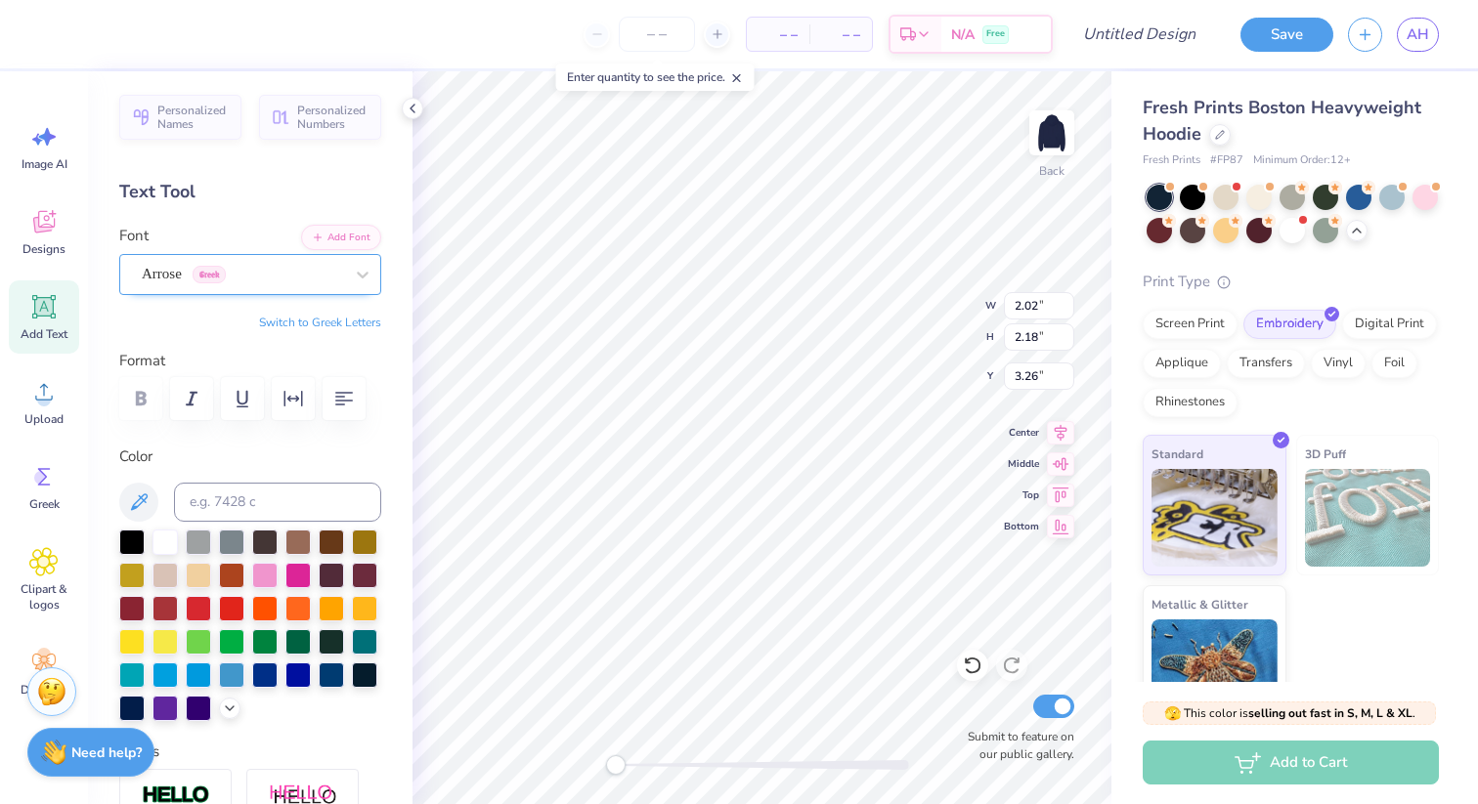
click at [228, 278] on div "Arrose Greek" at bounding box center [242, 274] width 205 height 30
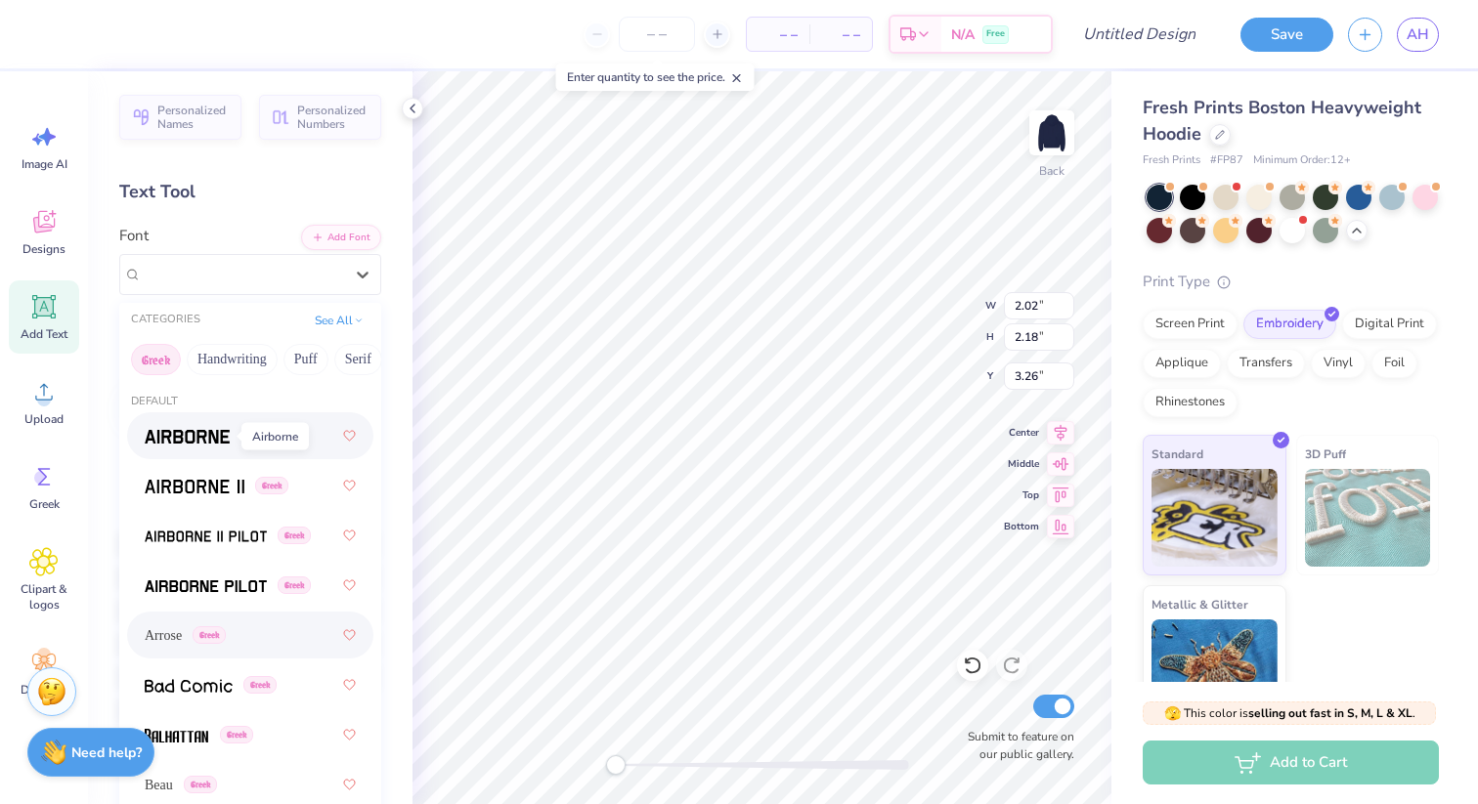
click at [219, 440] on img at bounding box center [187, 437] width 85 height 14
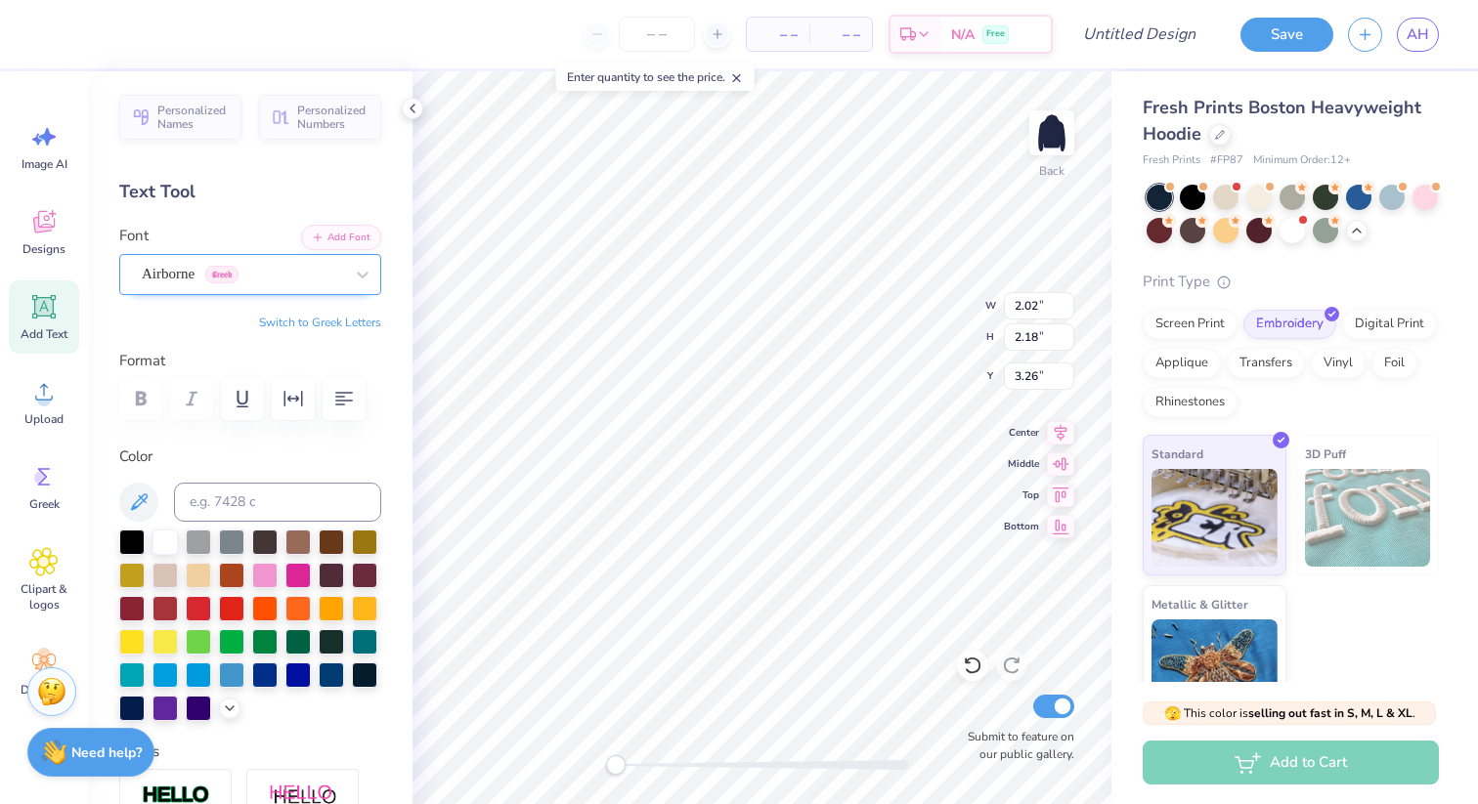
click at [283, 266] on div "Airborne Greek" at bounding box center [242, 274] width 205 height 30
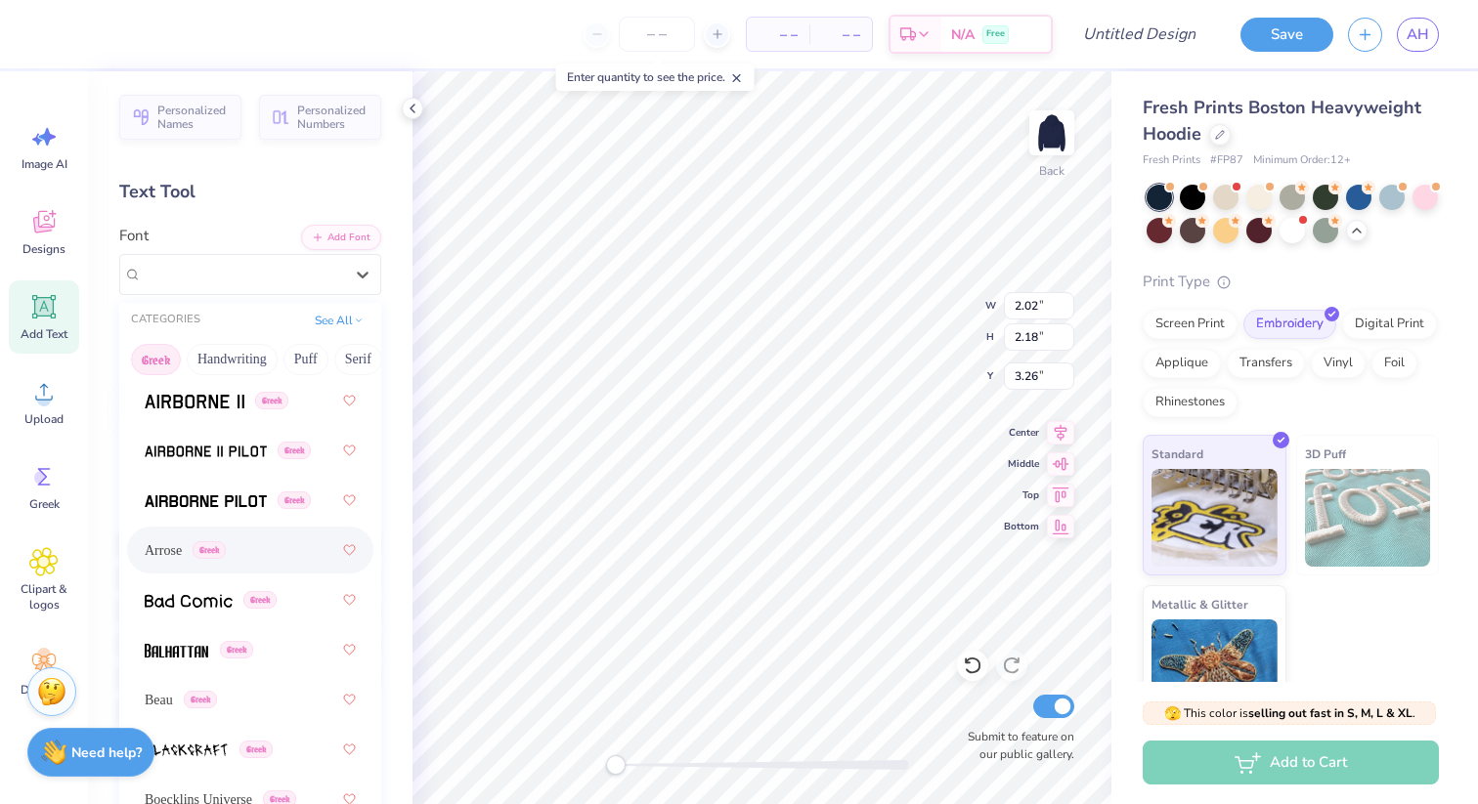
scroll to position [139, 0]
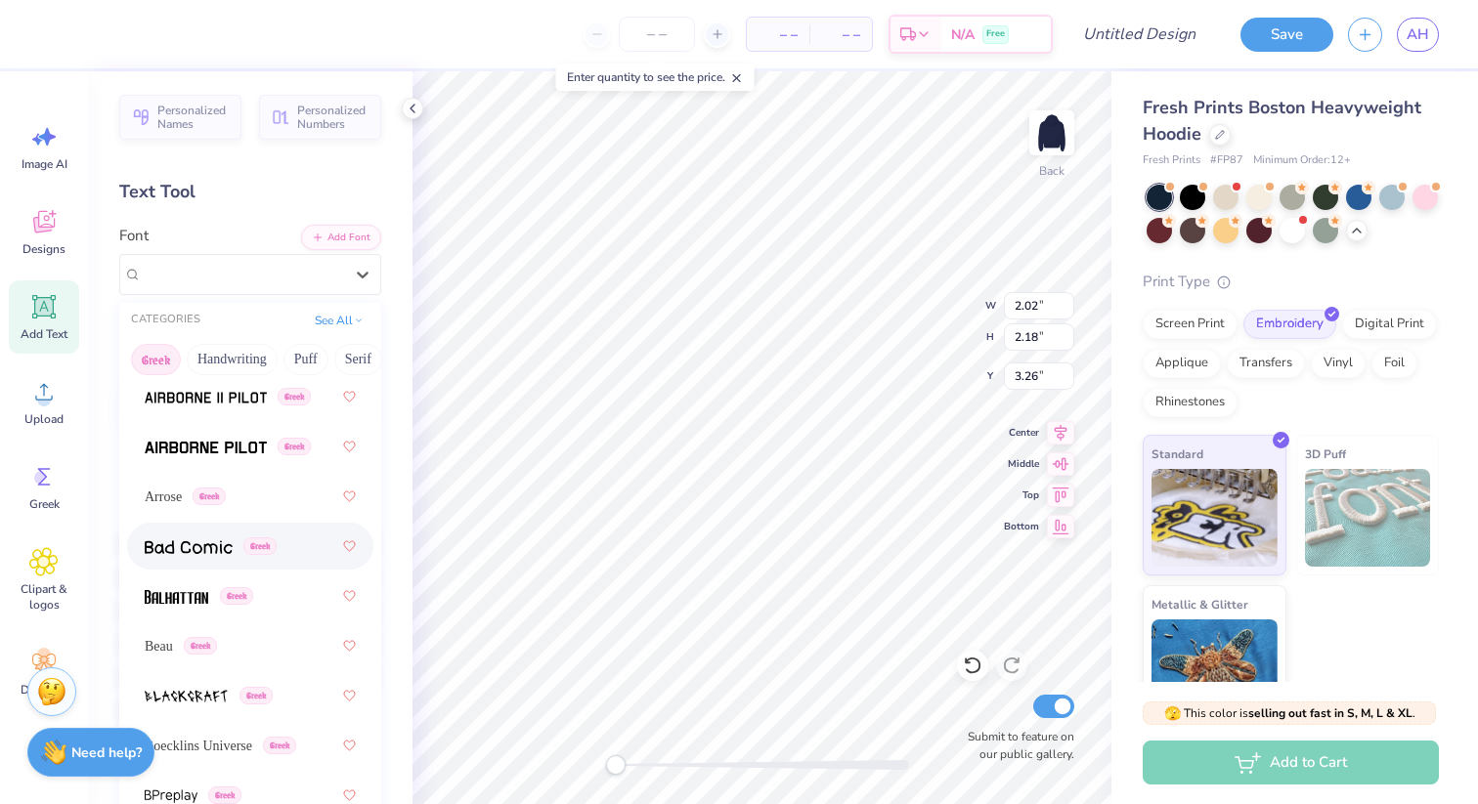
click at [242, 544] on div "Greek" at bounding box center [211, 547] width 132 height 21
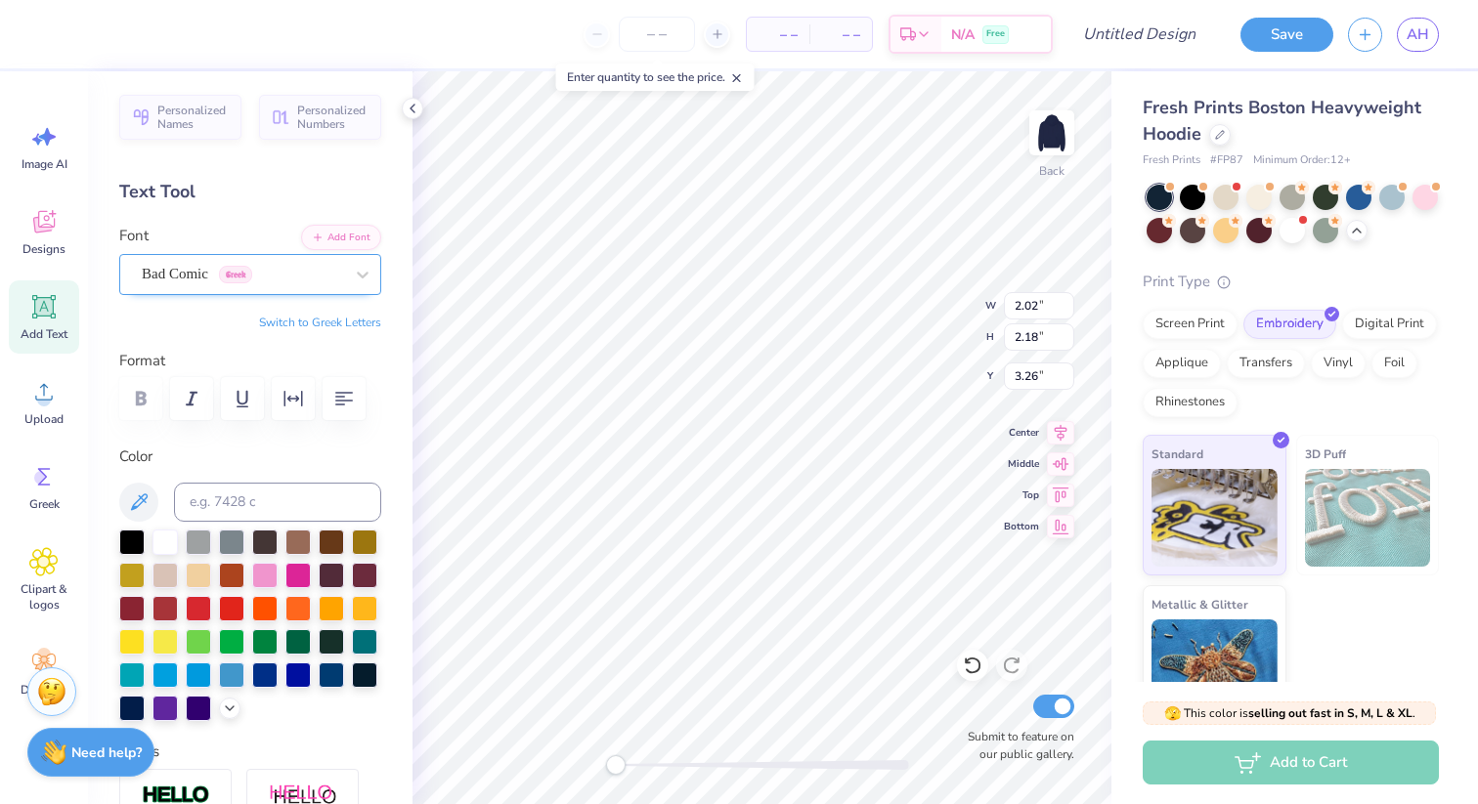
click at [280, 276] on div "Bad Comic Greek" at bounding box center [242, 274] width 205 height 30
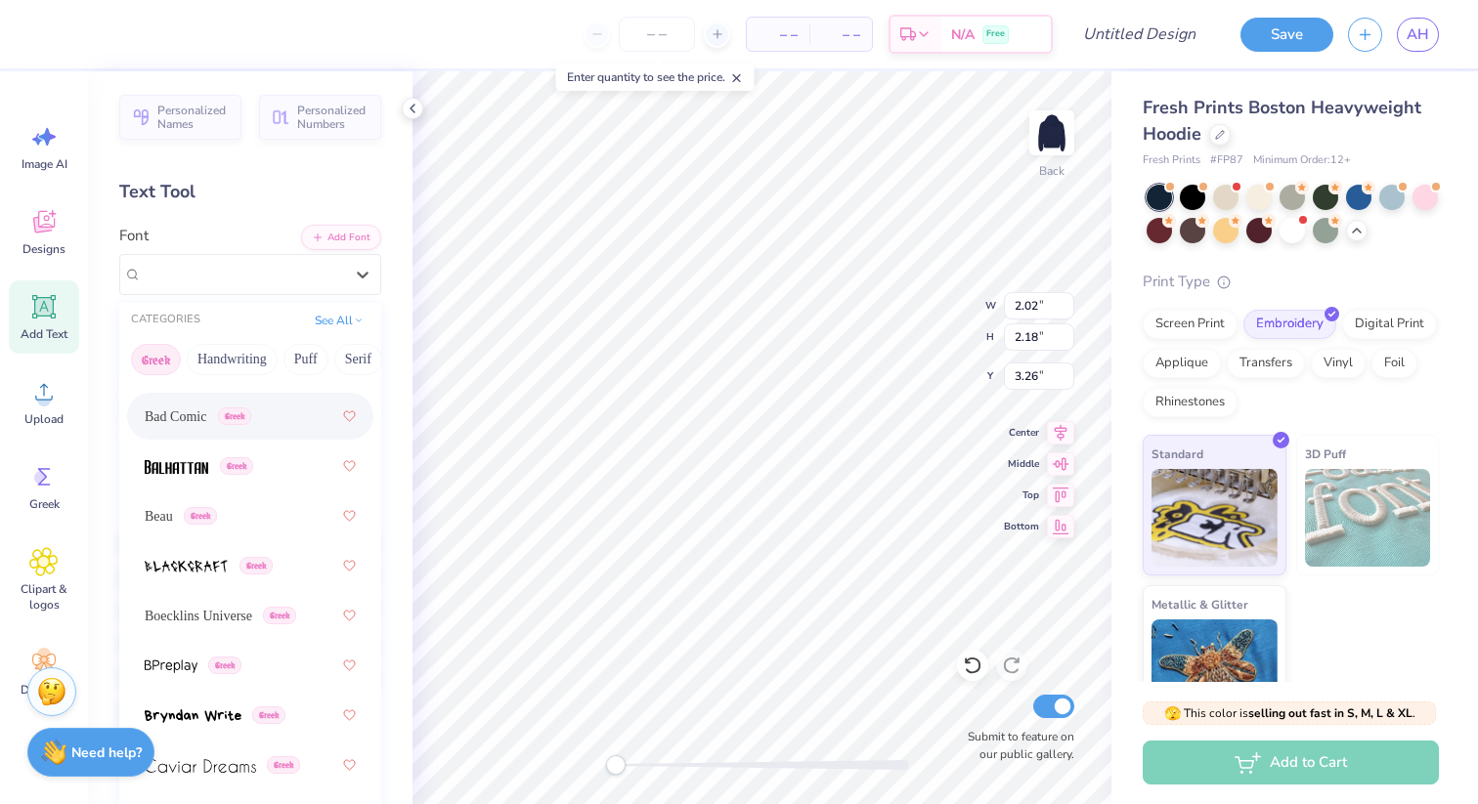
scroll to position [320, 0]
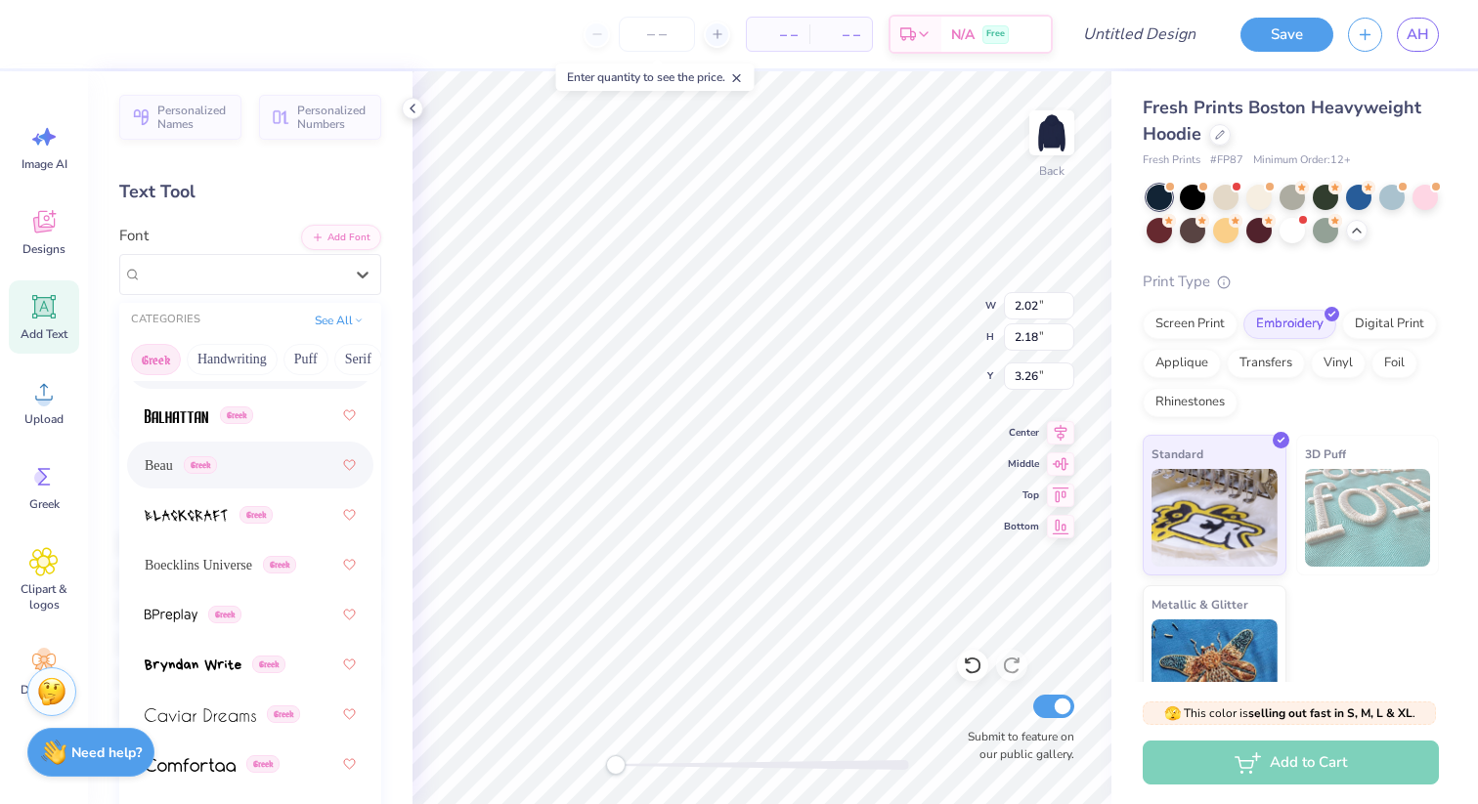
click at [286, 482] on div "Beau Greek" at bounding box center [250, 465] width 211 height 35
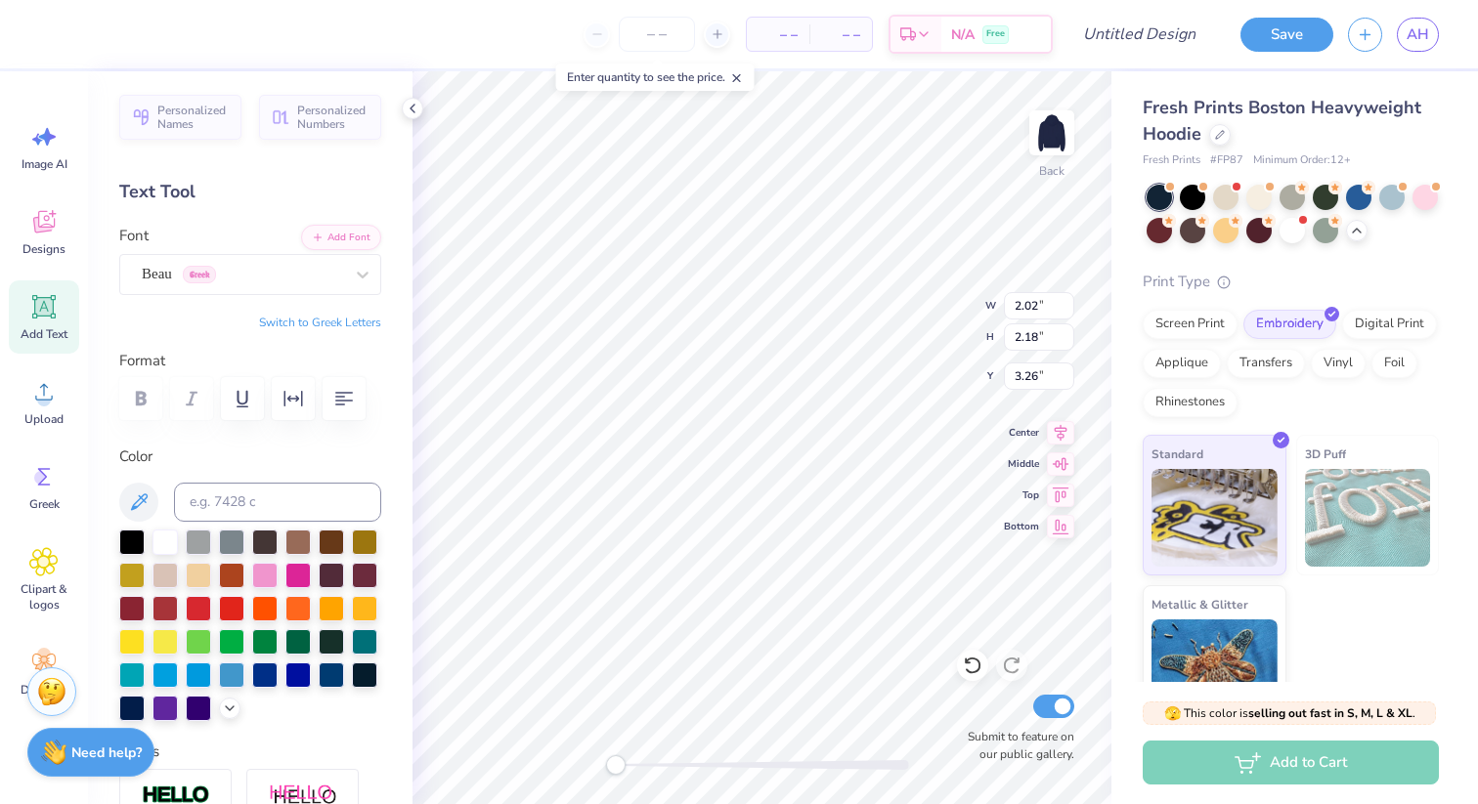
click at [136, 401] on div at bounding box center [250, 398] width 262 height 43
click at [278, 282] on div "Beau Greek" at bounding box center [242, 274] width 205 height 30
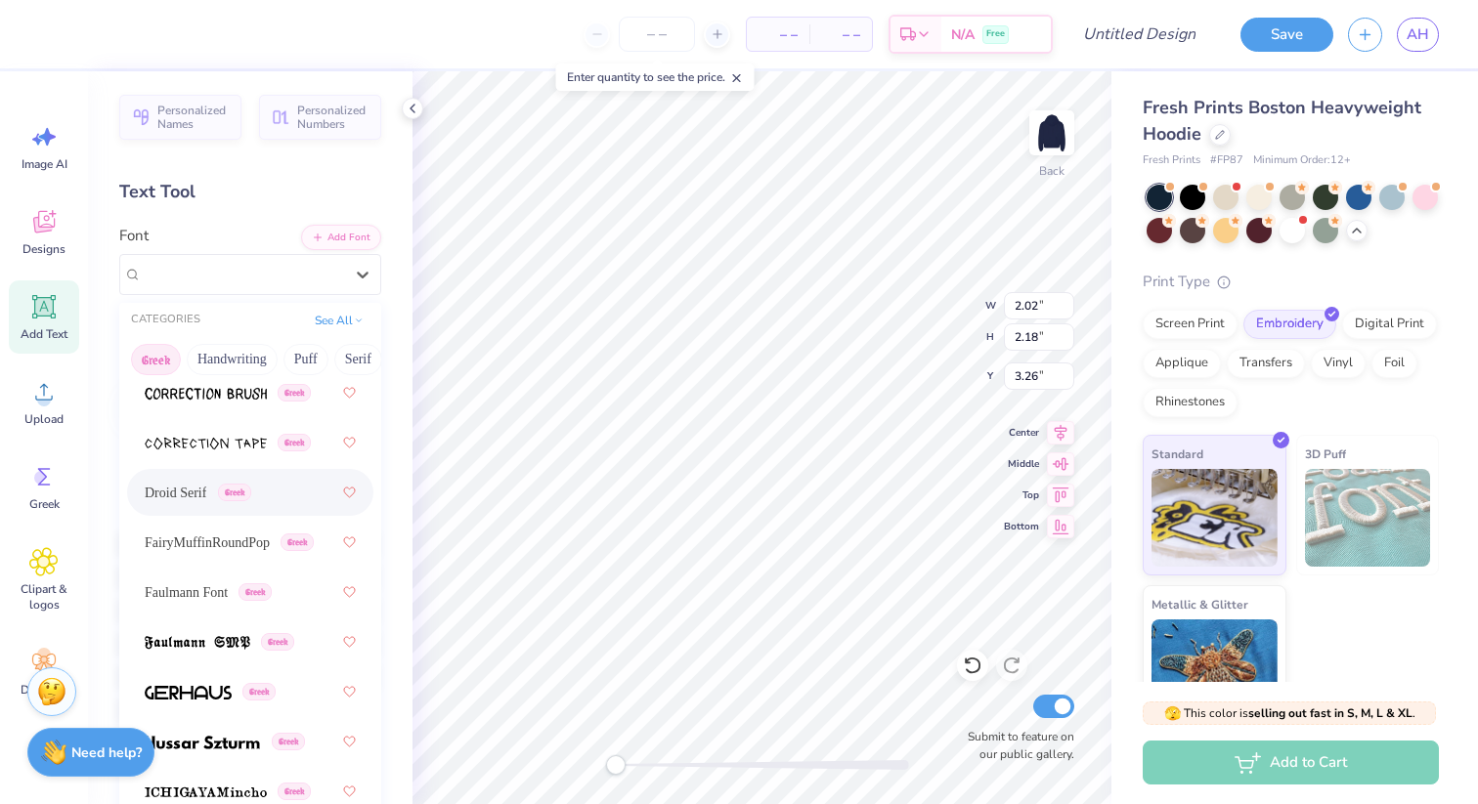
scroll to position [752, 0]
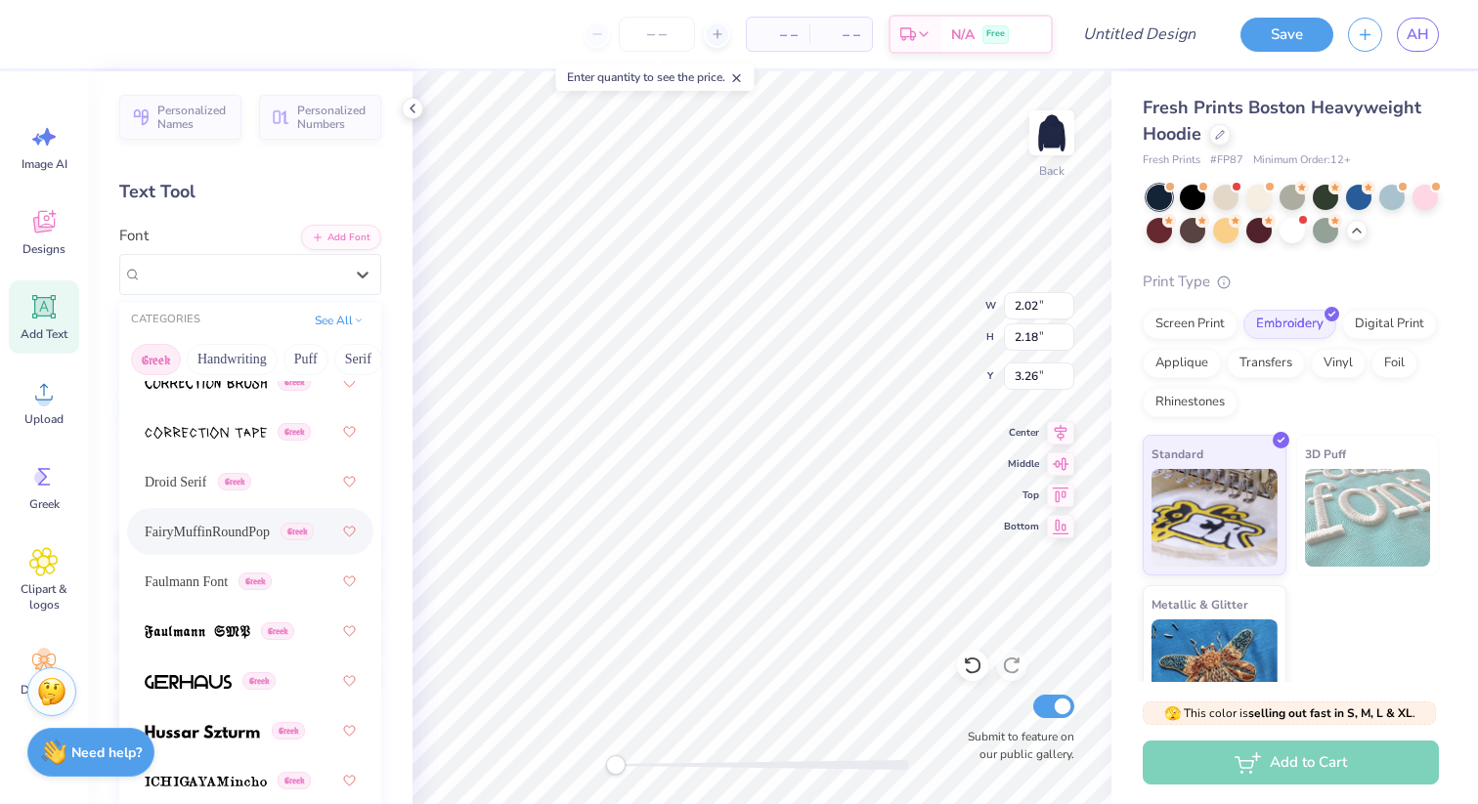
click at [270, 522] on span "FairyMuffinRoundPop" at bounding box center [207, 532] width 125 height 21
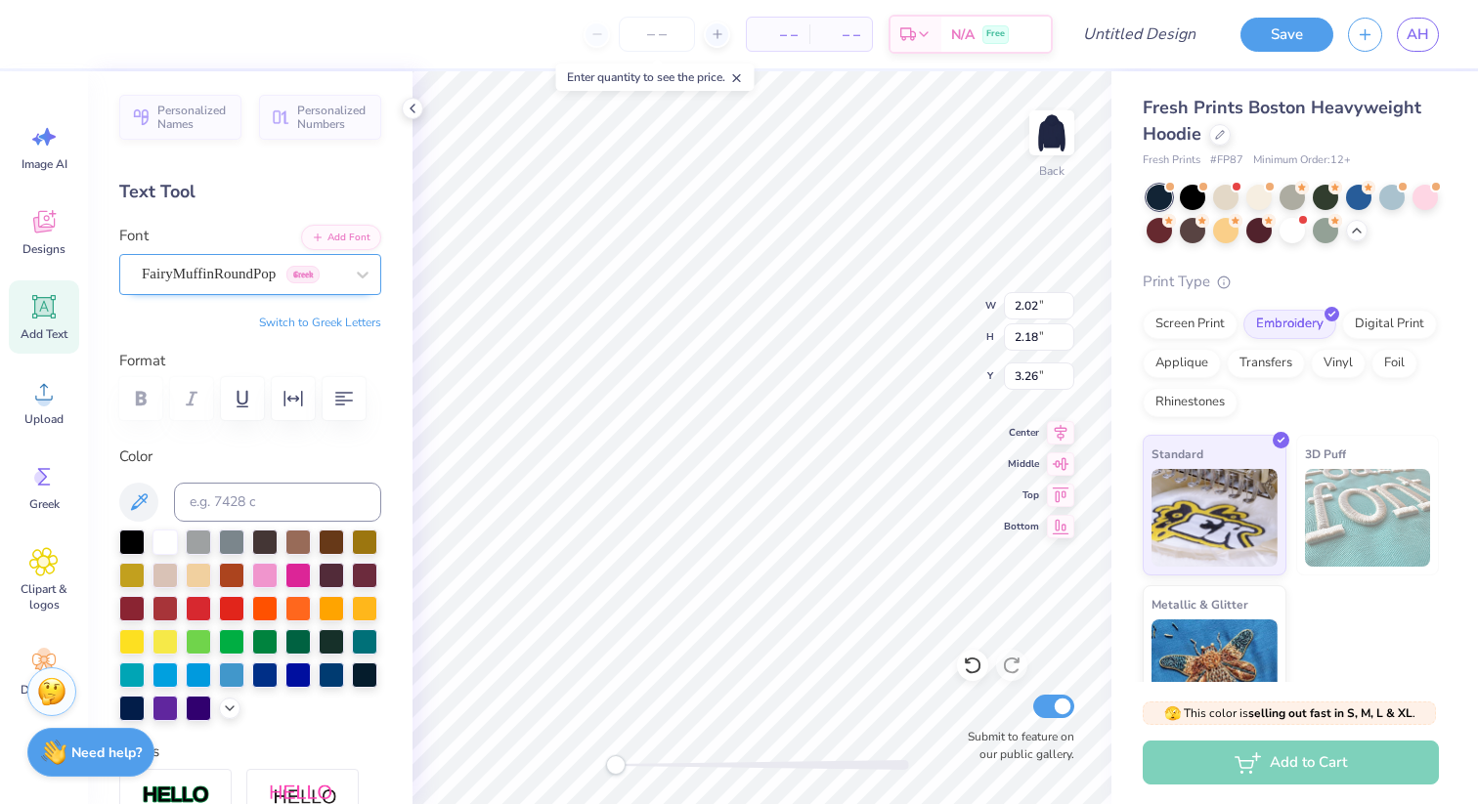
click at [286, 281] on div "FairyMuffinRoundPop Greek" at bounding box center [242, 274] width 205 height 30
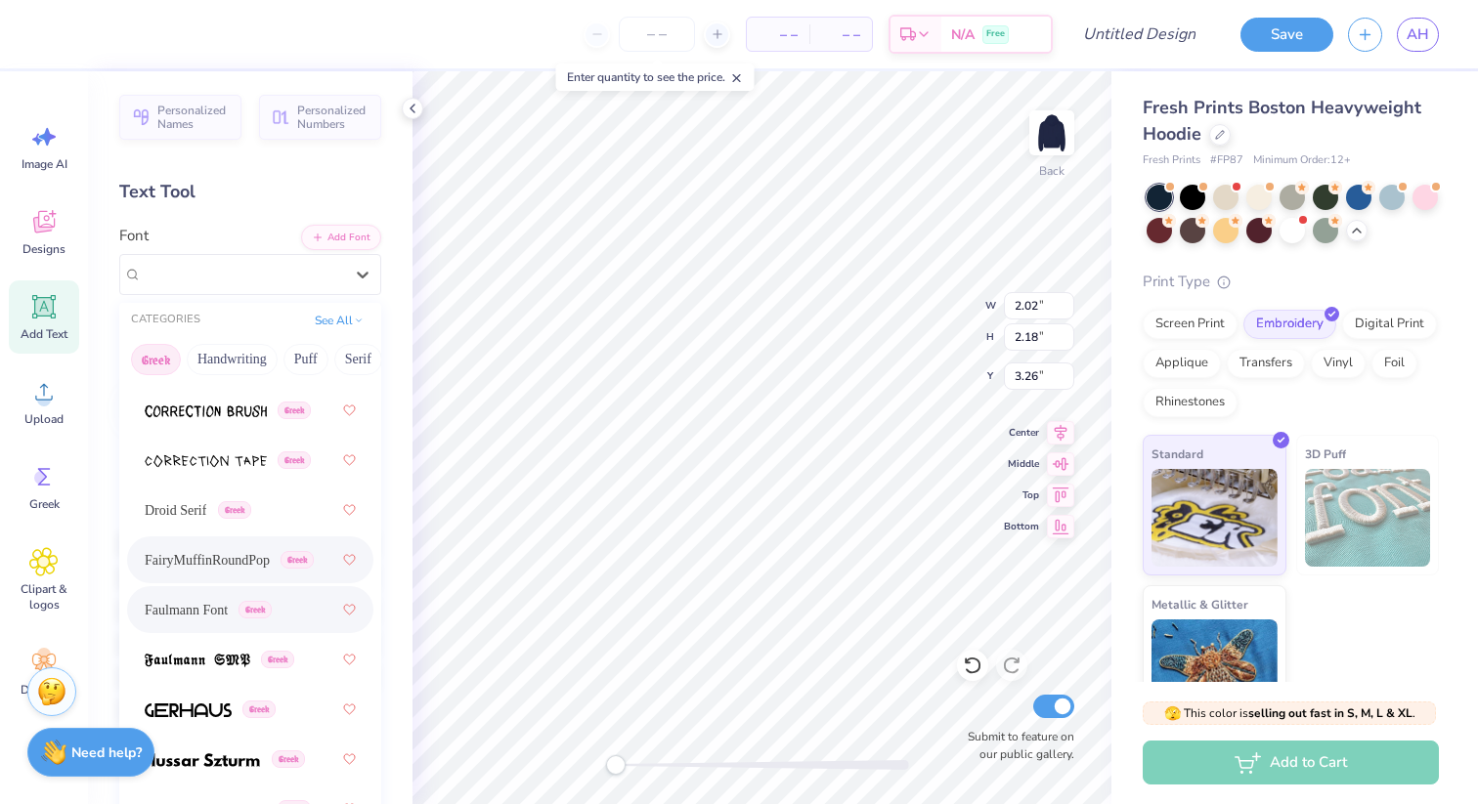
scroll to position [735, 0]
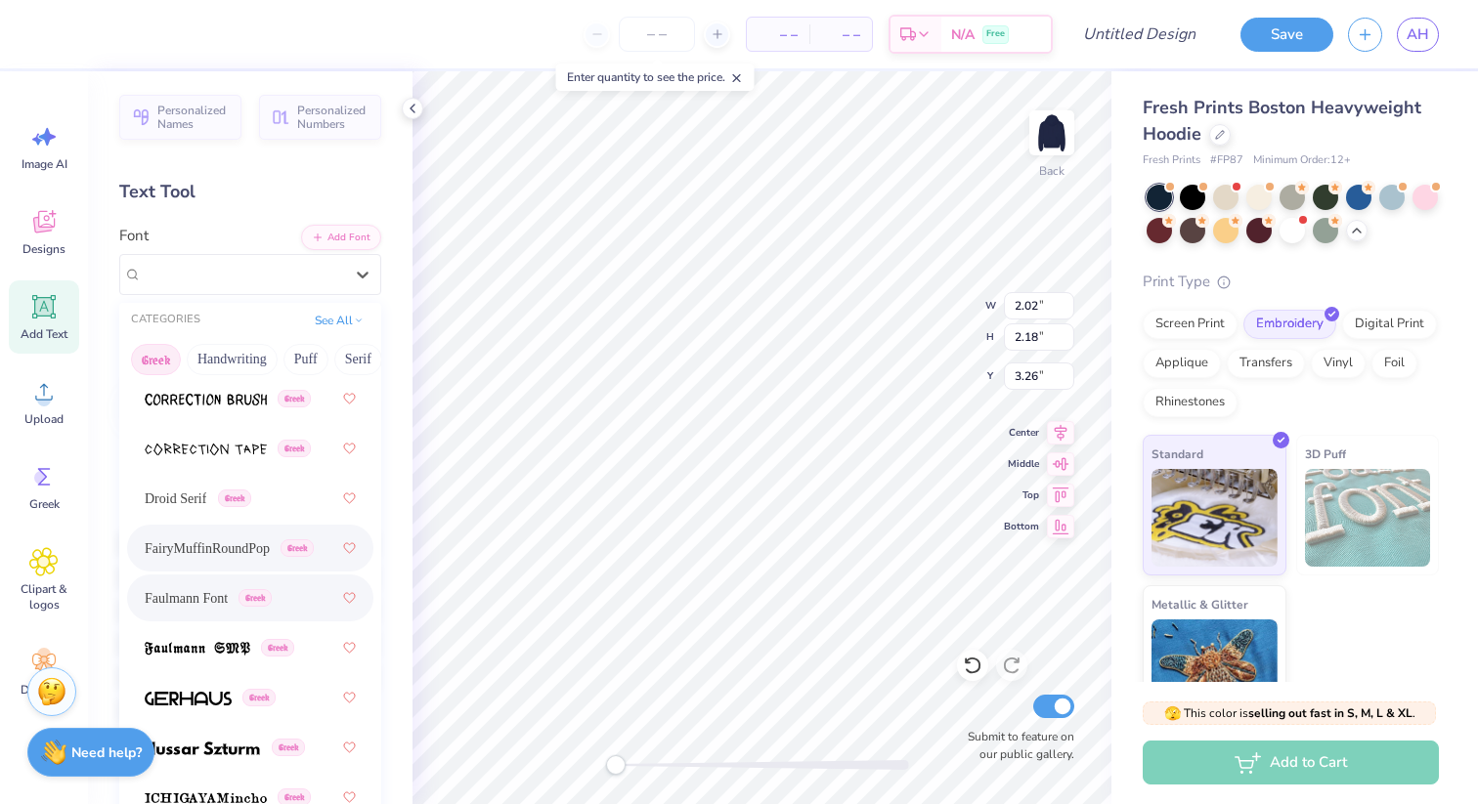
click at [228, 592] on span "Faulmann Font" at bounding box center [186, 598] width 83 height 21
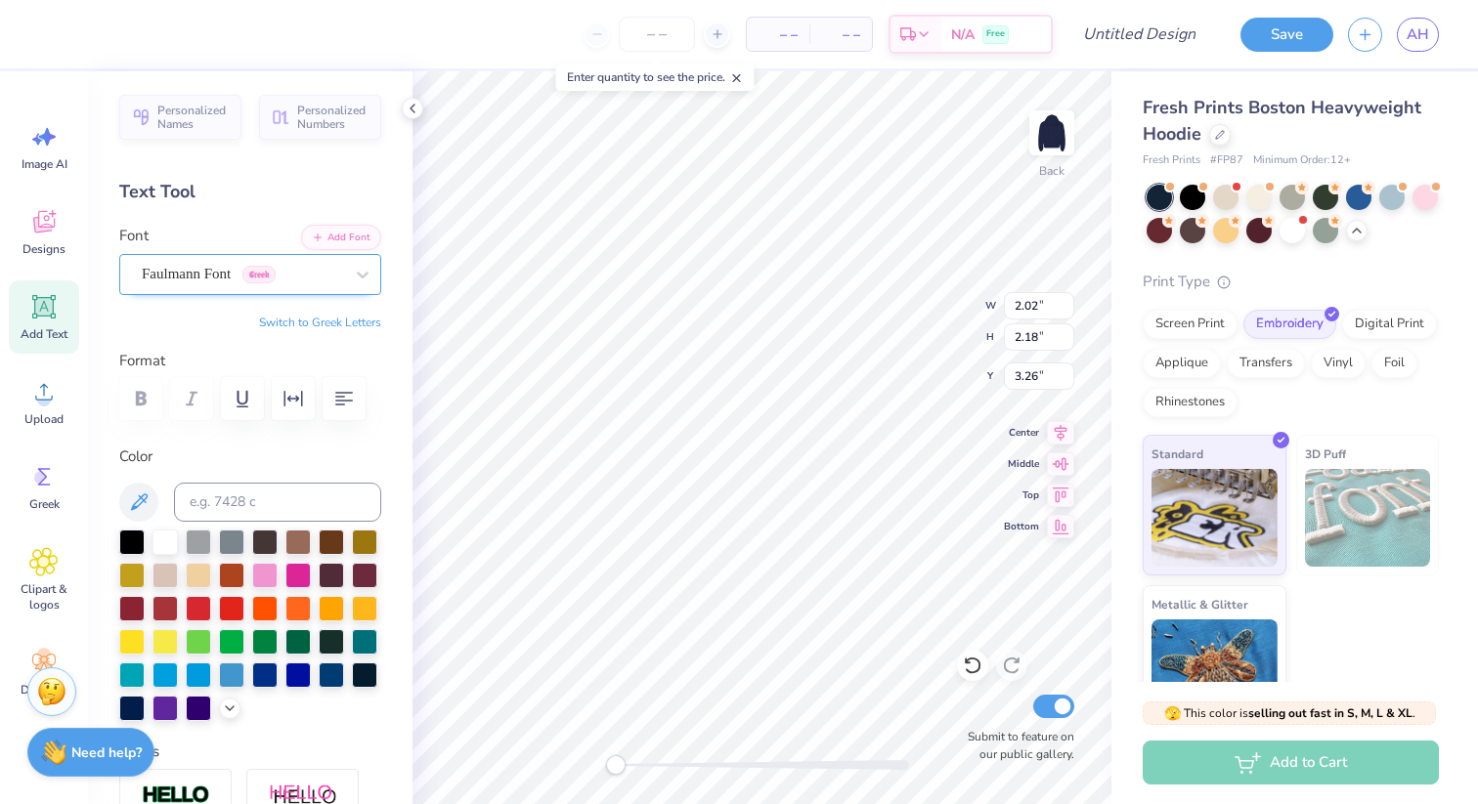
click at [219, 276] on div "Faulmann Font Greek" at bounding box center [242, 274] width 205 height 30
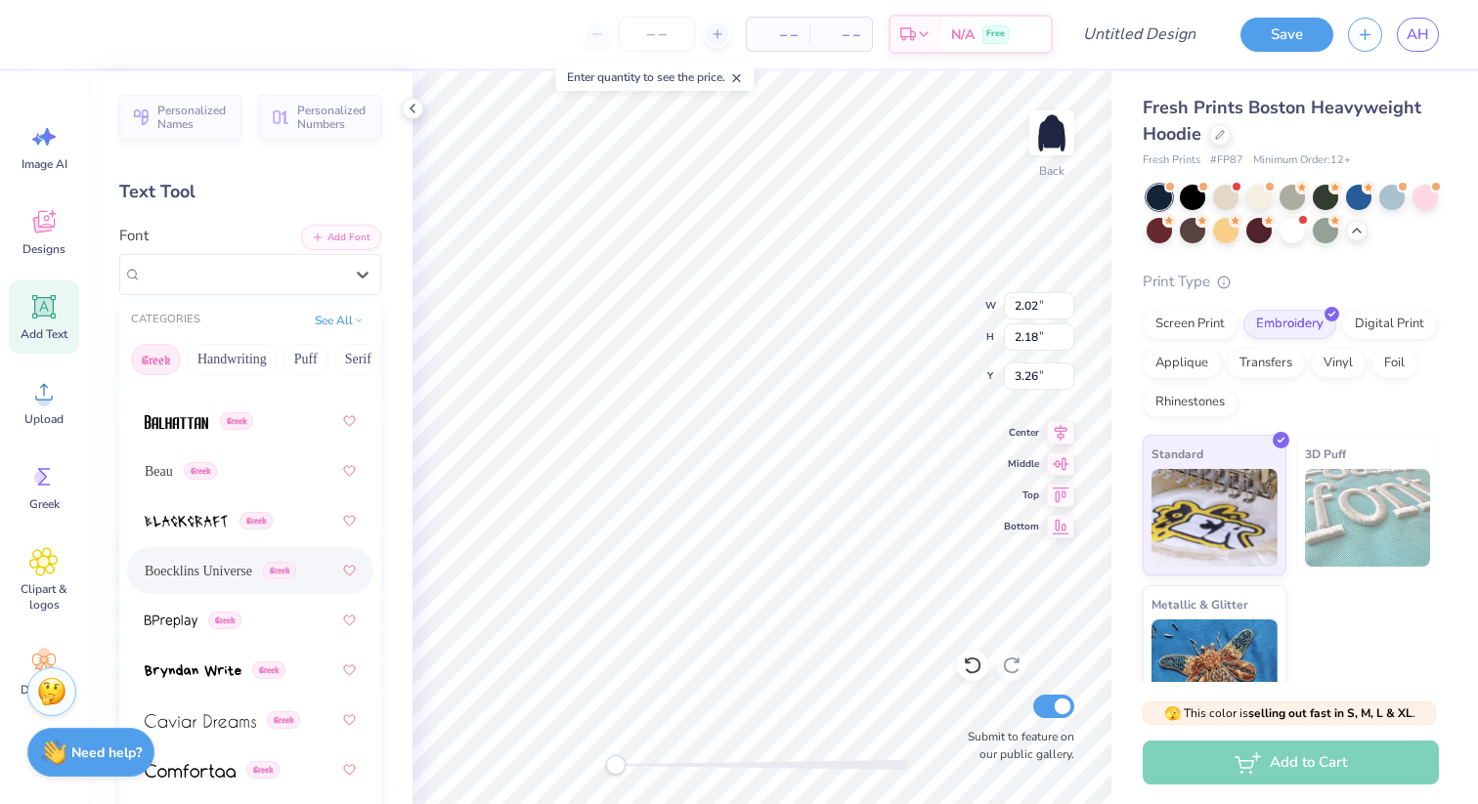
scroll to position [393, 0]
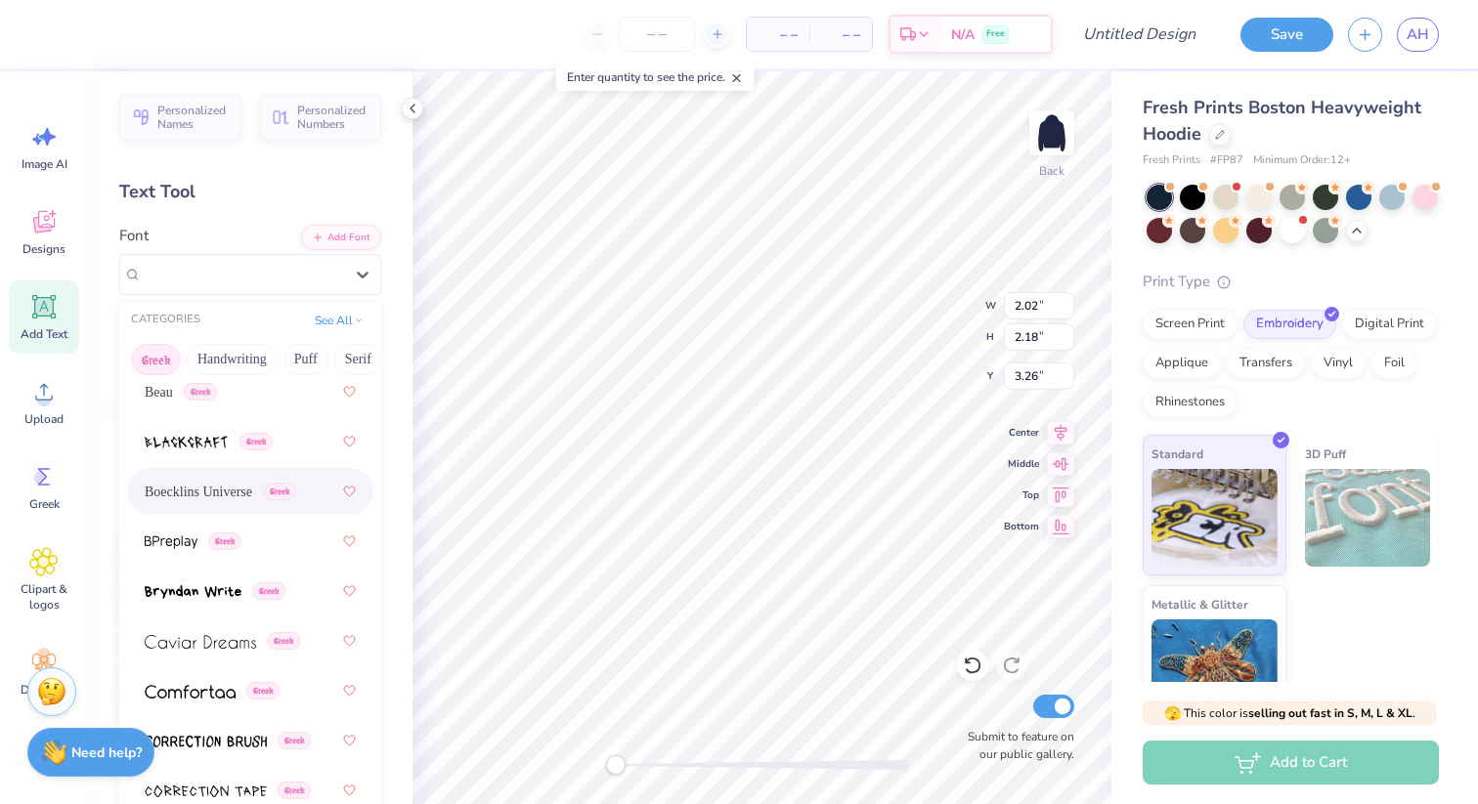
click at [252, 493] on span "Boecklins Universe" at bounding box center [199, 492] width 108 height 21
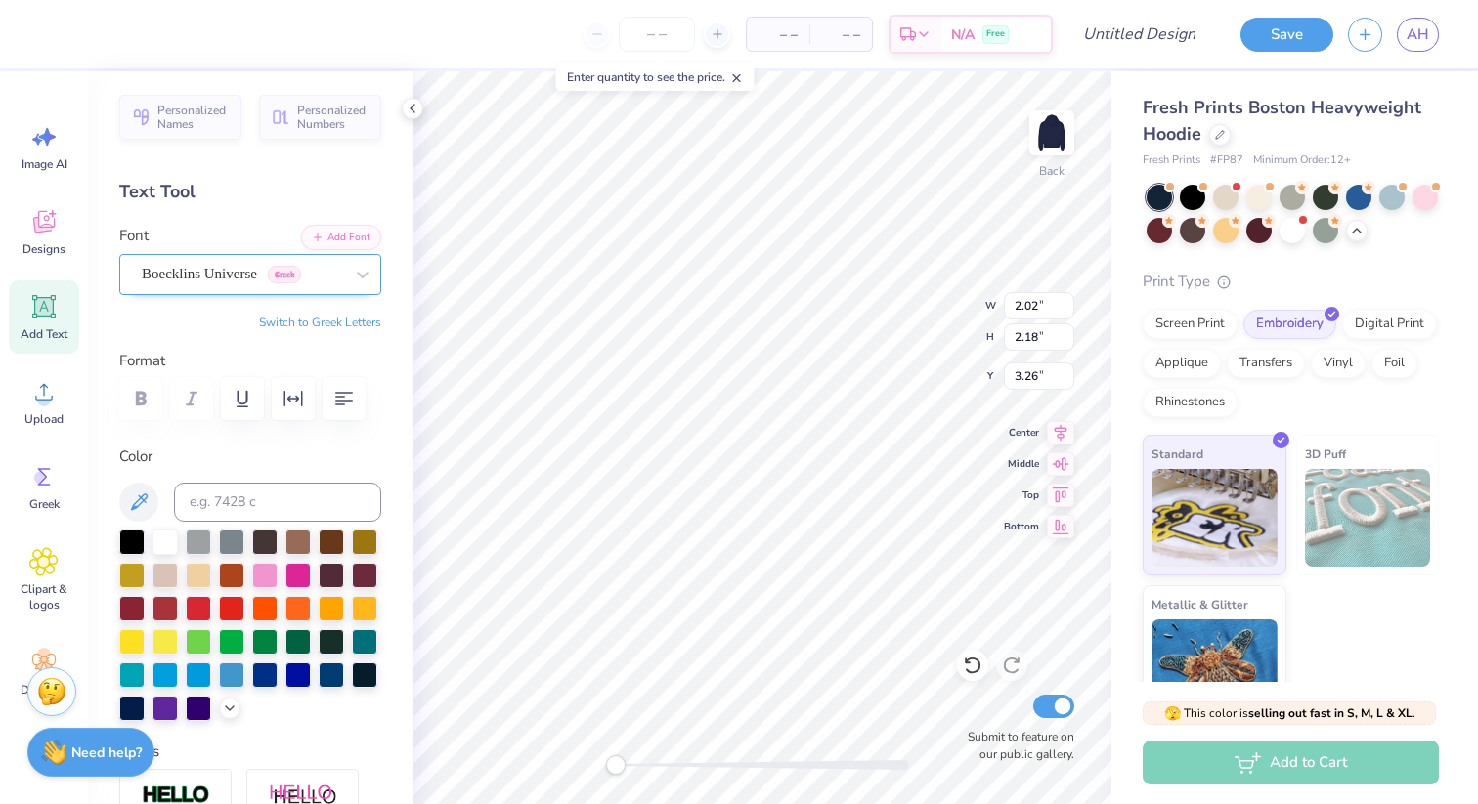
click at [269, 291] on div "Boecklins Universe Greek" at bounding box center [250, 274] width 262 height 41
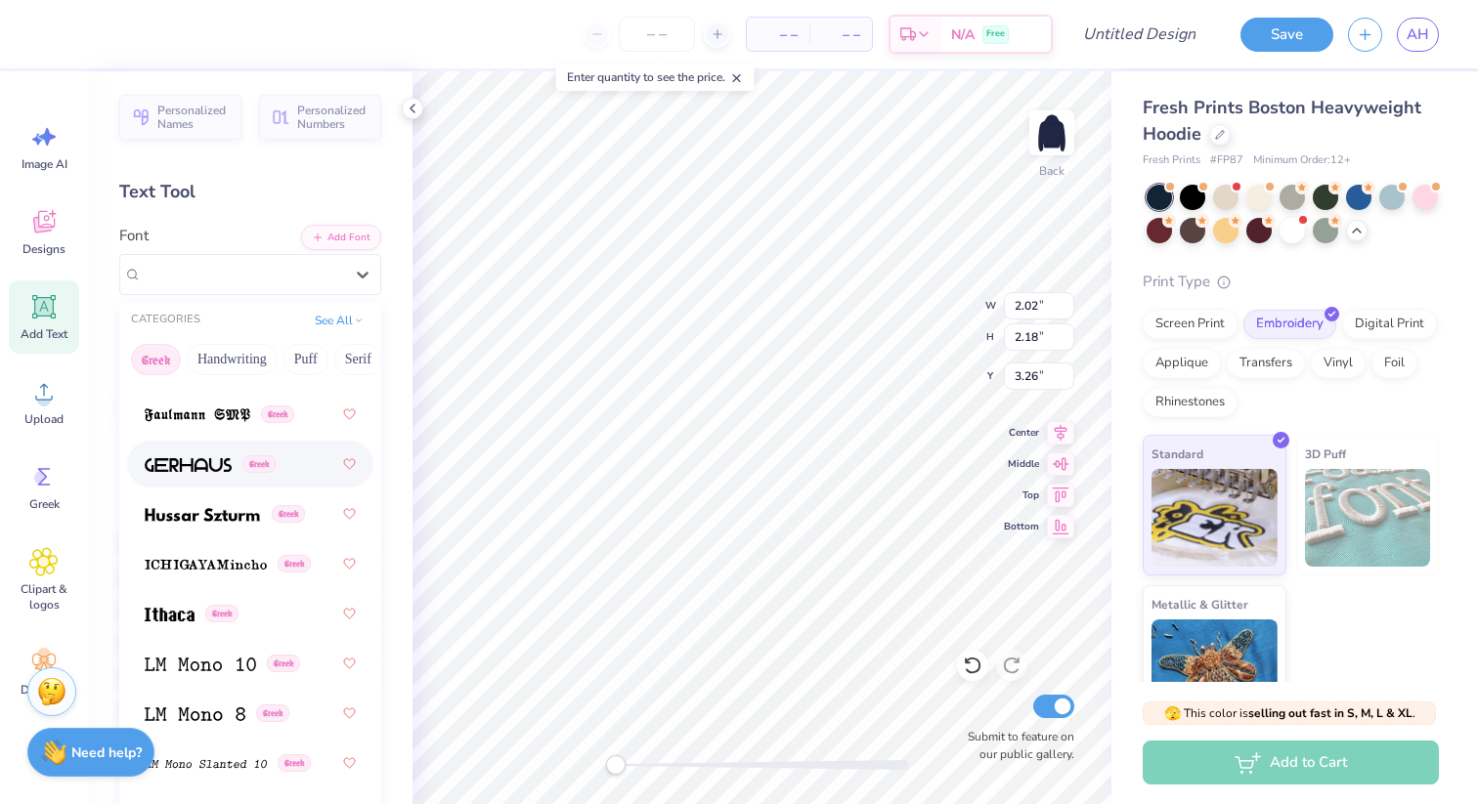
scroll to position [979, 0]
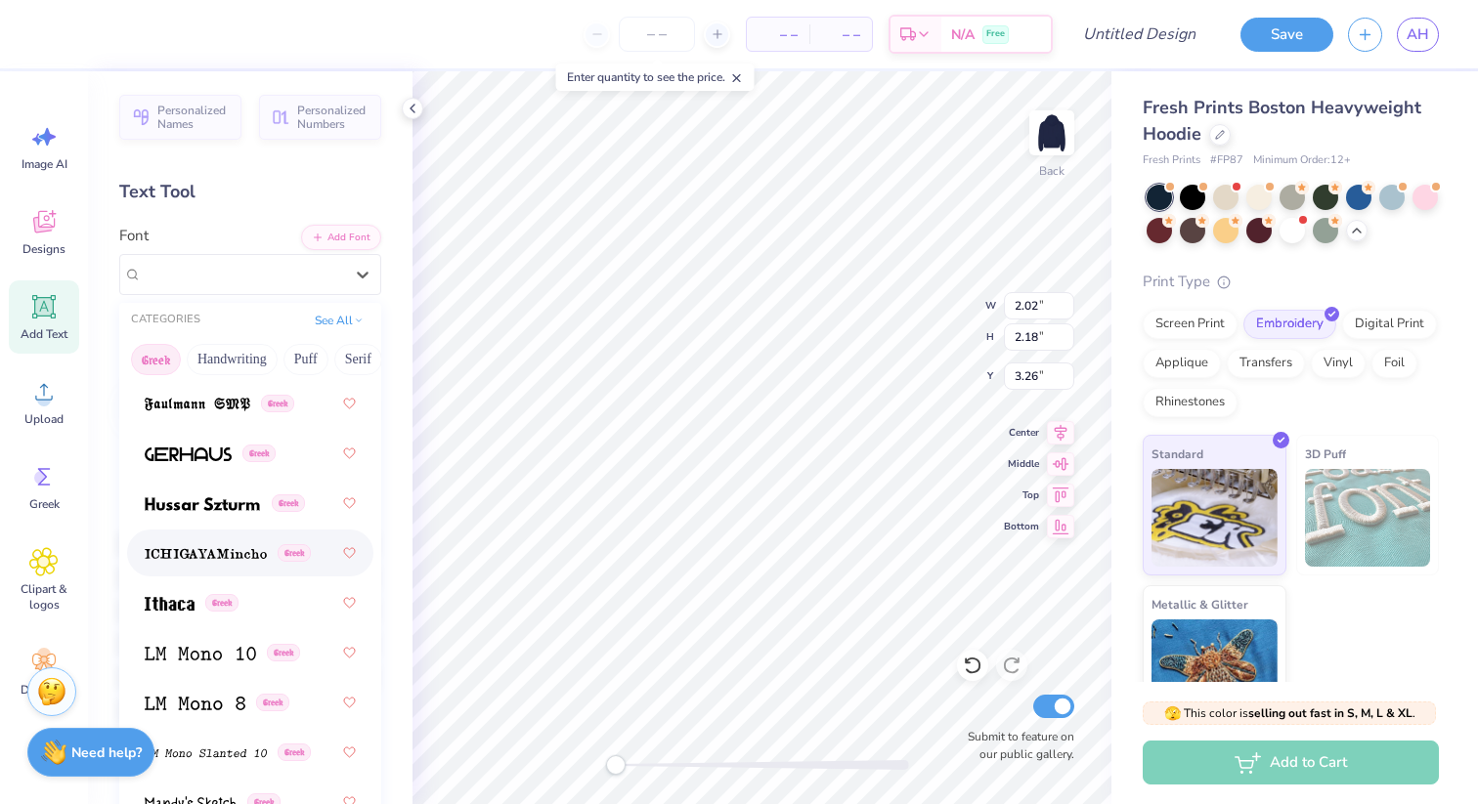
click at [264, 548] on img at bounding box center [206, 554] width 122 height 14
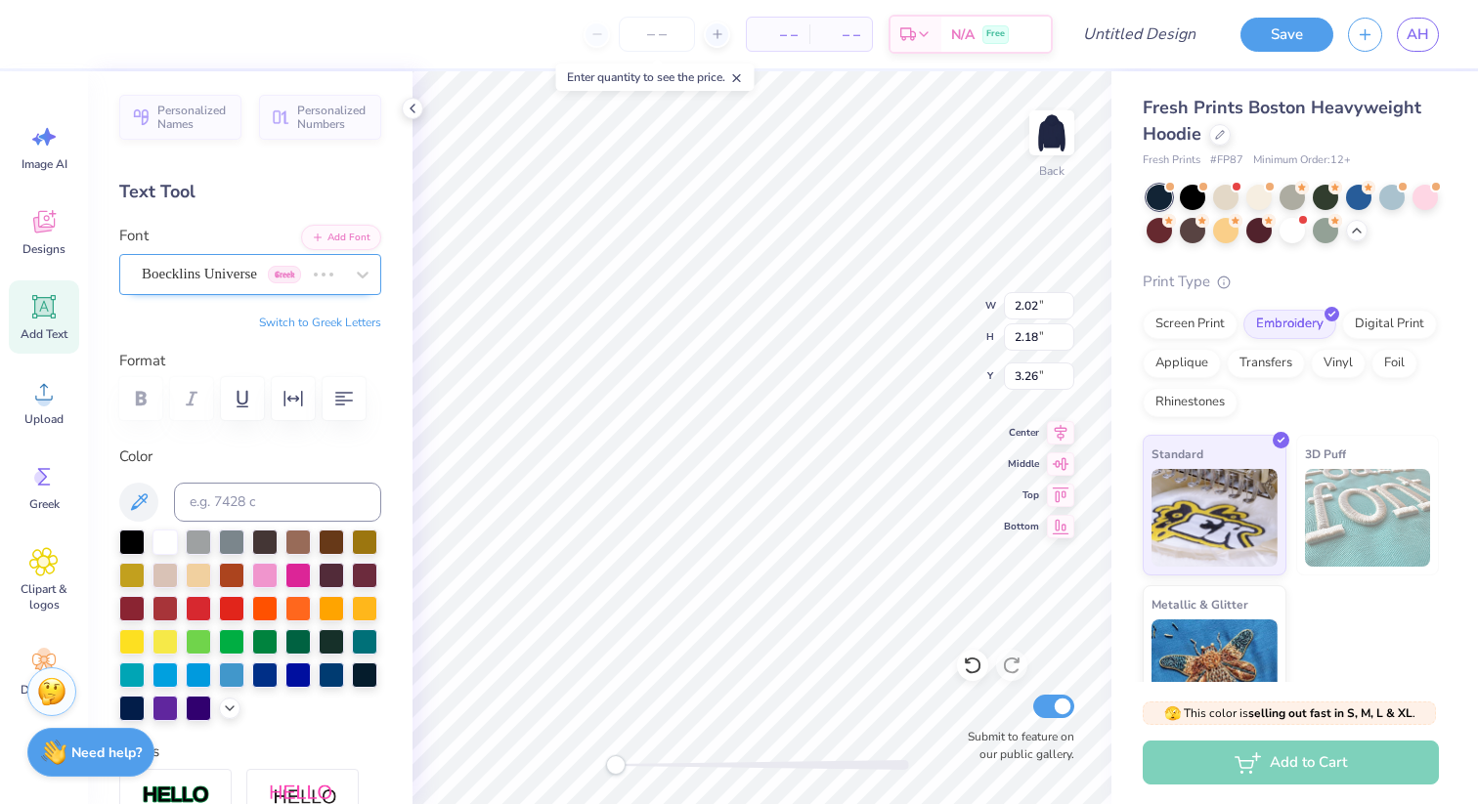
click at [219, 280] on div "Boecklins Universe Greek" at bounding box center [223, 274] width 166 height 30
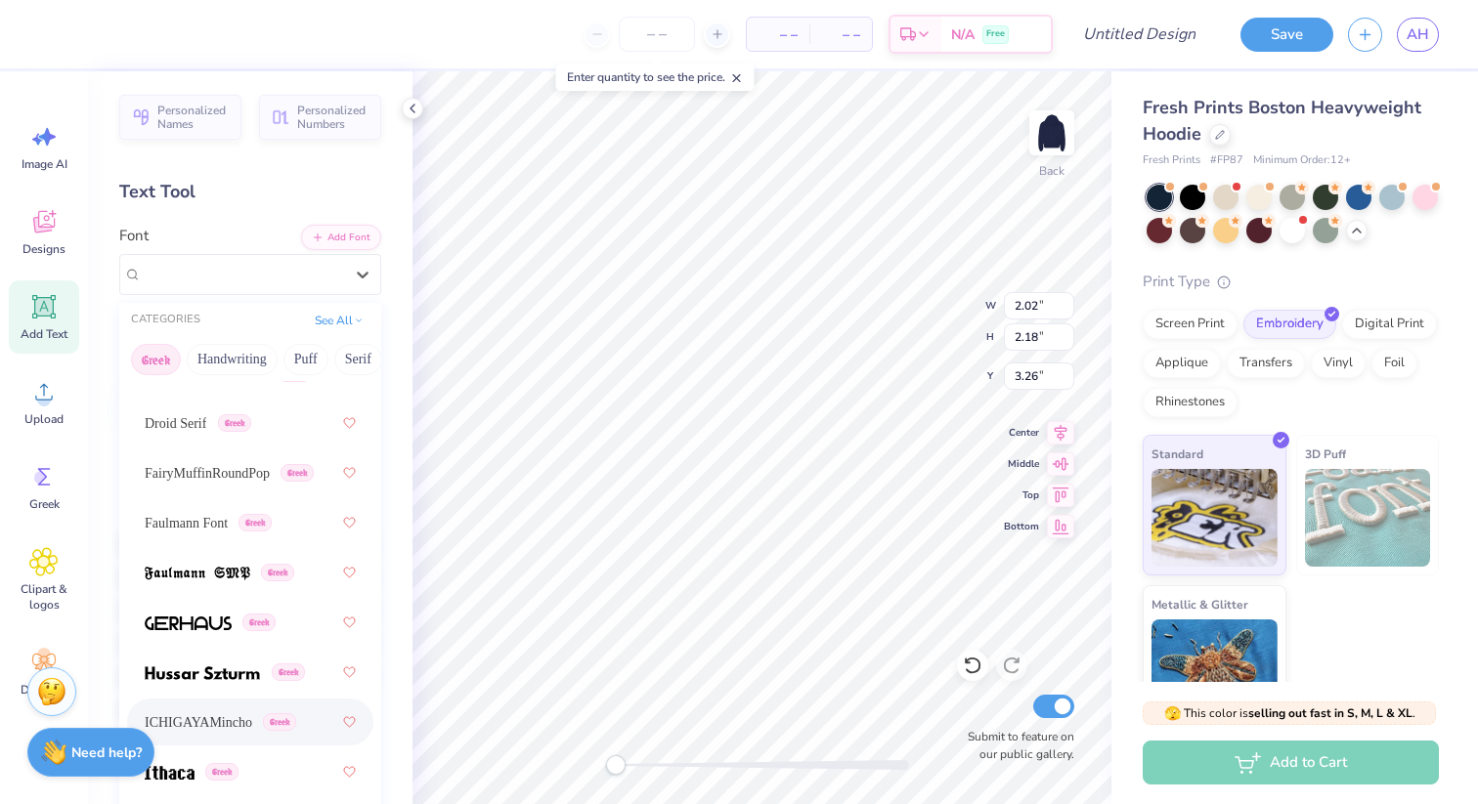
scroll to position [836, 0]
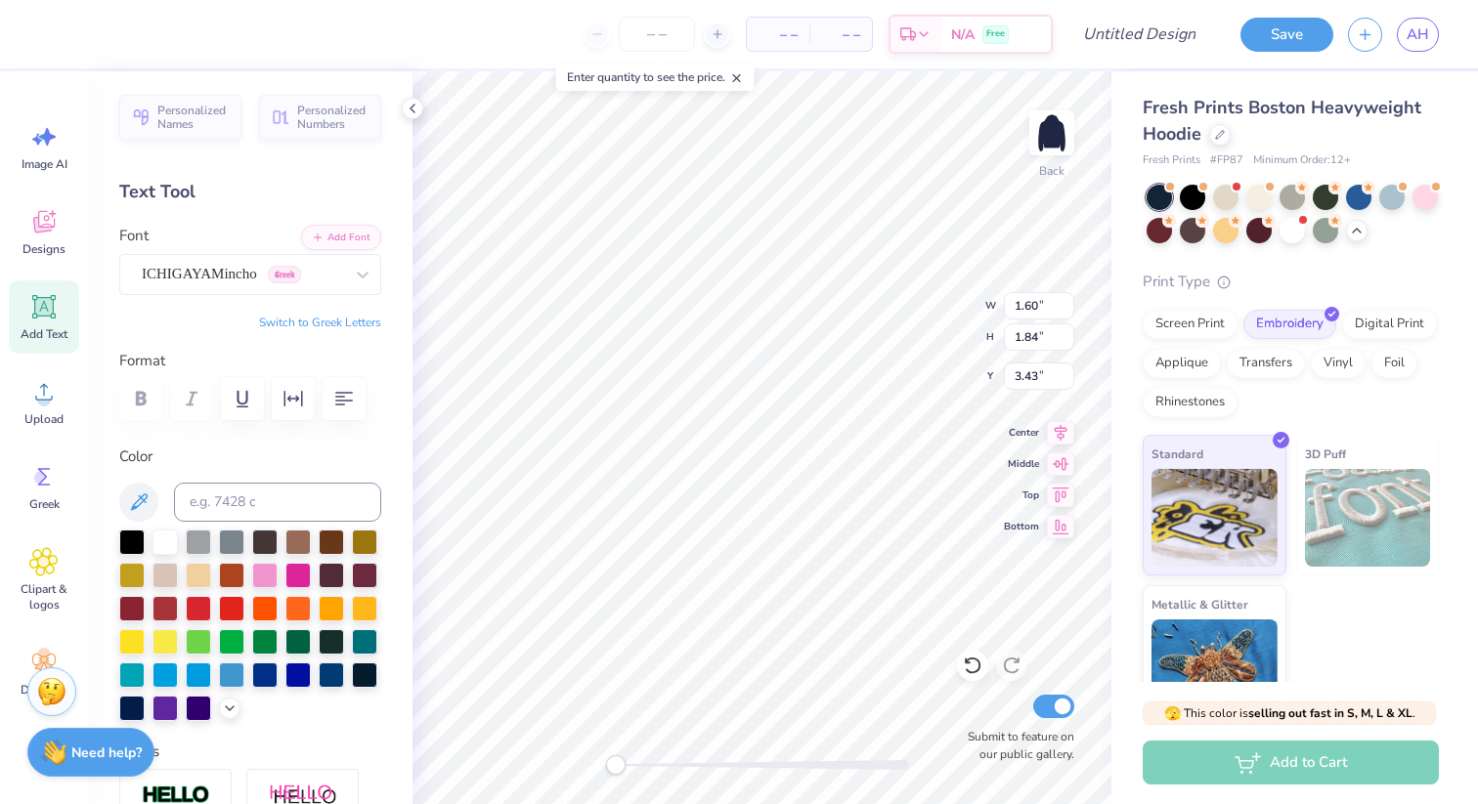
type input "1.47"
type input "1.99"
type input "5.44"
click at [289, 281] on div "Vollkorn Greek" at bounding box center [242, 274] width 205 height 30
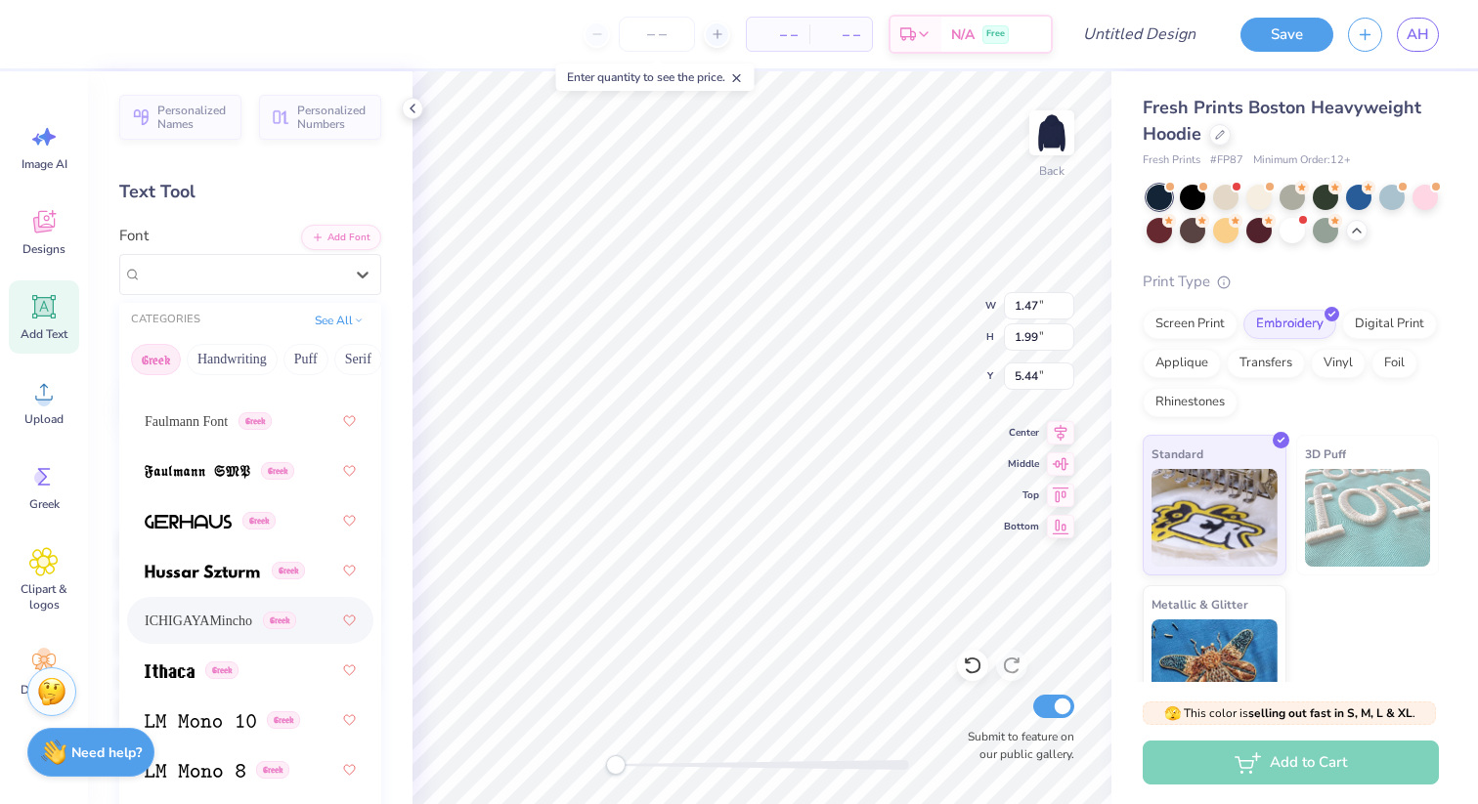
scroll to position [908, 0]
click at [235, 618] on span "ICHIGAYAMincho" at bounding box center [199, 625] width 108 height 21
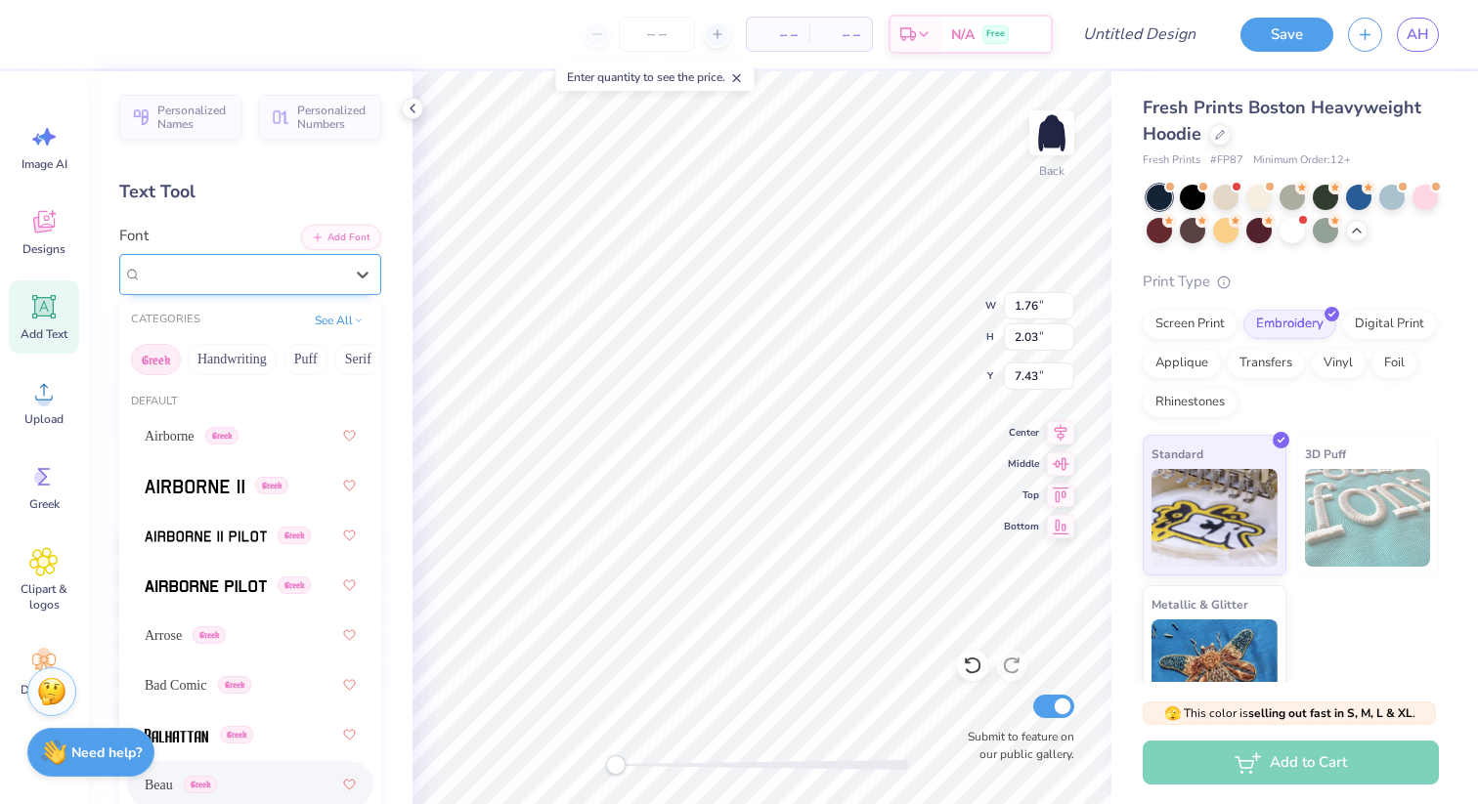
click at [251, 281] on div "Beau Greek" at bounding box center [242, 274] width 205 height 30
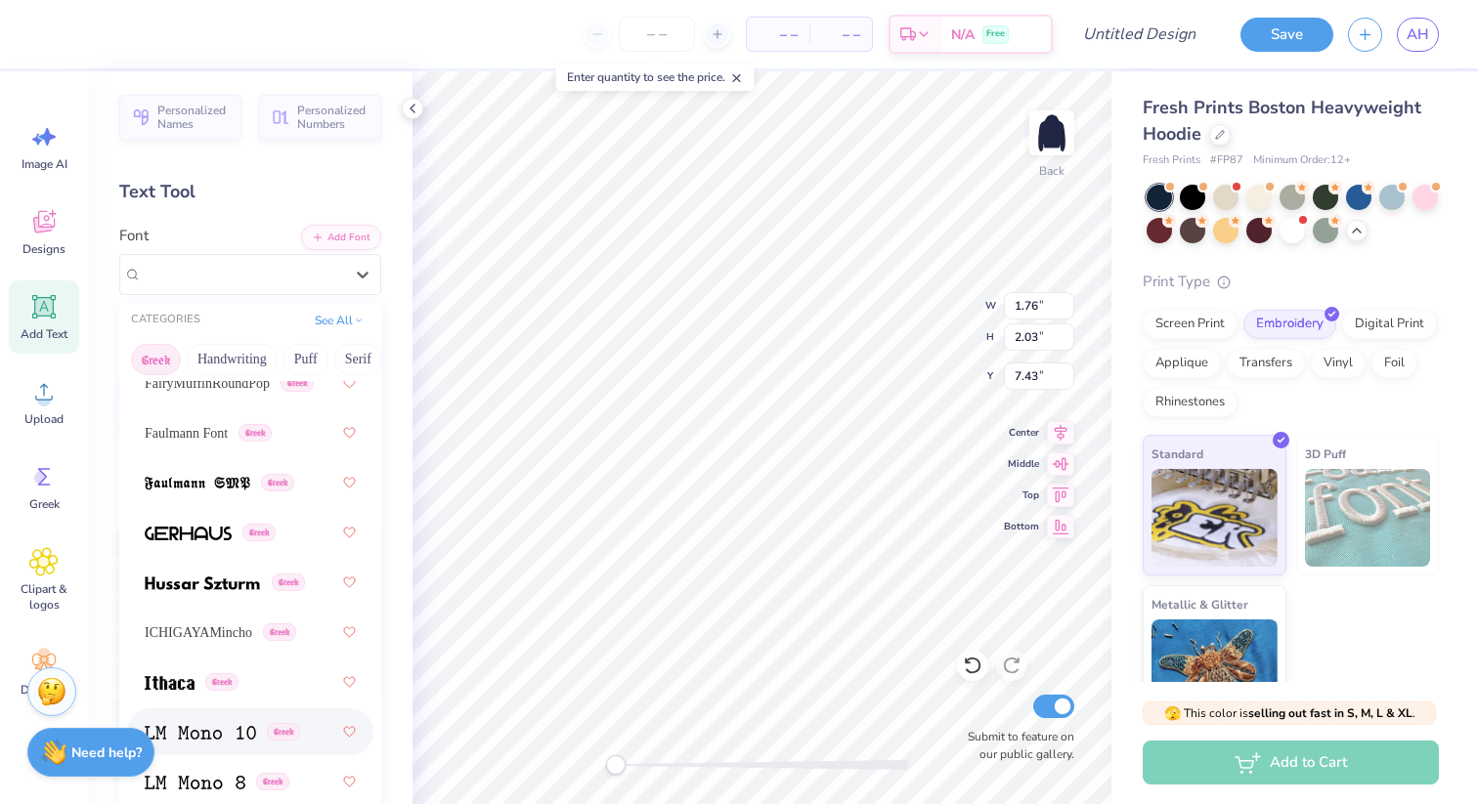
scroll to position [891, 0]
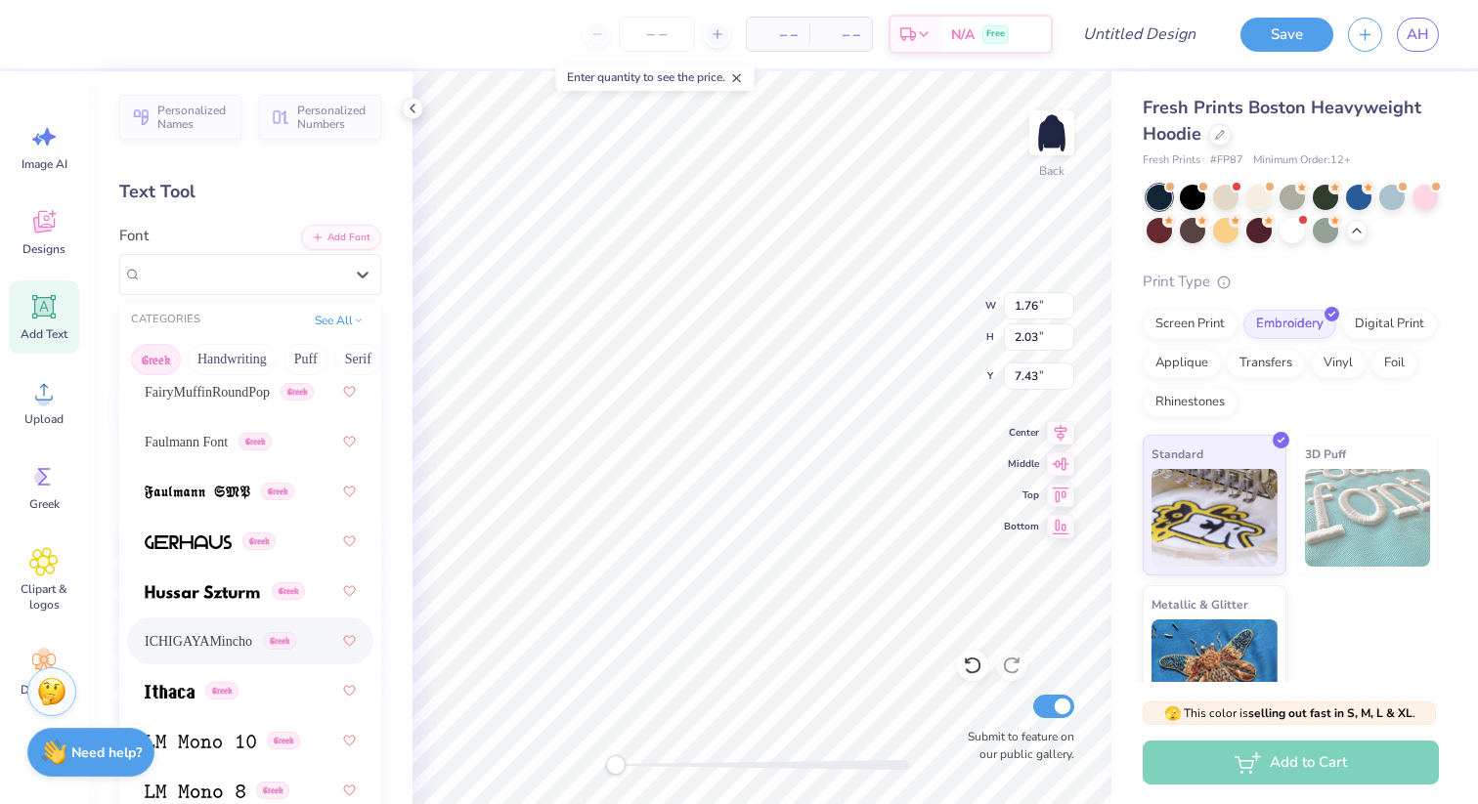
click at [237, 637] on span "ICHIGAYAMincho" at bounding box center [199, 641] width 108 height 21
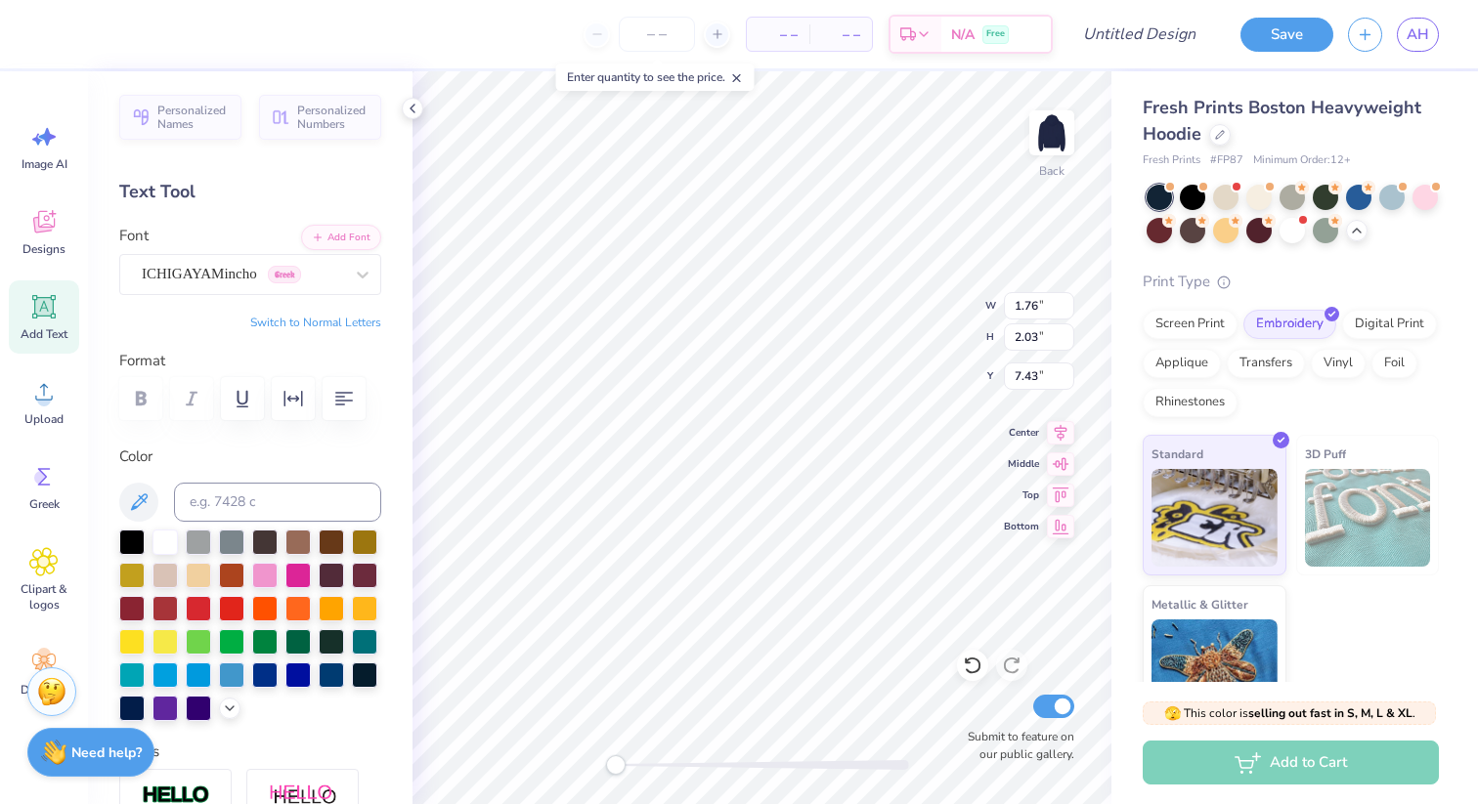
type input "1.60"
type input "1.84"
type input "3.43"
type input "1.88"
type input "2.16"
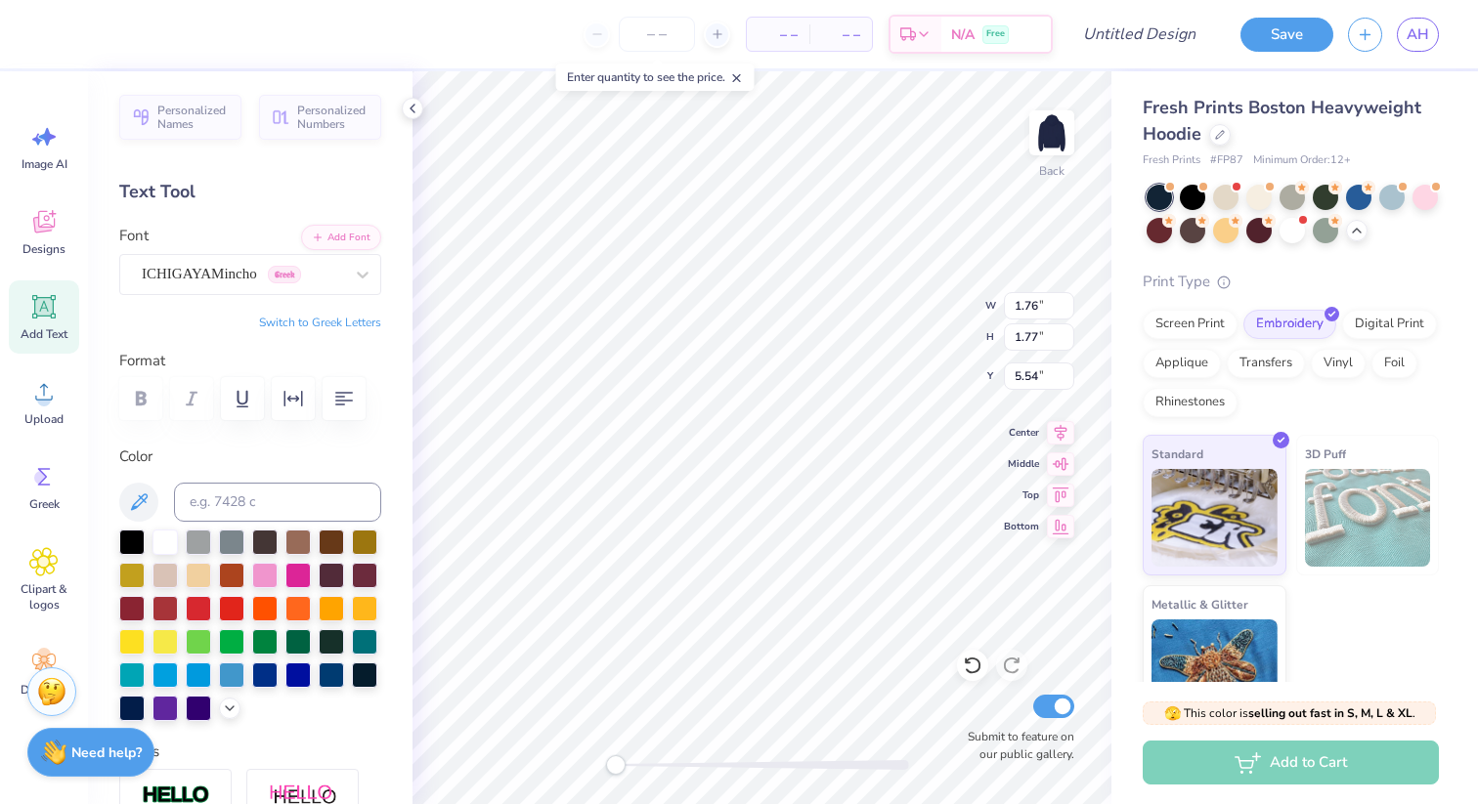
type input "1.76"
type input "1.77"
type input "5.54"
type input "1.88"
type input "2.16"
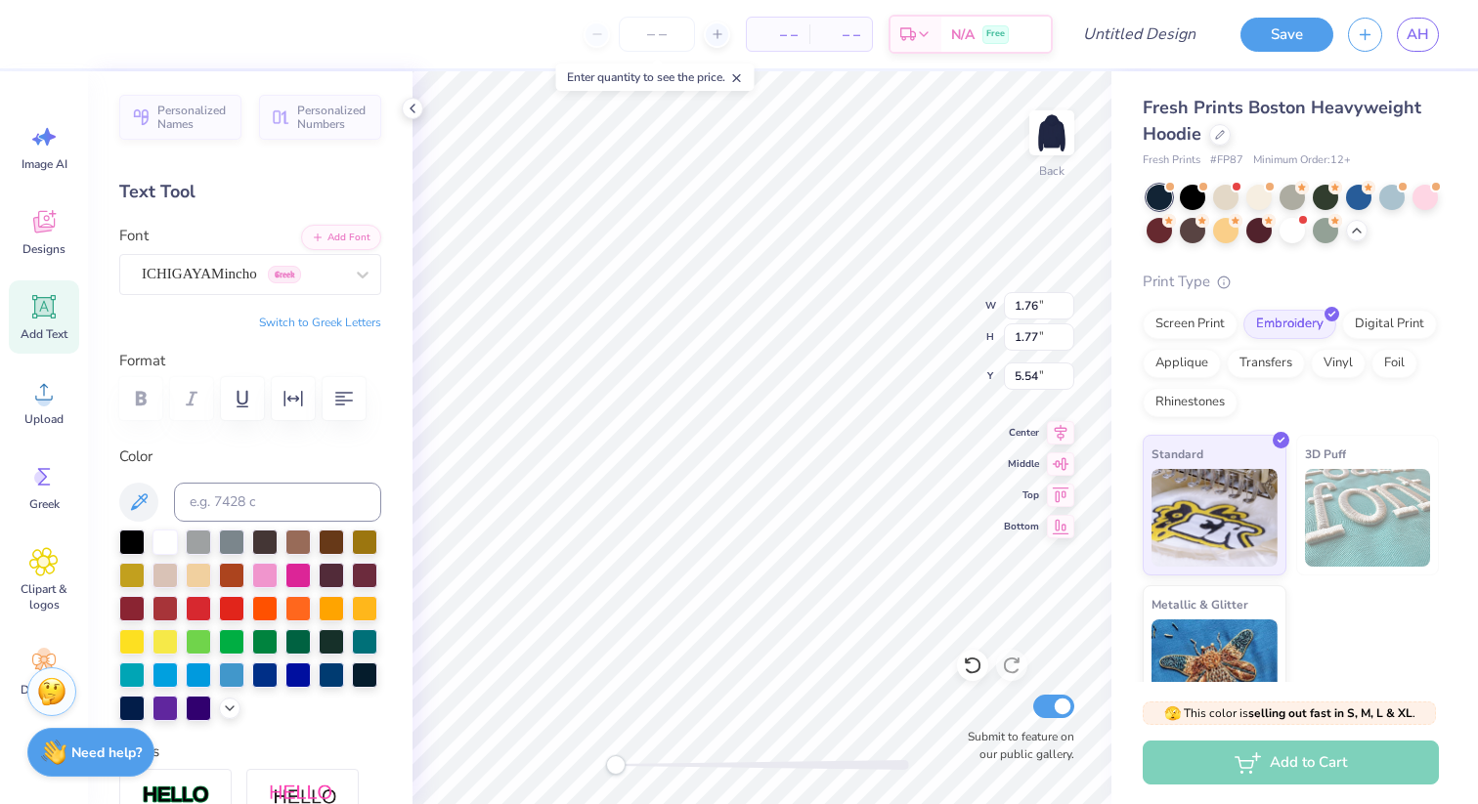
type input "3.39"
type input "2.05"
type input "2.35"
type input "3.19"
type input "1.68"
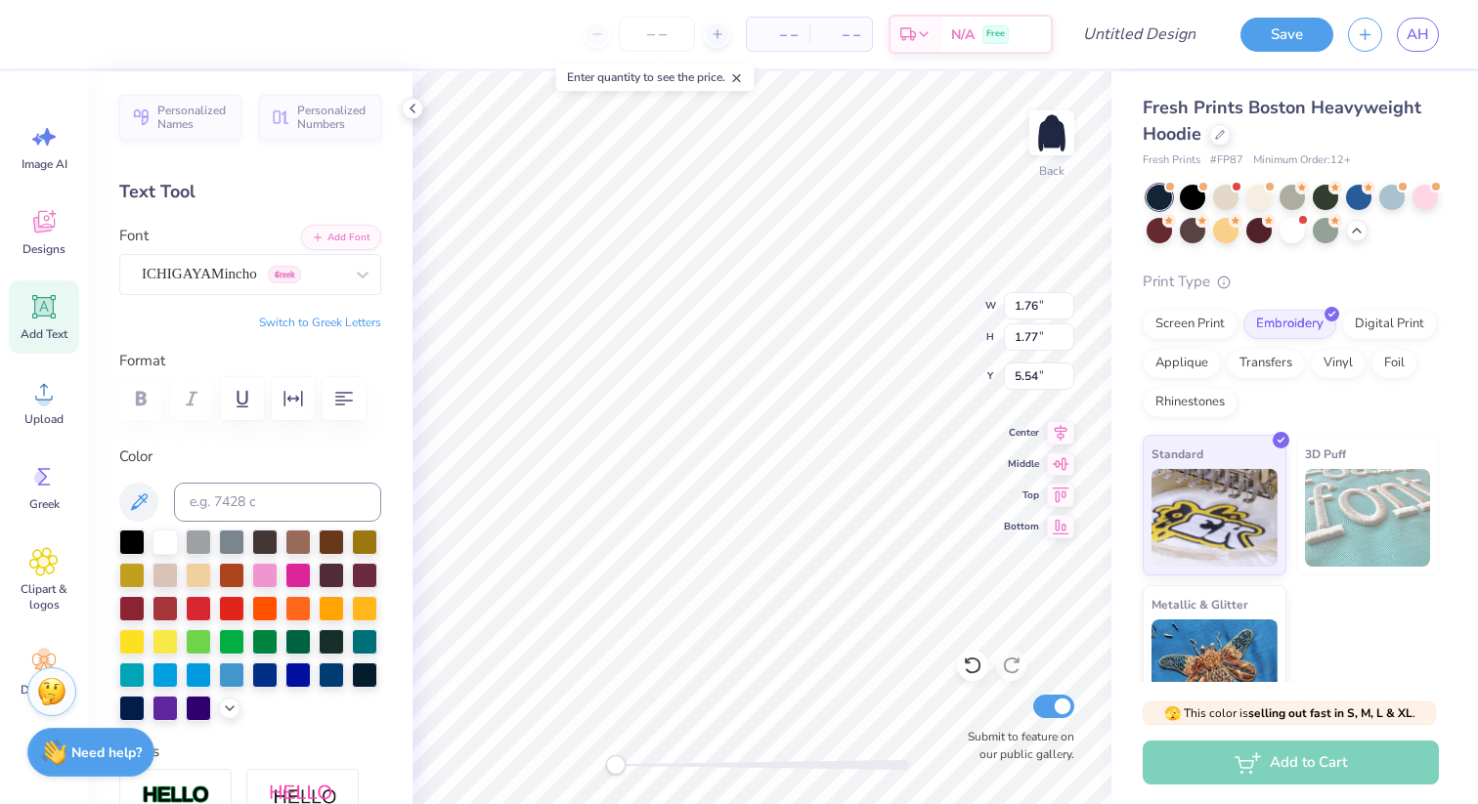
type input "1.72"
type input "7.58"
type input "1.92"
type input "1.97"
type input "2.00"
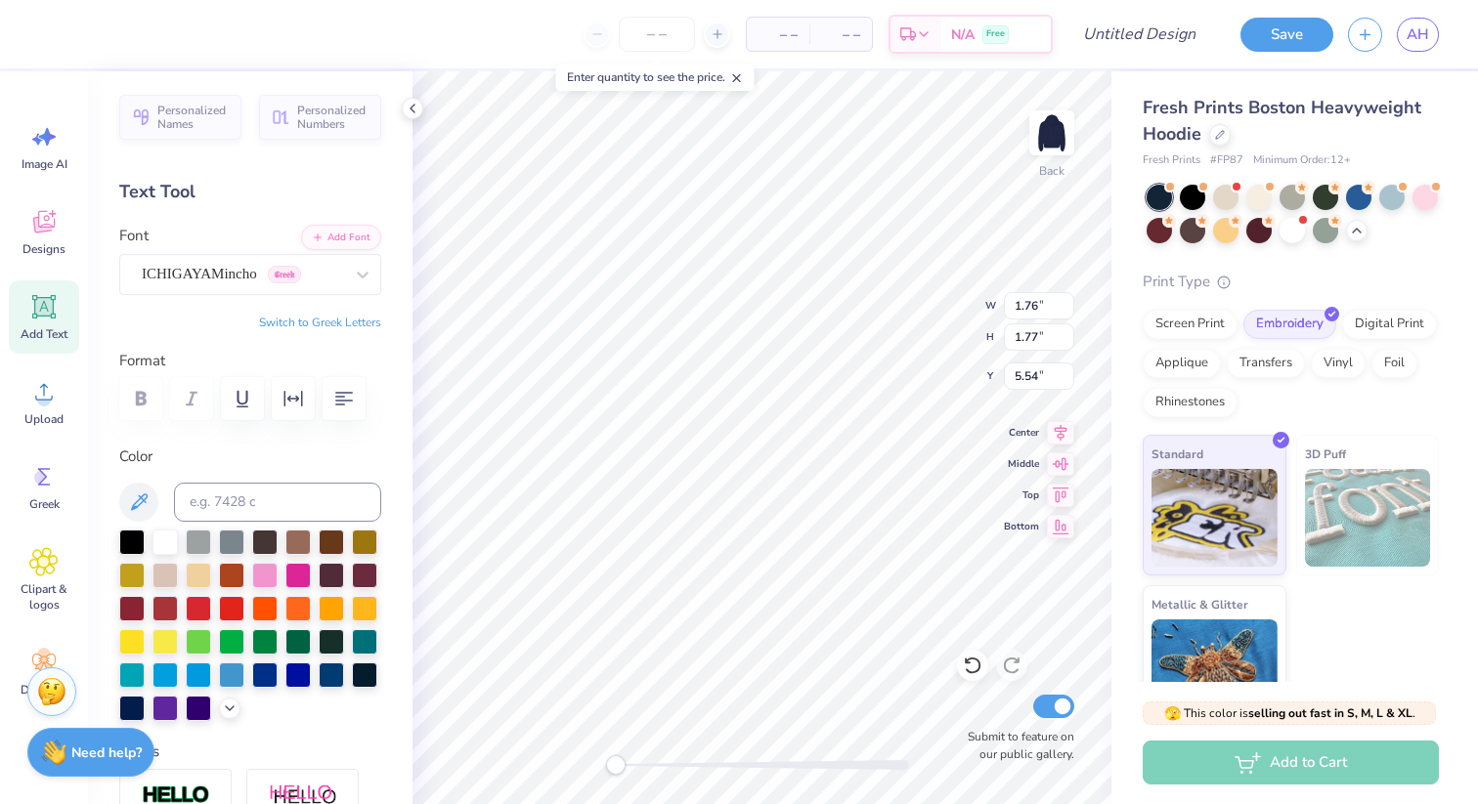
type input "2.02"
type input "2.11"
type input "2.42"
type input "3.12"
click at [661, 32] on input "number" at bounding box center [657, 34] width 76 height 35
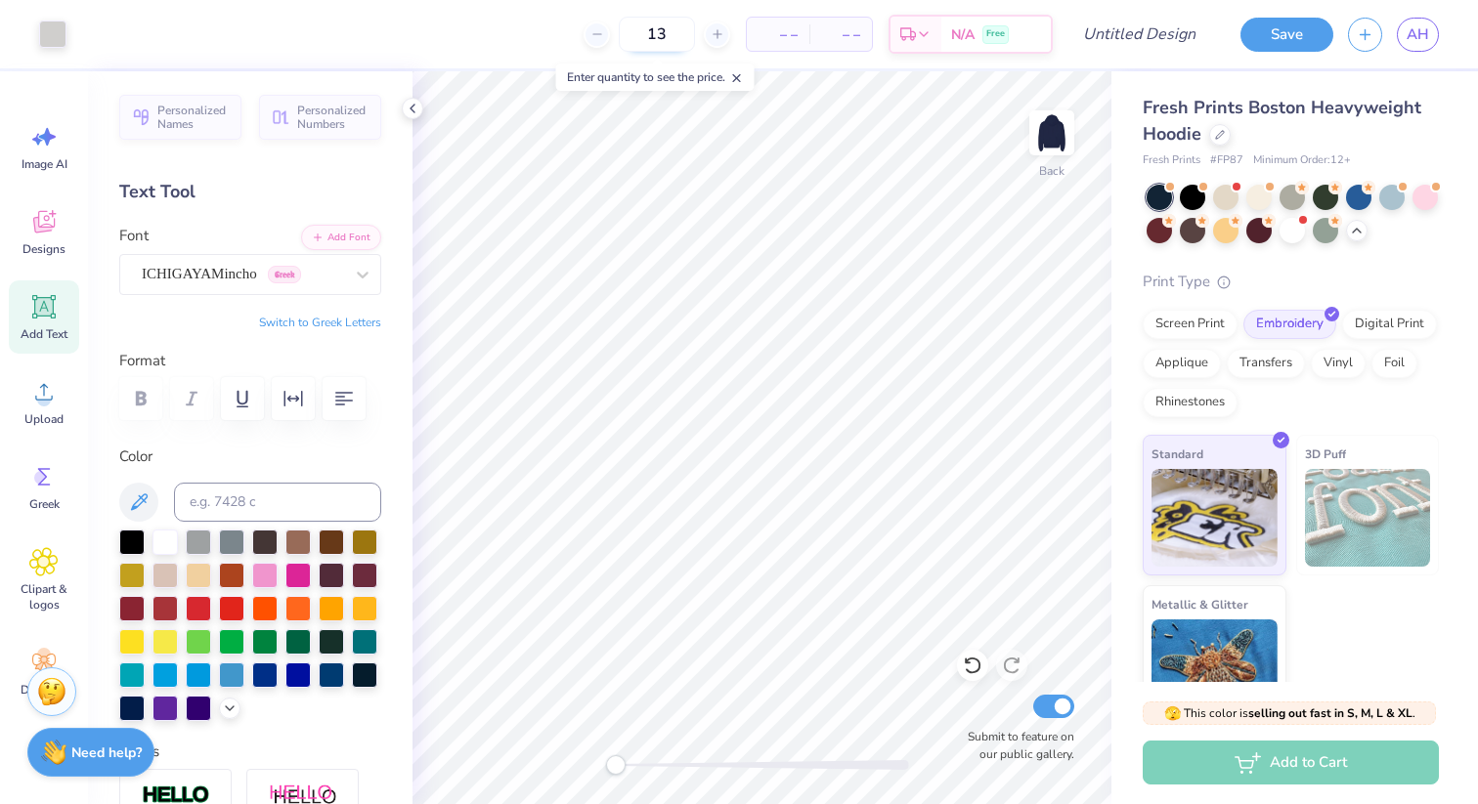
type input "13"
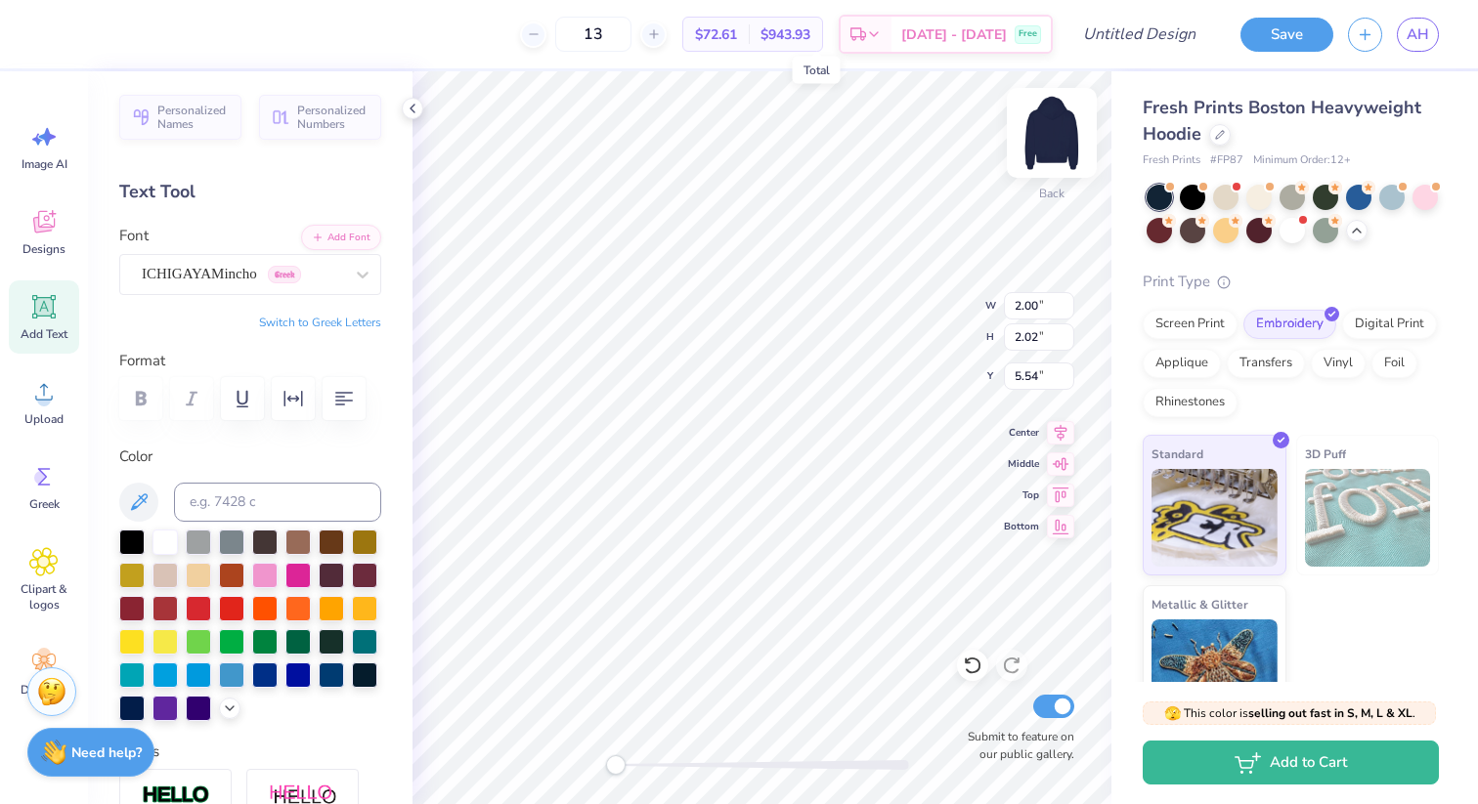
click at [1056, 131] on img at bounding box center [1052, 133] width 78 height 78
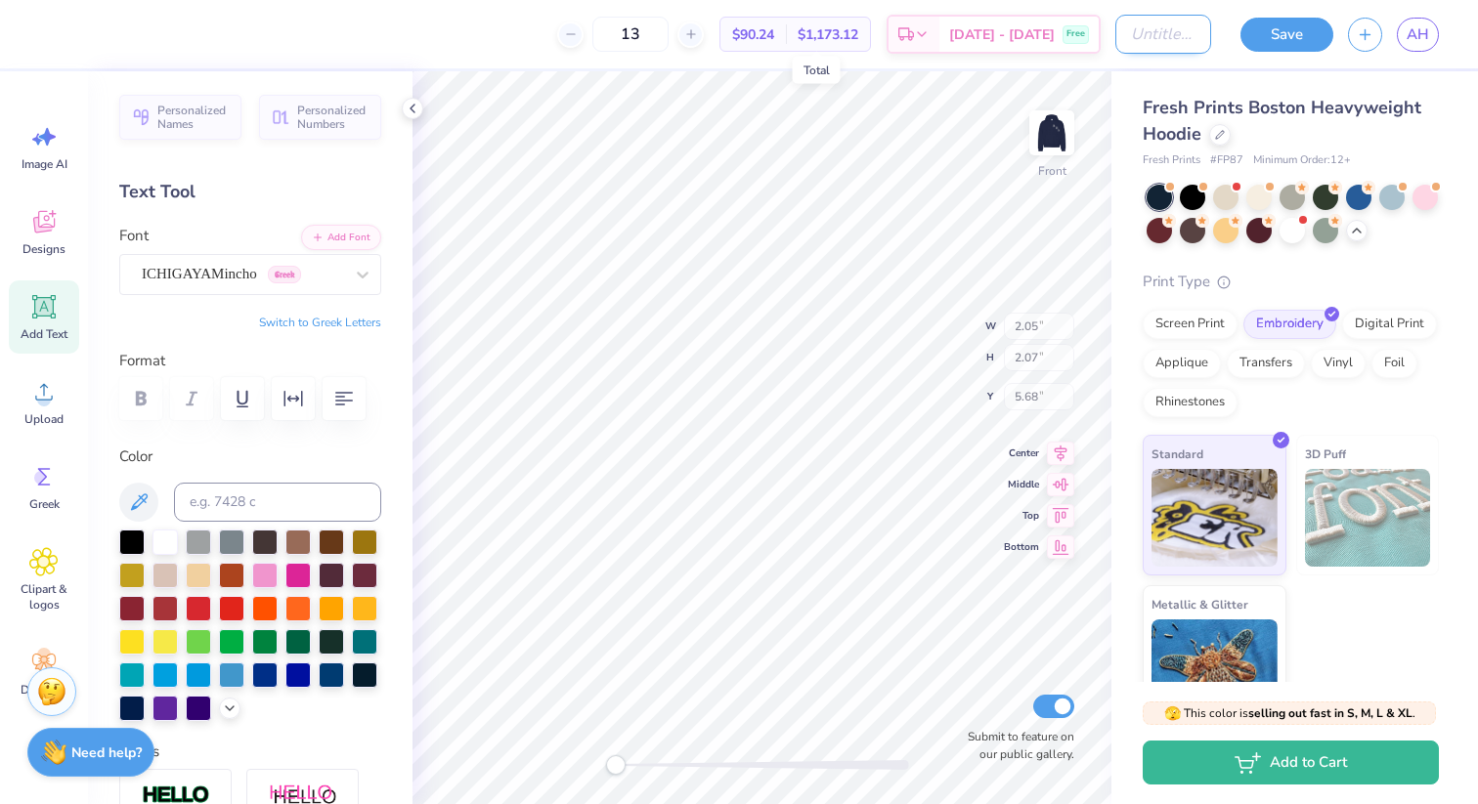
click at [1153, 40] on input "Design Title" at bounding box center [1163, 34] width 96 height 39
type input "option 2"
click at [1314, 17] on button "Save" at bounding box center [1286, 32] width 93 height 34
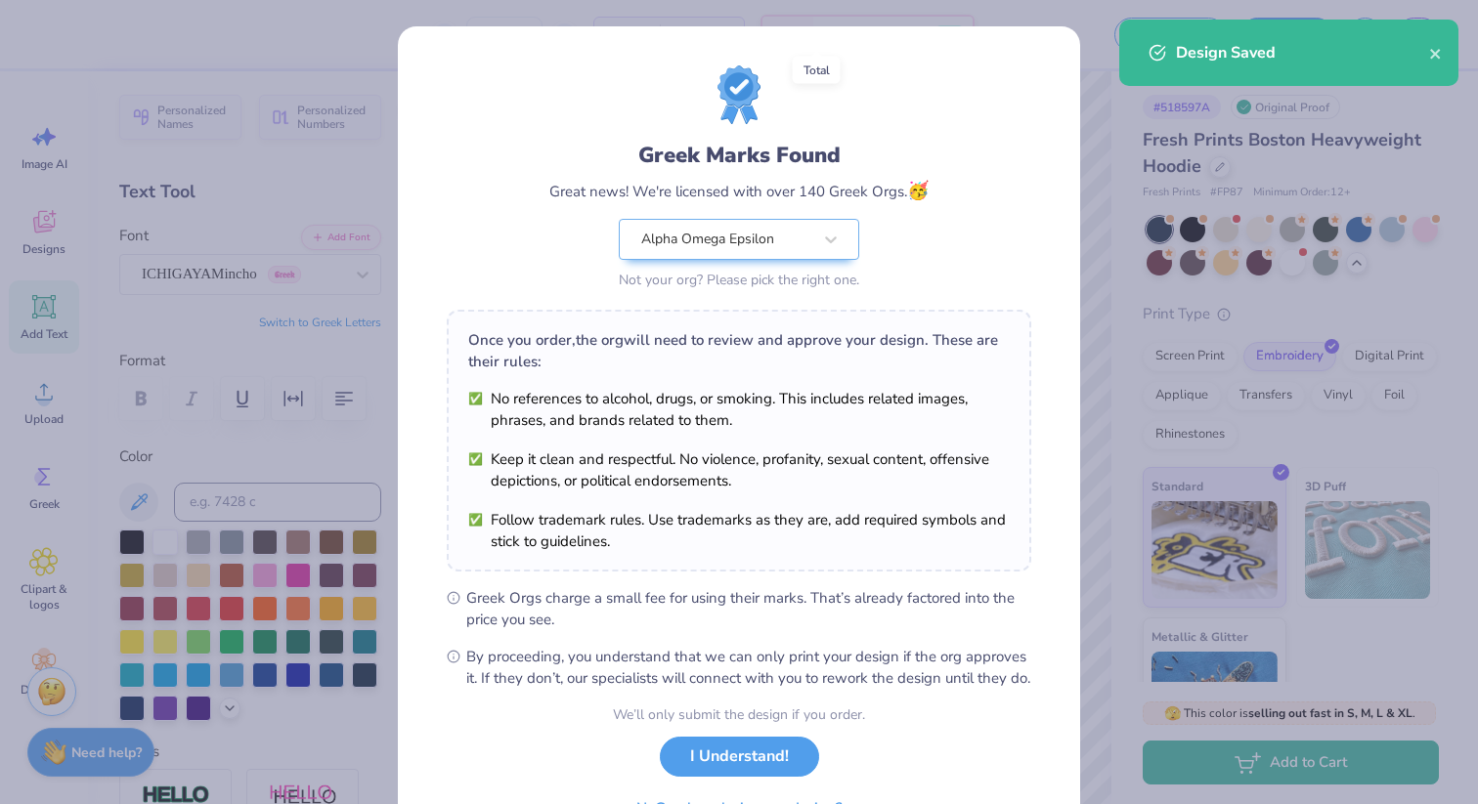
click at [1052, 125] on div "Greek Marks Found Great news! We're licensed with over 140 Greek Orgs. 🥳 Alpha …" at bounding box center [739, 446] width 682 height 841
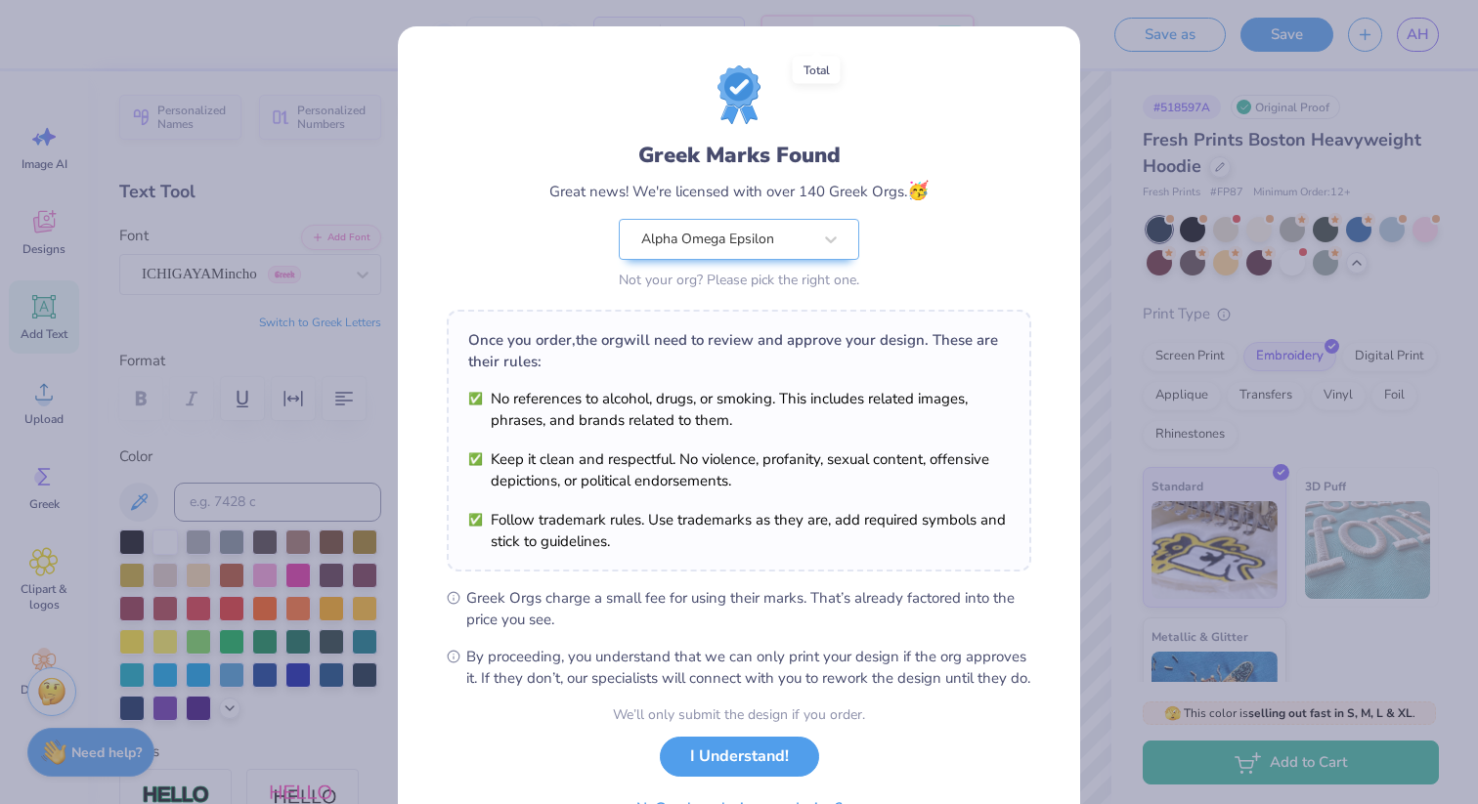
scroll to position [110, 0]
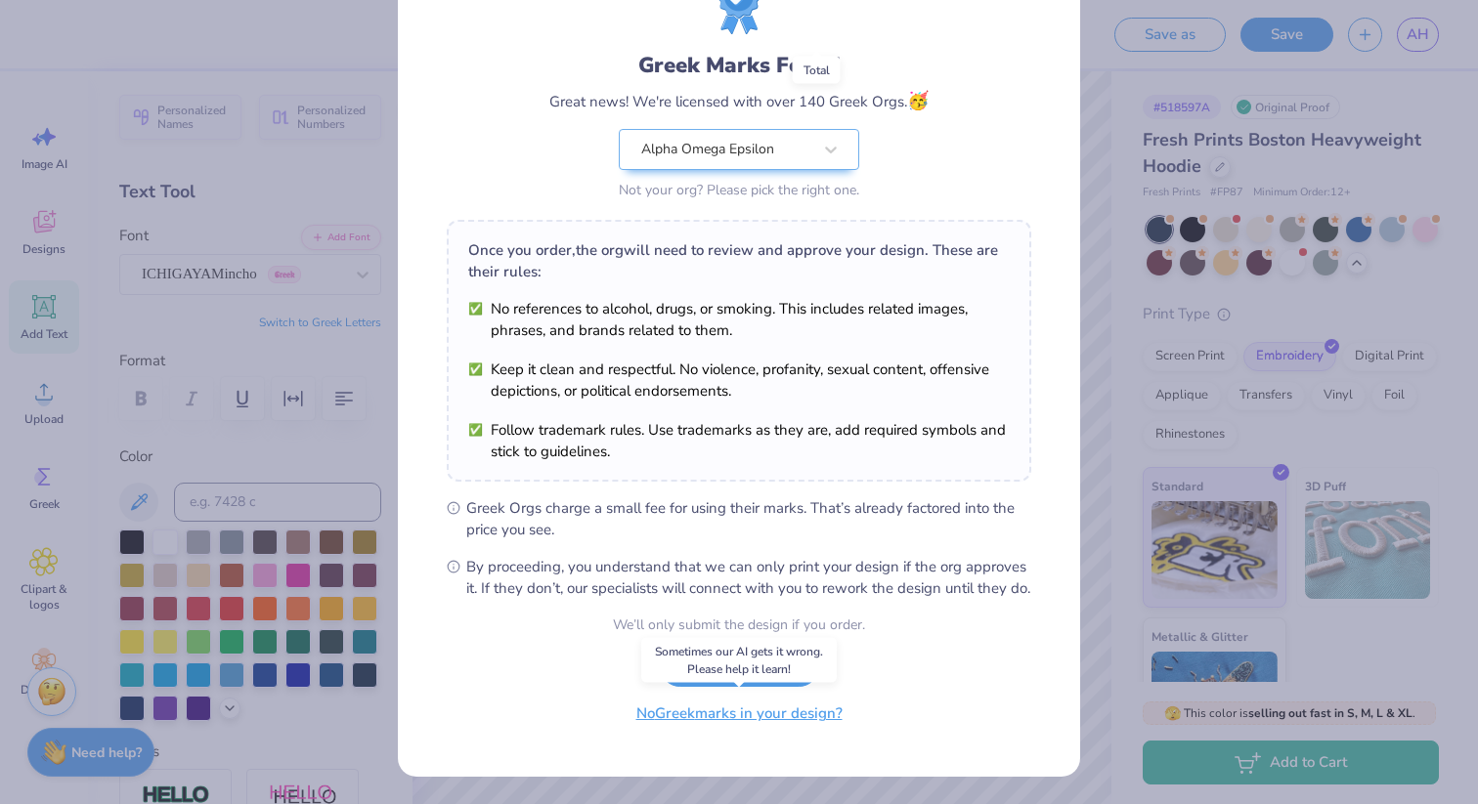
click at [742, 721] on button "No Greek marks in your design?" at bounding box center [739, 714] width 239 height 40
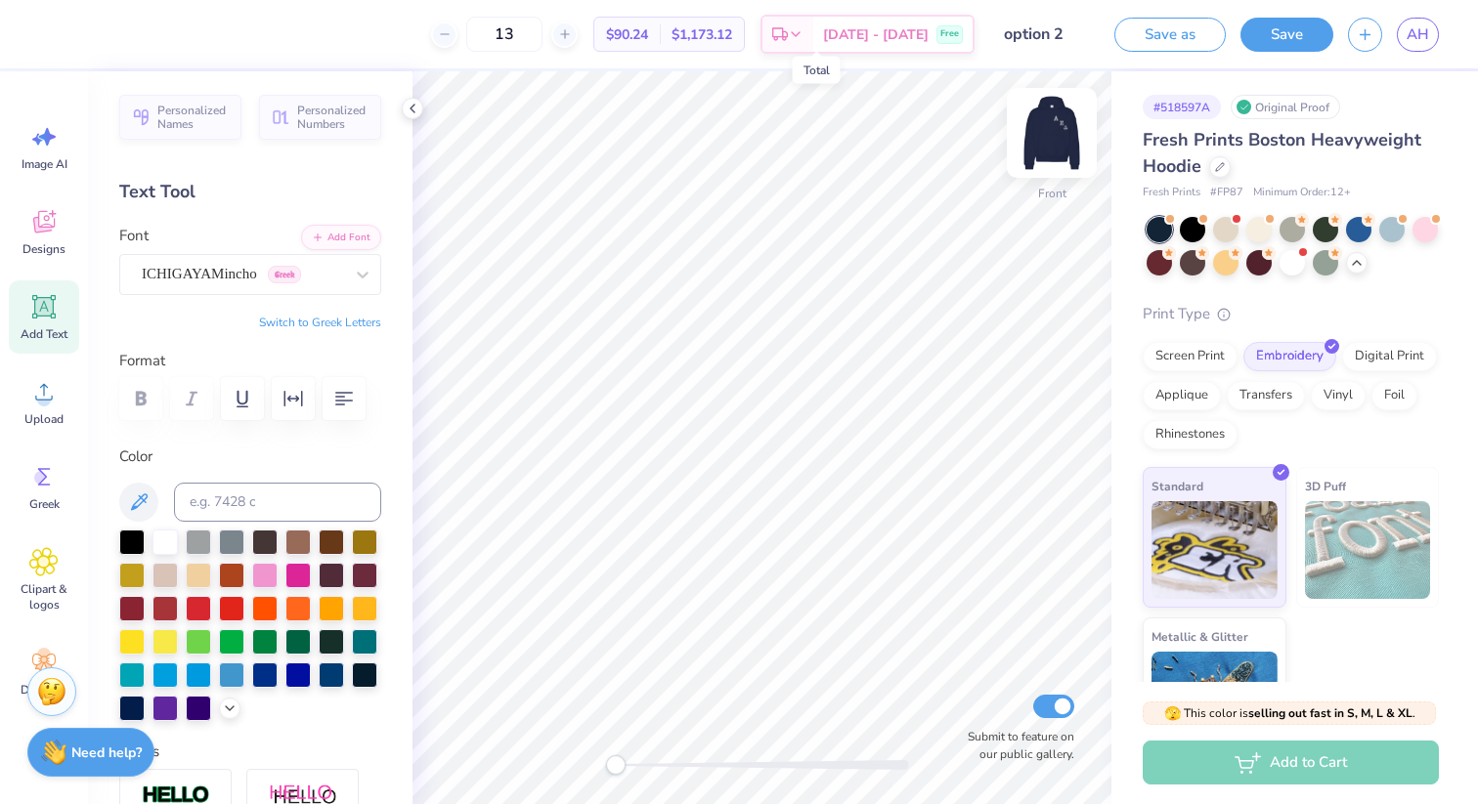
click at [1054, 113] on img at bounding box center [1052, 133] width 78 height 78
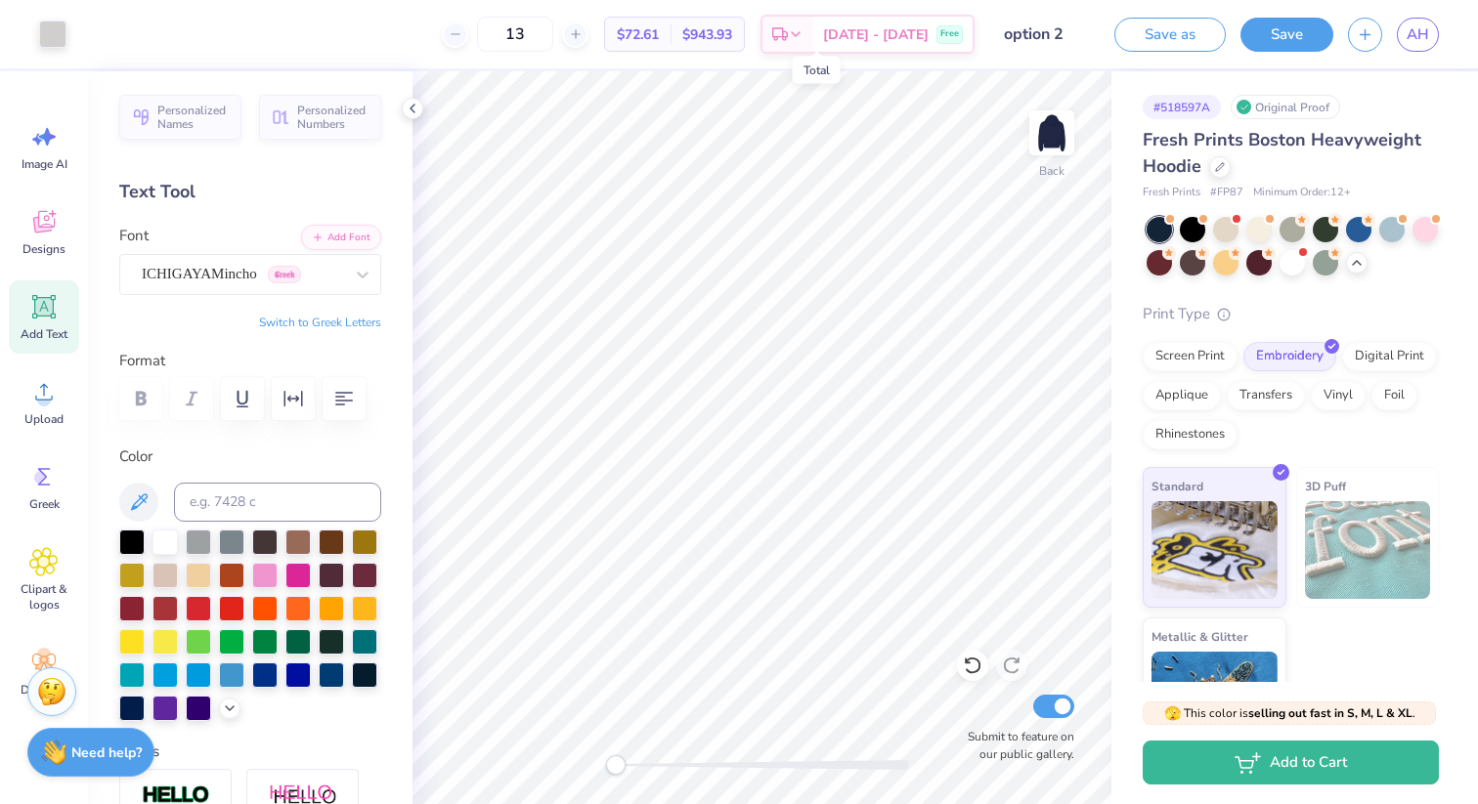
click at [50, 317] on icon at bounding box center [43, 306] width 29 height 29
paste textarea "D"
type textarea "D"
paste textarea "D"
type textarea "D"
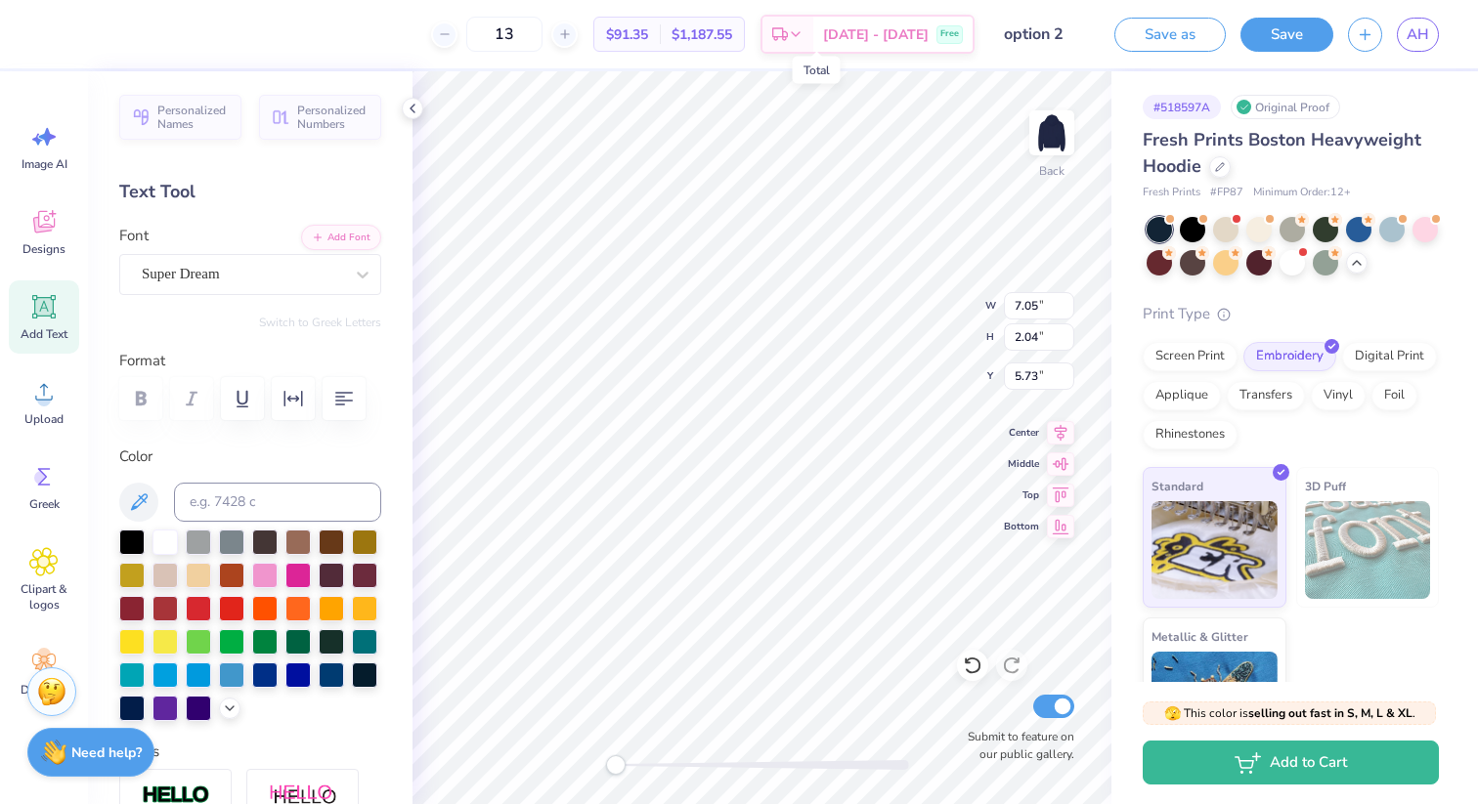
scroll to position [1, 0]
click at [353, 408] on icon "button" at bounding box center [343, 398] width 23 height 23
type textarea "Alpha Epsilon Delta est. 1971 PR Director"
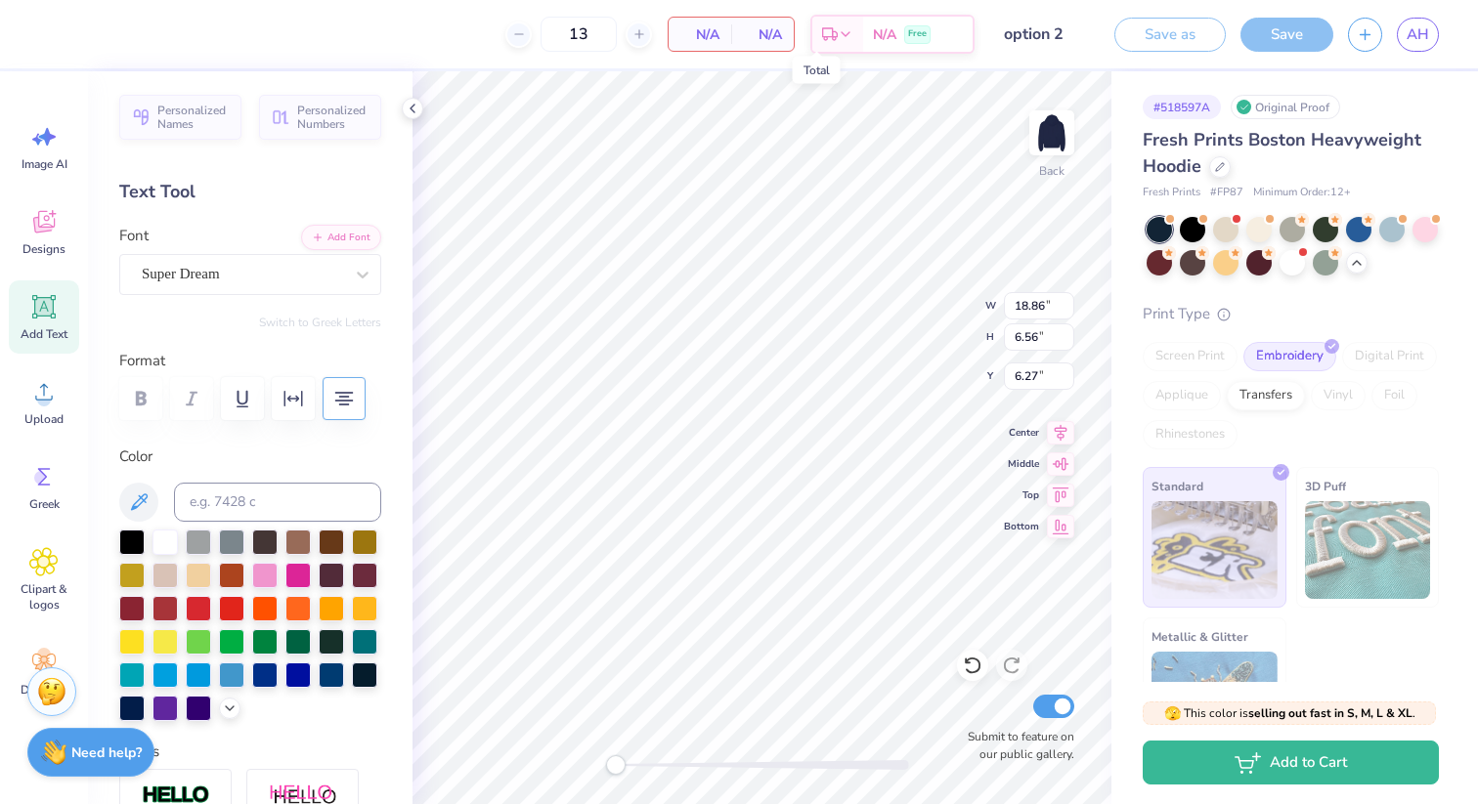
scroll to position [3, 4]
type textarea "Alpha Epsilon Delta est. 1971 Director of PR"
click at [263, 270] on div "Super Dream" at bounding box center [242, 274] width 205 height 30
type input "lav"
click at [237, 355] on button "Handwriting" at bounding box center [232, 359] width 91 height 31
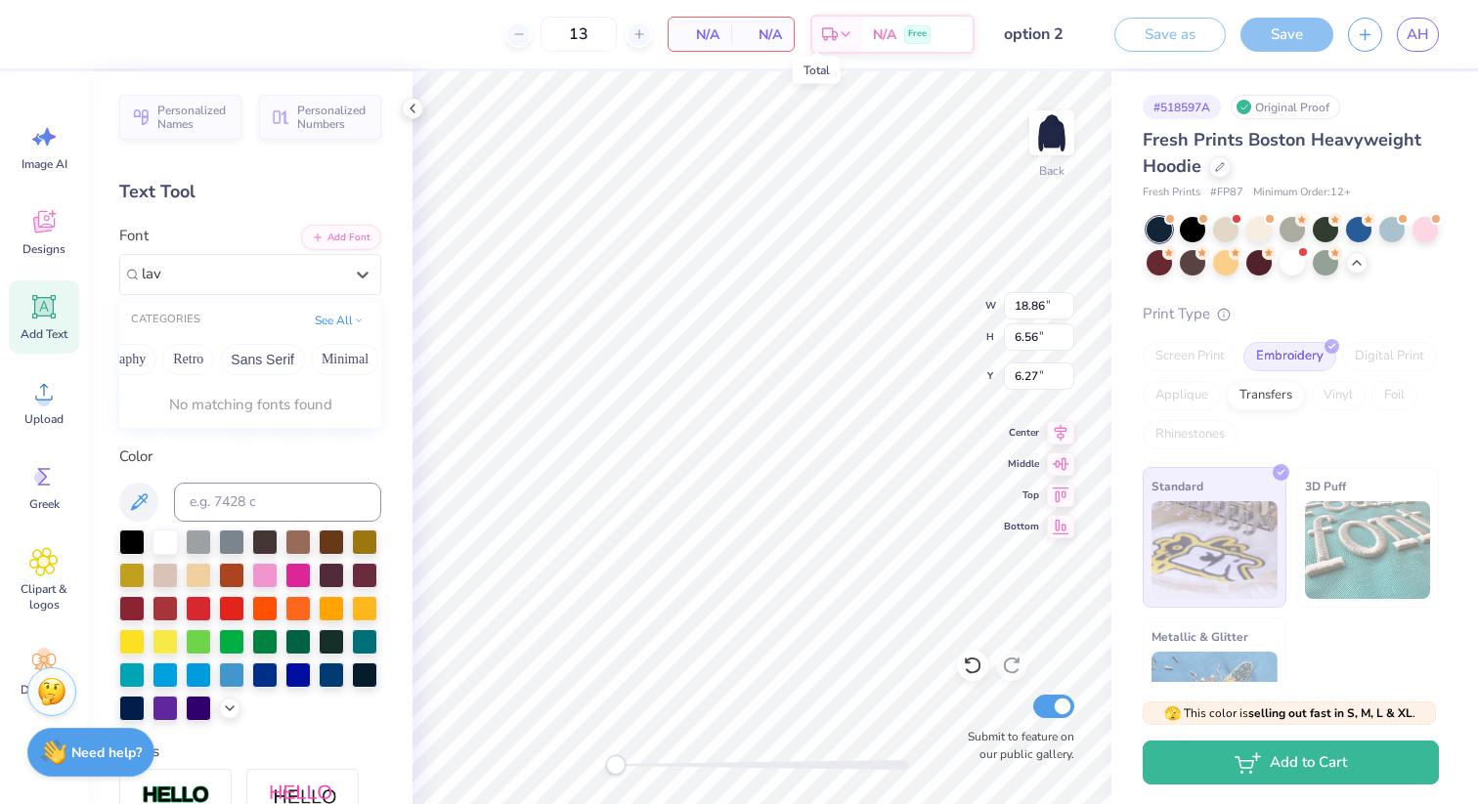
scroll to position [0, 425]
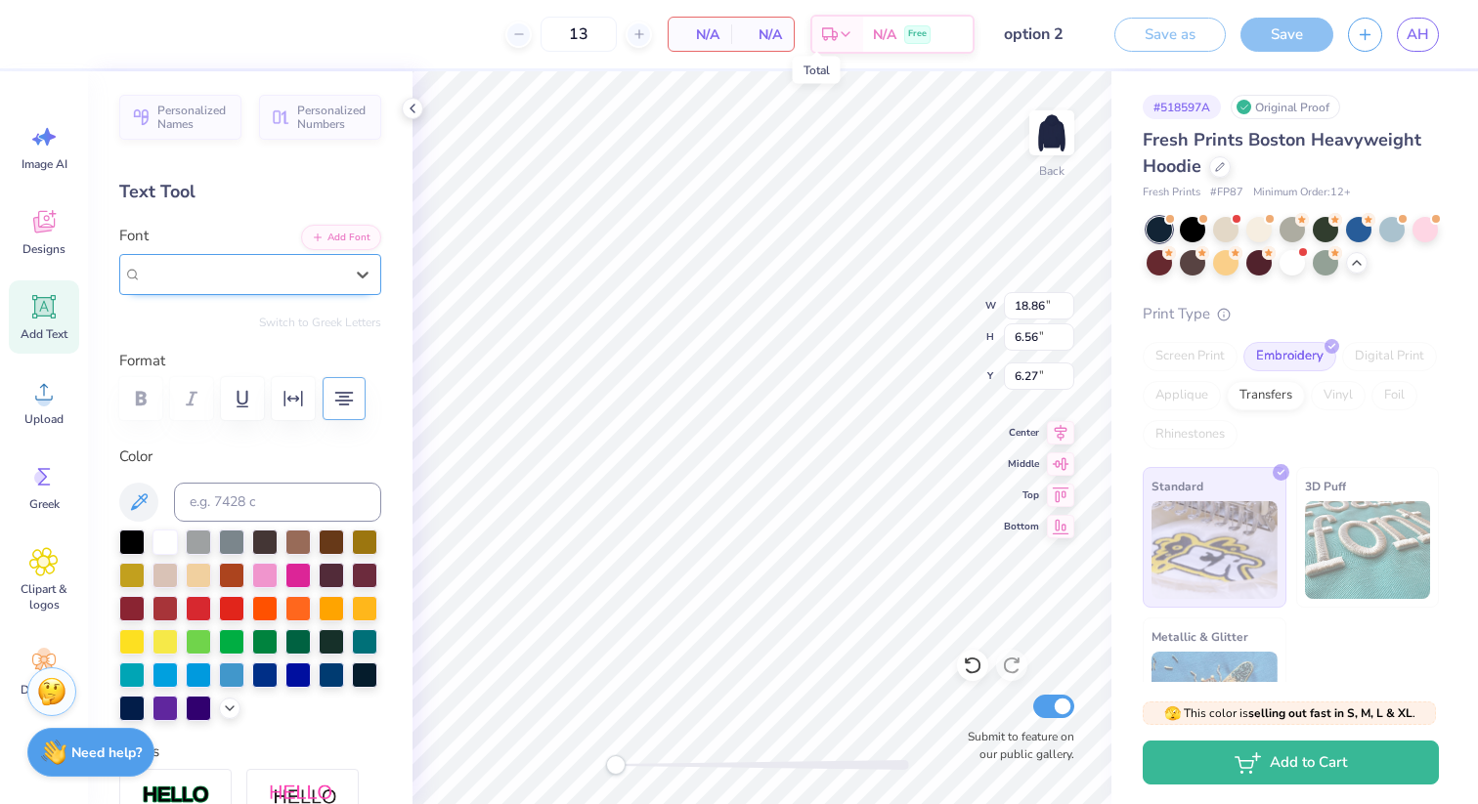
drag, startPoint x: 282, startPoint y: 274, endPoint x: 142, endPoint y: 268, distance: 140.9
click at [142, 268] on div "Super Dream" at bounding box center [242, 274] width 205 height 30
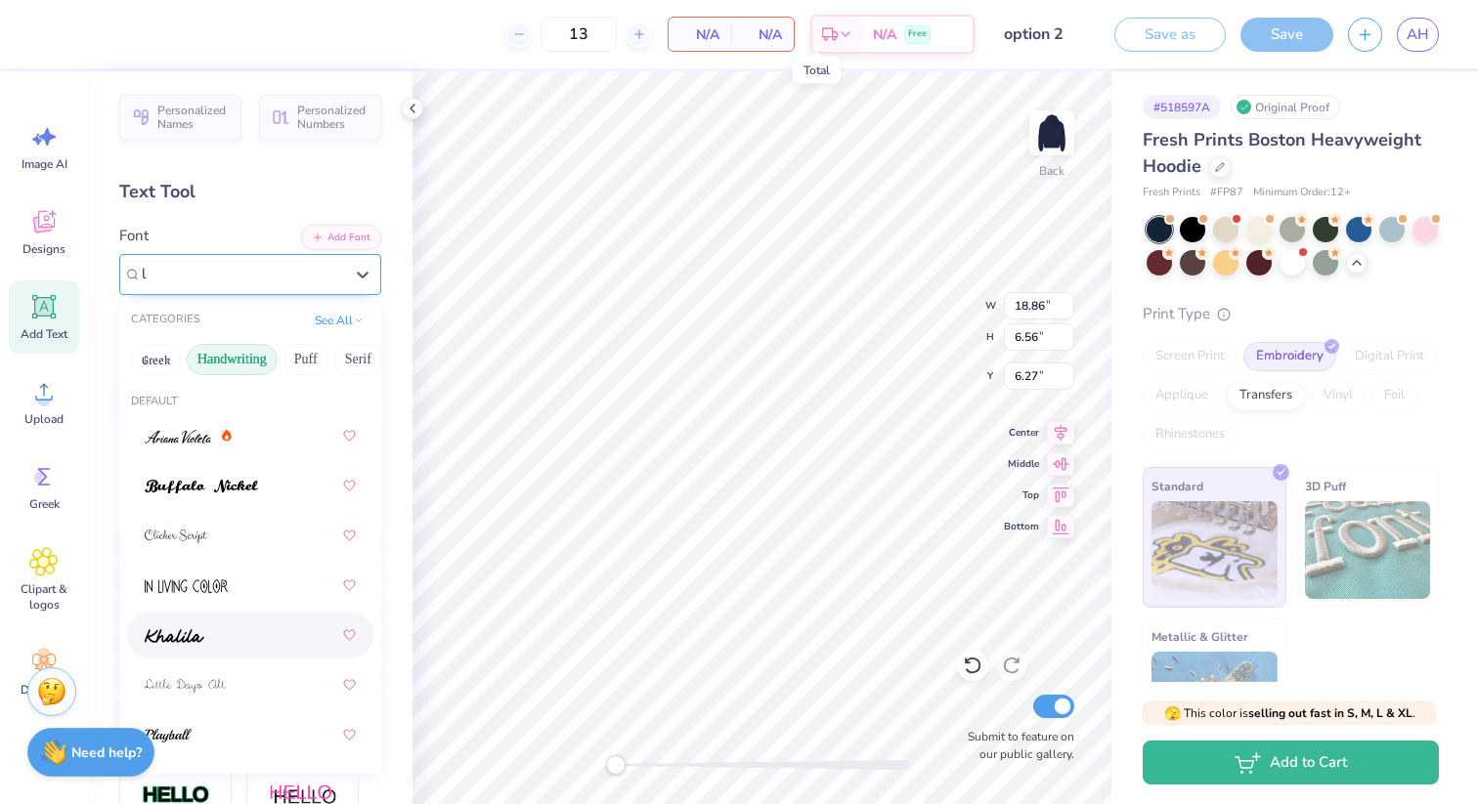
type input "l"
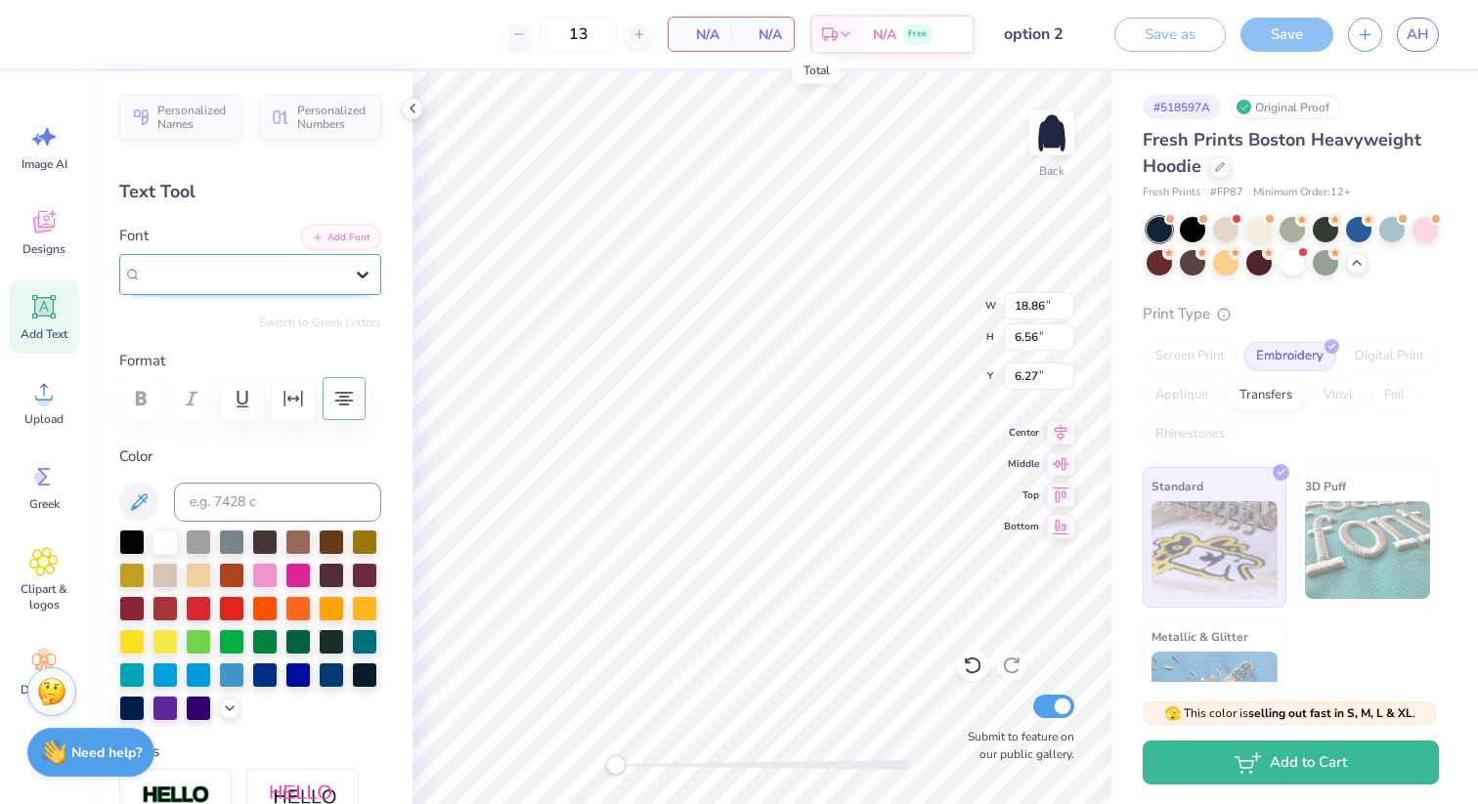
click at [367, 282] on icon at bounding box center [363, 275] width 20 height 20
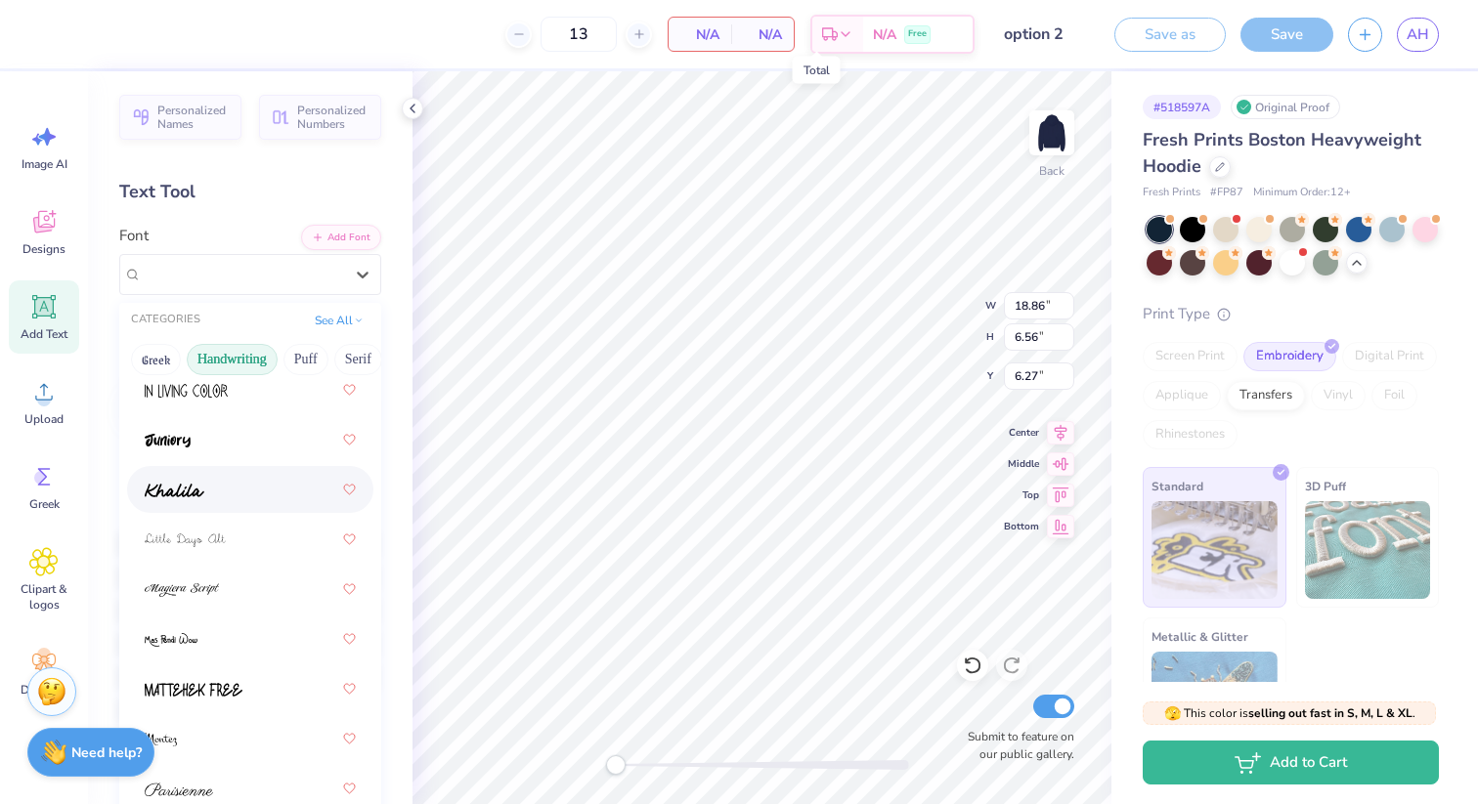
scroll to position [478, 0]
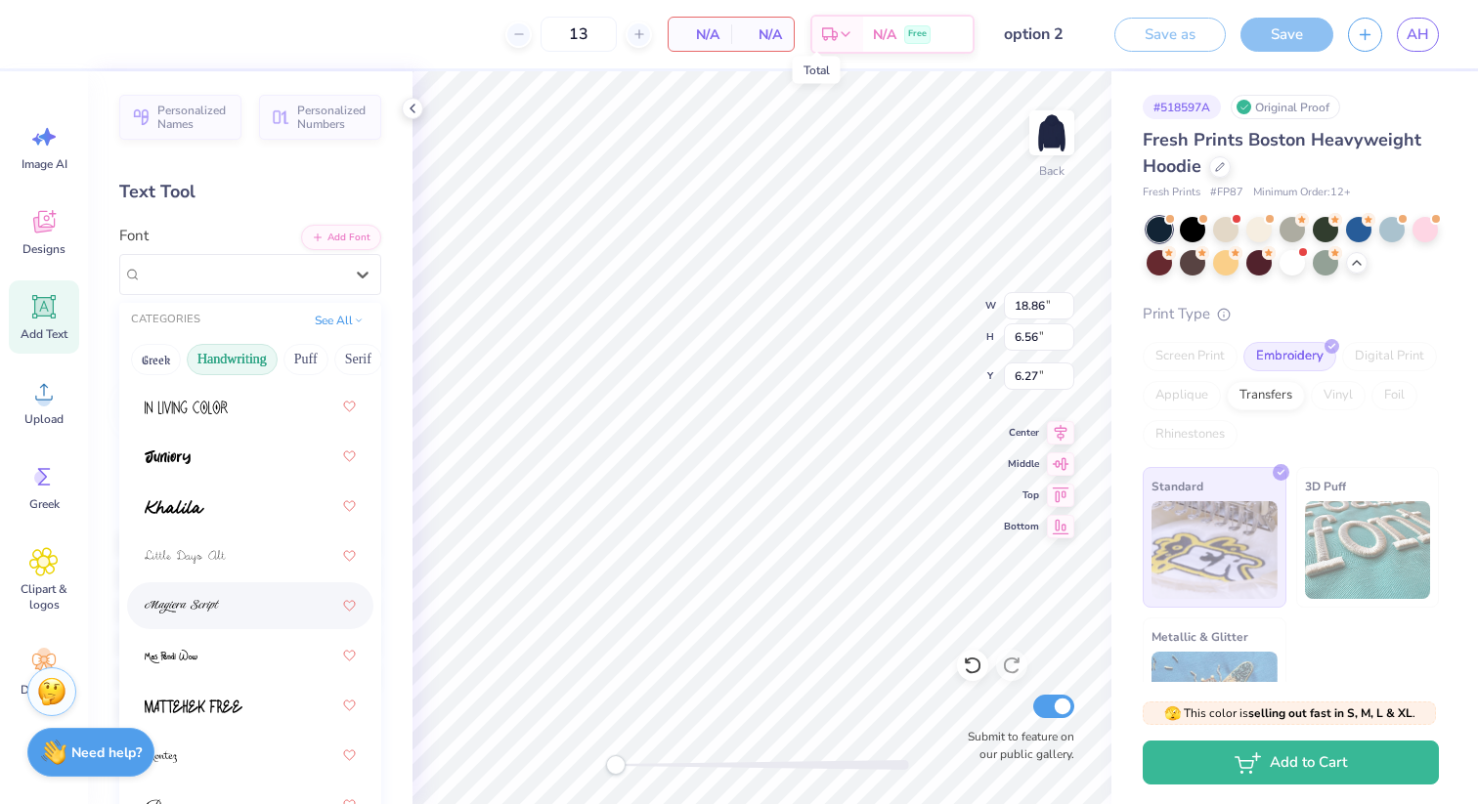
click at [285, 607] on div at bounding box center [250, 605] width 211 height 35
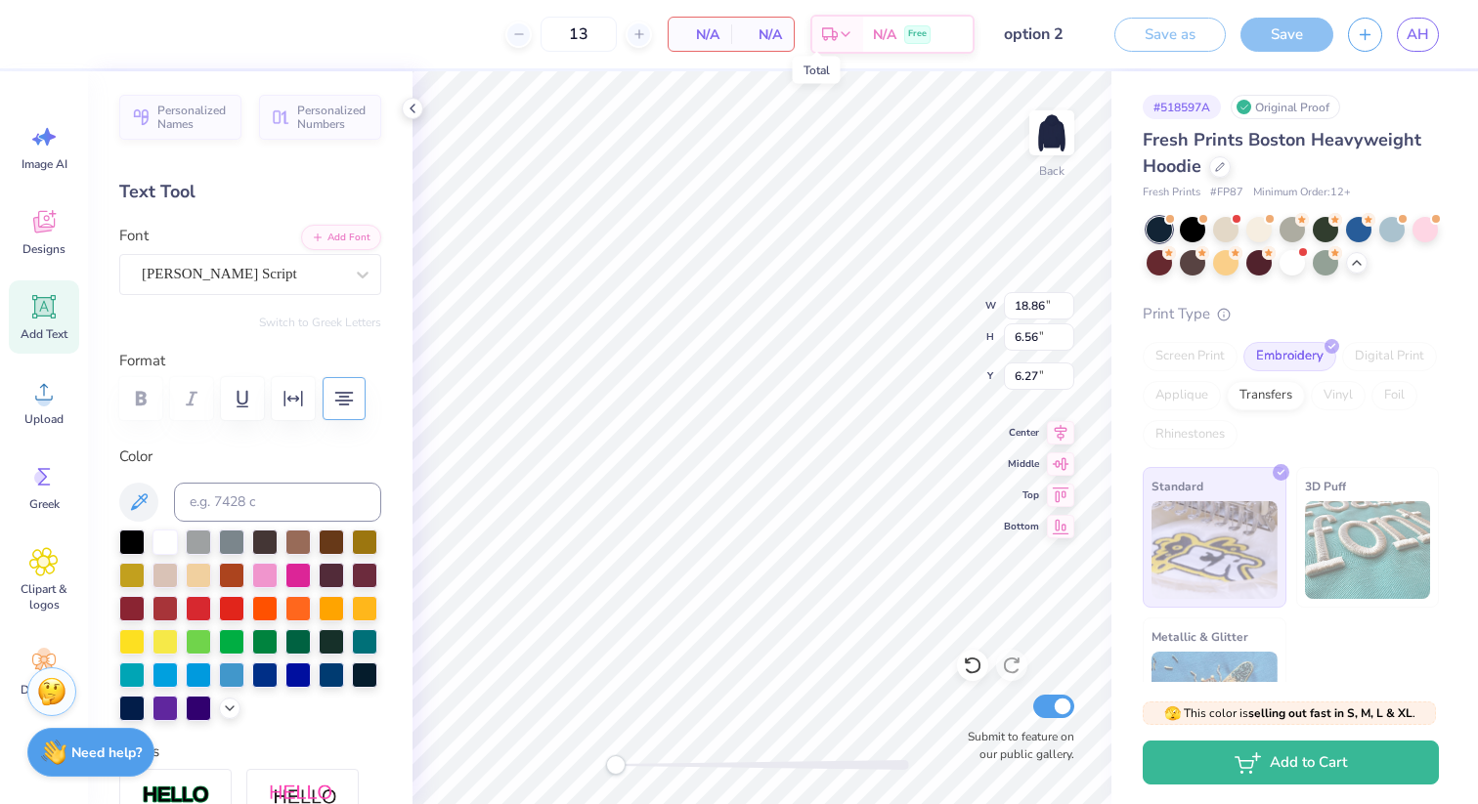
scroll to position [0, 0]
click at [295, 265] on div "Magiera Script" at bounding box center [242, 274] width 205 height 30
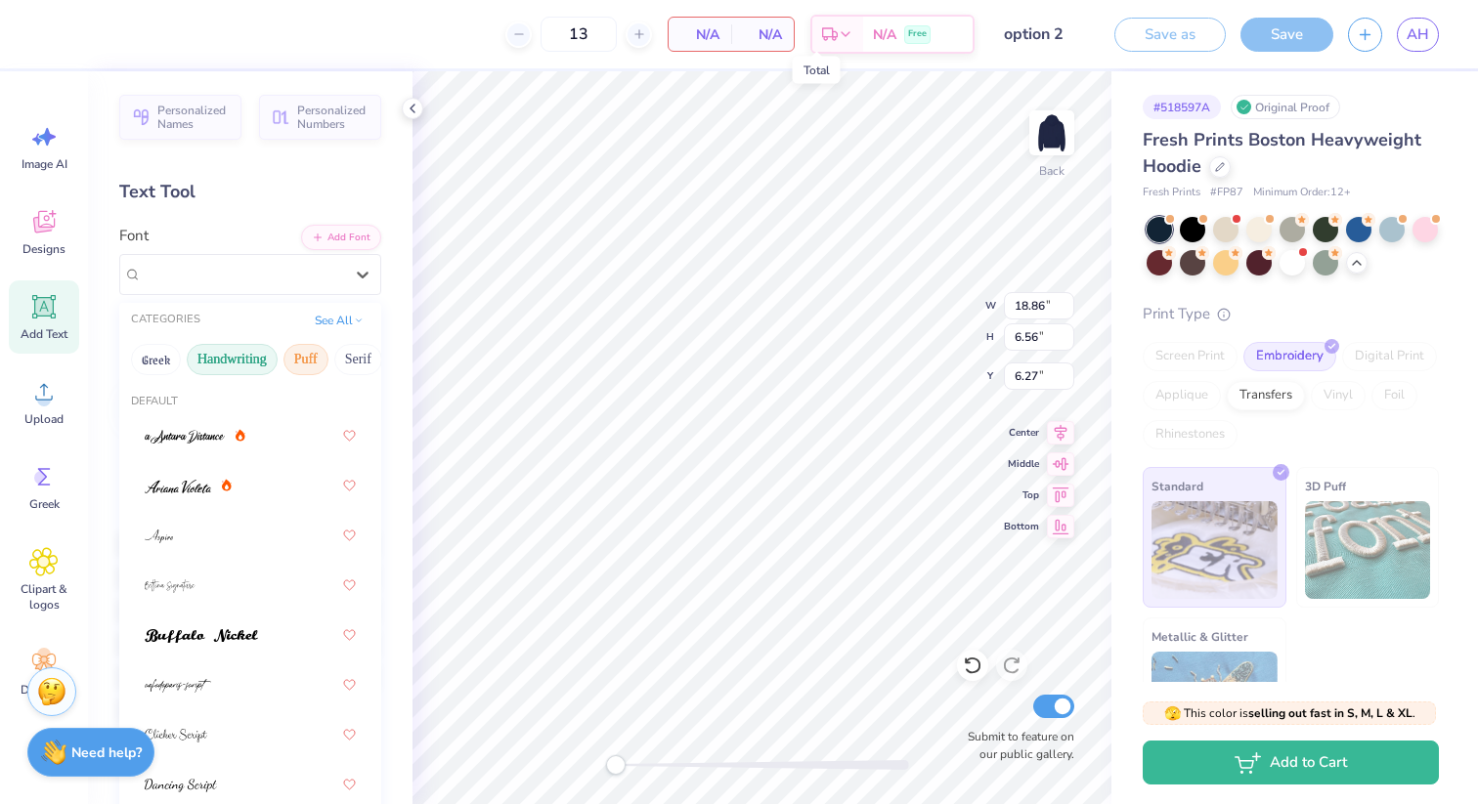
click at [292, 360] on button "Puff" at bounding box center [305, 359] width 45 height 31
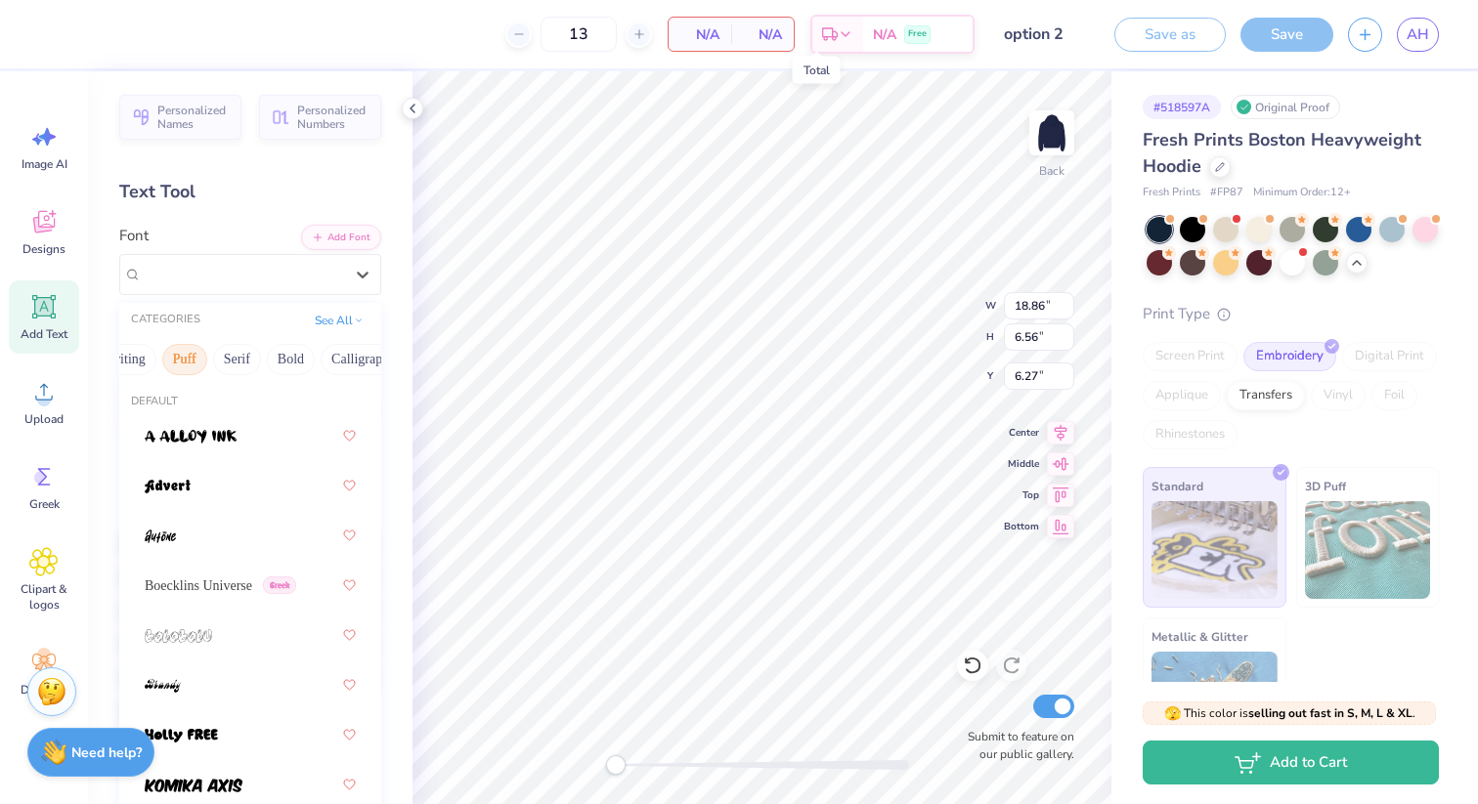
scroll to position [0, 133]
click at [211, 353] on button "Serif" at bounding box center [225, 359] width 48 height 31
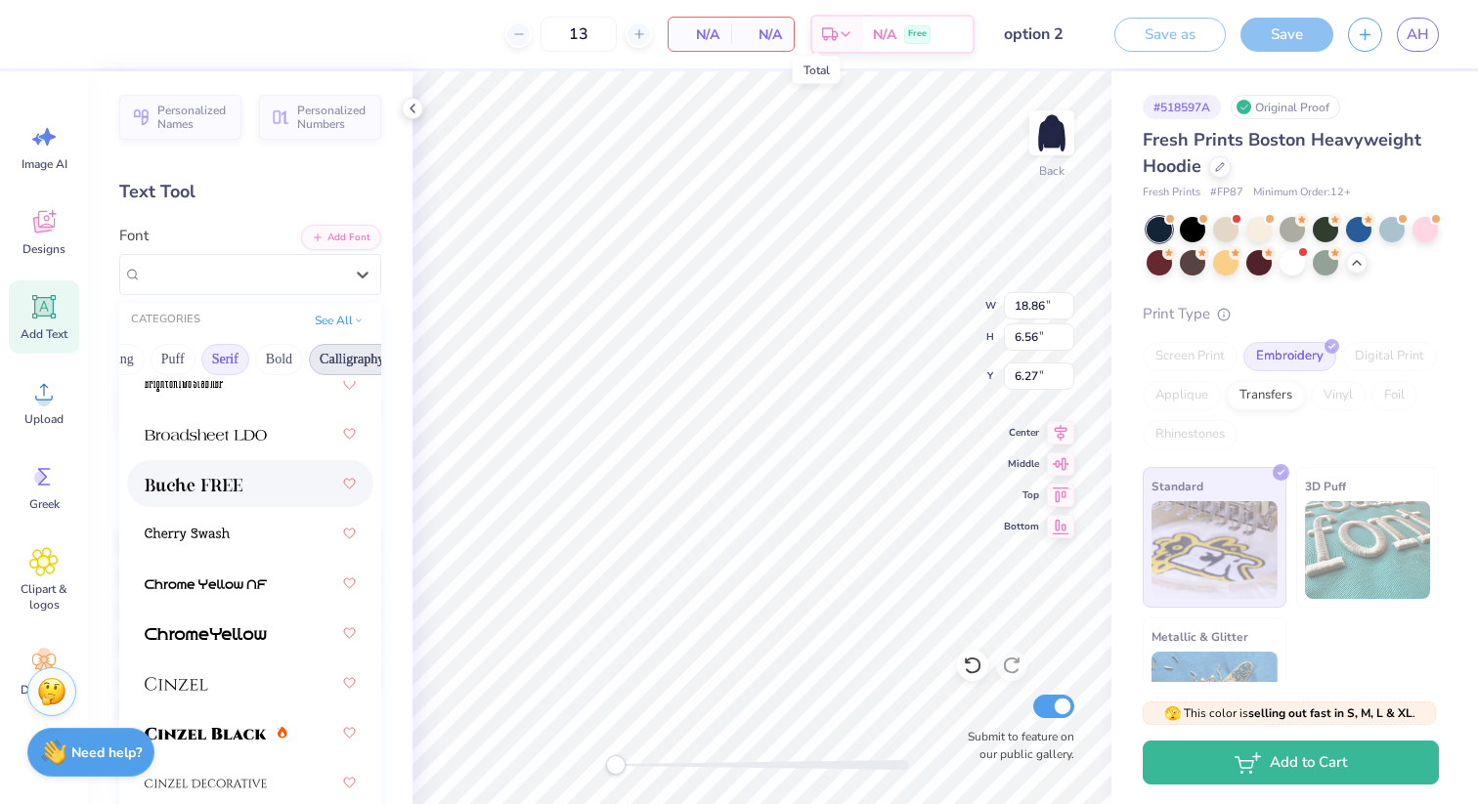
click at [349, 346] on button "Calligraphy" at bounding box center [352, 359] width 86 height 31
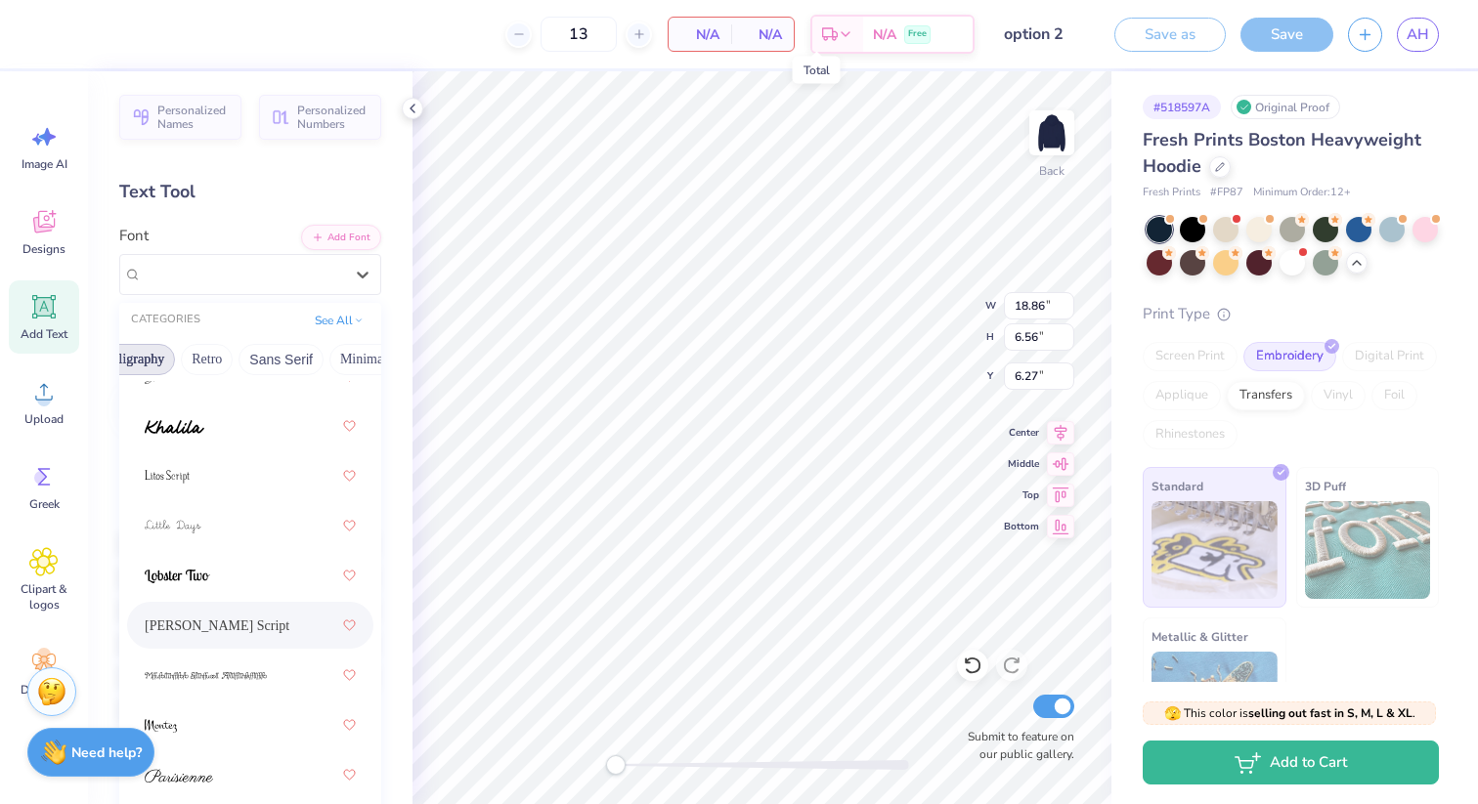
scroll to position [763, 0]
click at [345, 359] on button "Minimal" at bounding box center [363, 359] width 68 height 31
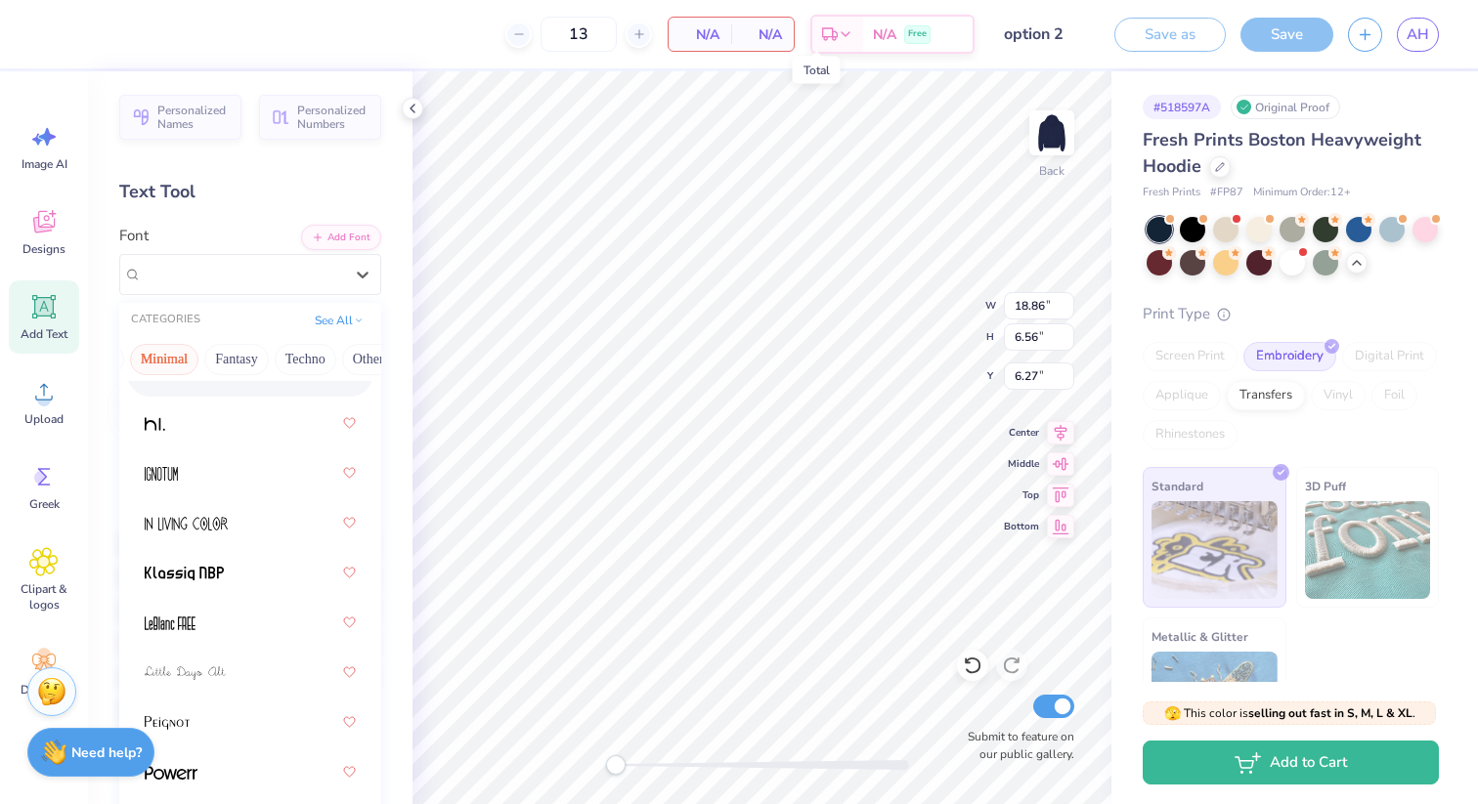
scroll to position [0, 581]
click at [331, 353] on button "Others" at bounding box center [343, 359] width 58 height 31
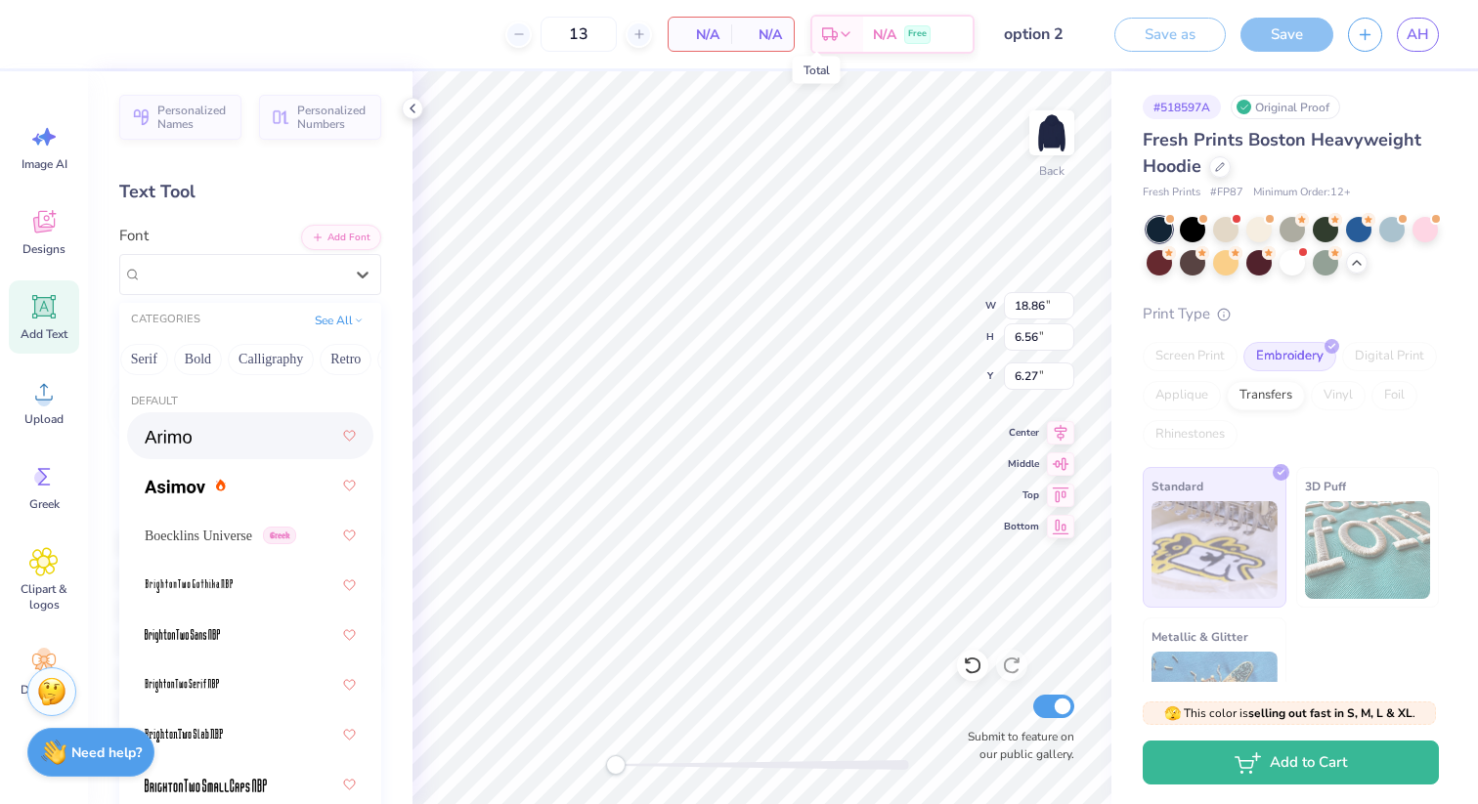
scroll to position [0, 0]
click at [332, 326] on button "See All" at bounding box center [339, 319] width 61 height 20
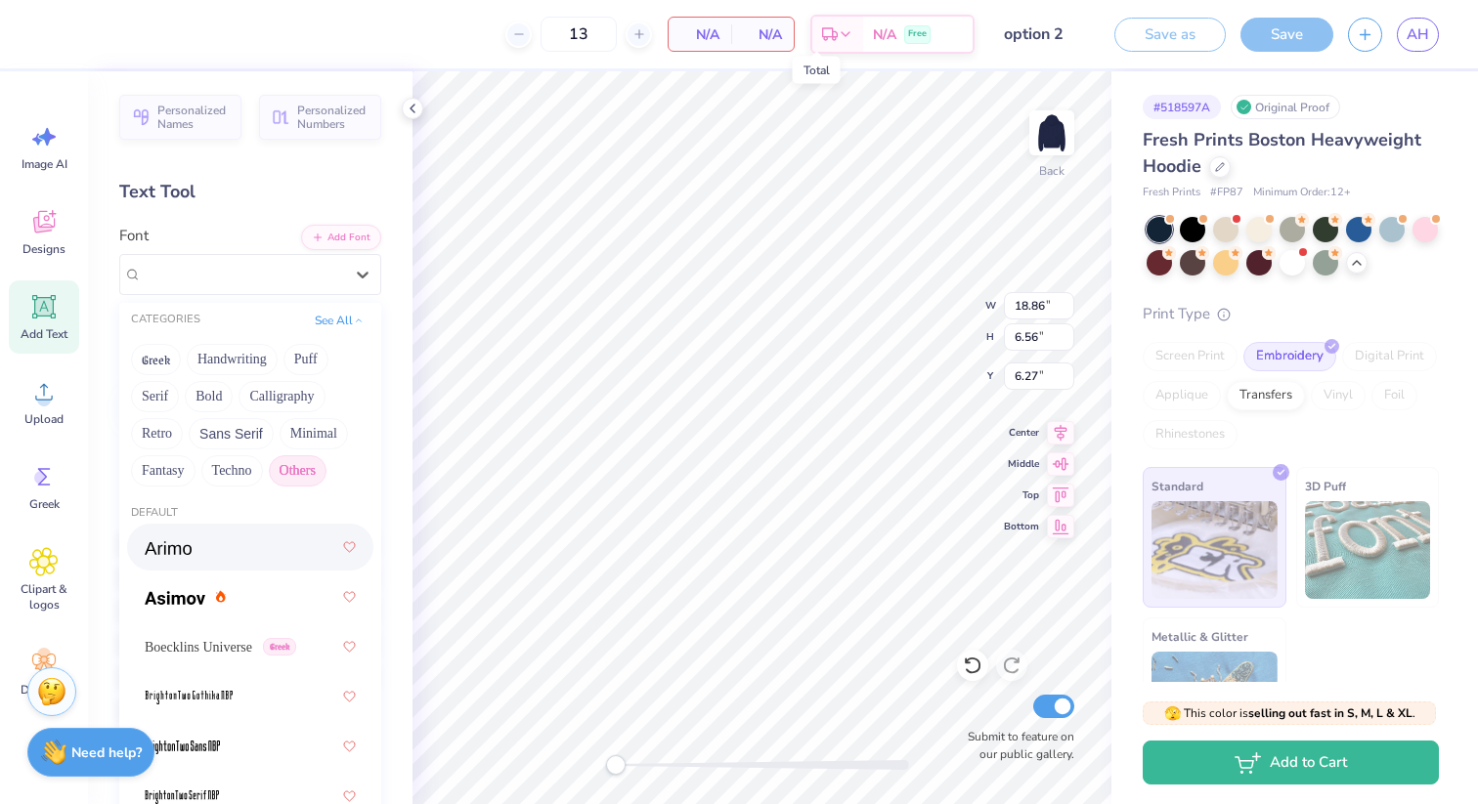
click at [312, 472] on button "Others" at bounding box center [298, 470] width 58 height 31
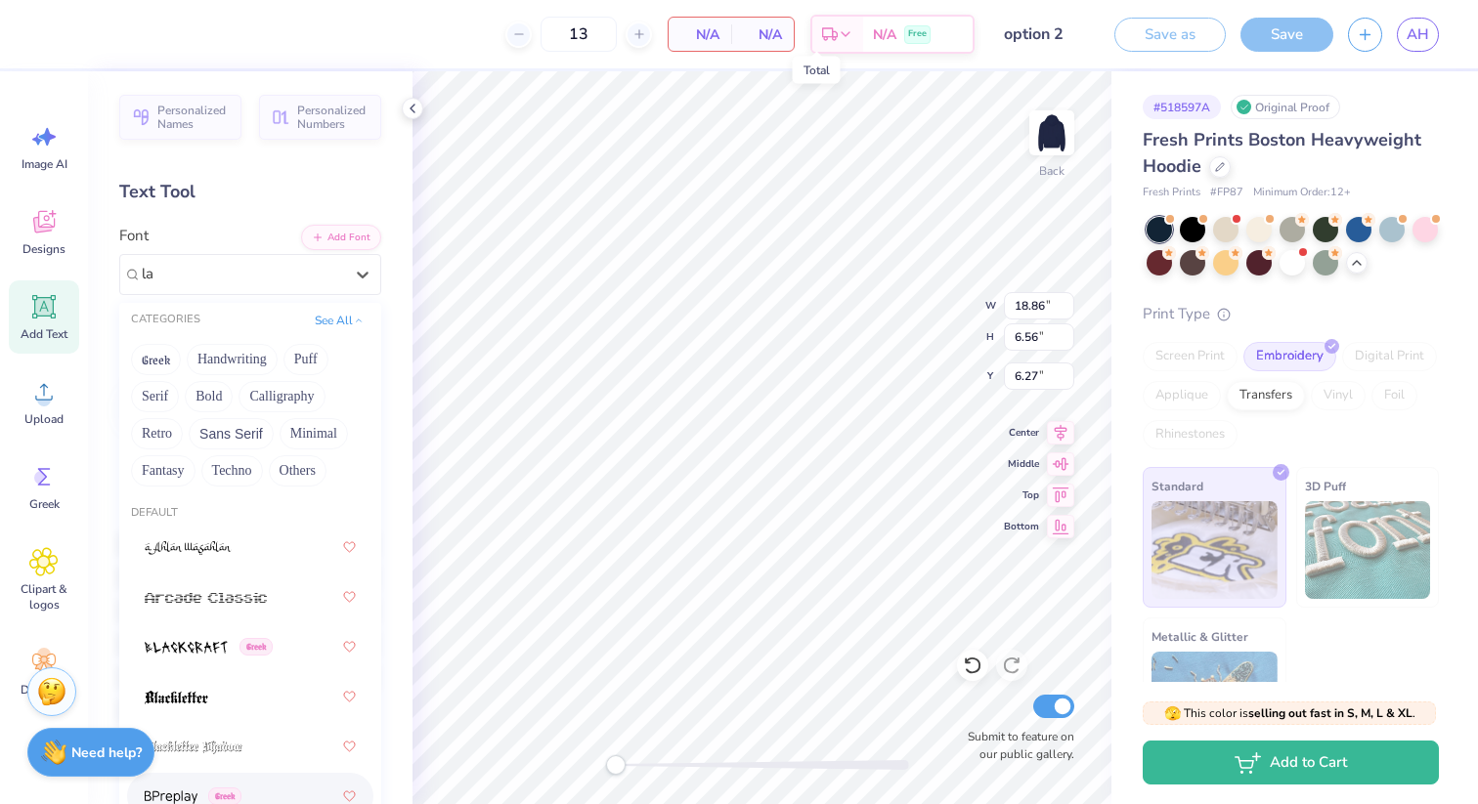
type input "lav"
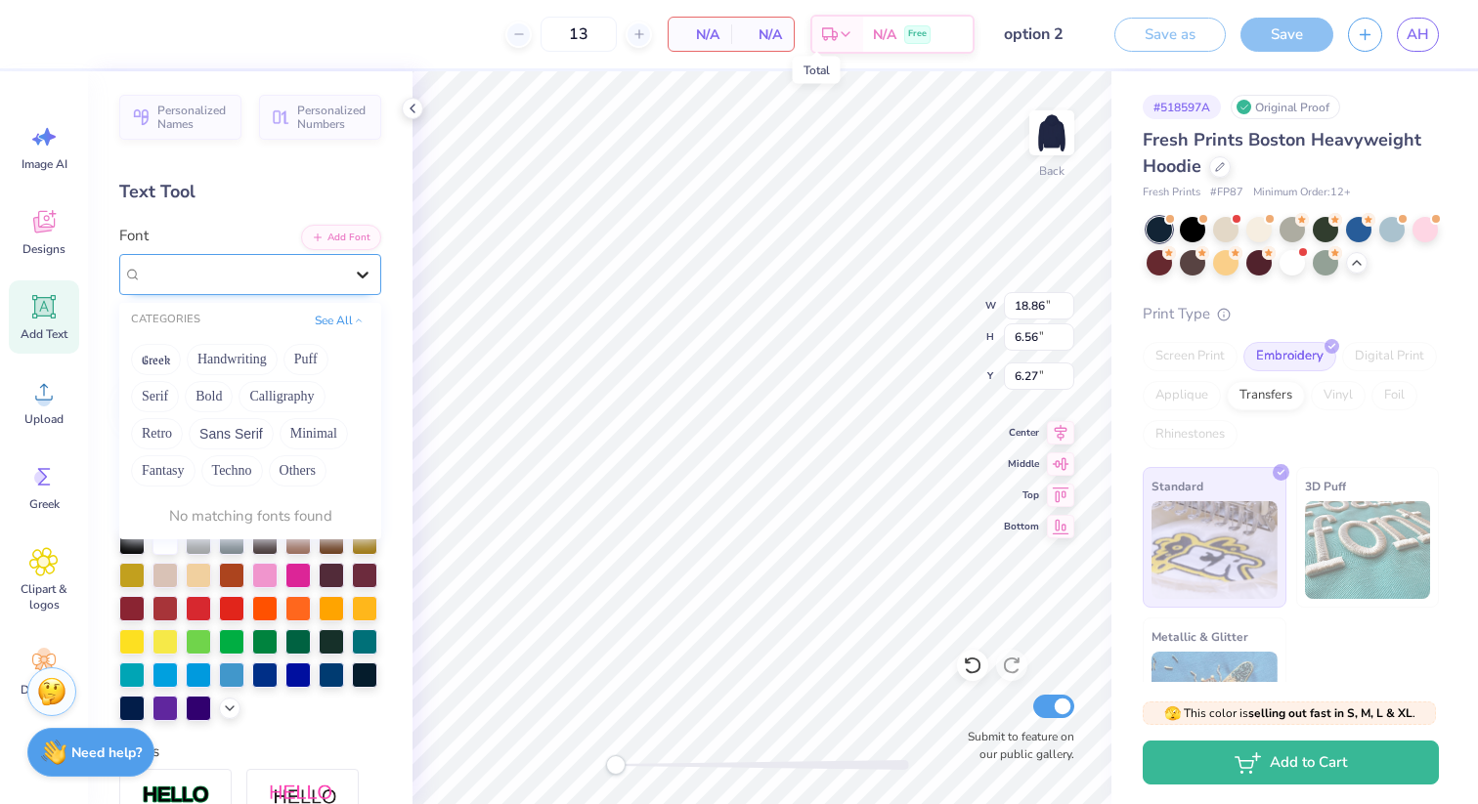
click at [358, 274] on icon at bounding box center [363, 275] width 12 height 7
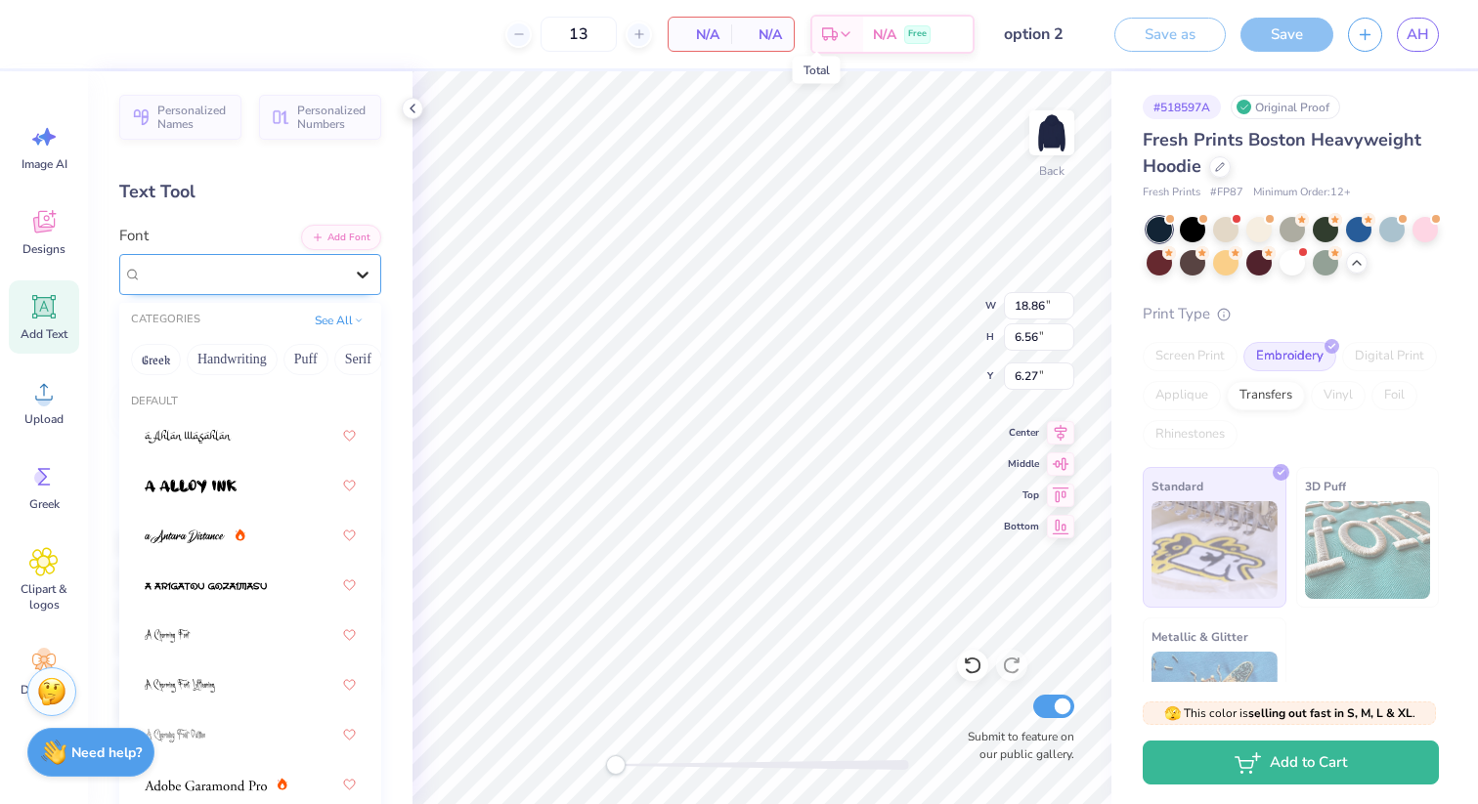
click at [358, 274] on icon at bounding box center [363, 275] width 12 height 7
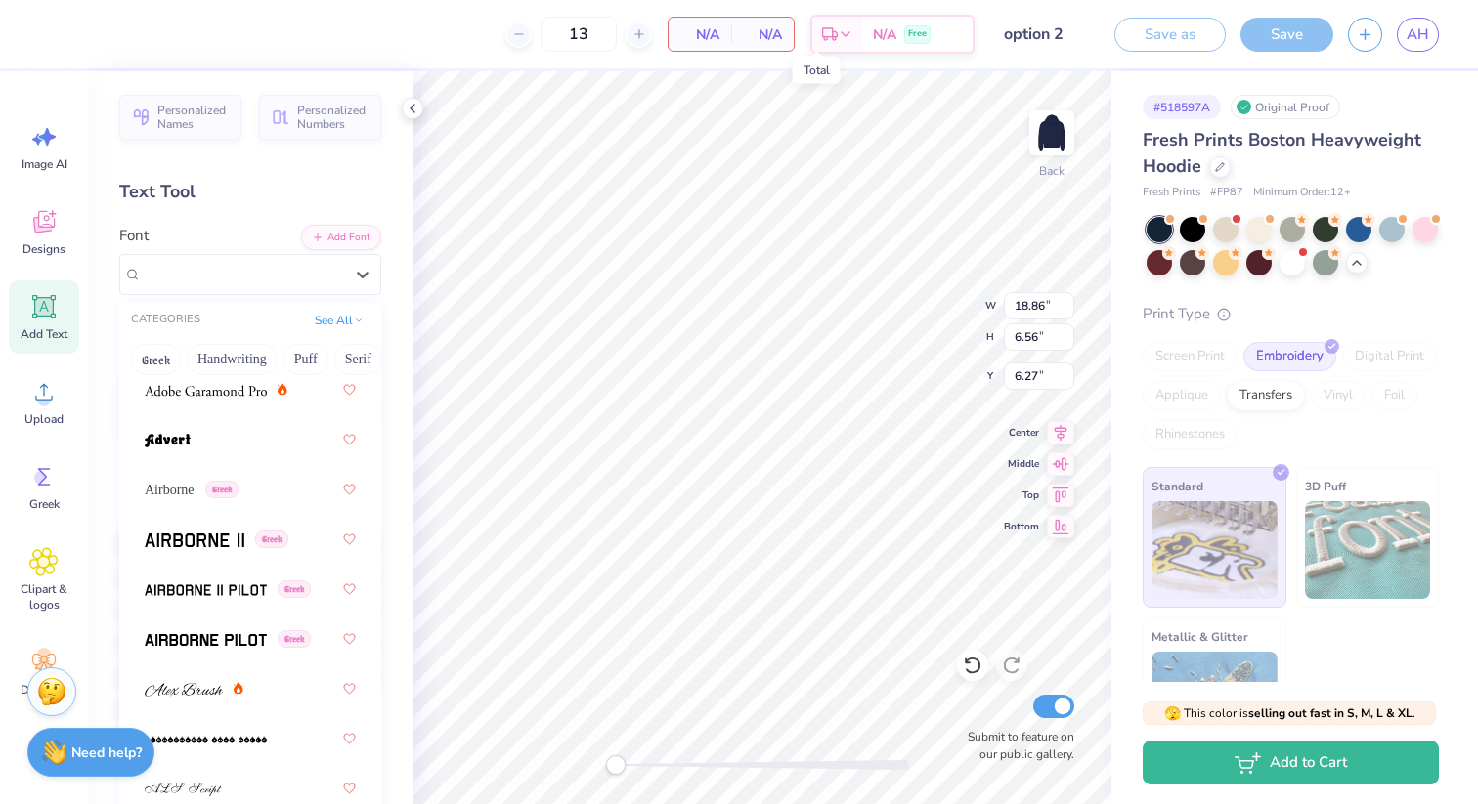
scroll to position [435, 0]
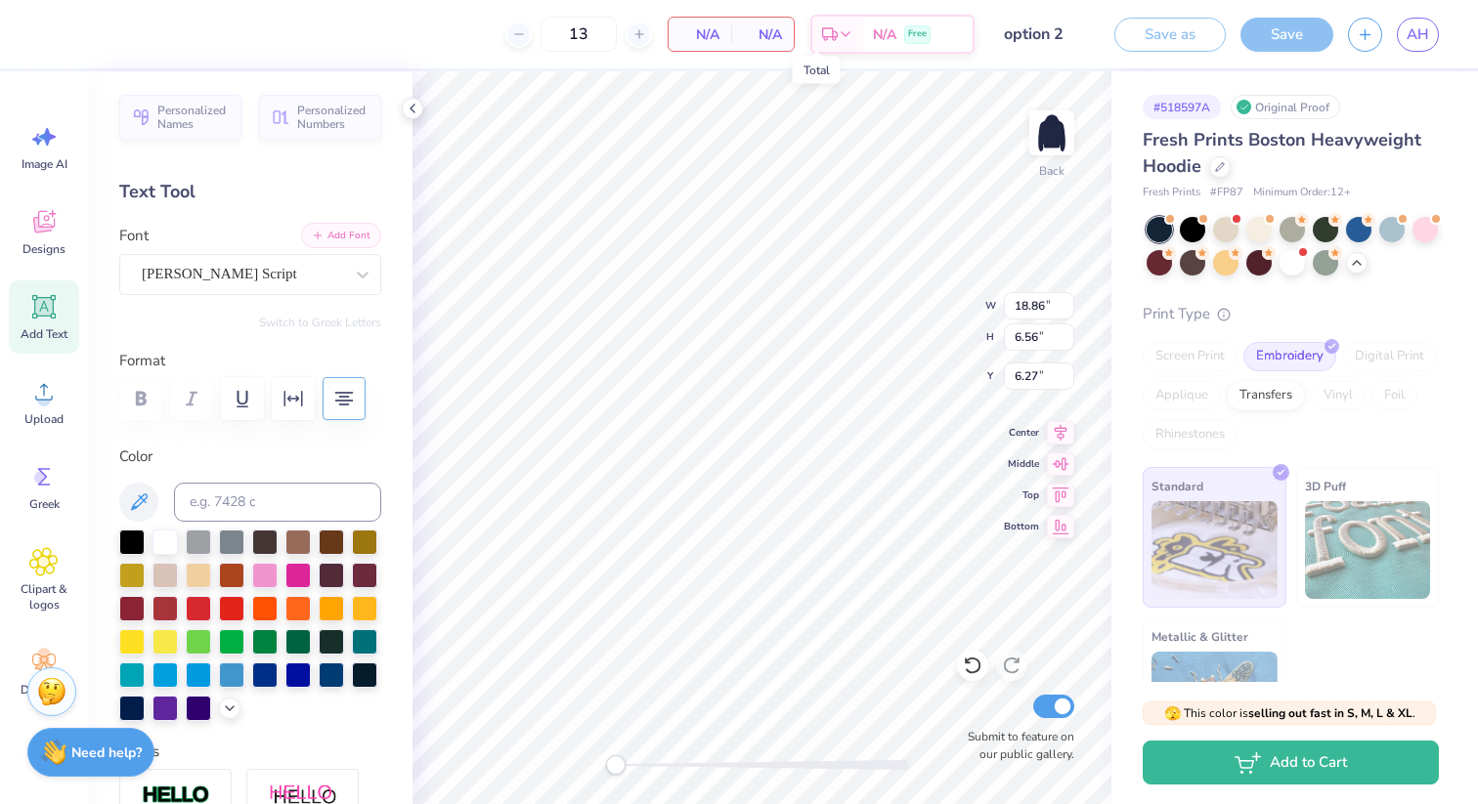
click at [340, 237] on button "Add Font" at bounding box center [341, 235] width 80 height 25
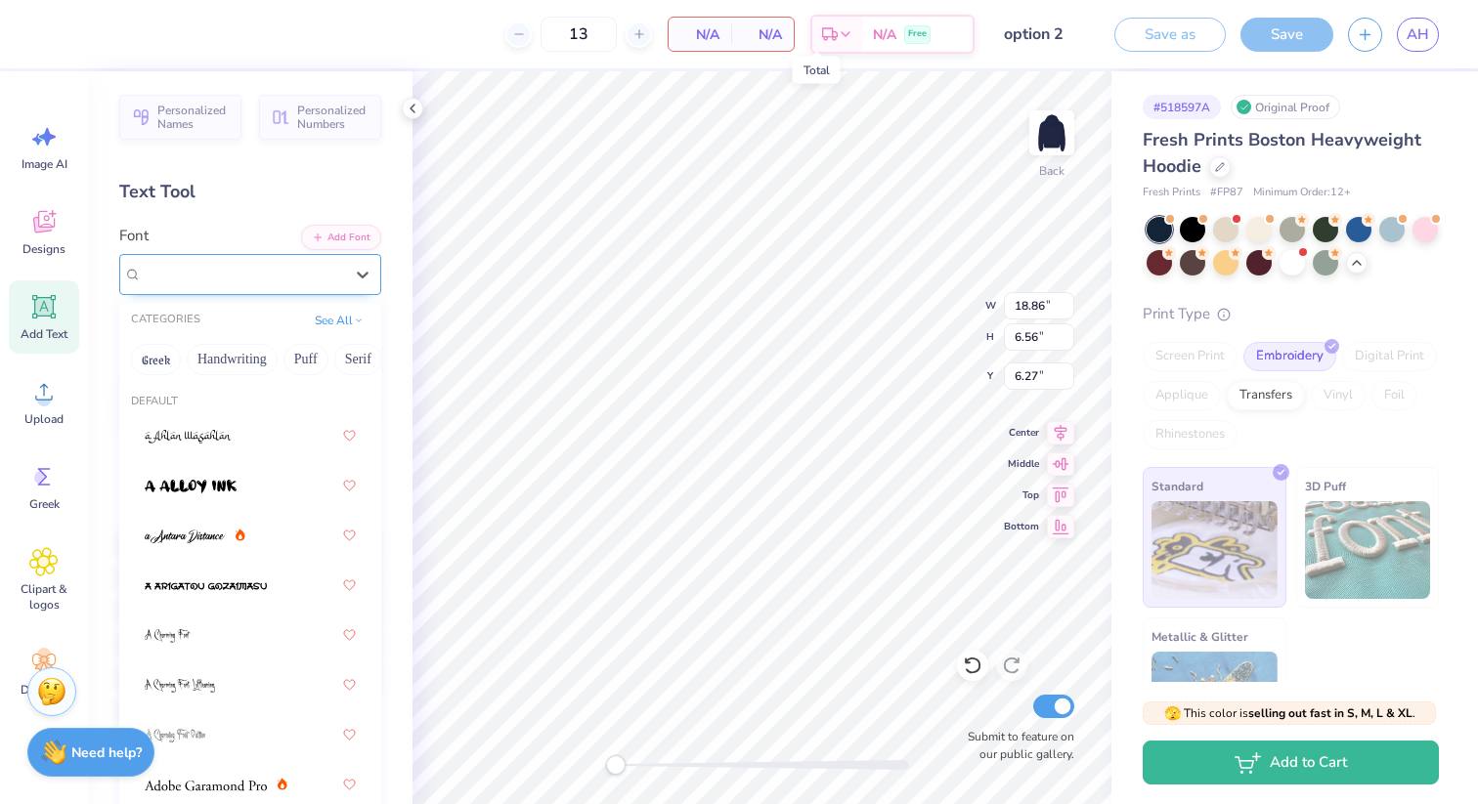
click at [342, 269] on div "Magiera Script" at bounding box center [242, 274] width 205 height 30
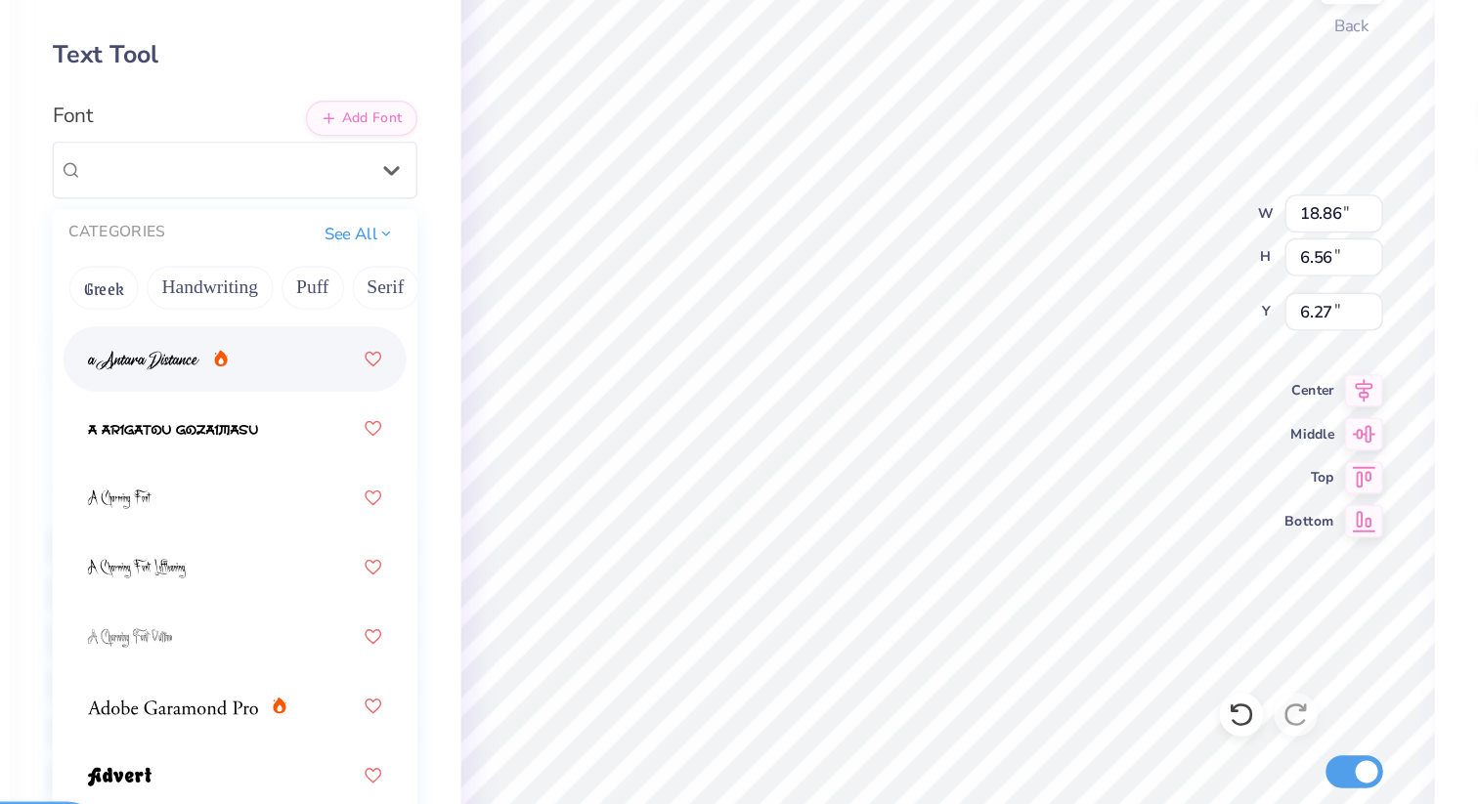
scroll to position [127, 0]
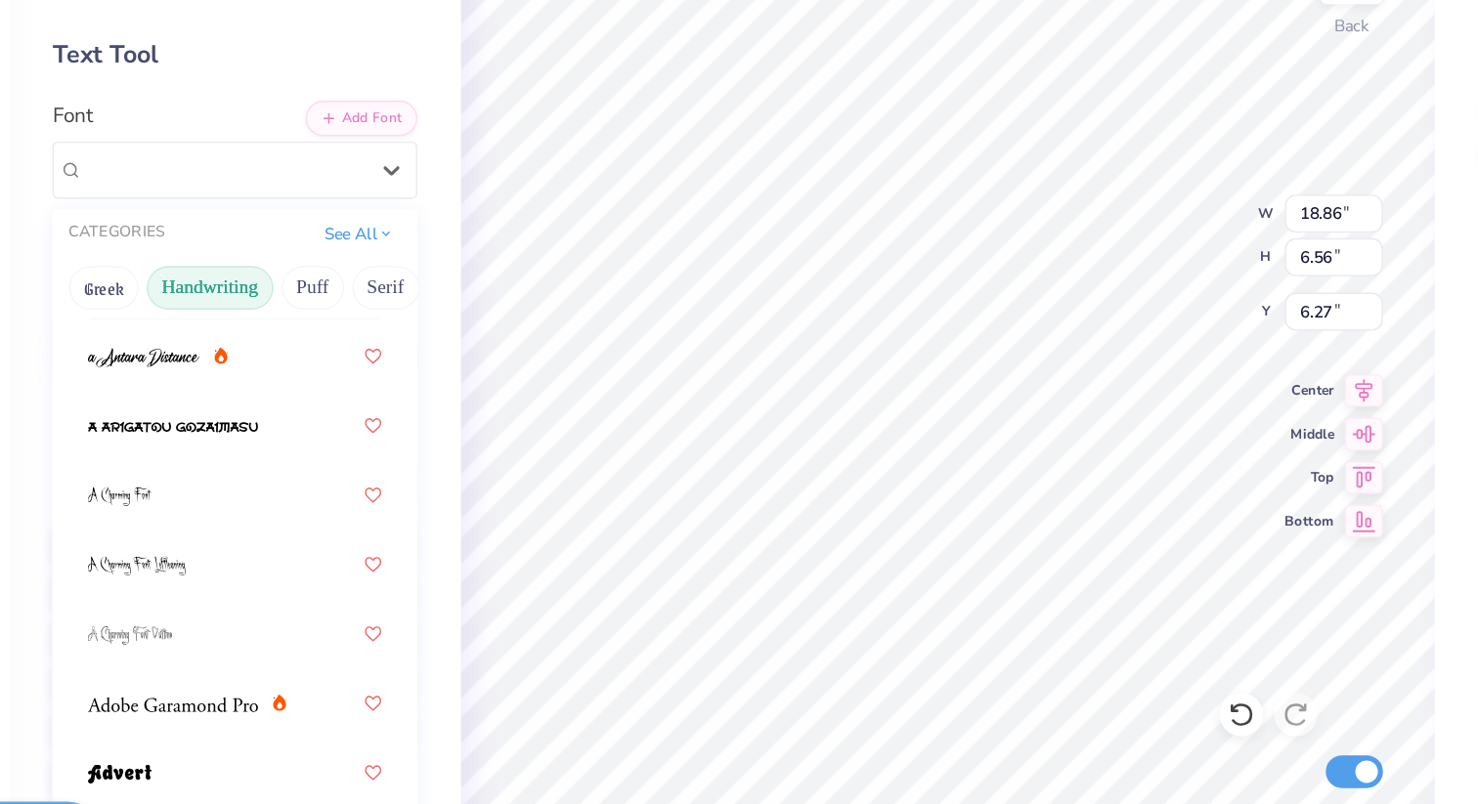
click at [235, 370] on button "Handwriting" at bounding box center [232, 359] width 91 height 31
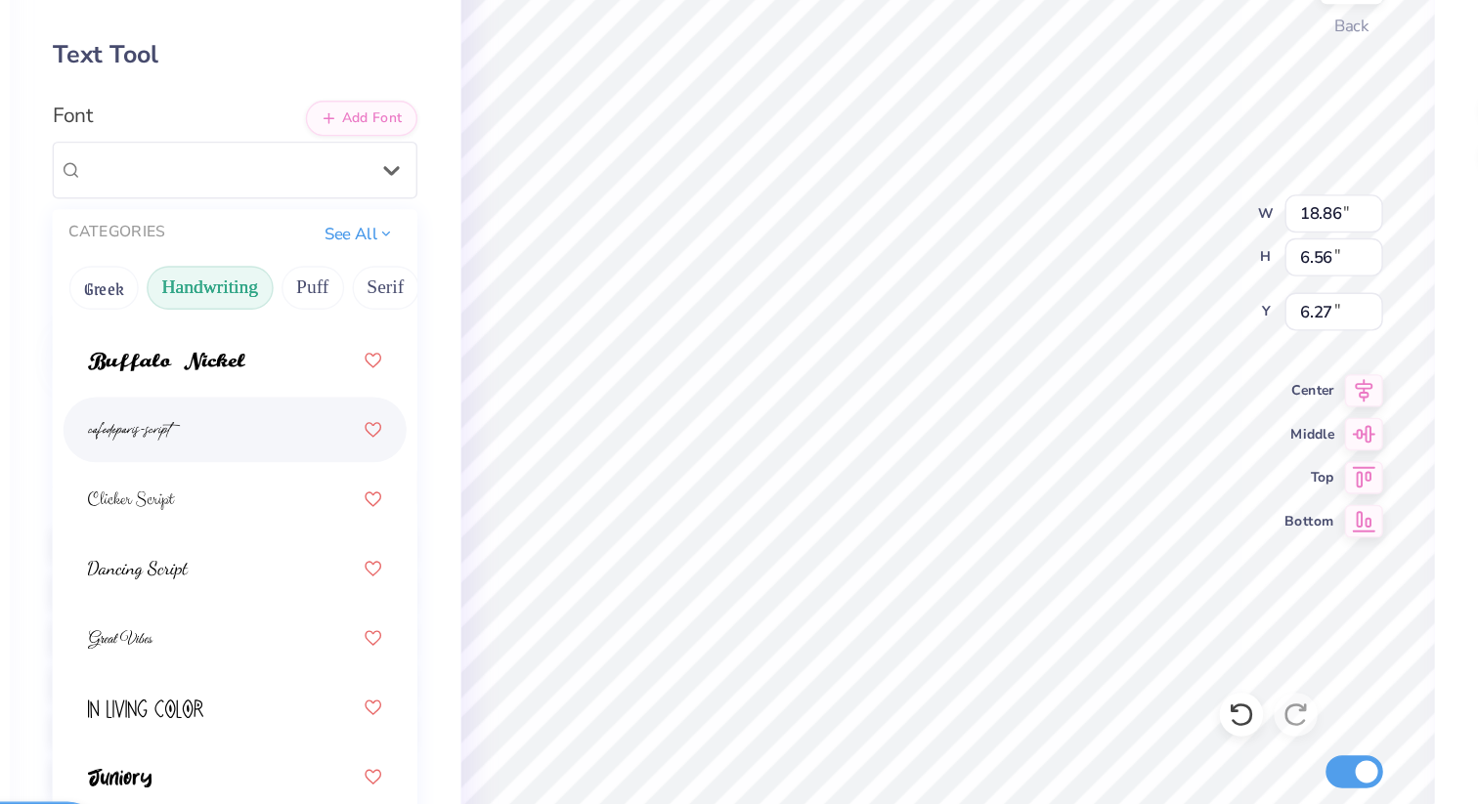
scroll to position [233, 0]
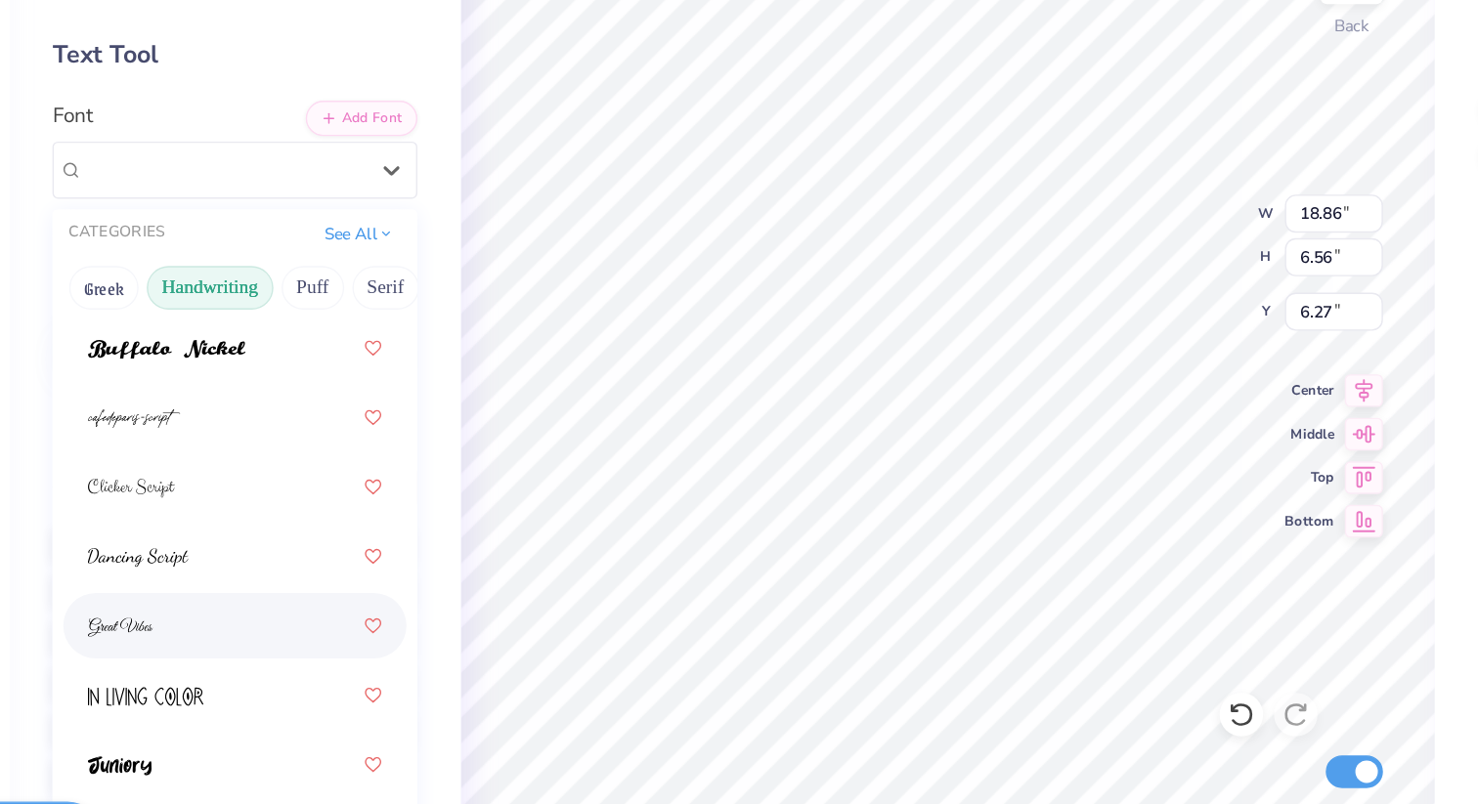
click at [243, 598] on div at bounding box center [250, 601] width 211 height 35
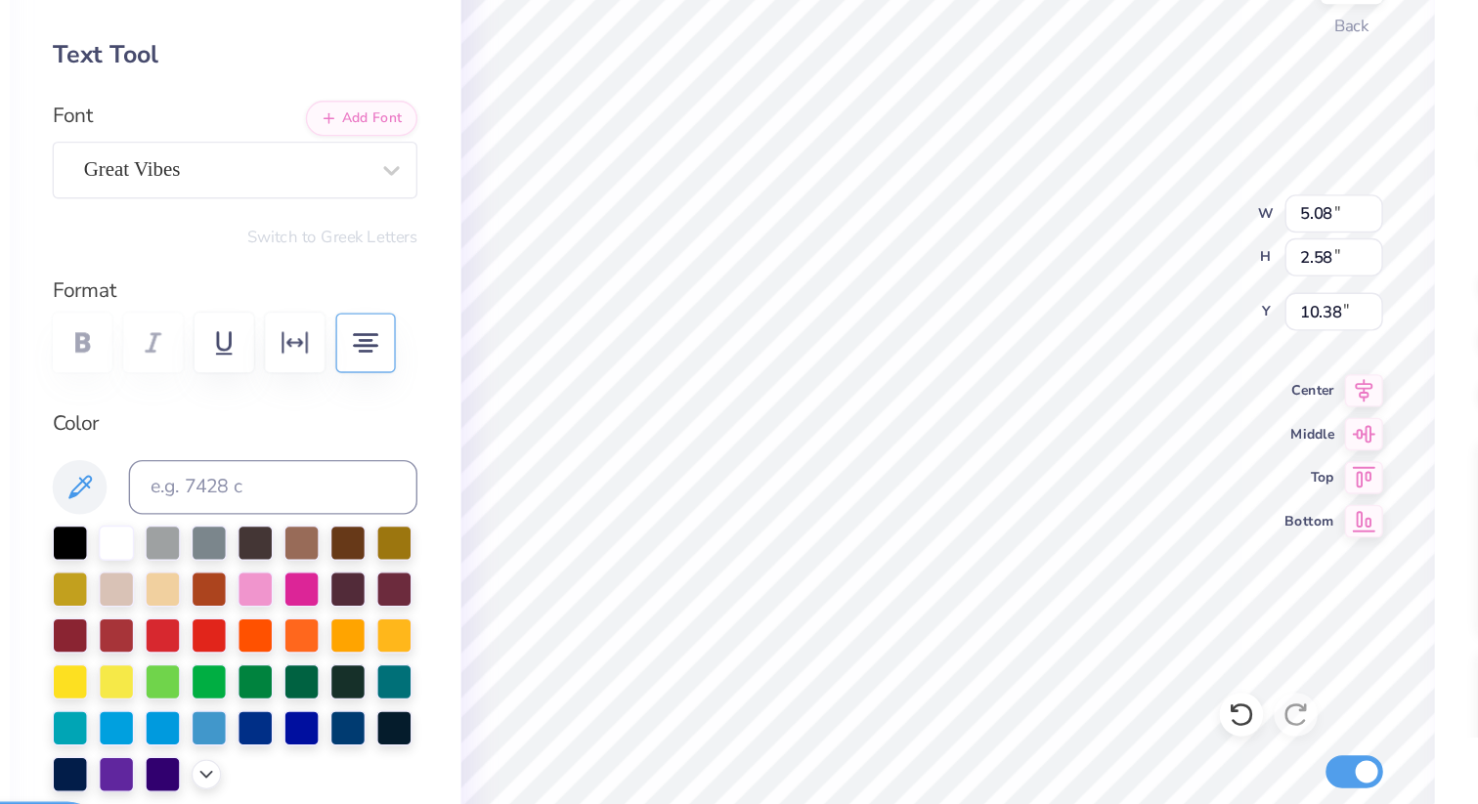
type input "5.08"
type input "2.58"
type input "10.38"
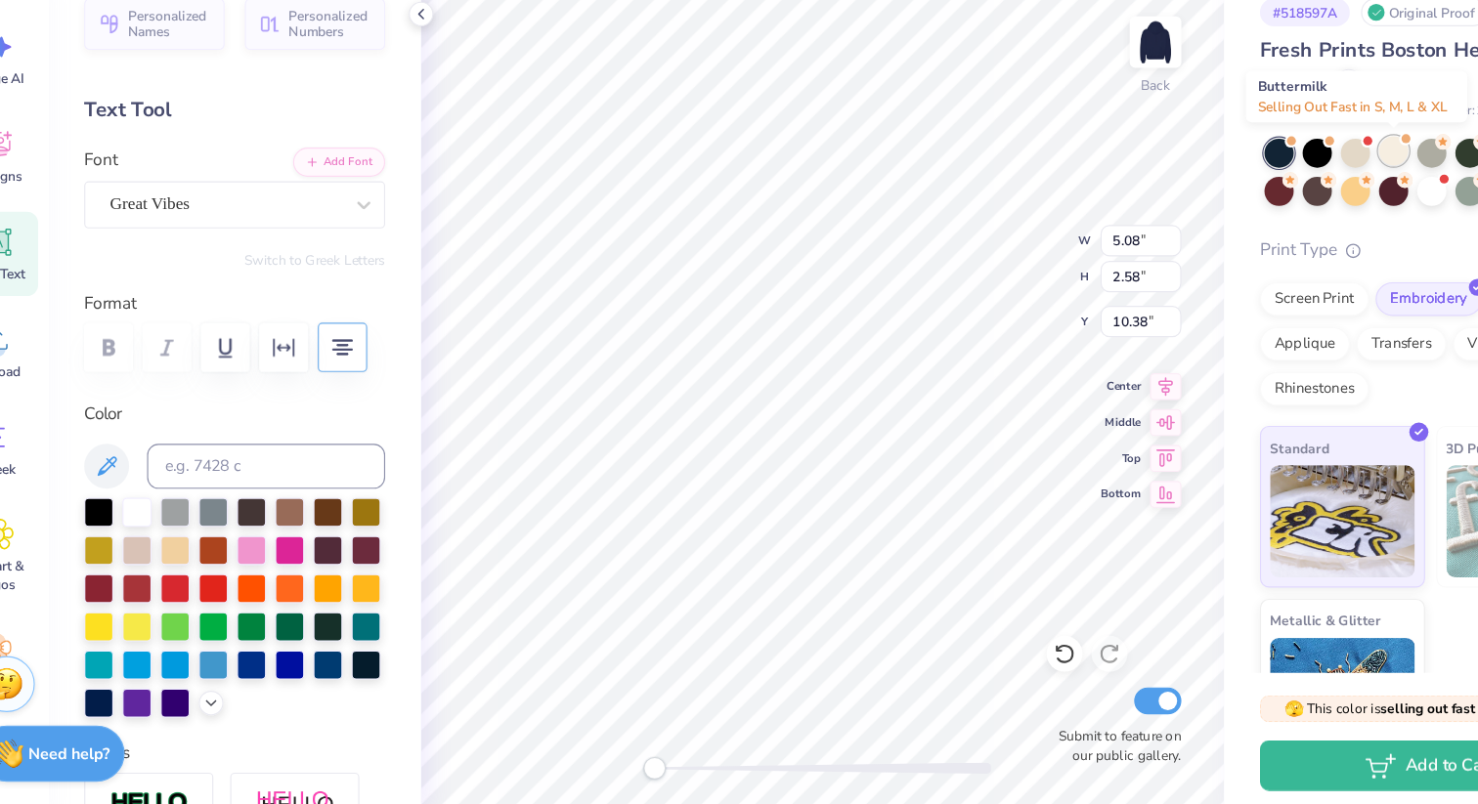
click at [1257, 228] on div at bounding box center [1258, 227] width 25 height 25
type input "9.90"
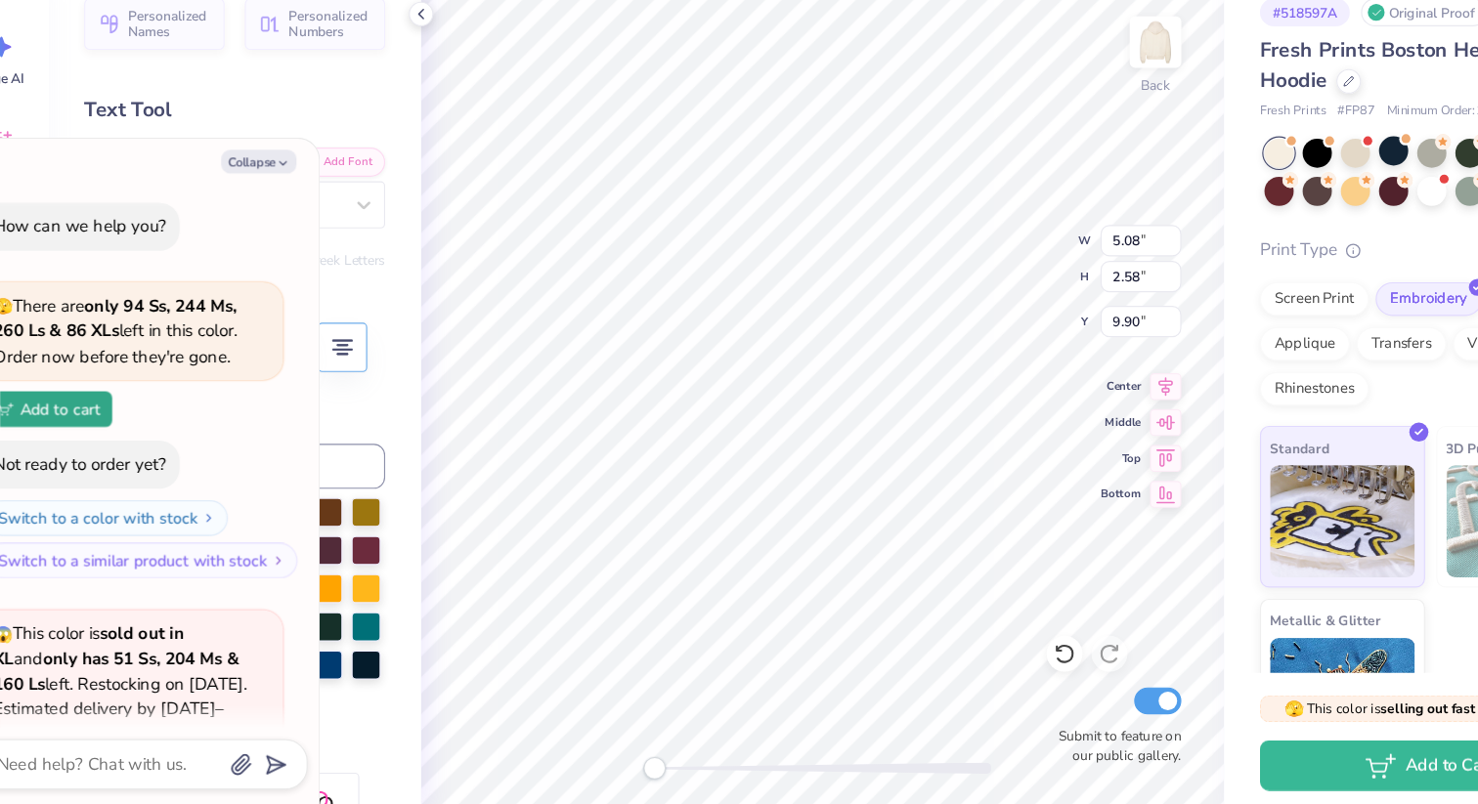
scroll to position [1569, 0]
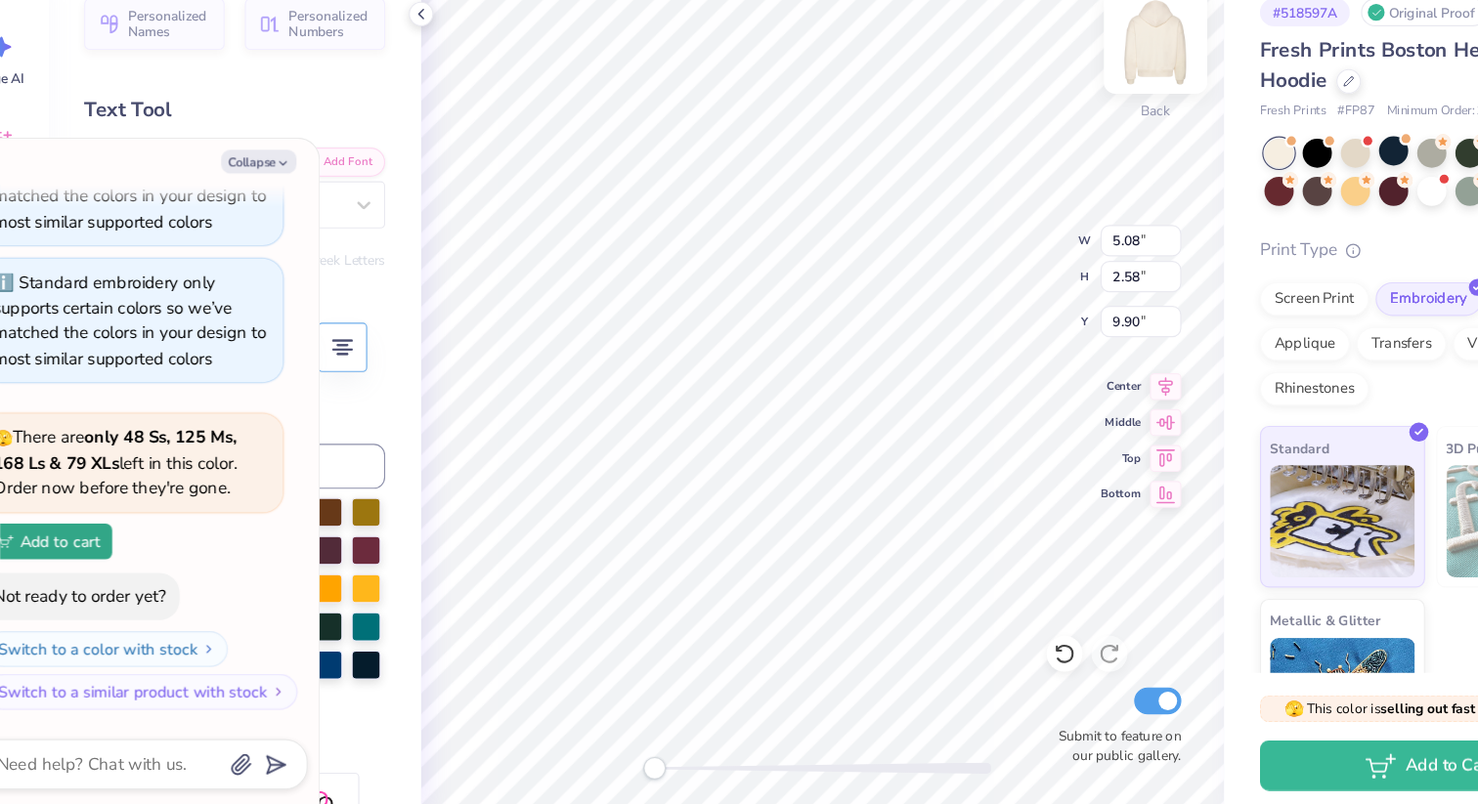
click at [1046, 123] on img at bounding box center [1052, 133] width 78 height 78
type textarea "x"
type input "5.20"
type input "2.64"
type input "10.26"
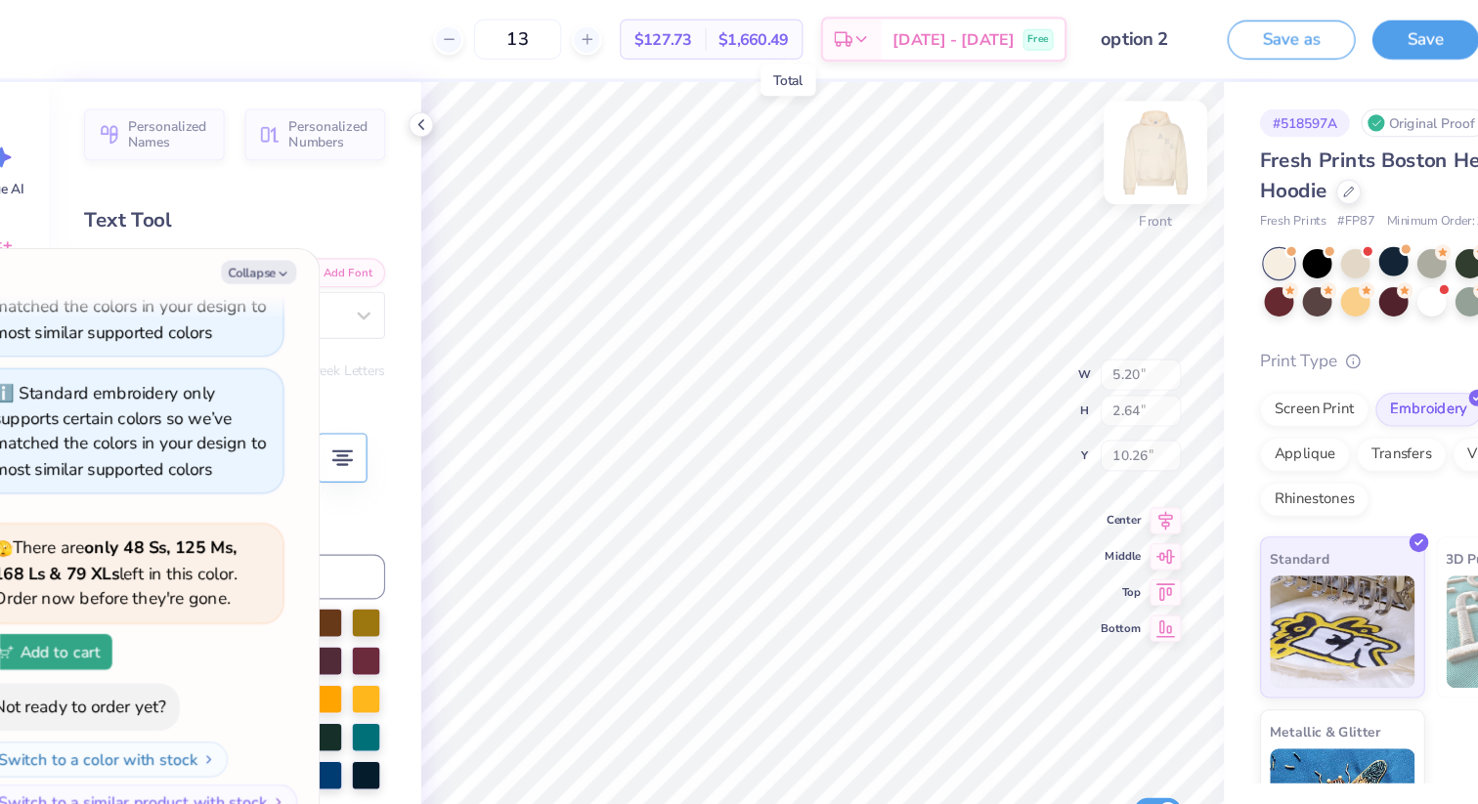
click at [1047, 131] on img at bounding box center [1052, 133] width 78 height 78
type textarea "x"
type input "5.08"
type input "2.58"
type input "9.90"
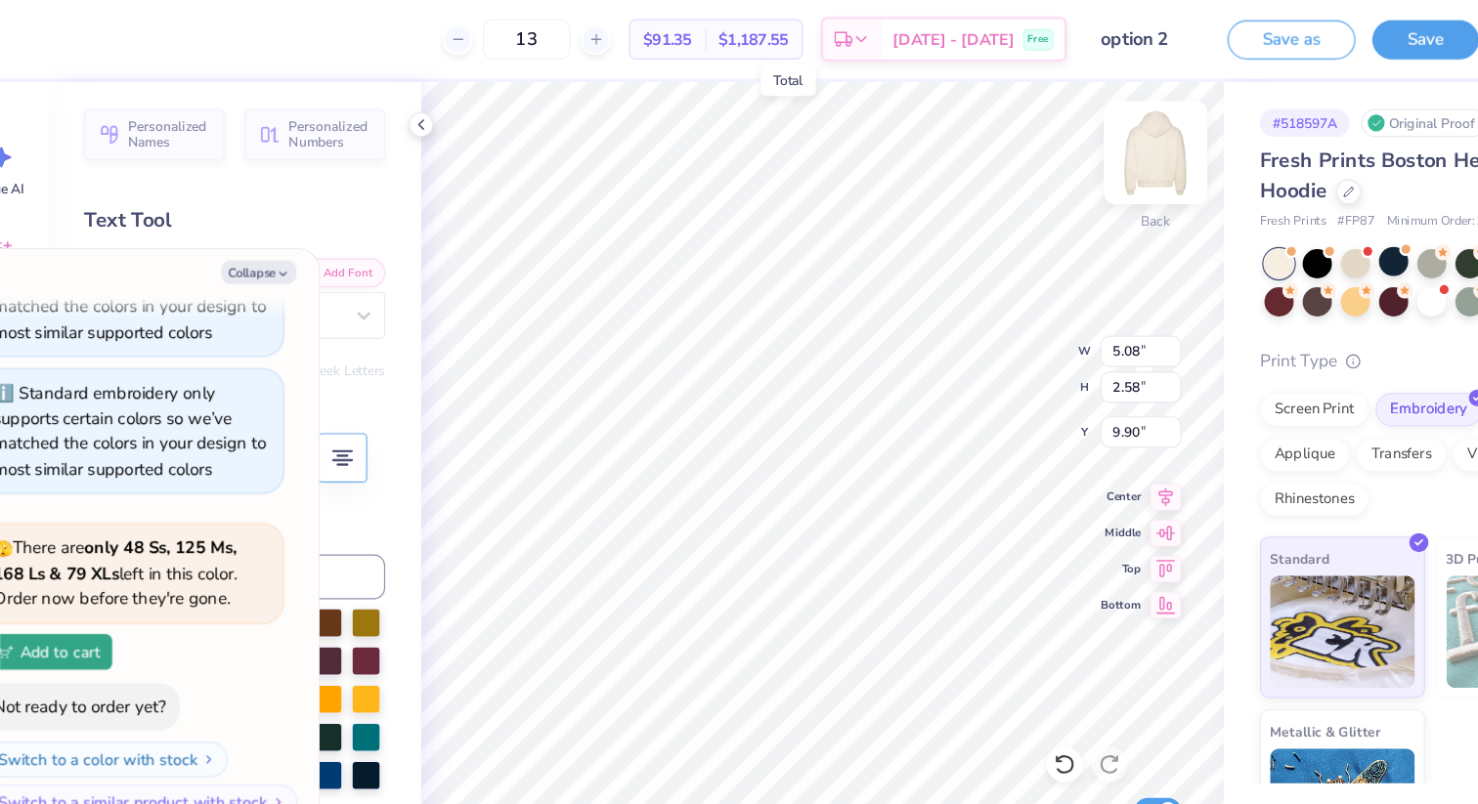
click at [1053, 119] on img at bounding box center [1052, 133] width 78 height 78
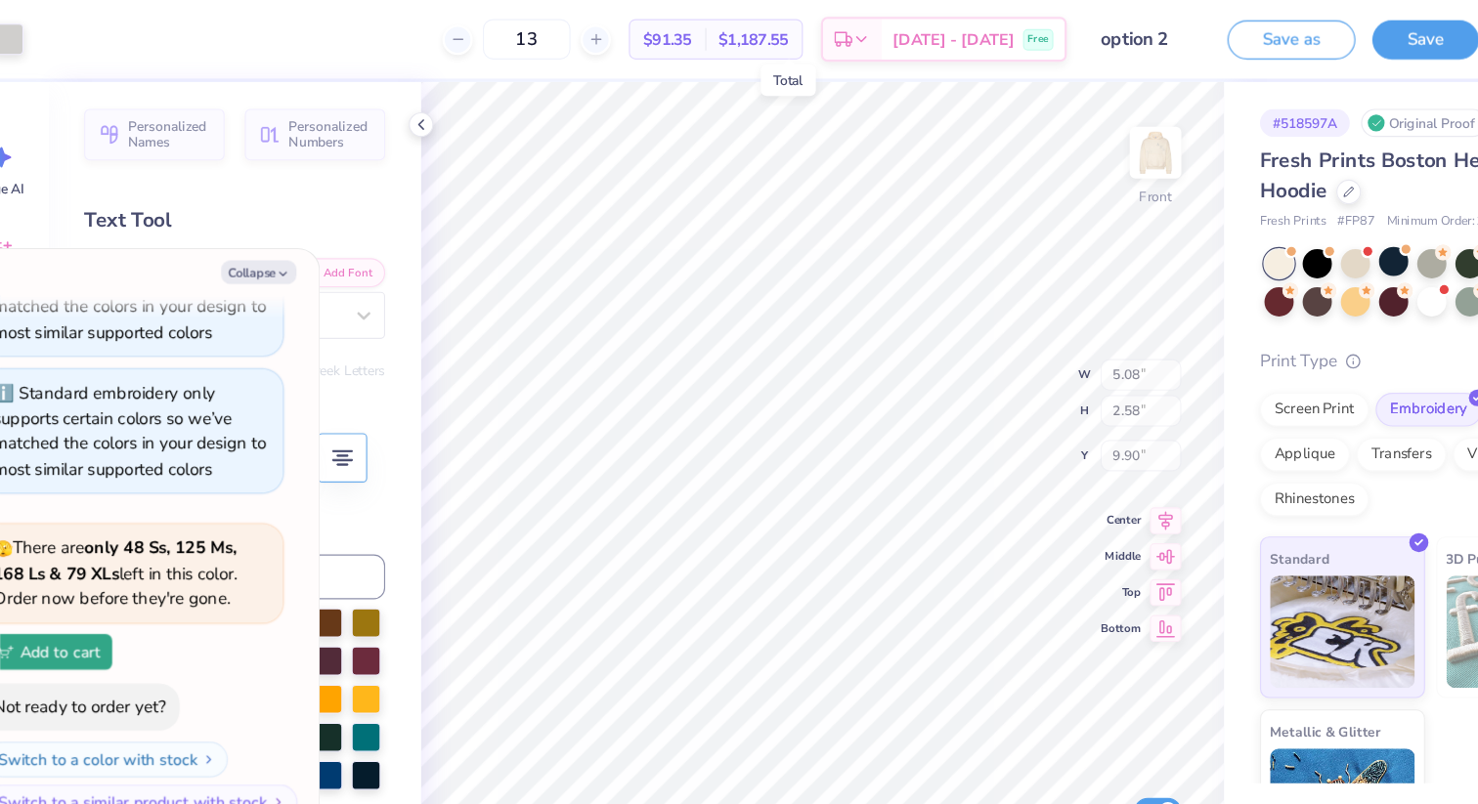
type textarea "x"
type input "5.20"
type input "2.64"
type input "10.26"
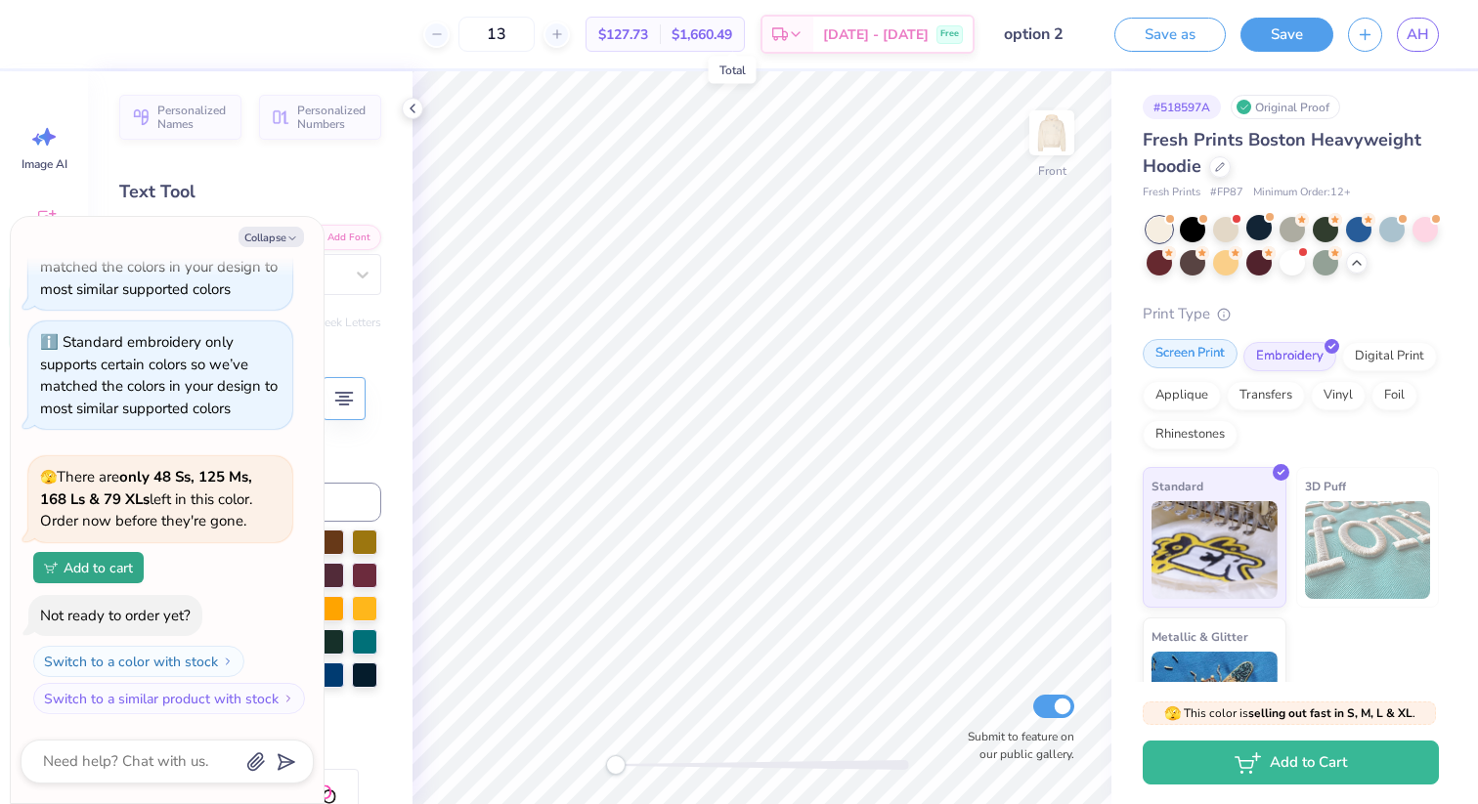
click at [1213, 363] on div "Screen Print" at bounding box center [1190, 353] width 95 height 29
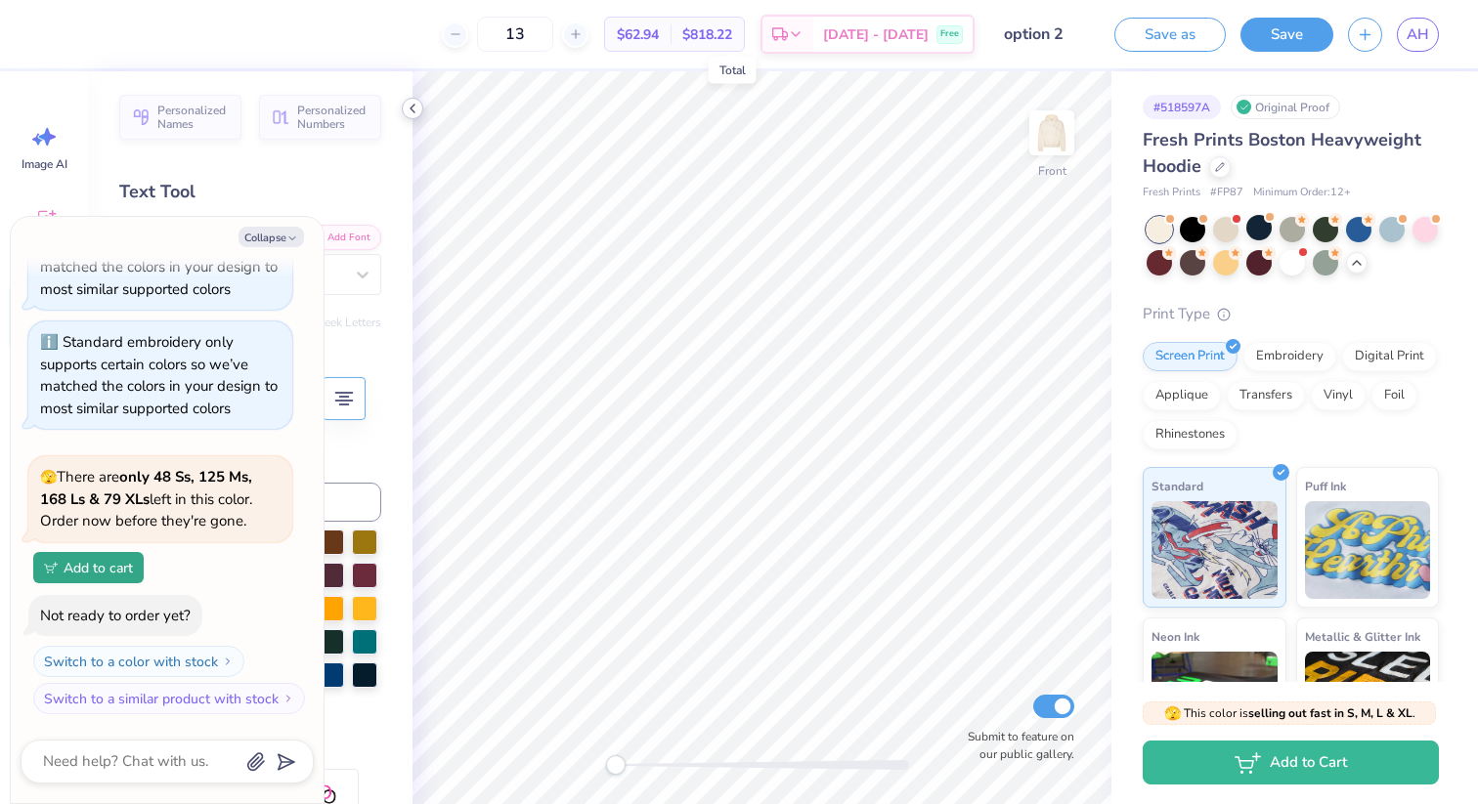
click at [419, 114] on icon at bounding box center [413, 109] width 16 height 16
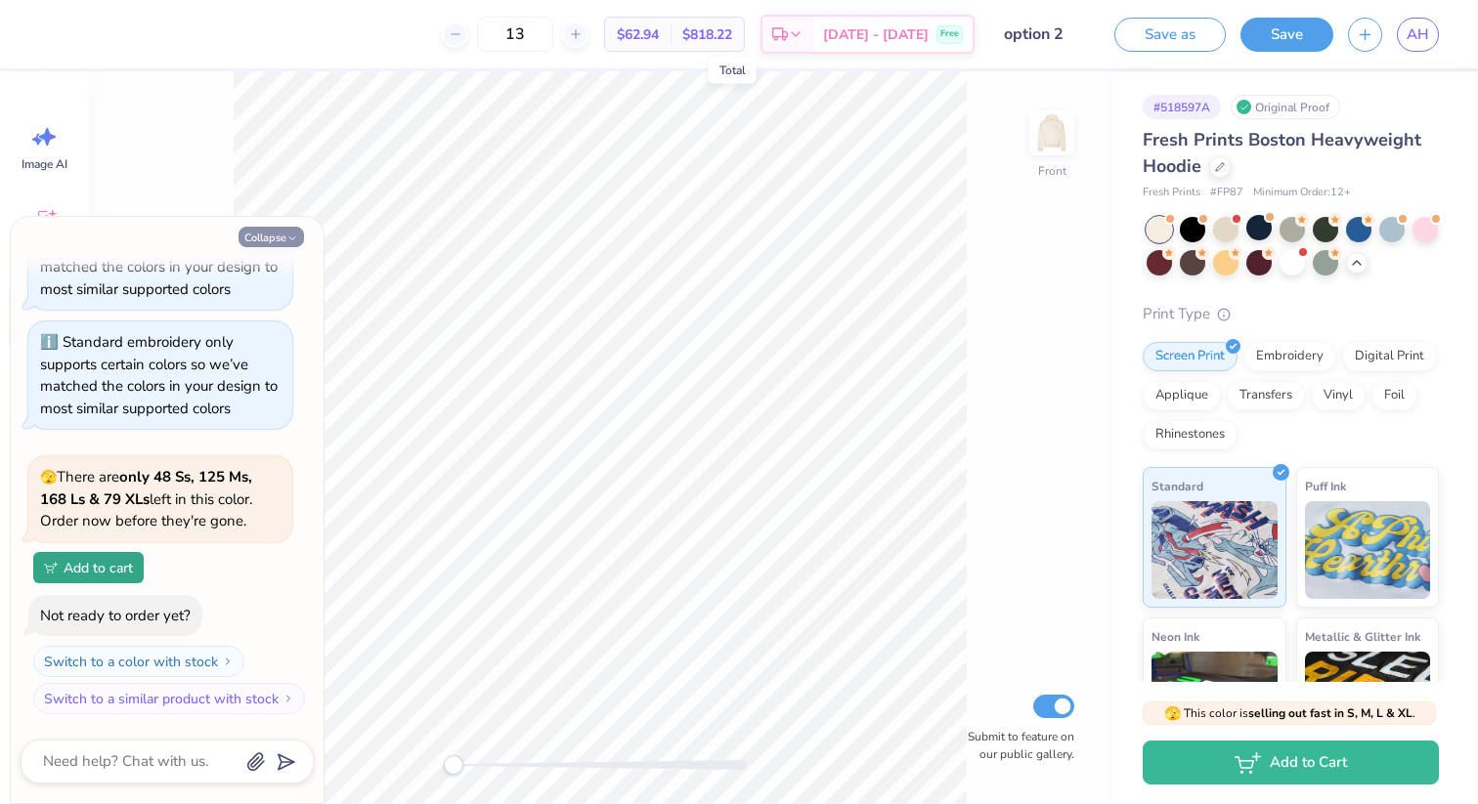
click at [284, 235] on button "Collapse" at bounding box center [270, 237] width 65 height 21
type textarea "x"
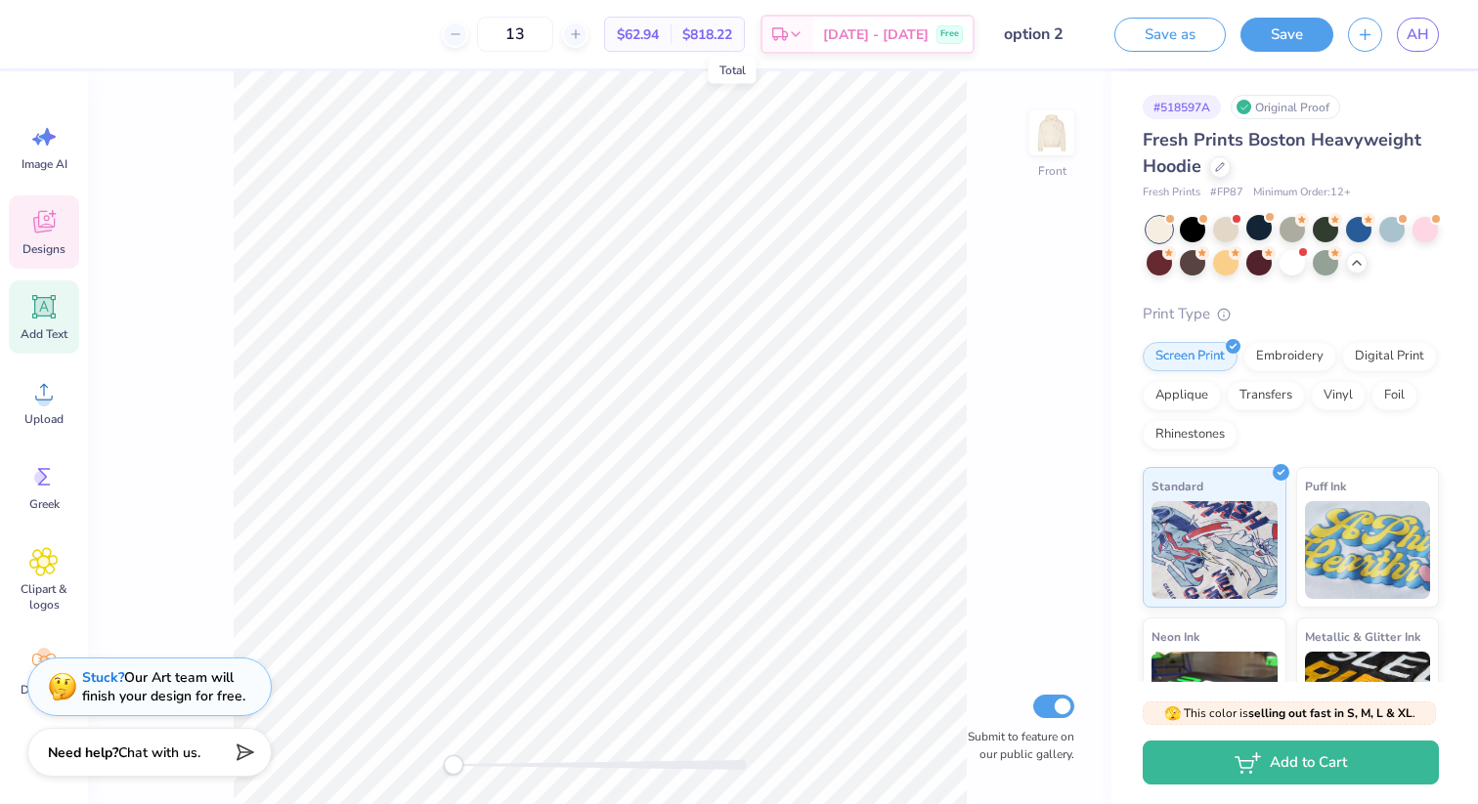
click at [47, 228] on icon at bounding box center [43, 225] width 19 height 16
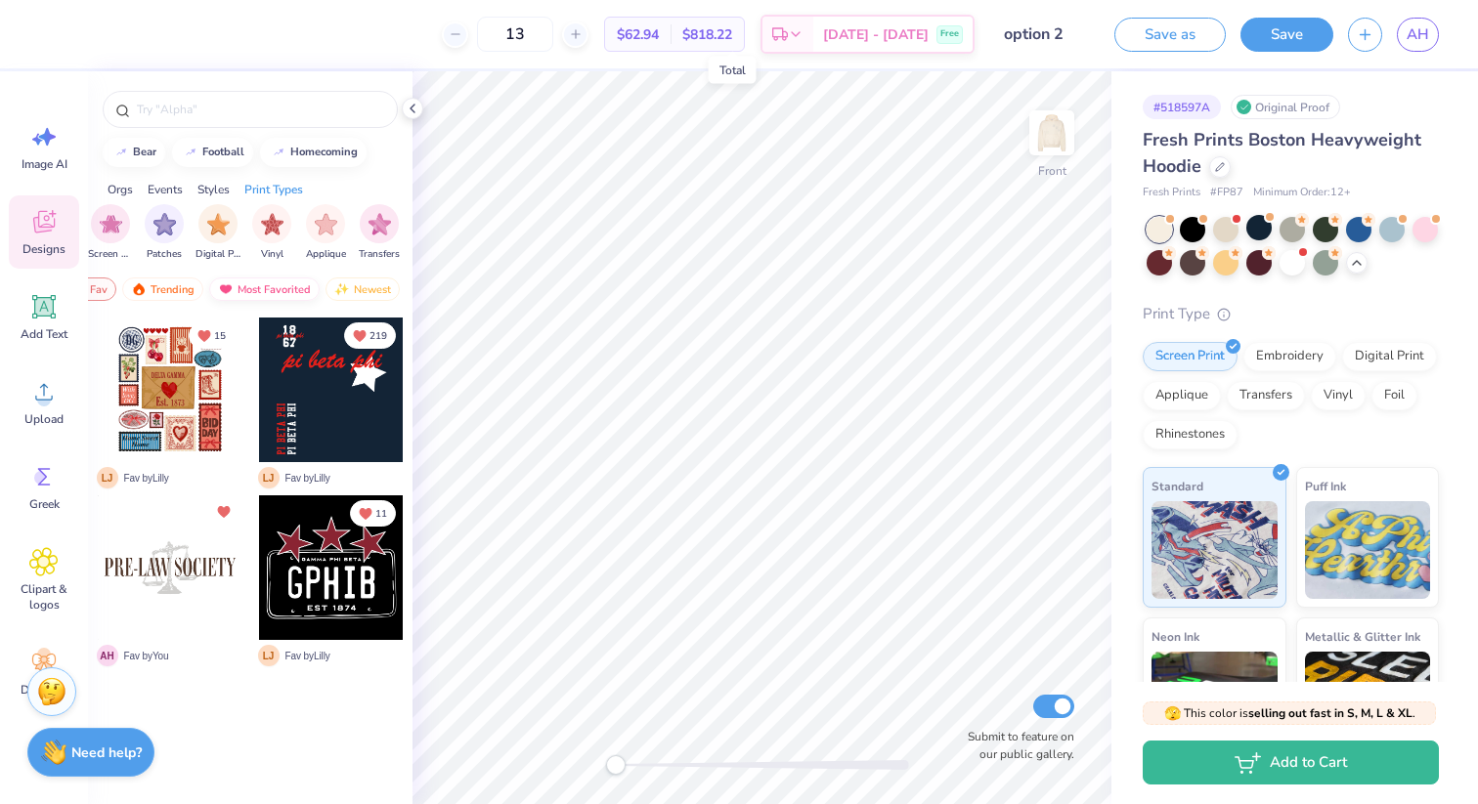
scroll to position [0, 113]
click at [1050, 141] on img at bounding box center [1052, 133] width 78 height 78
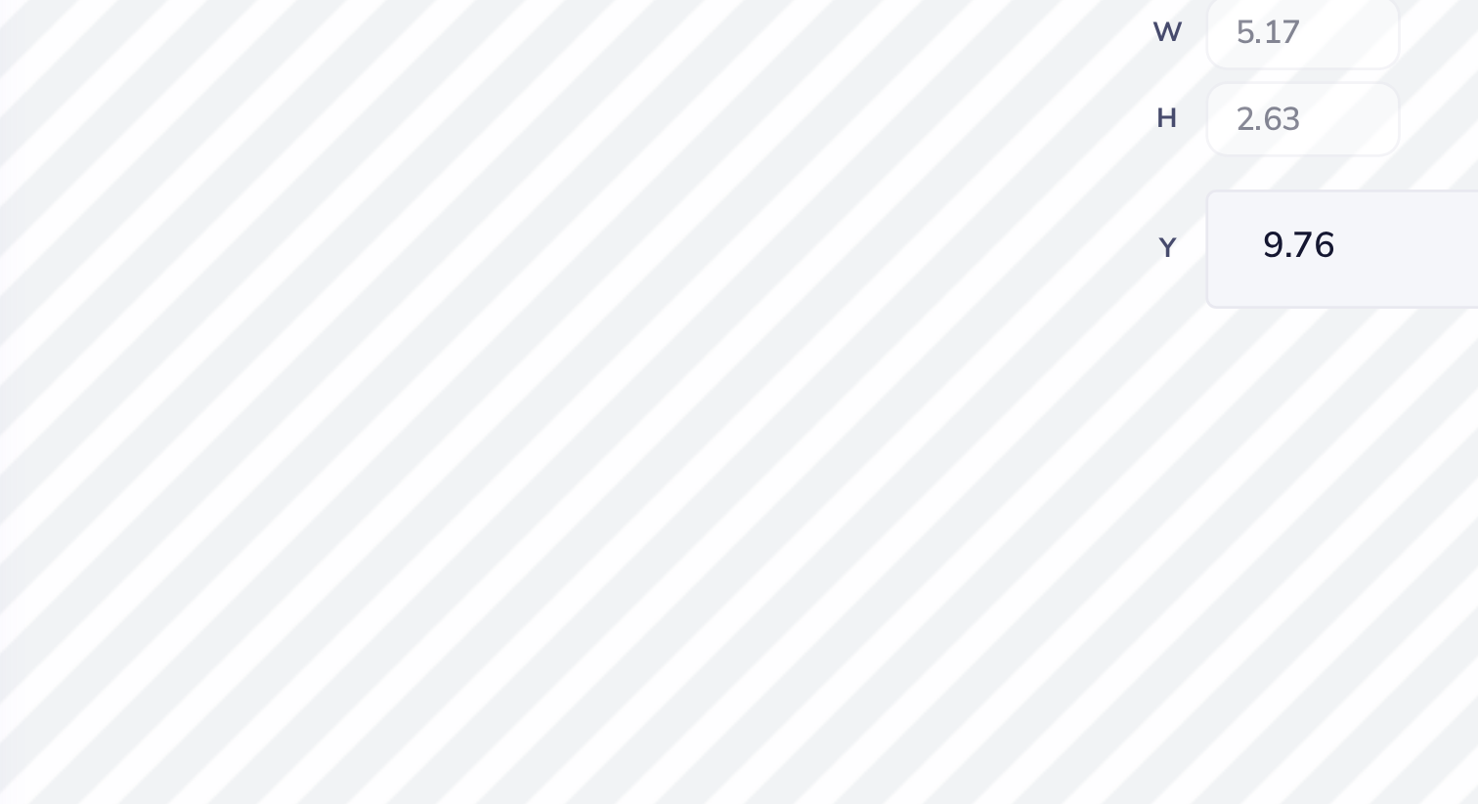
type input "5.17"
type input "2.63"
type input "9.76"
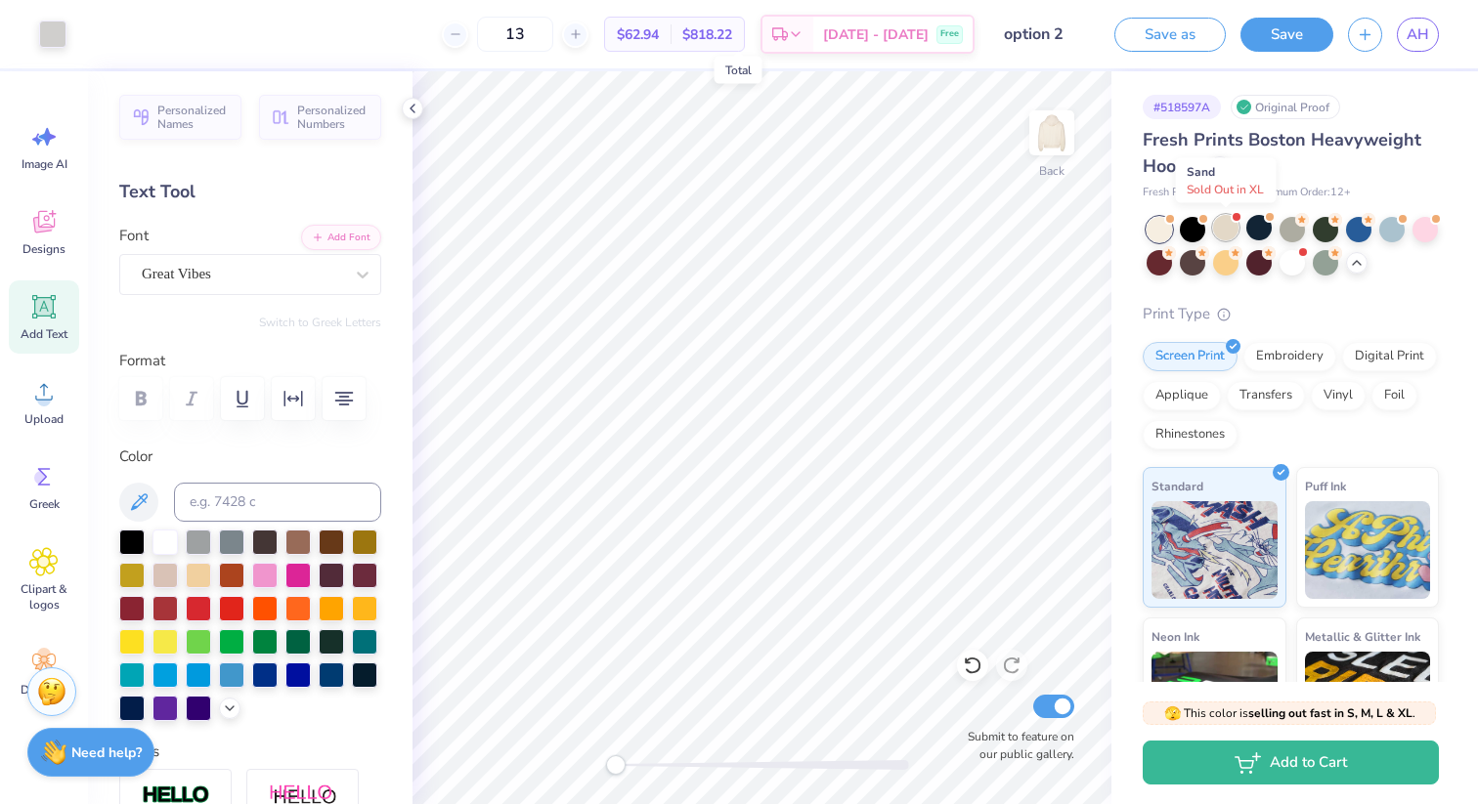
click at [1220, 224] on div at bounding box center [1225, 227] width 25 height 25
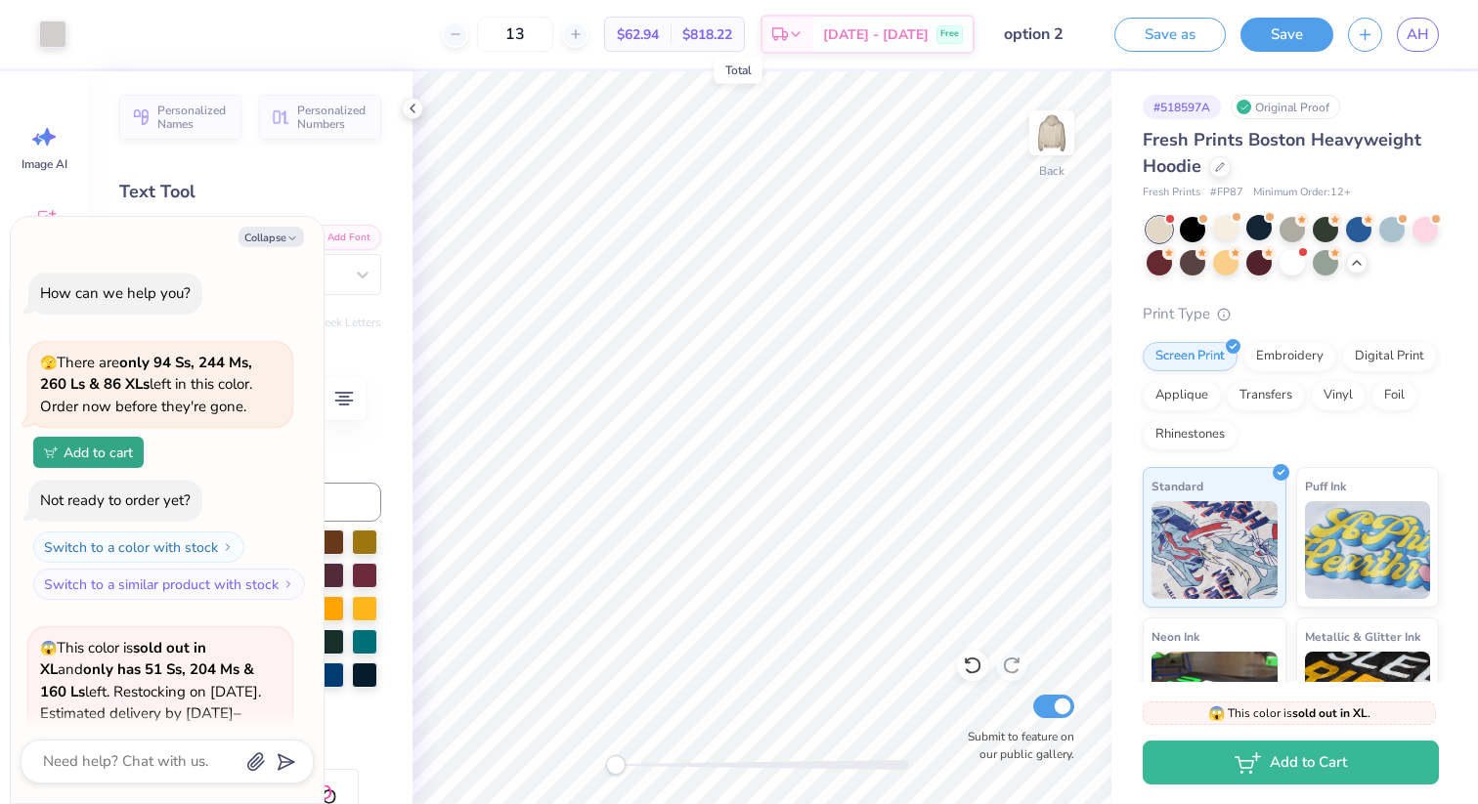
scroll to position [1898, 0]
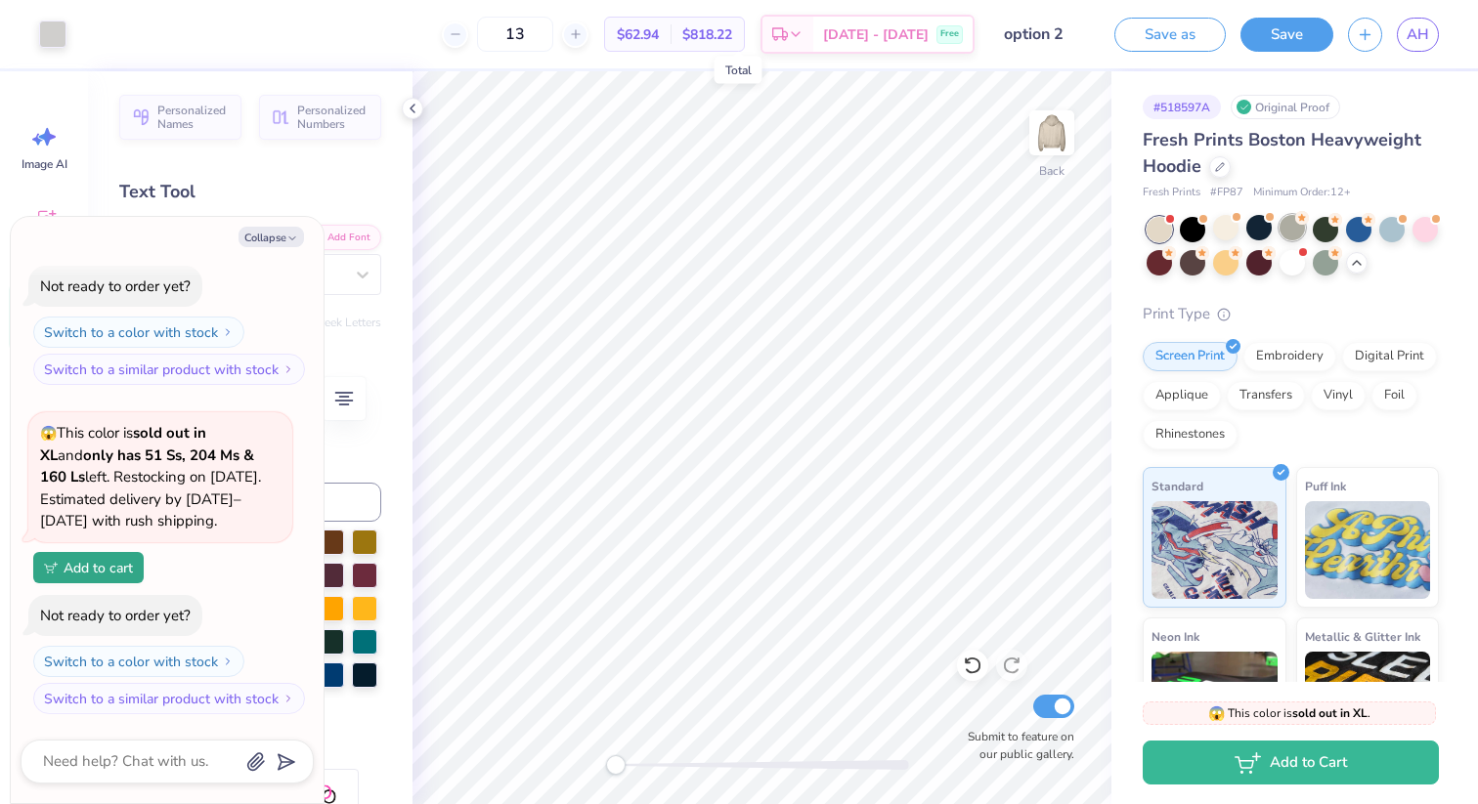
click at [1292, 226] on div at bounding box center [1291, 227] width 25 height 25
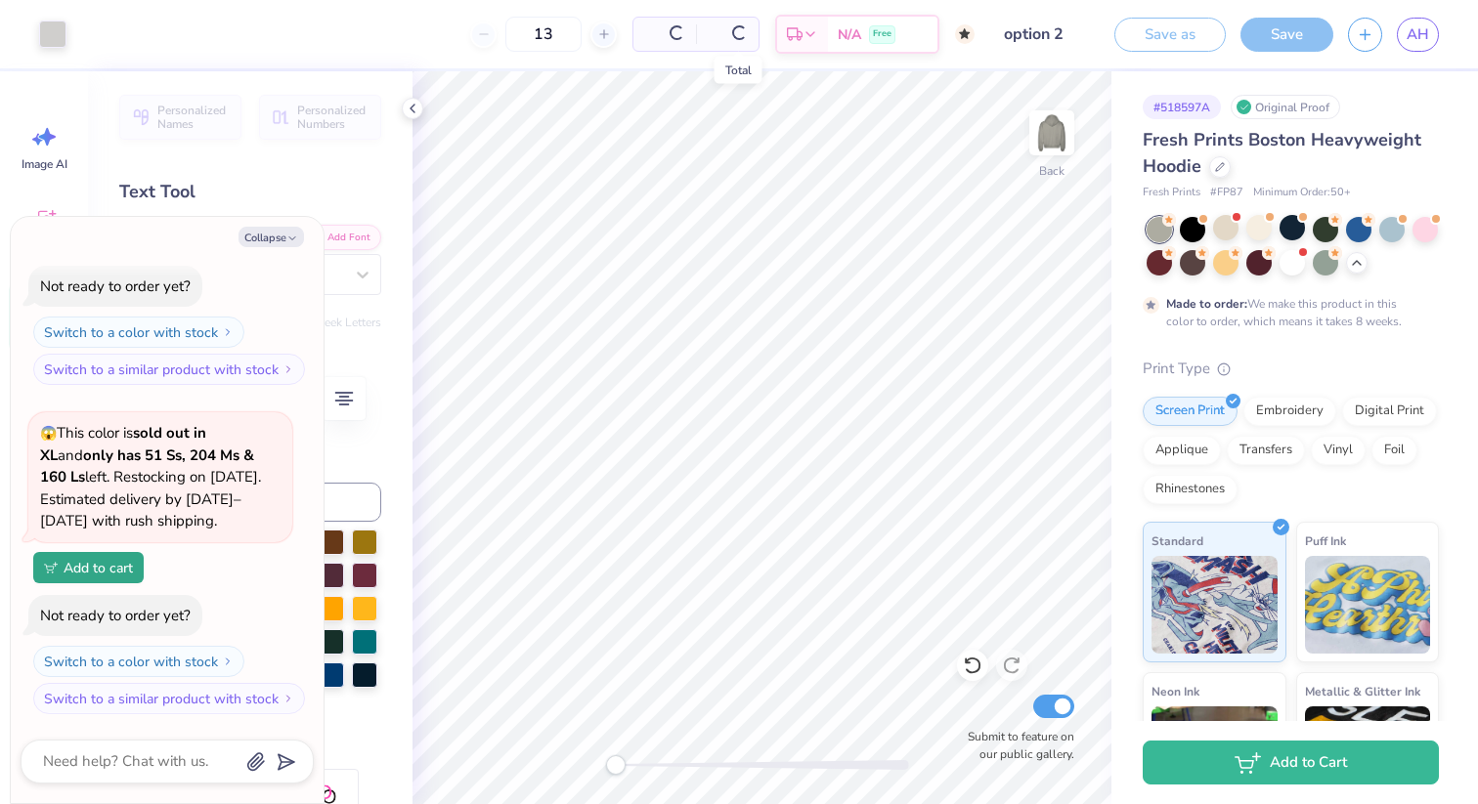
type textarea "x"
type input "50"
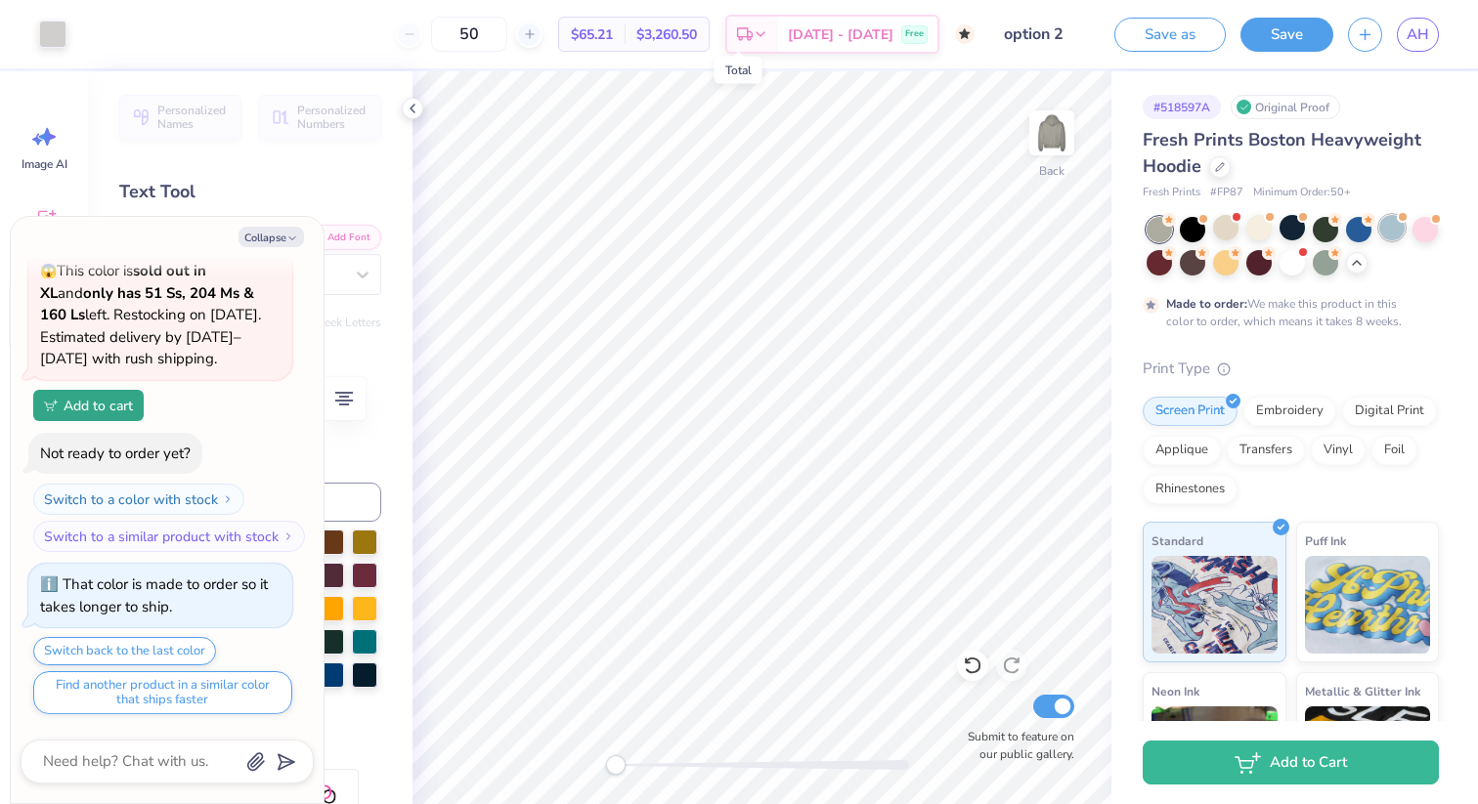
click at [1390, 230] on div at bounding box center [1391, 227] width 25 height 25
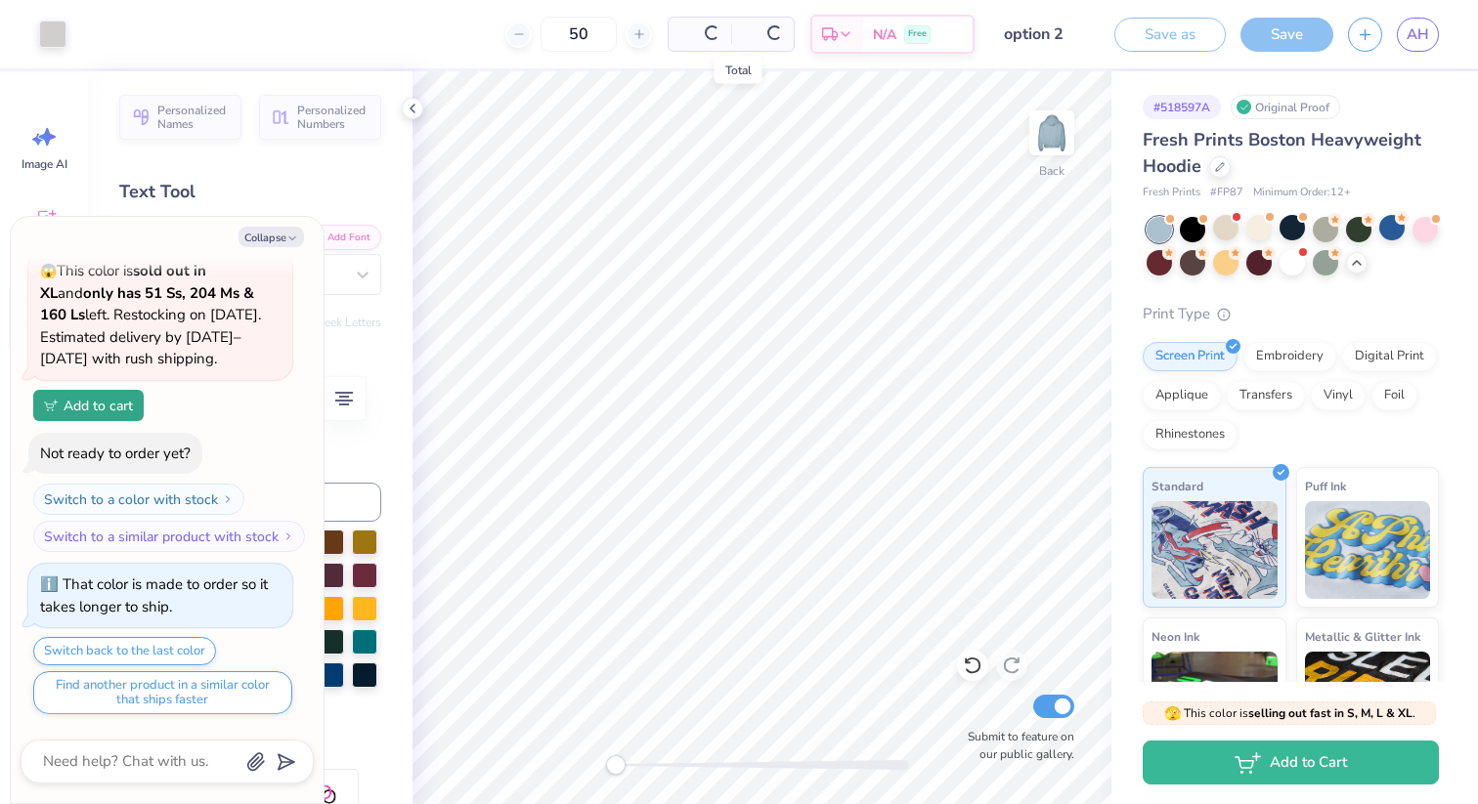
scroll to position [2465, 0]
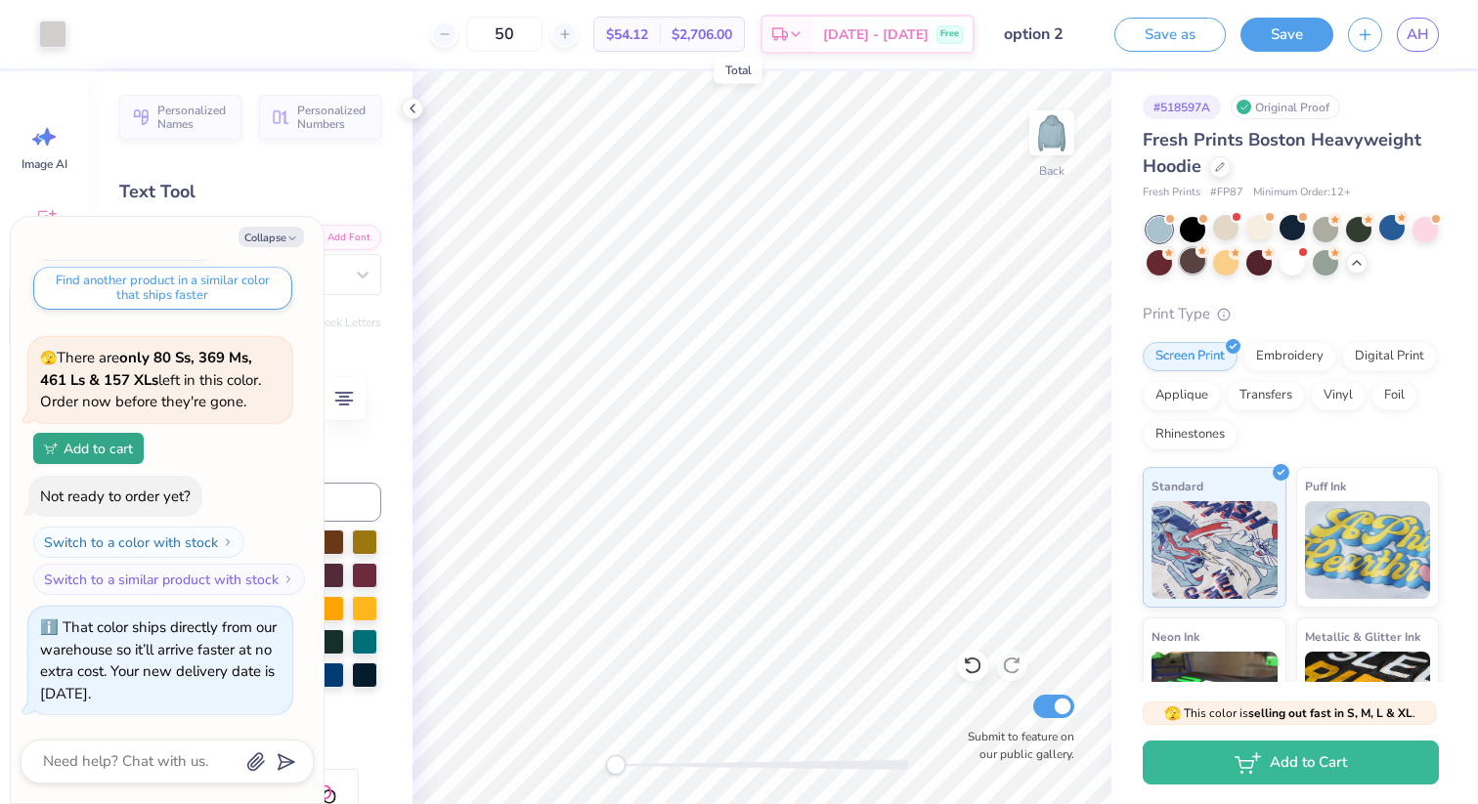
click at [1192, 260] on div at bounding box center [1192, 260] width 25 height 25
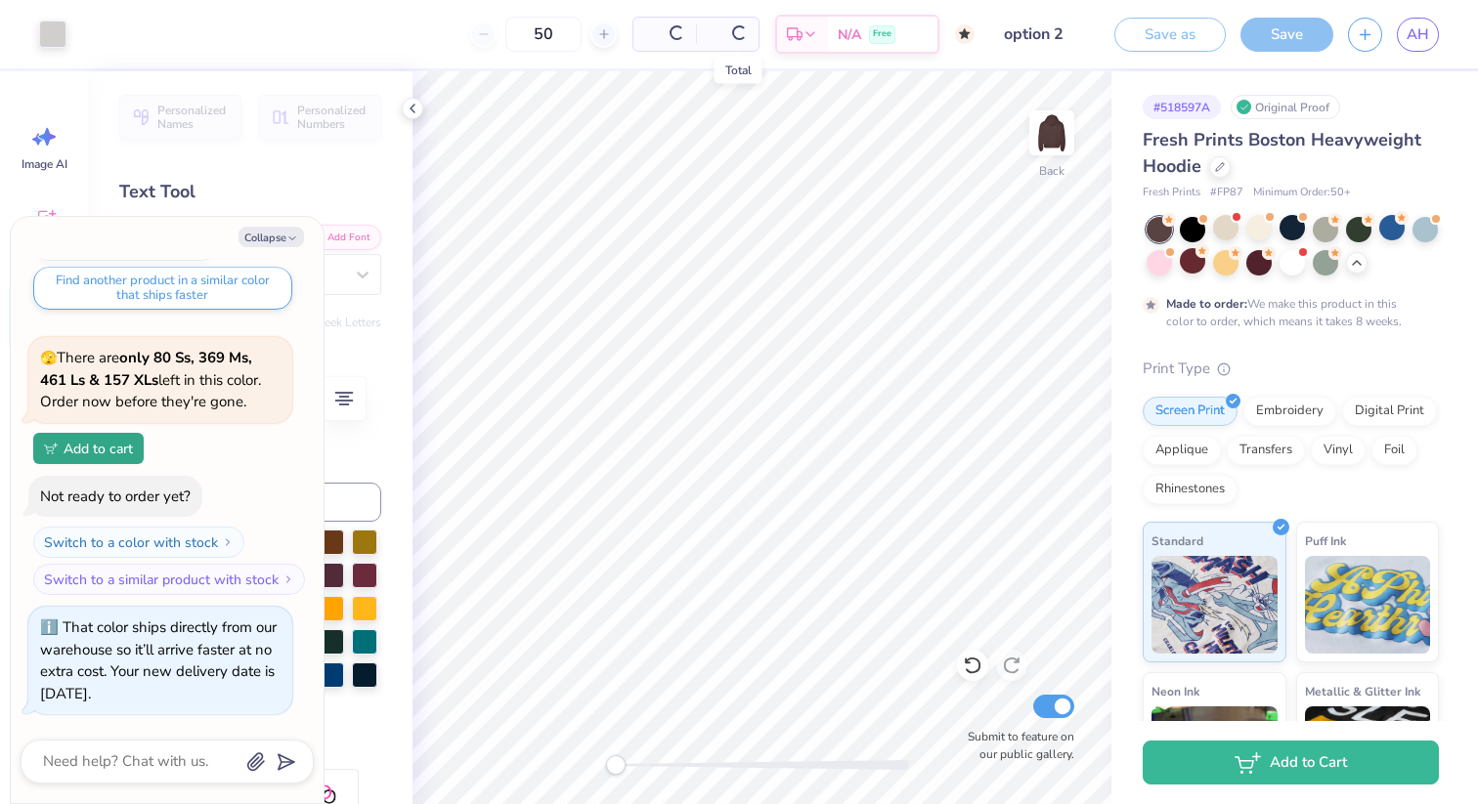
scroll to position [2649, 0]
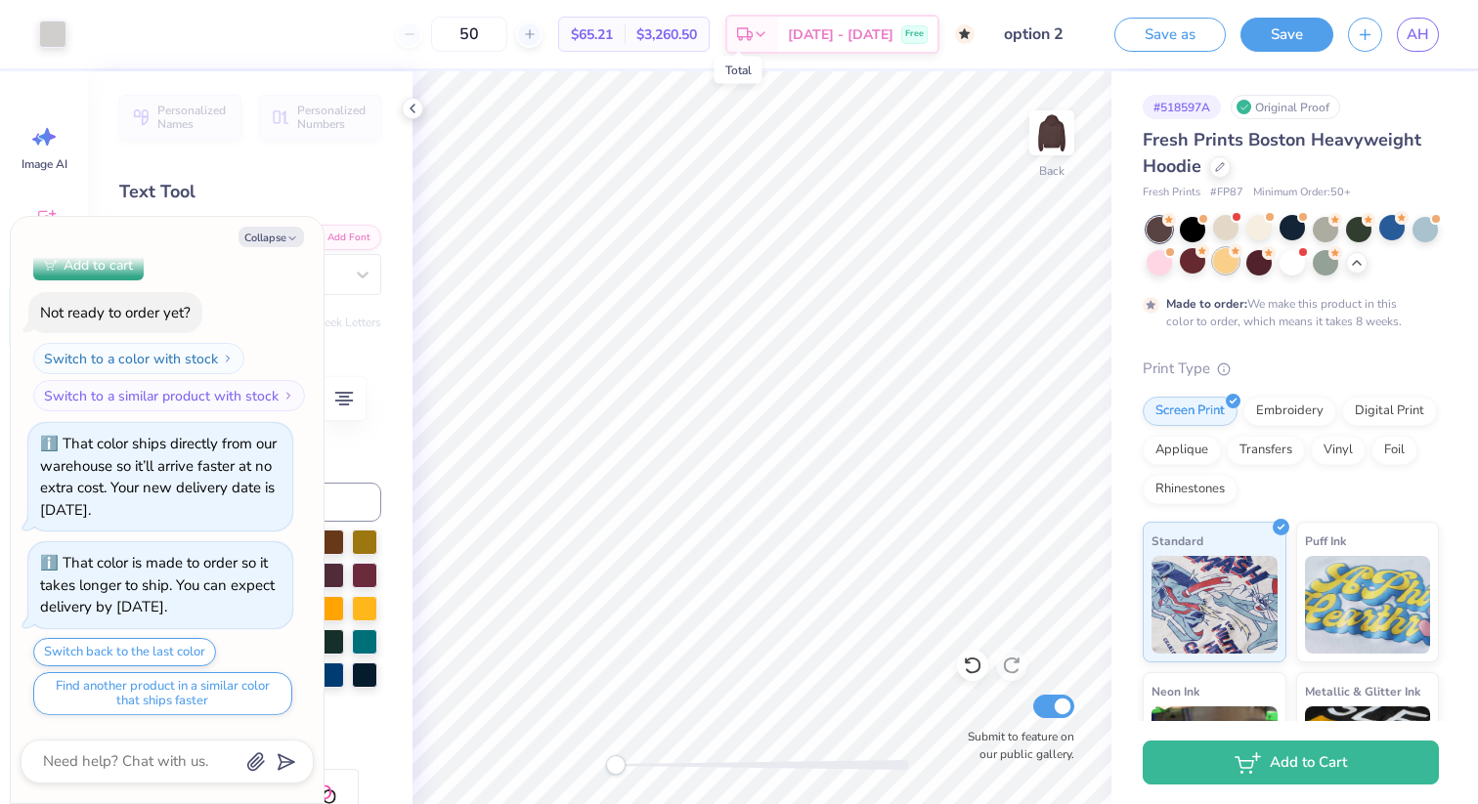
click at [1229, 261] on div at bounding box center [1225, 260] width 25 height 25
click at [1254, 261] on div at bounding box center [1258, 260] width 25 height 25
click at [1289, 264] on div at bounding box center [1291, 260] width 25 height 25
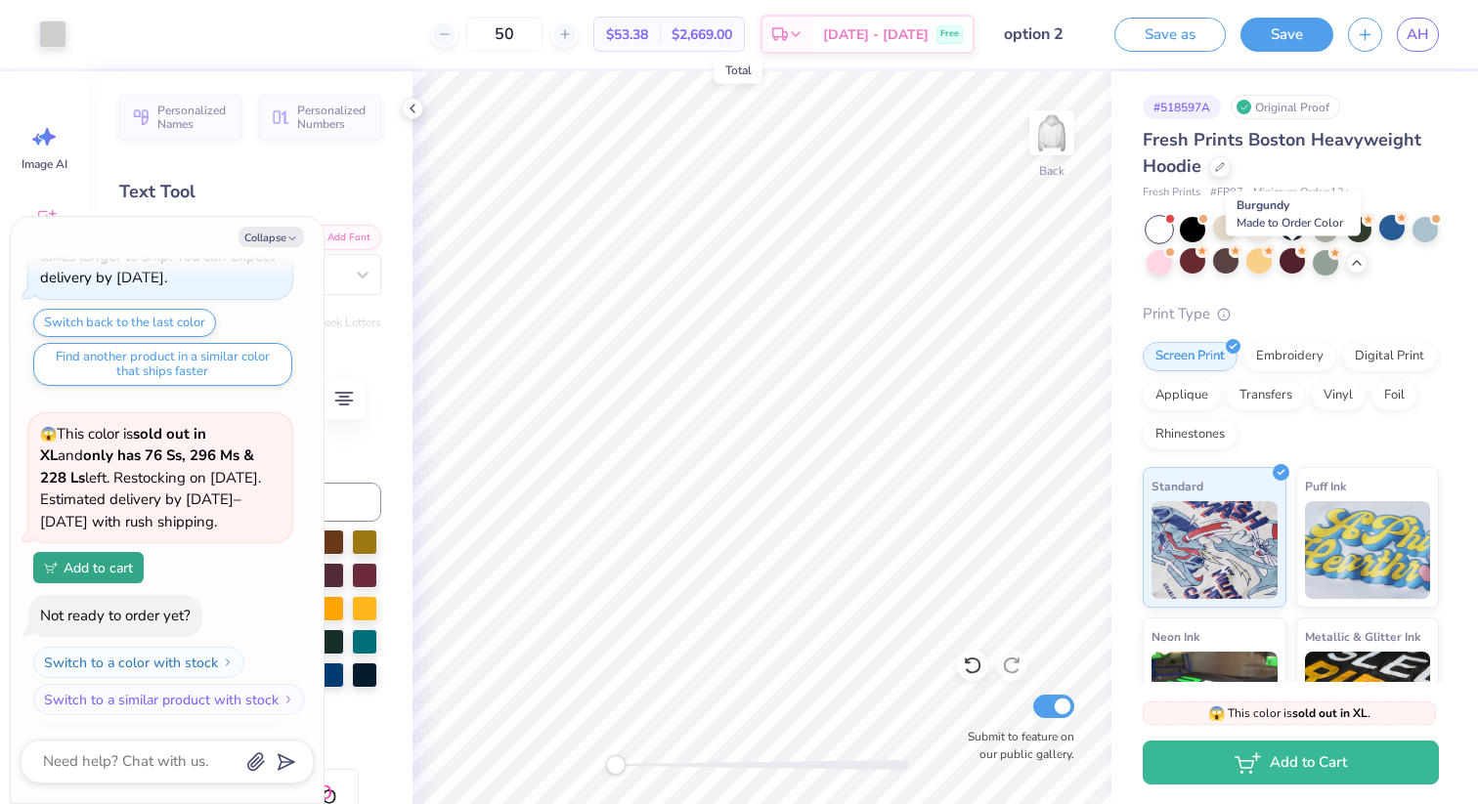
scroll to position [3097, 0]
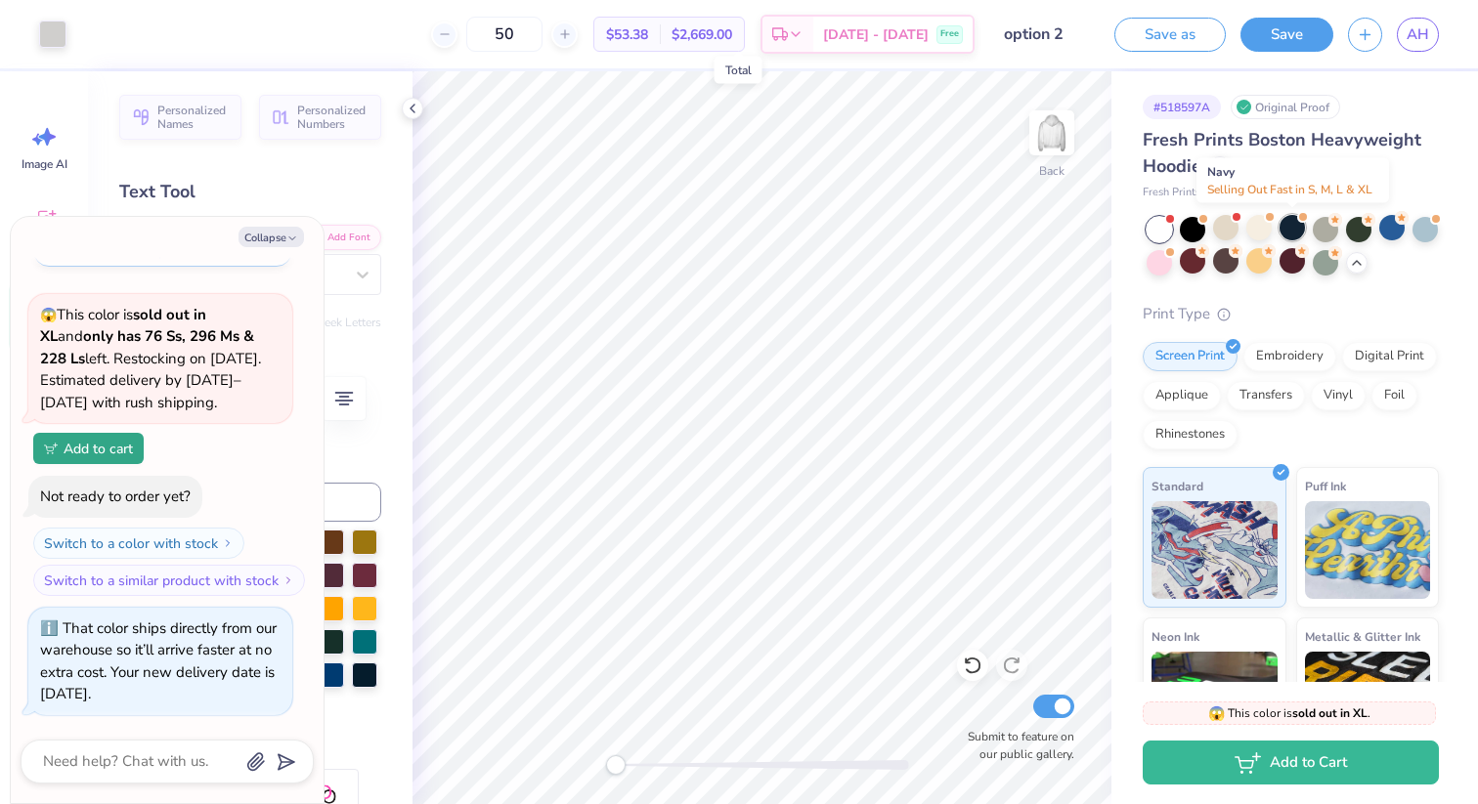
click at [1293, 222] on div at bounding box center [1291, 227] width 25 height 25
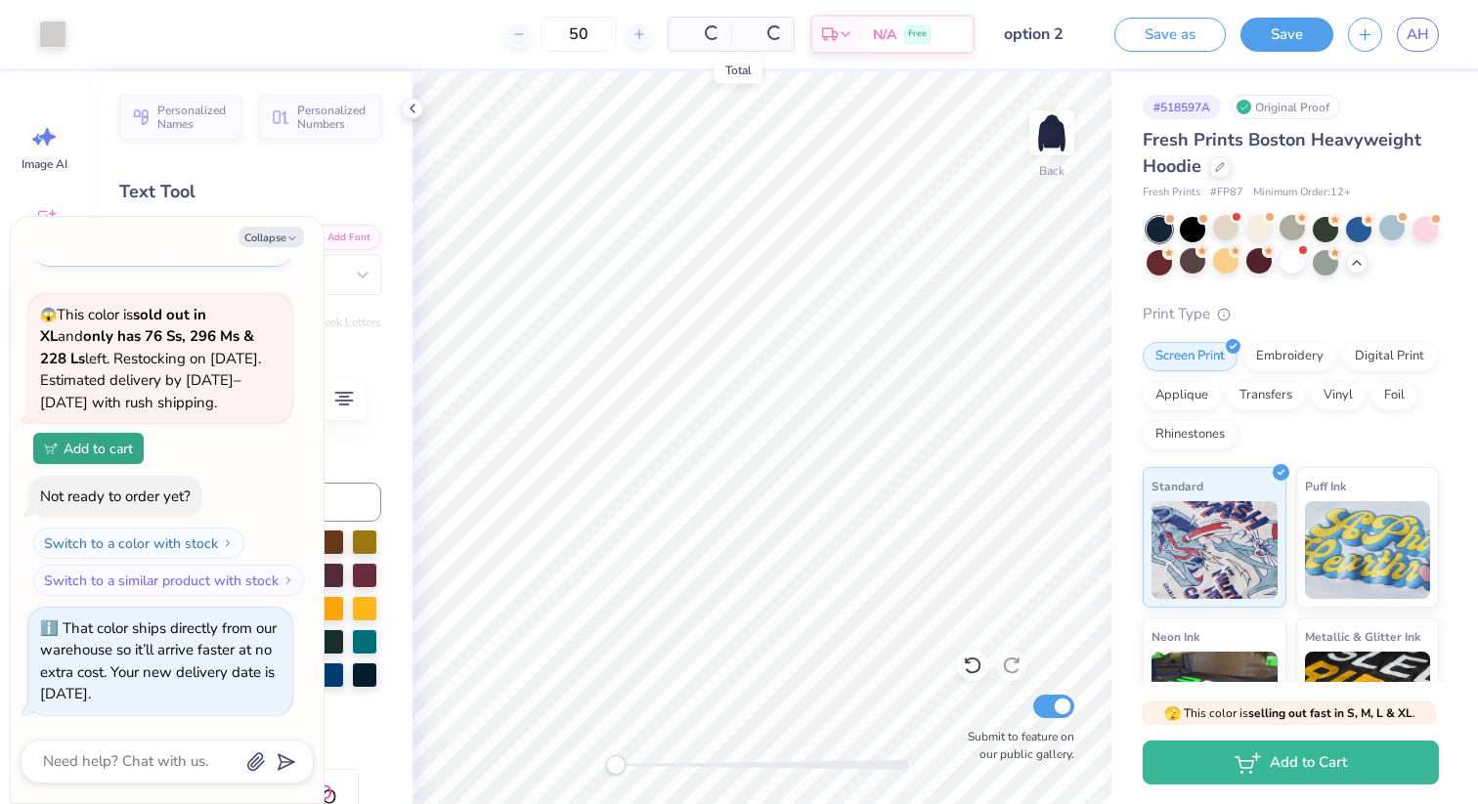
scroll to position [3383, 0]
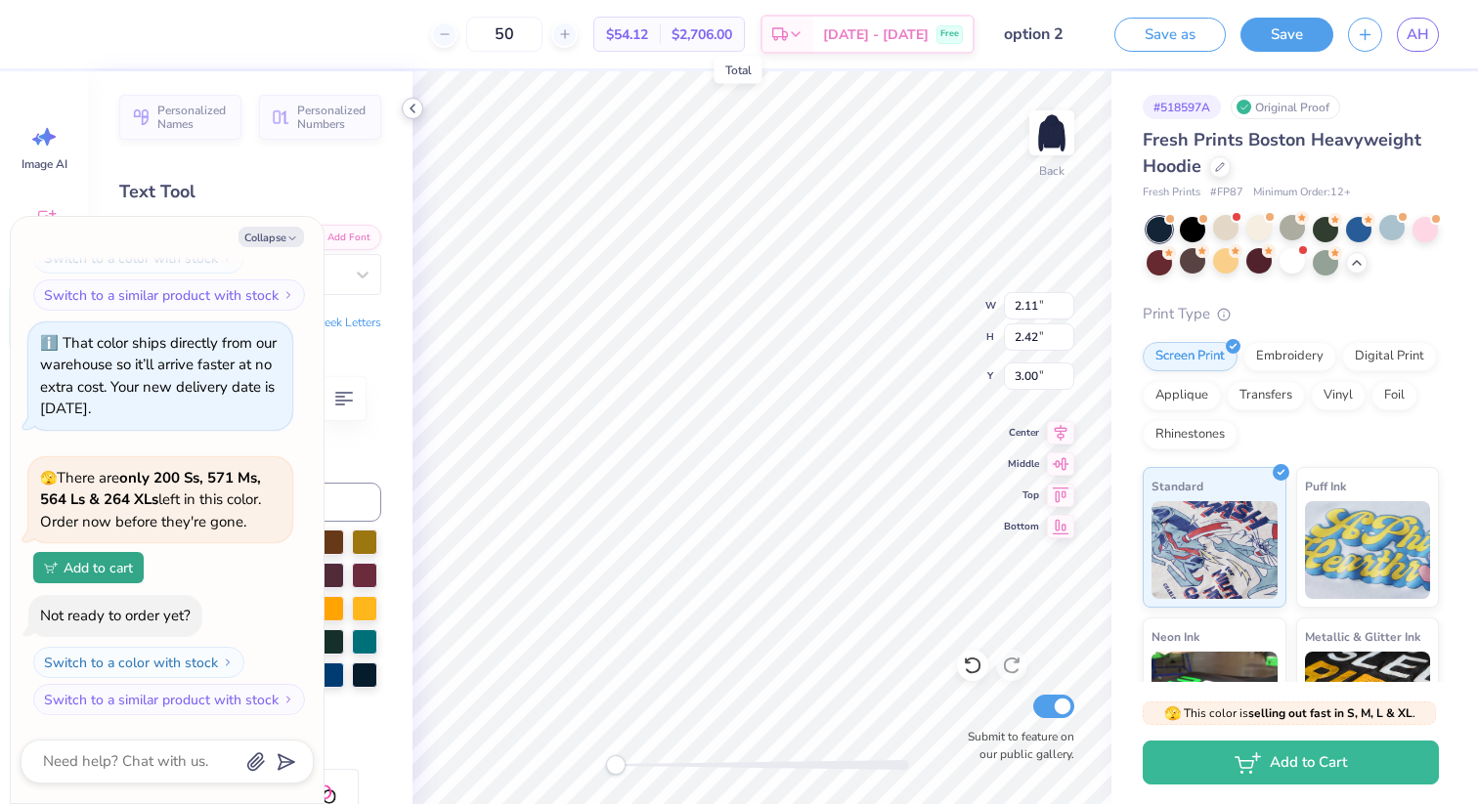
type textarea "x"
click at [539, 38] on input "50" at bounding box center [504, 34] width 76 height 35
type input "5"
type textarea "x"
type input "1"
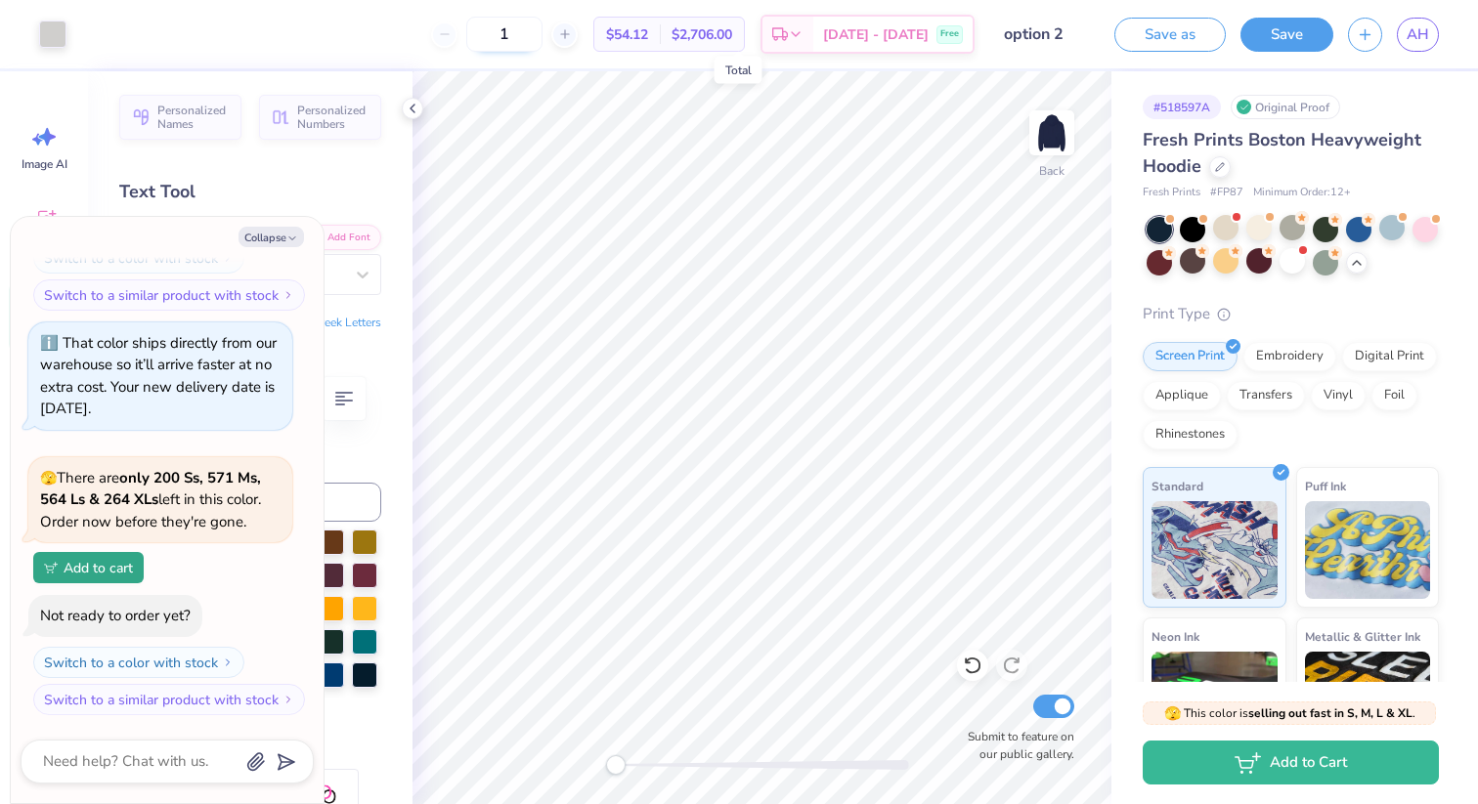
type textarea "x"
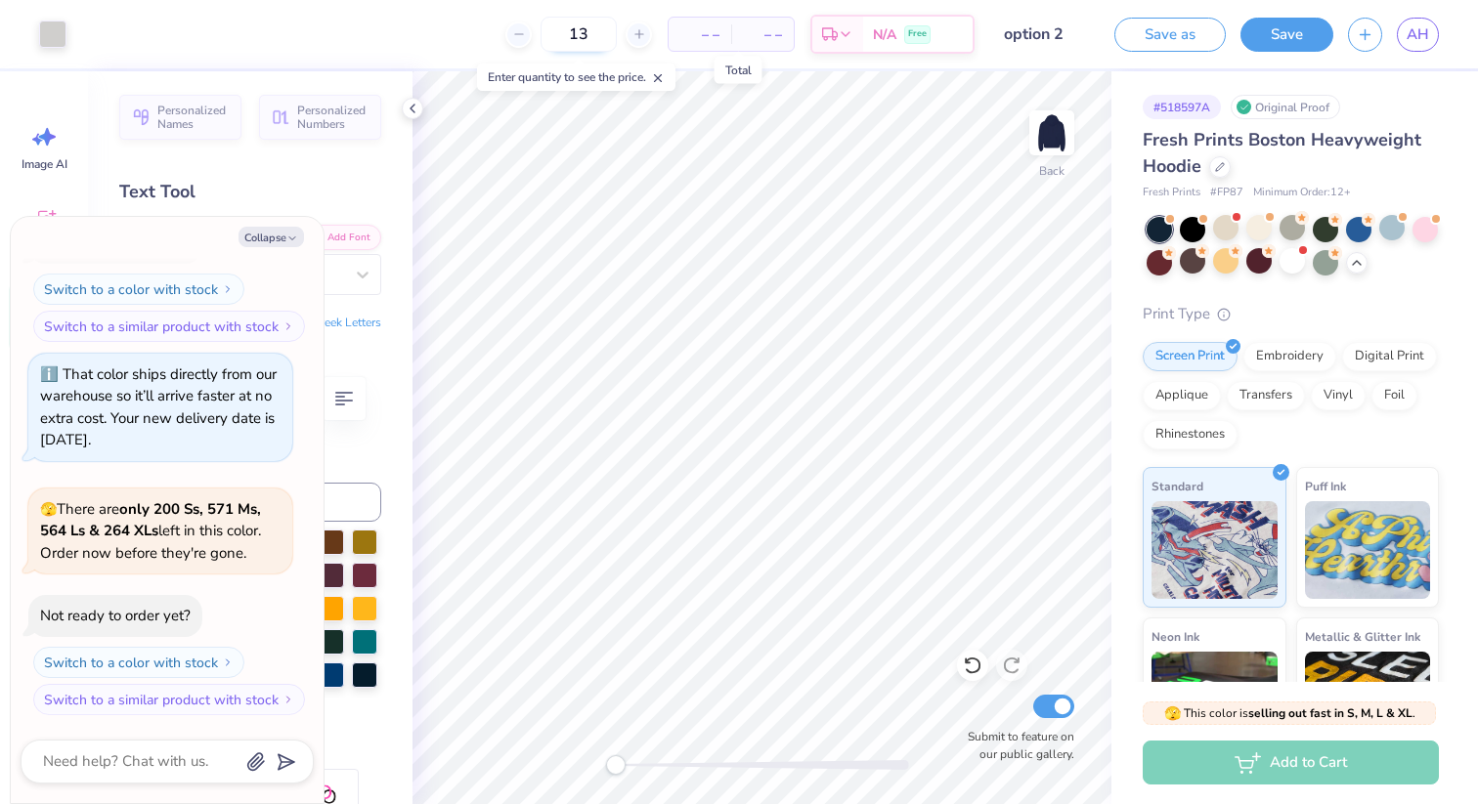
type input "13"
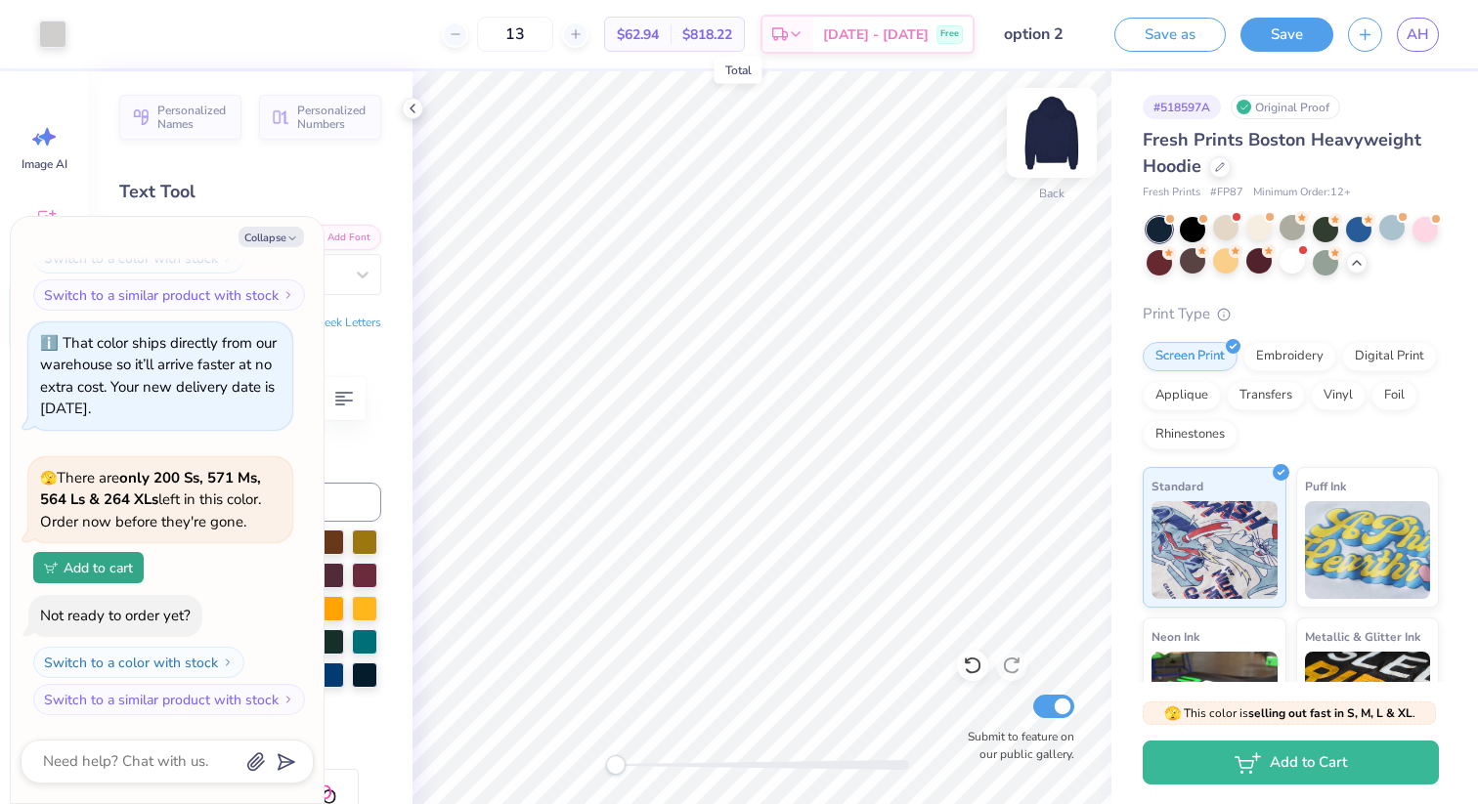
click at [1053, 150] on img at bounding box center [1052, 133] width 78 height 78
click at [289, 232] on button "Collapse" at bounding box center [270, 237] width 65 height 21
type textarea "x"
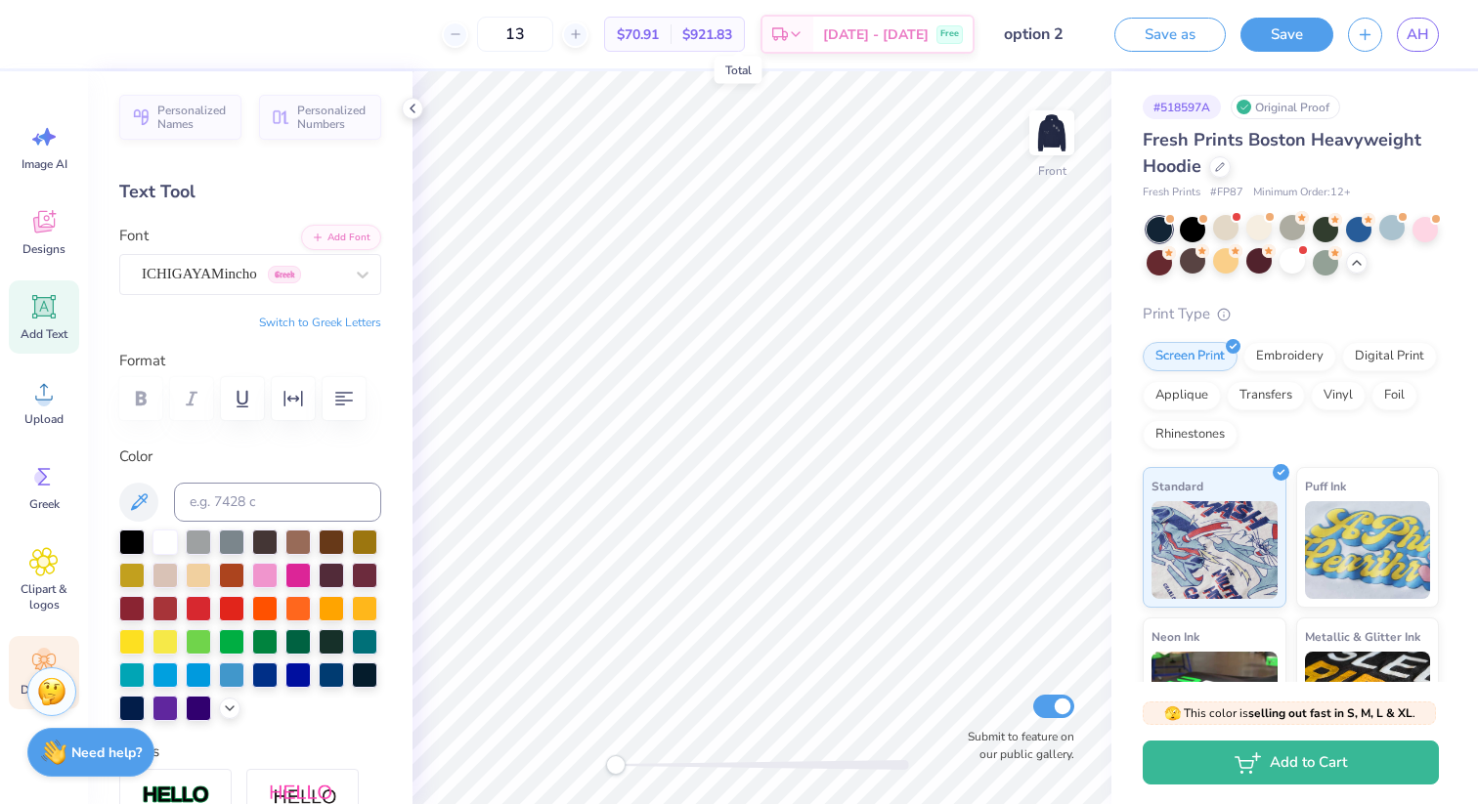
click at [50, 648] on icon at bounding box center [43, 662] width 29 height 29
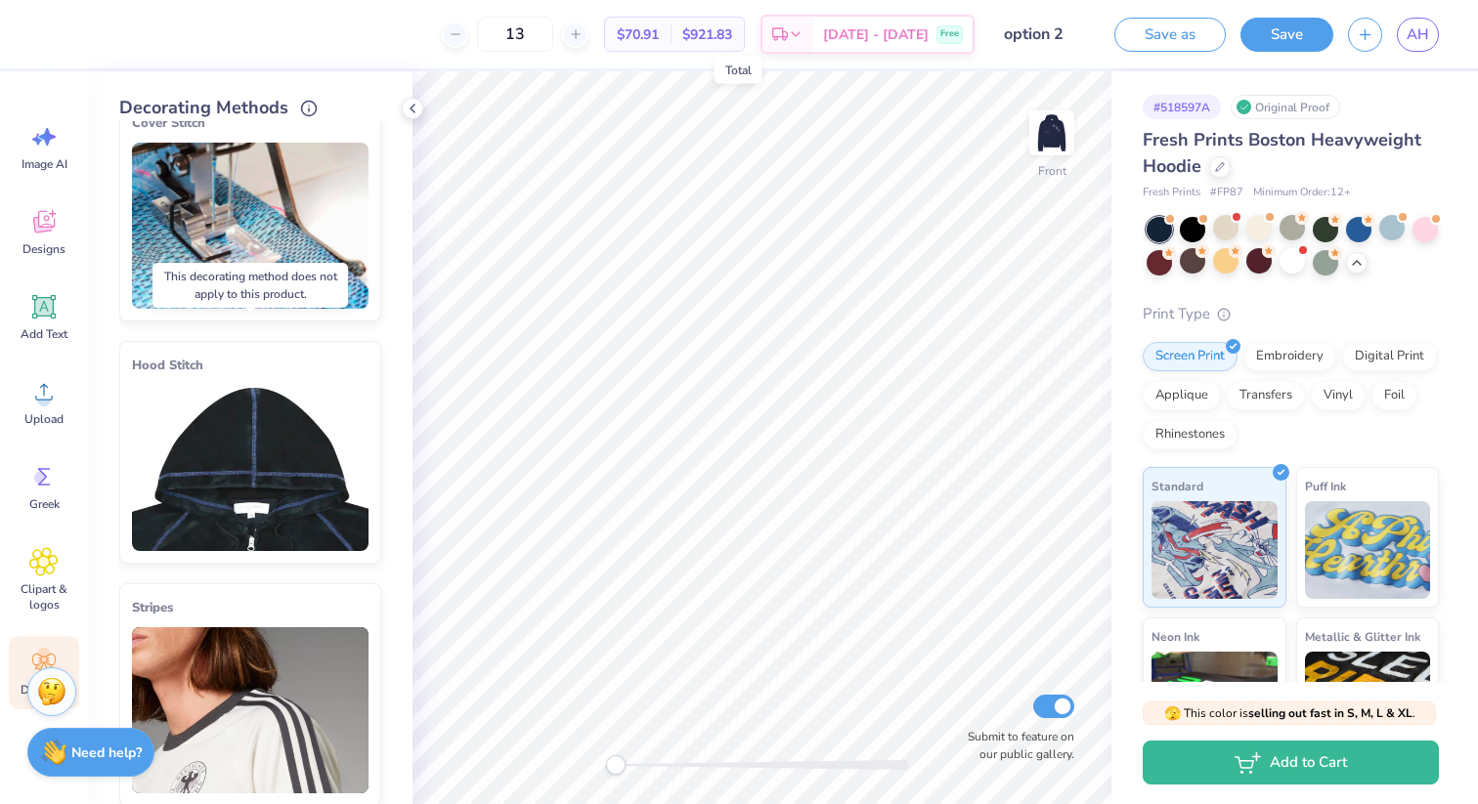
scroll to position [0, 0]
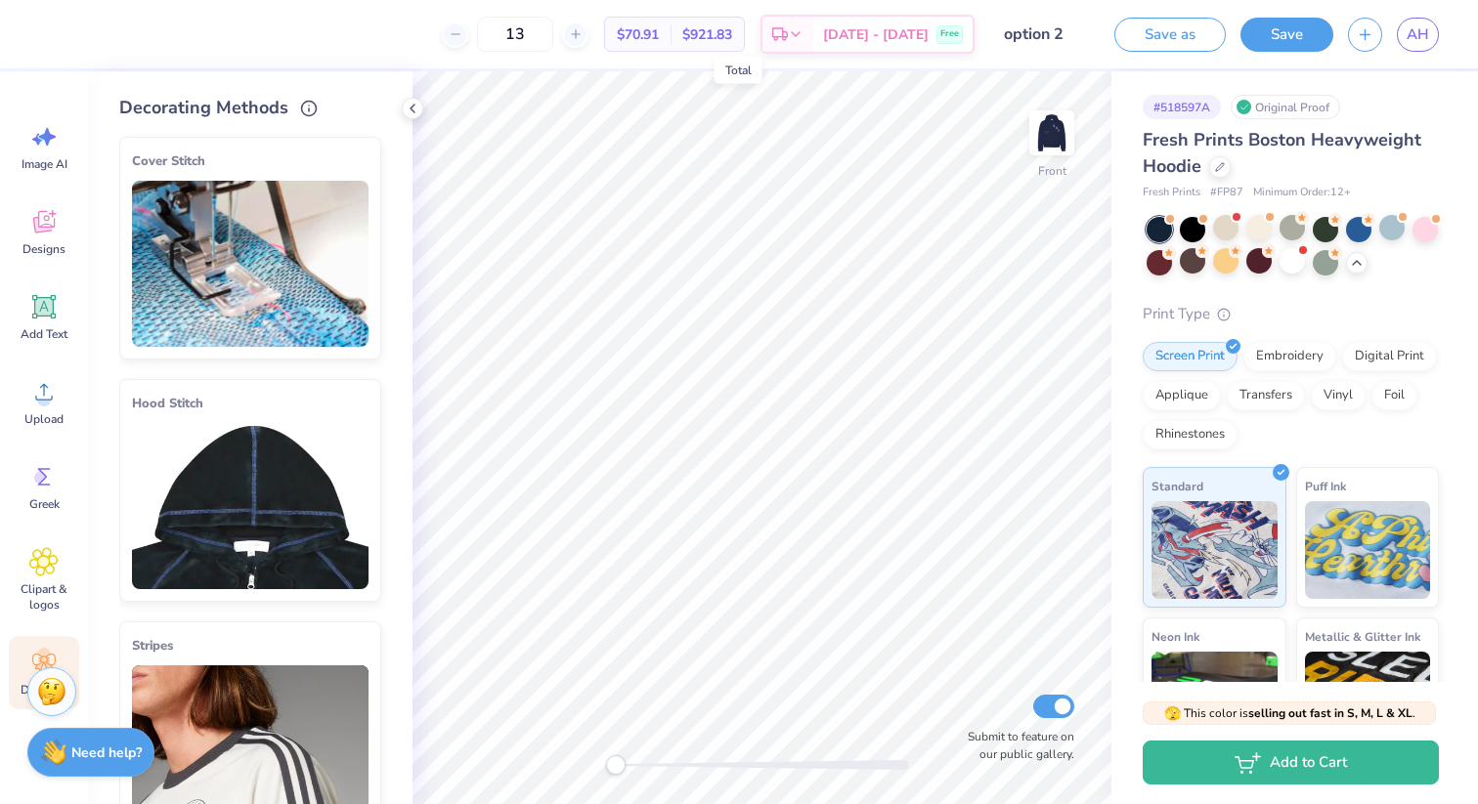
click at [285, 423] on img at bounding box center [250, 506] width 237 height 166
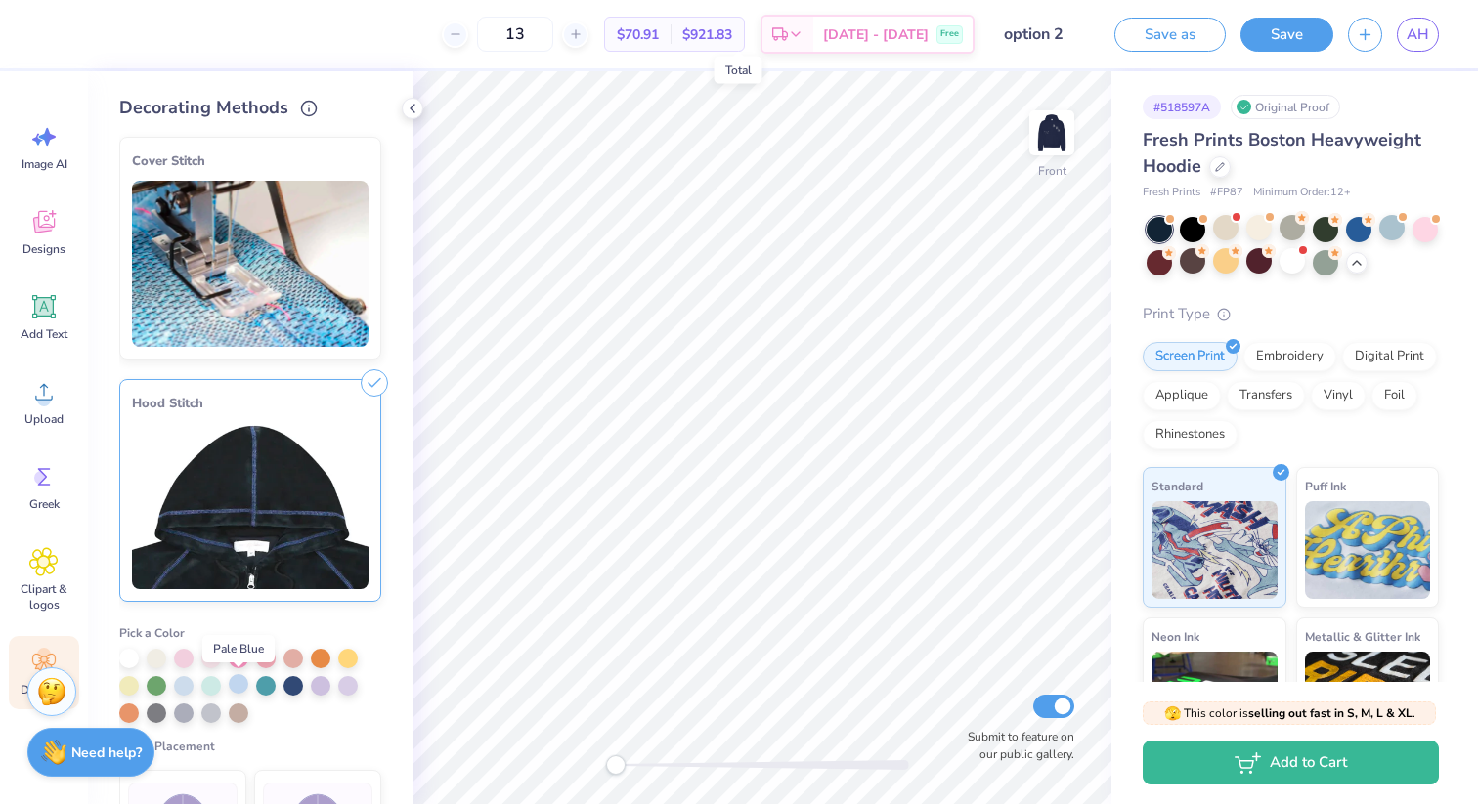
click at [240, 688] on div at bounding box center [239, 684] width 20 height 20
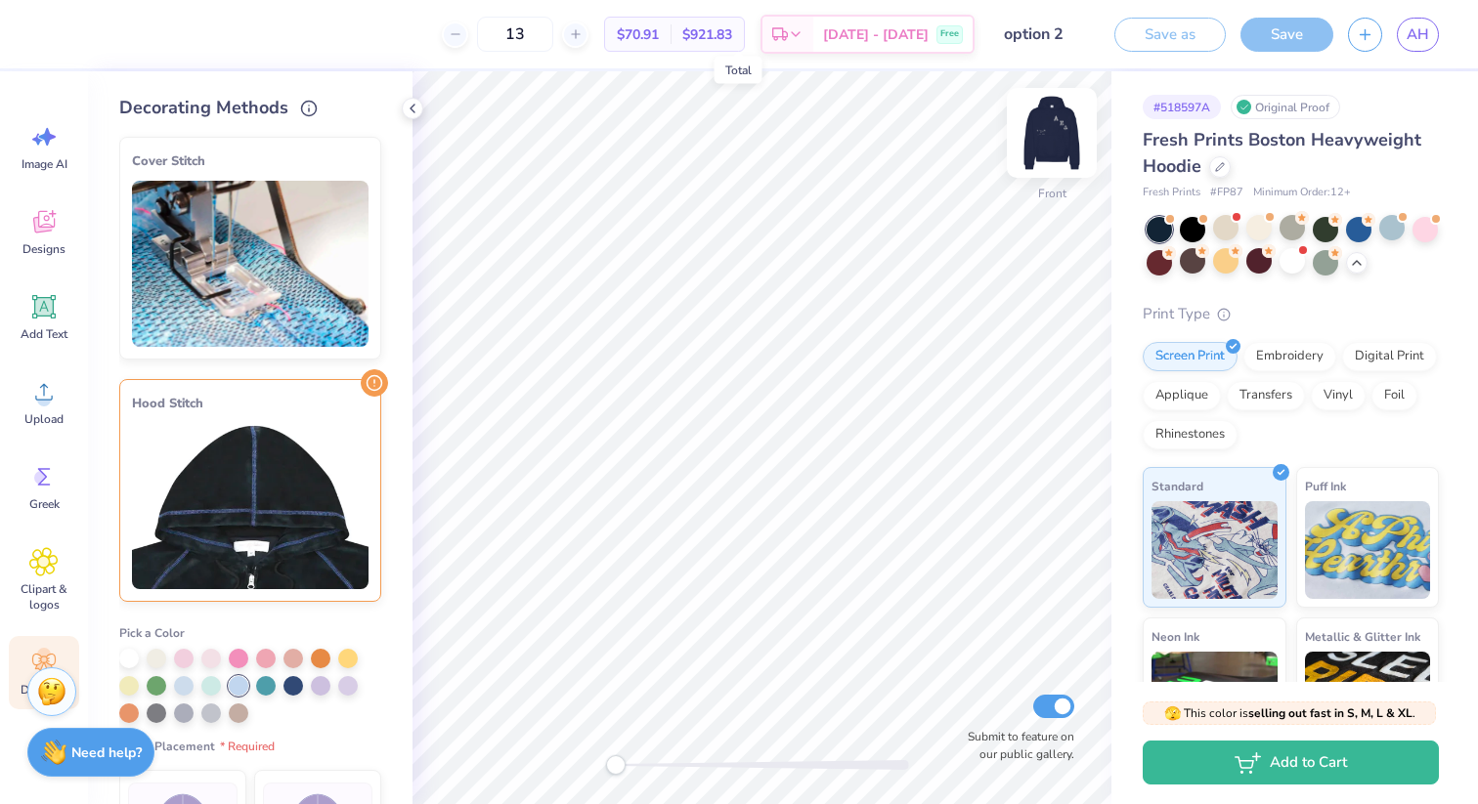
click at [1044, 147] on img at bounding box center [1052, 133] width 78 height 78
click at [385, 379] on icon at bounding box center [374, 382] width 27 height 27
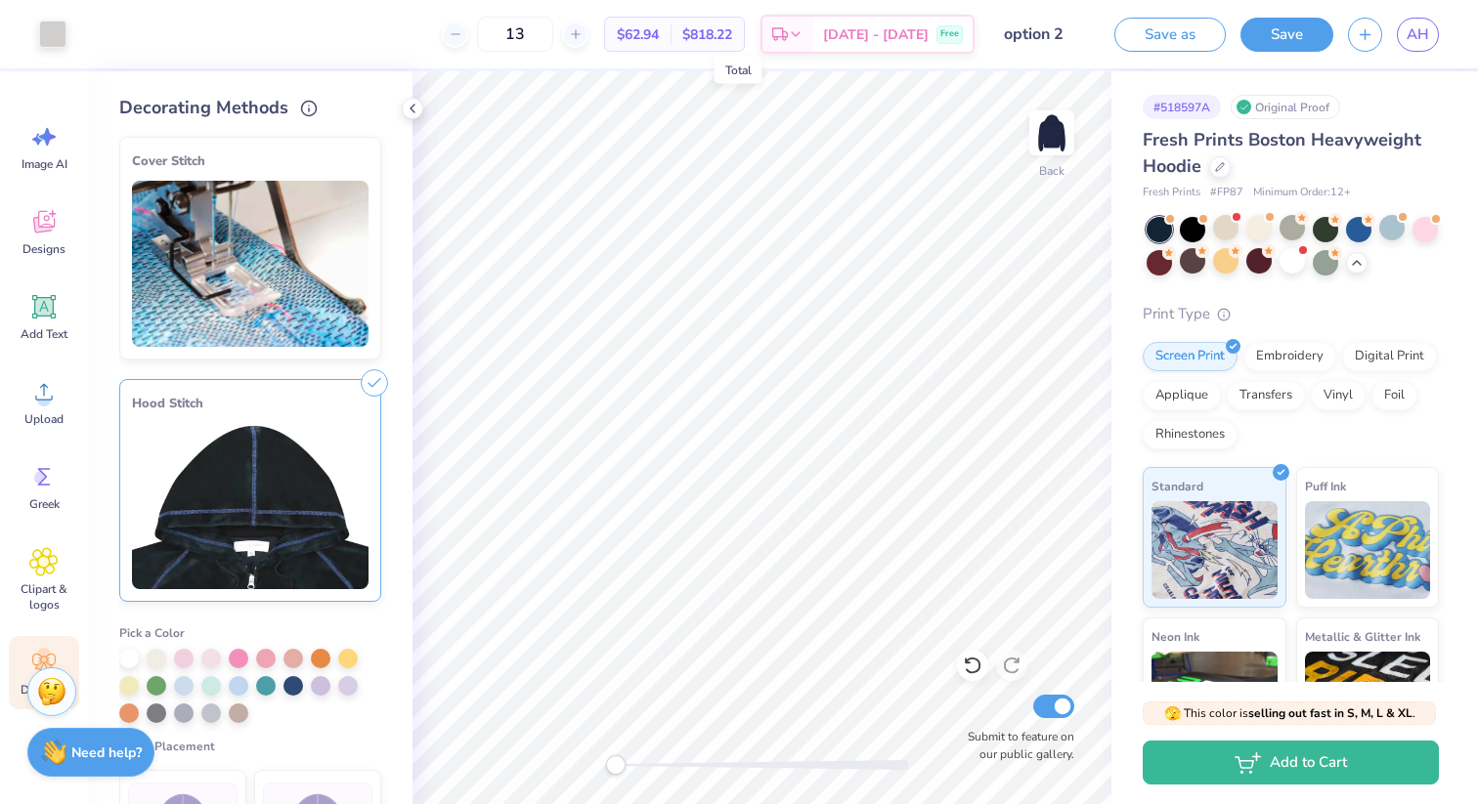
click at [398, 367] on div "Cover Stitch Pick a Color Pick a Placement Neckline, hood, shoulders, arms, bot…" at bounding box center [265, 462] width 293 height 683
click at [52, 226] on icon at bounding box center [44, 222] width 22 height 22
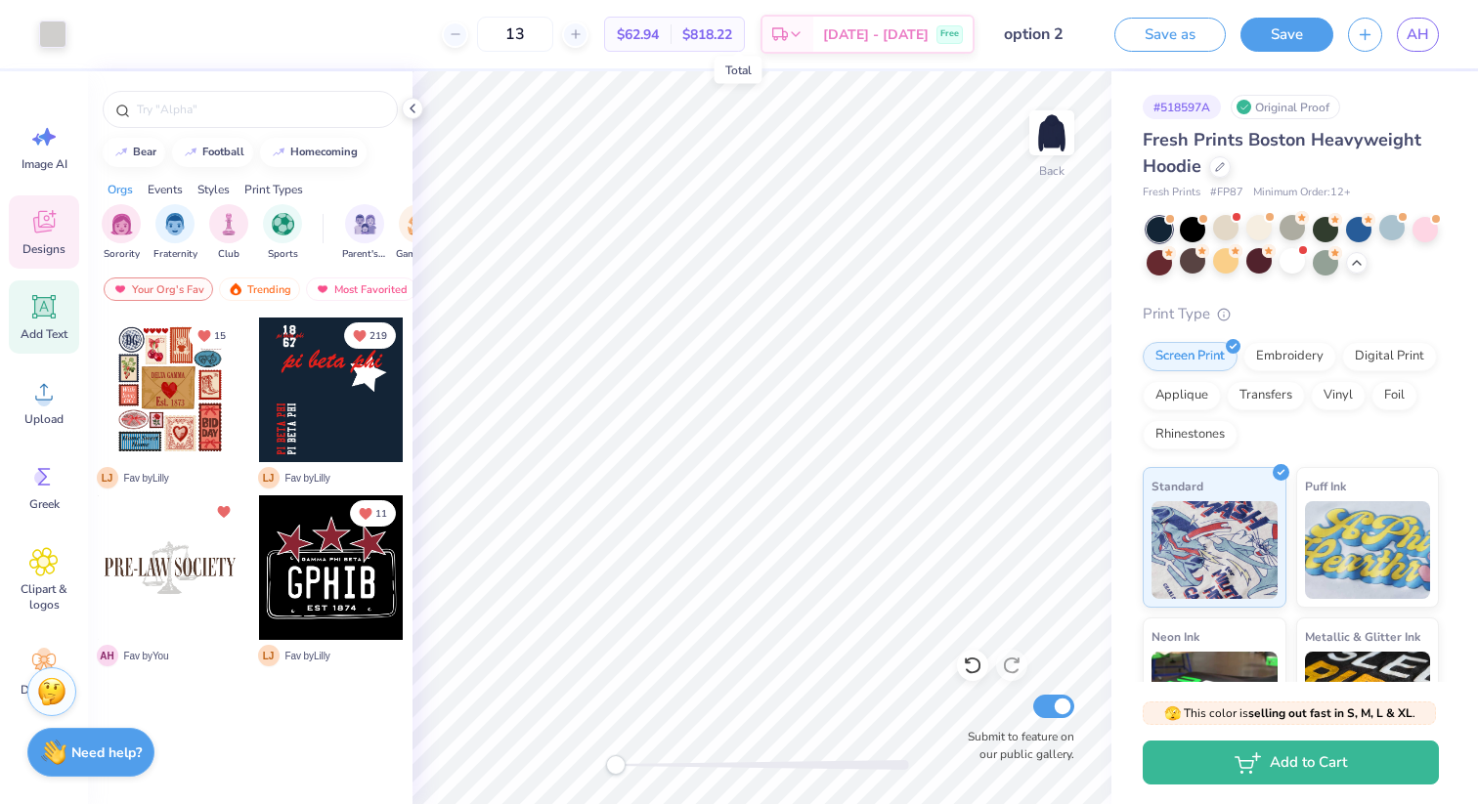
click at [57, 304] on icon at bounding box center [43, 306] width 29 height 29
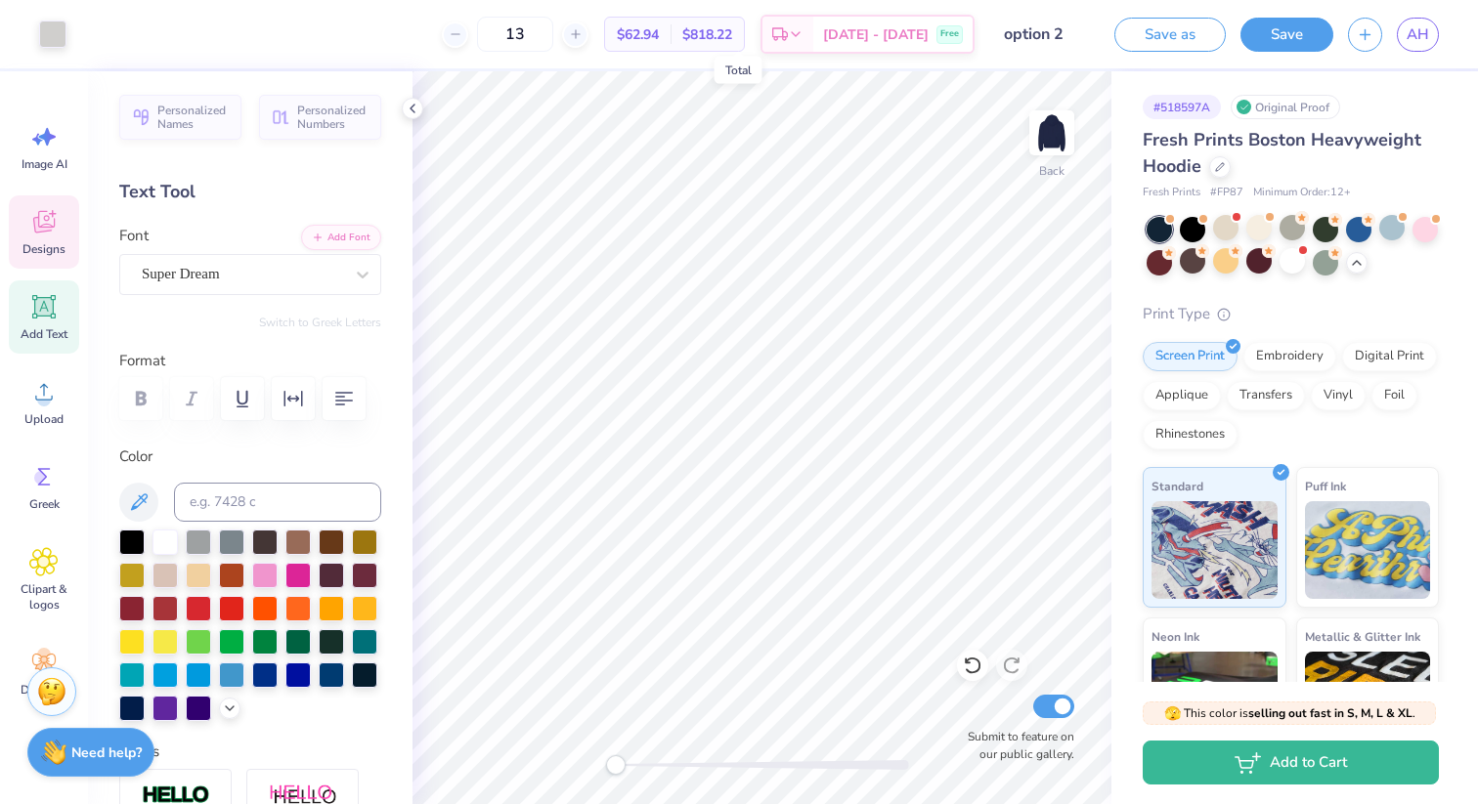
click at [48, 227] on icon at bounding box center [44, 222] width 22 height 22
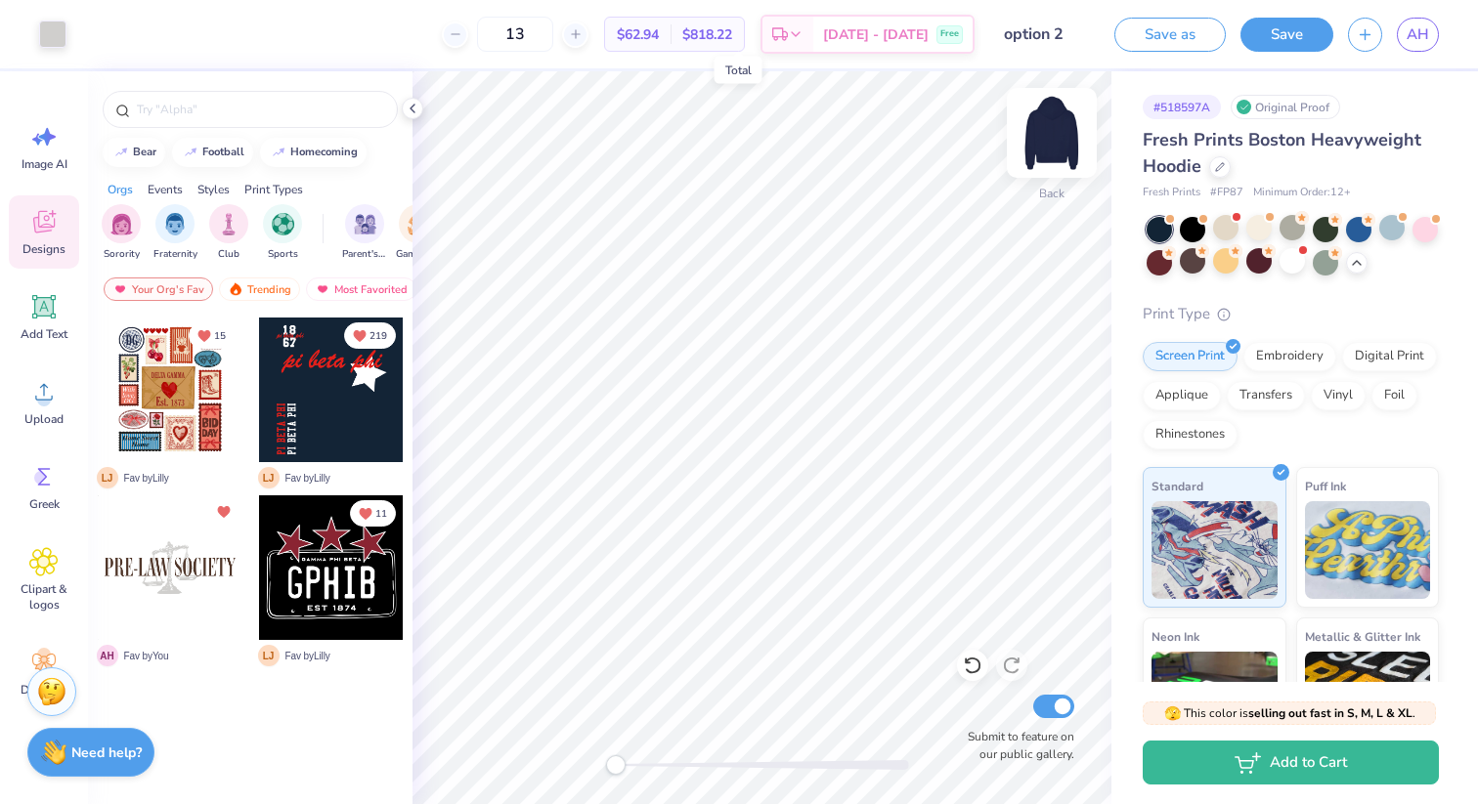
click at [1047, 128] on img at bounding box center [1052, 133] width 78 height 78
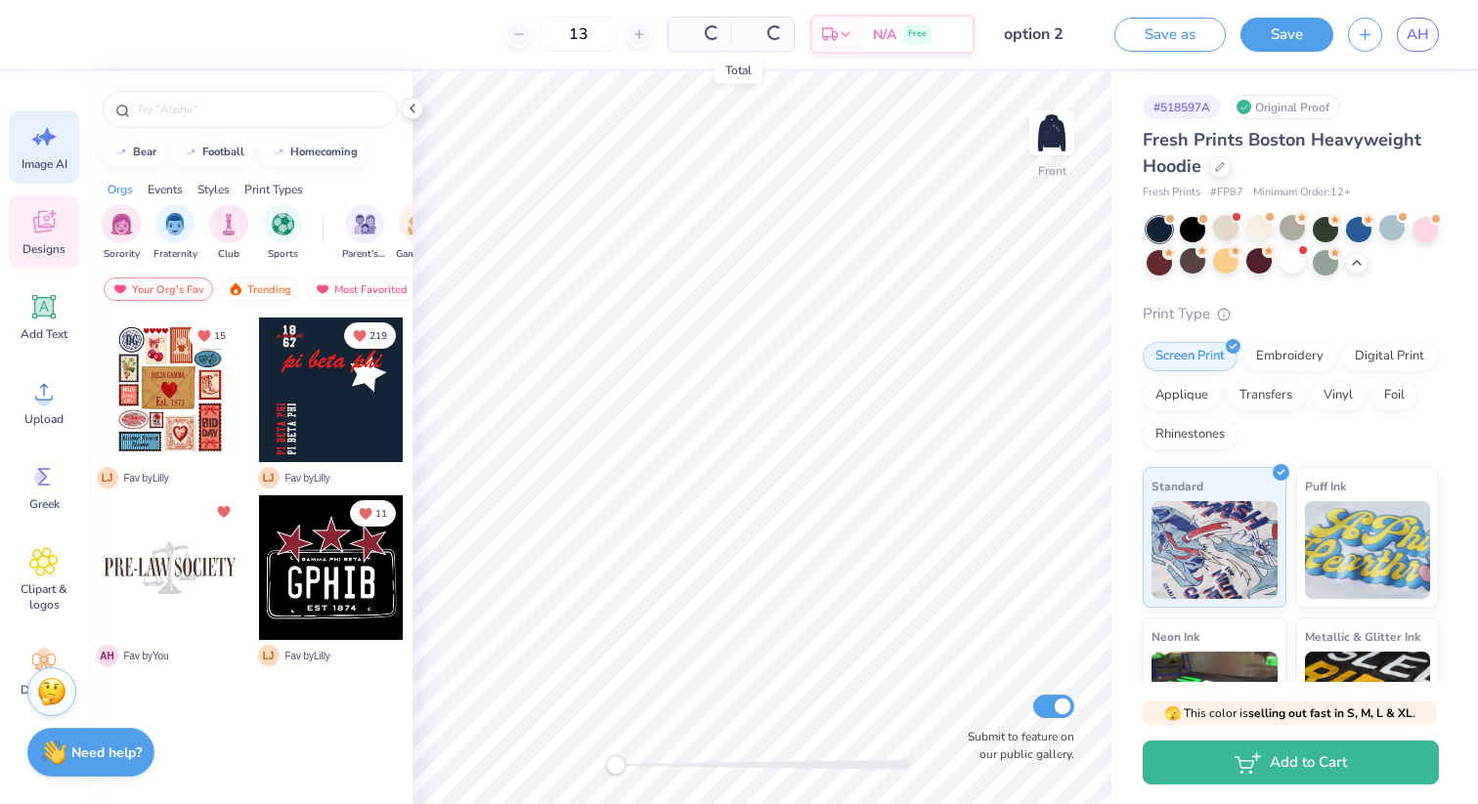
click at [39, 140] on icon at bounding box center [37, 140] width 11 height 12
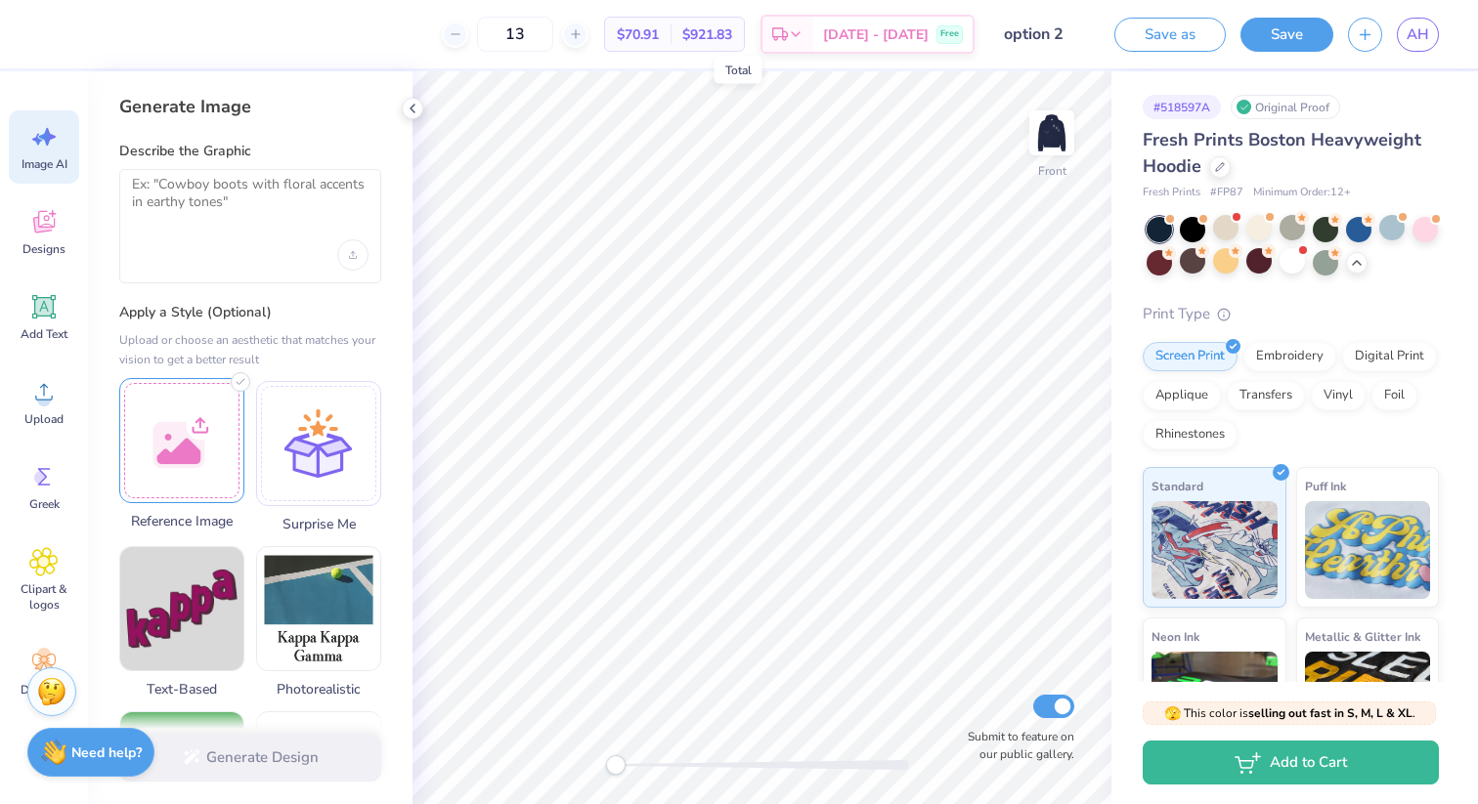
click at [200, 444] on div at bounding box center [181, 440] width 125 height 125
click at [141, 397] on icon at bounding box center [136, 395] width 9 height 13
click at [201, 449] on div at bounding box center [181, 440] width 125 height 125
click at [141, 392] on icon at bounding box center [136, 395] width 9 height 13
click at [166, 451] on div at bounding box center [181, 440] width 125 height 125
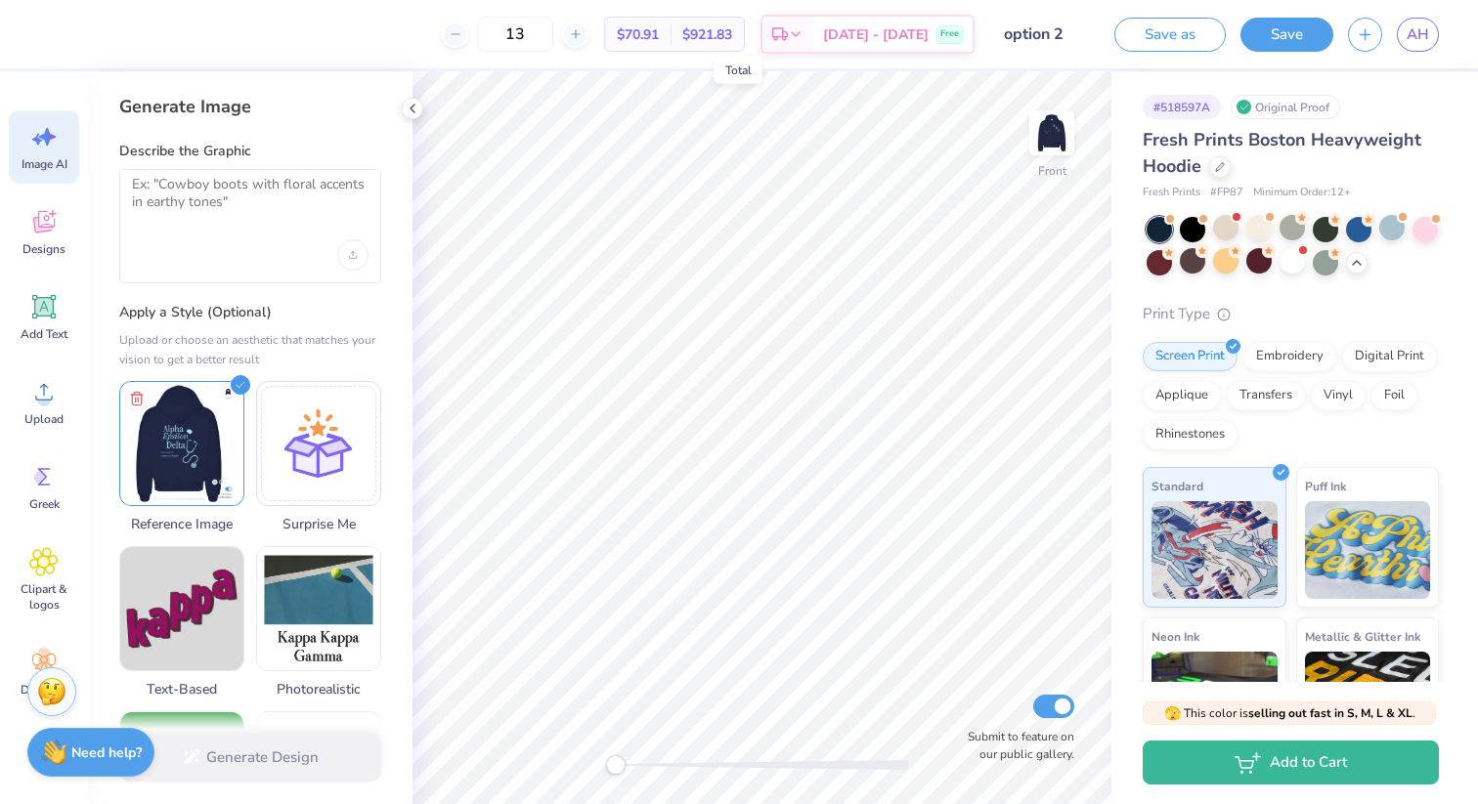
click at [273, 743] on div "Generate Design" at bounding box center [250, 758] width 324 height 95
click at [331, 307] on label "Apply a Style (Optional)" at bounding box center [250, 313] width 262 height 20
click at [261, 195] on textarea at bounding box center [250, 200] width 237 height 49
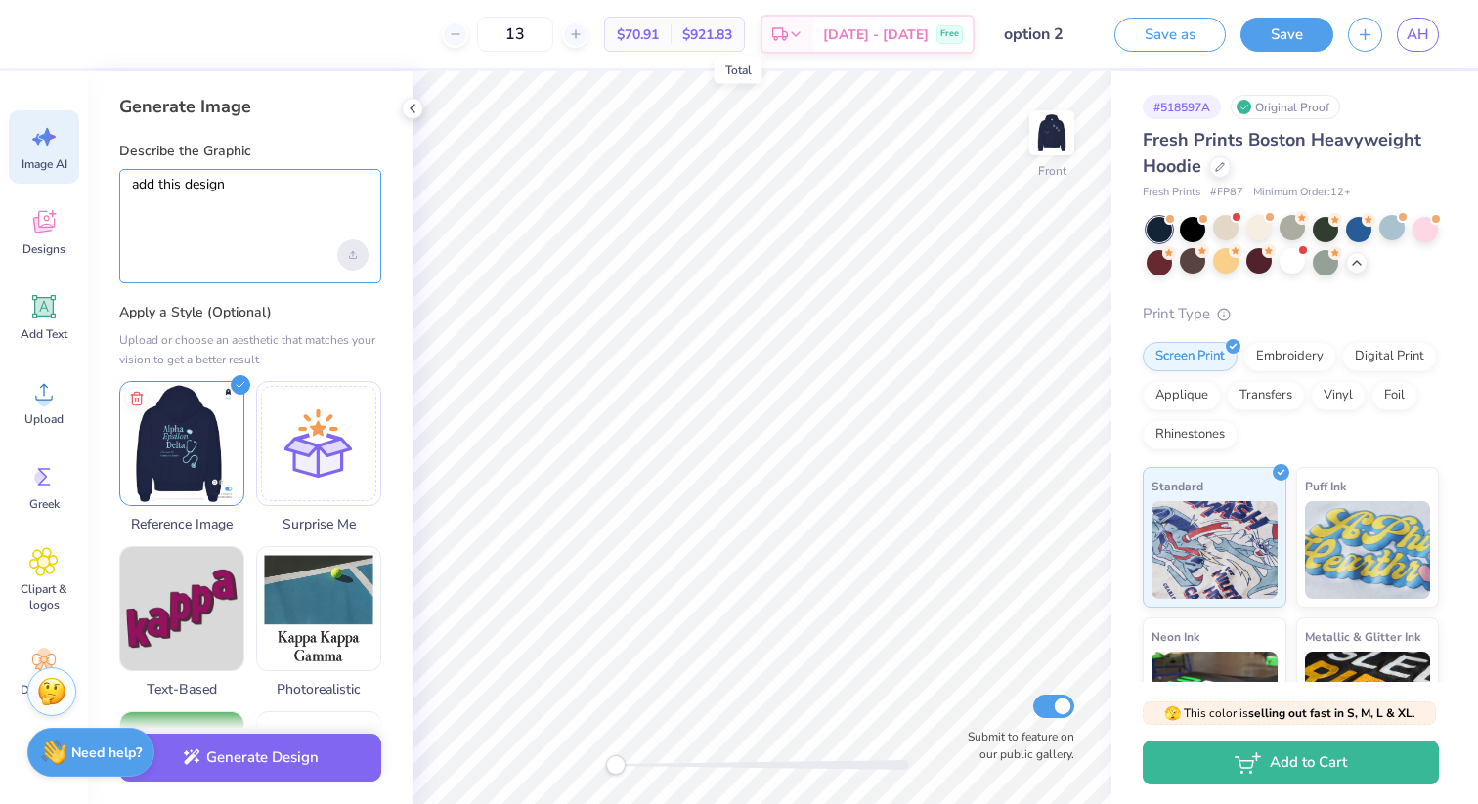
type textarea "add this design"
click at [355, 246] on div "Upload image" at bounding box center [352, 254] width 31 height 31
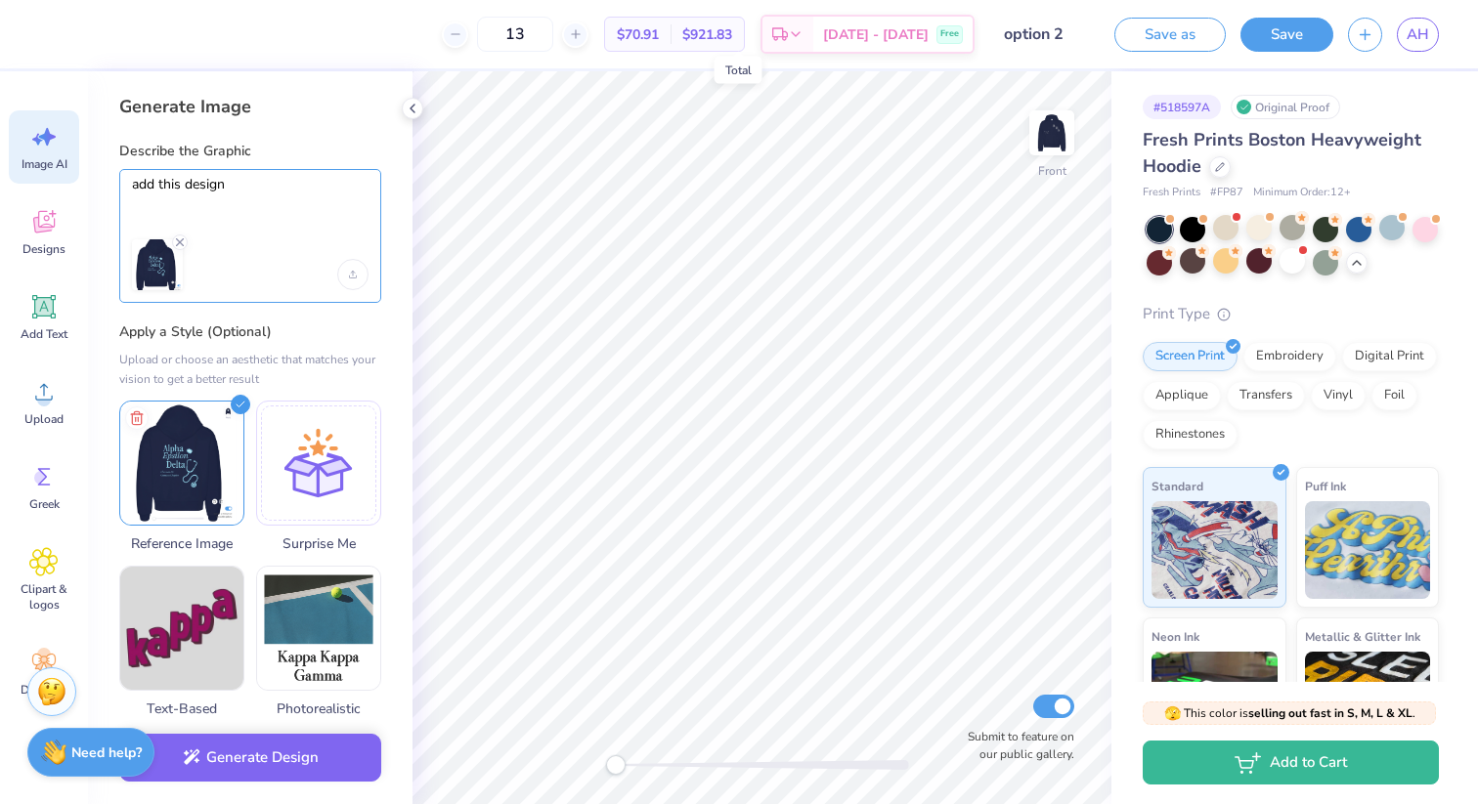
click at [239, 194] on textarea "add this design" at bounding box center [250, 200] width 237 height 49
click at [139, 417] on icon at bounding box center [136, 415] width 23 height 23
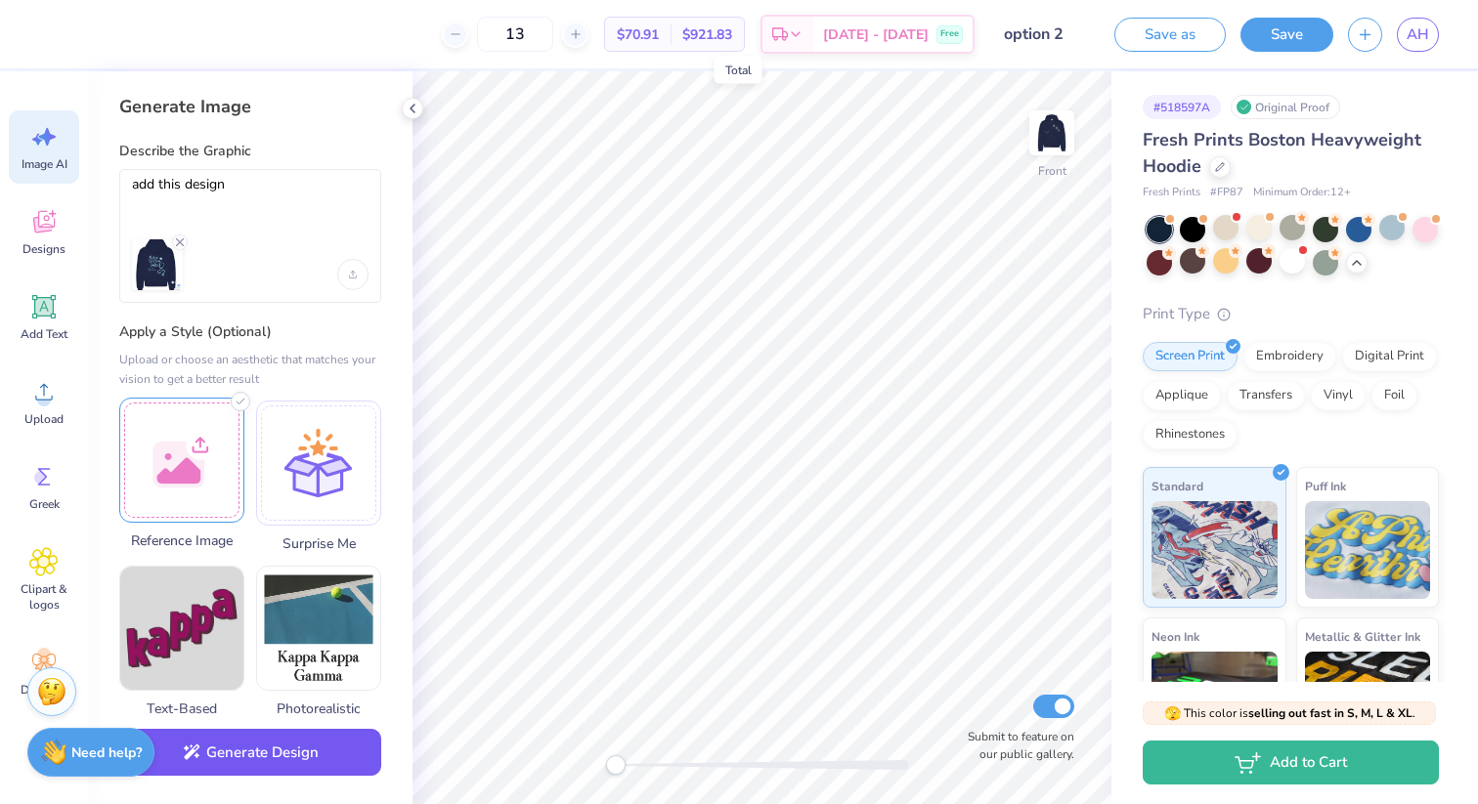
click at [255, 754] on button "Generate Design" at bounding box center [250, 753] width 262 height 48
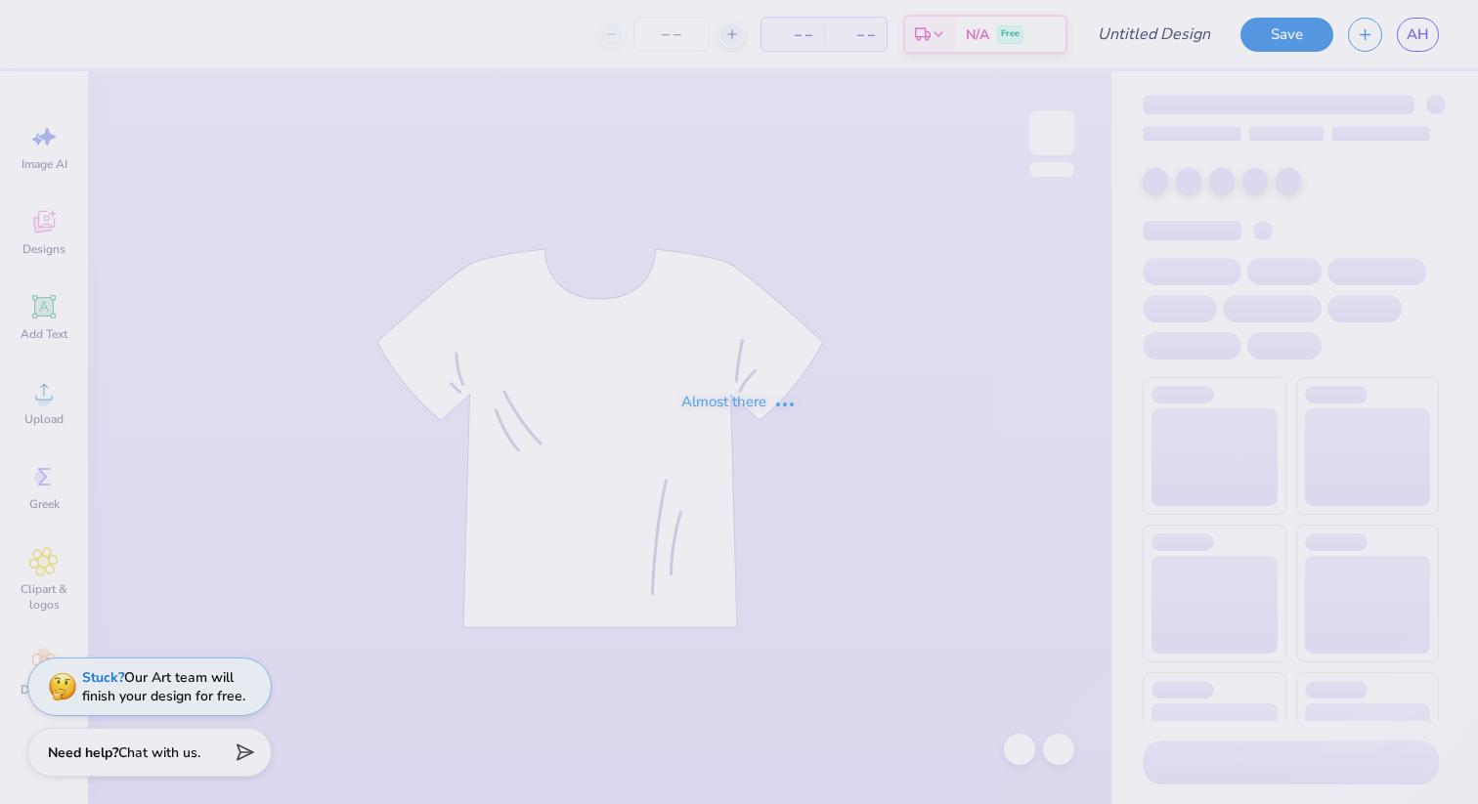
type input "option 1"
type input "13"
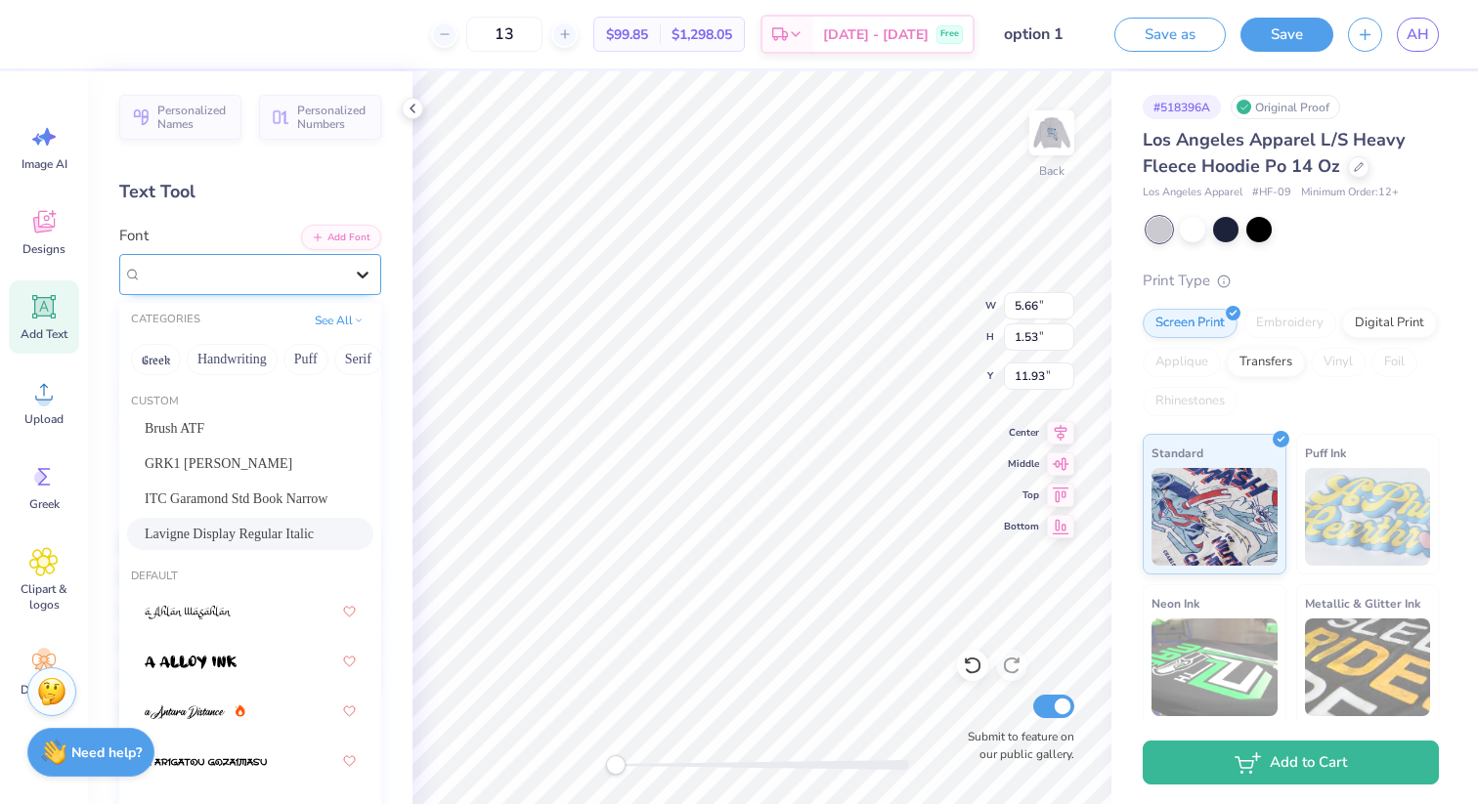
click at [347, 273] on div at bounding box center [362, 274] width 35 height 35
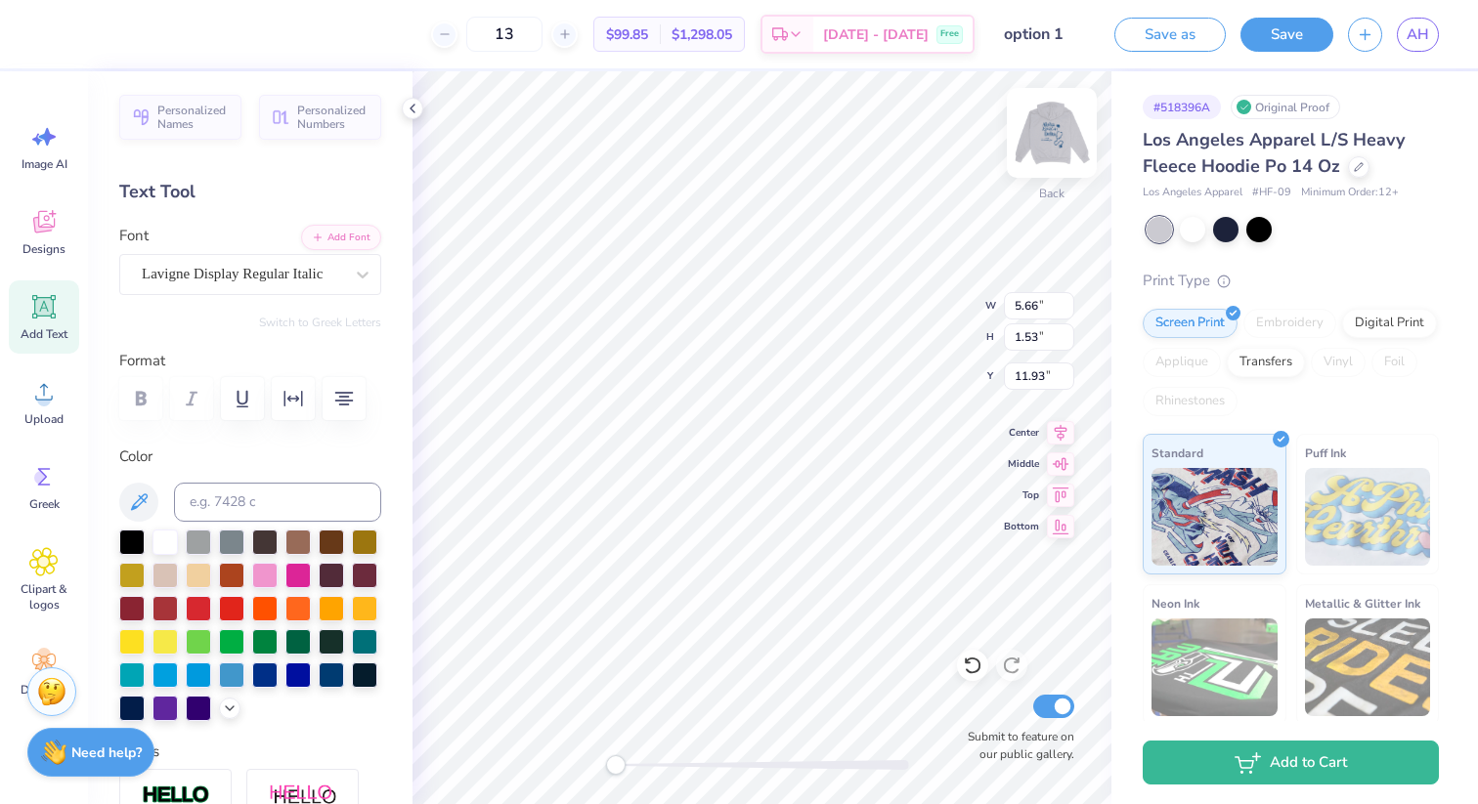
click at [1053, 128] on img at bounding box center [1052, 133] width 78 height 78
type input "5.77"
type input "1.56"
type input "13.53"
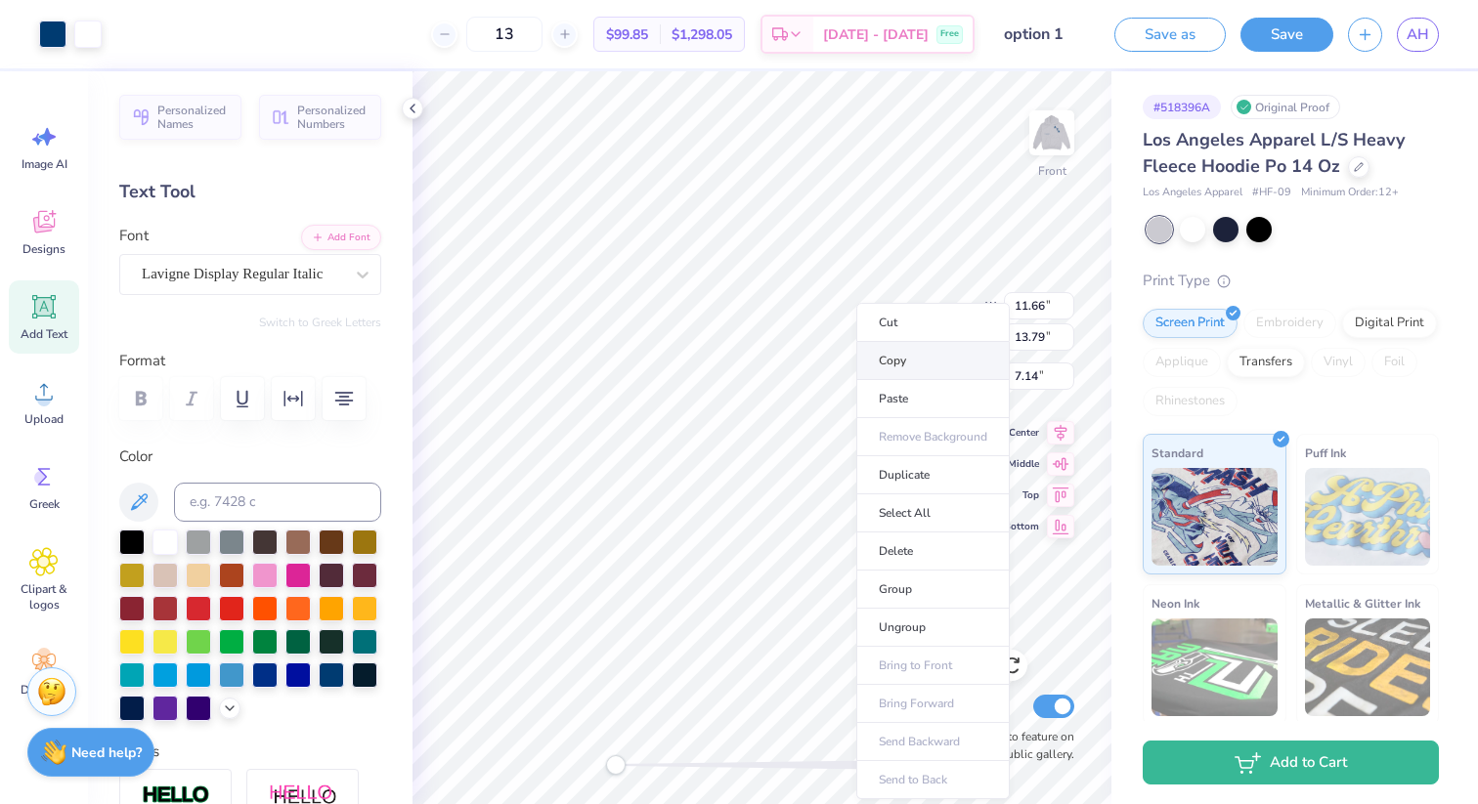
click at [913, 366] on li "Copy" at bounding box center [932, 361] width 153 height 38
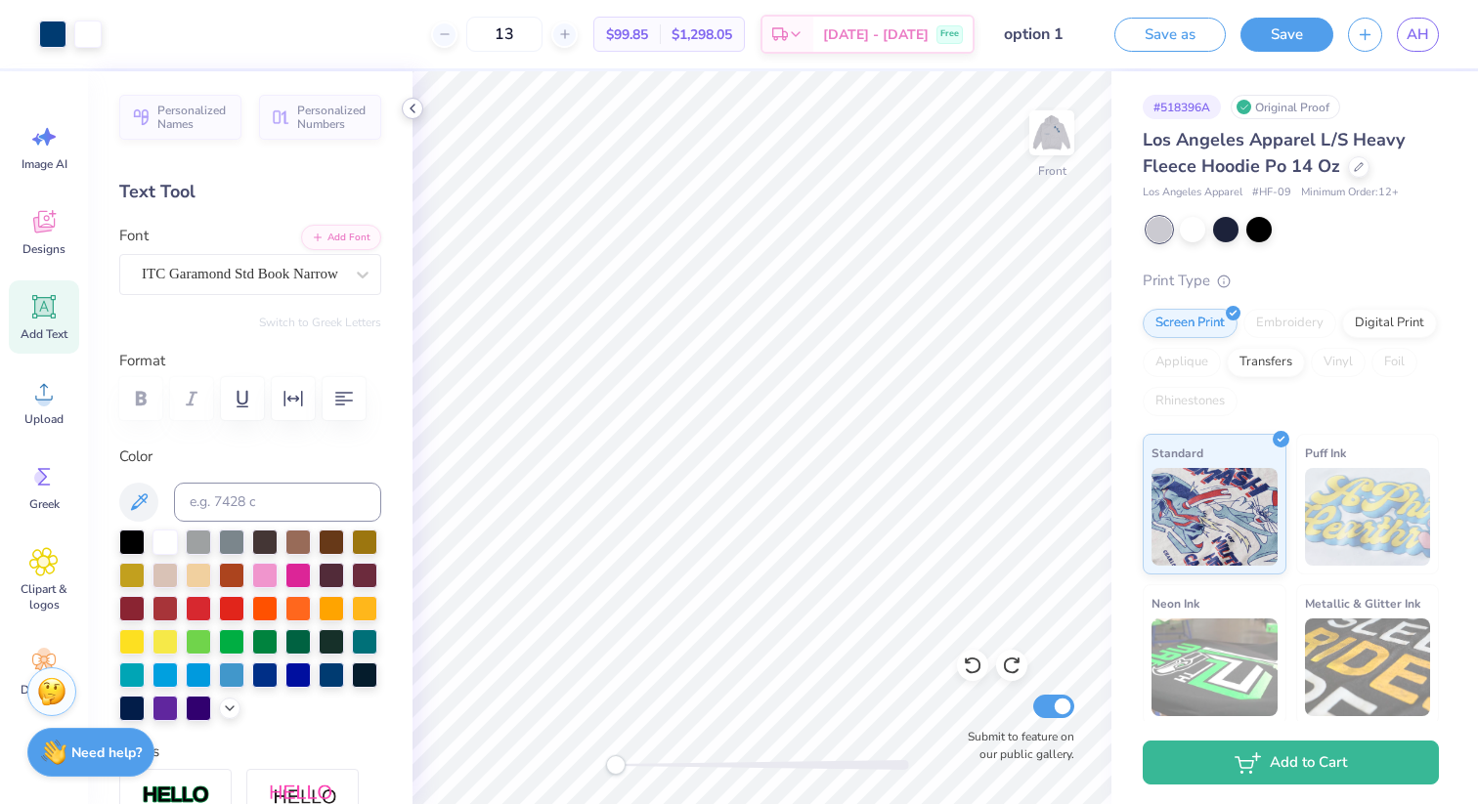
click at [414, 111] on polyline at bounding box center [412, 109] width 4 height 8
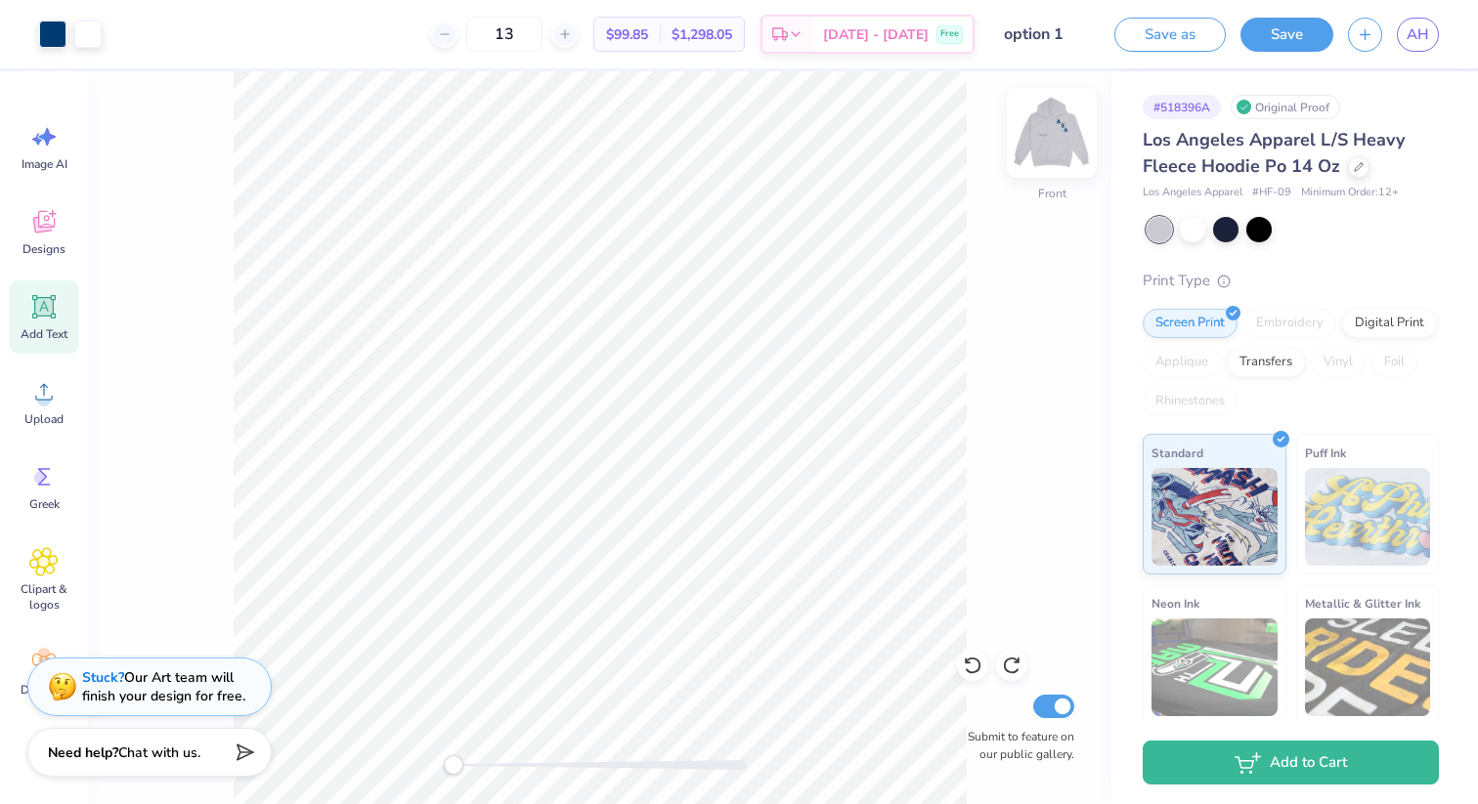
click at [1049, 132] on img at bounding box center [1052, 133] width 78 height 78
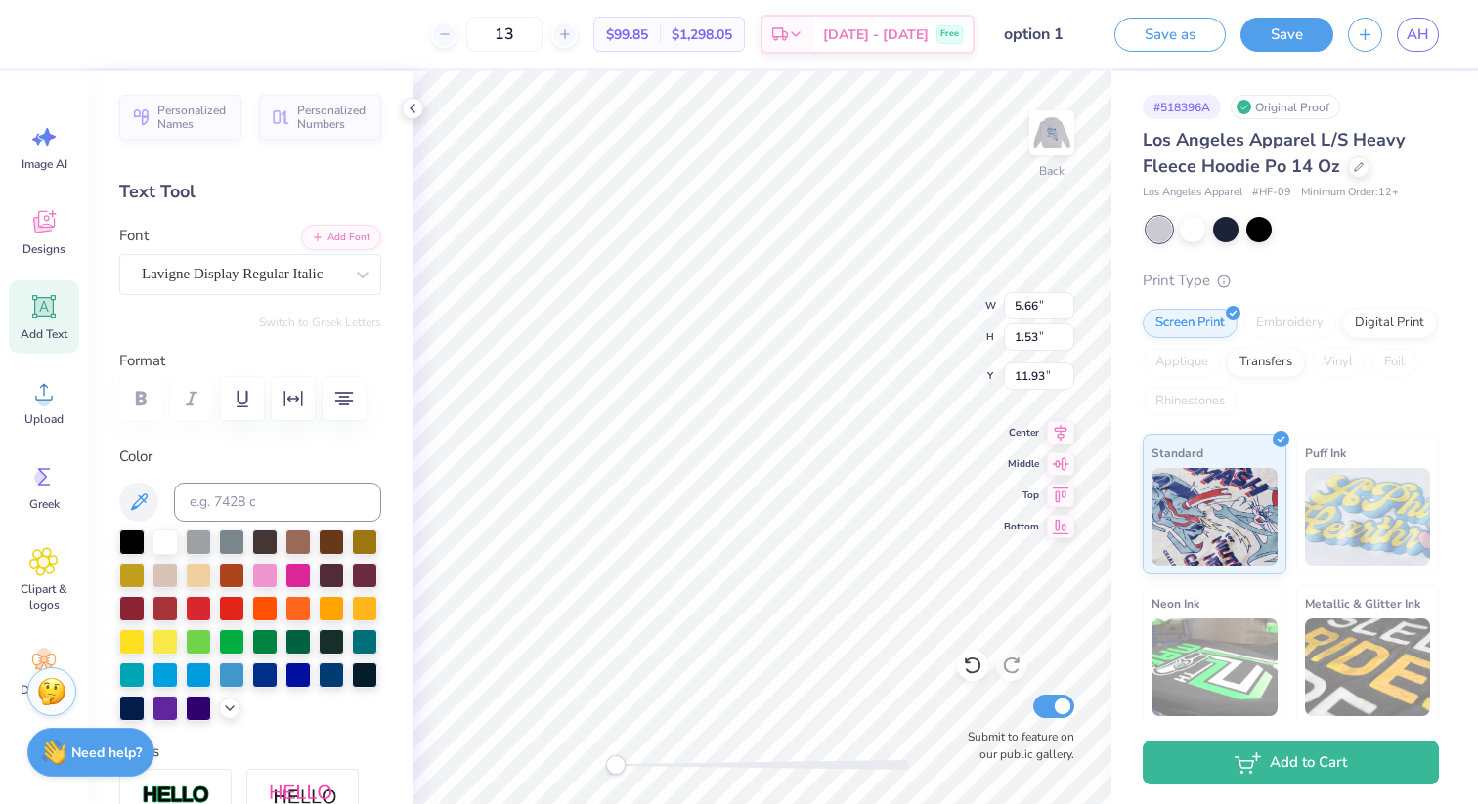
scroll to position [2, 0]
type textarea "Alpha Epsilon Delta est. 1971 Director of PR"
click at [338, 272] on div "Lavigne Display Regular Italic" at bounding box center [242, 274] width 205 height 30
type input "2.18"
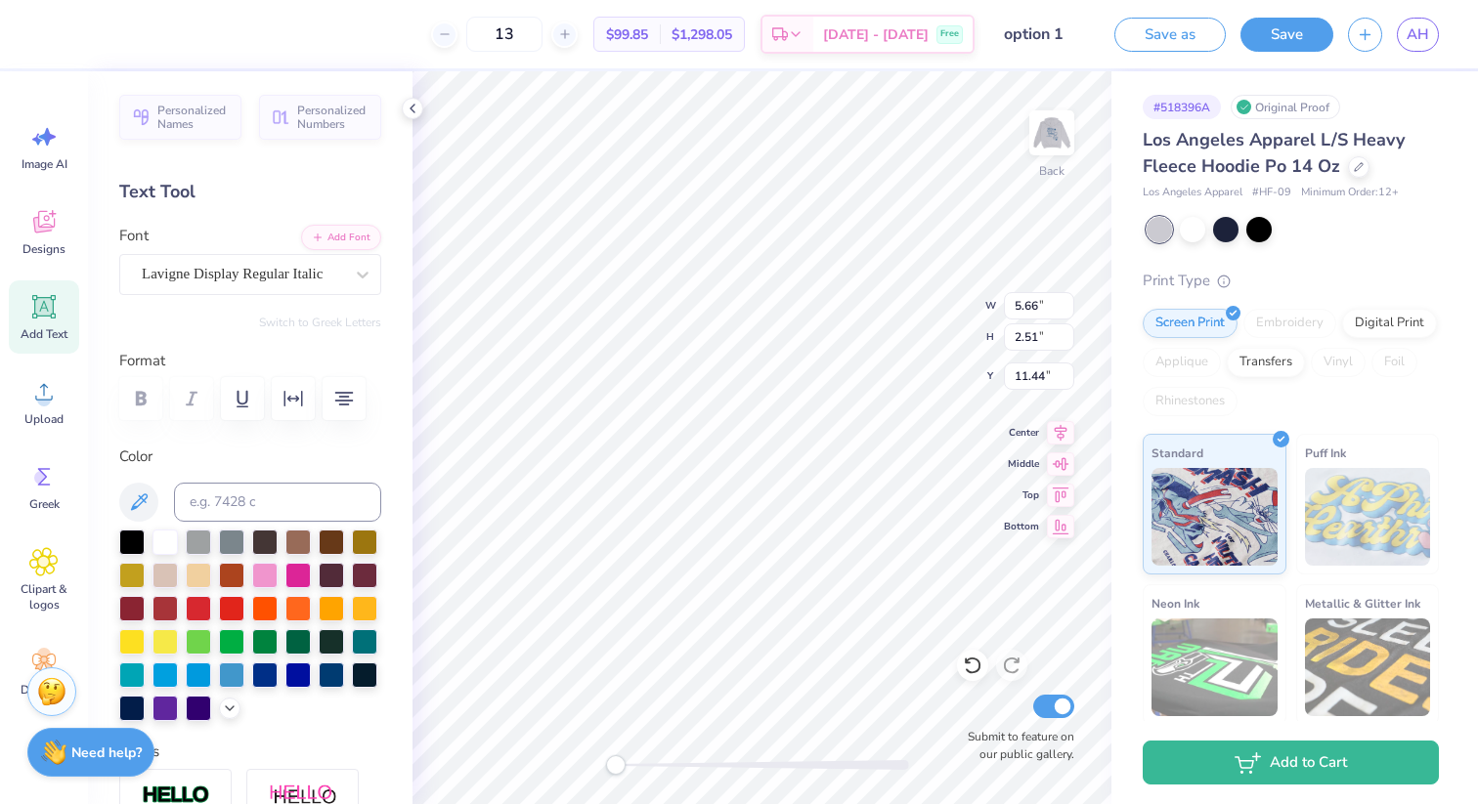
type input "2.12"
type input "4.21"
click at [304, 264] on div "GRK1 Albert" at bounding box center [242, 274] width 205 height 30
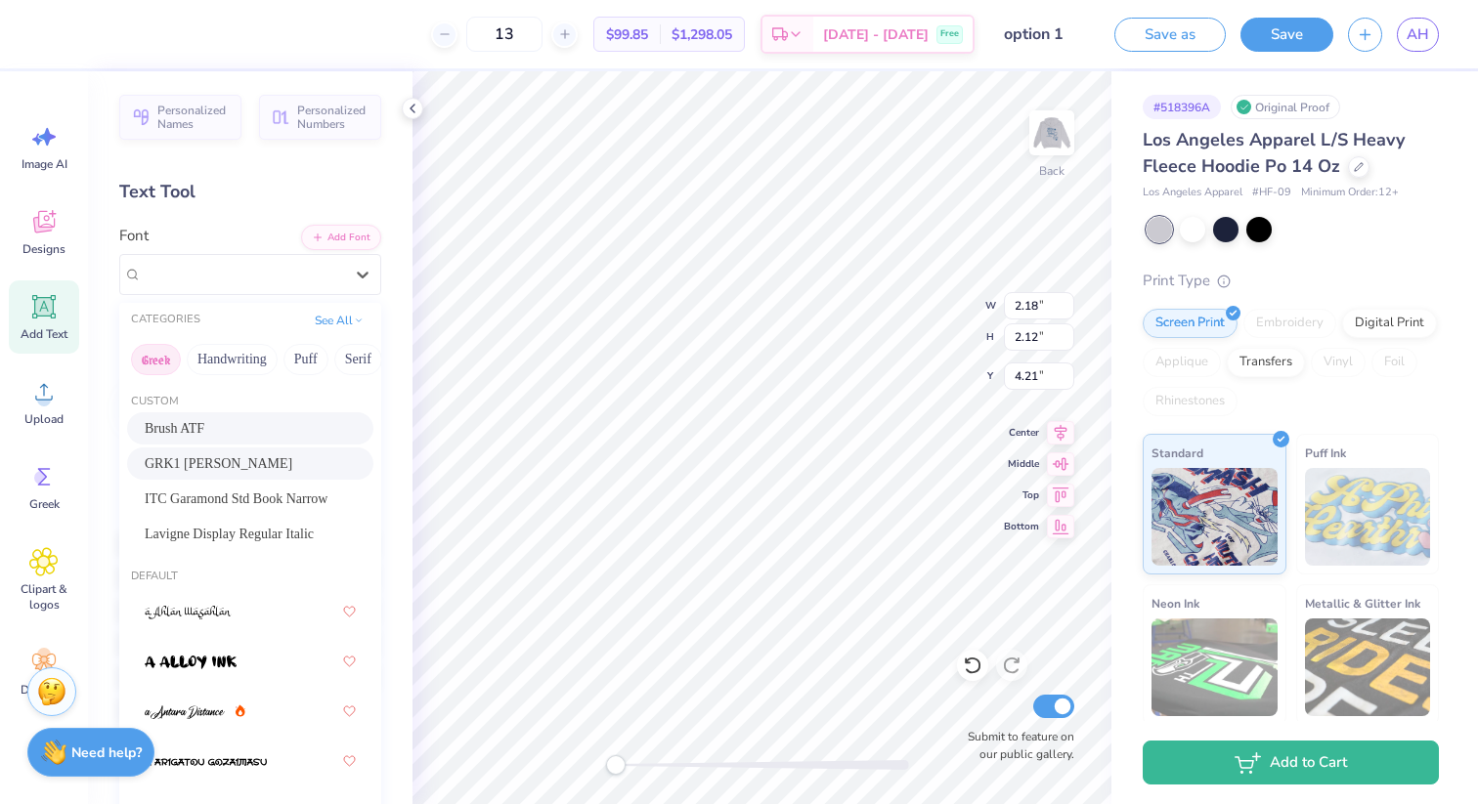
click at [151, 361] on button "Greek" at bounding box center [156, 359] width 50 height 31
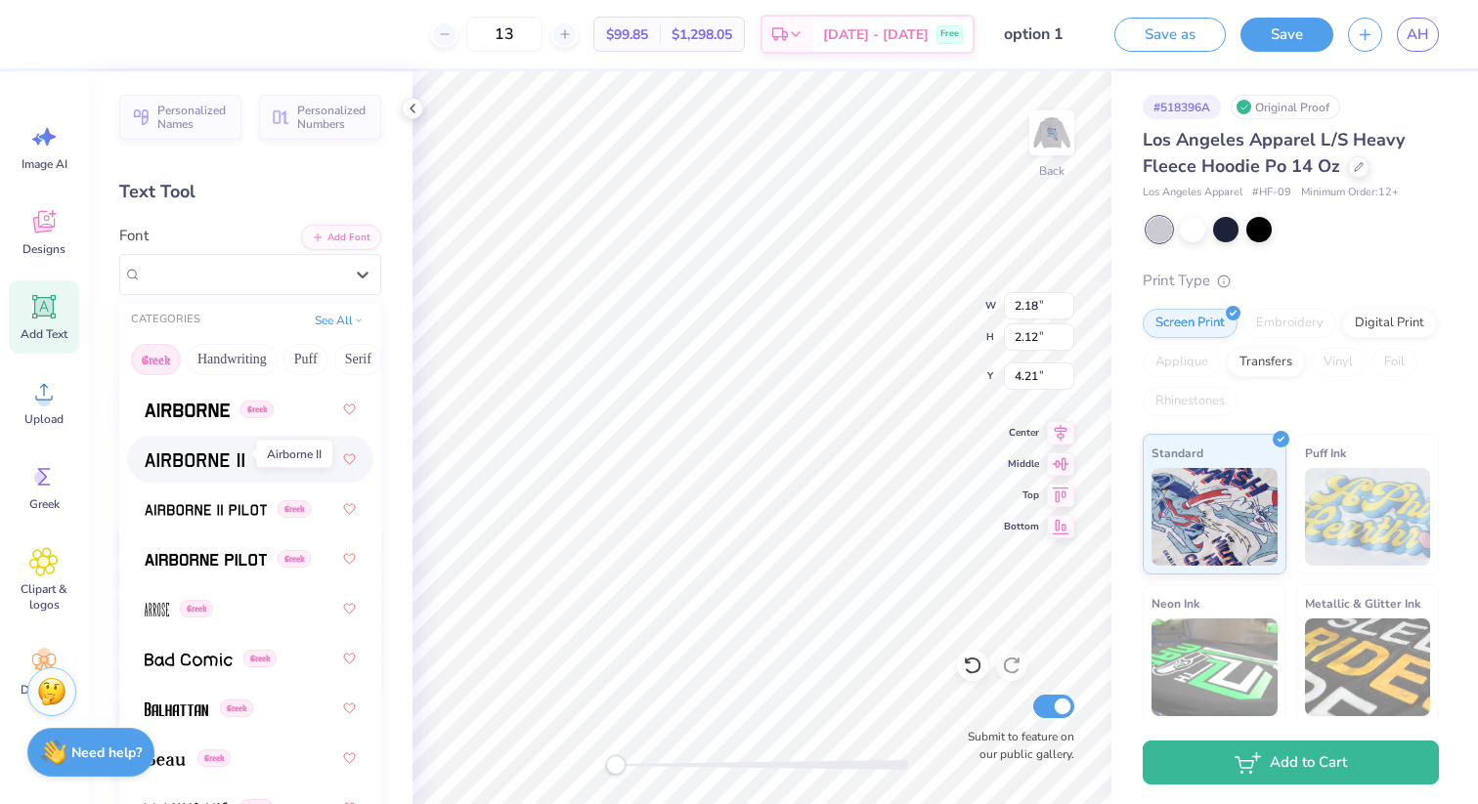
scroll to position [32, 0]
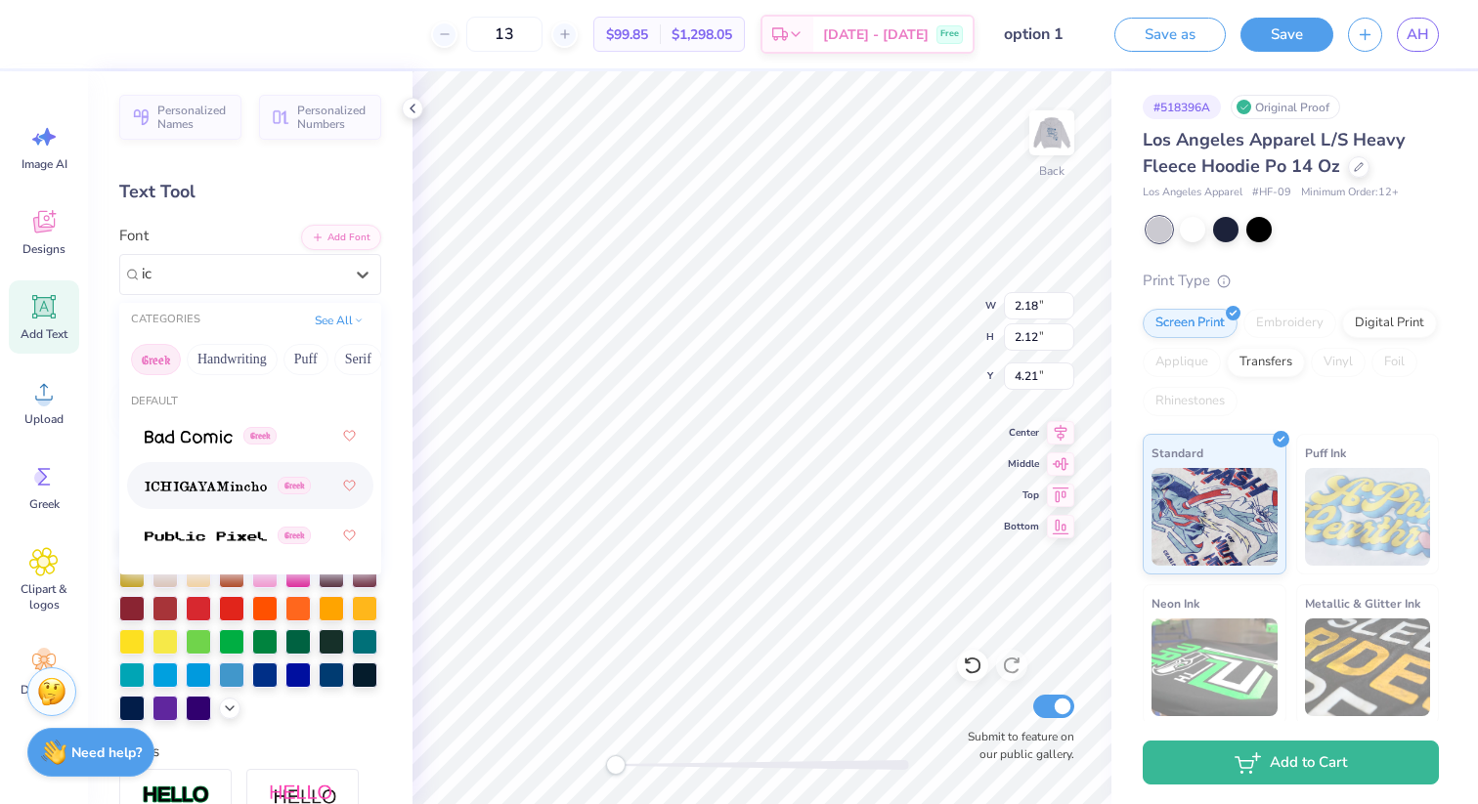
click at [242, 479] on span at bounding box center [206, 486] width 122 height 21
type input "ic"
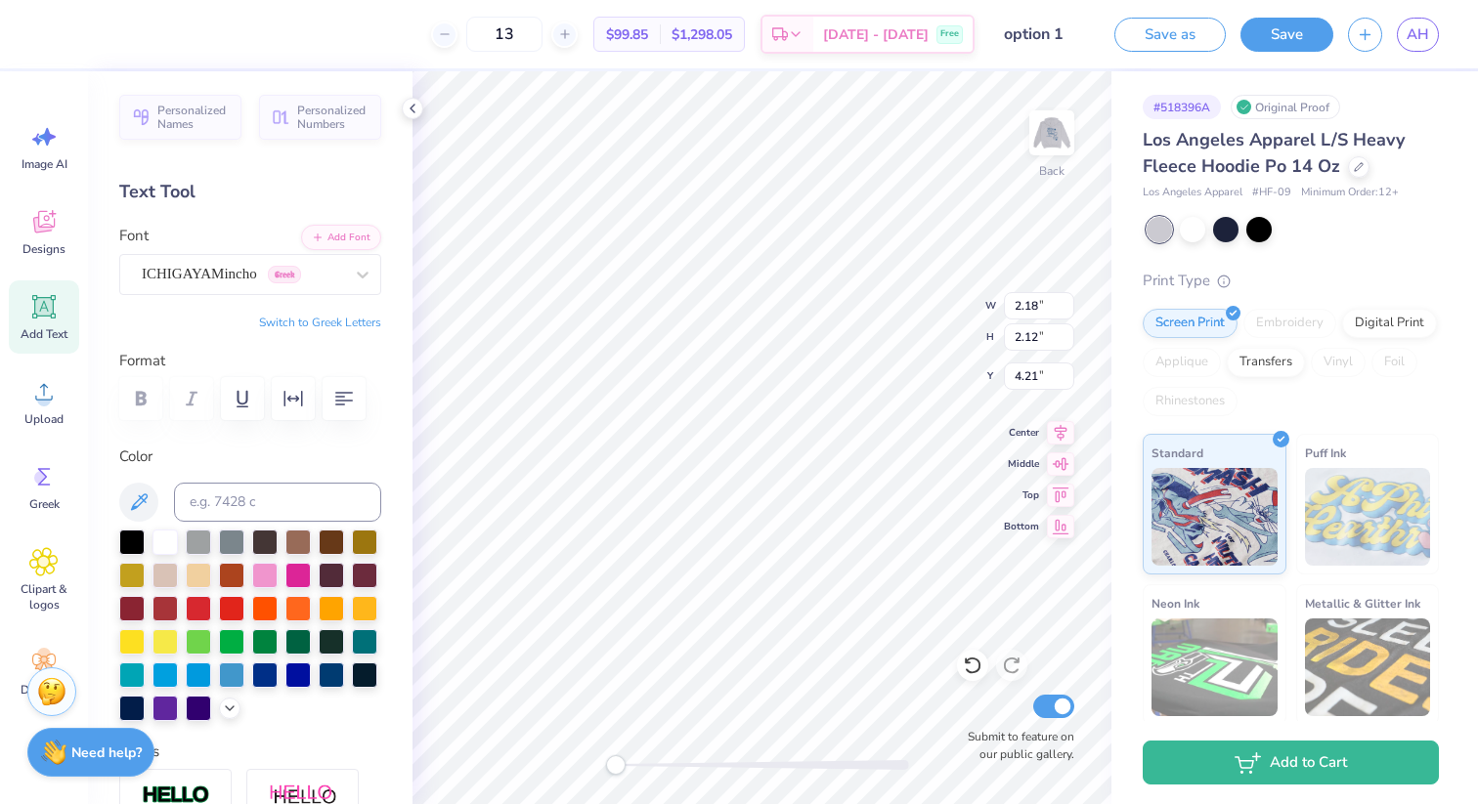
type input "1.44"
type input "6.33"
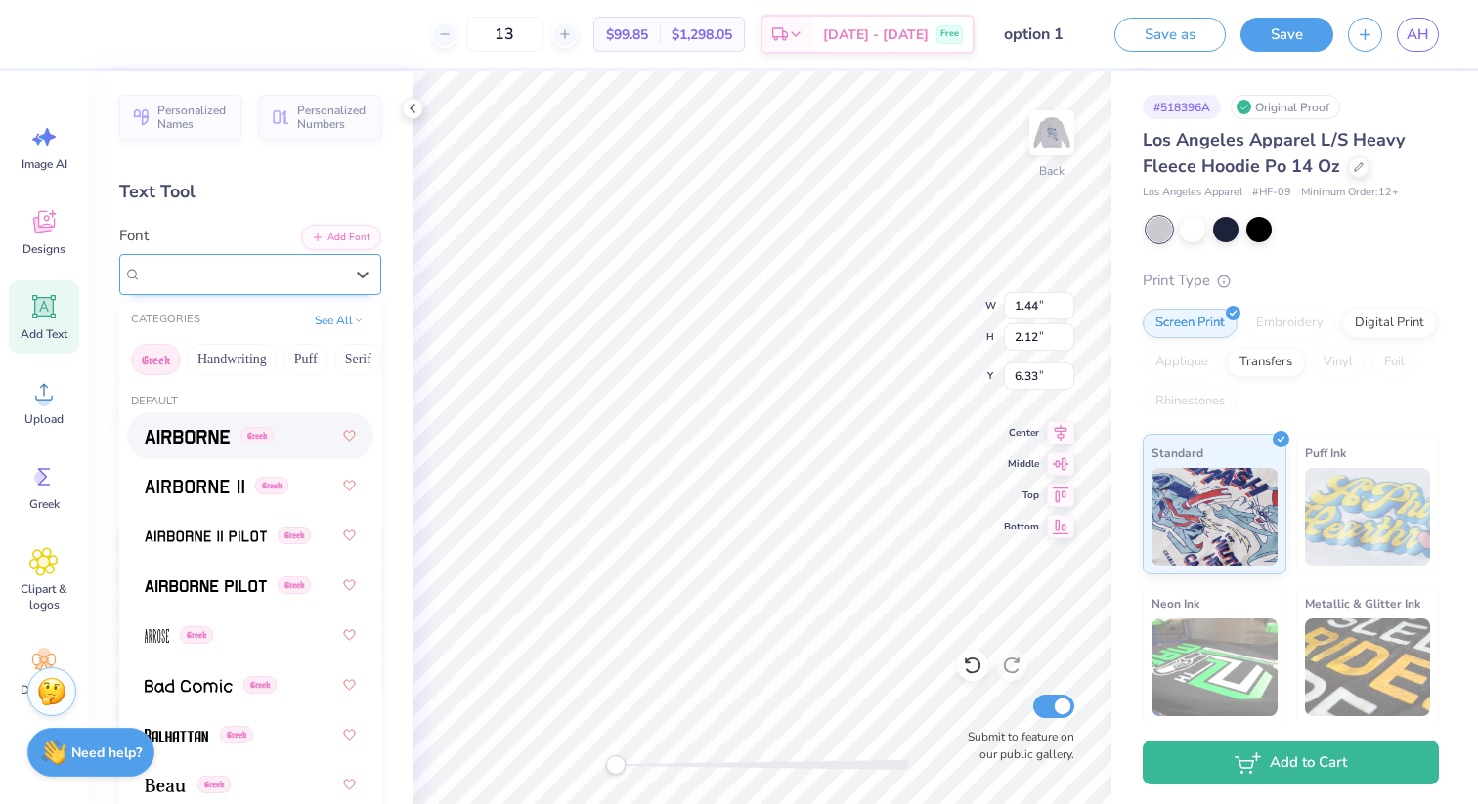
click at [233, 271] on div "GRK1 Albert" at bounding box center [242, 274] width 205 height 30
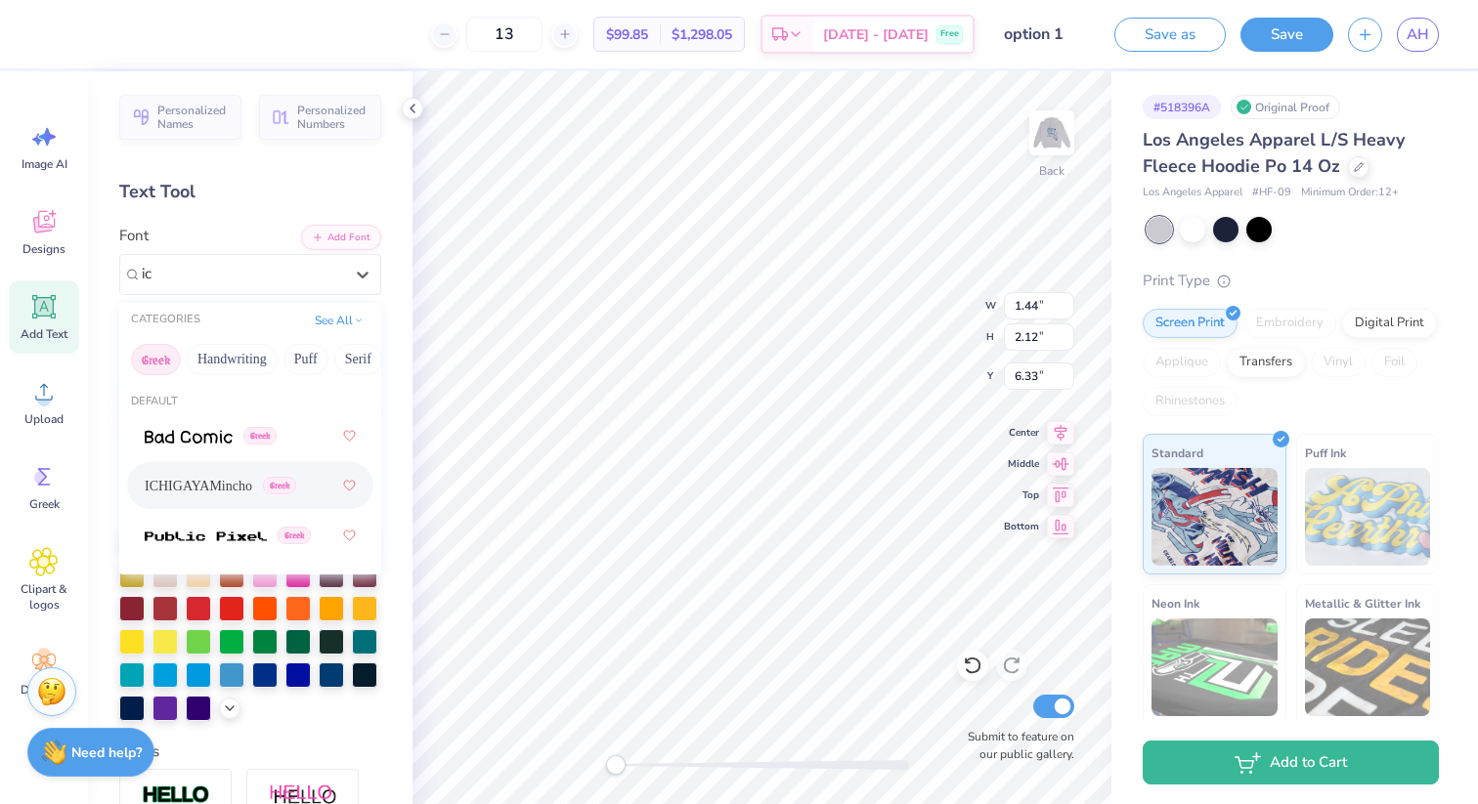
click at [236, 477] on span "ICHIGAYAMincho" at bounding box center [199, 486] width 108 height 21
type input "ic"
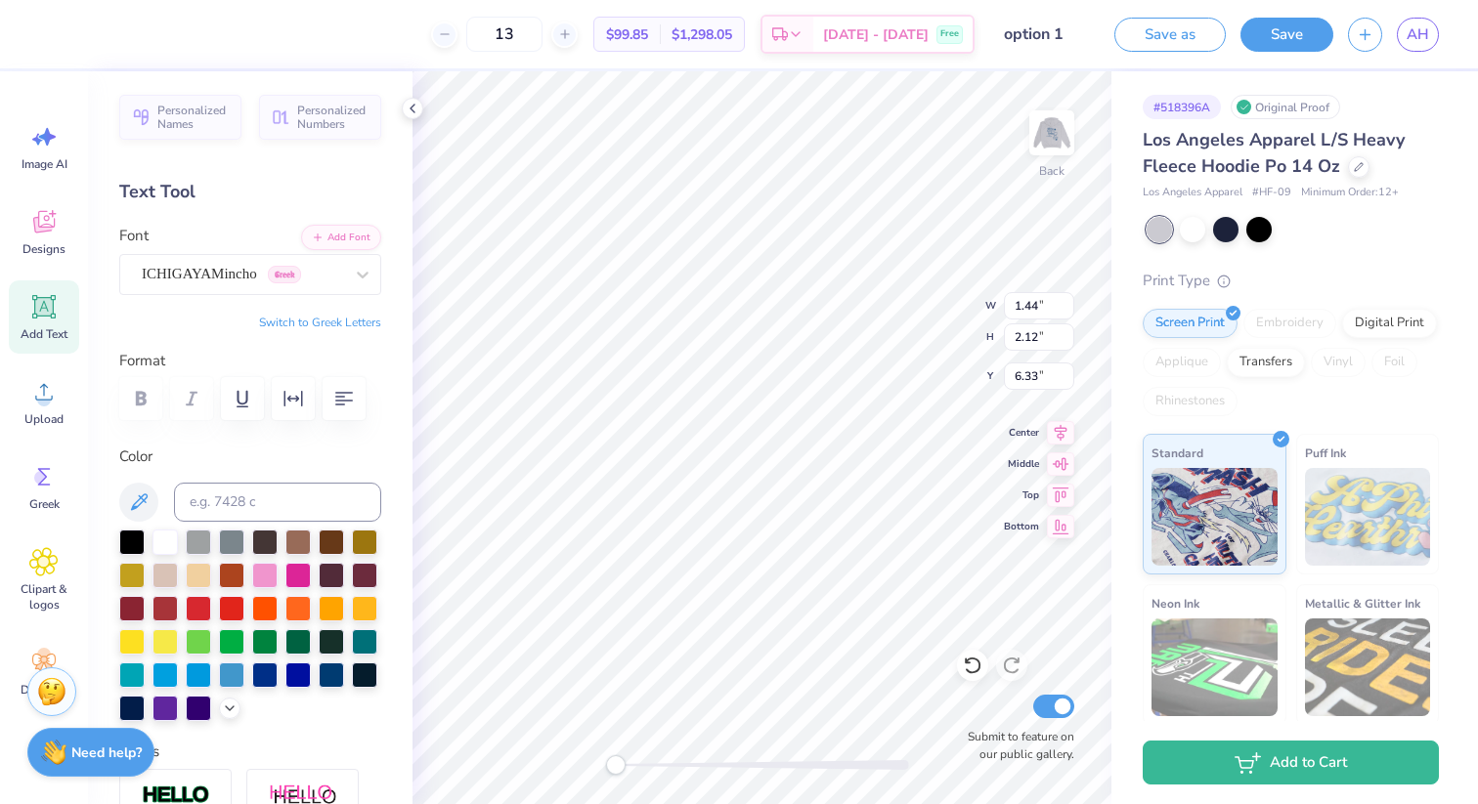
type input "2.03"
type input "2.14"
type input "8.44"
click at [260, 276] on div "GRK1 Albert" at bounding box center [242, 274] width 205 height 30
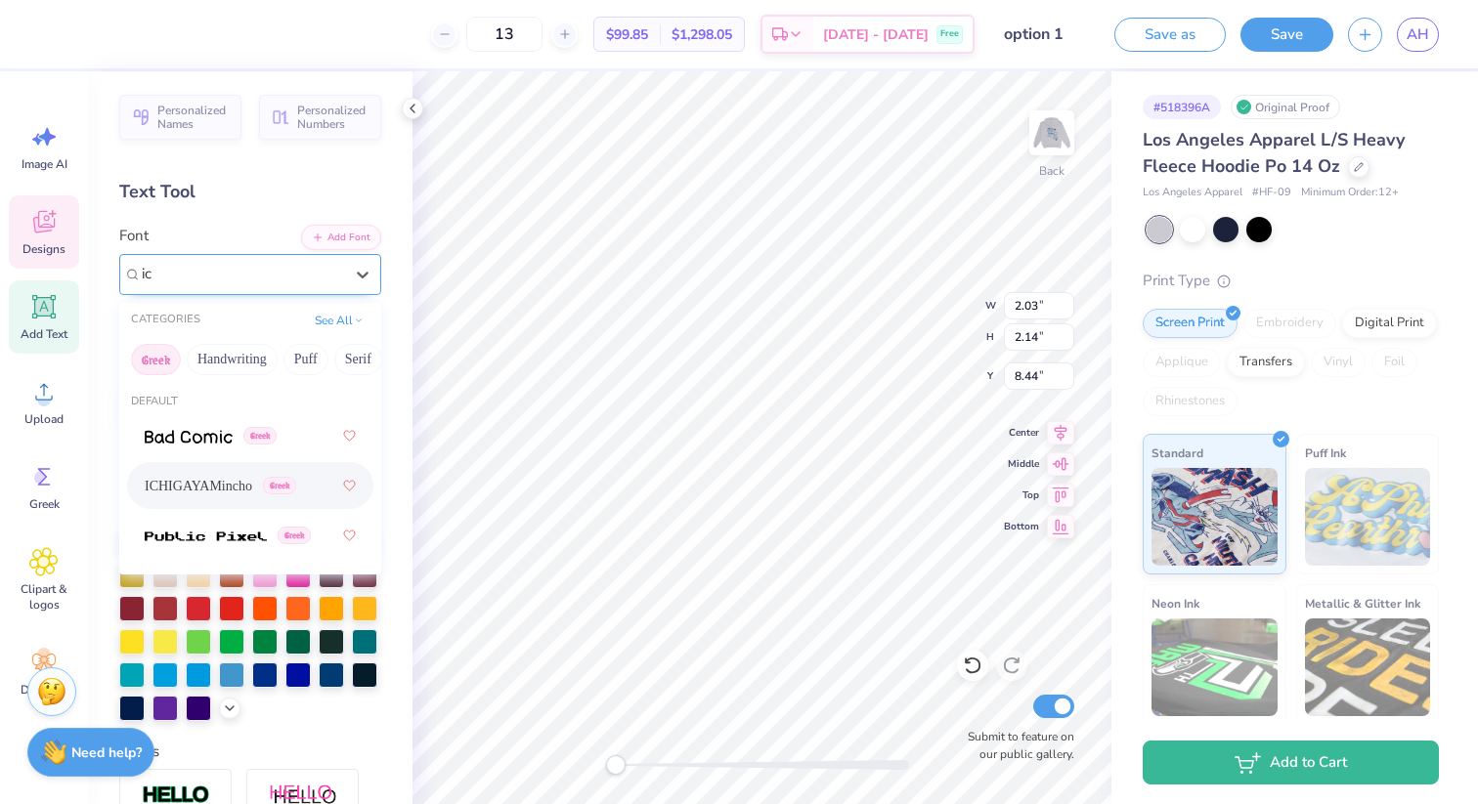
click at [221, 476] on span "ICHIGAYAMincho" at bounding box center [199, 486] width 108 height 21
type input "ic"
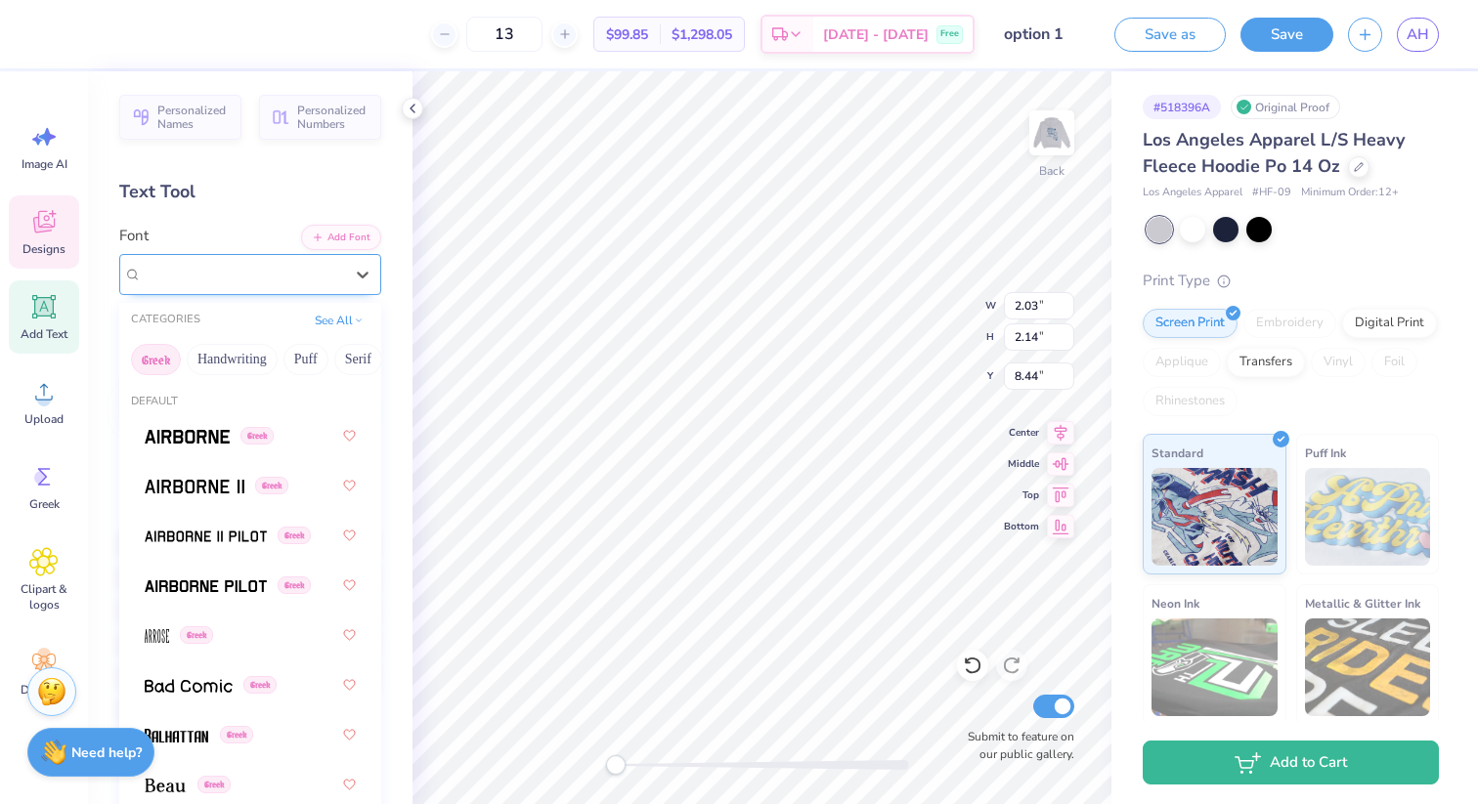
click at [210, 267] on div "ICHIGAYAMincho Greek" at bounding box center [242, 274] width 205 height 30
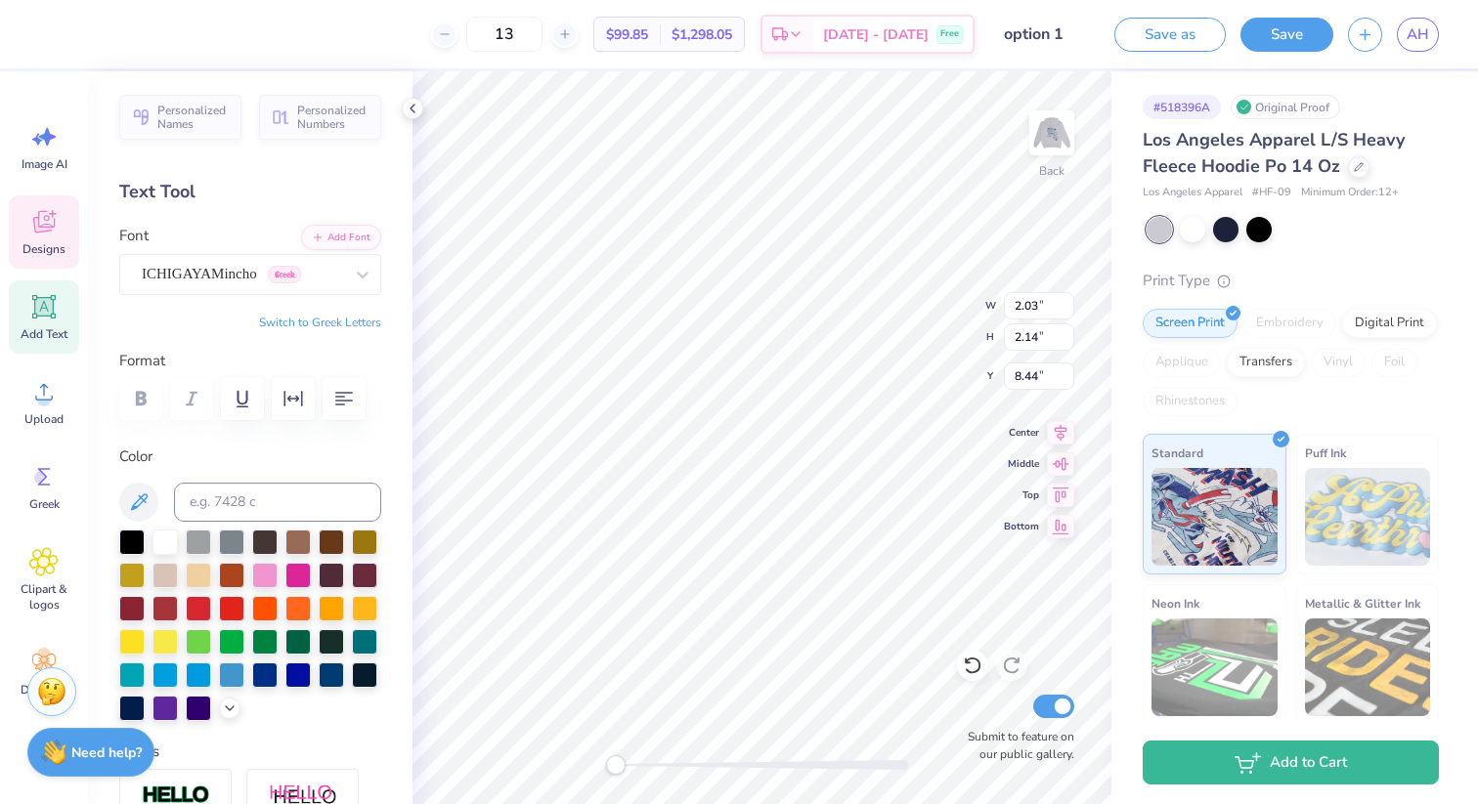
click at [327, 319] on button "Switch to Greek Letters" at bounding box center [320, 323] width 122 height 16
type textarea "Δ"
type input "2.26"
type input "2.60"
type input "2.26"
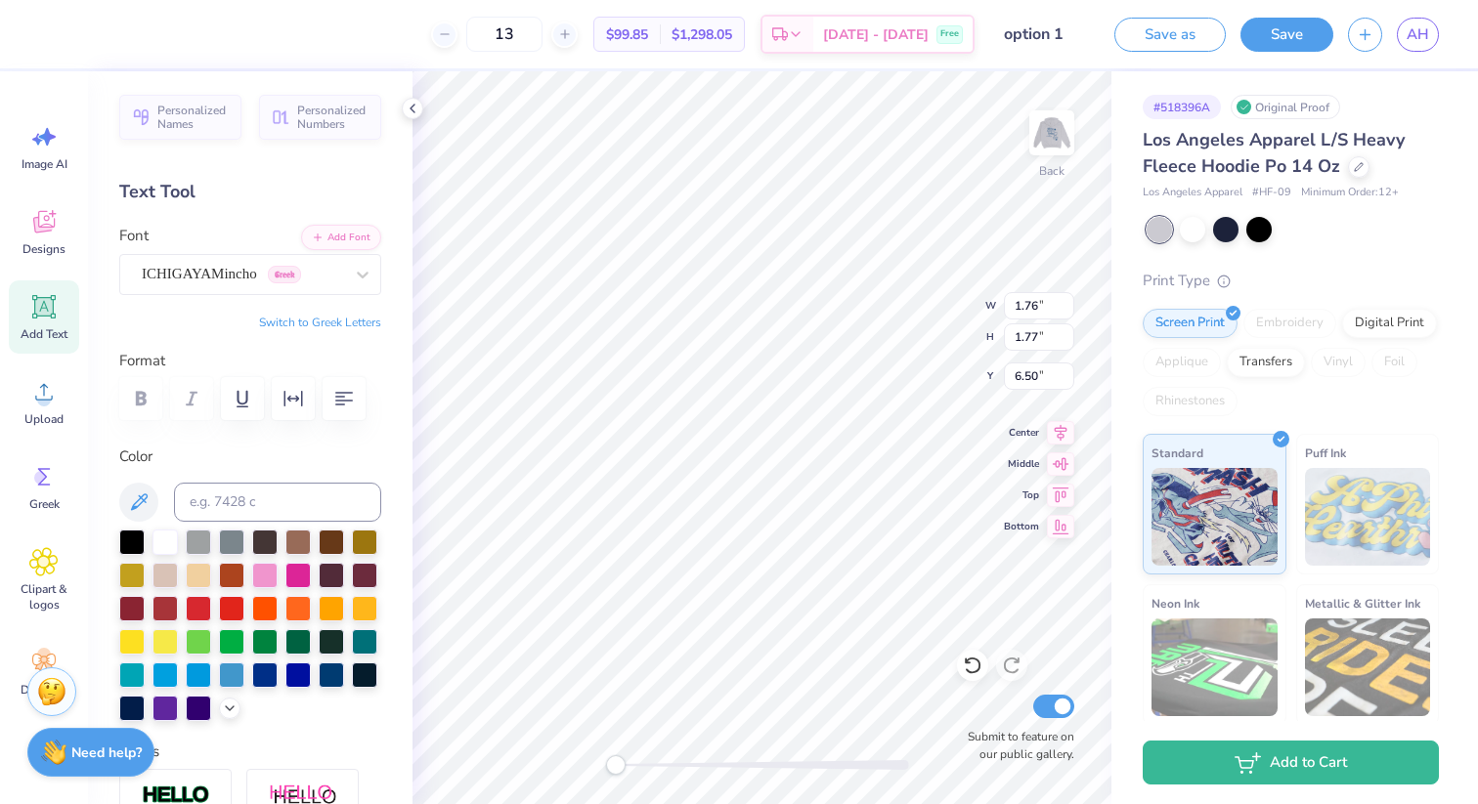
type input "2.60"
type input "4.35"
type input "1.69"
type input "1.73"
type input "8.31"
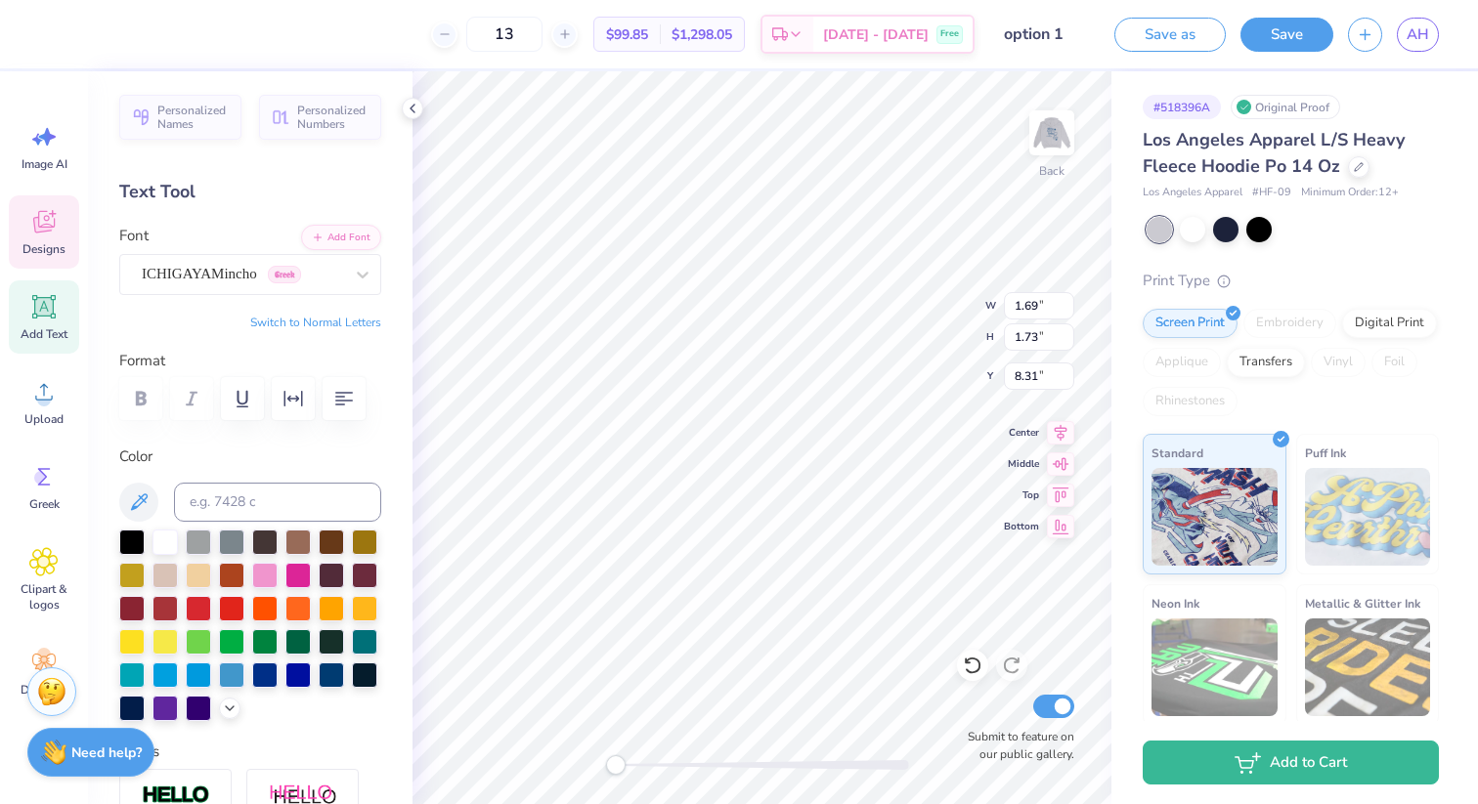
type input "1.76"
type input "1.77"
type input "6.50"
type input "2.26"
type input "2.28"
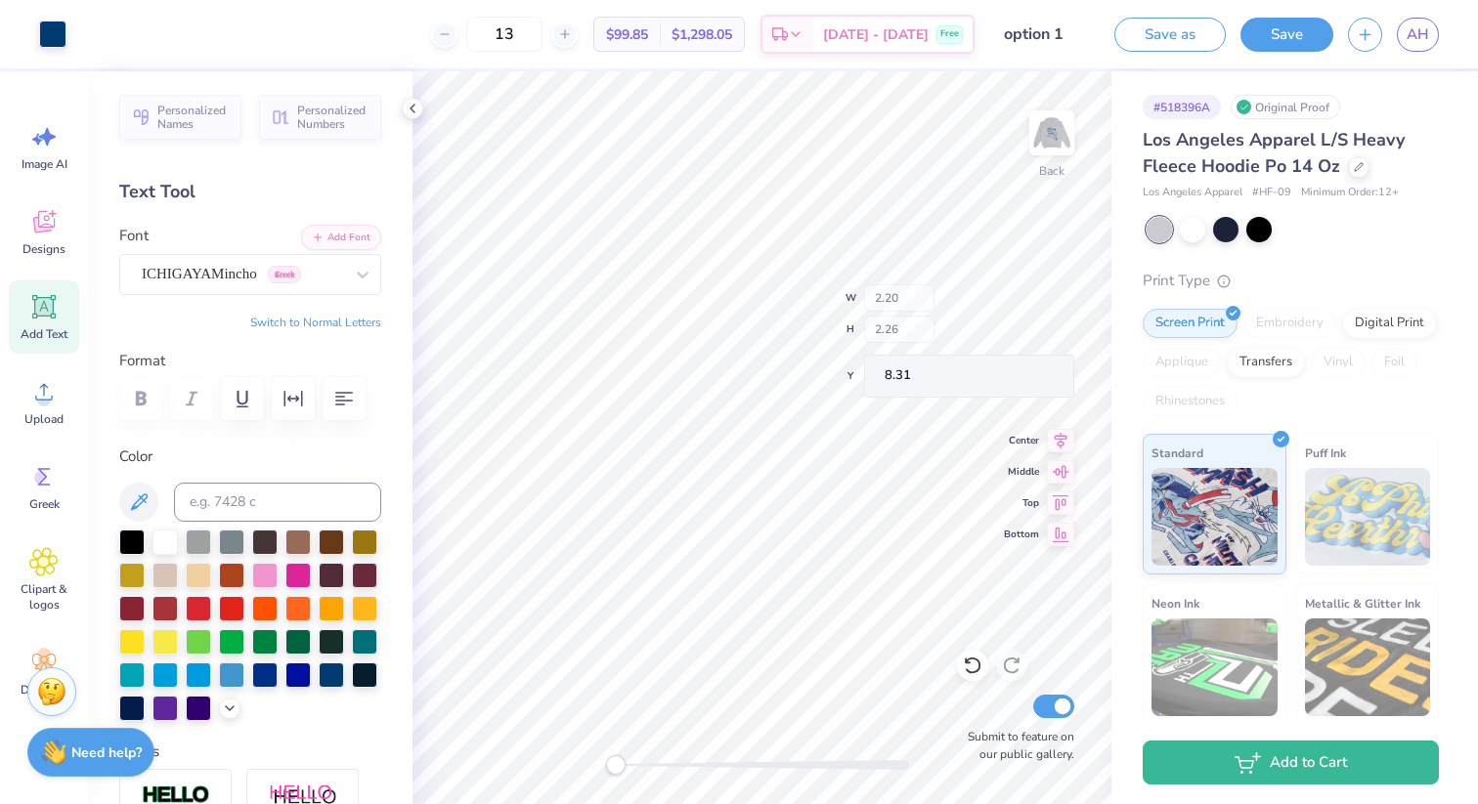
type input "2.20"
type input "2.26"
type input "2.28"
type input "6.50"
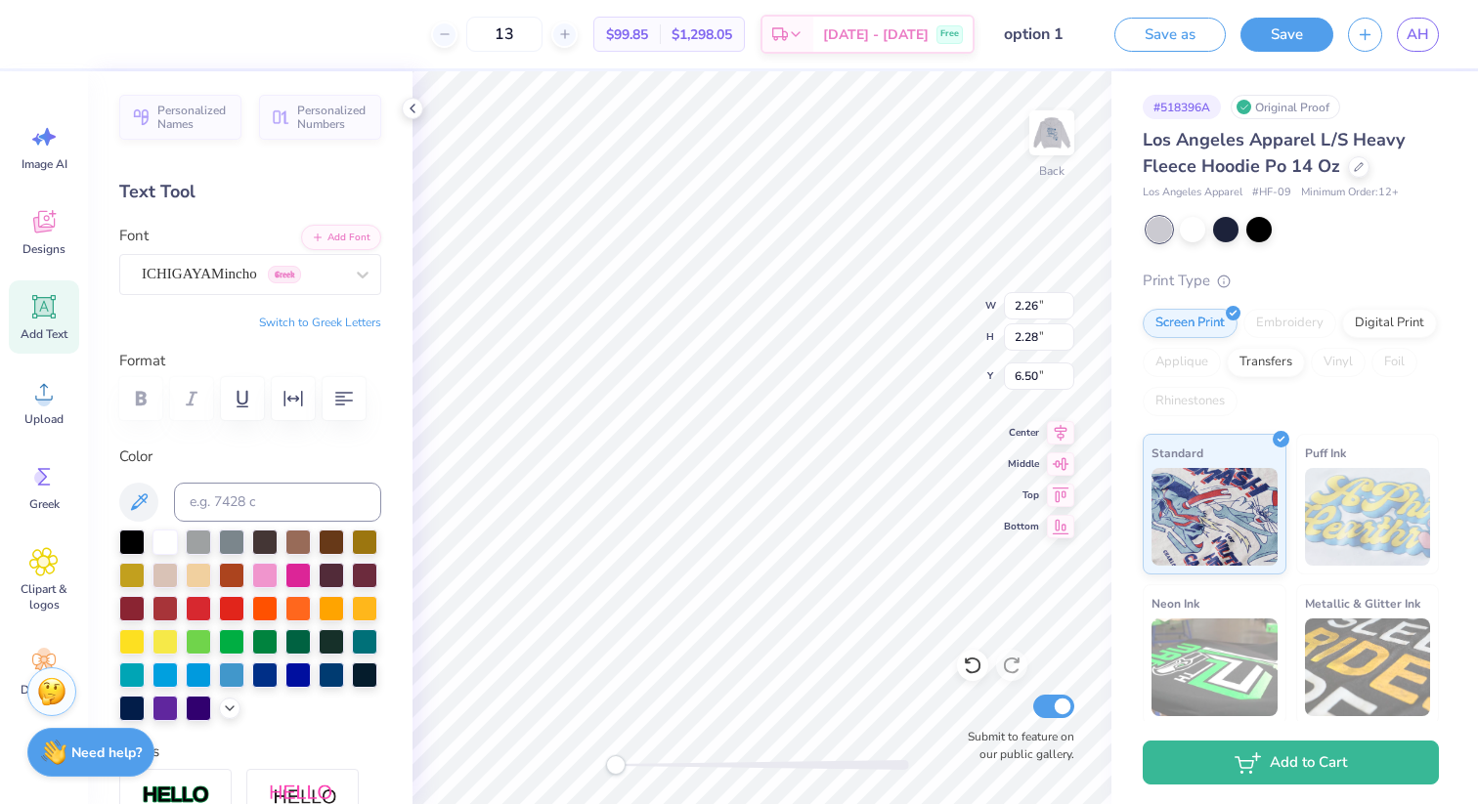
type input "2.60"
type input "4.35"
type input "2.26"
type input "2.28"
type input "6.47"
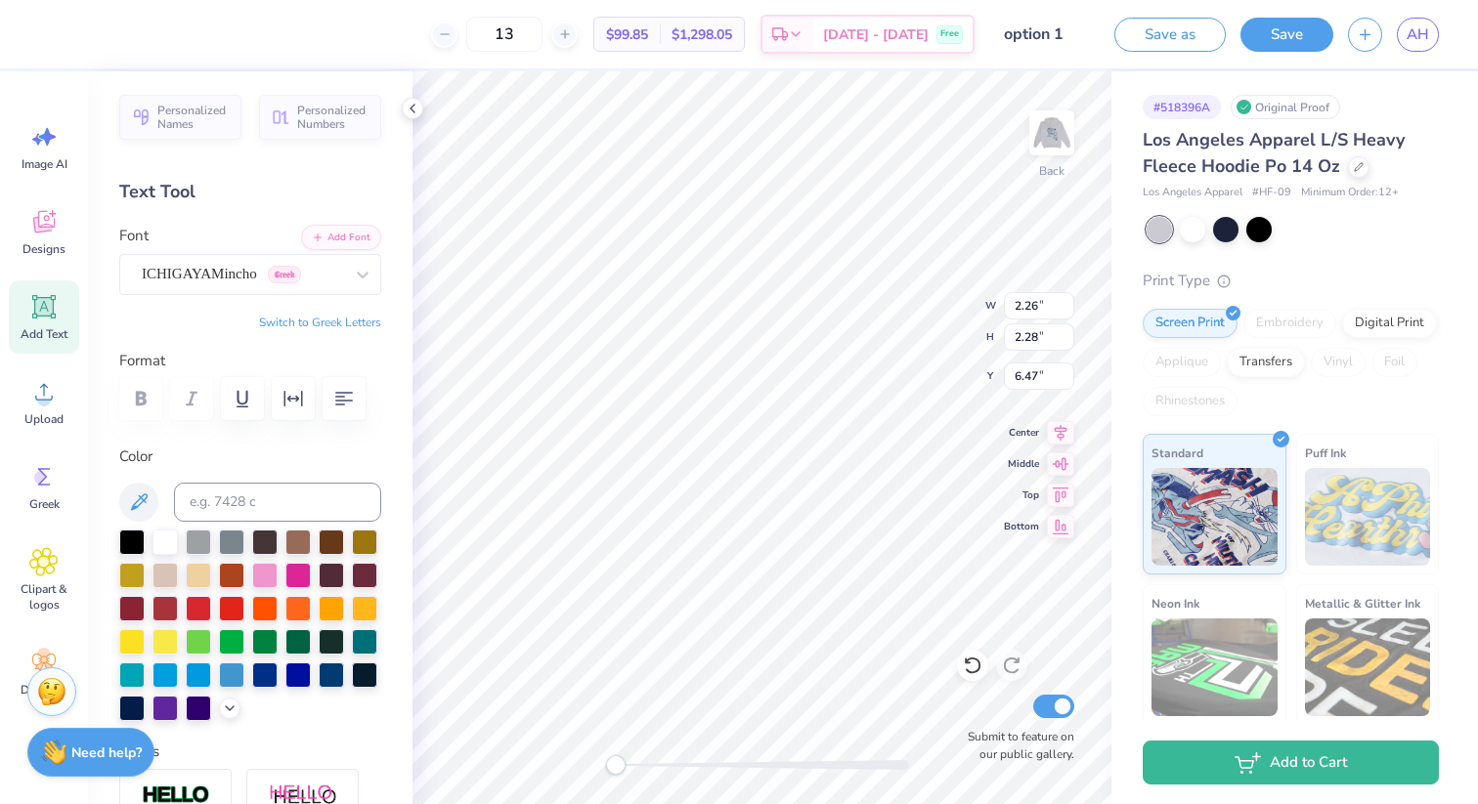
type input "2.60"
type input "3.88"
type input "2.60"
type input "3.88"
click at [1354, 166] on icon at bounding box center [1359, 165] width 10 height 10
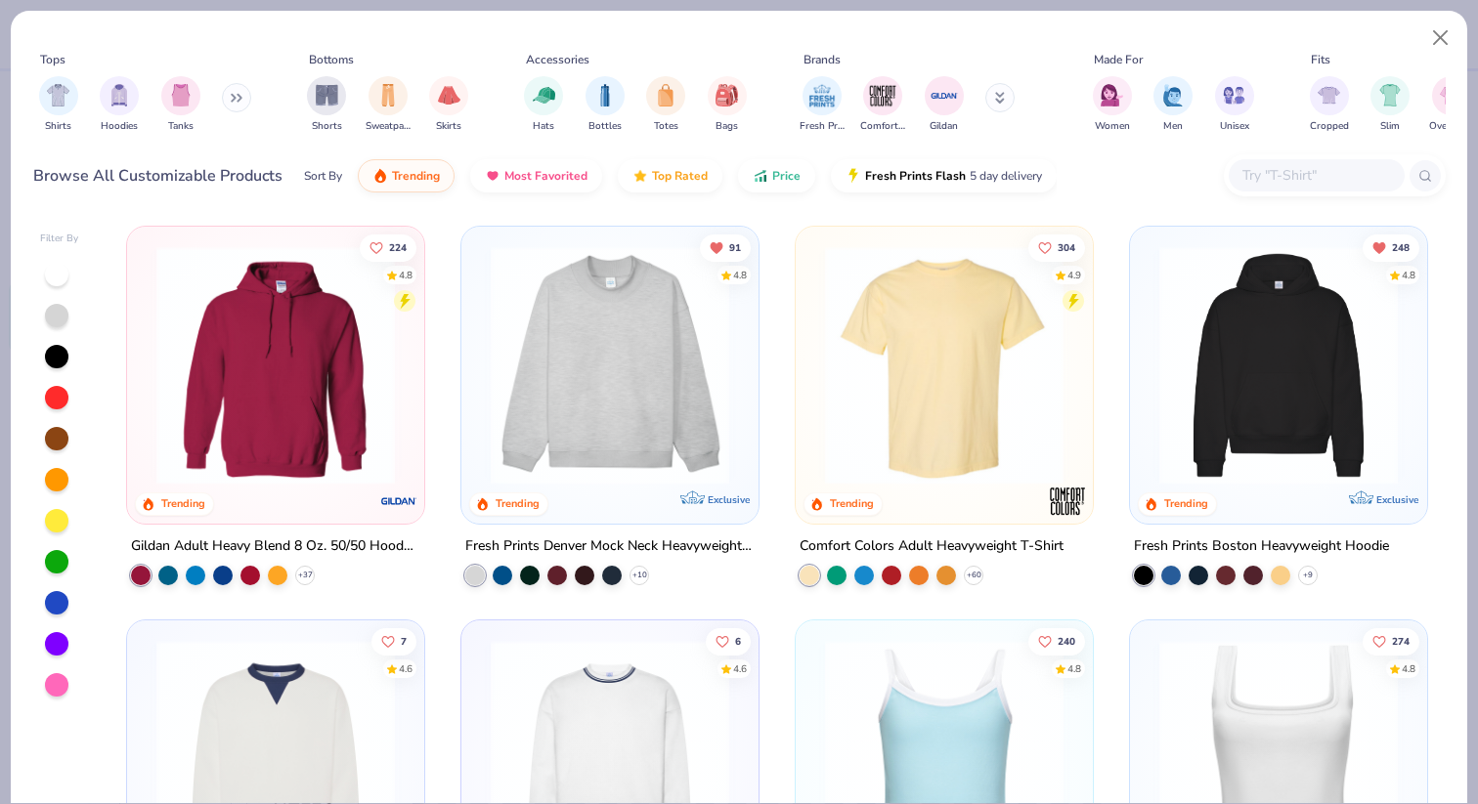
click at [1181, 414] on img at bounding box center [1278, 365] width 258 height 238
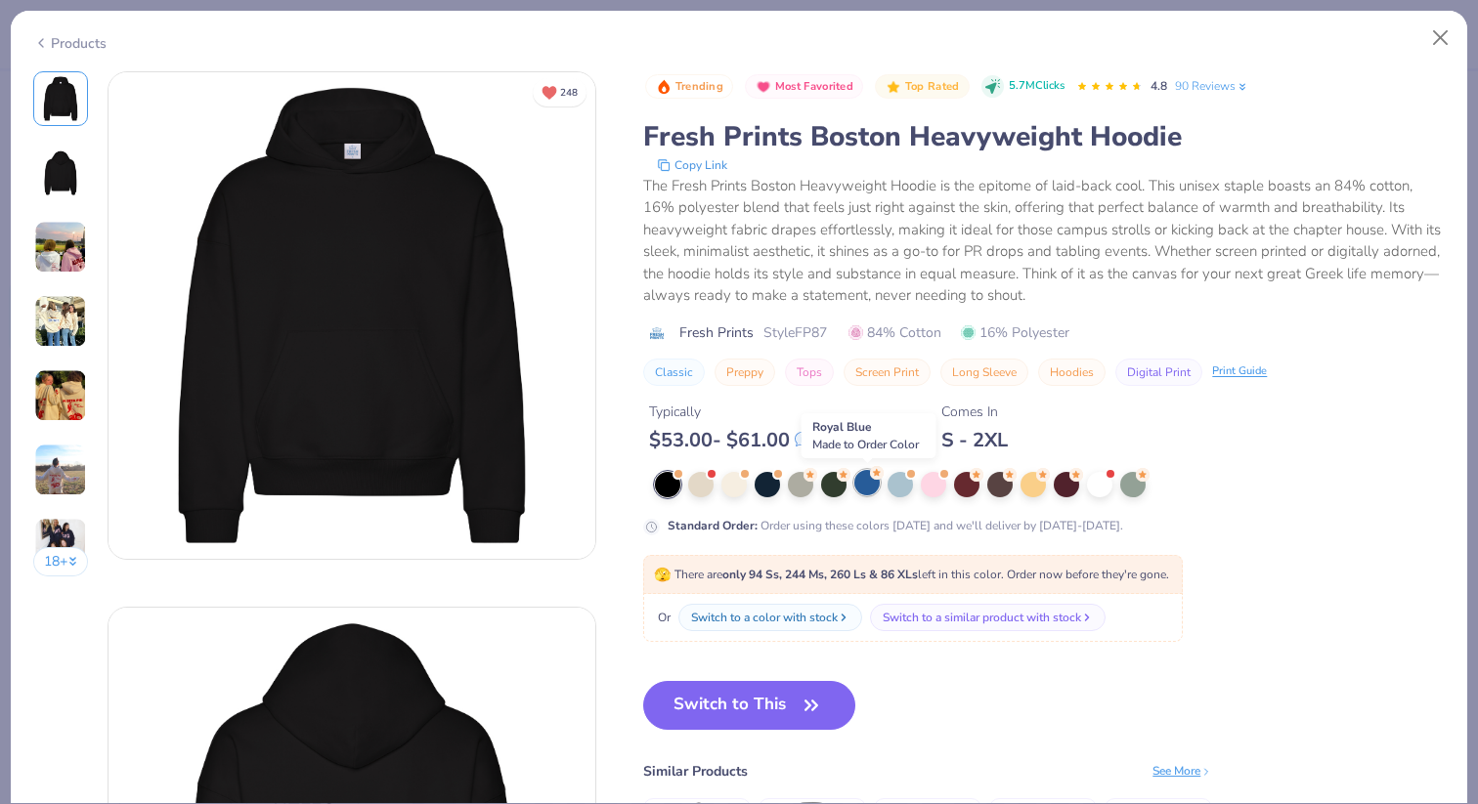
click at [867, 491] on div at bounding box center [866, 482] width 25 height 25
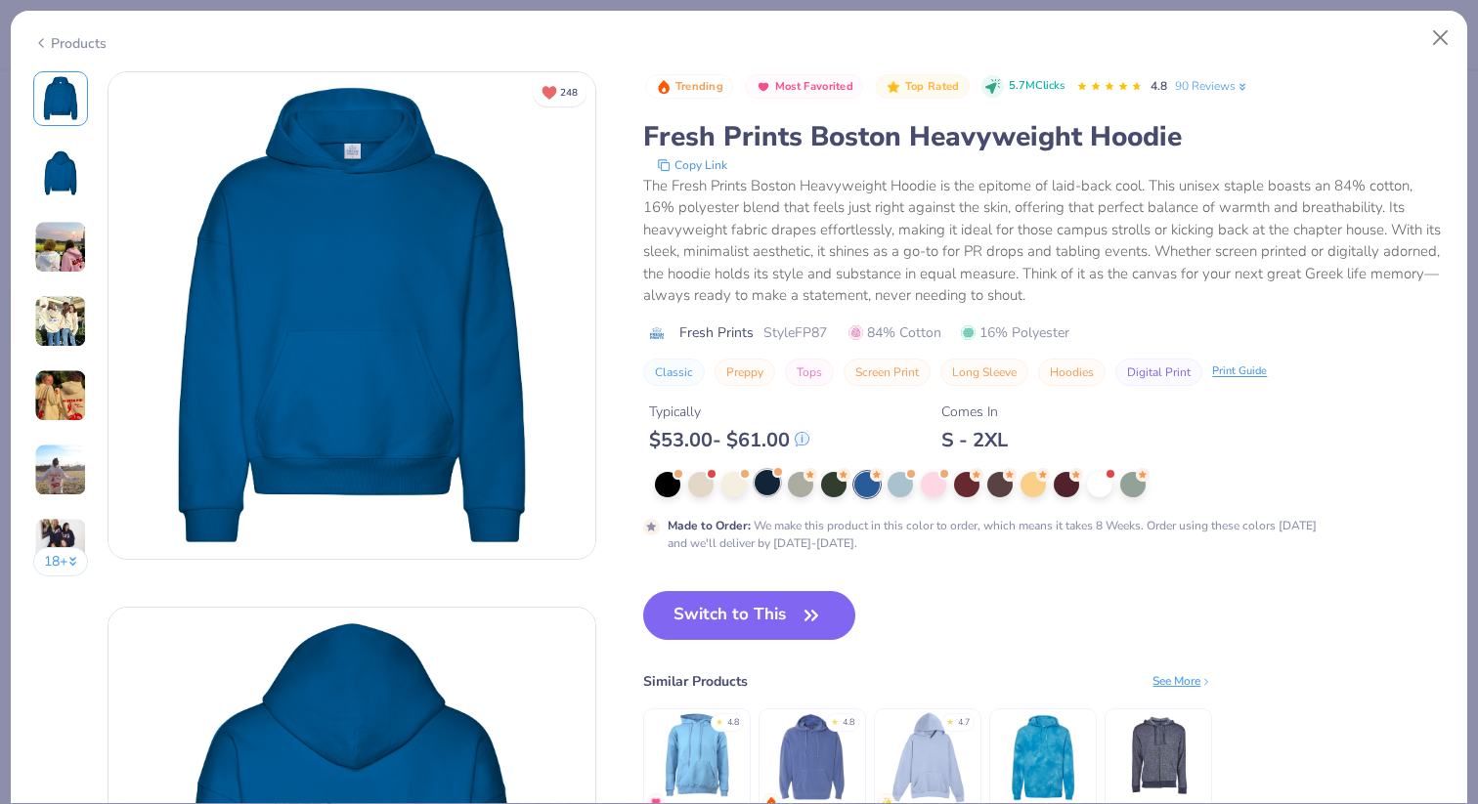
click at [770, 481] on div at bounding box center [767, 482] width 25 height 25
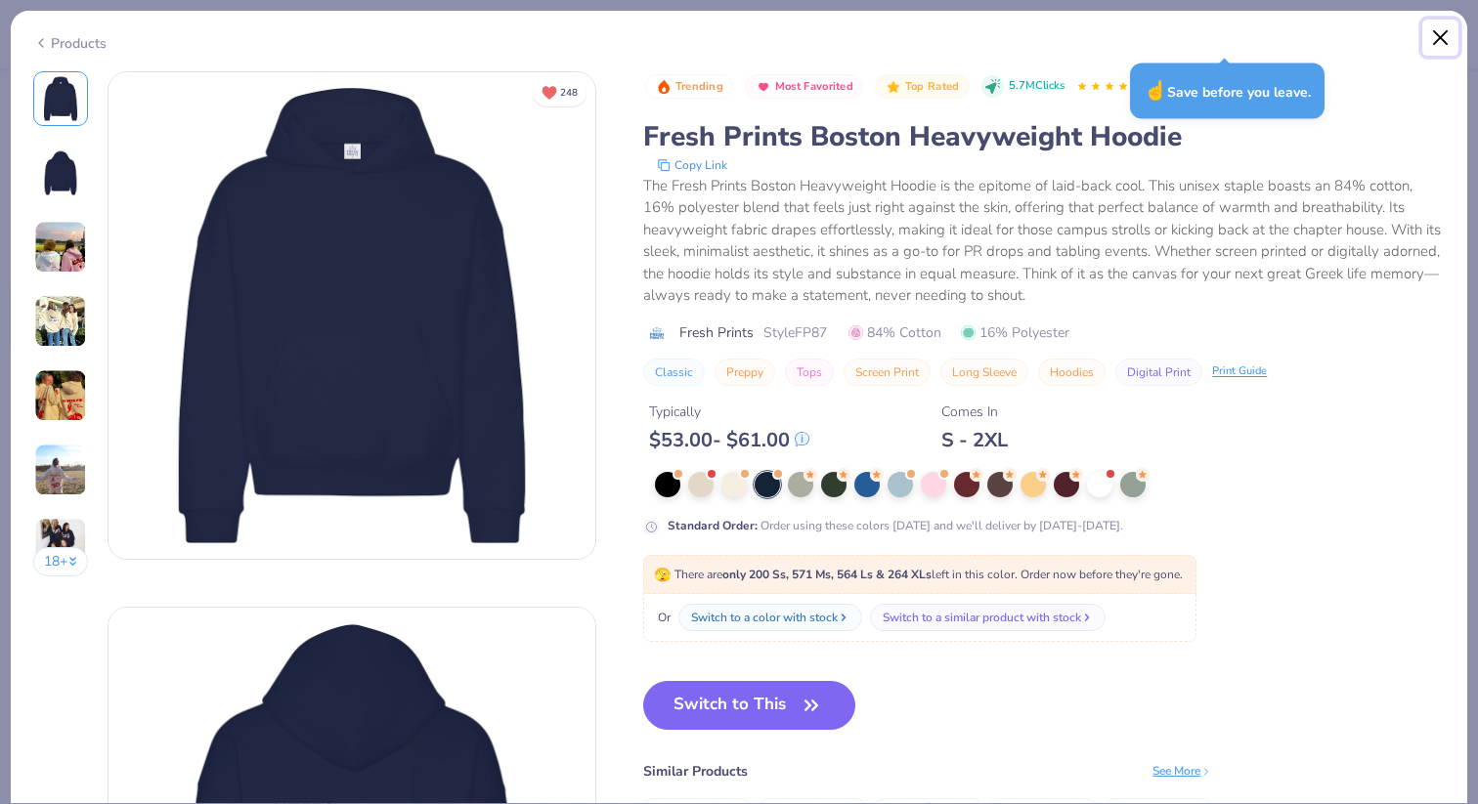
click at [1438, 36] on button "Close" at bounding box center [1440, 38] width 37 height 37
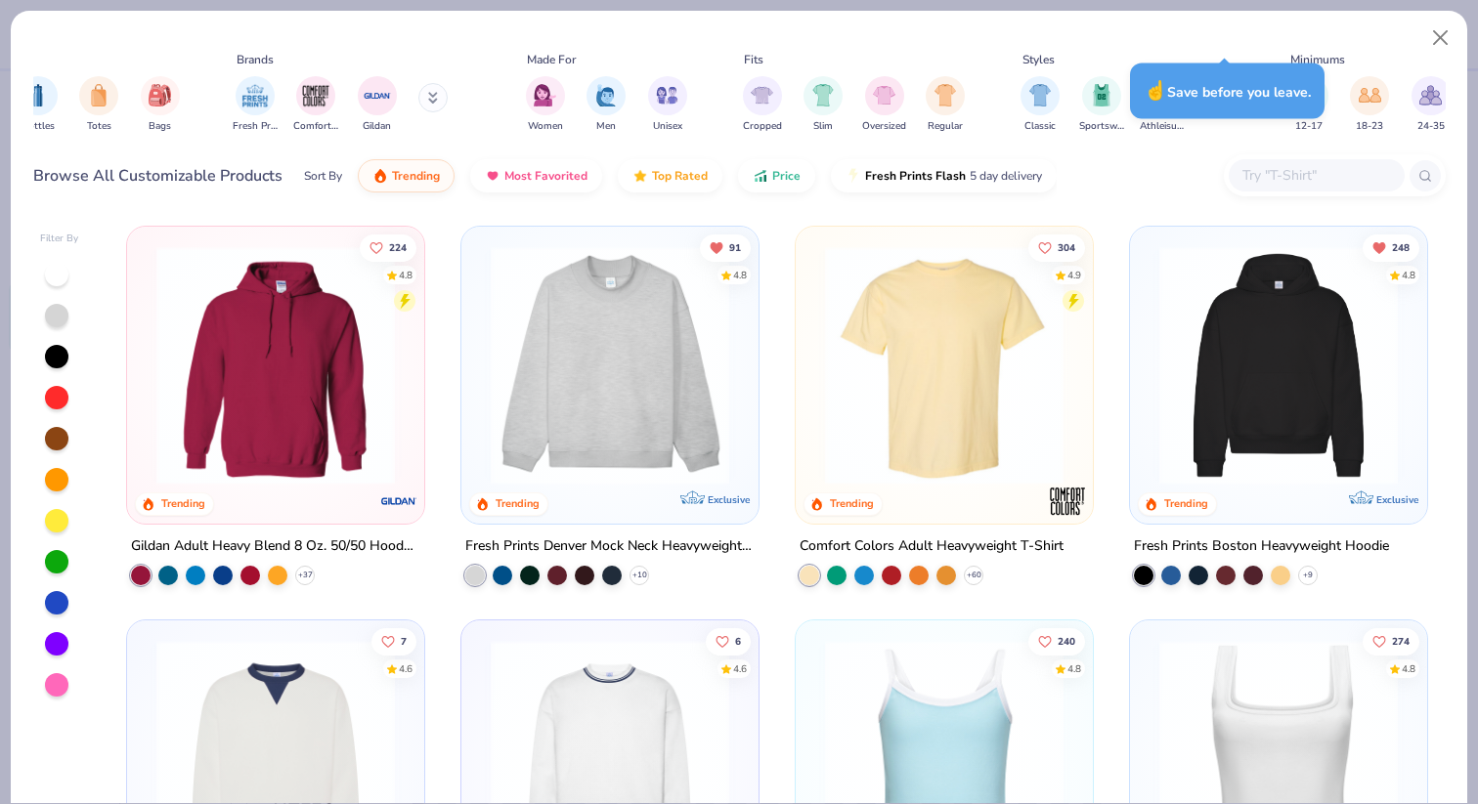
scroll to position [0, 897]
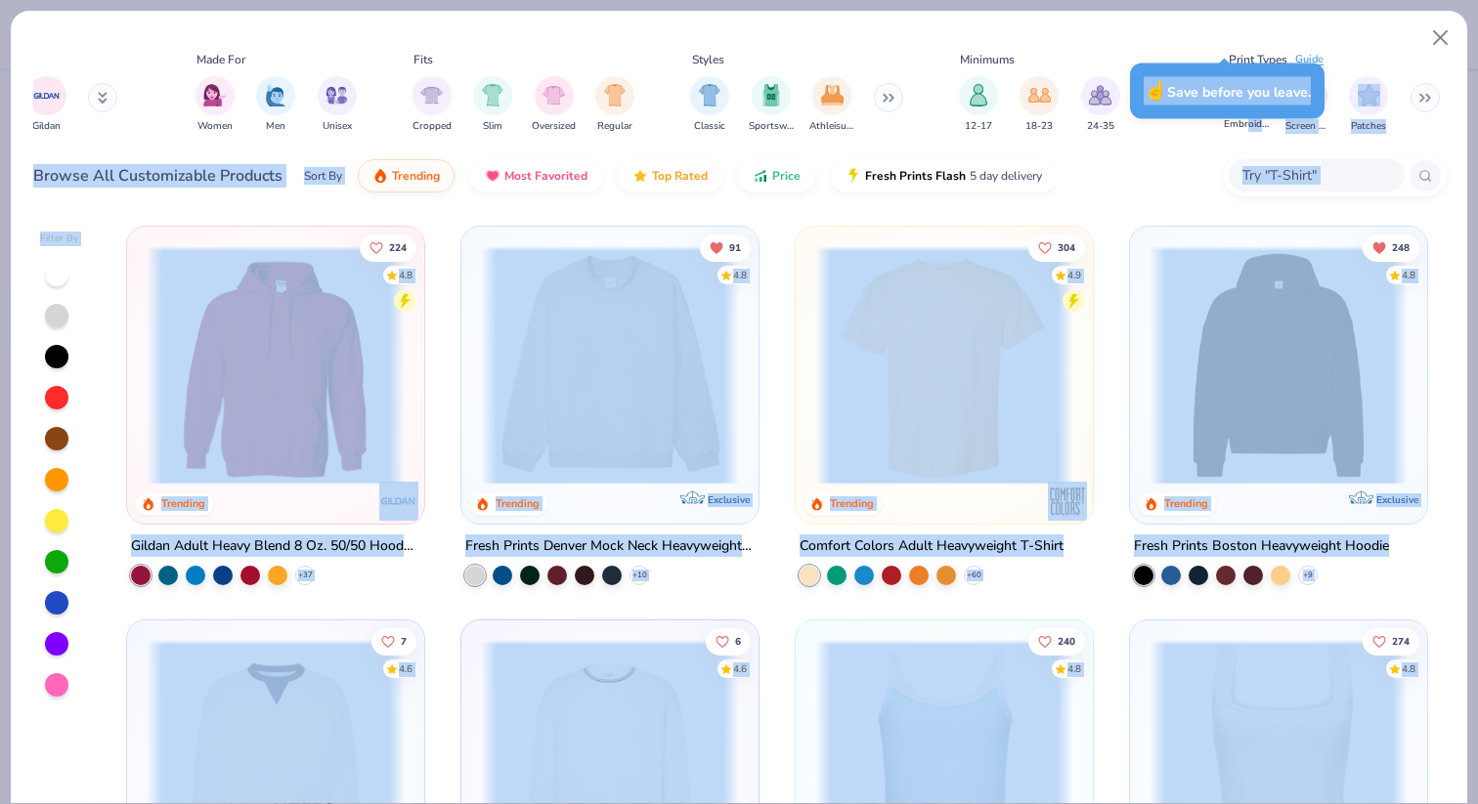
click at [1246, 124] on body "Art colors 13 $99.85 Per Item $1,298.05 Total Est. Delivery Sep 24 - 27 Free De…" at bounding box center [739, 402] width 1478 height 804
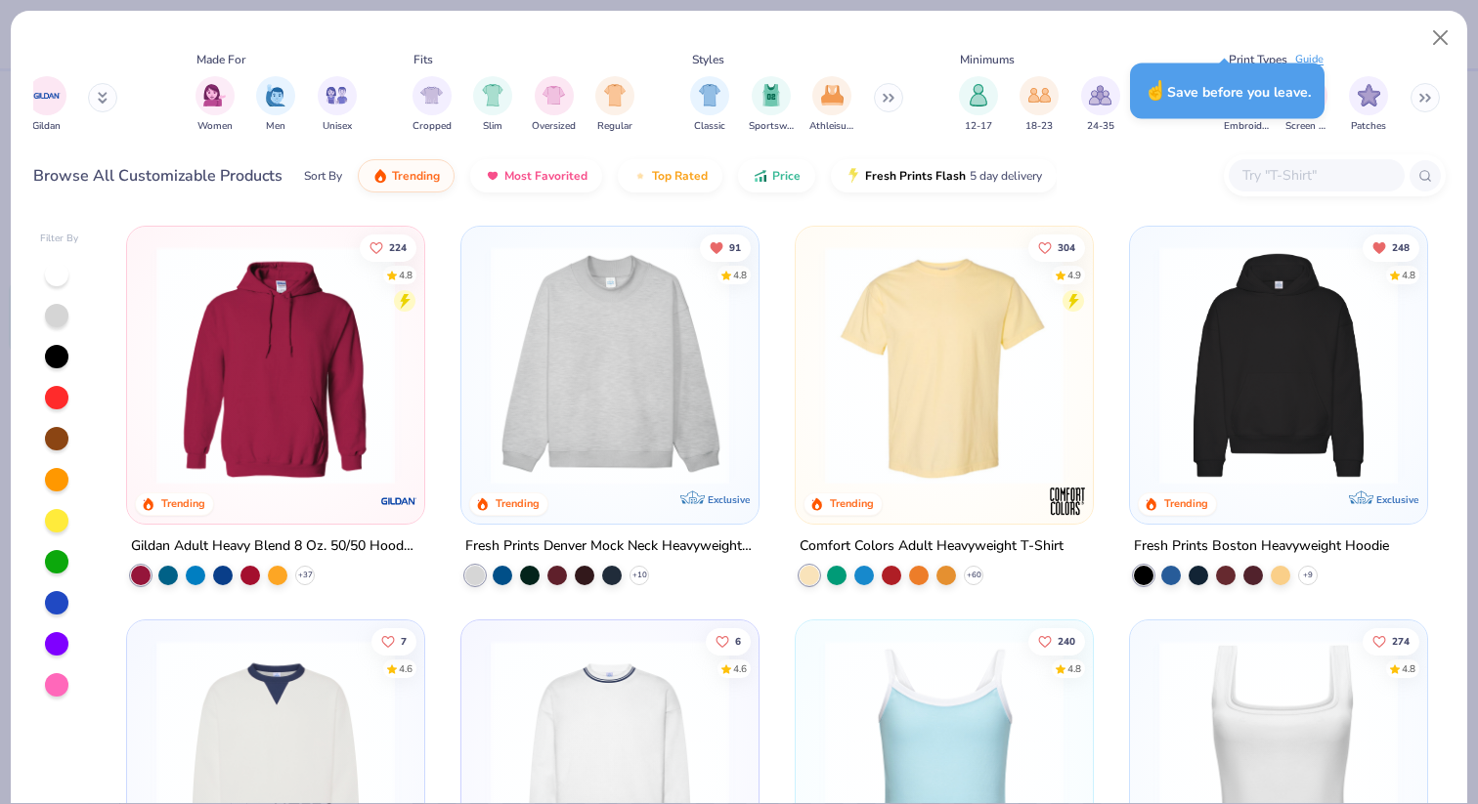
click at [1148, 129] on div "12-17 18-23 24-35" at bounding box center [1065, 104] width 225 height 72
click at [1343, 56] on div "Print Types Guide" at bounding box center [1333, 60] width 225 height 18
click at [1251, 122] on div "☝️ Save before you leave." at bounding box center [1227, 91] width 206 height 67
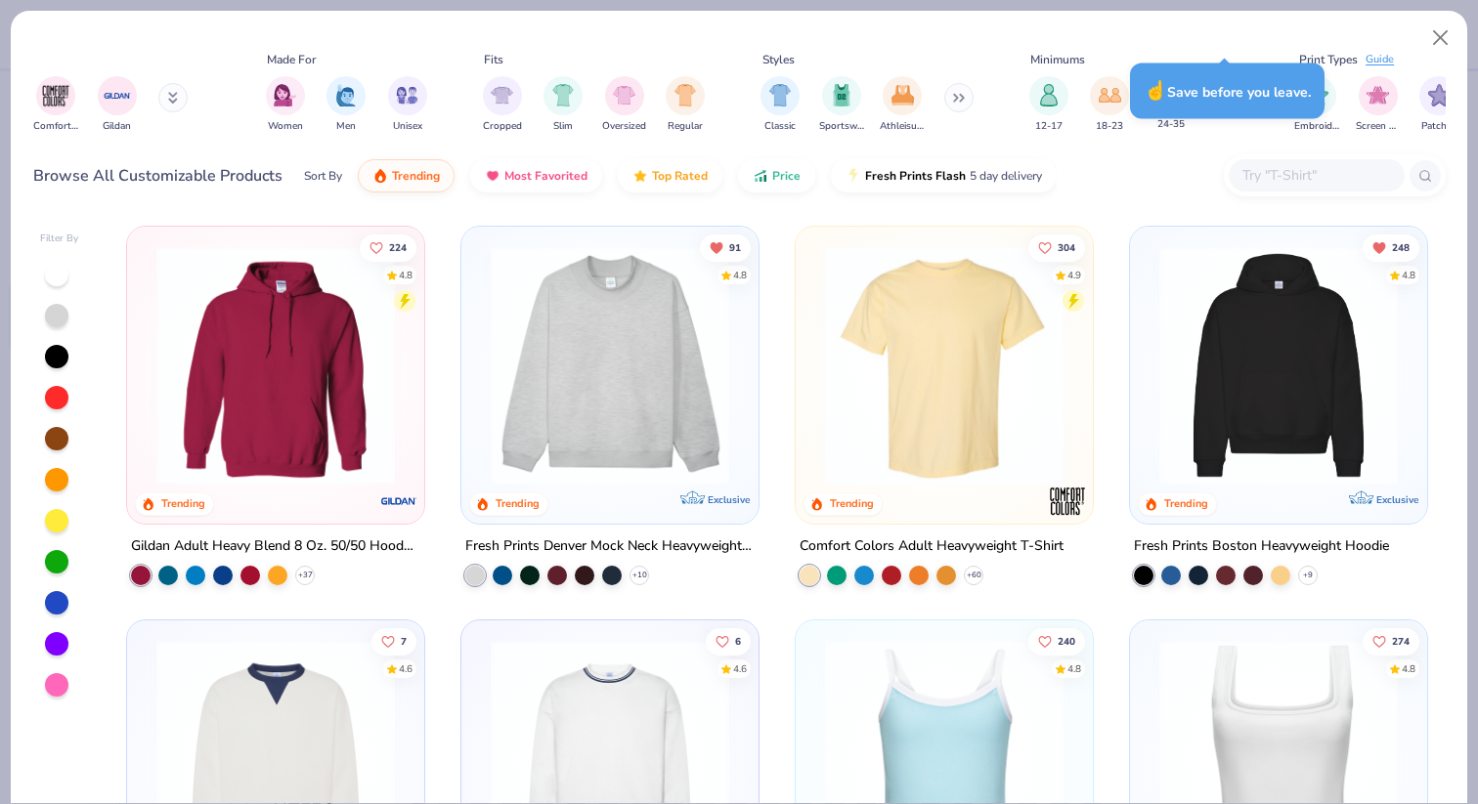
scroll to position [0, 812]
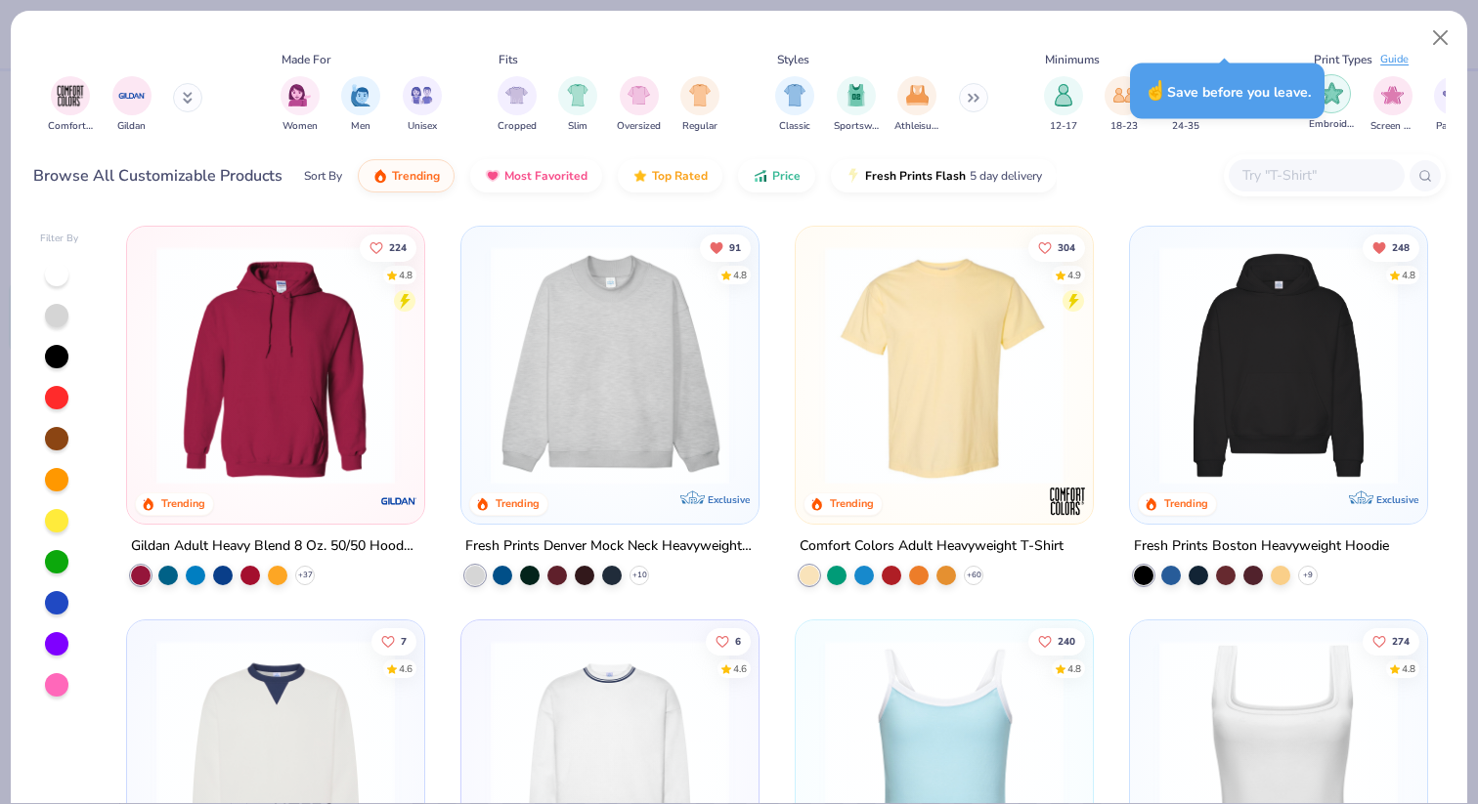
click at [1335, 97] on img "filter for Embroidery" at bounding box center [1331, 93] width 22 height 22
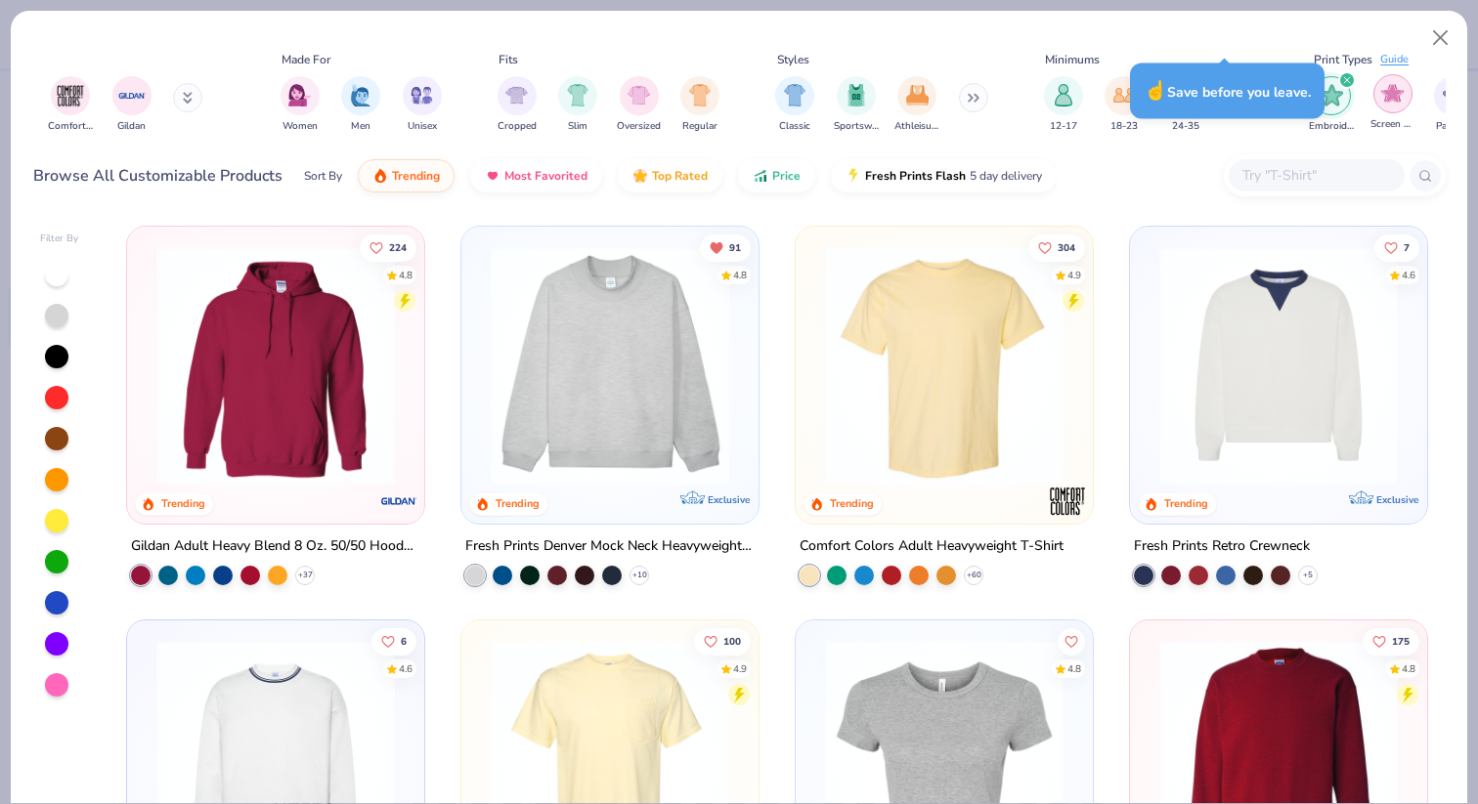
click at [1387, 99] on img "filter for Screen Print" at bounding box center [1392, 93] width 22 height 22
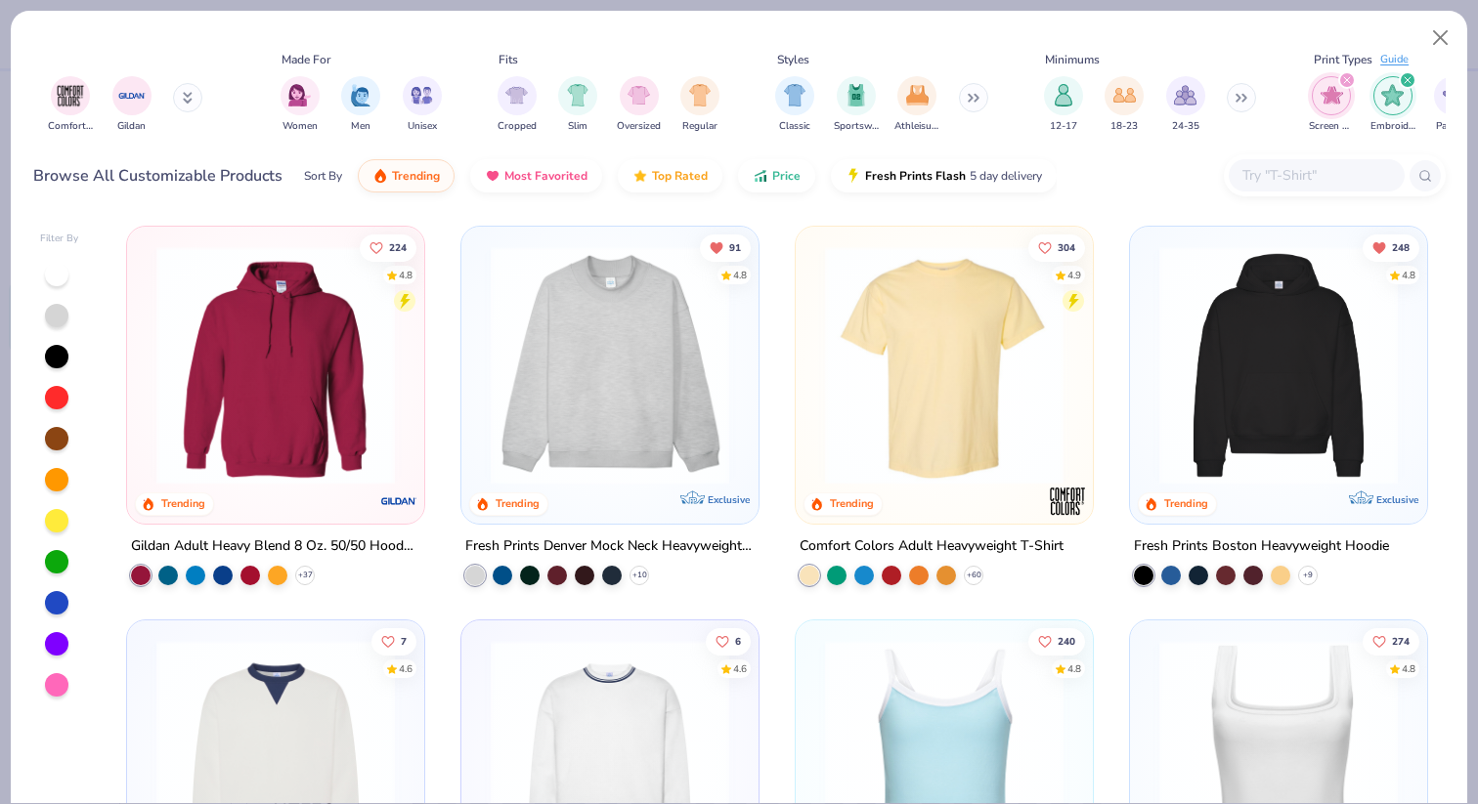
click at [1181, 389] on img at bounding box center [1278, 365] width 258 height 238
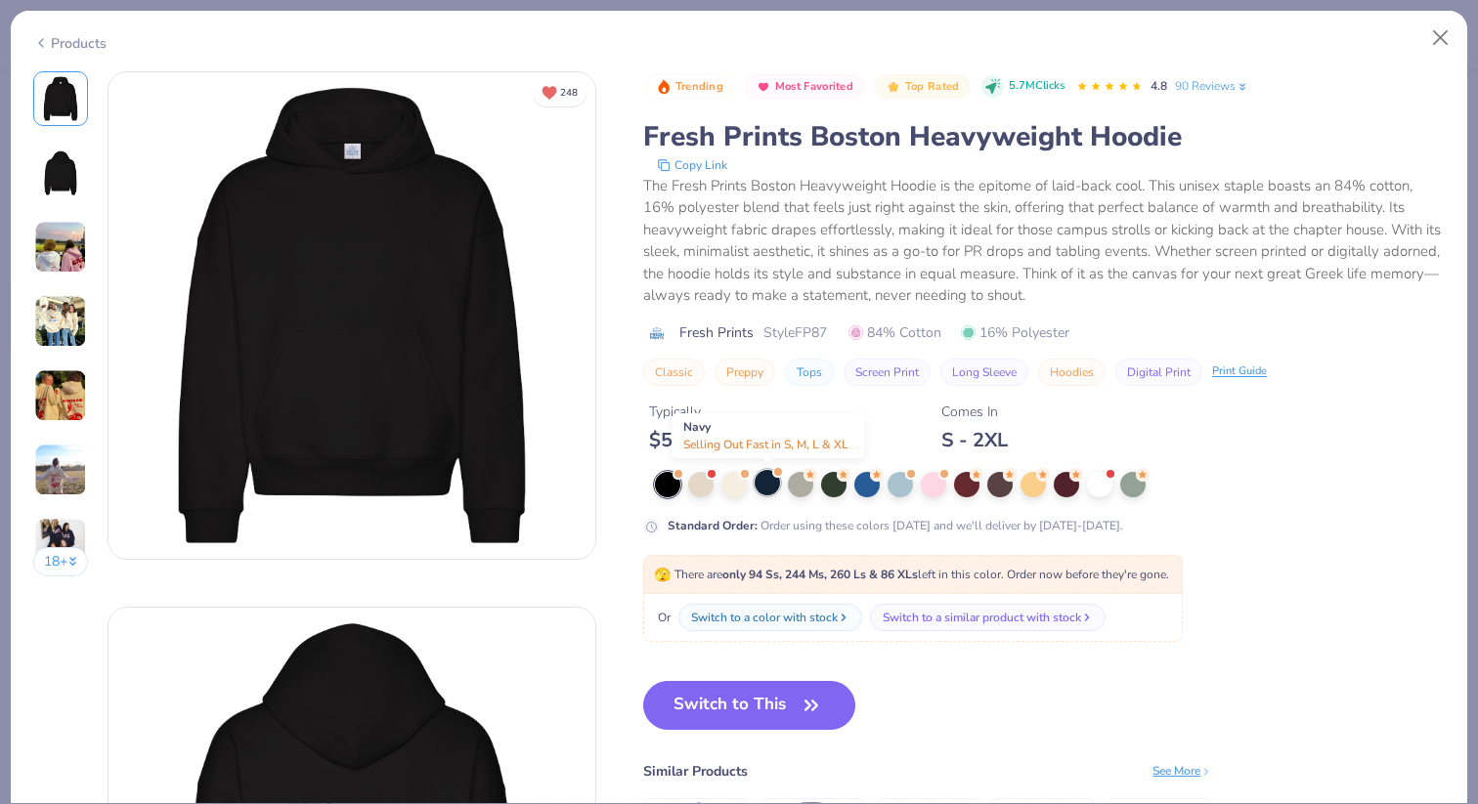
click at [767, 488] on div at bounding box center [767, 482] width 25 height 25
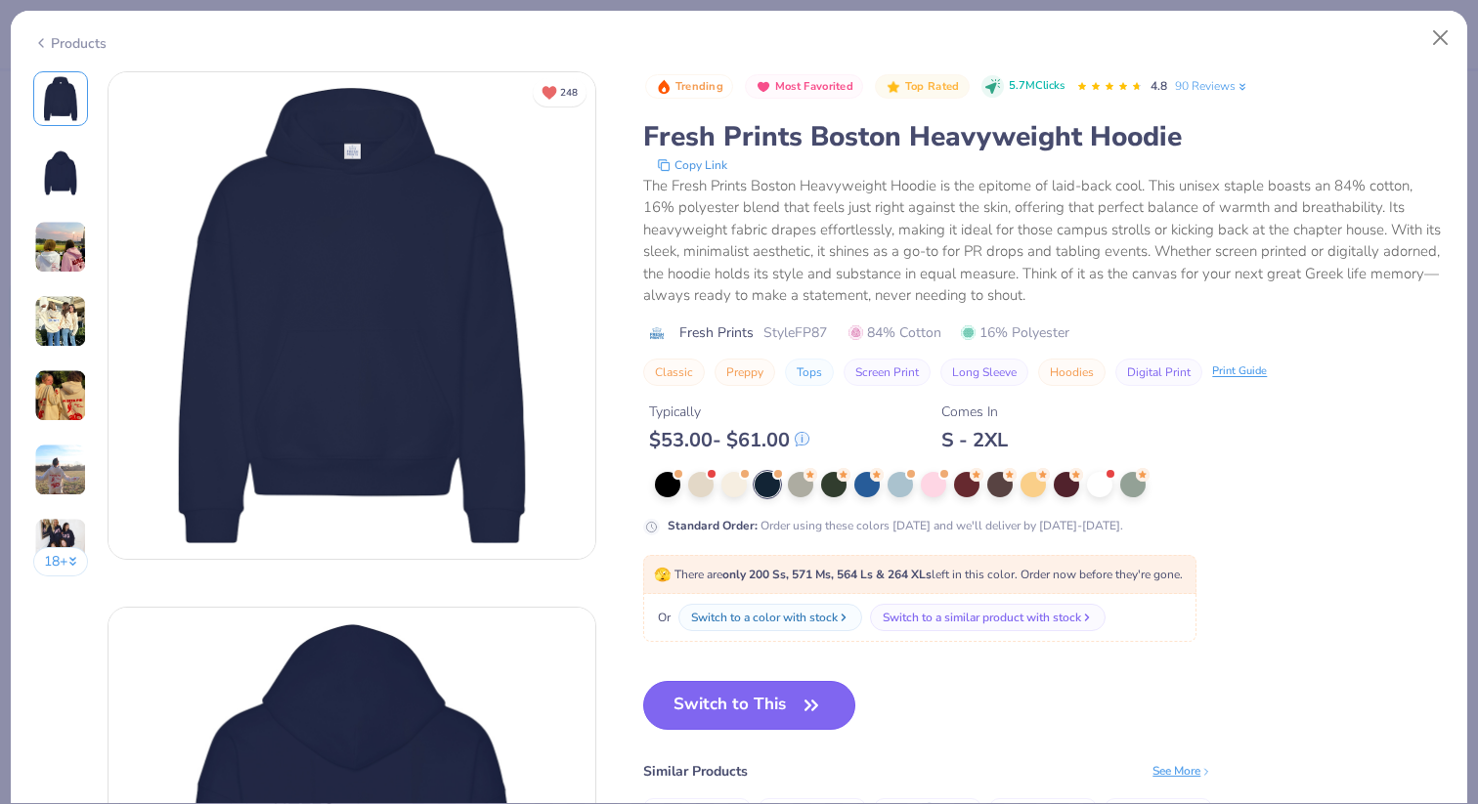
click at [753, 715] on button "Switch to This" at bounding box center [749, 705] width 212 height 49
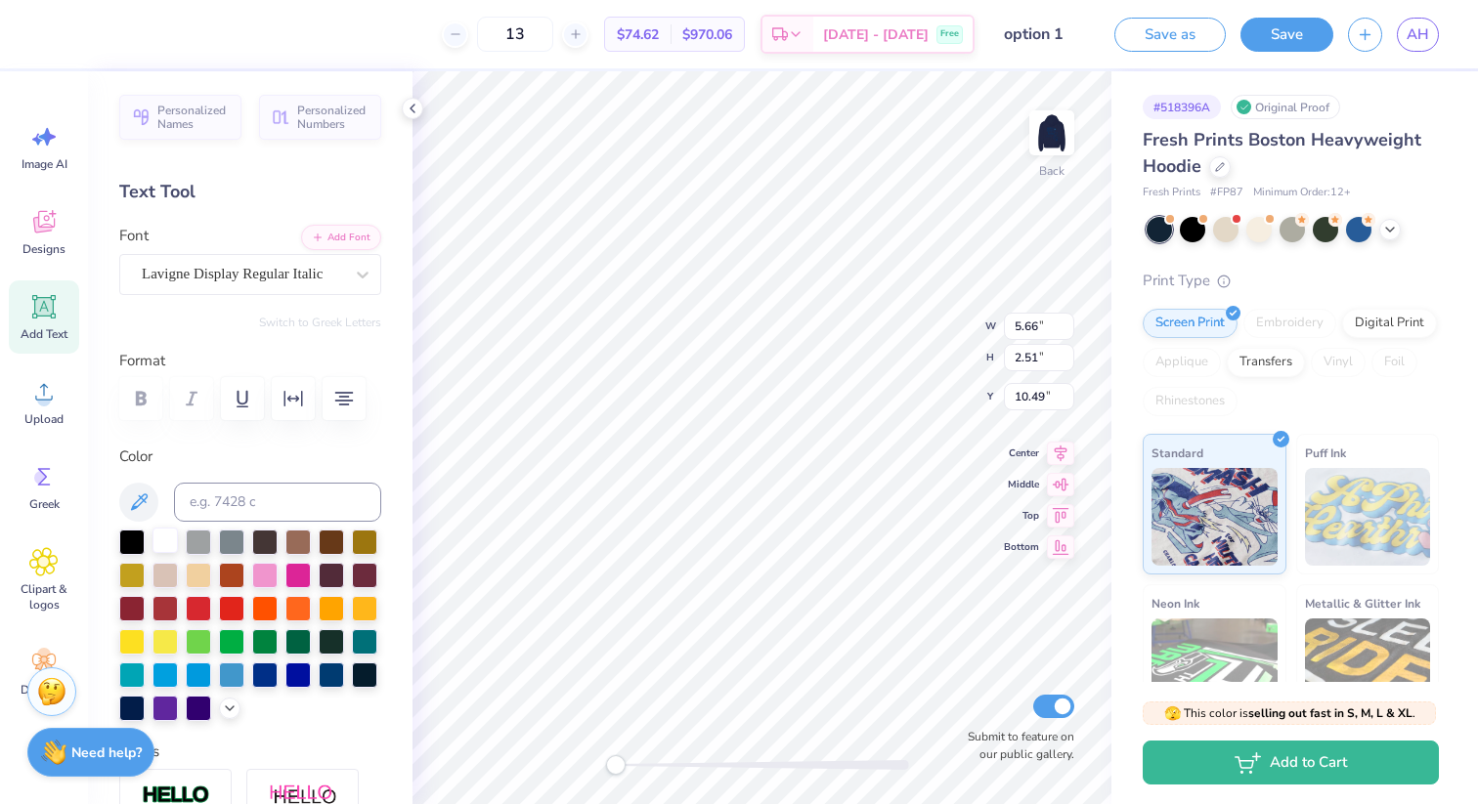
click at [171, 537] on div at bounding box center [164, 540] width 25 height 25
type input "2.26"
type input "2.60"
type input "1.38"
click at [168, 539] on div at bounding box center [164, 540] width 25 height 25
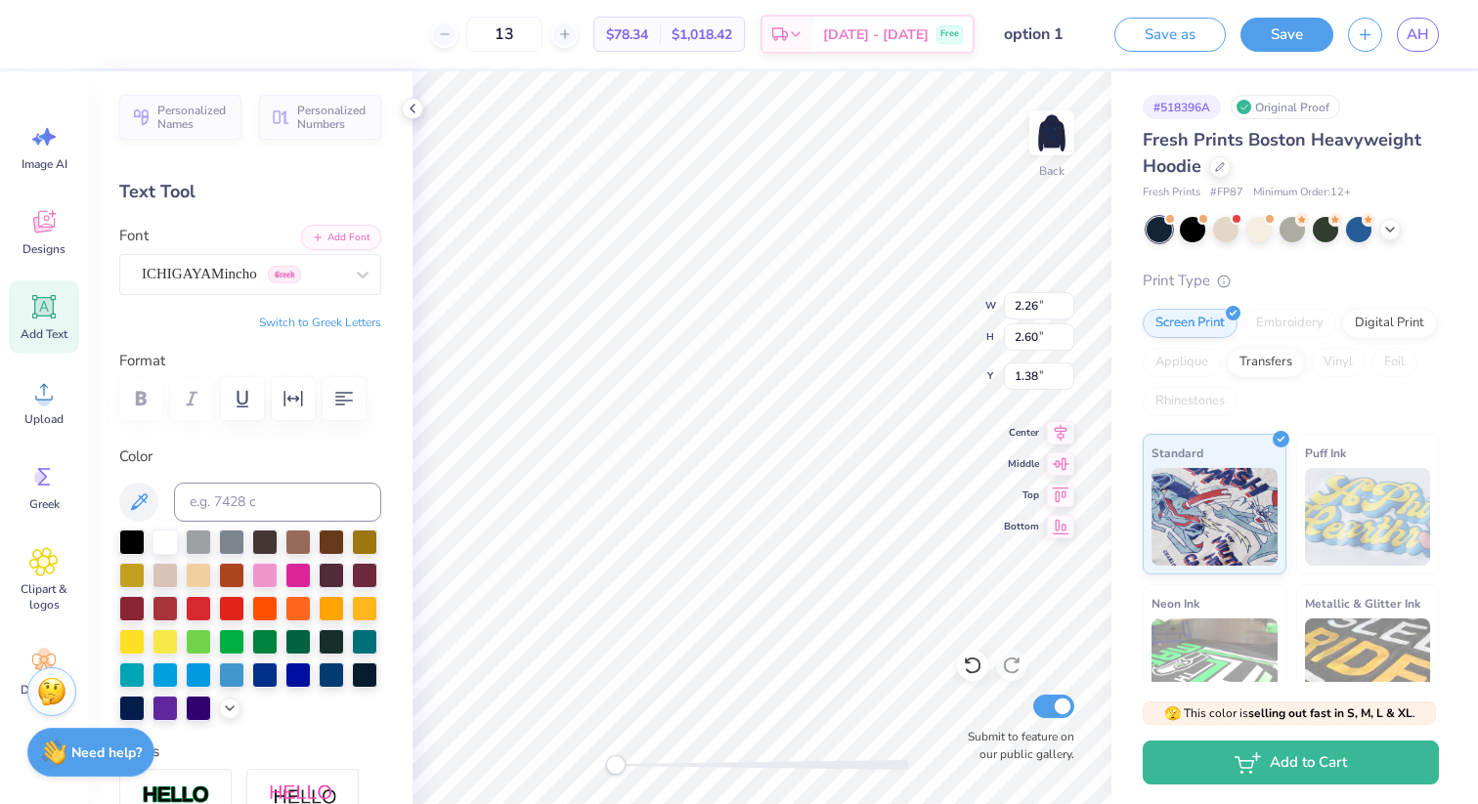
type input "2.28"
type input "3.97"
click at [160, 541] on div at bounding box center [164, 540] width 25 height 25
type input "2.20"
type input "2.26"
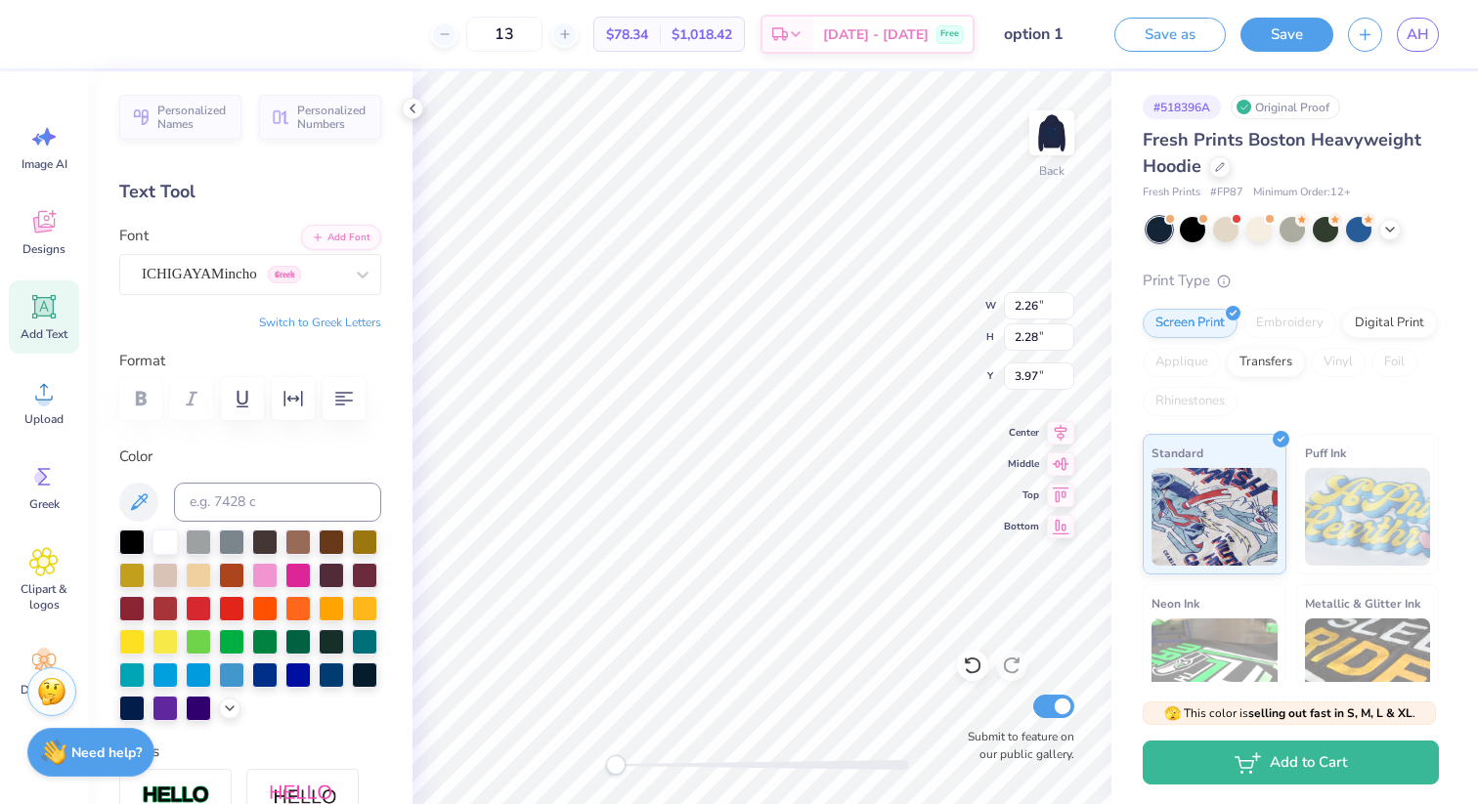
type input "6.25"
click at [170, 542] on div at bounding box center [164, 540] width 25 height 25
click at [1060, 129] on img at bounding box center [1052, 133] width 78 height 78
click at [1044, 132] on img at bounding box center [1051, 132] width 39 height 39
click at [53, 27] on div at bounding box center [52, 32] width 27 height 27
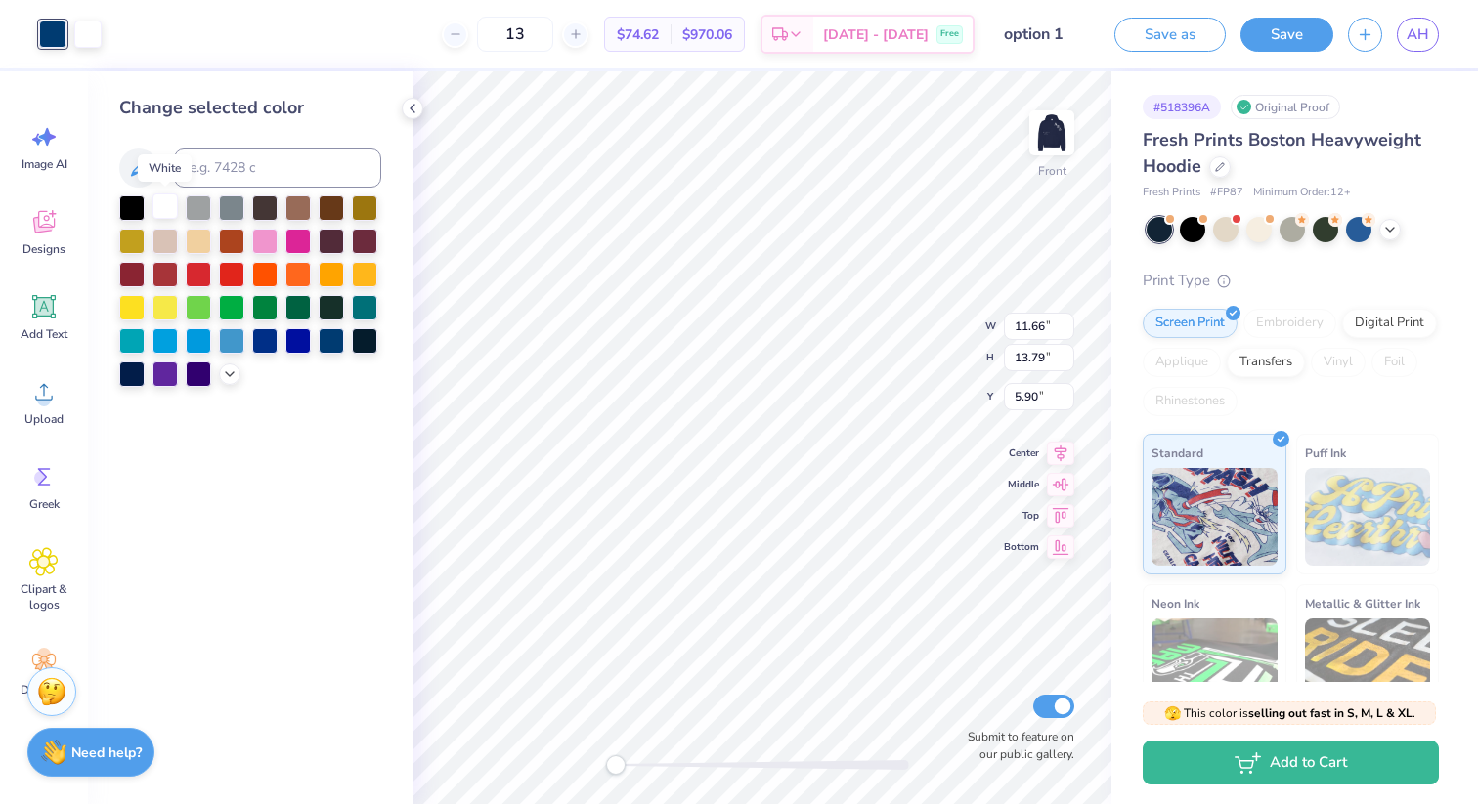
click at [170, 199] on div at bounding box center [164, 206] width 25 height 25
click at [81, 23] on div "13 $70.91 Per Item $921.83 Total Est. Delivery Sep 24 - 27 Free" at bounding box center [527, 34] width 893 height 68
click at [85, 51] on div "13 $70.91 Per Item $921.83 Total Est. Delivery Sep 24 - 27 Free" at bounding box center [527, 34] width 893 height 68
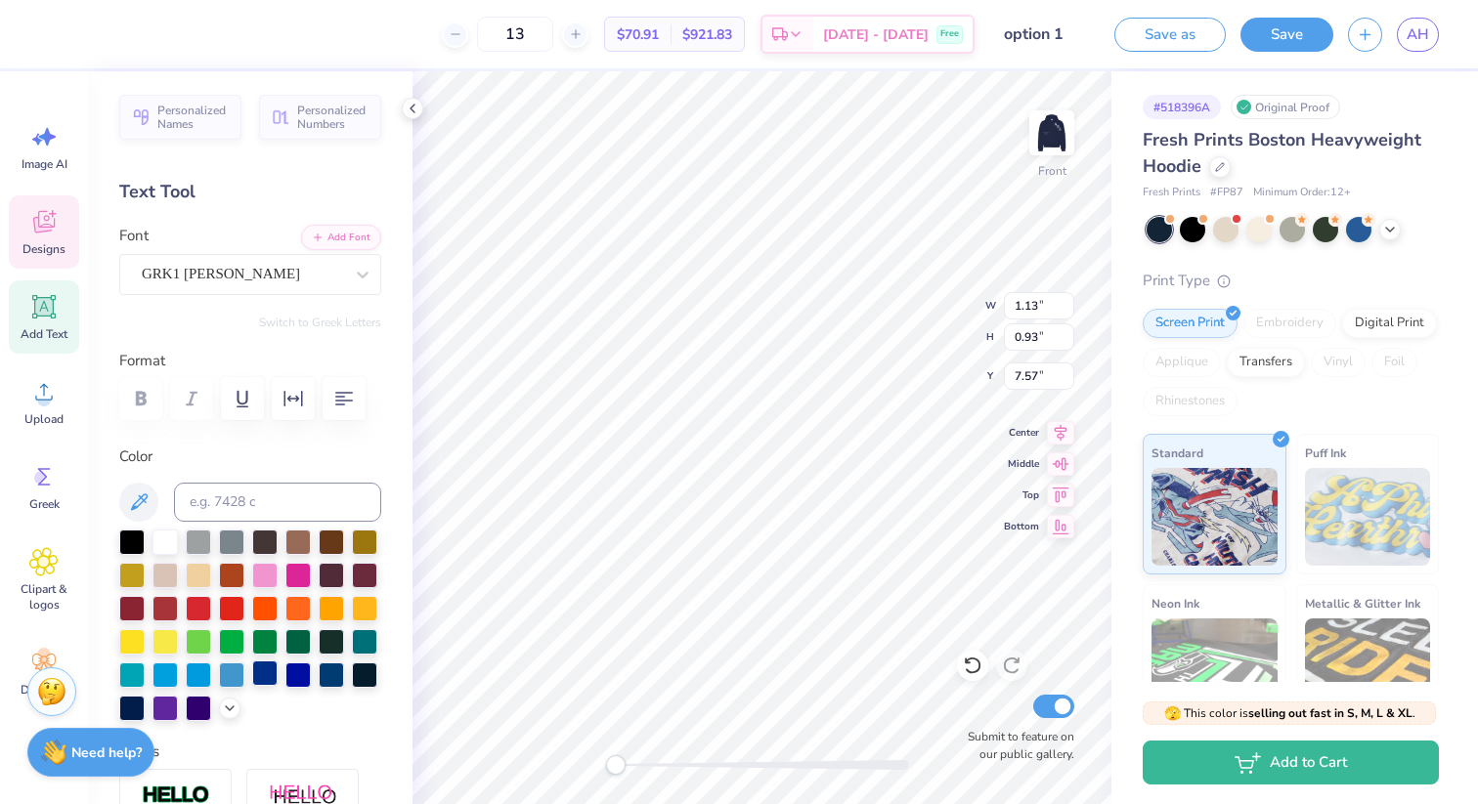
click at [259, 673] on div at bounding box center [264, 673] width 25 height 25
type input "1.33"
type input "1.10"
type input "7.39"
type input "0.96"
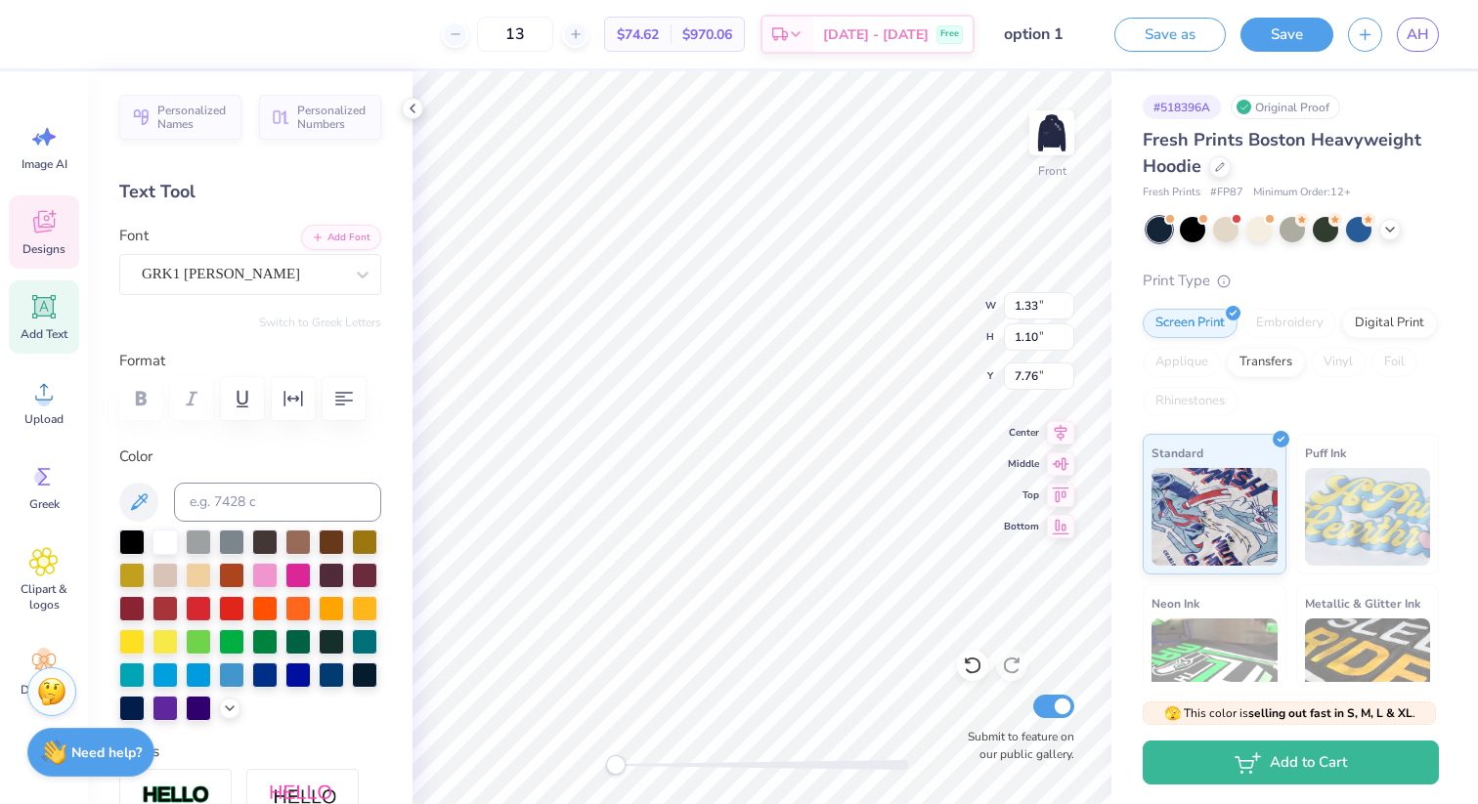
type input "0.79"
type input "7.73"
type input "1.09"
type input "0.90"
type input "7.69"
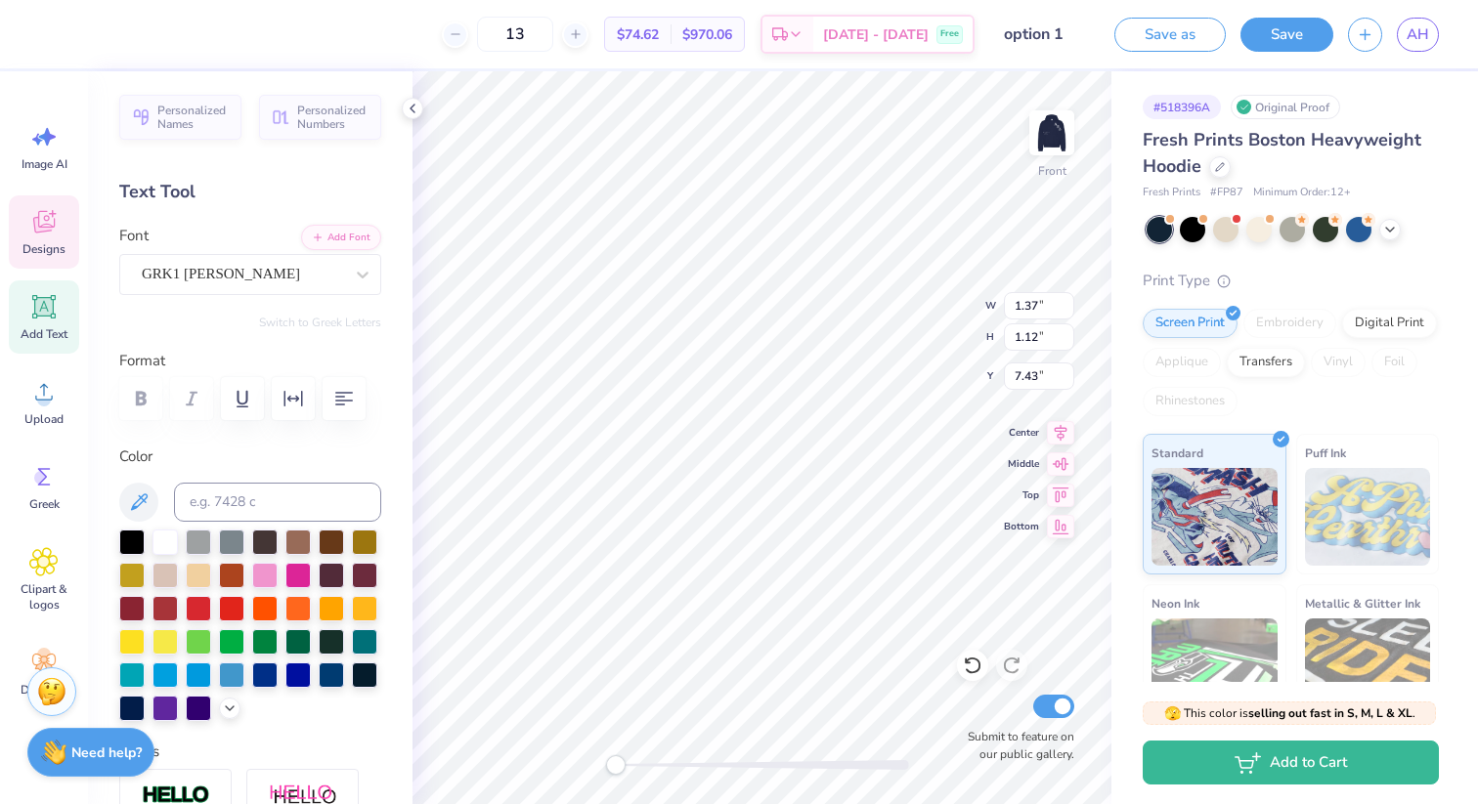
type input "1.37"
type input "1.12"
type input "7.43"
type input "1.09"
type input "0.89"
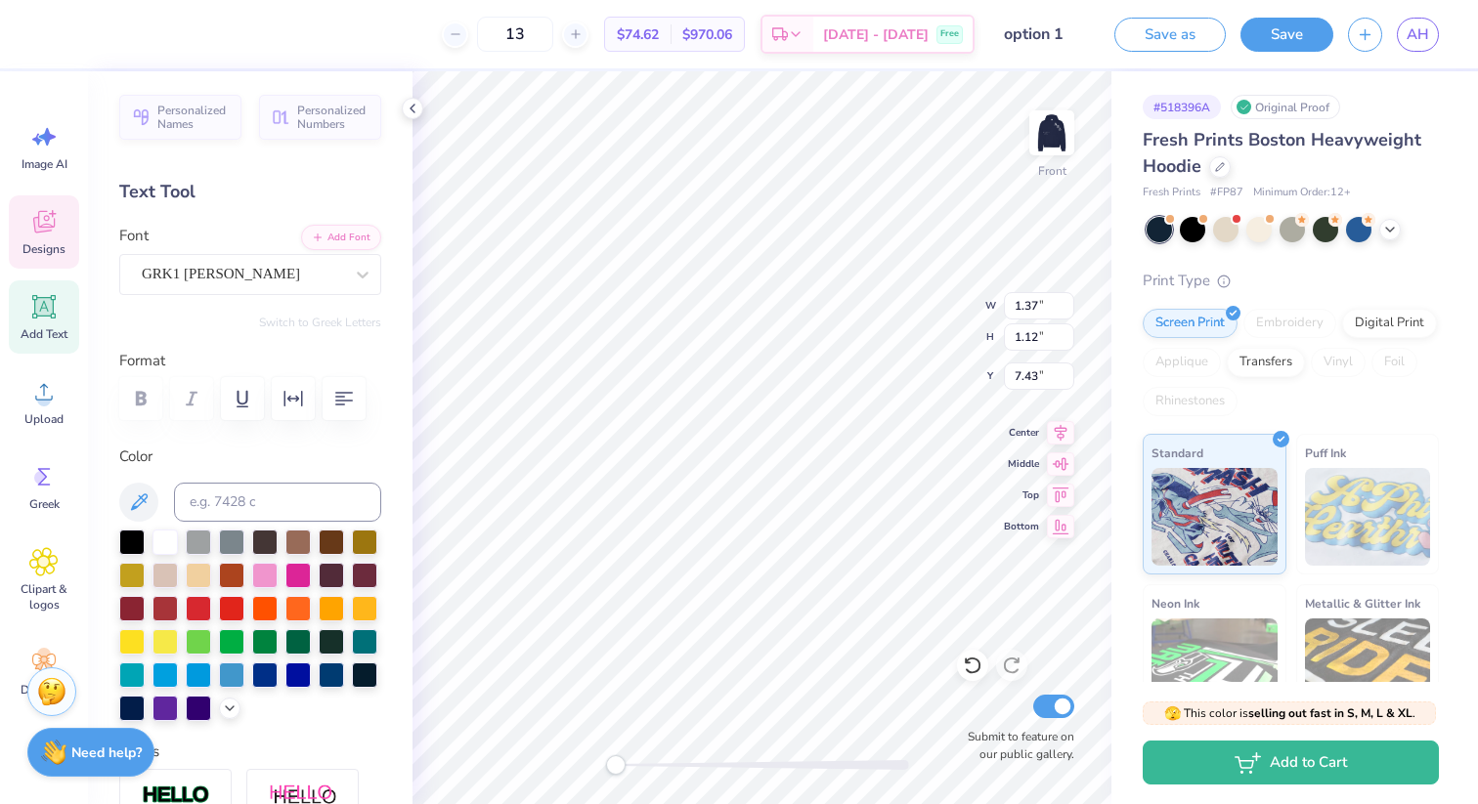
type input "7.41"
type input "1.28"
type input "1.06"
type input "7.42"
type input "1.09"
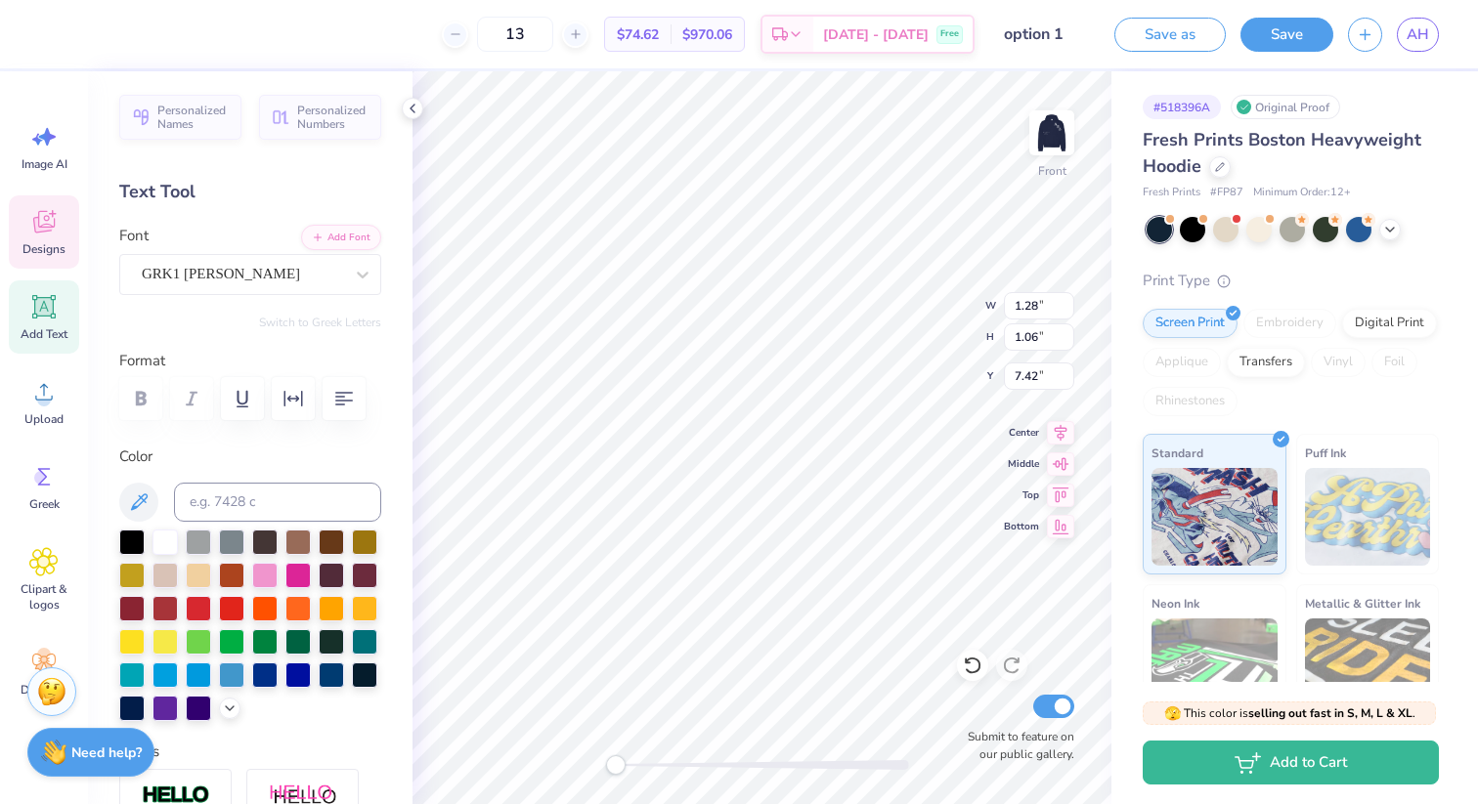
type input "0.89"
type input "7.52"
type input "1.09"
type input "0.89"
type input "7.52"
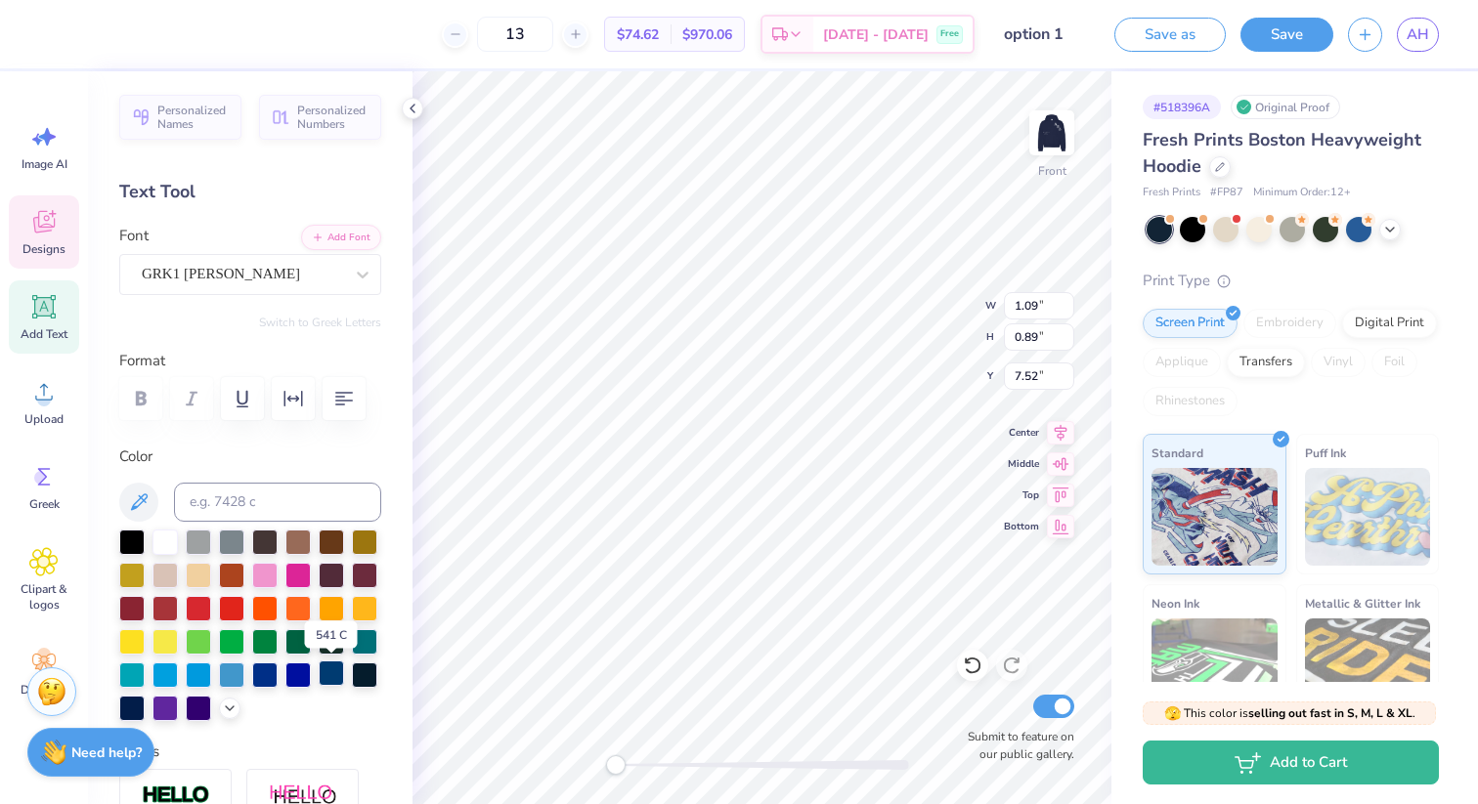
click at [332, 676] on div at bounding box center [331, 673] width 25 height 25
type input "1.37"
type input "1.13"
type input "7.43"
type input "1.14"
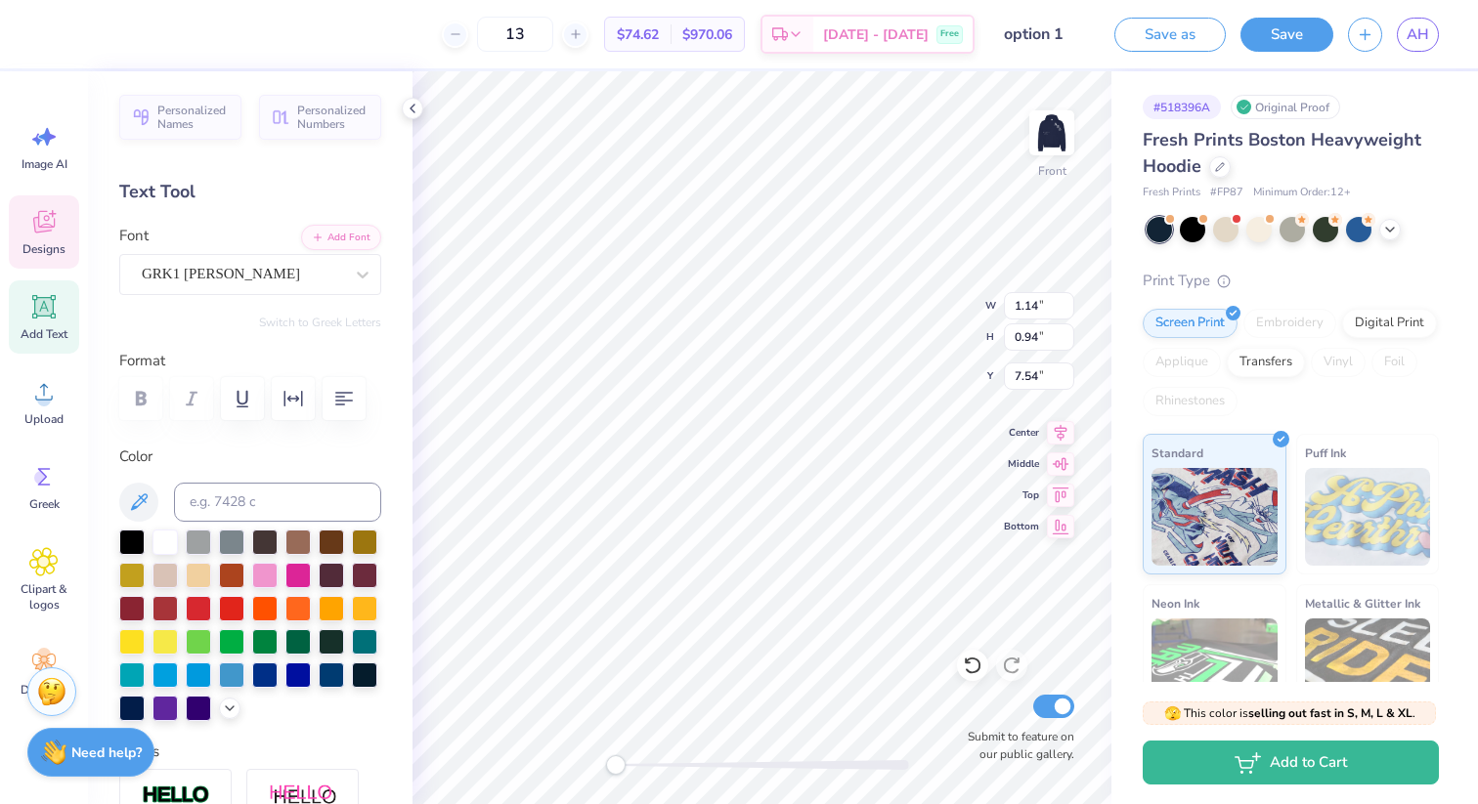
type input "0.94"
type input "7.54"
click at [898, 335] on div "Front W 1.14 H 0.94 Y 7.54 Center Middle Top Bottom Submit to feature on our pu…" at bounding box center [761, 437] width 699 height 733
type input "1.06"
type input "0.87"
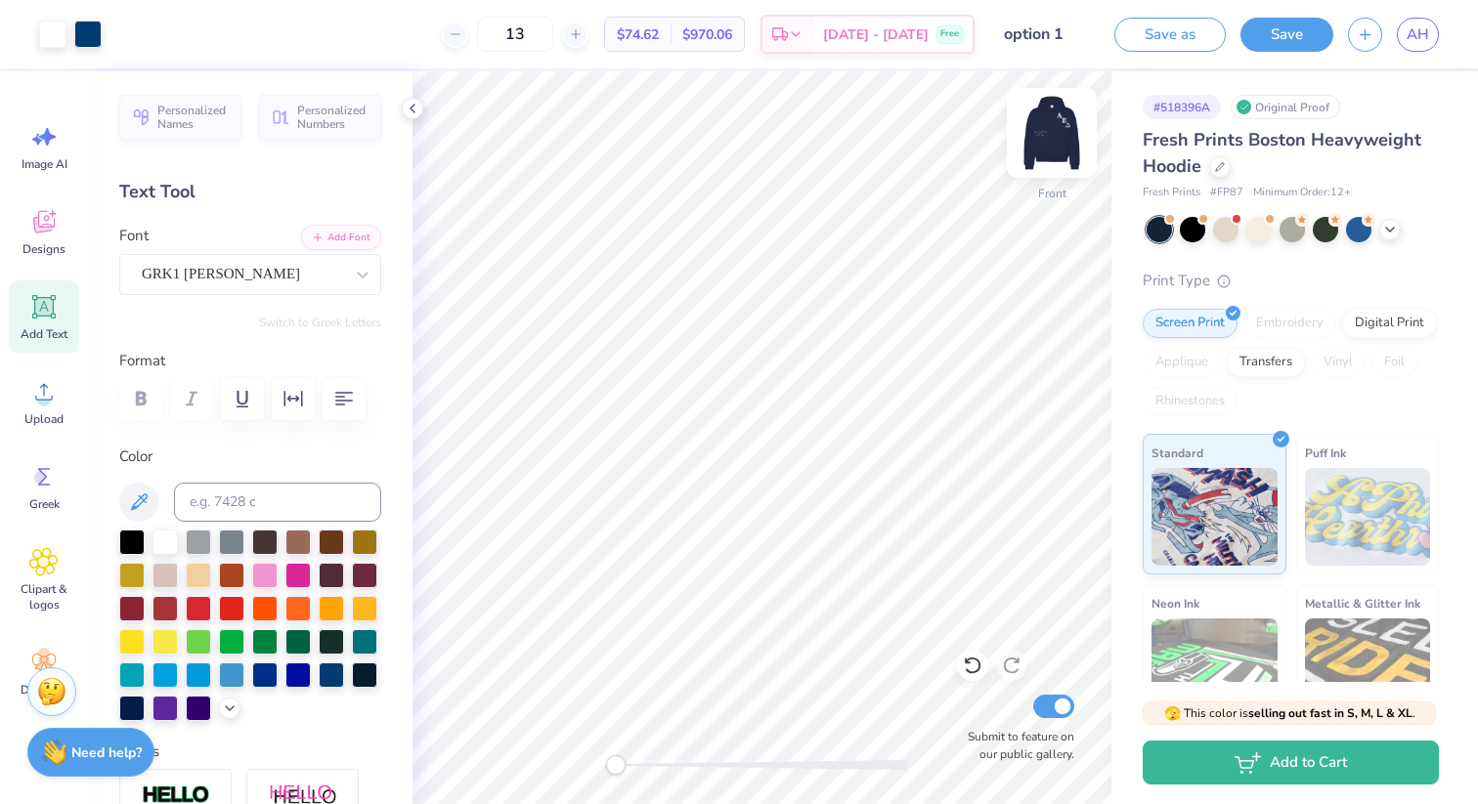
click at [1055, 126] on img at bounding box center [1052, 133] width 78 height 78
type input "2.28"
type input "3.97"
click at [1057, 140] on img at bounding box center [1052, 133] width 78 height 78
click at [1064, 137] on img at bounding box center [1052, 133] width 78 height 78
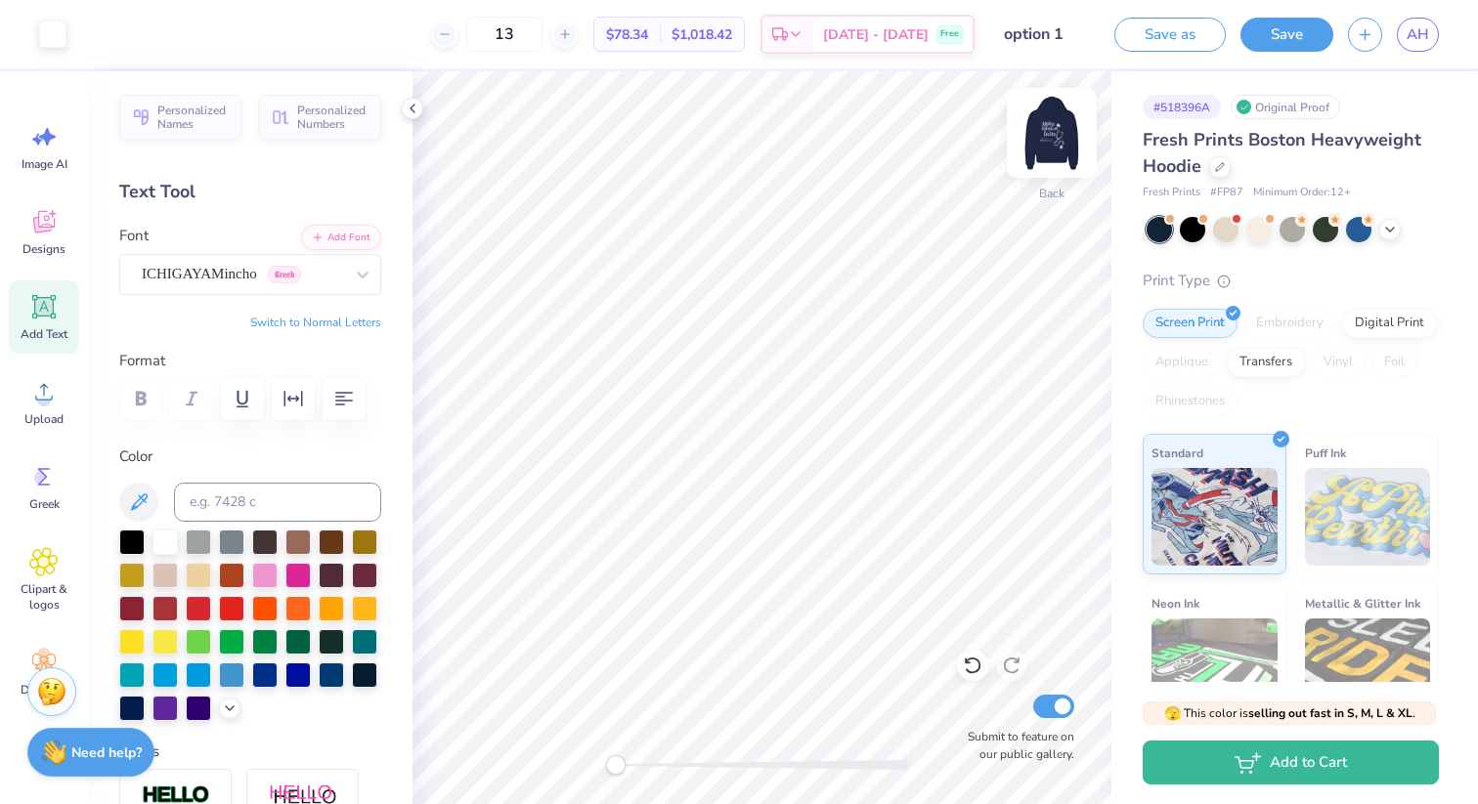
click at [1052, 149] on img at bounding box center [1052, 133] width 78 height 78
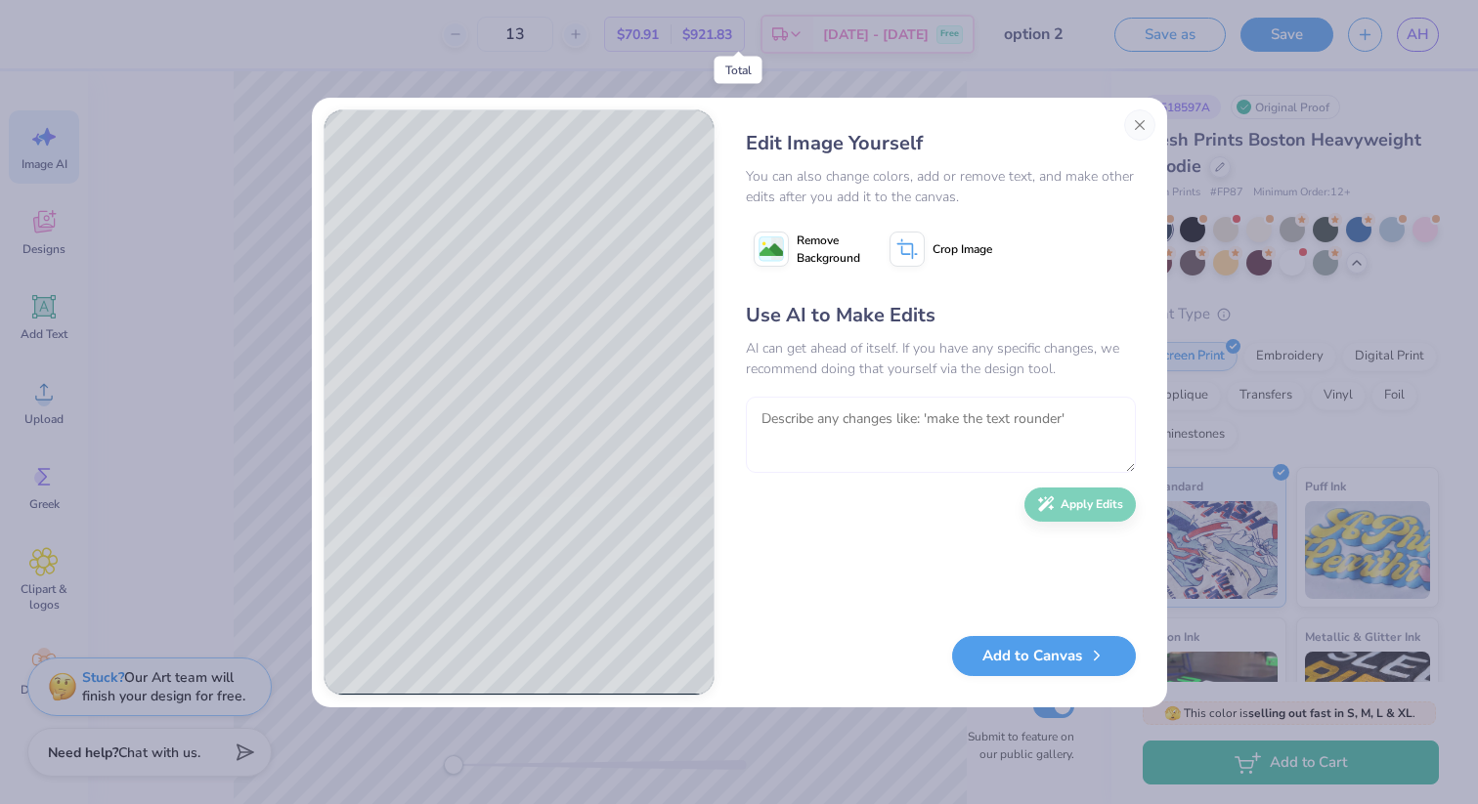
click at [818, 414] on textarea at bounding box center [941, 435] width 390 height 76
type textarea "make the greek letters in the bubble AED, but make the D the greek symbol (tria…"
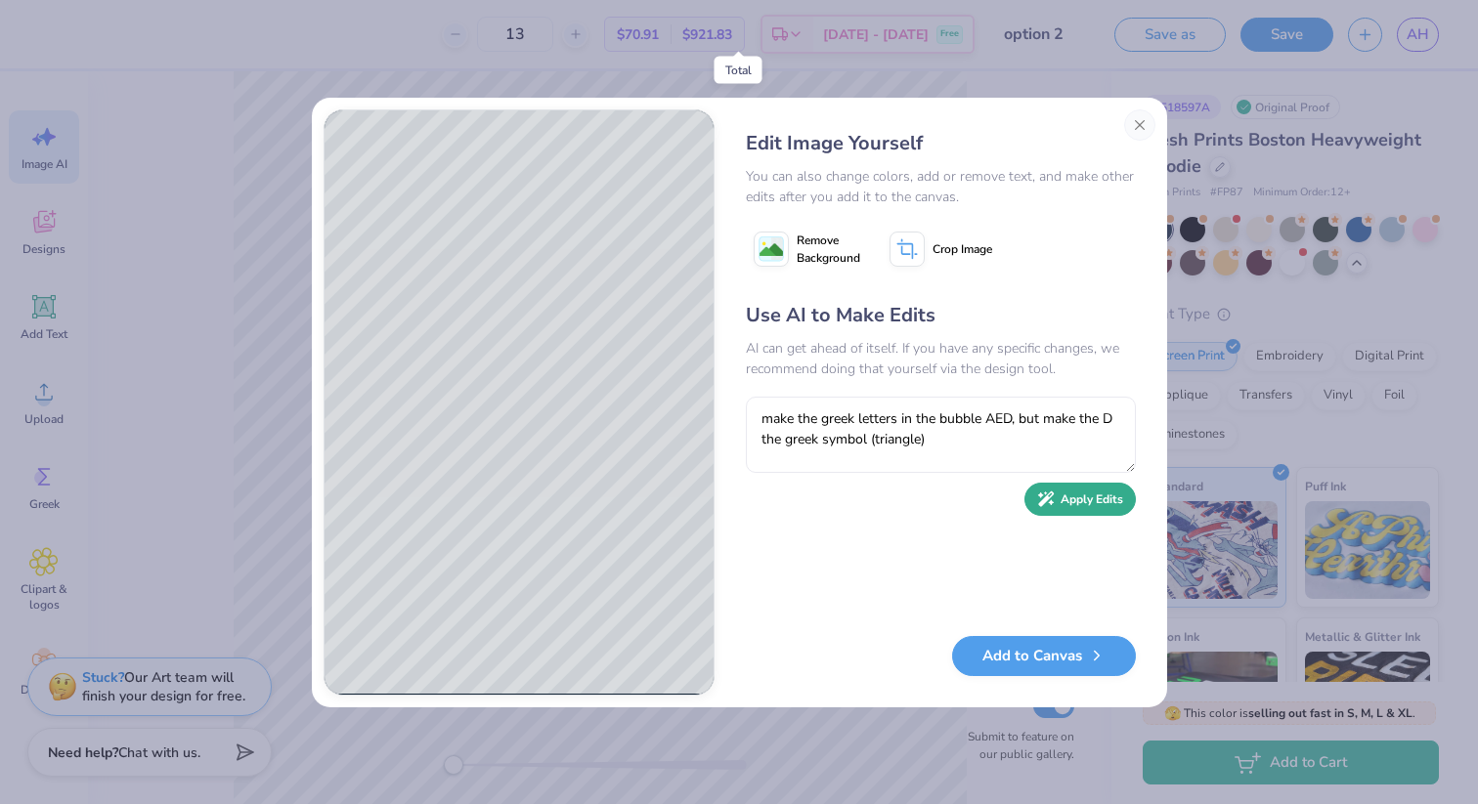
click at [1064, 496] on button "Apply Edits" at bounding box center [1079, 500] width 111 height 34
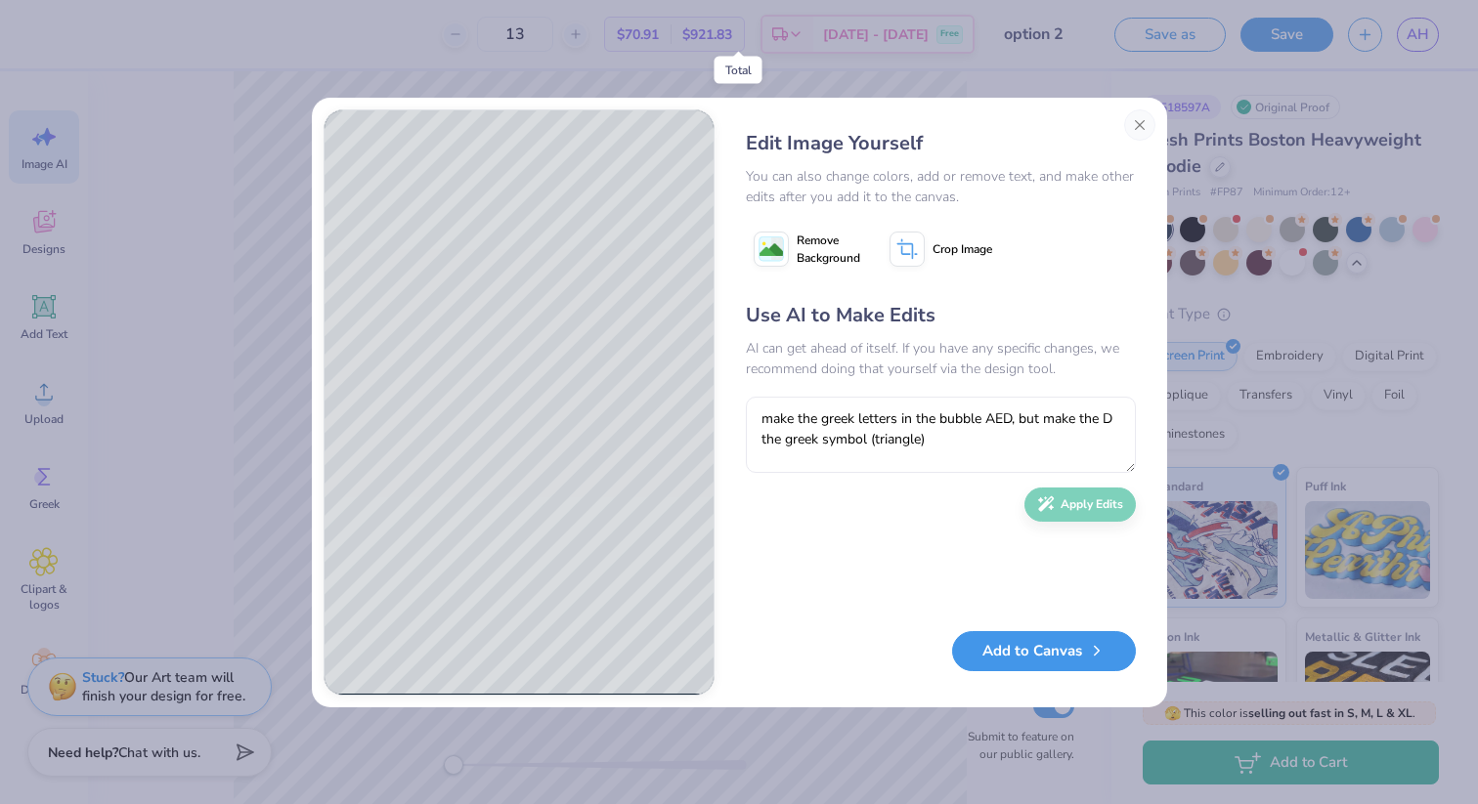
click at [1030, 656] on button "Add to Canvas" at bounding box center [1044, 651] width 184 height 40
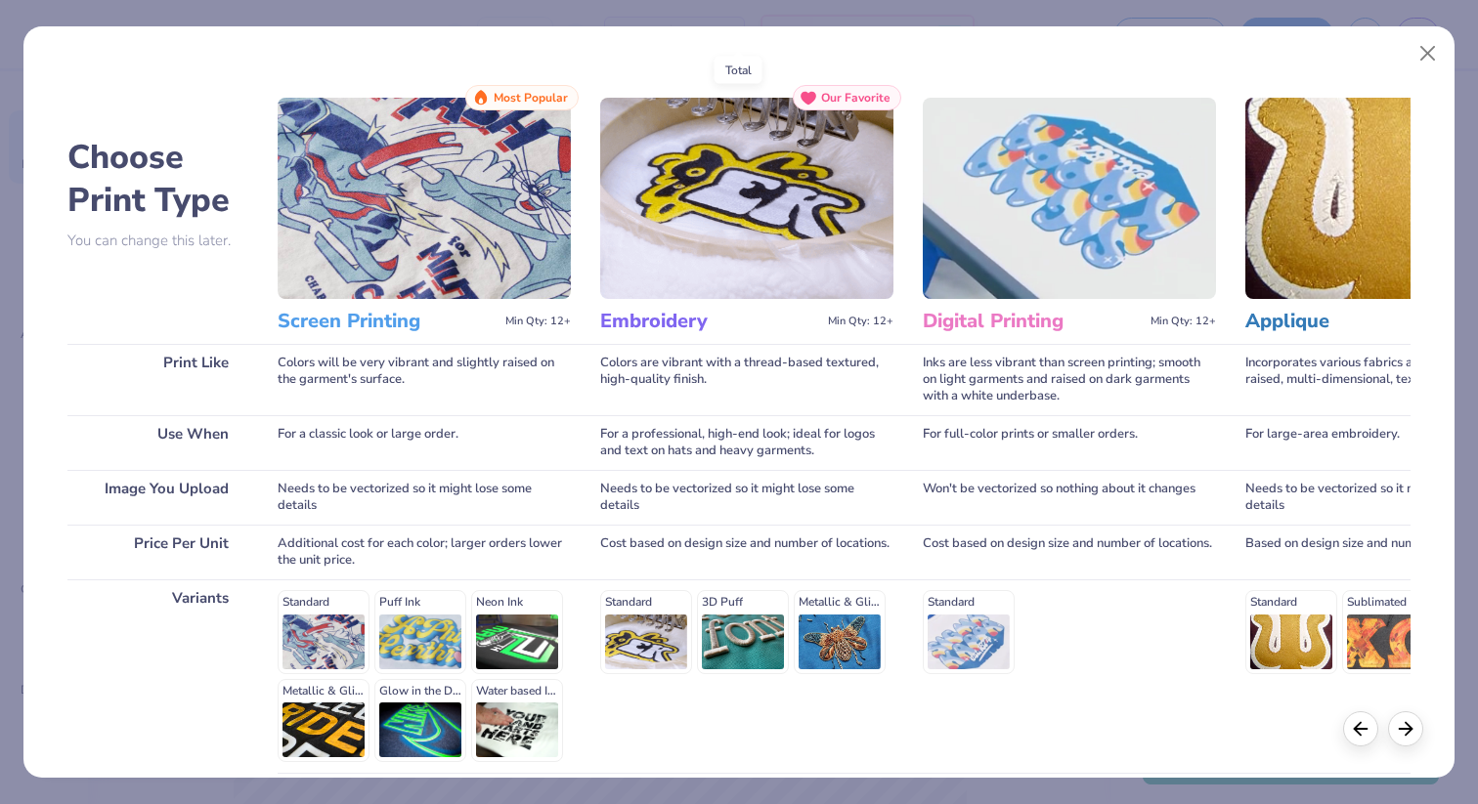
scroll to position [170, 0]
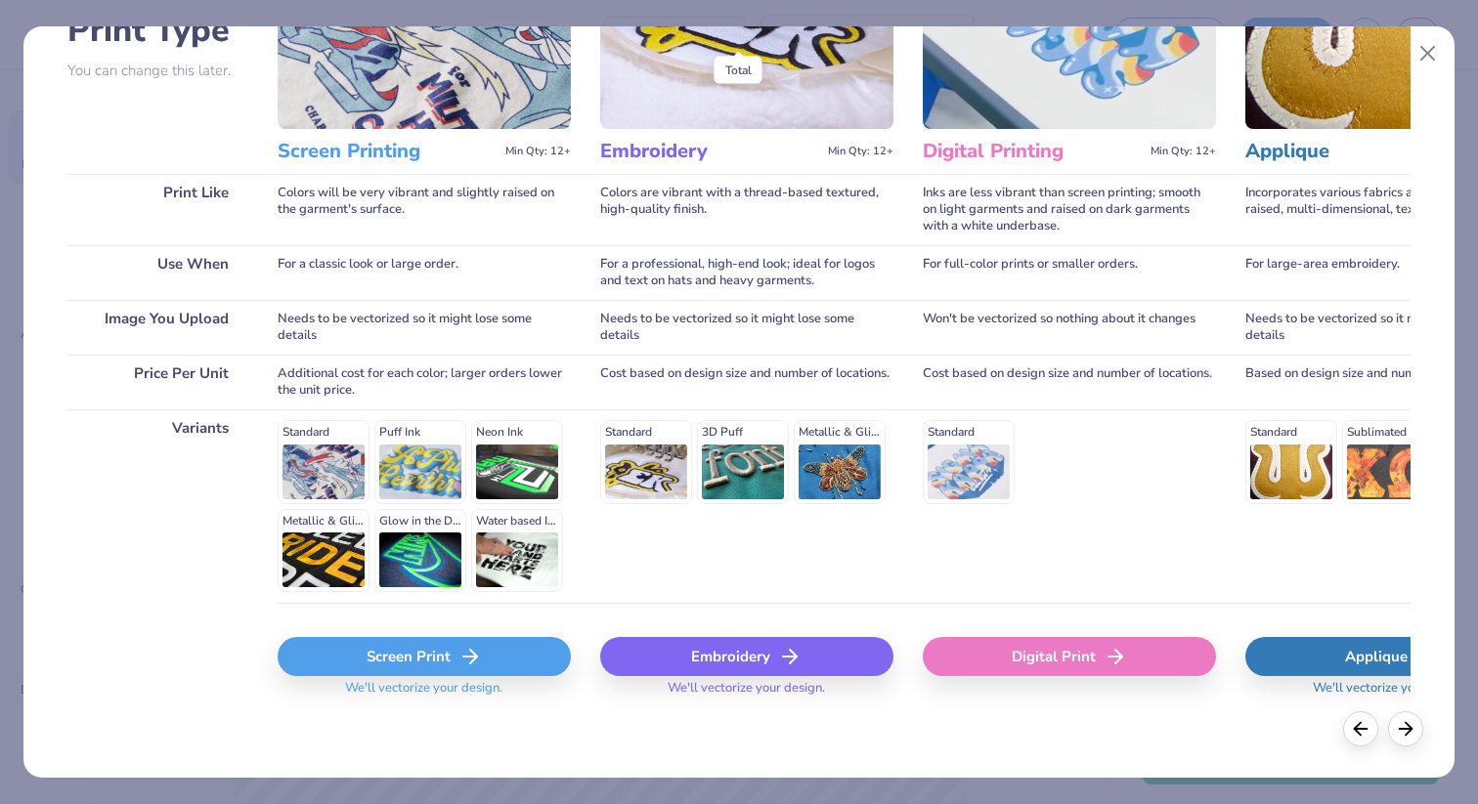
click at [410, 656] on div "Screen Print" at bounding box center [424, 656] width 293 height 39
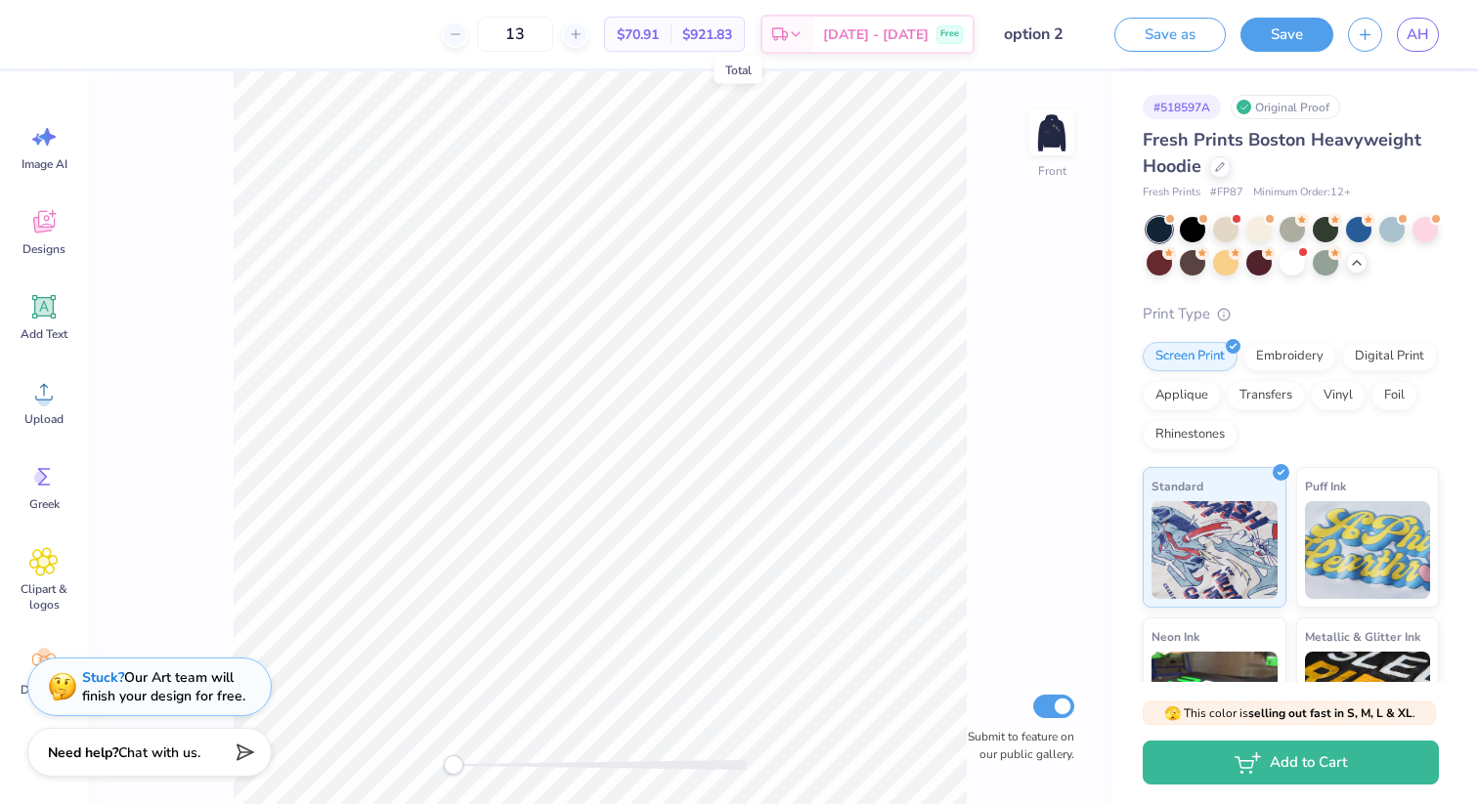
scroll to position [0, 0]
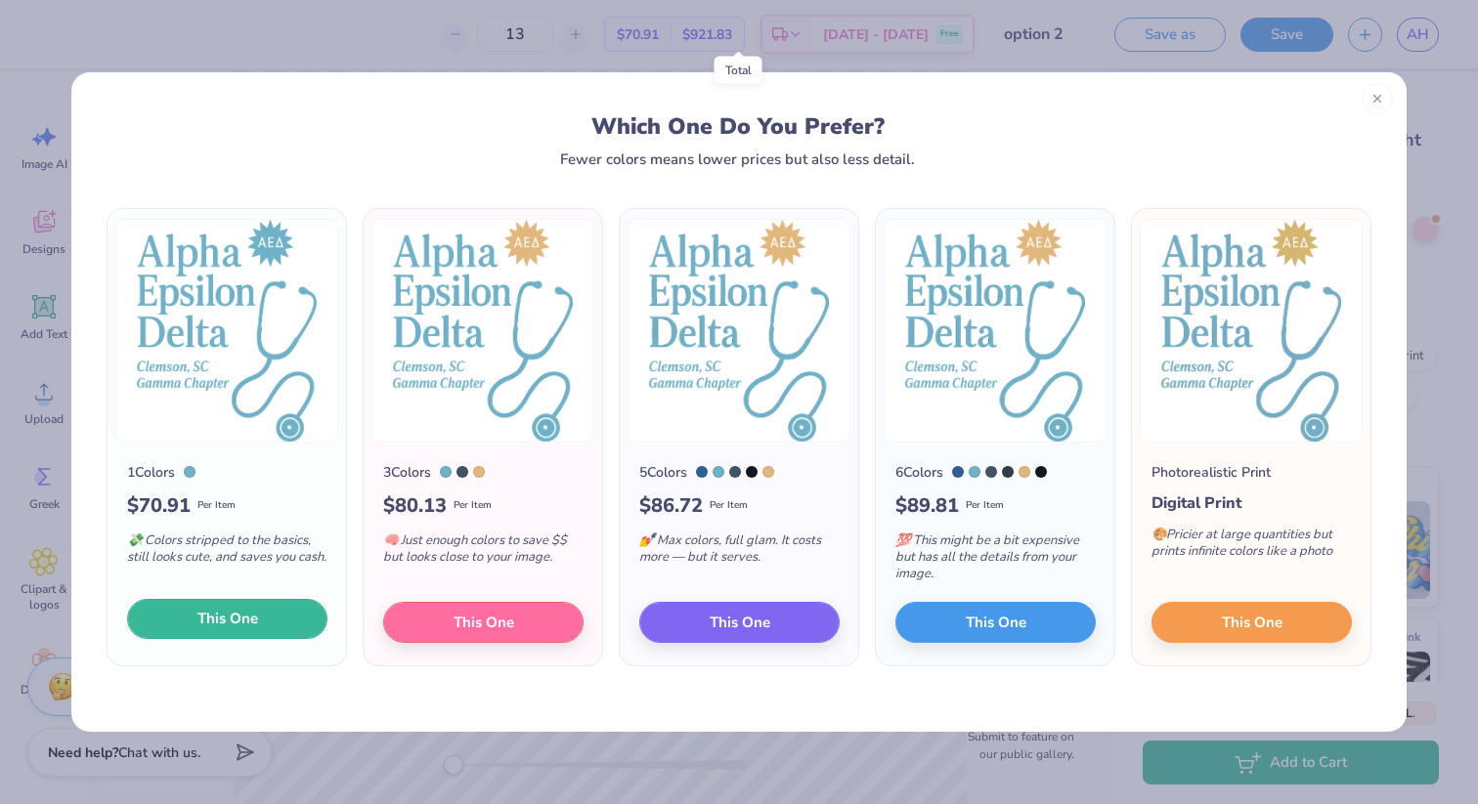
click at [240, 615] on span "This One" at bounding box center [227, 619] width 61 height 22
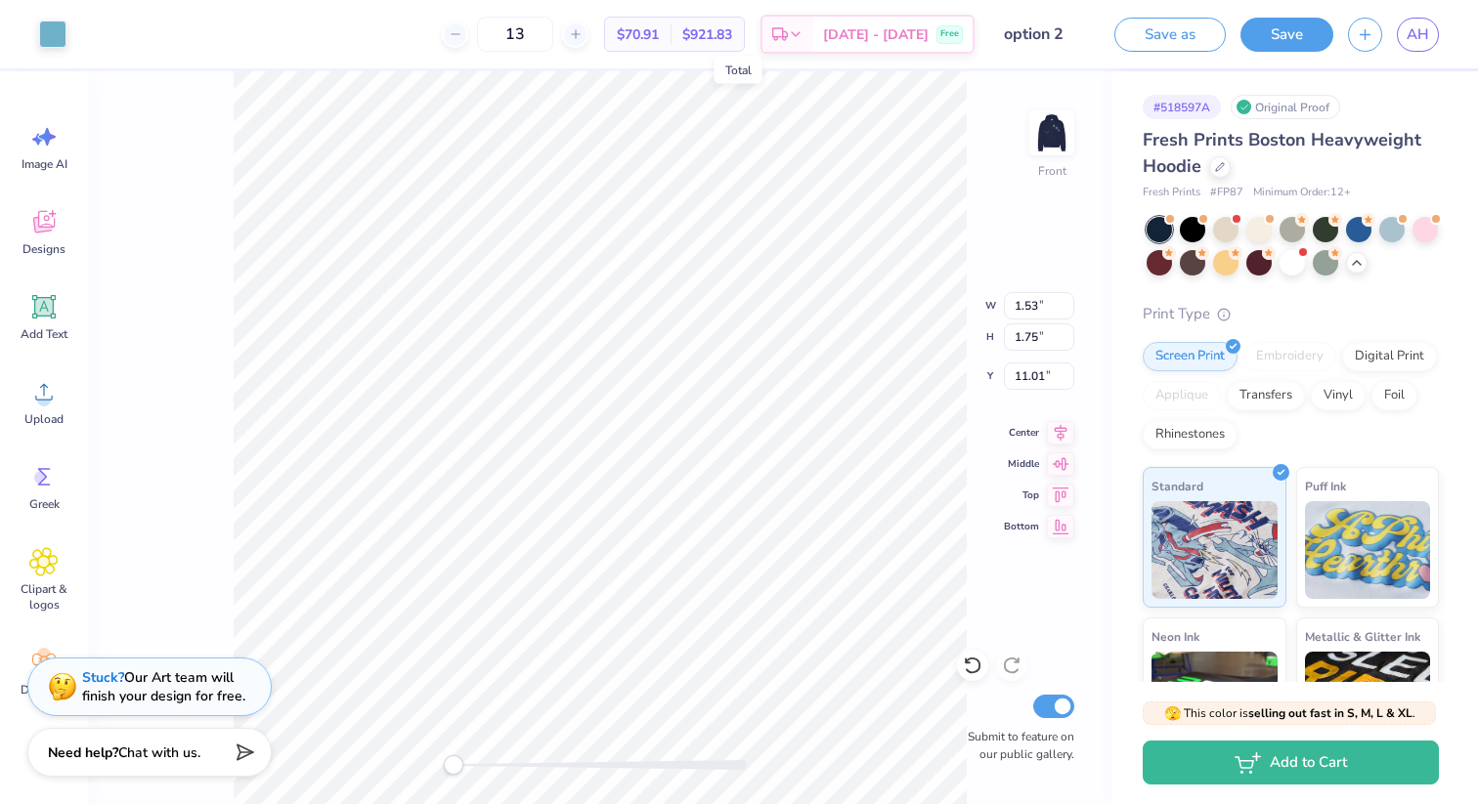
type input "0.76"
type input "2.57"
type input "10.15"
click at [45, 162] on span "Image AI" at bounding box center [45, 164] width 46 height 16
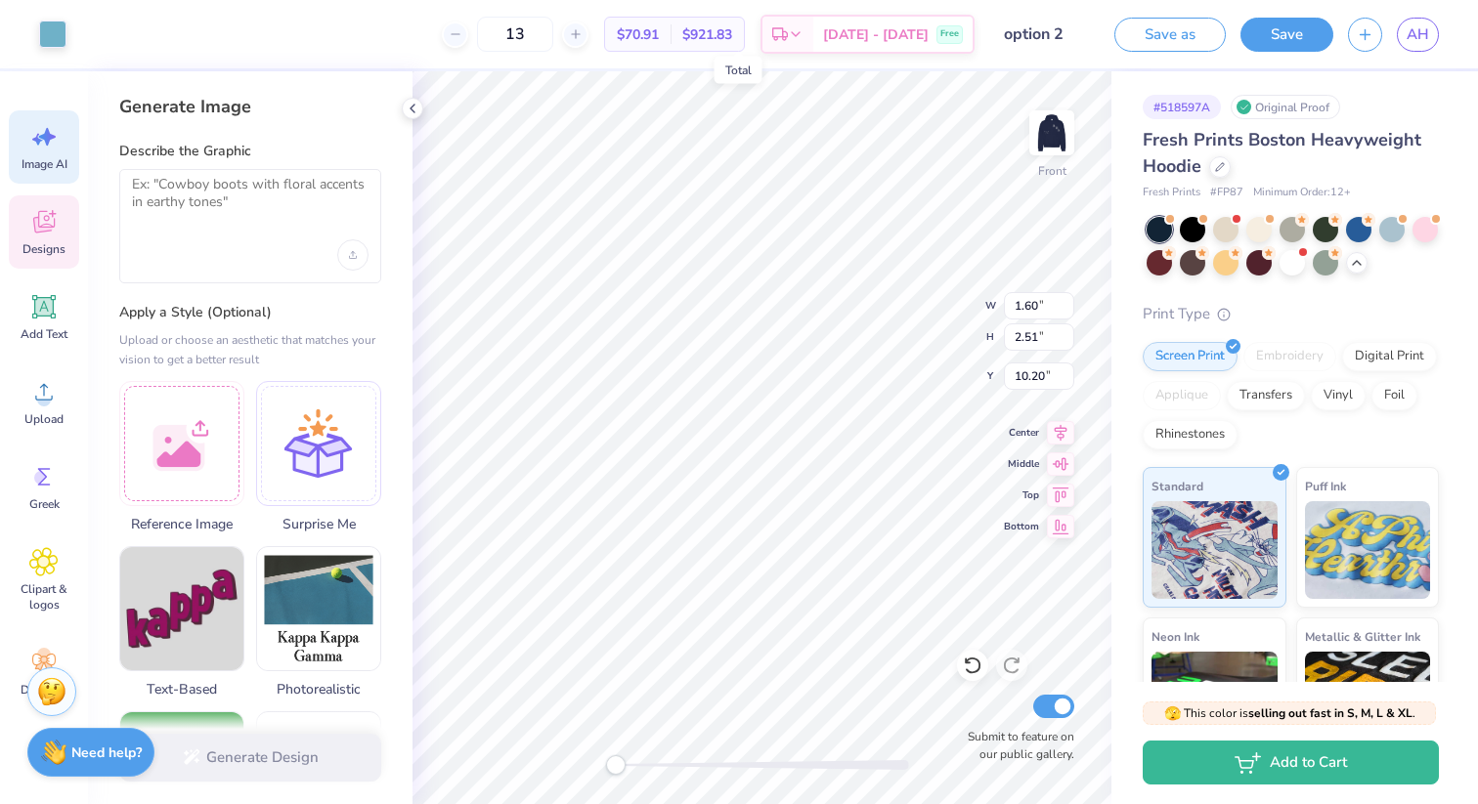
click at [63, 245] on span "Designs" at bounding box center [43, 249] width 43 height 16
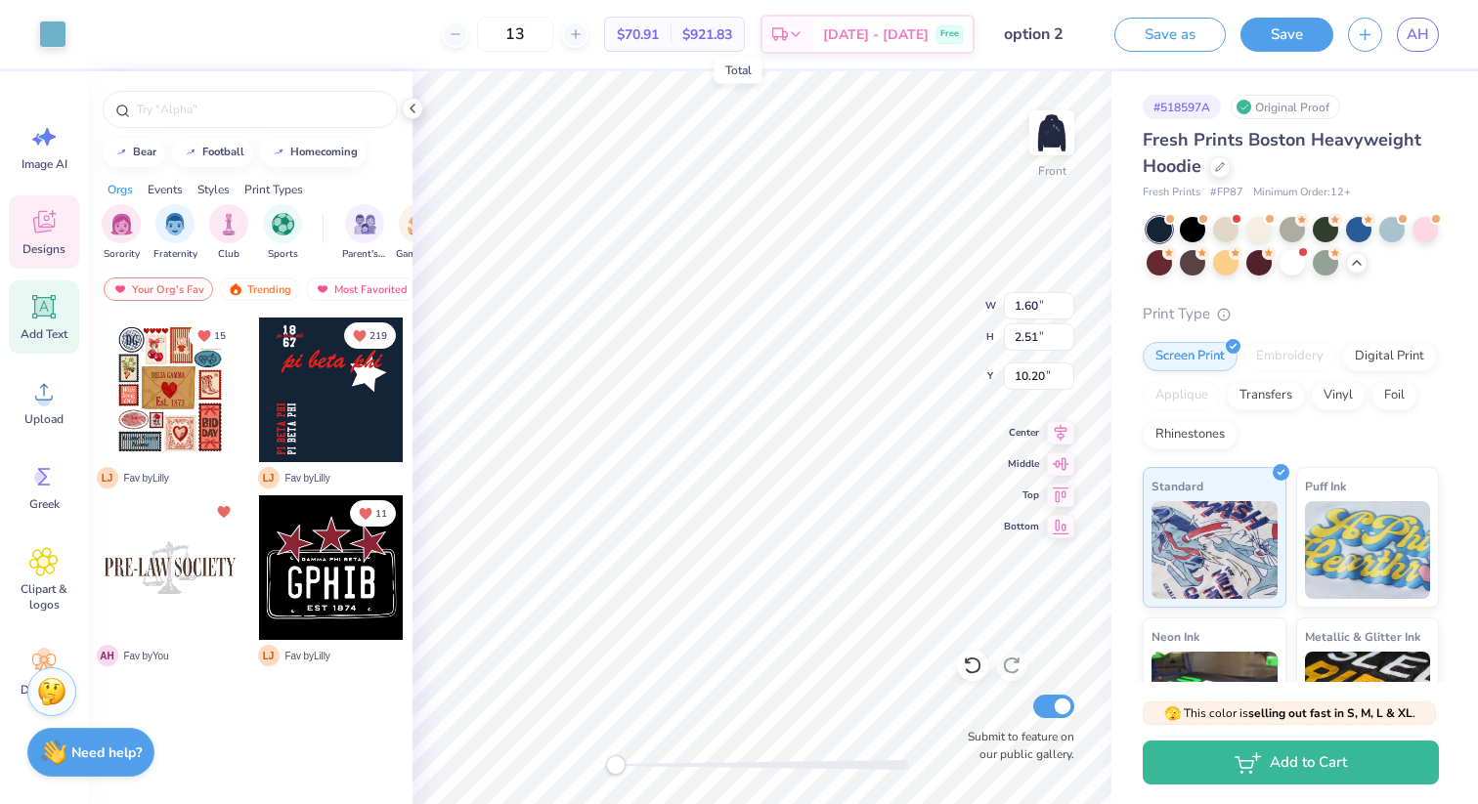
click at [63, 307] on div "Add Text" at bounding box center [44, 317] width 70 height 73
type input "7.22"
type input "2.09"
type input "13.71"
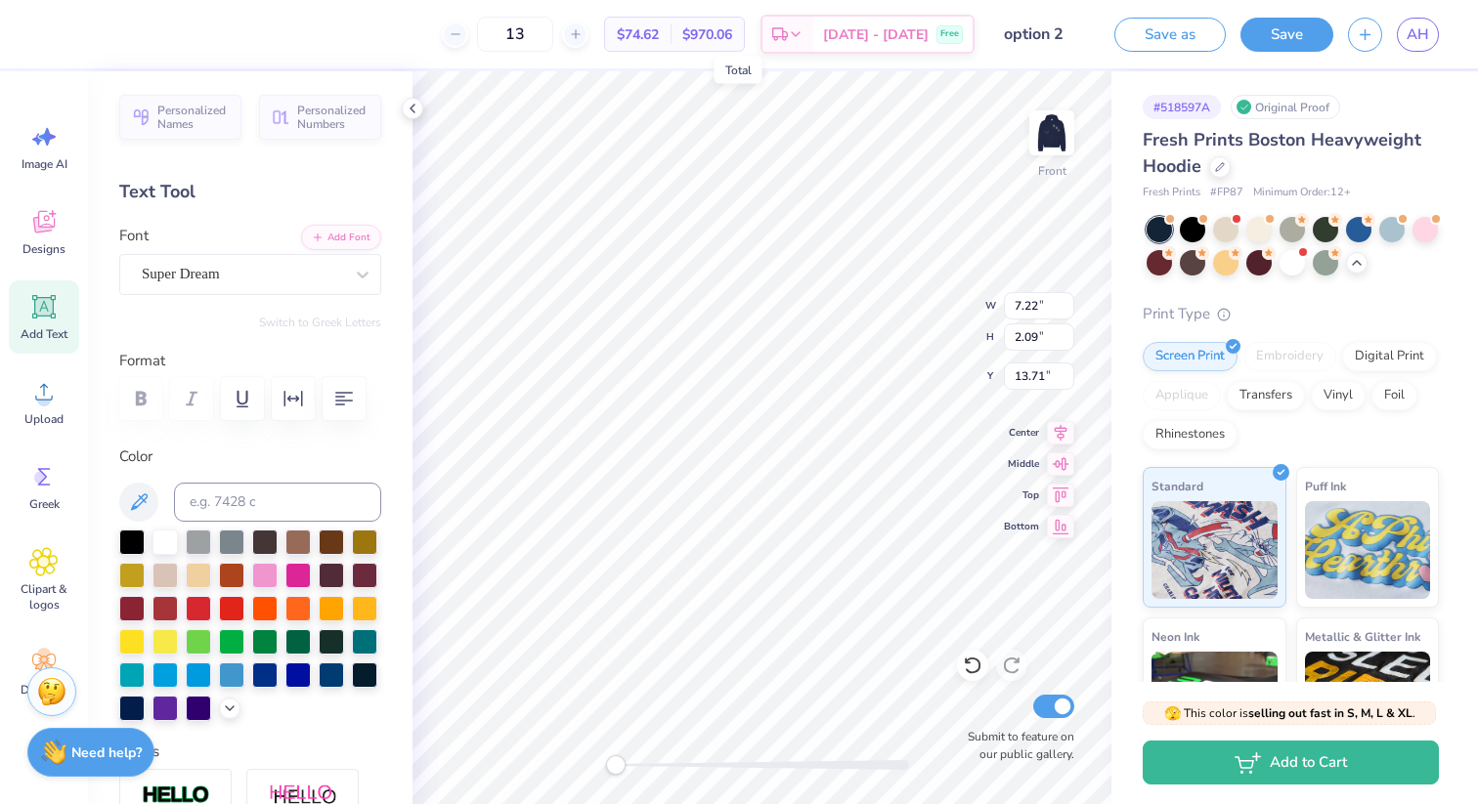
type textarea "EXT"
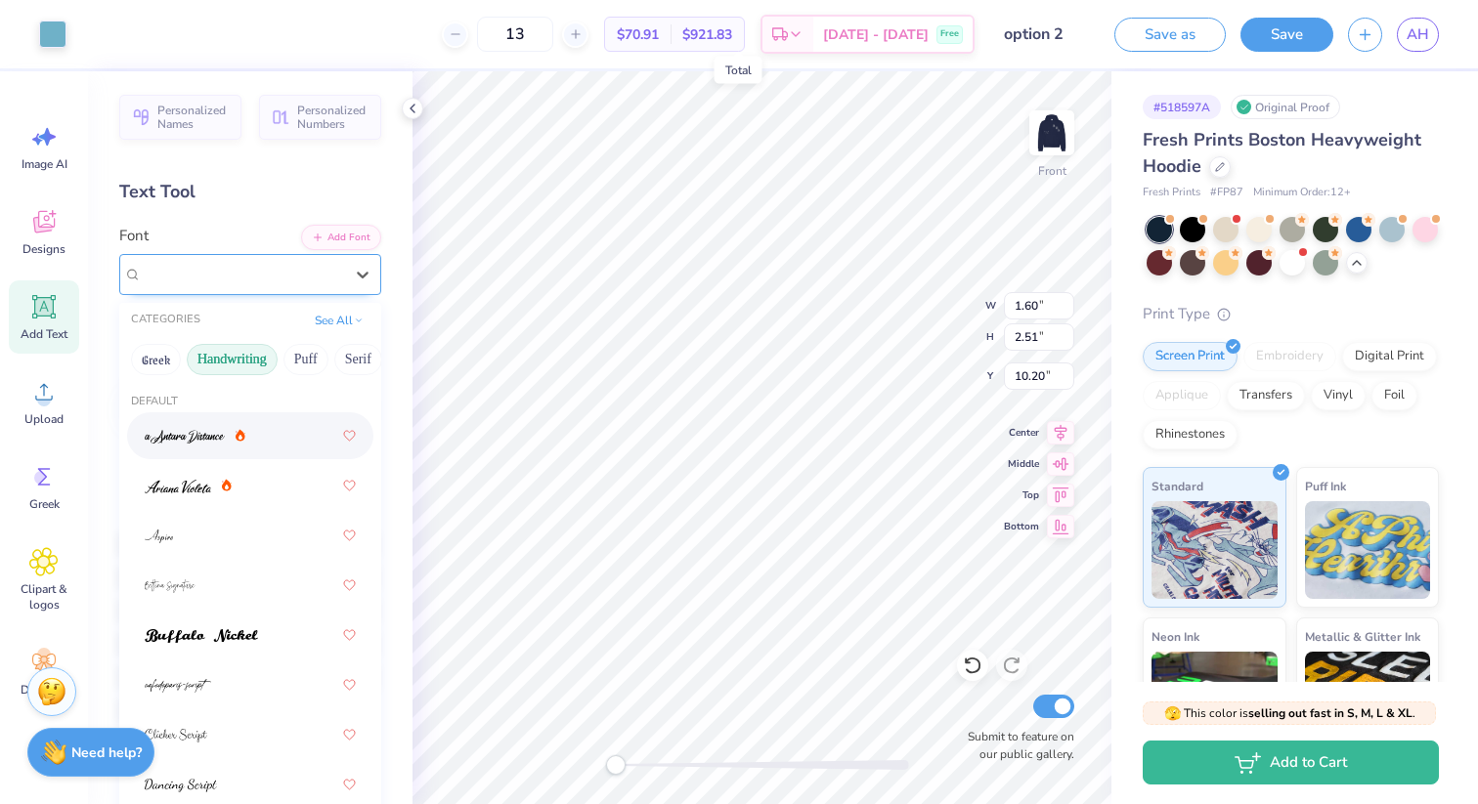
click at [254, 267] on div "Super Dream" at bounding box center [242, 274] width 205 height 30
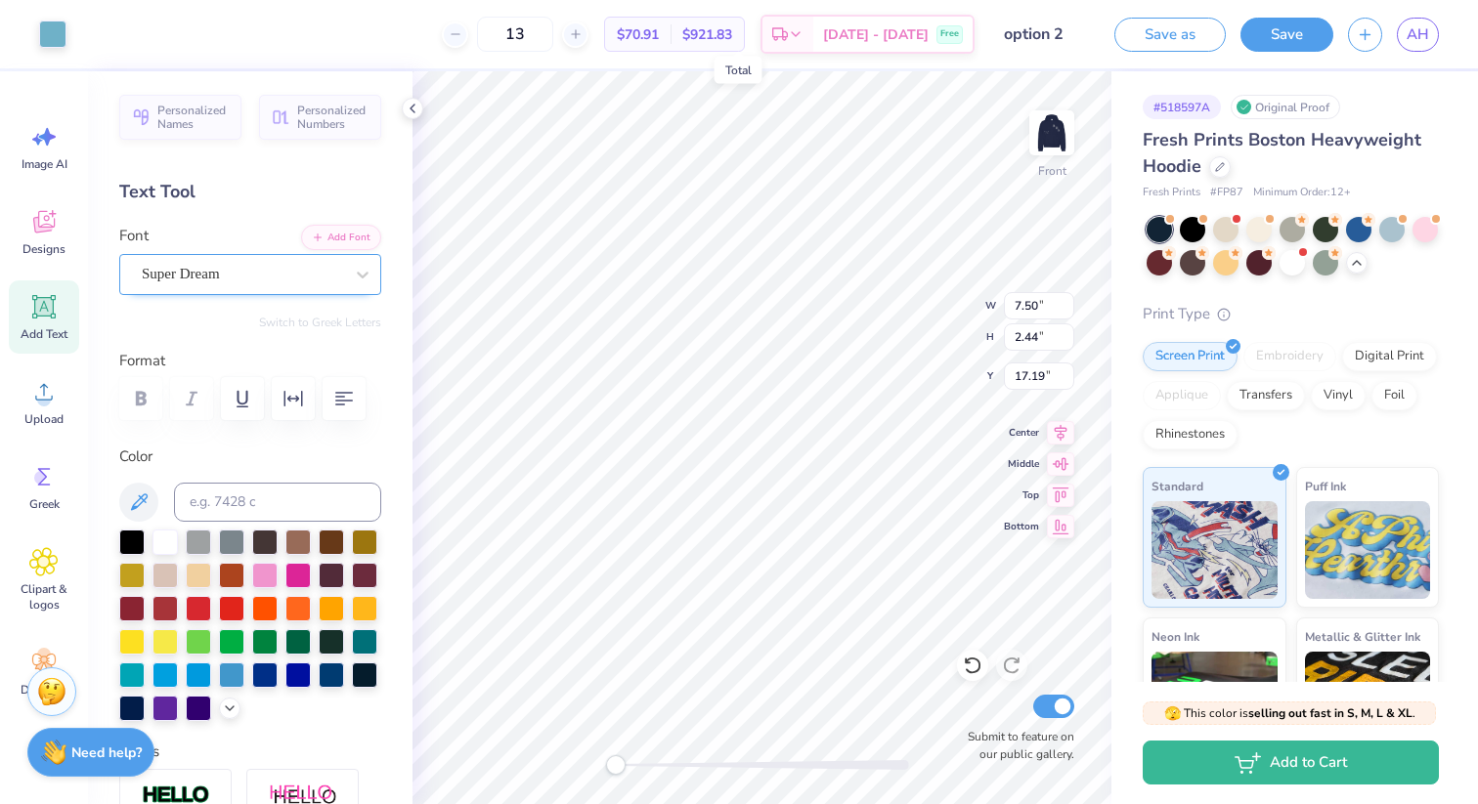
click at [270, 256] on div "Super Dream" at bounding box center [250, 274] width 262 height 41
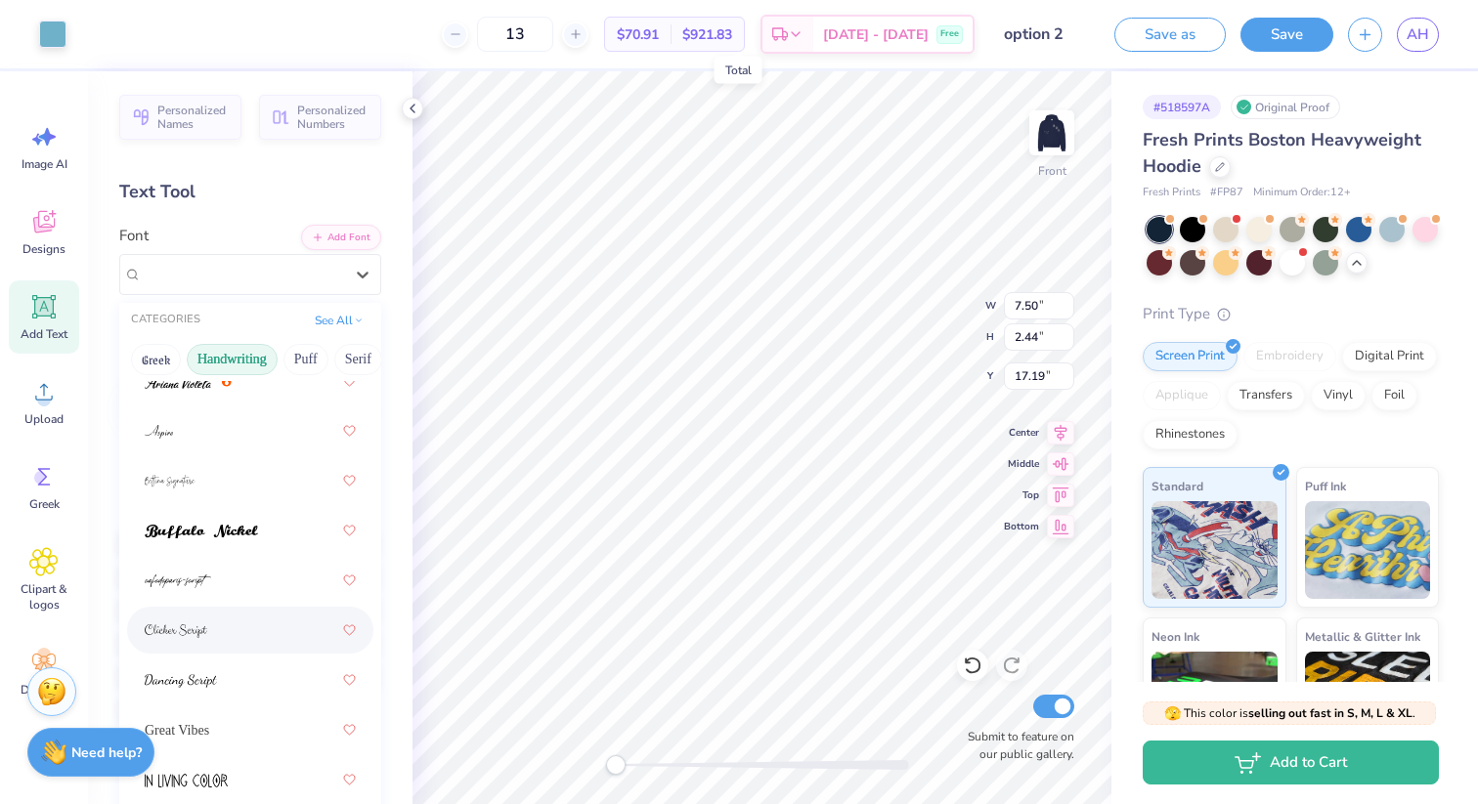
scroll to position [108, 0]
click at [248, 677] on div at bounding box center [250, 677] width 211 height 35
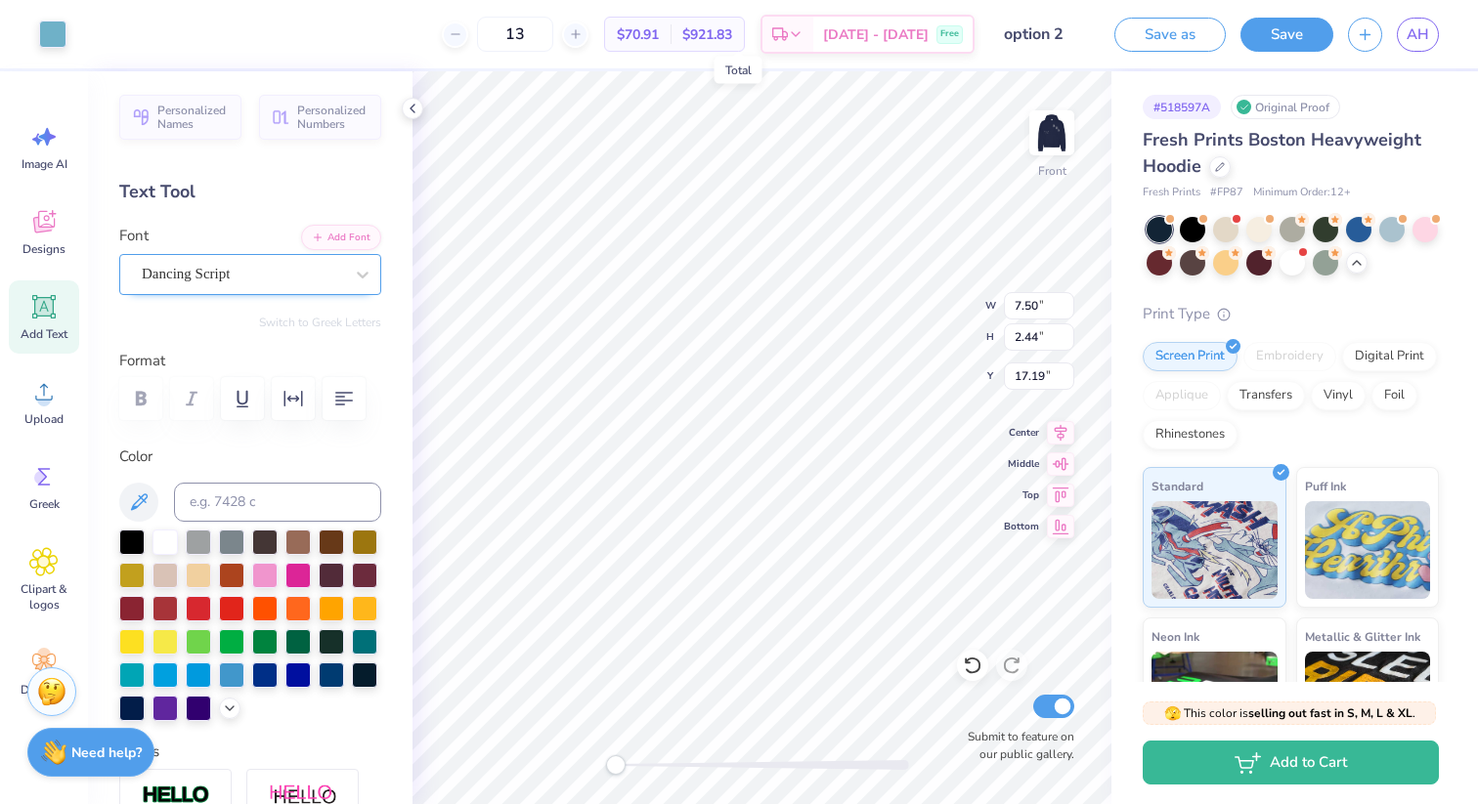
click at [269, 270] on div "Dancing Script" at bounding box center [242, 274] width 205 height 30
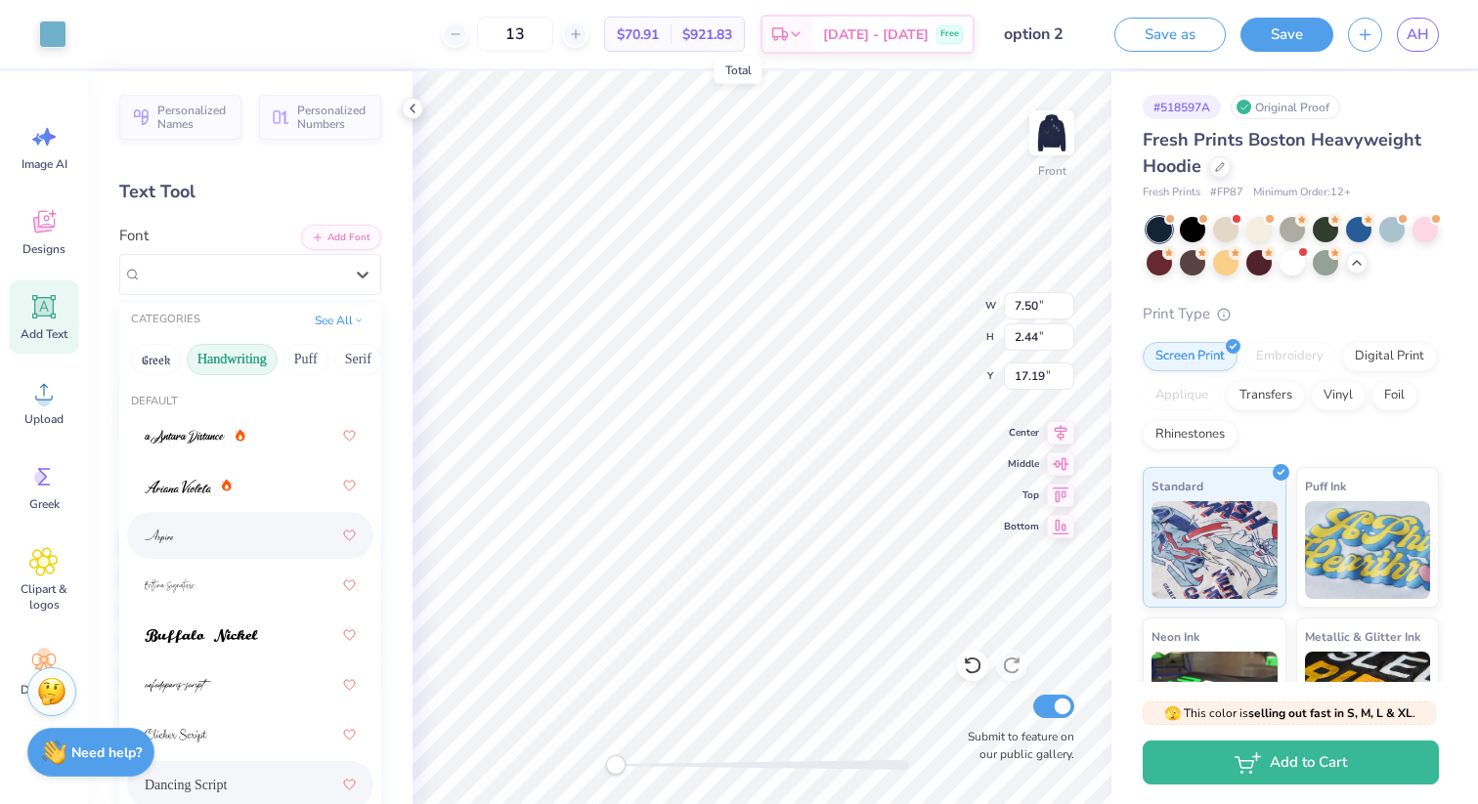
click at [241, 526] on div at bounding box center [250, 535] width 211 height 35
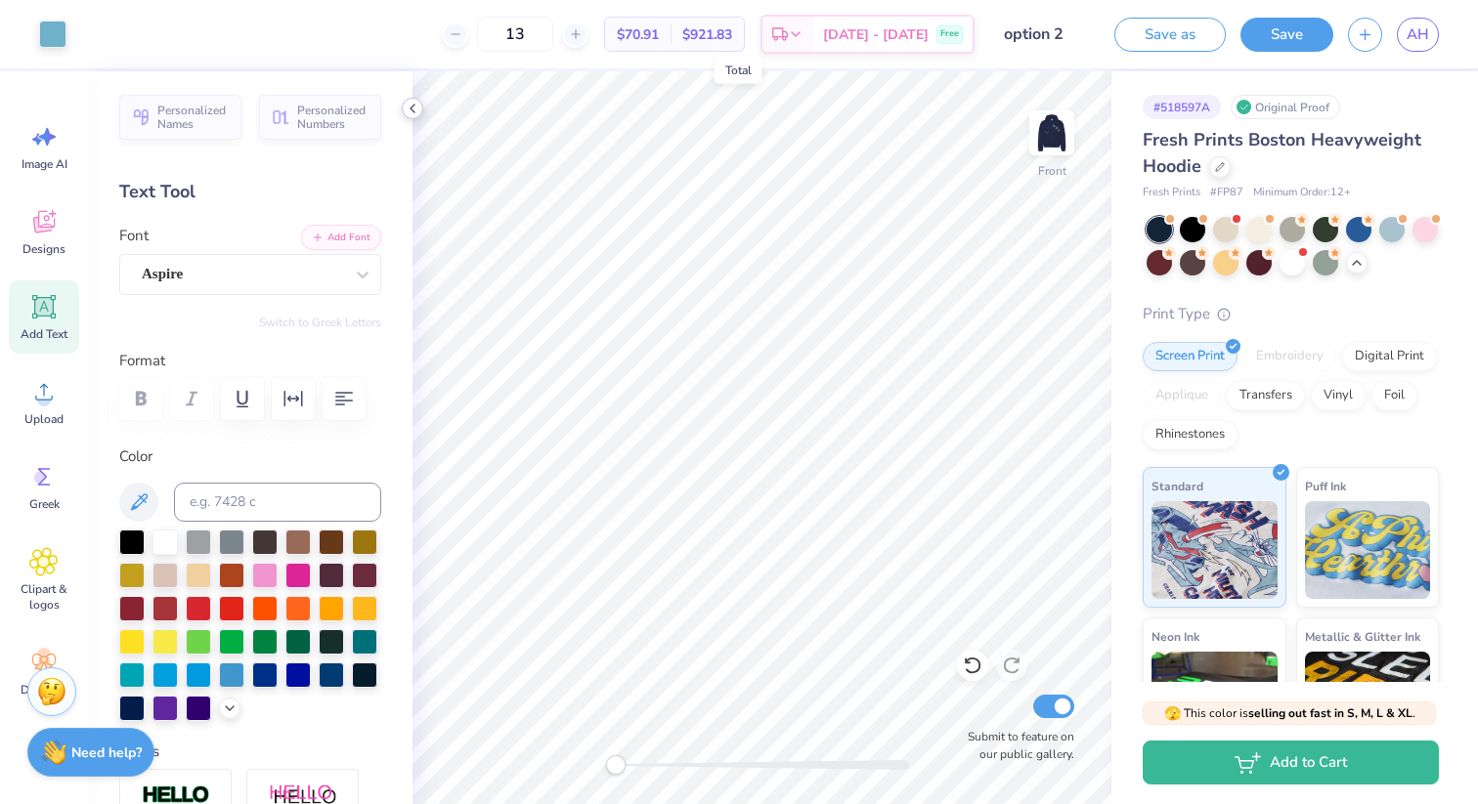
click at [414, 104] on icon at bounding box center [413, 109] width 16 height 16
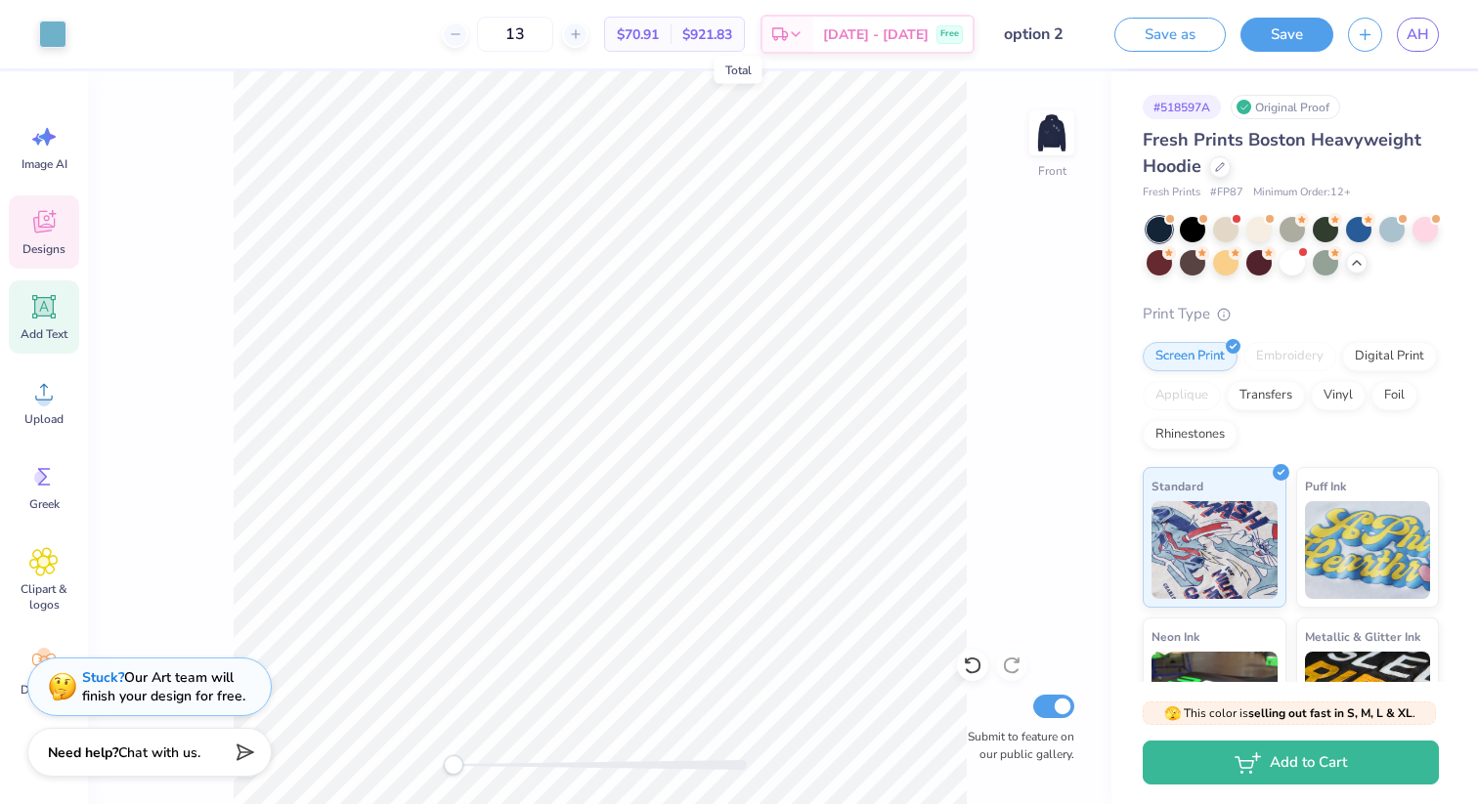
click at [47, 235] on icon at bounding box center [43, 221] width 29 height 29
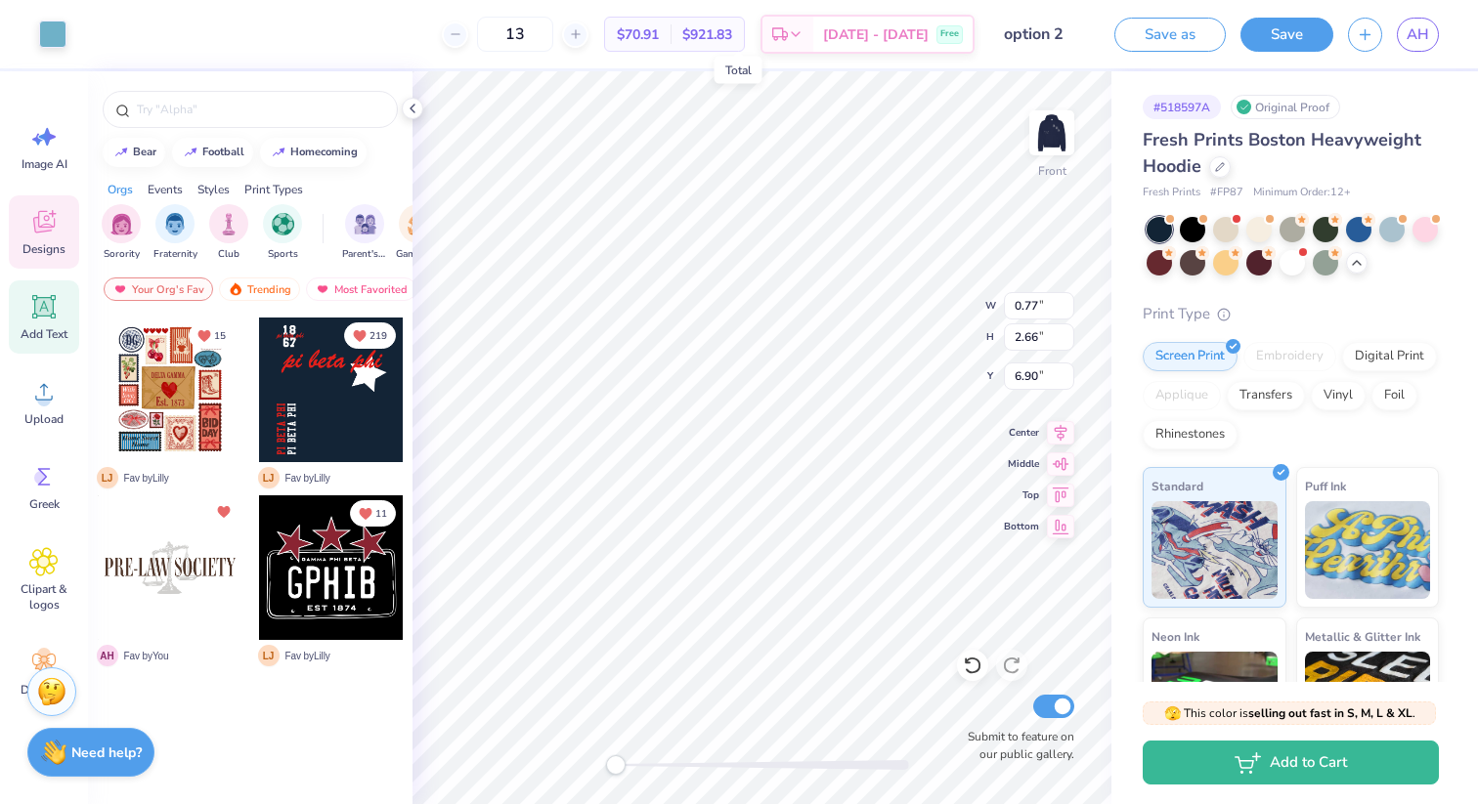
click at [46, 320] on icon at bounding box center [43, 306] width 29 height 29
type input "7.22"
type input "2.09"
type input "13.71"
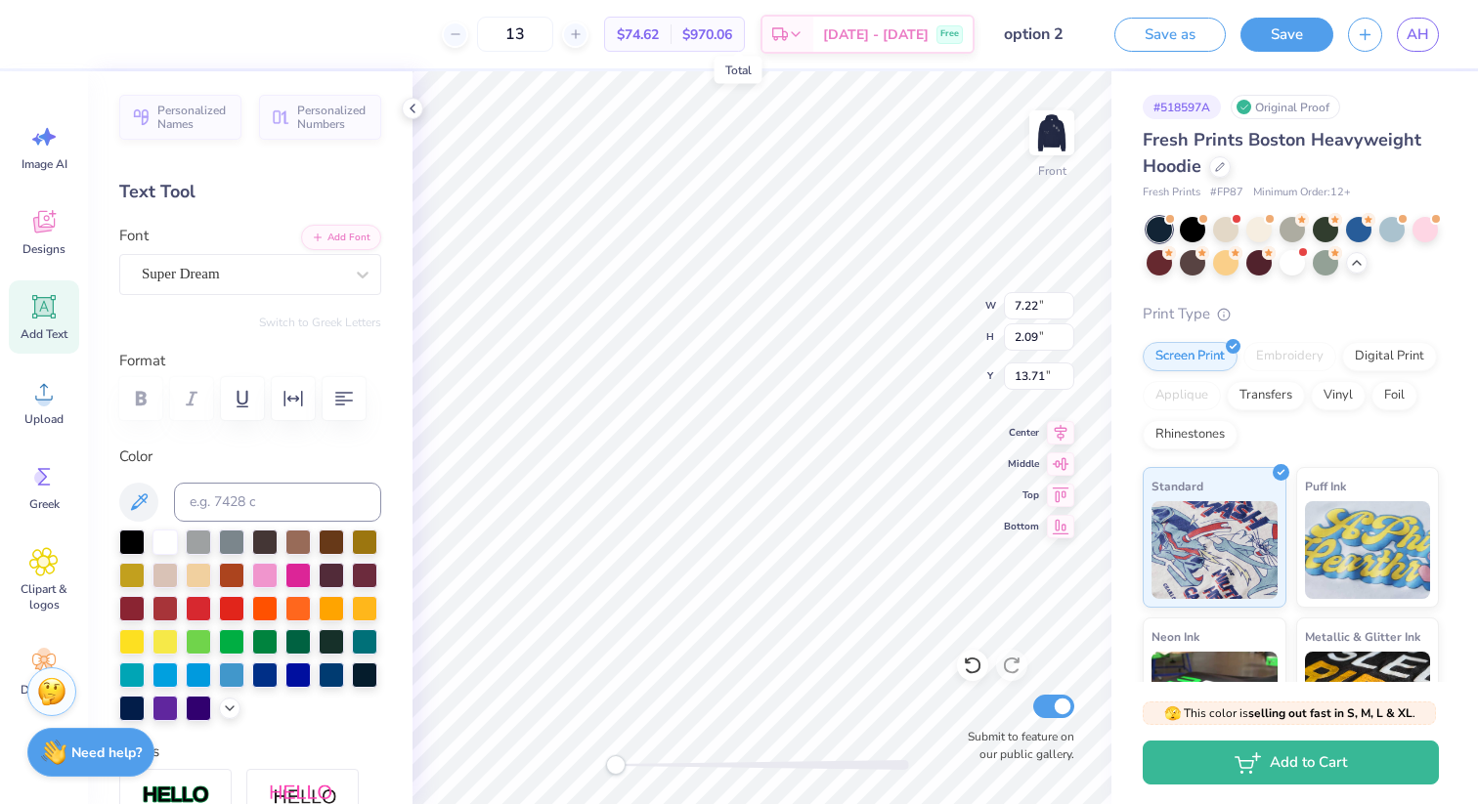
type textarea "TEXT"
click at [22, 31] on div "Art colors" at bounding box center [33, 34] width 66 height 68
click at [48, 31] on div at bounding box center [52, 32] width 27 height 27
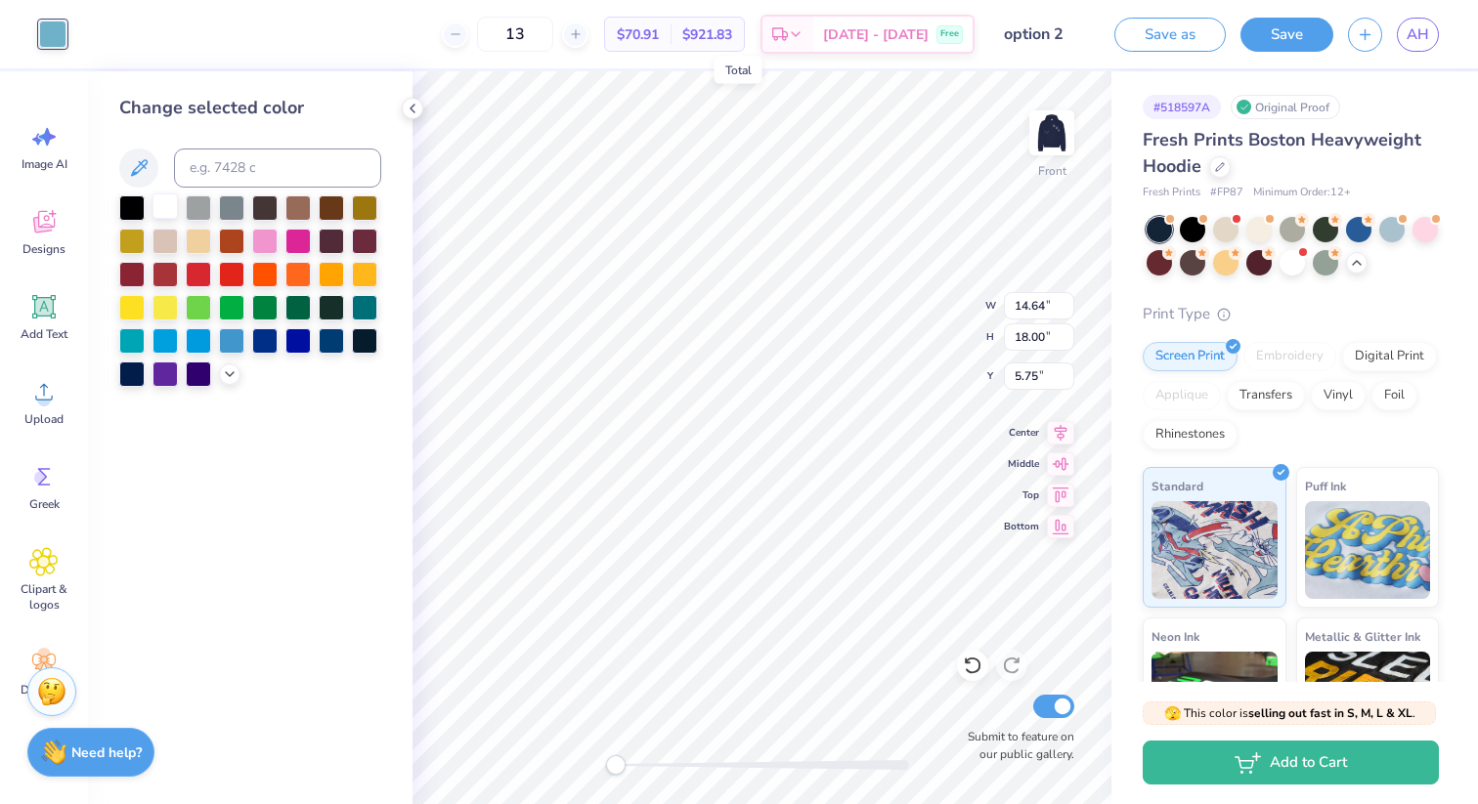
click at [165, 203] on div at bounding box center [164, 206] width 25 height 25
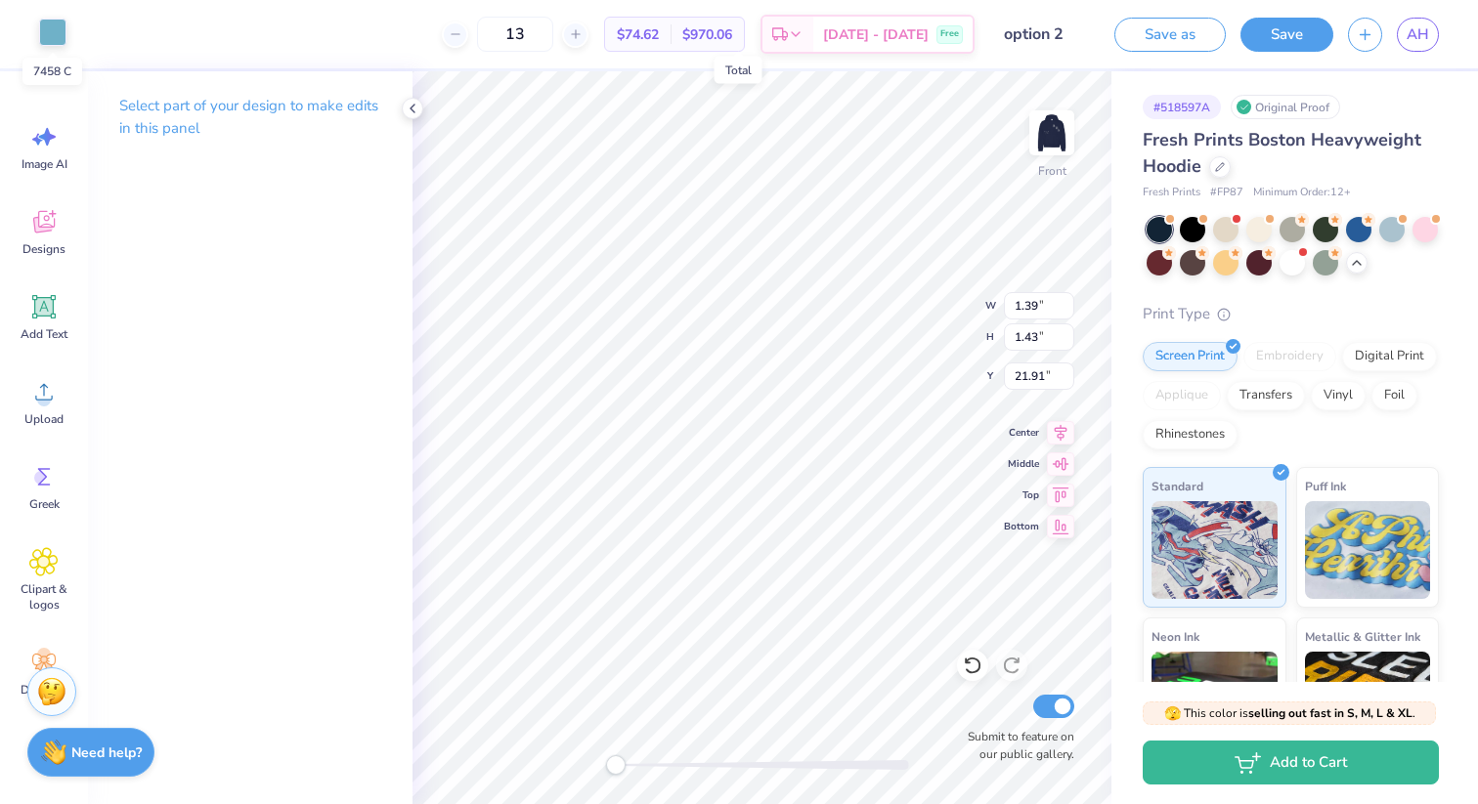
click at [65, 35] on div at bounding box center [52, 32] width 27 height 27
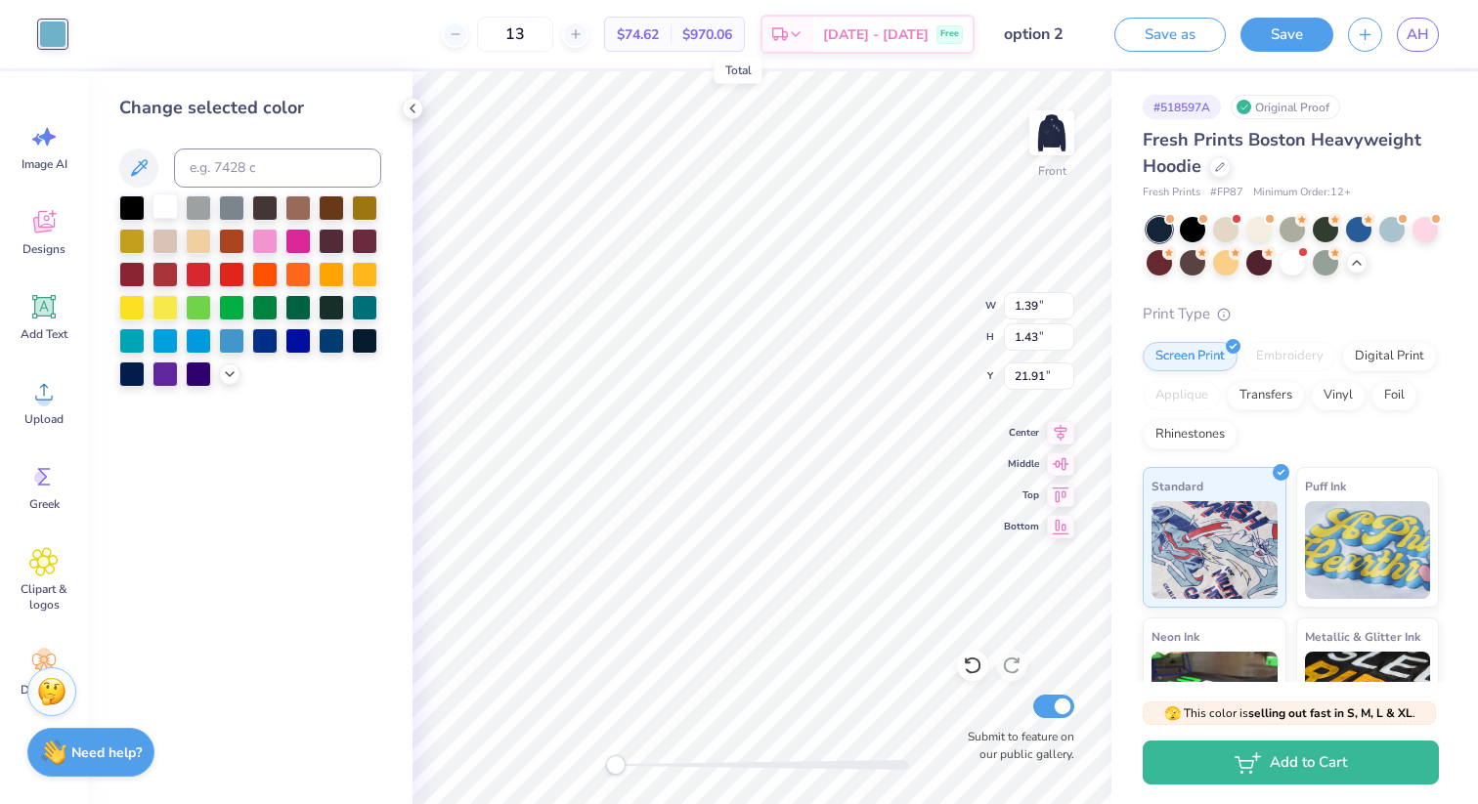
click at [168, 204] on div at bounding box center [164, 206] width 25 height 25
click at [414, 114] on icon at bounding box center [413, 109] width 16 height 16
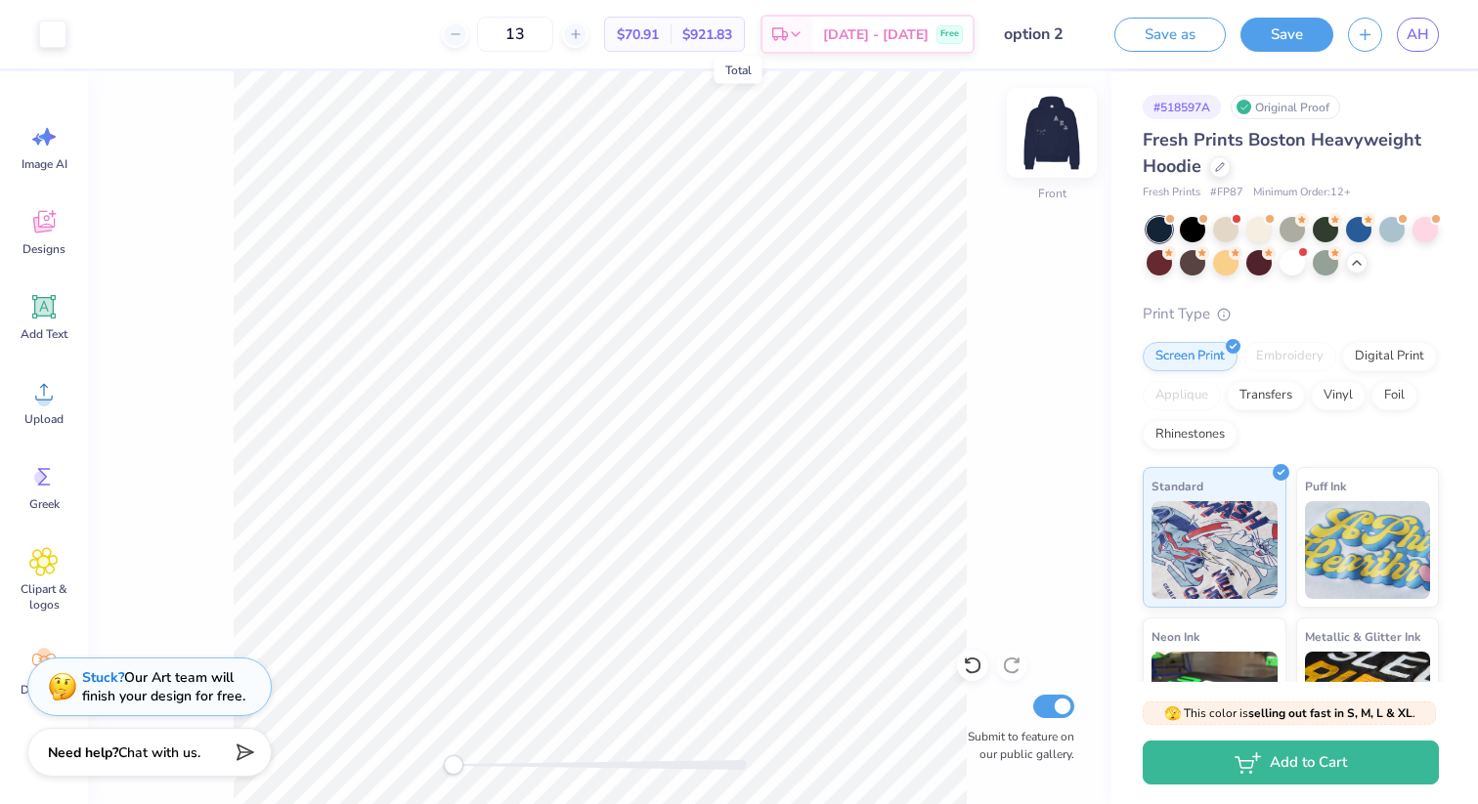
click at [1040, 128] on img at bounding box center [1052, 133] width 78 height 78
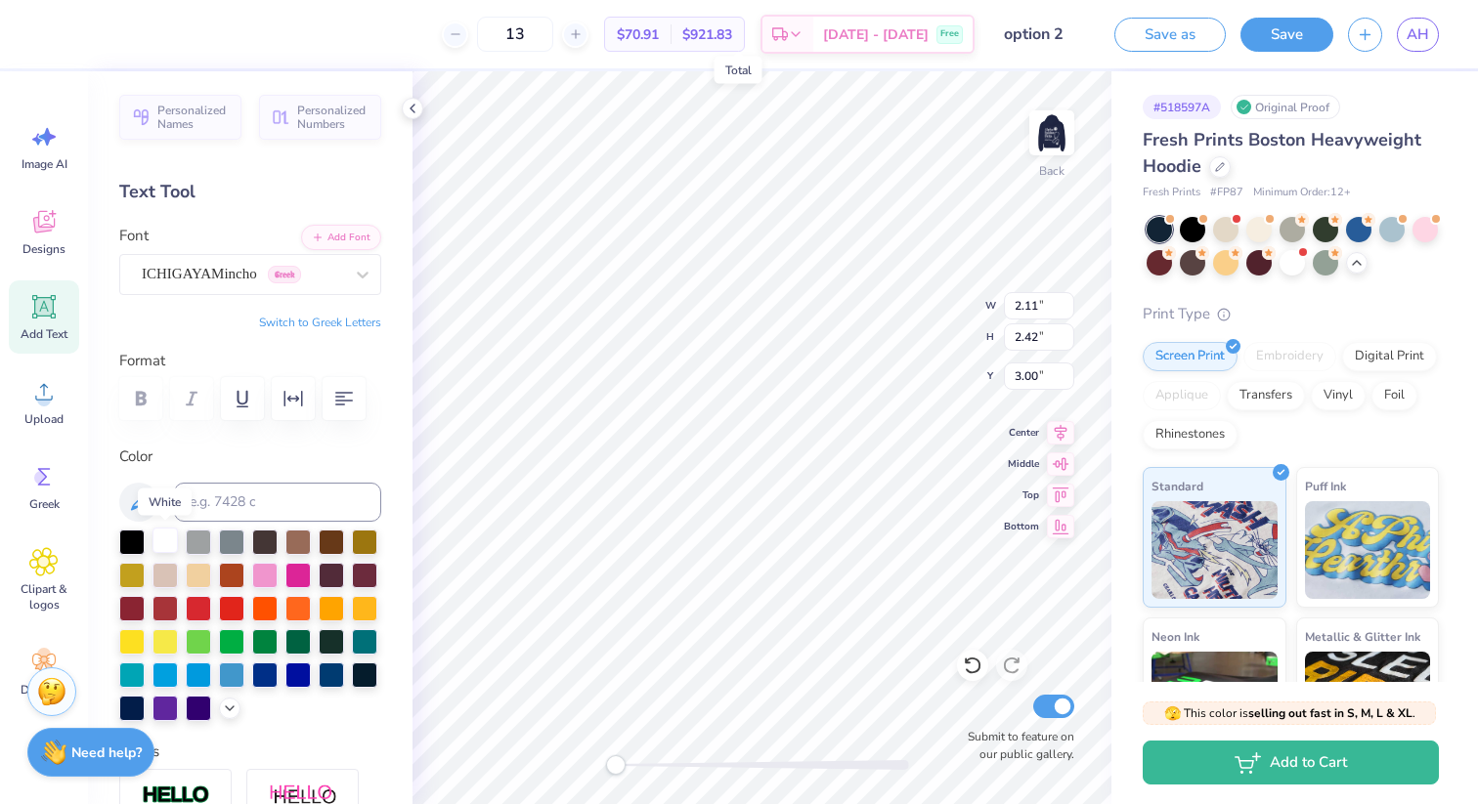
click at [166, 541] on div at bounding box center [164, 540] width 25 height 25
click at [50, 31] on div at bounding box center [52, 32] width 27 height 27
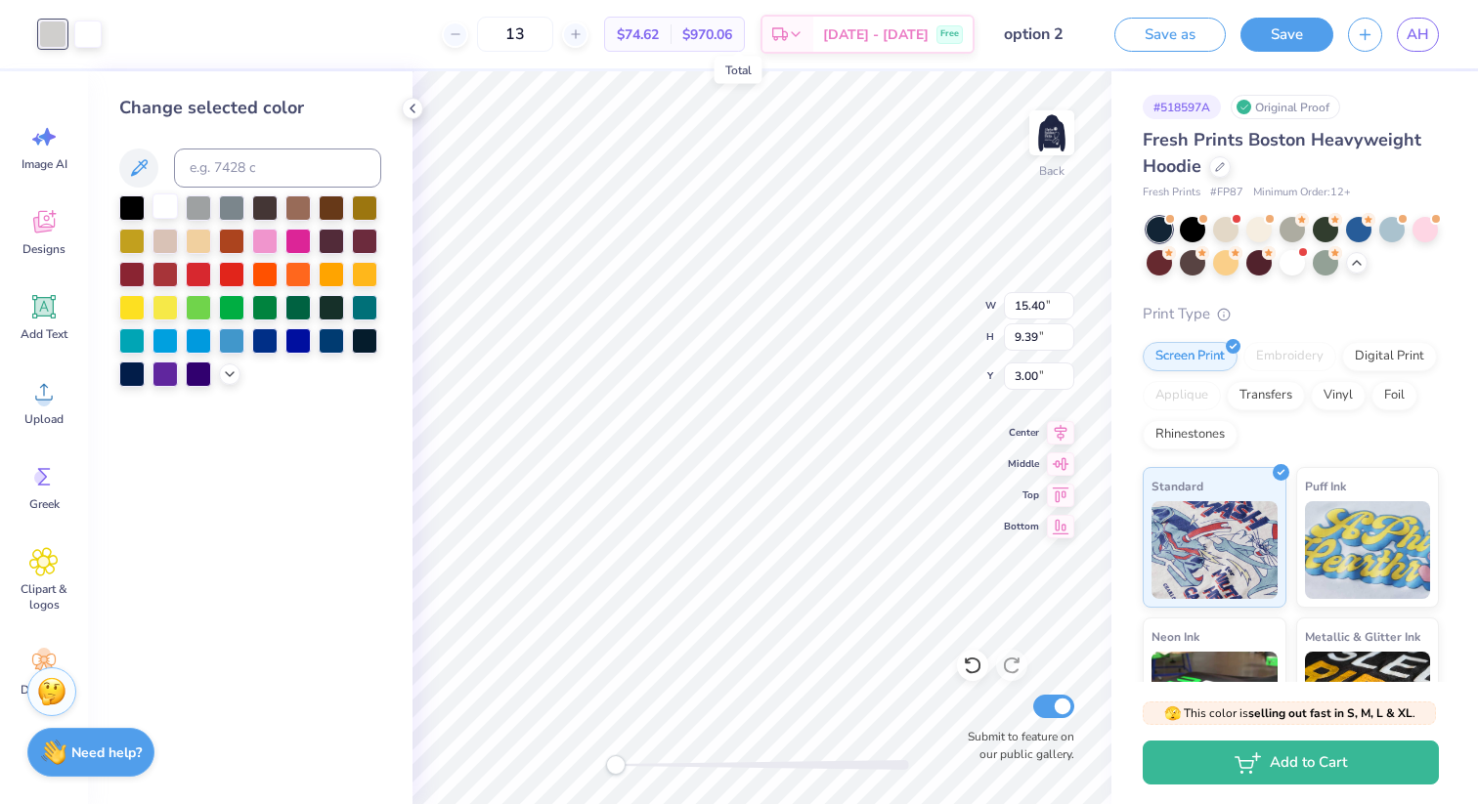
click at [168, 217] on div at bounding box center [164, 206] width 25 height 25
click at [170, 205] on div at bounding box center [164, 206] width 25 height 25
click at [409, 108] on icon at bounding box center [413, 109] width 16 height 16
